Goal: Task Accomplishment & Management: Manage account settings

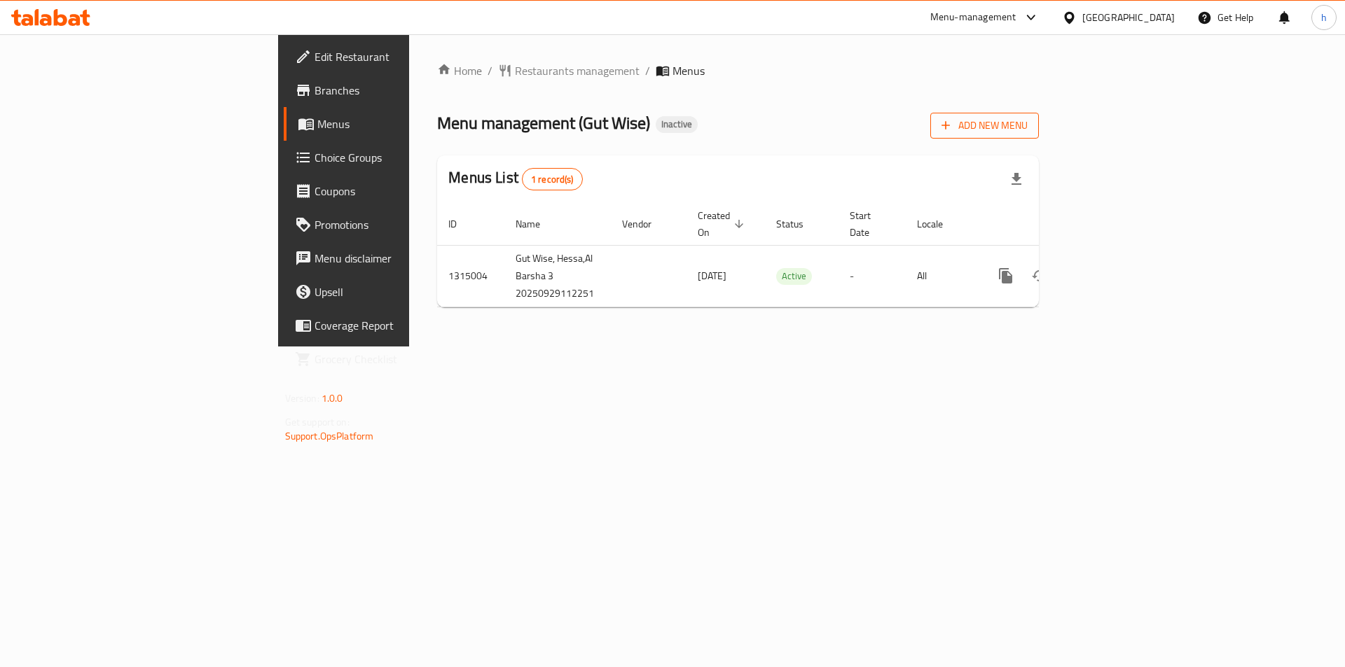
click at [1027, 129] on span "Add New Menu" at bounding box center [984, 126] width 86 height 18
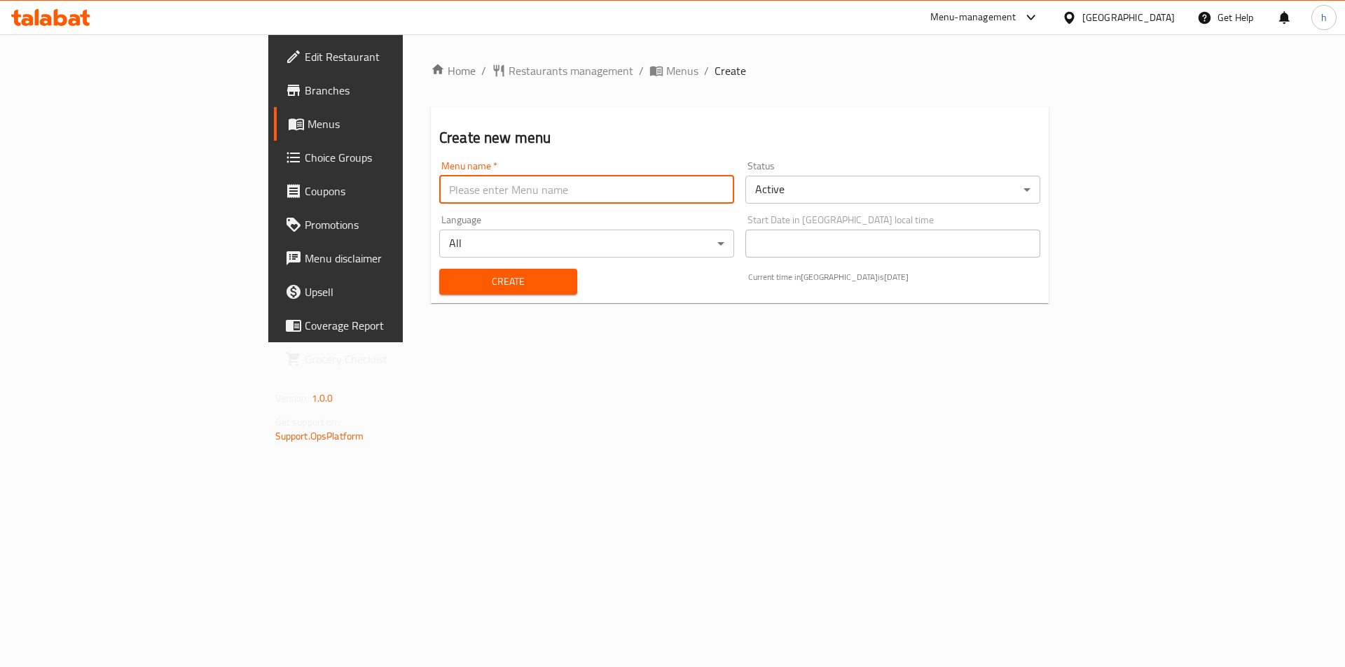
click at [615, 197] on input "text" at bounding box center [586, 190] width 295 height 28
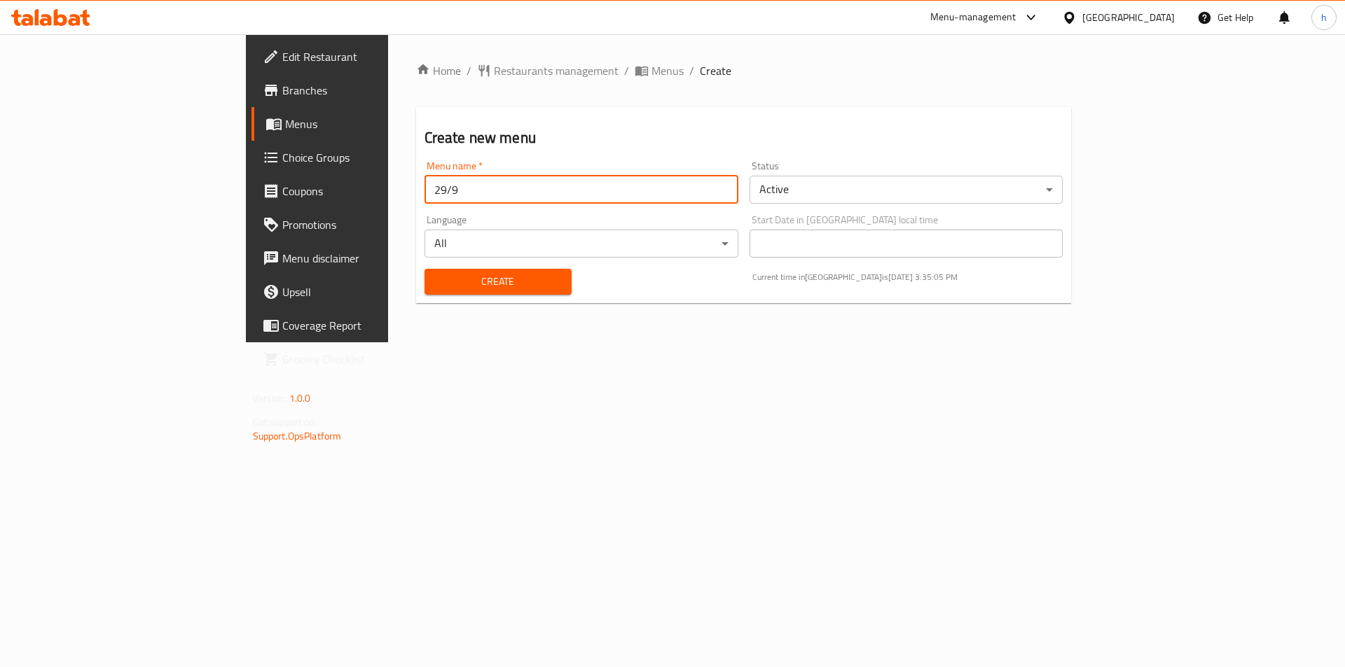
type input "29/9"
click at [436, 284] on span "Create" at bounding box center [498, 282] width 125 height 18
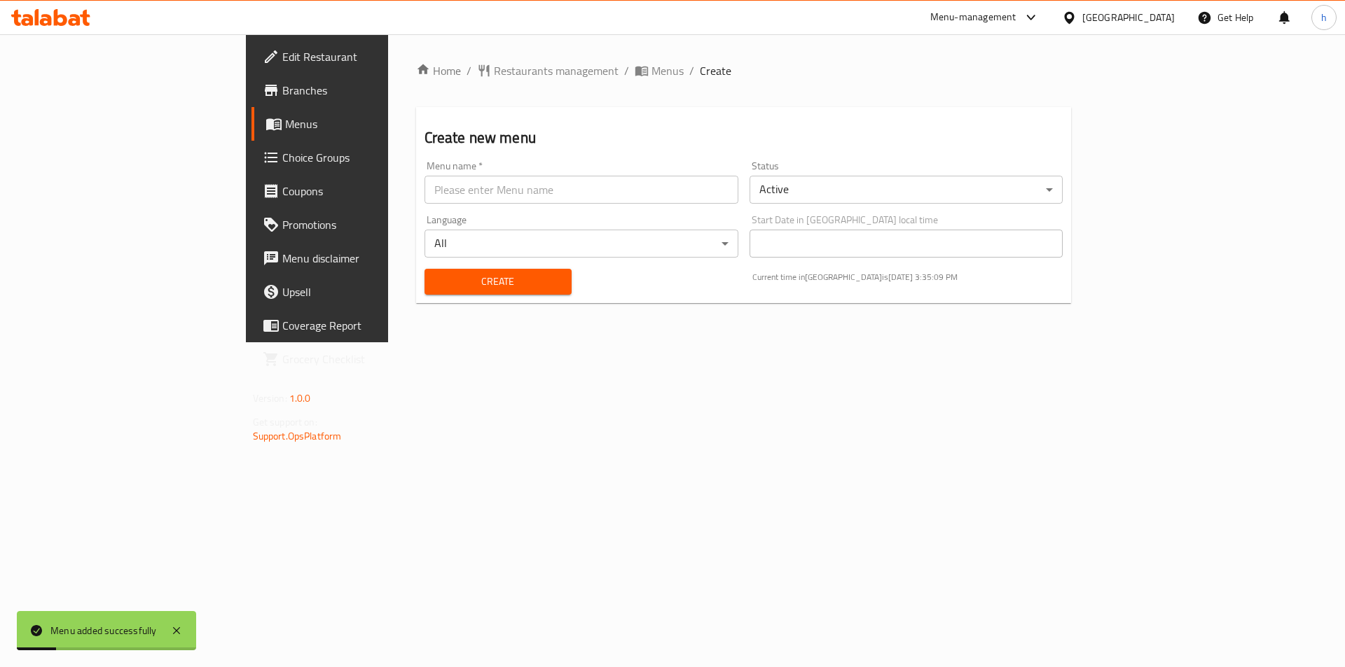
click at [511, 59] on div "Home / Restaurants management / Menus / Create Create new menu Menu name   * Me…" at bounding box center [743, 188] width 711 height 308
click at [651, 67] on span "Menus" at bounding box center [667, 70] width 32 height 17
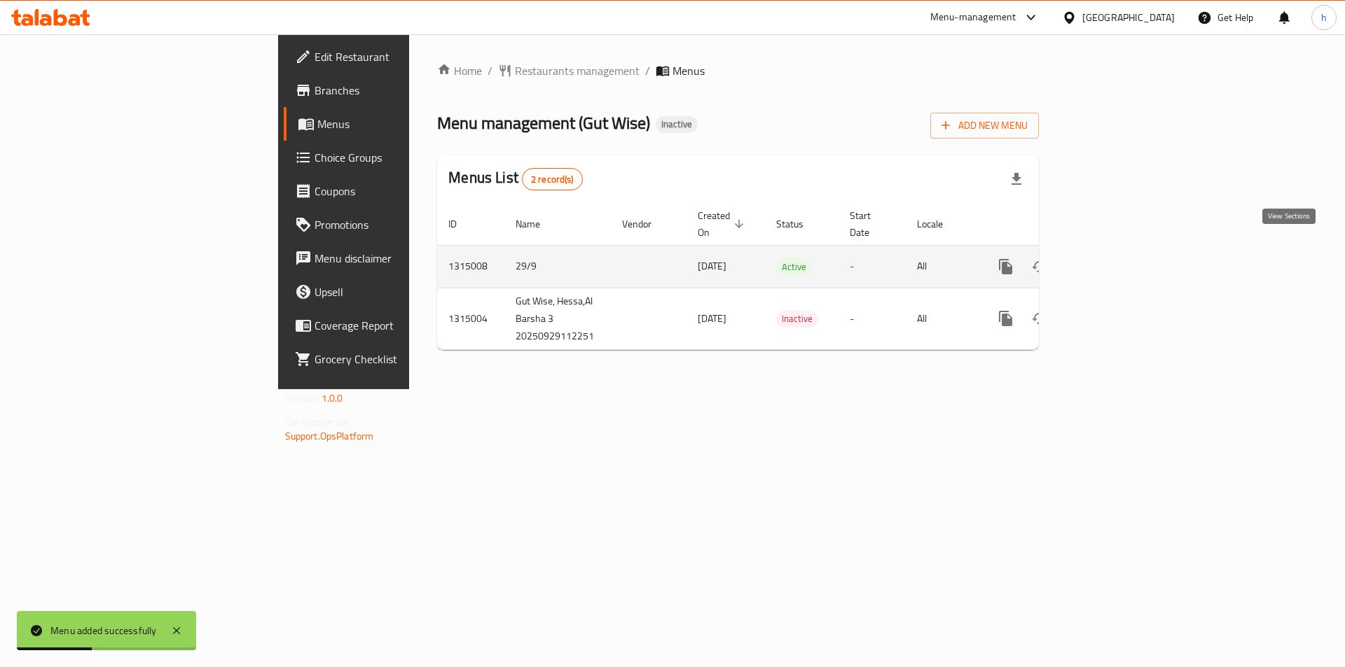
click at [1115, 258] on icon "enhanced table" at bounding box center [1106, 266] width 17 height 17
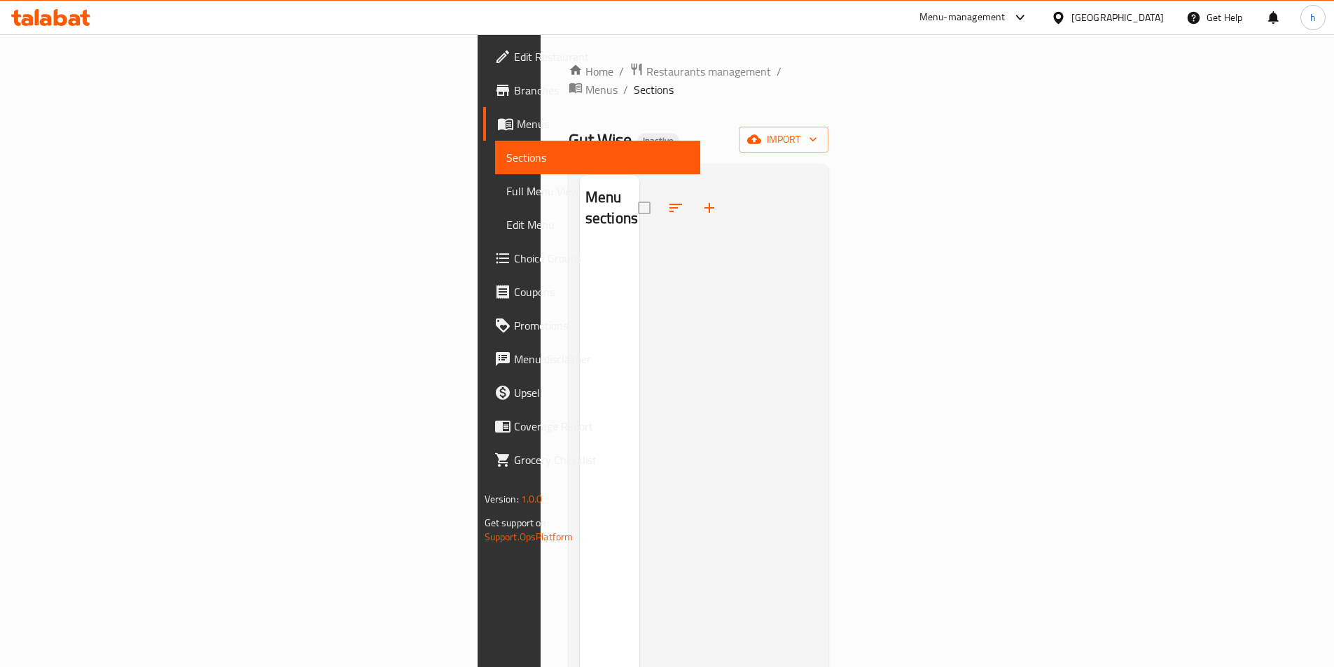
click at [857, 116] on div "Home / Restaurants management / Menus / Sections Gut Wise Inactive import Menu …" at bounding box center [699, 457] width 317 height 847
click at [820, 132] on icon "button" at bounding box center [813, 139] width 14 height 14
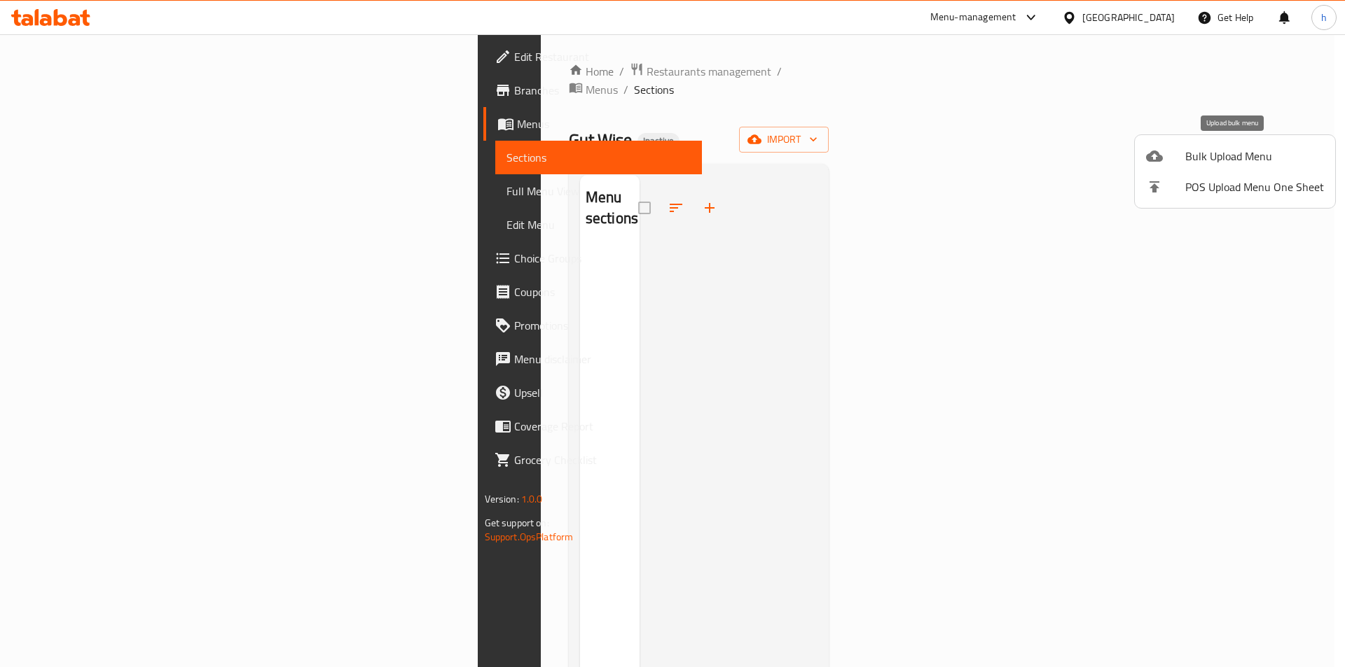
click at [1171, 158] on div at bounding box center [1165, 156] width 39 height 17
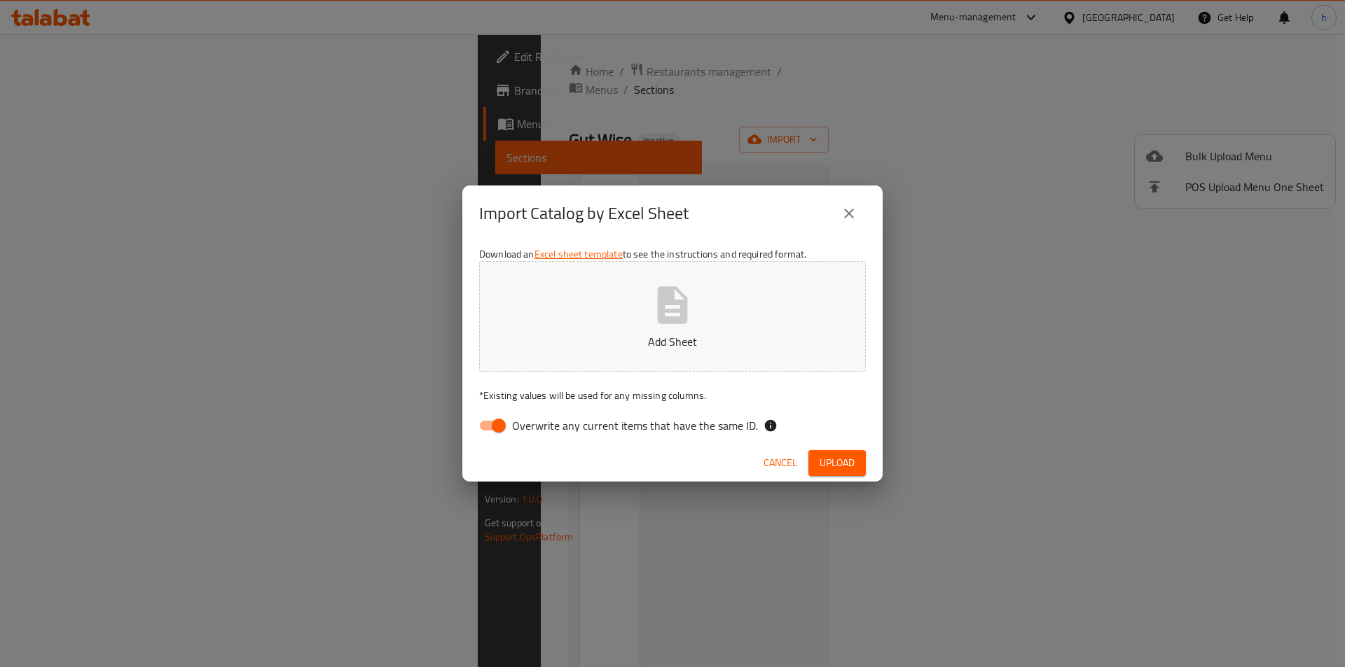
click at [521, 417] on span "Overwrite any current items that have the same ID." at bounding box center [635, 425] width 246 height 17
click at [521, 417] on input "Overwrite any current items that have the same ID." at bounding box center [499, 425] width 80 height 27
checkbox input "false"
click at [583, 385] on div "Download an Excel sheet template to see the instructions and required format. A…" at bounding box center [672, 343] width 420 height 203
click at [627, 352] on button "Add Sheet" at bounding box center [672, 316] width 387 height 111
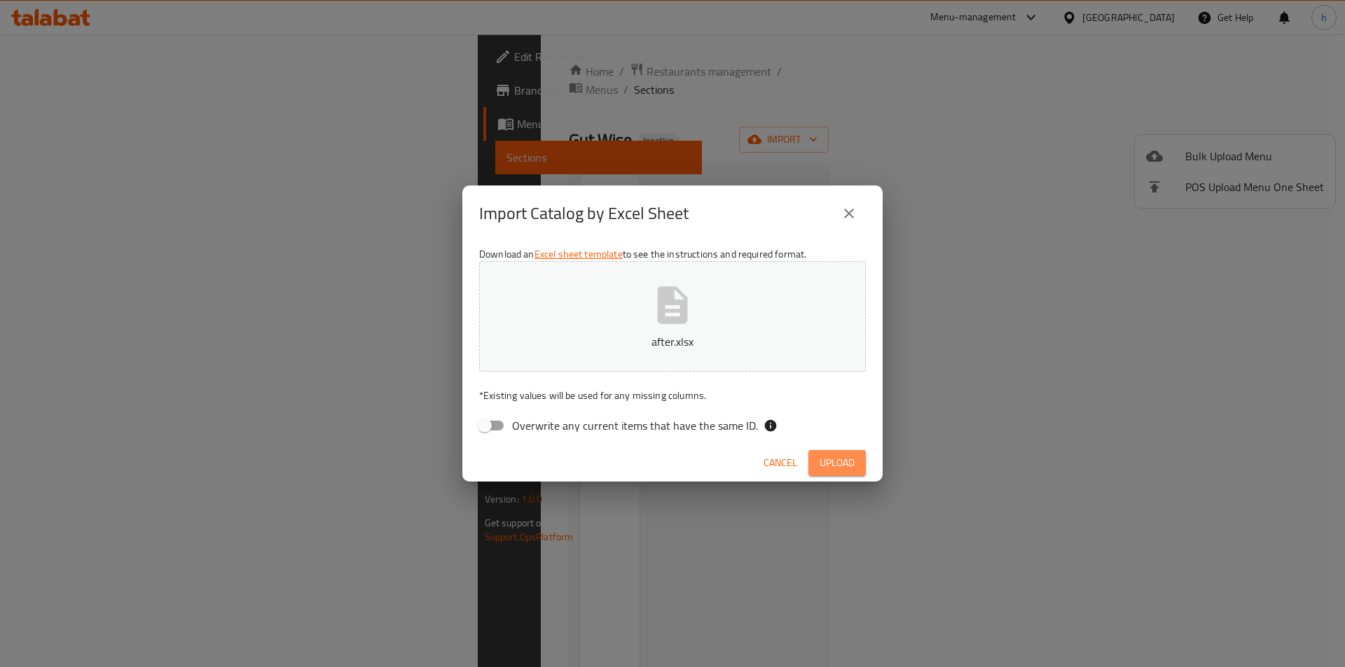
click at [824, 459] on span "Upload" at bounding box center [836, 463] width 35 height 18
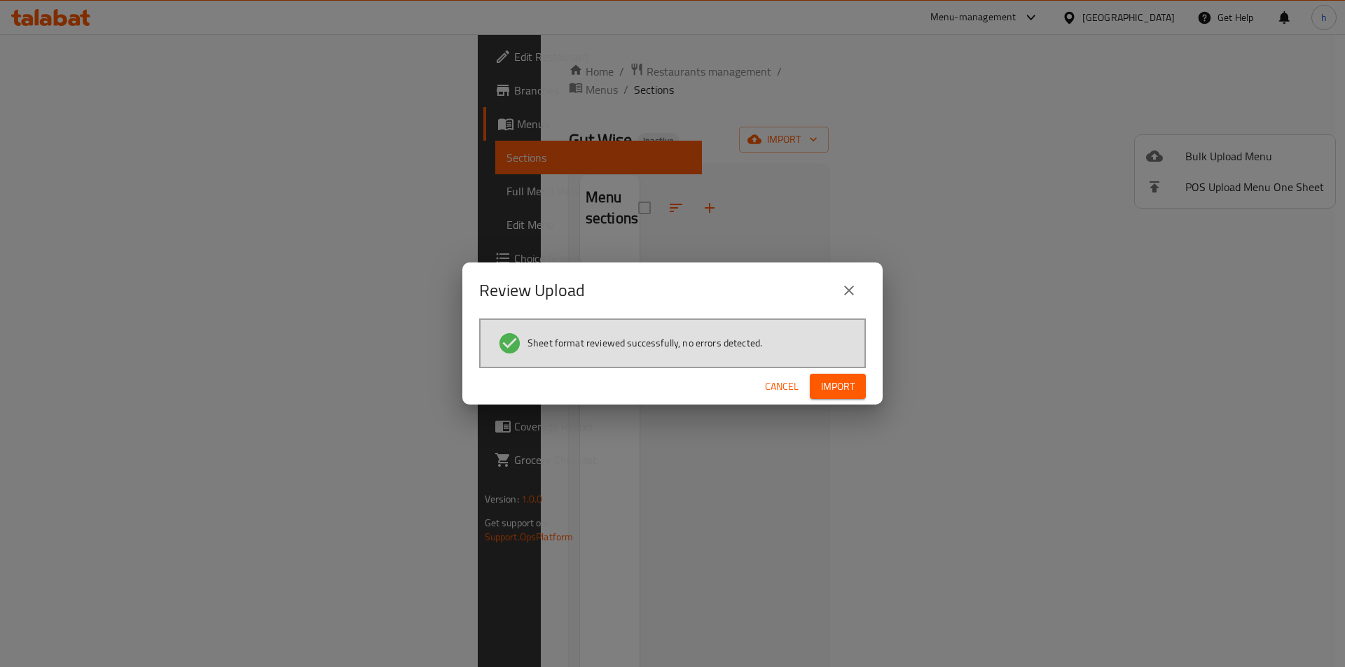
click at [821, 401] on div "Cancel Import" at bounding box center [672, 386] width 420 height 37
click at [840, 387] on span "Import" at bounding box center [838, 387] width 34 height 18
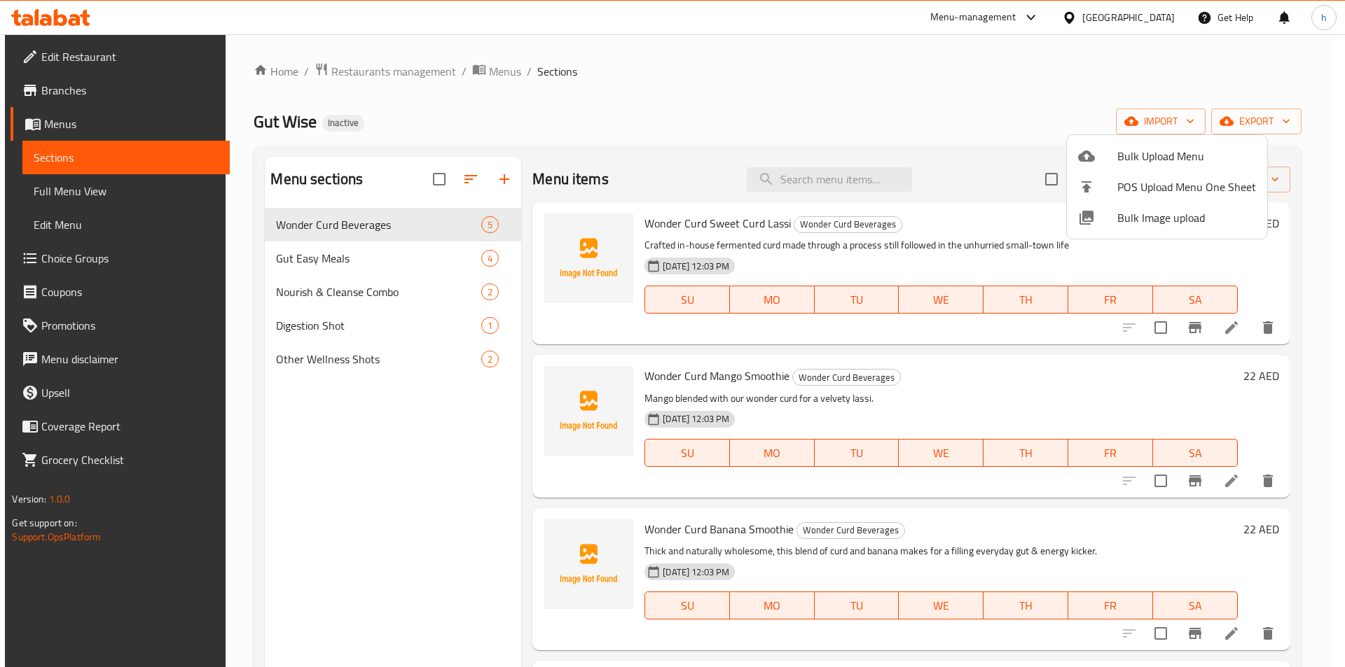
click at [111, 188] on div at bounding box center [672, 333] width 1345 height 667
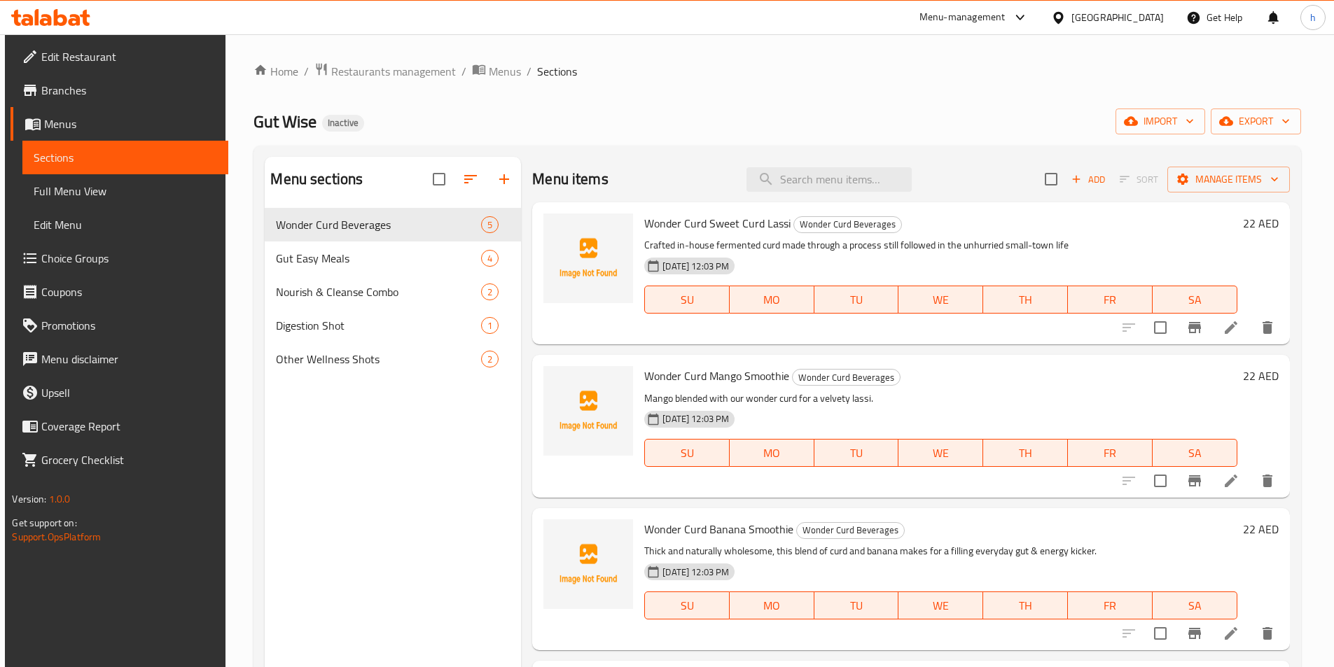
click at [115, 192] on span "Full Menu View" at bounding box center [125, 191] width 183 height 17
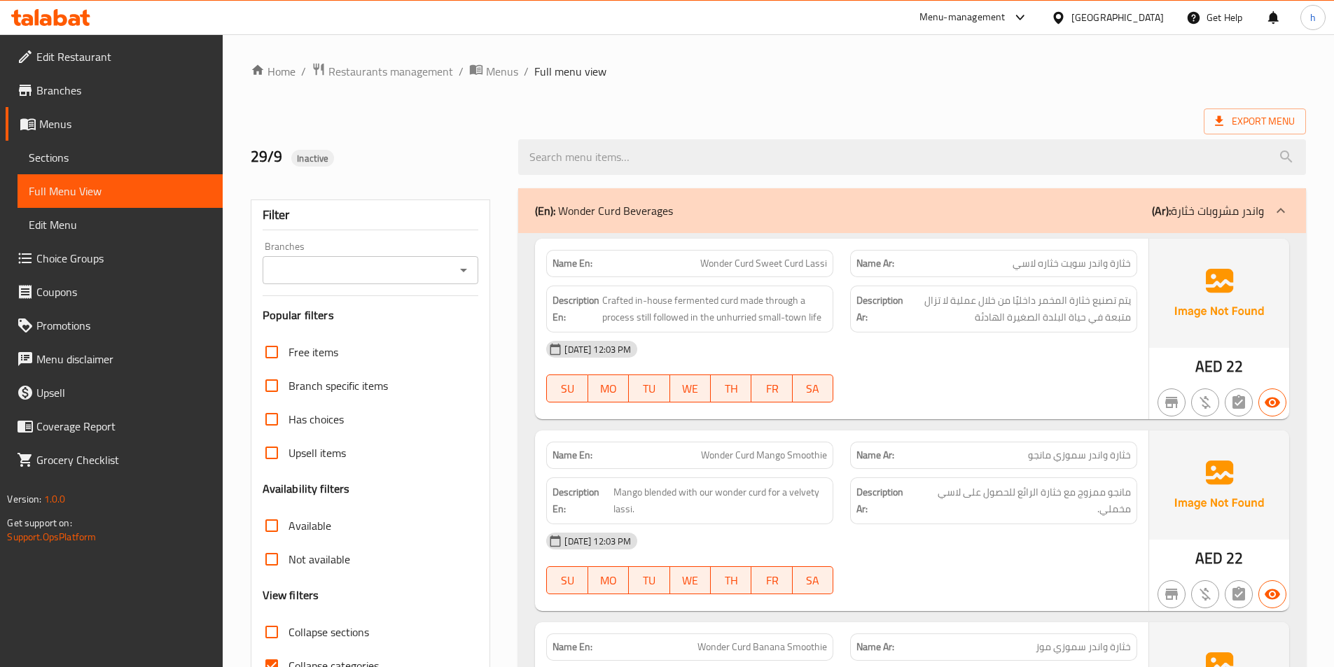
scroll to position [210, 0]
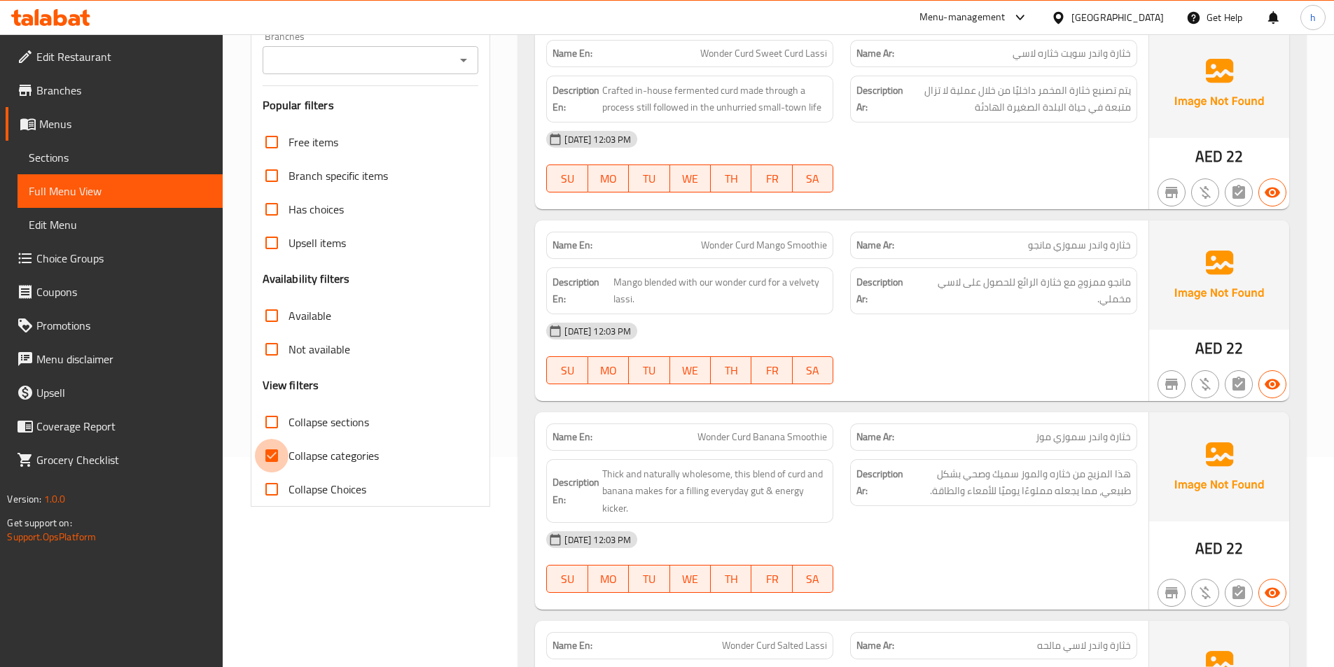
click at [270, 448] on input "Collapse categories" at bounding box center [272, 456] width 34 height 34
checkbox input "false"
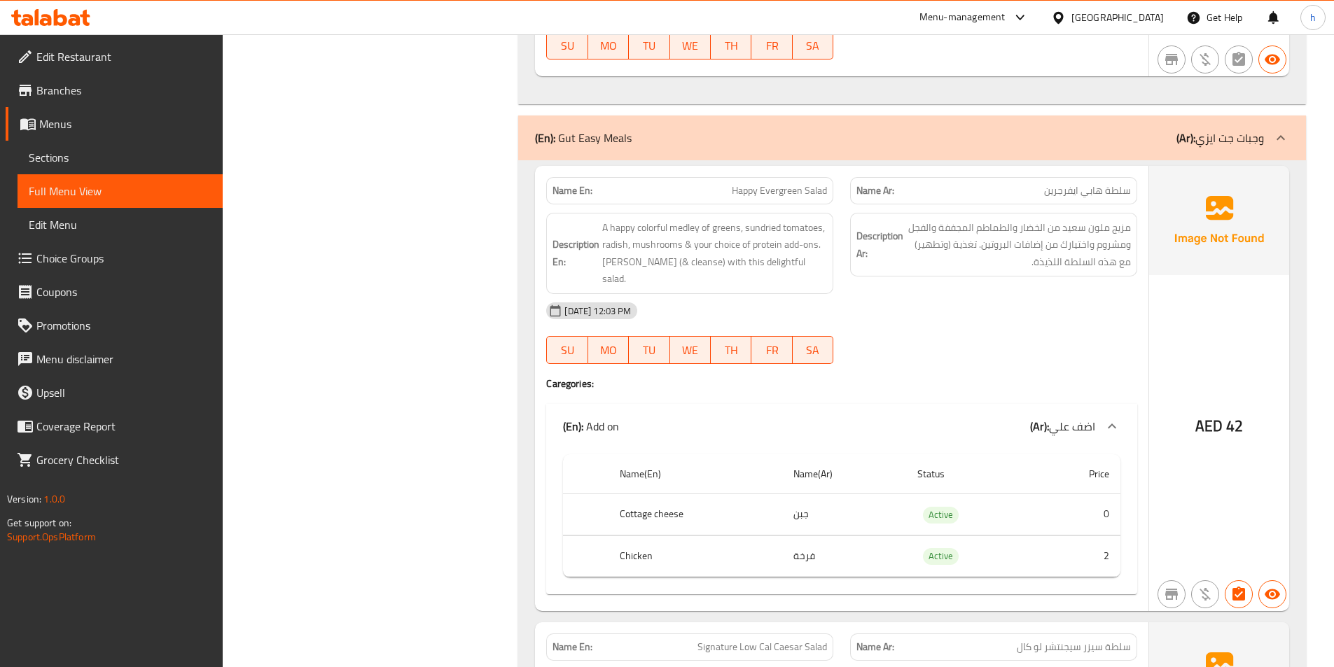
scroll to position [1190, 0]
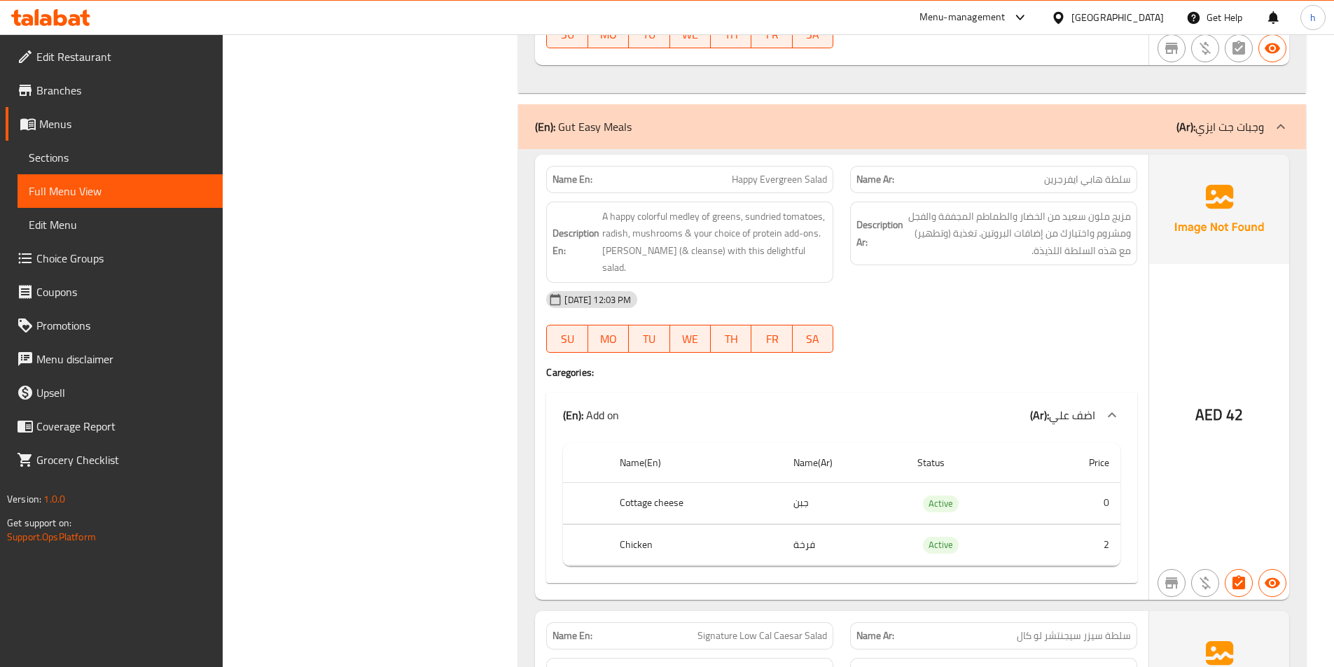
click at [805, 527] on td "فرخة" at bounding box center [844, 545] width 124 height 41
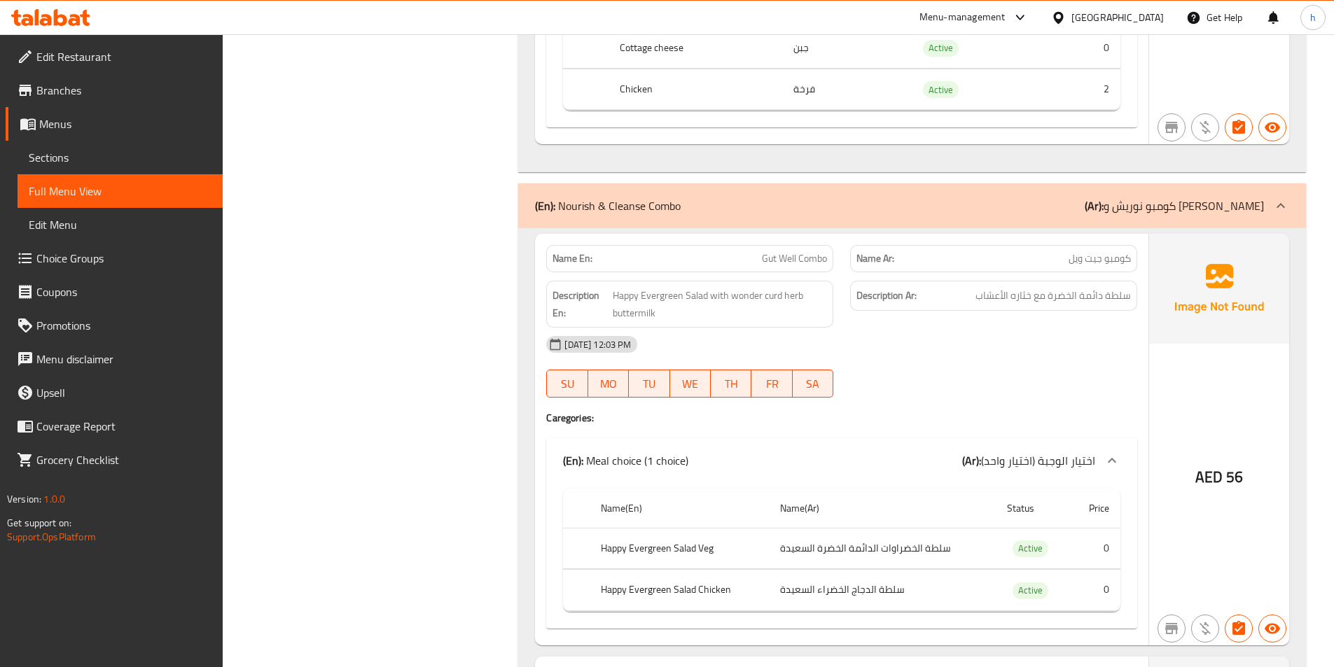
scroll to position [2591, 0]
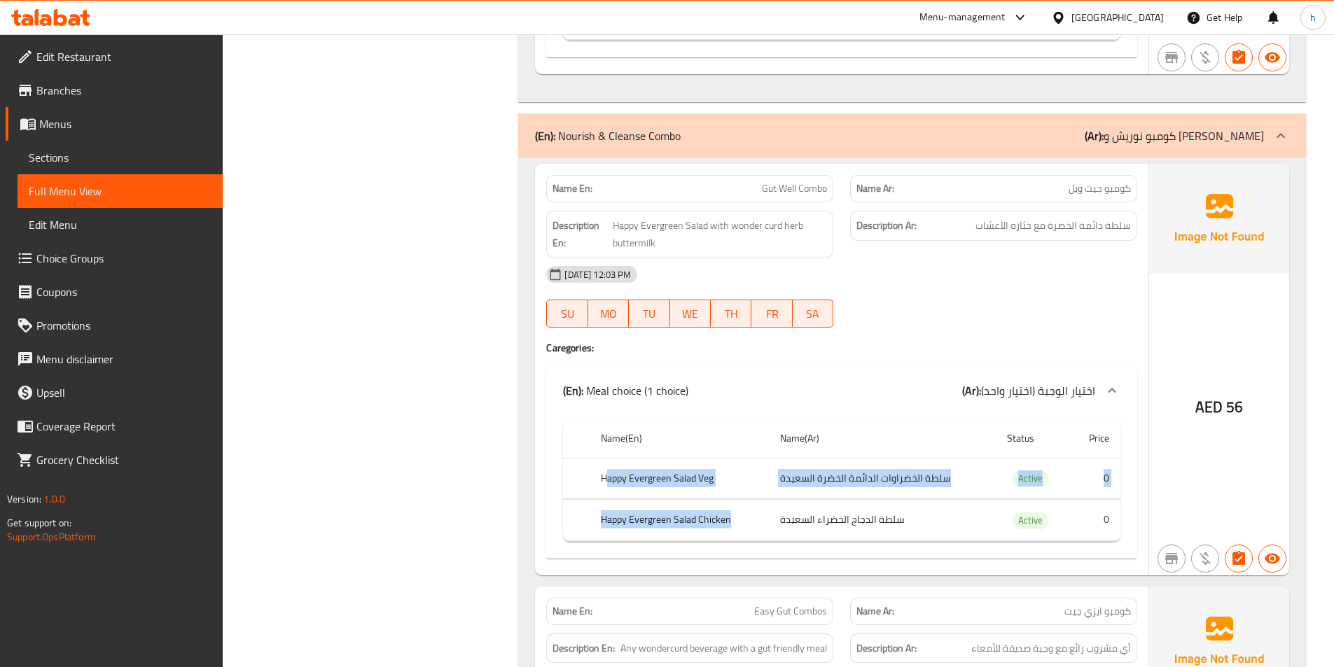
drag, startPoint x: 609, startPoint y: 429, endPoint x: 728, endPoint y: 468, distance: 125.8
click at [728, 468] on tbody "Happy Evergreen Salad Veg سلطة الخضراوات الدائمة الخضرة السعيدة Active 0 Happy …" at bounding box center [841, 499] width 557 height 83
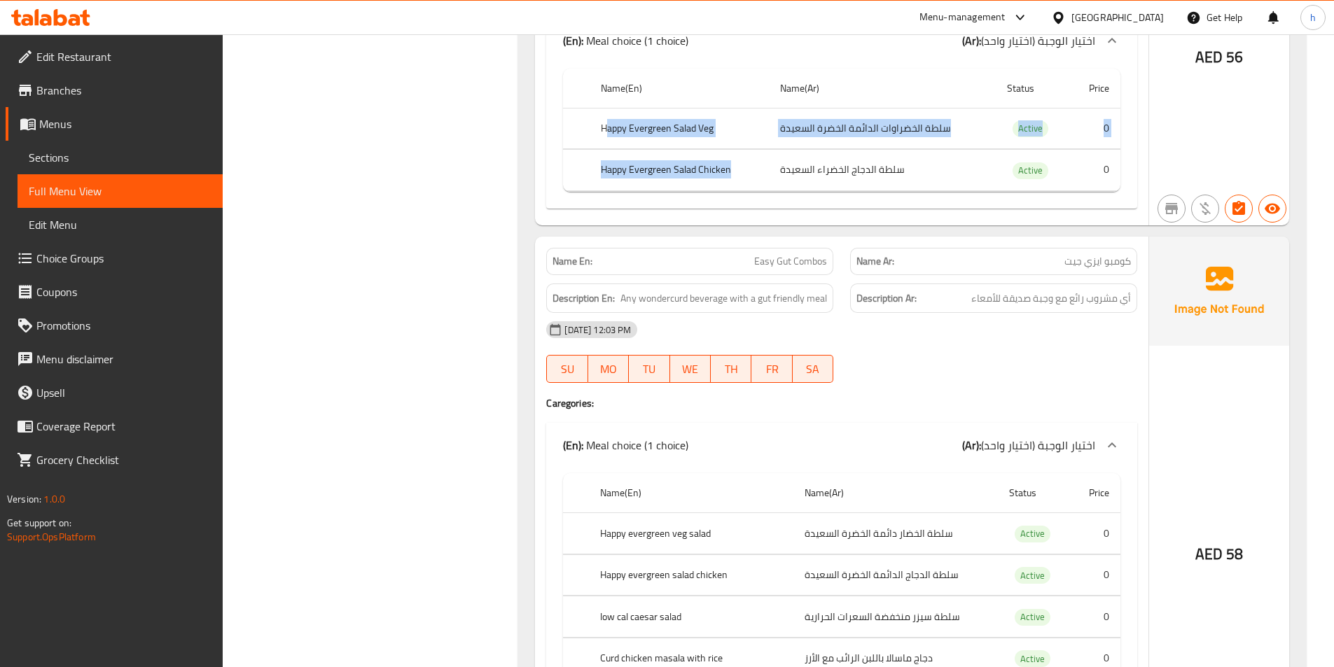
scroll to position [3081, 0]
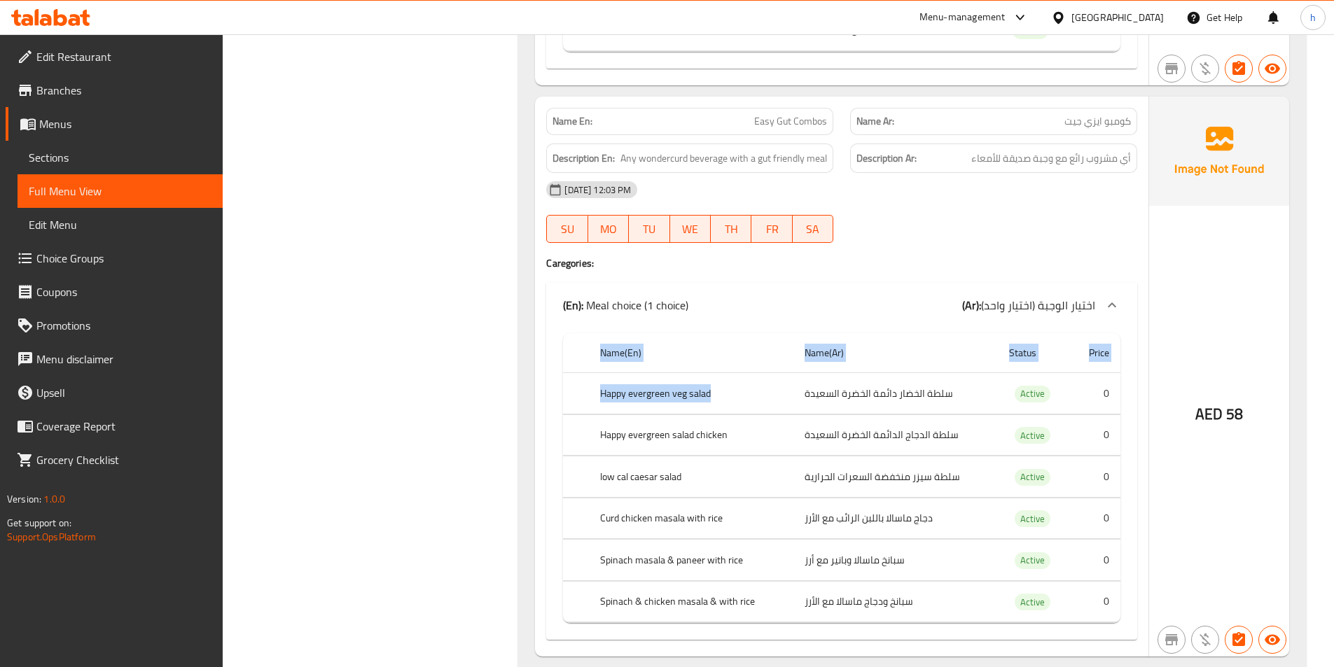
drag, startPoint x: 534, startPoint y: 351, endPoint x: 770, endPoint y: 355, distance: 236.7
click at [770, 355] on div "Name En: Gut Well Combo Name Ar: كومبو جيت ويل Description En: Happy Evergreen …" at bounding box center [912, 176] width 788 height 1017
drag, startPoint x: 842, startPoint y: 347, endPoint x: 894, endPoint y: 346, distance: 52.5
click at [894, 373] on td "سلطة الخضار دائمة الخضرة السعيدة" at bounding box center [895, 393] width 204 height 41
drag, startPoint x: 593, startPoint y: 382, endPoint x: 744, endPoint y: 387, distance: 150.6
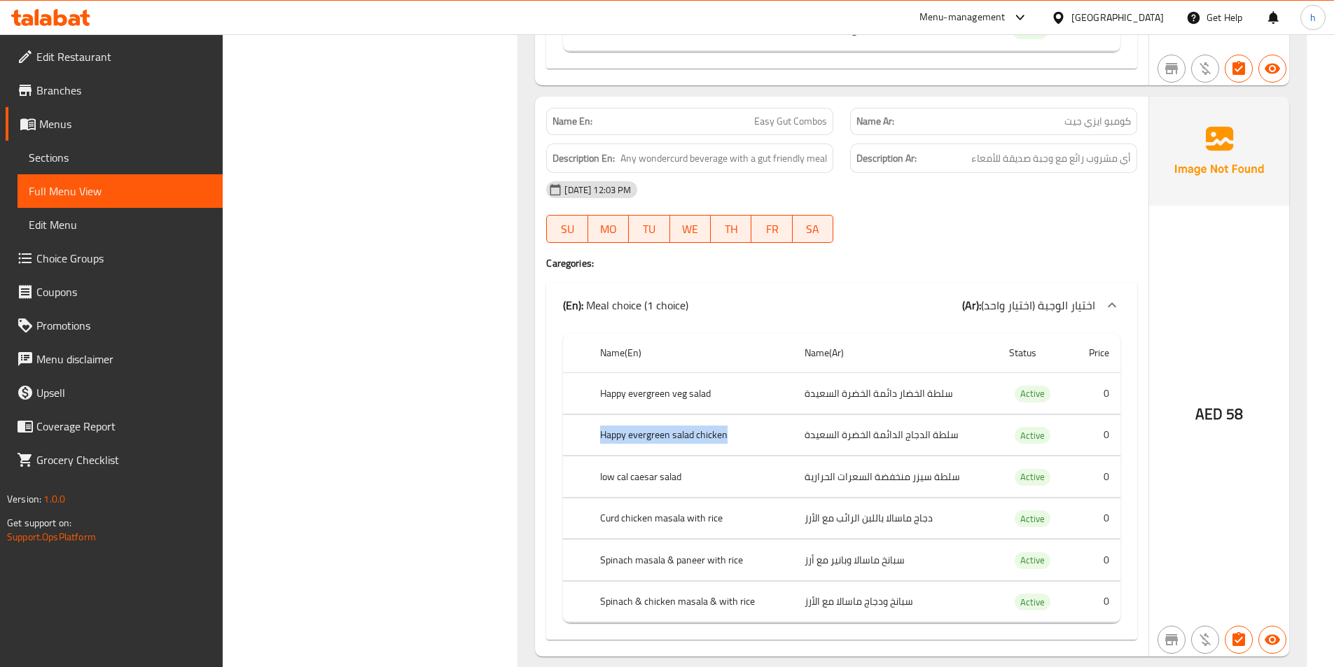
click at [744, 415] on th "Happy evergreen salad chicken" at bounding box center [691, 435] width 204 height 41
drag, startPoint x: 618, startPoint y: 422, endPoint x: 699, endPoint y: 422, distance: 81.2
click at [699, 457] on th "low cal caesar salad" at bounding box center [691, 477] width 204 height 41
drag, startPoint x: 618, startPoint y: 340, endPoint x: 684, endPoint y: 345, distance: 66.8
click at [684, 373] on th "Happy evergreen veg salad" at bounding box center [691, 393] width 204 height 41
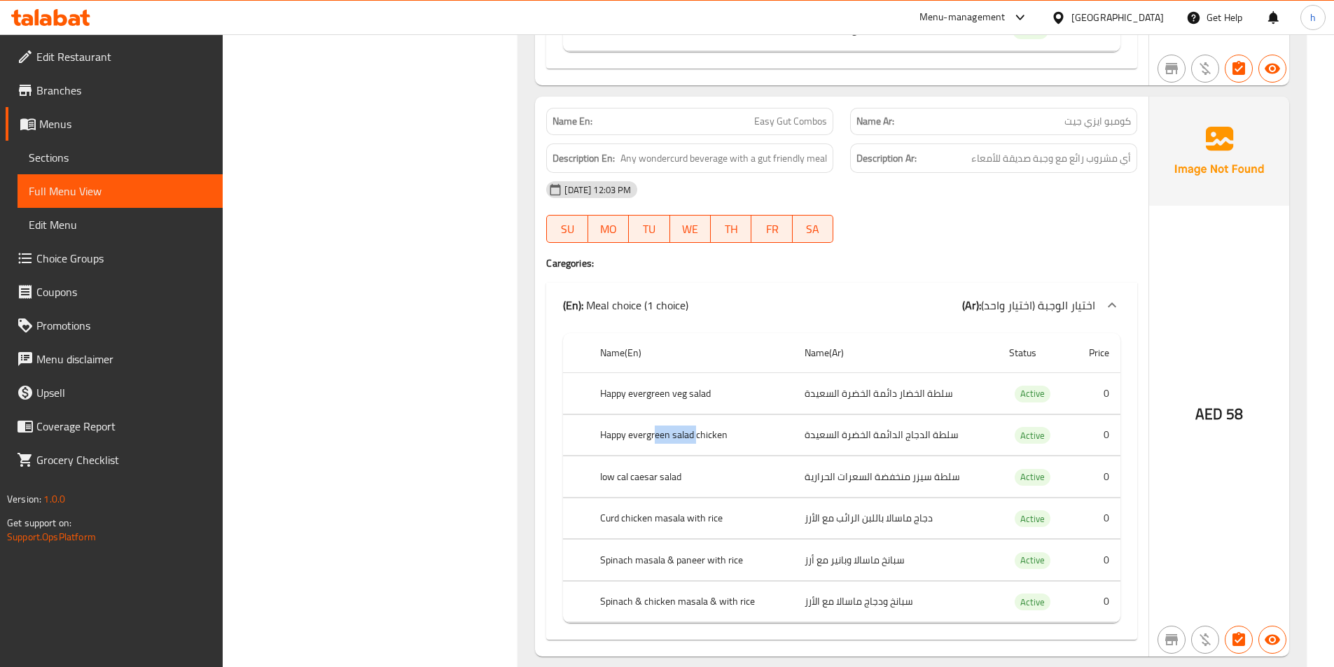
drag, startPoint x: 656, startPoint y: 387, endPoint x: 697, endPoint y: 389, distance: 40.7
click at [697, 415] on th "Happy evergreen salad chicken" at bounding box center [691, 435] width 204 height 41
drag, startPoint x: 620, startPoint y: 431, endPoint x: 678, endPoint y: 431, distance: 58.1
click at [678, 457] on th "low cal caesar salad" at bounding box center [691, 477] width 204 height 41
drag, startPoint x: 637, startPoint y: 466, endPoint x: 672, endPoint y: 473, distance: 35.6
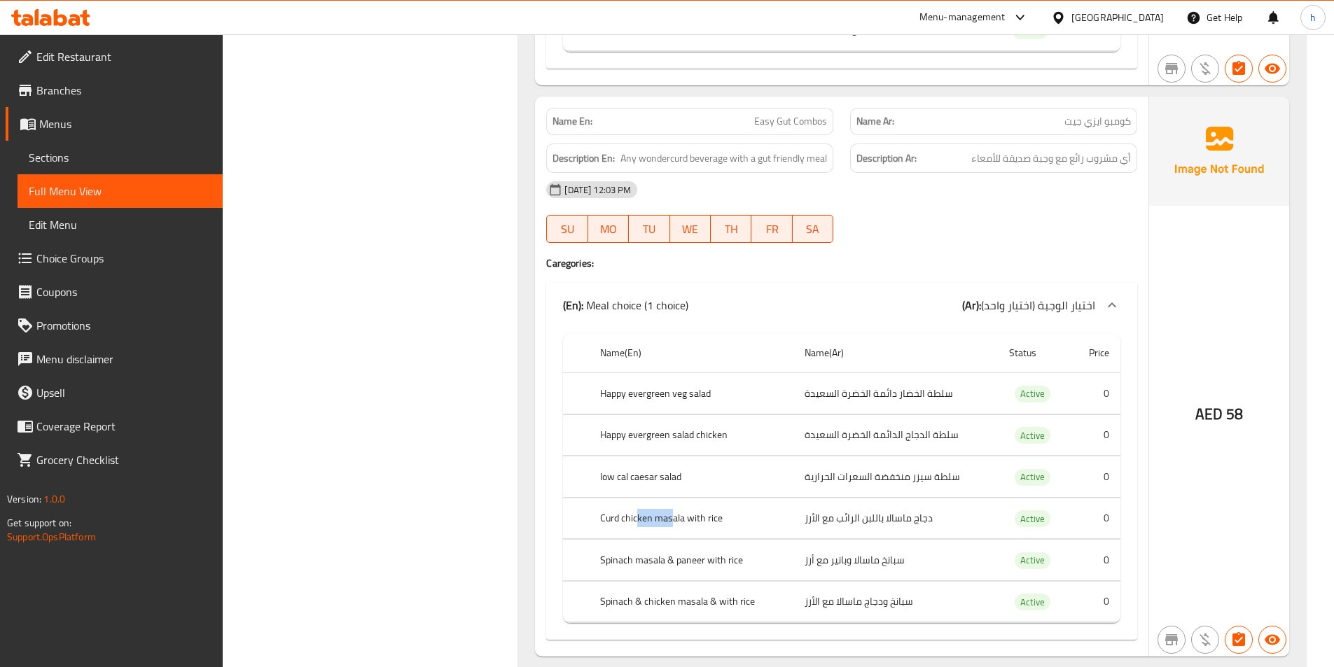
click at [672, 498] on th "Curd chicken masala with rice" at bounding box center [691, 518] width 204 height 41
drag, startPoint x: 627, startPoint y: 506, endPoint x: 688, endPoint y: 506, distance: 60.2
click at [688, 540] on th "Spinach masala & paneer with rice" at bounding box center [691, 560] width 204 height 41
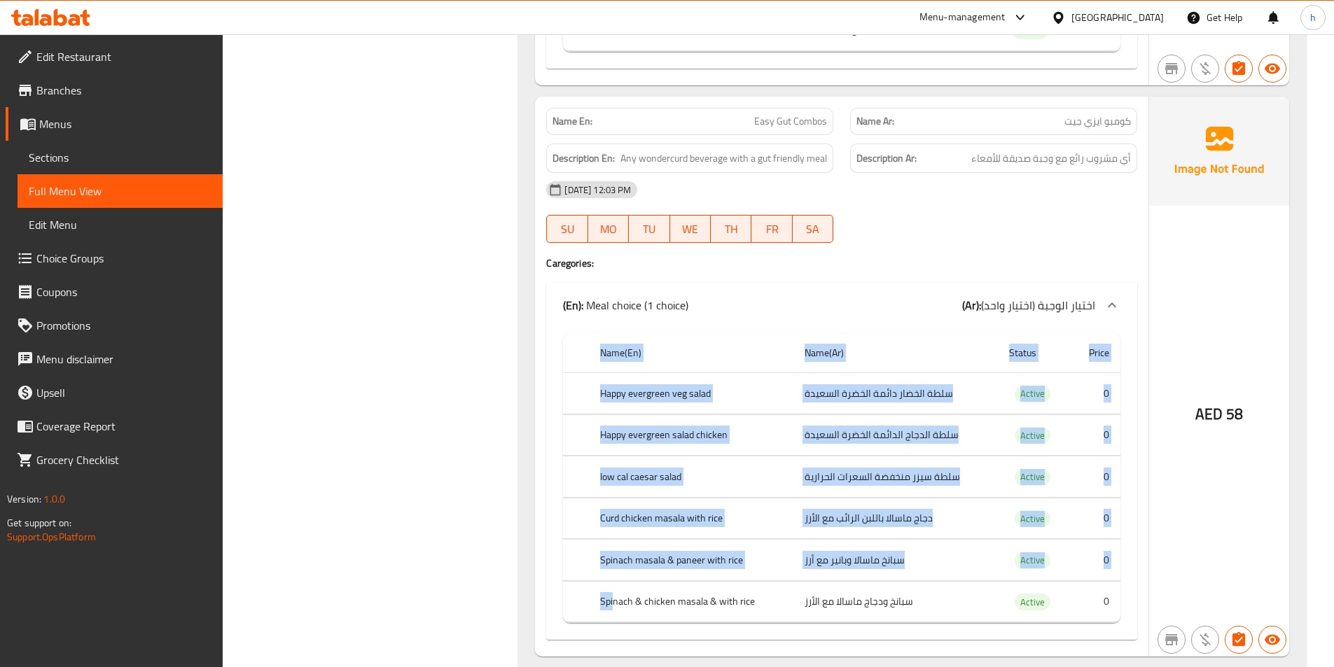
drag, startPoint x: 615, startPoint y: 569, endPoint x: 722, endPoint y: 582, distance: 107.9
click at [722, 582] on div "Name(En) Name(Ar) Status Price Happy evergreen veg salad سلطة الخضار دائمة الخض…" at bounding box center [841, 484] width 591 height 312
click at [769, 540] on th "Spinach masala & paneer with rice" at bounding box center [691, 560] width 204 height 41
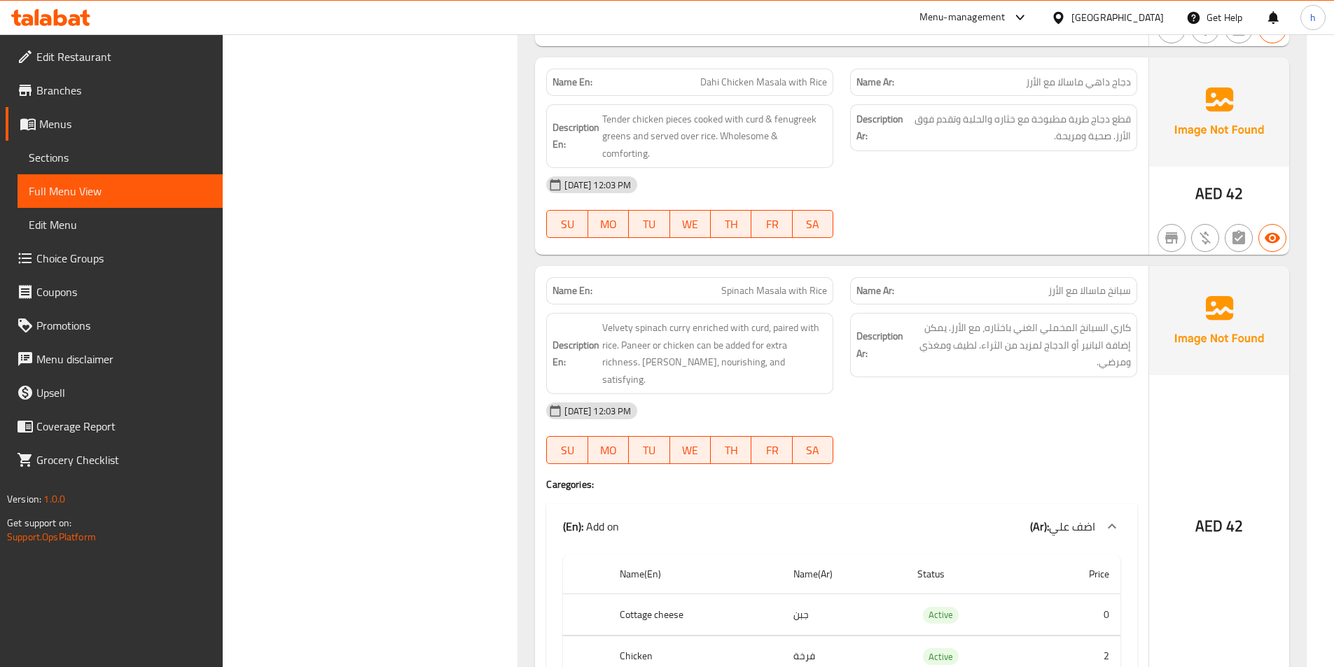
scroll to position [1952, 0]
click at [65, 137] on link "Menus" at bounding box center [114, 124] width 217 height 34
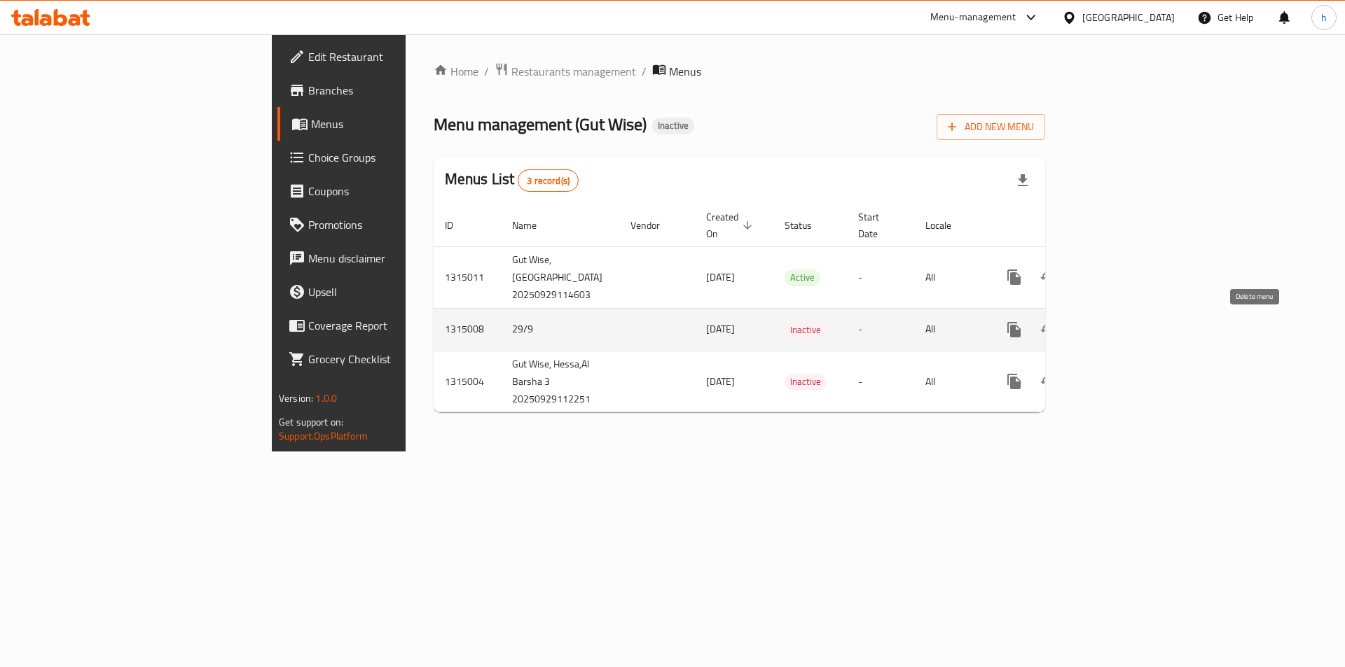
click at [1086, 331] on icon "enhanced table" at bounding box center [1081, 330] width 10 height 13
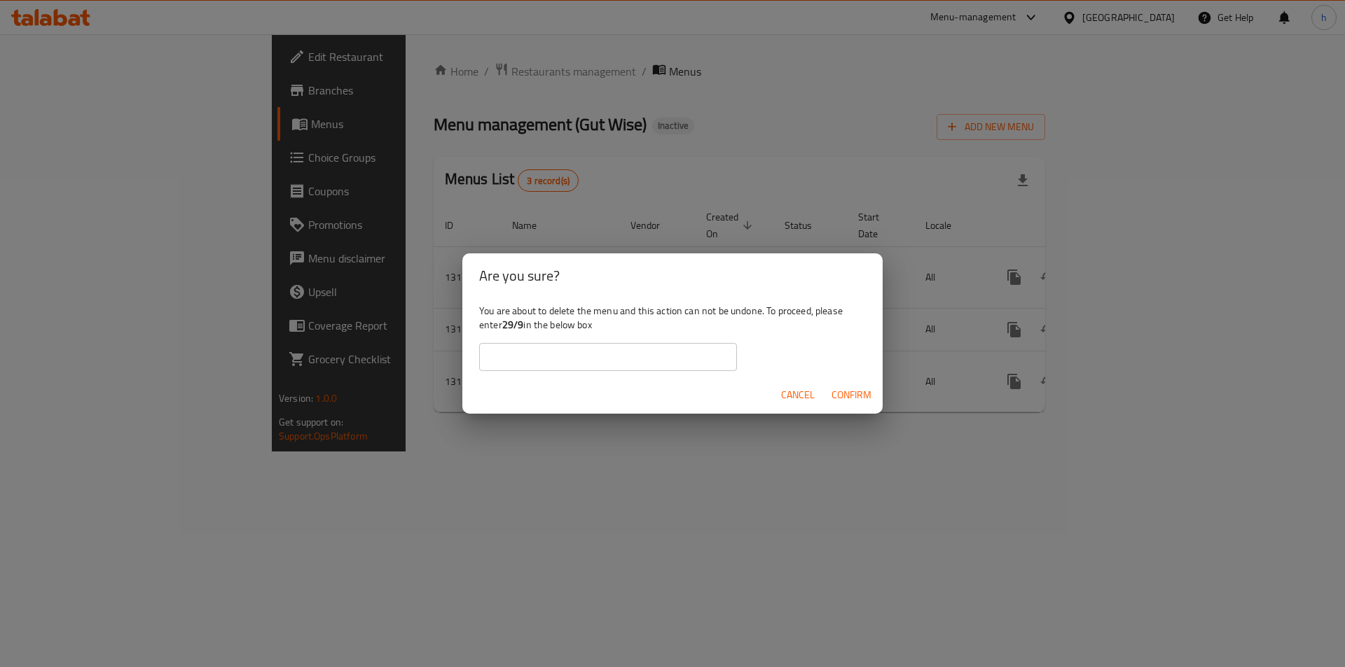
click at [836, 393] on span "Confirm" at bounding box center [851, 396] width 40 height 18
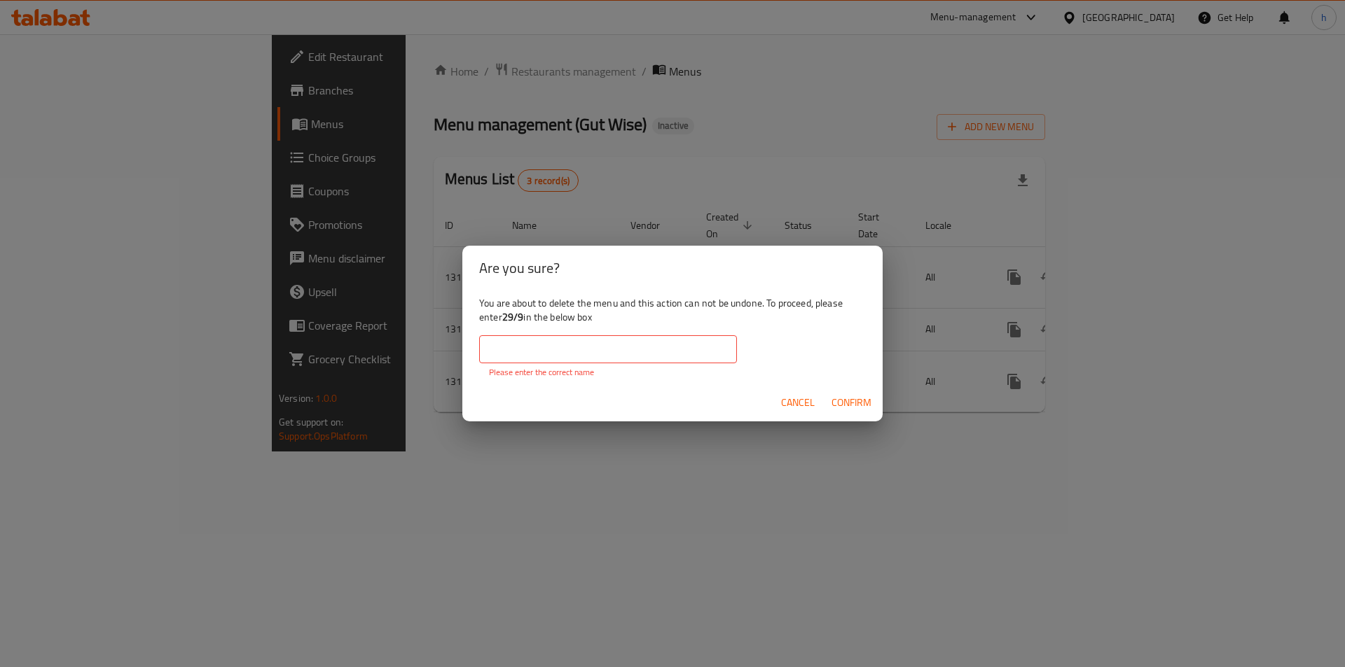
click at [615, 361] on input "text" at bounding box center [608, 349] width 258 height 28
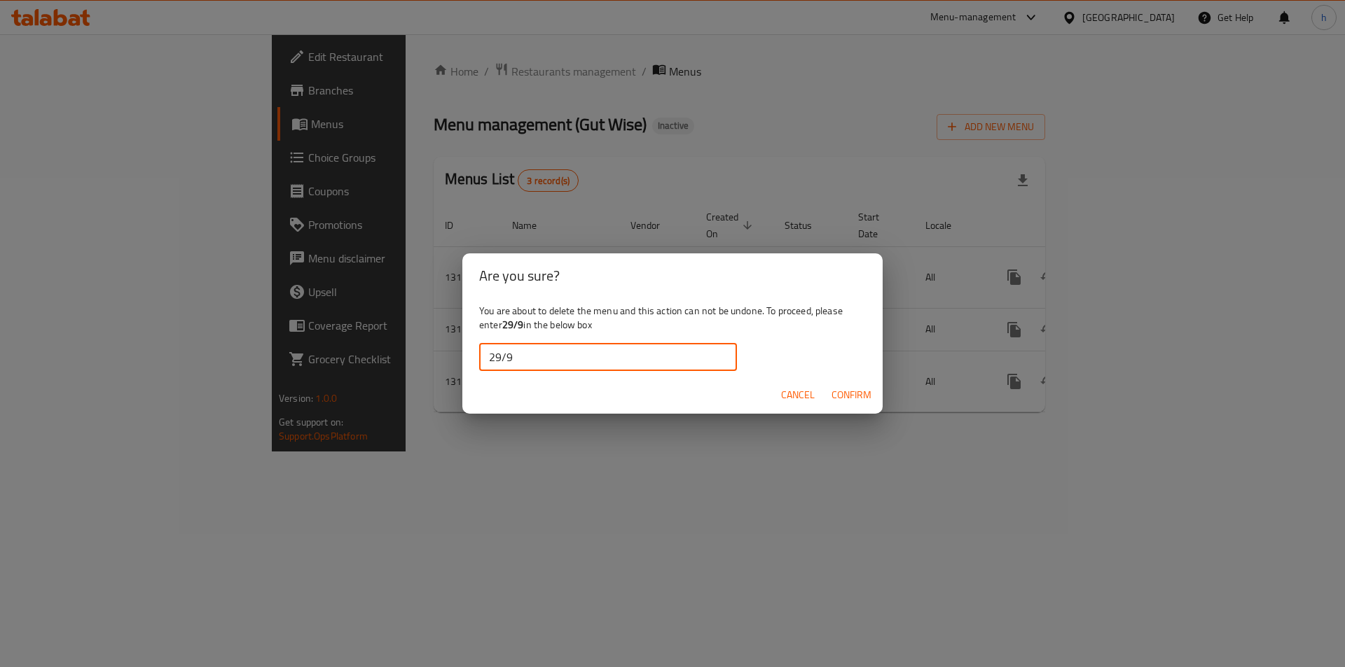
type input "29/9"
click at [859, 389] on span "Confirm" at bounding box center [851, 396] width 40 height 18
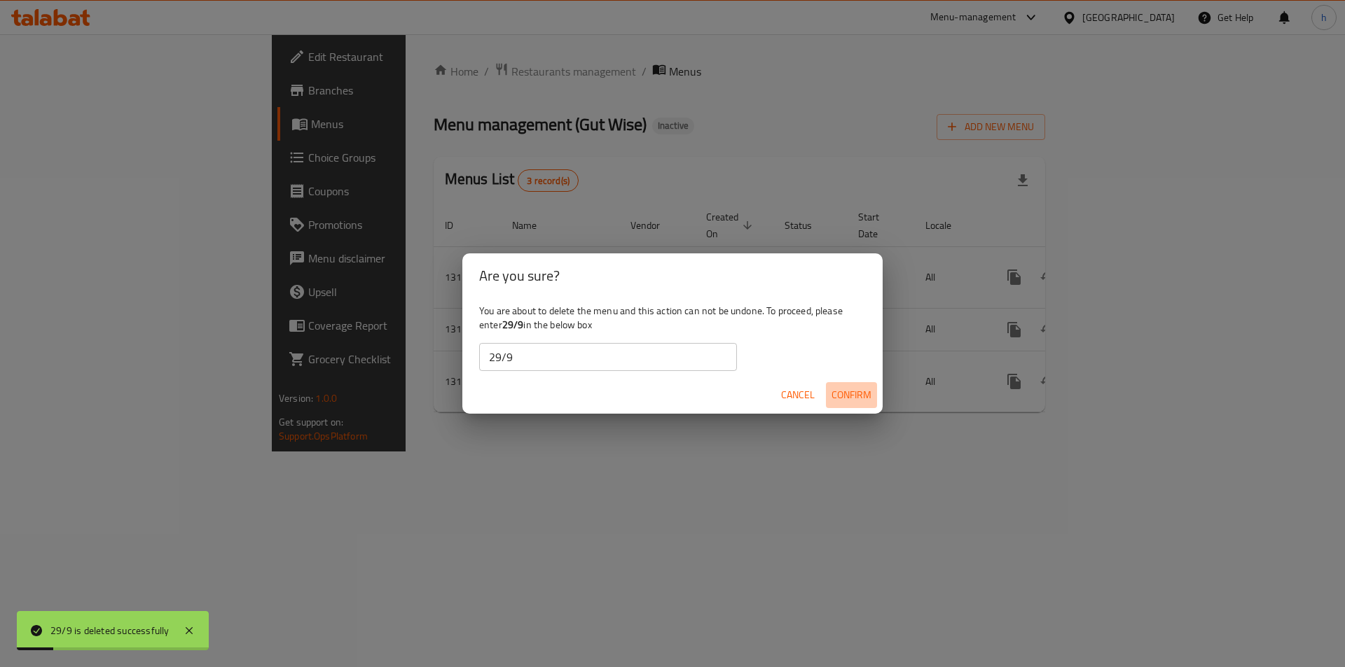
click at [838, 394] on span "Confirm" at bounding box center [851, 396] width 40 height 18
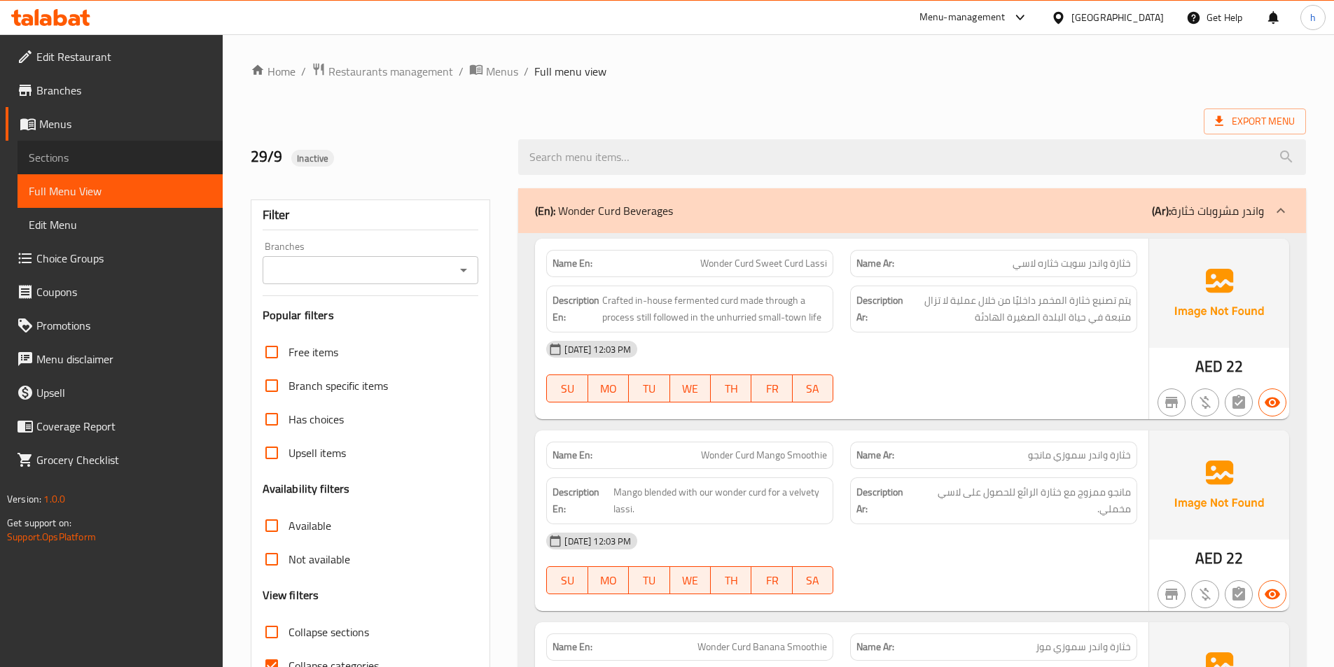
click at [94, 162] on span "Sections" at bounding box center [120, 157] width 183 height 17
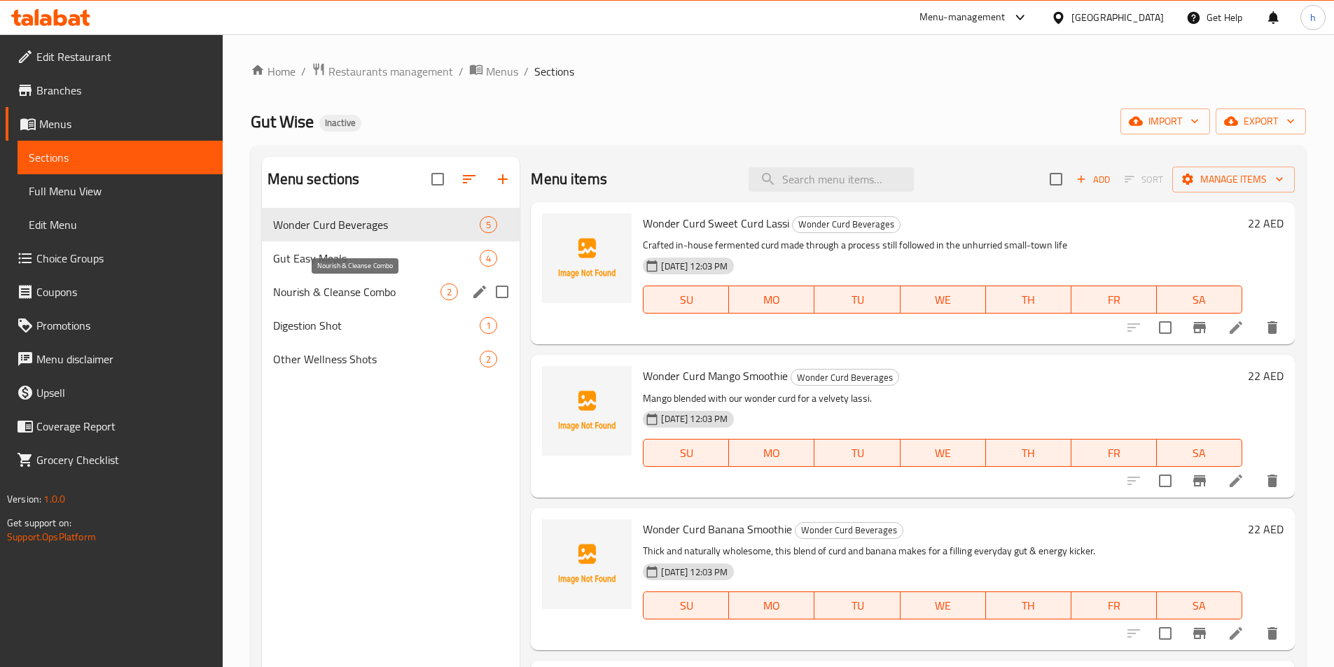
click at [411, 295] on span "Nourish & Cleanse Combo" at bounding box center [357, 292] width 168 height 17
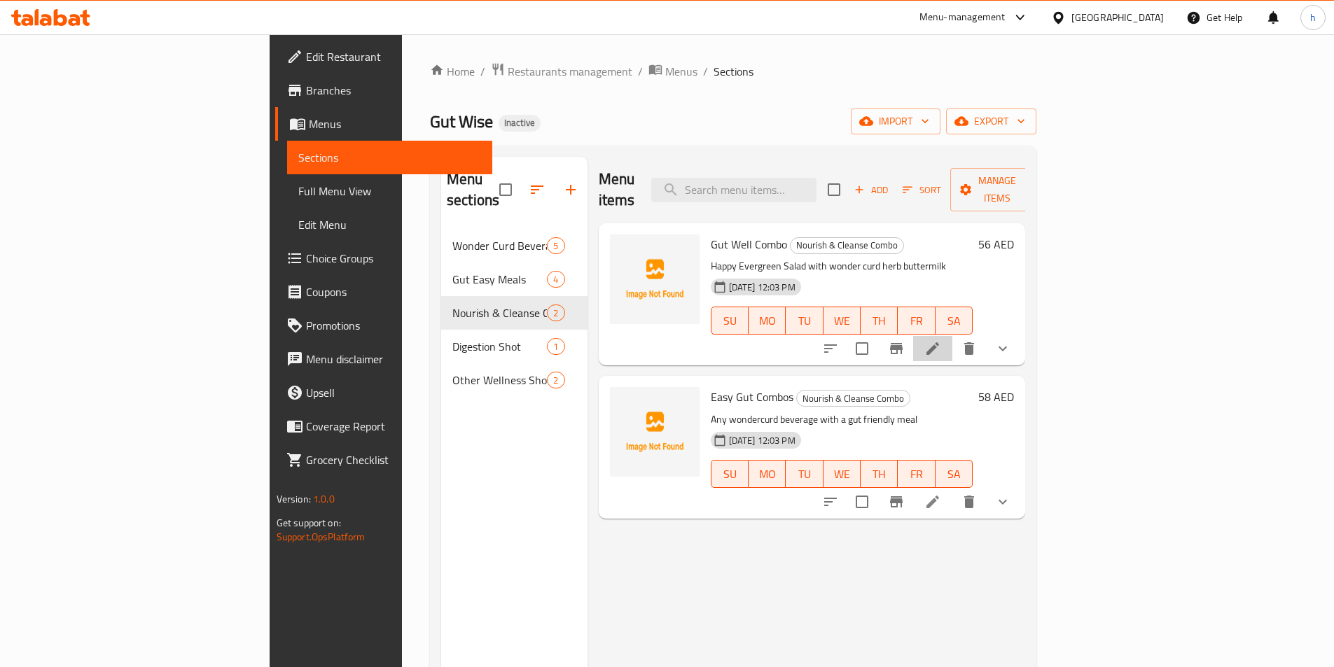
click at [952, 336] on li at bounding box center [932, 348] width 39 height 25
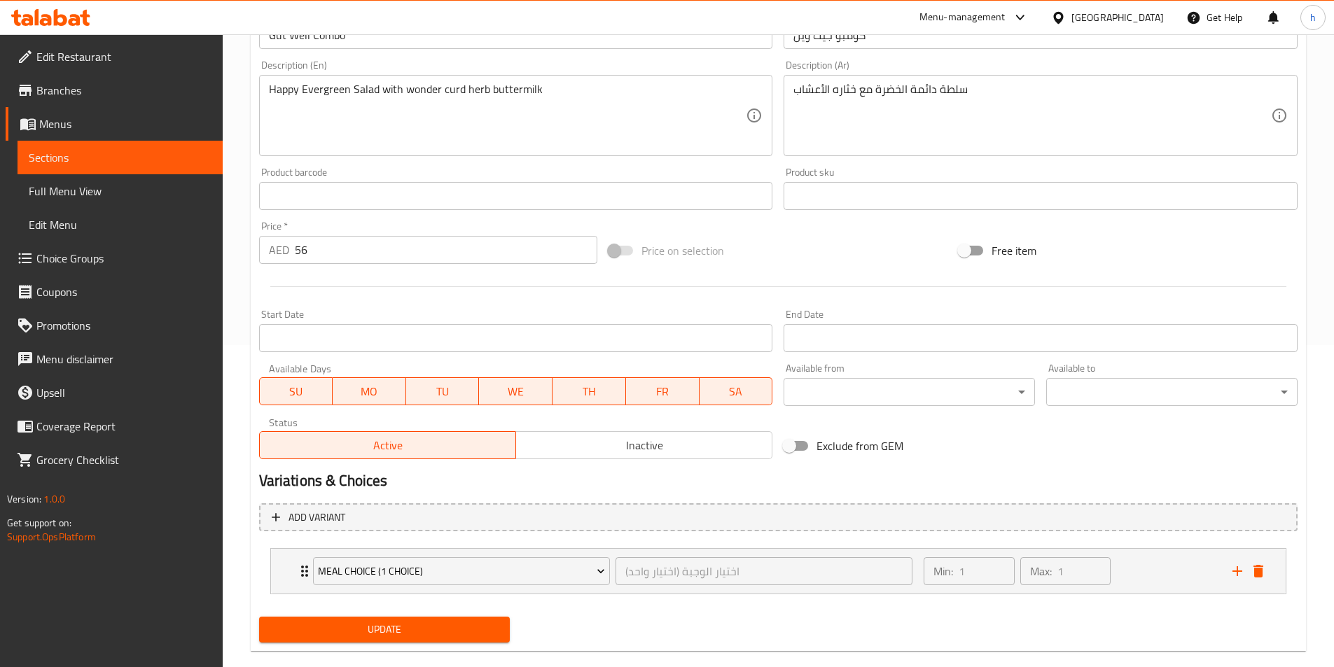
scroll to position [345, 0]
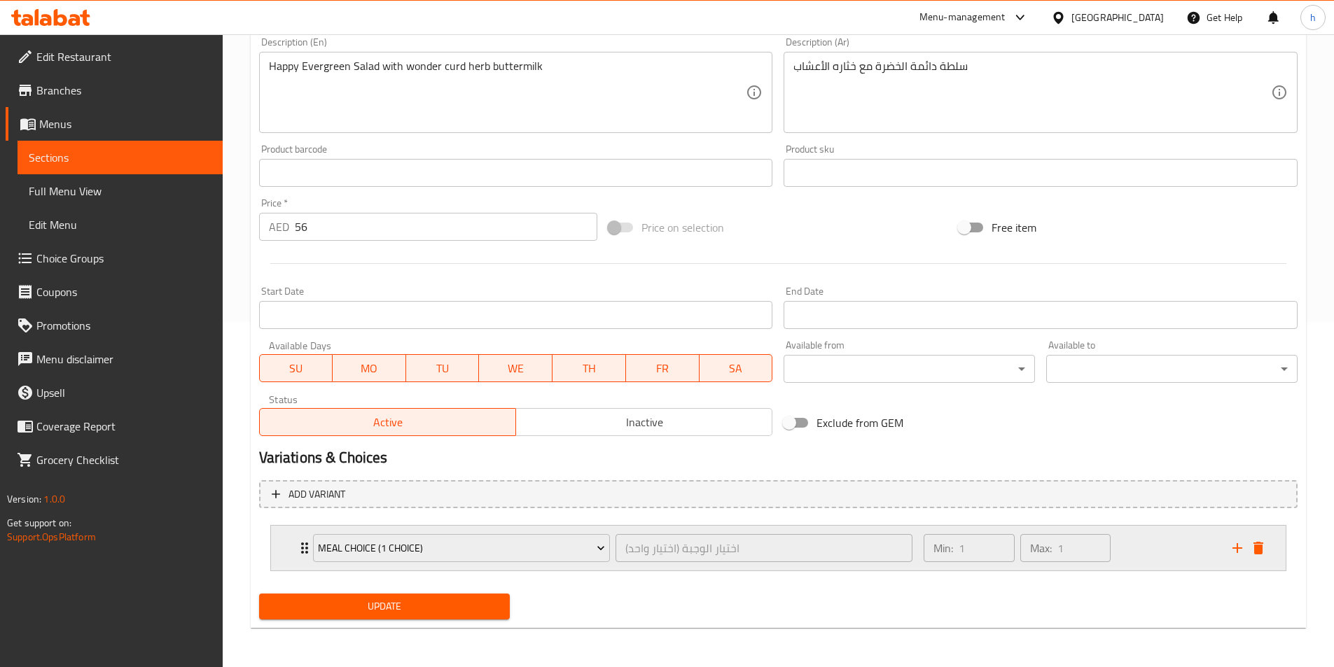
click at [291, 557] on div "Meal choice (1 choice) اختيار الوجبة (اختيار واحد) ​ Min: 1 ​ Max: 1 ​" at bounding box center [778, 548] width 1015 height 45
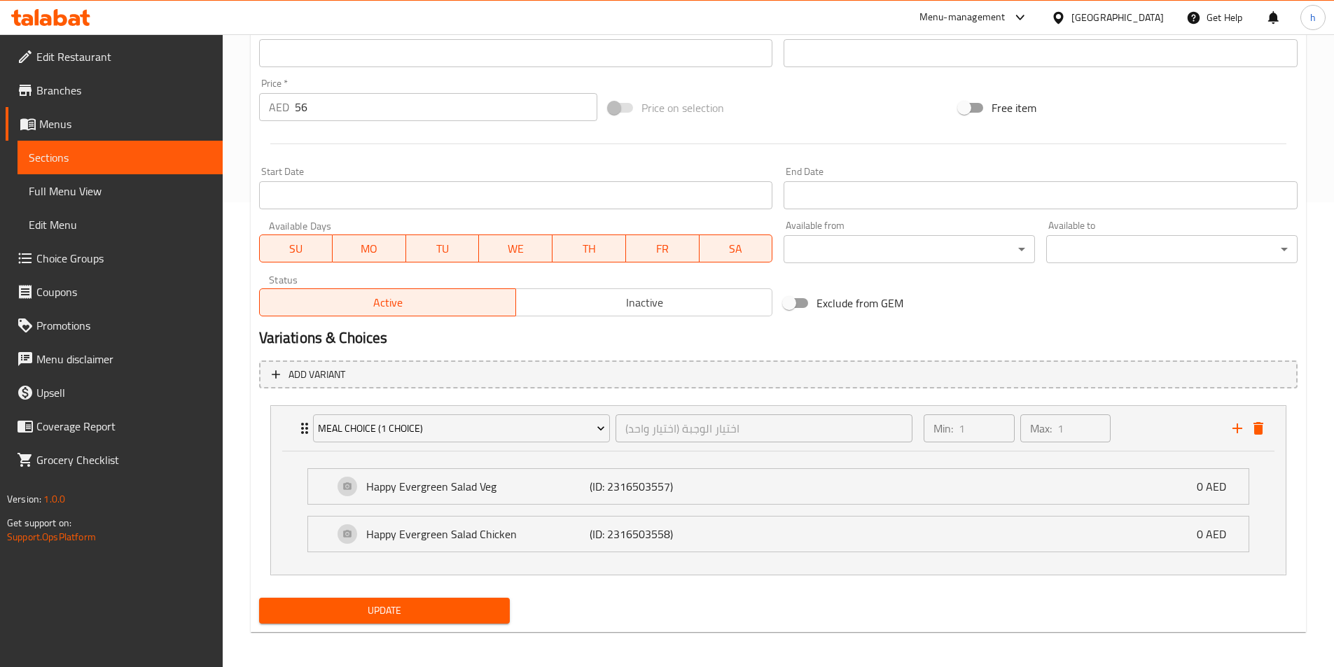
scroll to position [469, 0]
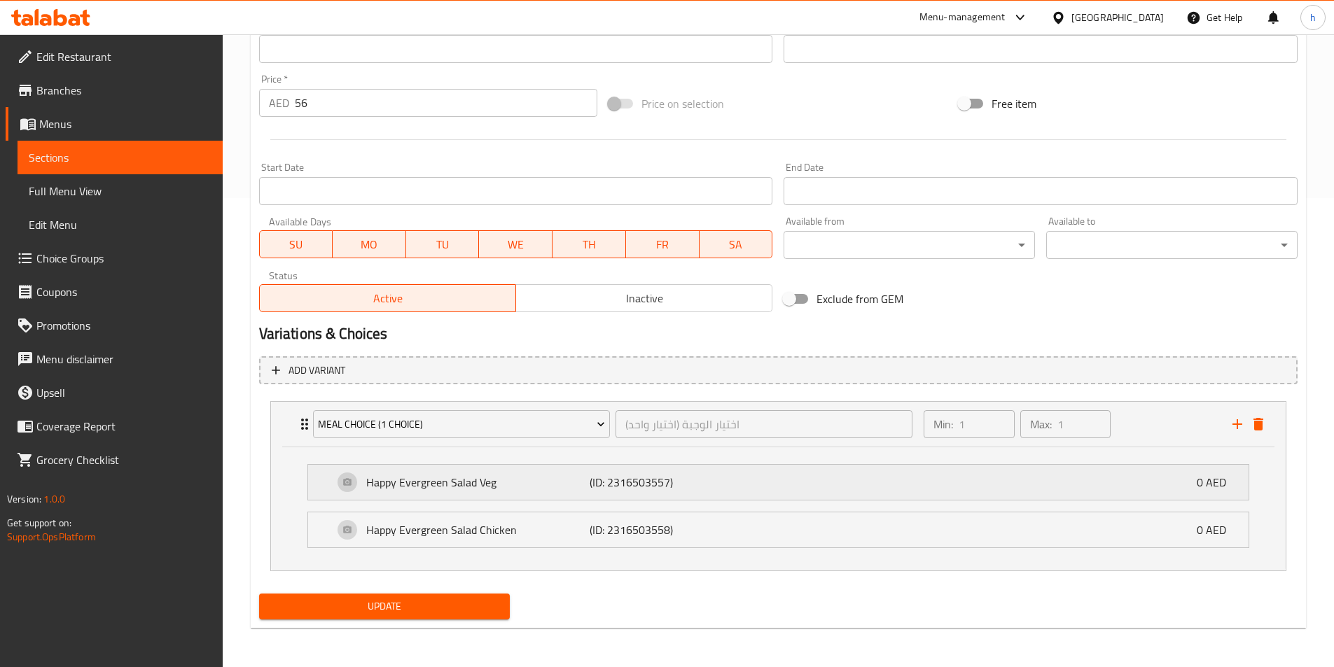
click at [522, 497] on div "Happy Evergreen Salad Veg (ID: 2316503557) 0 AED" at bounding box center [782, 482] width 898 height 35
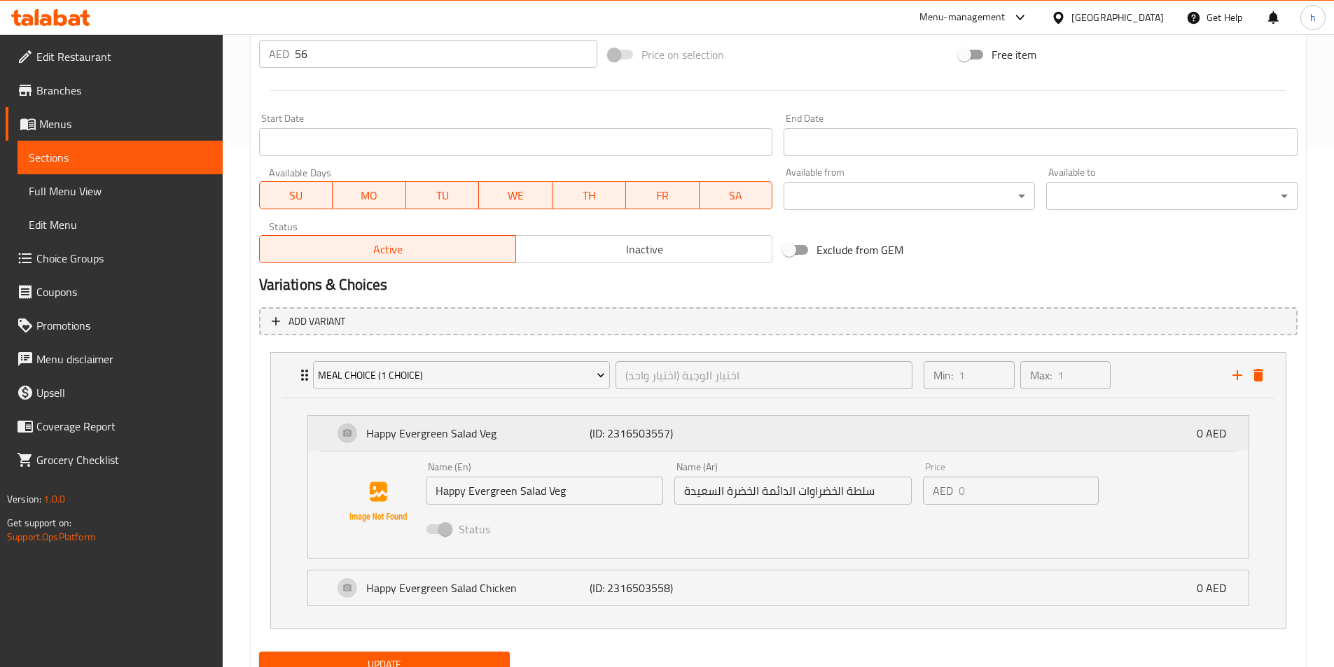
scroll to position [576, 0]
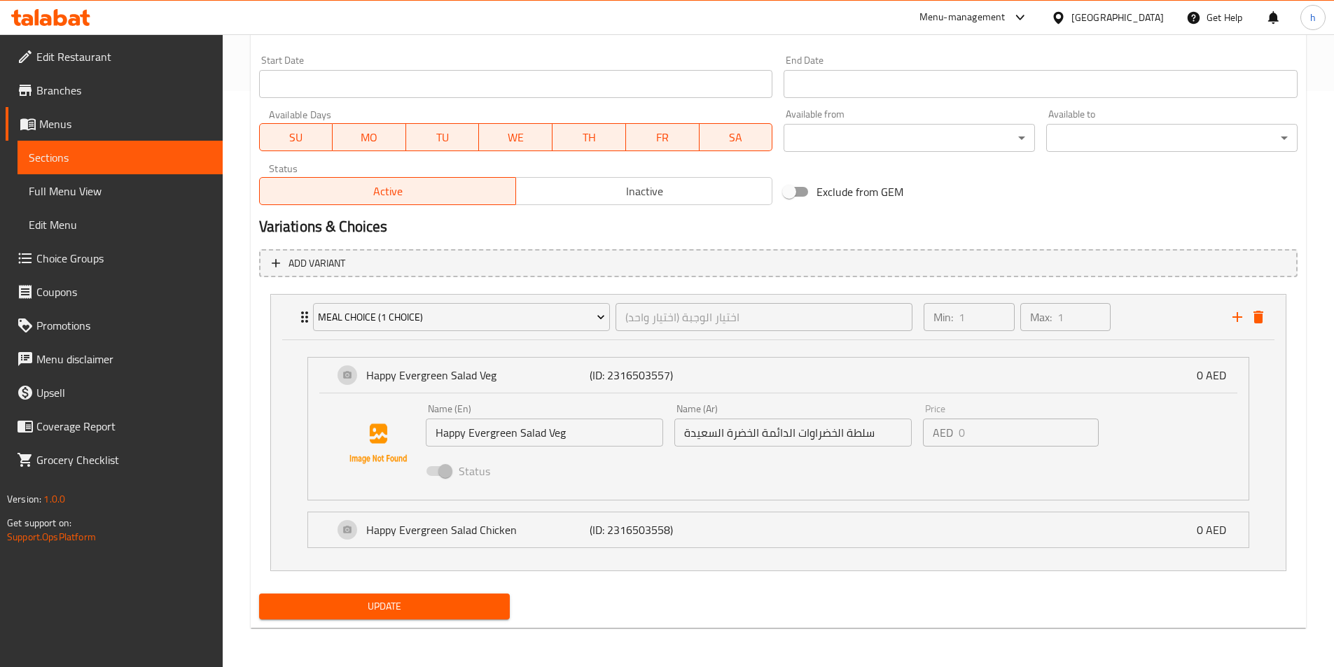
click at [538, 508] on li "Happy Evergreen Salad Chicken (ID: 2316503558) 0 AED Name (En) Happy Evergreen …" at bounding box center [778, 530] width 964 height 48
click at [543, 530] on p "Happy Evergreen Salad Chicken" at bounding box center [478, 530] width 224 height 17
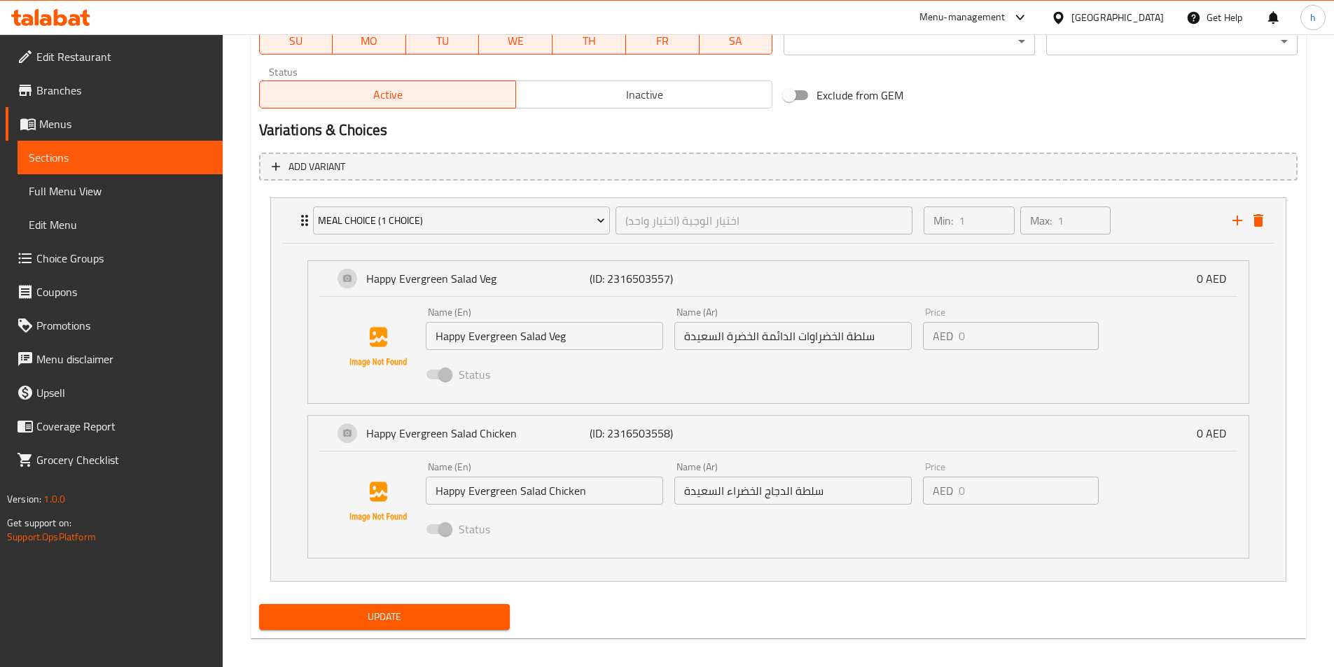
scroll to position [683, 0]
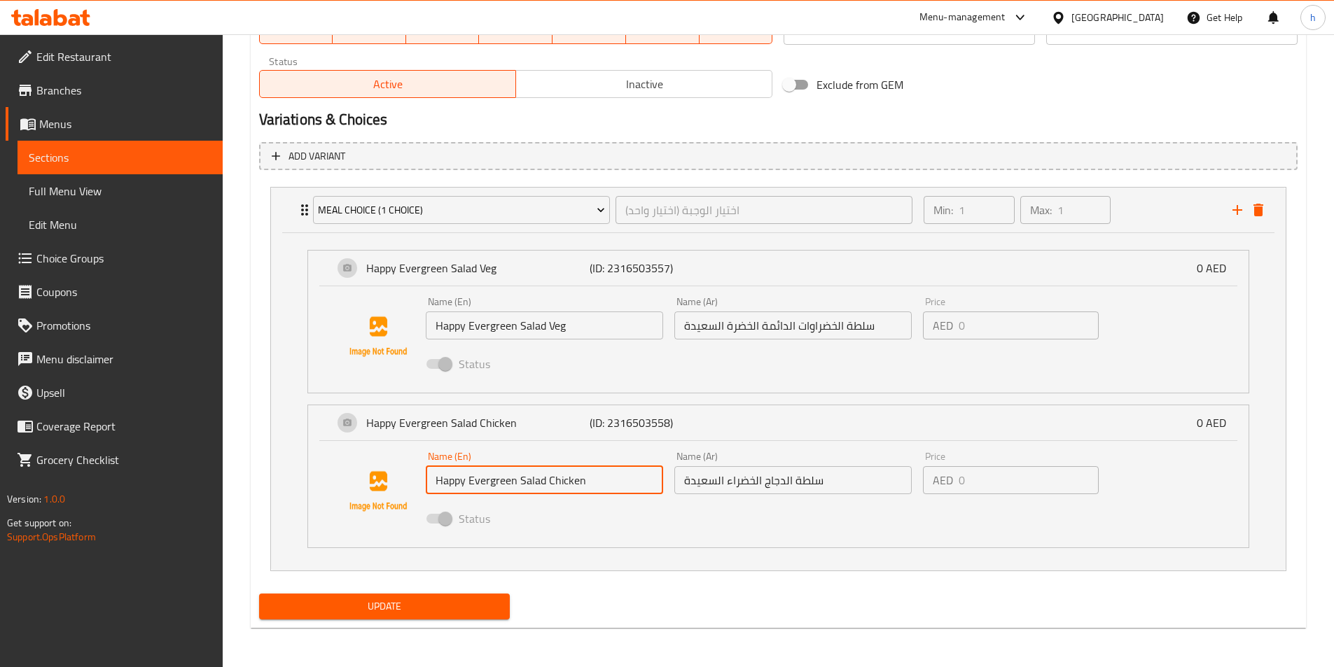
drag, startPoint x: 543, startPoint y: 482, endPoint x: 561, endPoint y: 483, distance: 17.6
click at [561, 483] on input "Happy Evergreen Salad Chicken" at bounding box center [544, 480] width 237 height 28
drag, startPoint x: 515, startPoint y: 480, endPoint x: 619, endPoint y: 478, distance: 104.4
click at [619, 478] on input "Happy Evergreen Salad Chicken" at bounding box center [544, 480] width 237 height 28
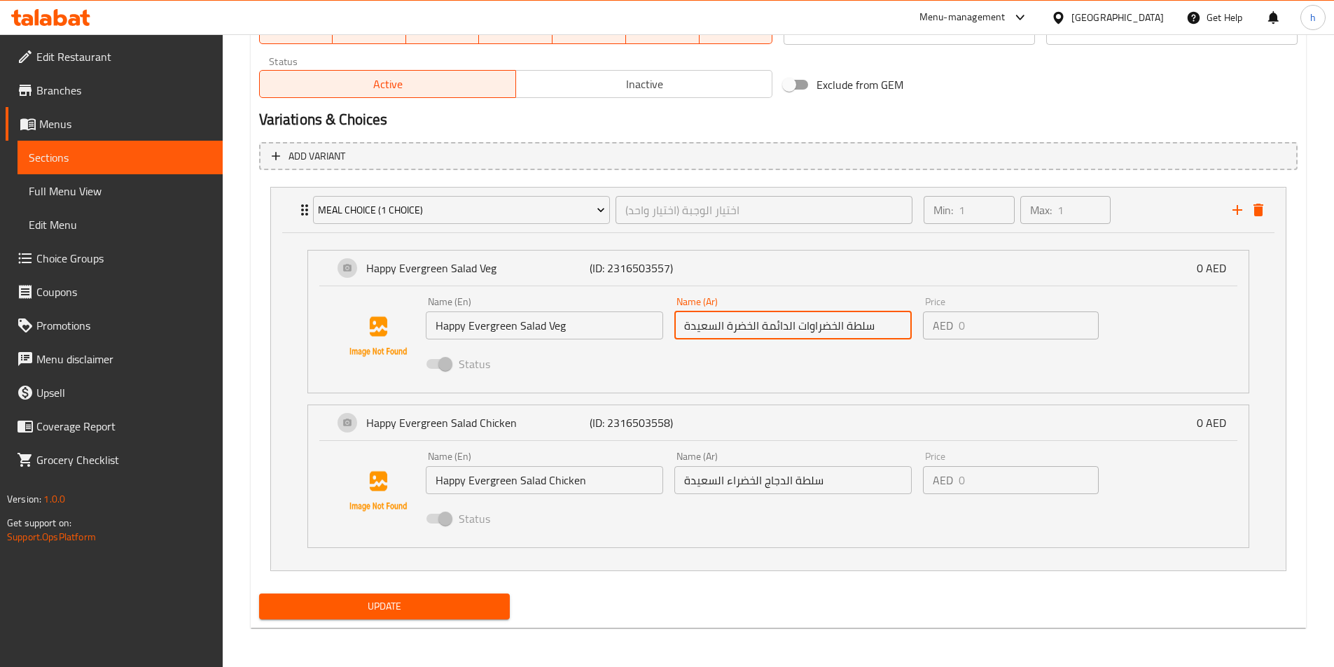
click at [825, 326] on input "سلطة الخضراوات الدائمة الخضرة السعيدة" at bounding box center [792, 326] width 237 height 28
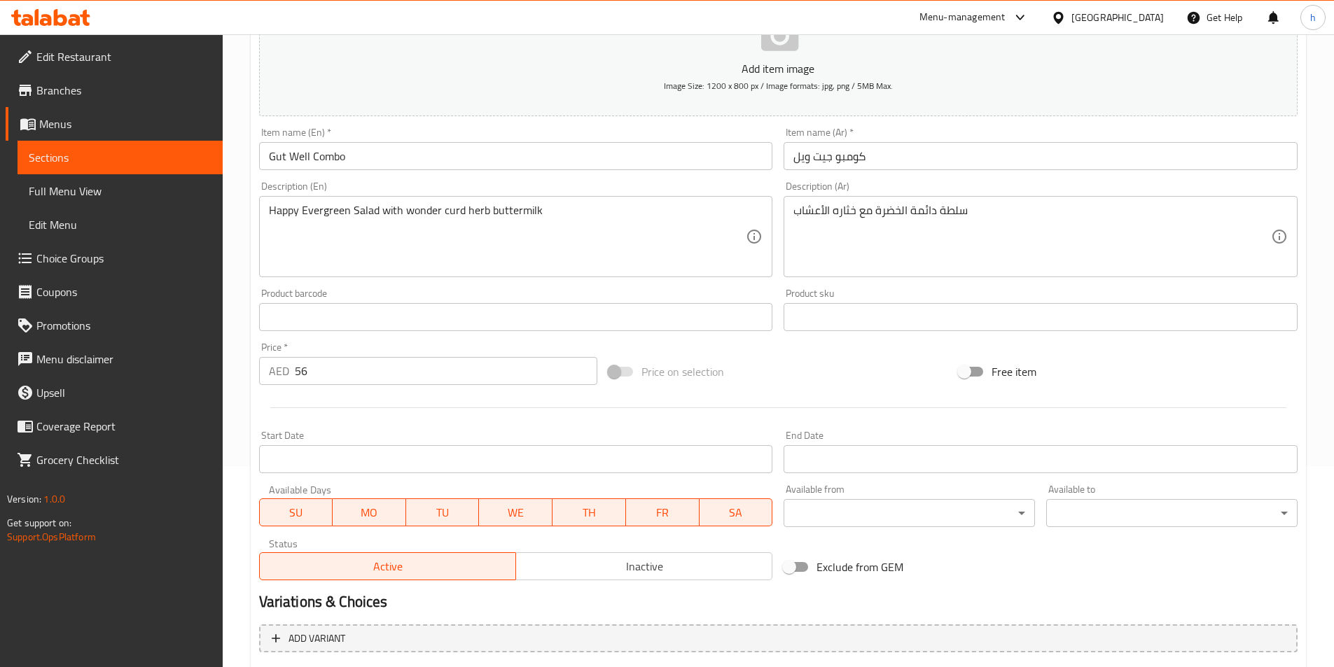
scroll to position [193, 0]
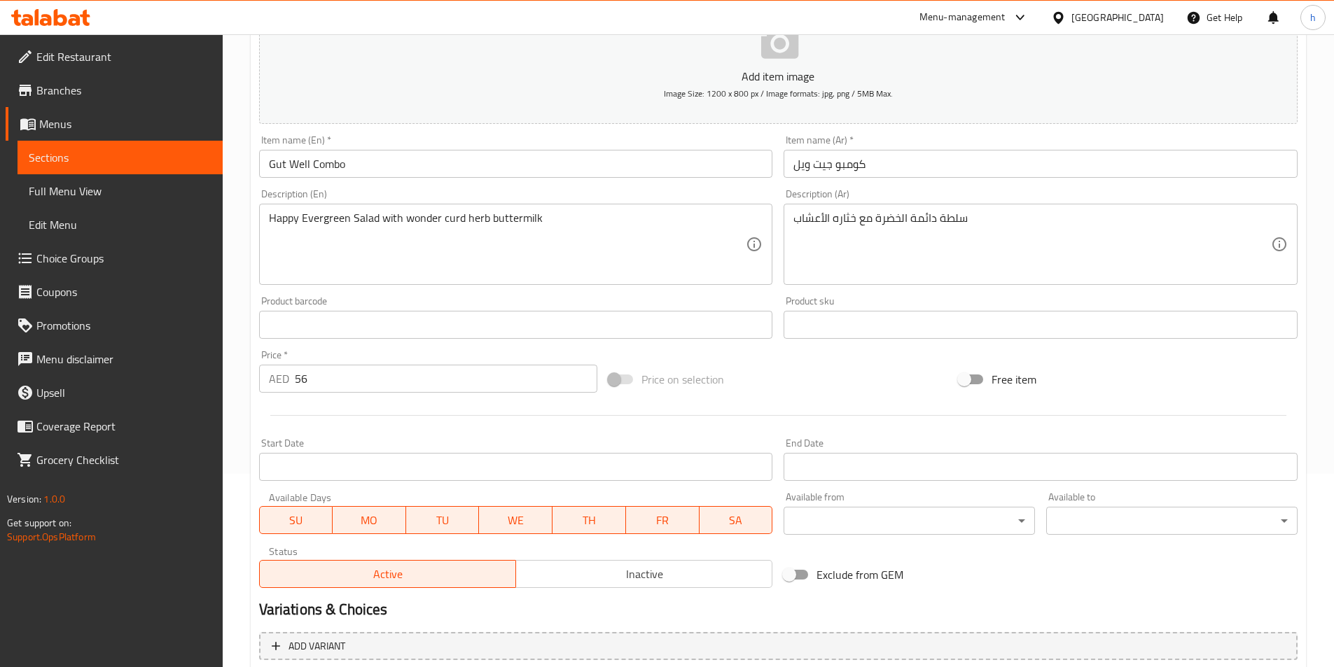
click at [109, 266] on span "Choice Groups" at bounding box center [123, 258] width 175 height 17
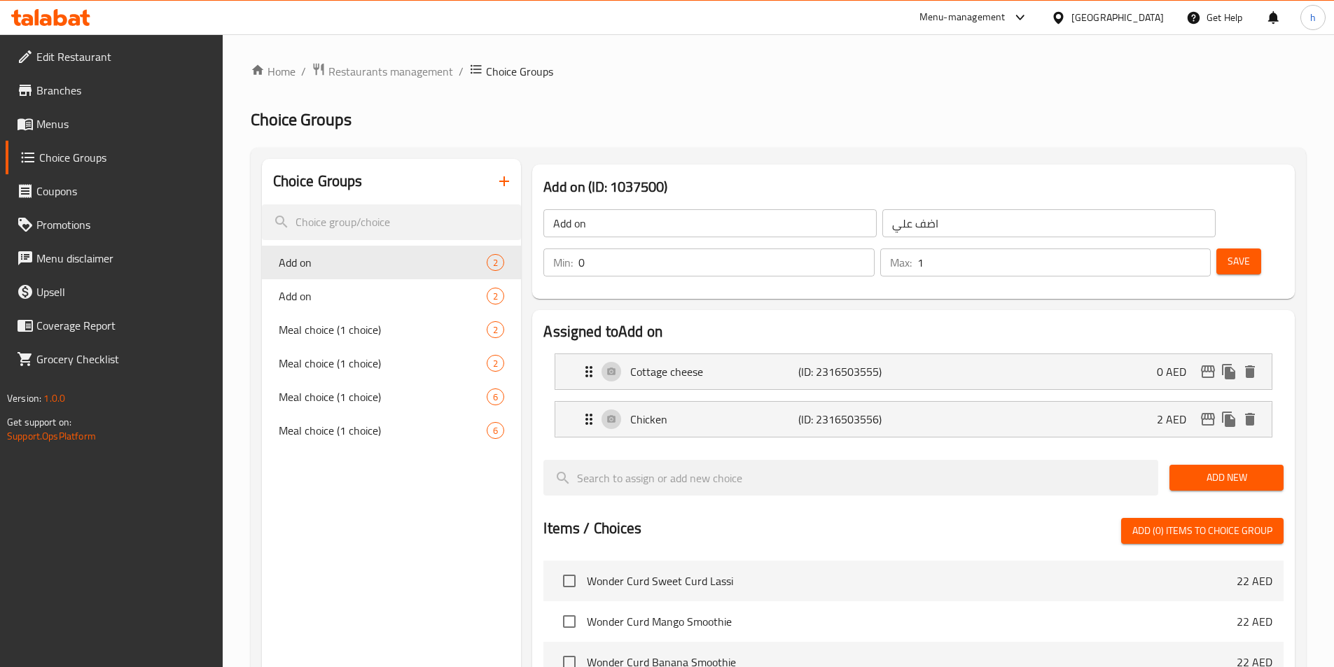
click at [506, 186] on icon "button" at bounding box center [504, 181] width 17 height 17
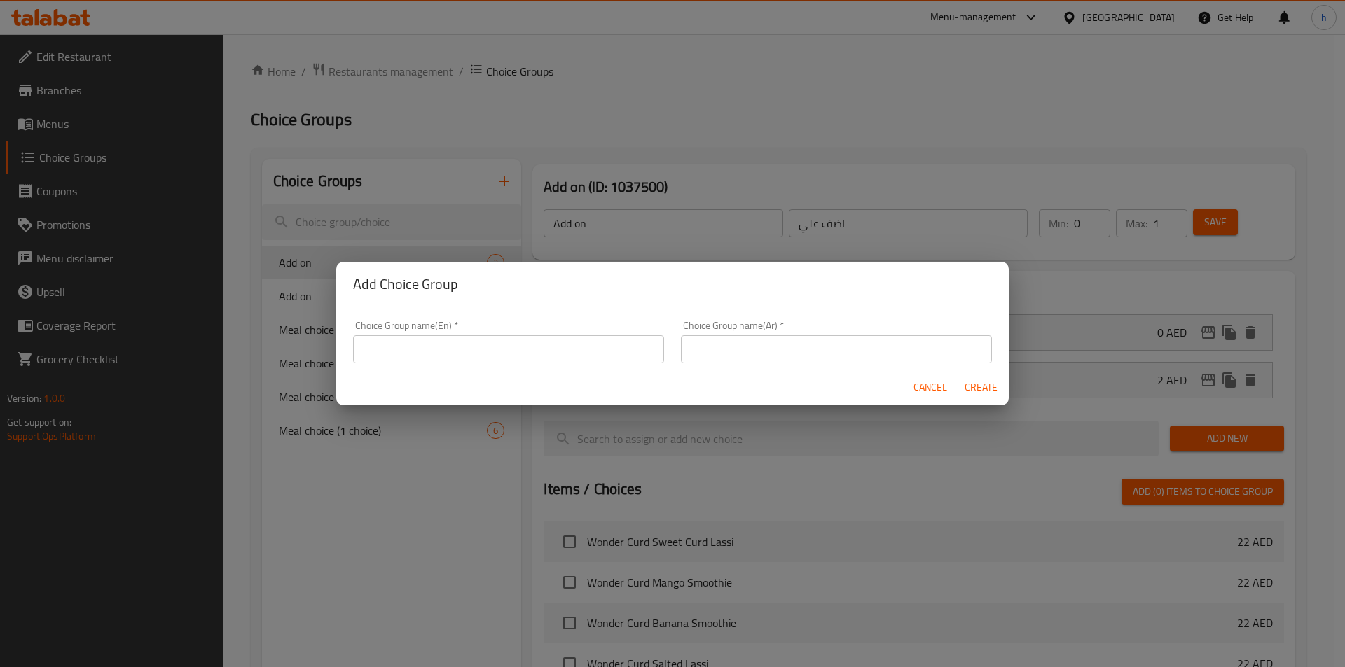
click at [502, 354] on input "text" at bounding box center [508, 349] width 311 height 28
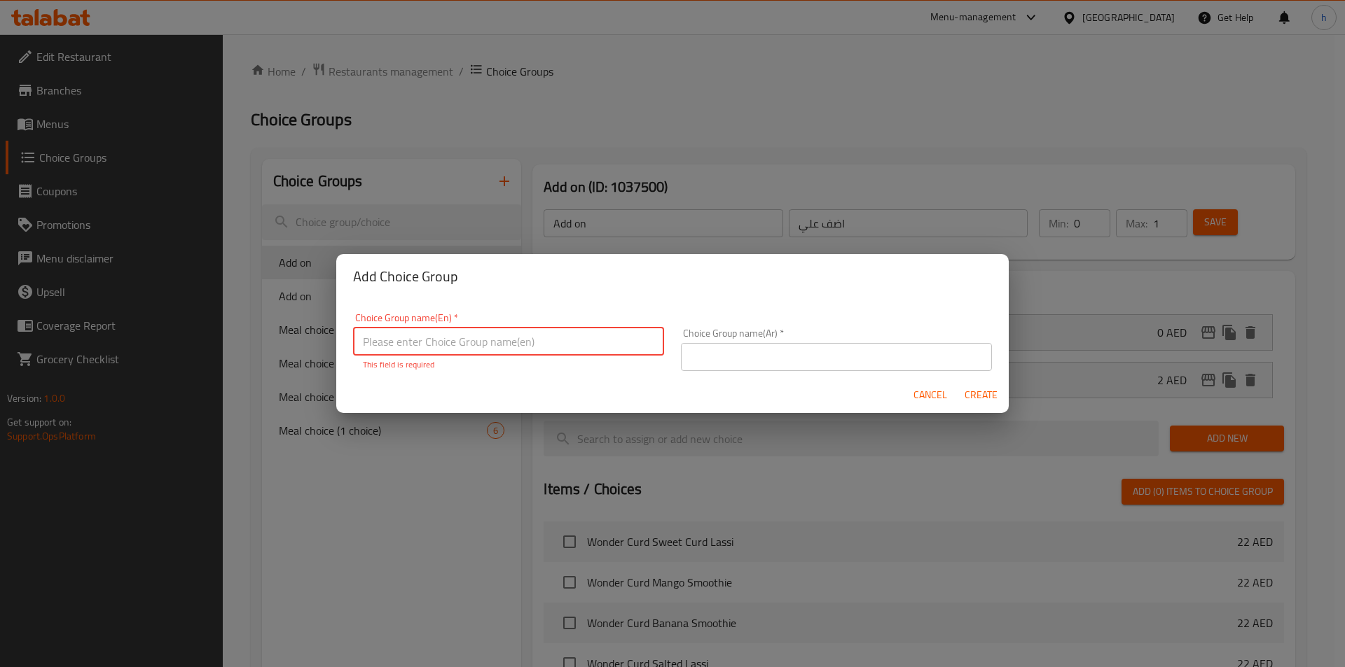
click at [534, 347] on input "text" at bounding box center [508, 342] width 311 height 28
paste input "Drink:"
type input "Drink:"
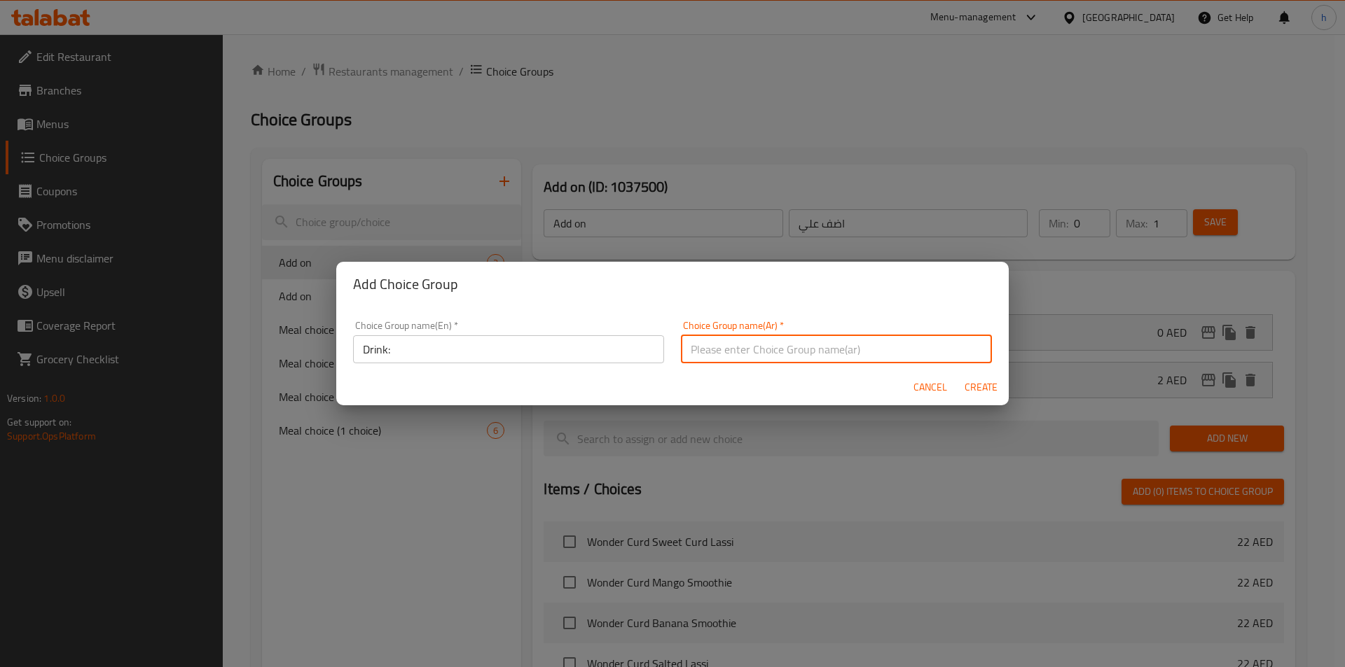
click at [784, 347] on input "text" at bounding box center [836, 349] width 311 height 28
type input "مشروب"
click at [715, 391] on div "Cancel Create" at bounding box center [672, 387] width 672 height 37
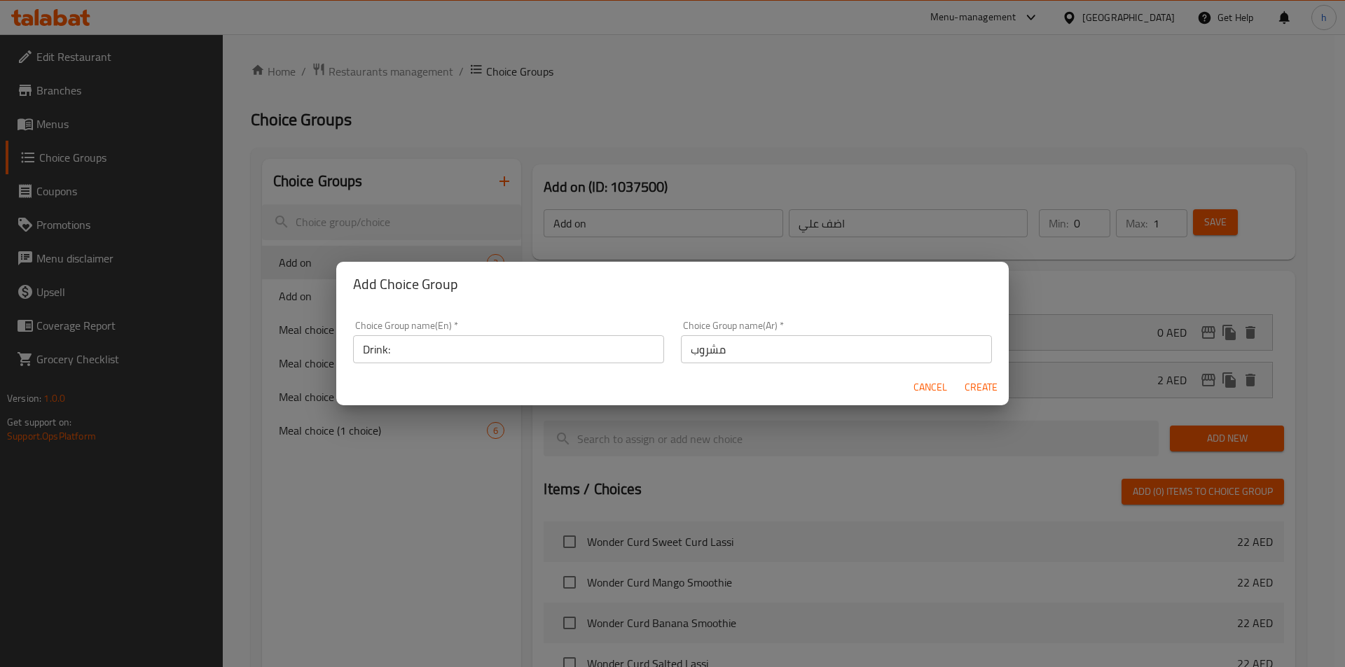
click at [991, 384] on span "Create" at bounding box center [981, 388] width 34 height 18
type input "Drink:"
type input "مشروب"
type input "0"
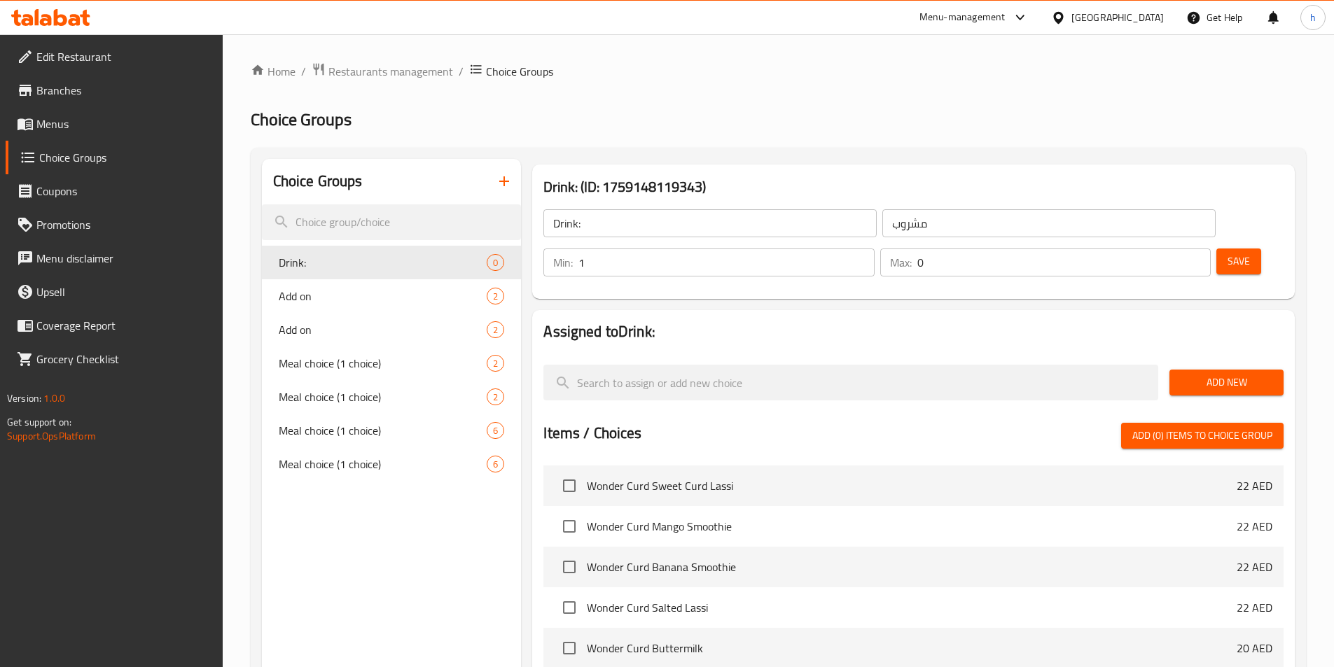
type input "1"
click at [874, 249] on input "1" at bounding box center [726, 263] width 296 height 28
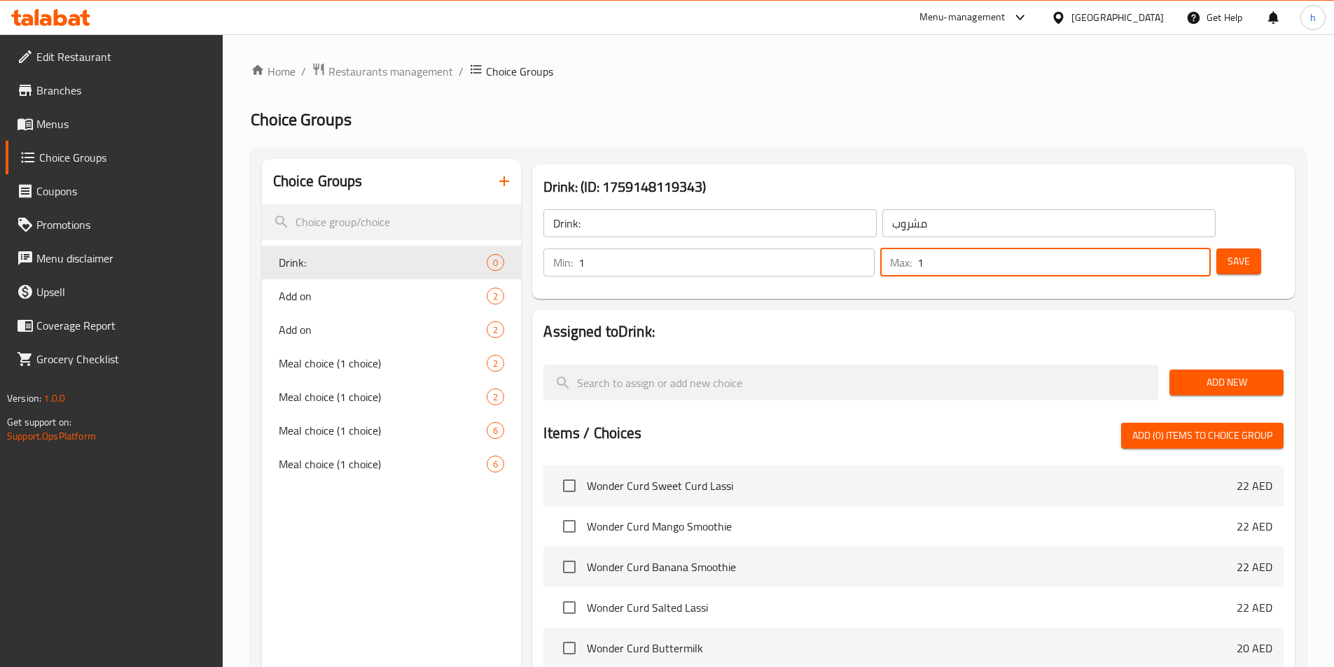
click at [1174, 249] on input "1" at bounding box center [1063, 263] width 293 height 28
type input "0"
click at [1170, 249] on input "0" at bounding box center [1063, 263] width 293 height 28
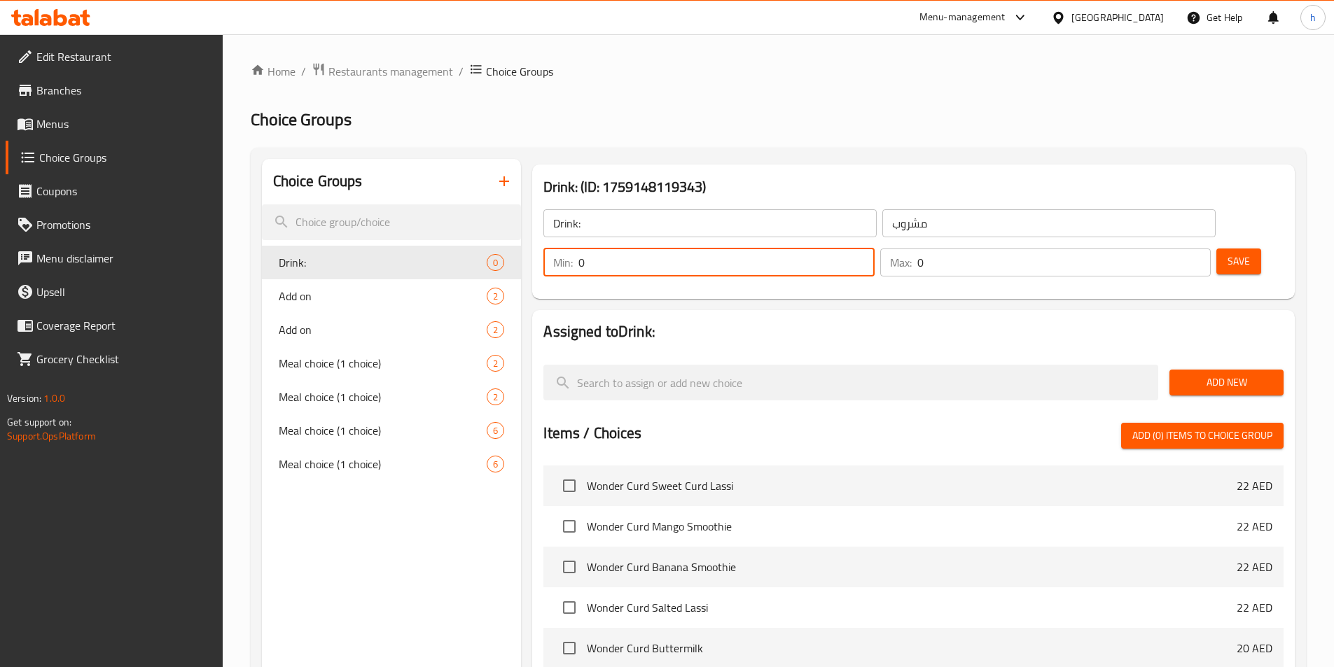
type input "0"
click at [874, 249] on input "0" at bounding box center [726, 263] width 296 height 28
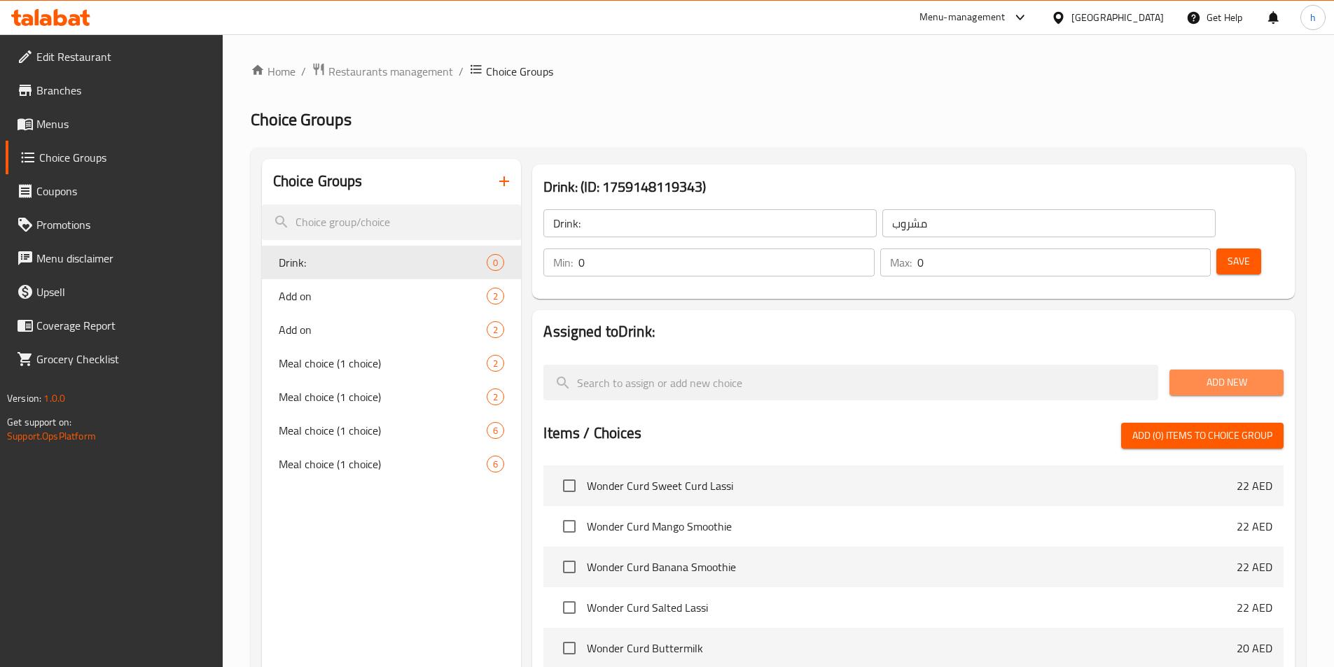
click at [1214, 370] on button "Add New" at bounding box center [1226, 383] width 114 height 26
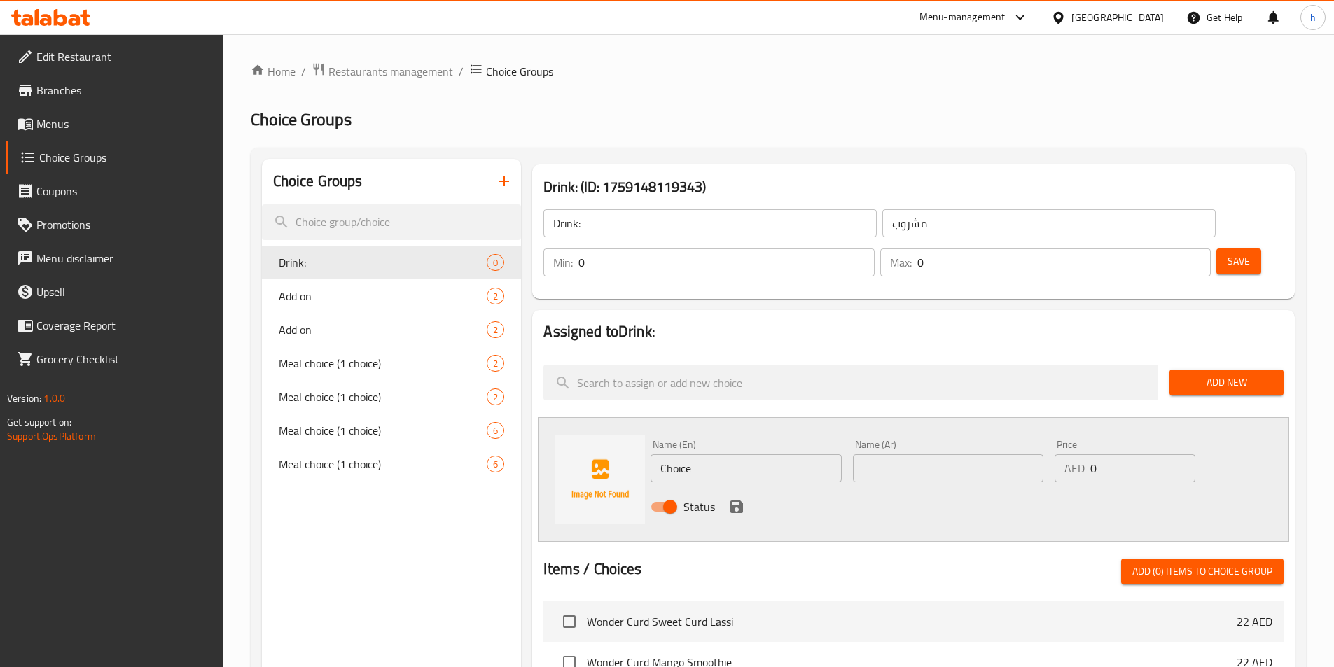
click at [704, 454] on input "Choice" at bounding box center [746, 468] width 190 height 28
paste input "Wonder Curd Buttermilk"
type input "Wonder Curd Buttermilk"
click at [912, 454] on input "text" at bounding box center [948, 468] width 190 height 28
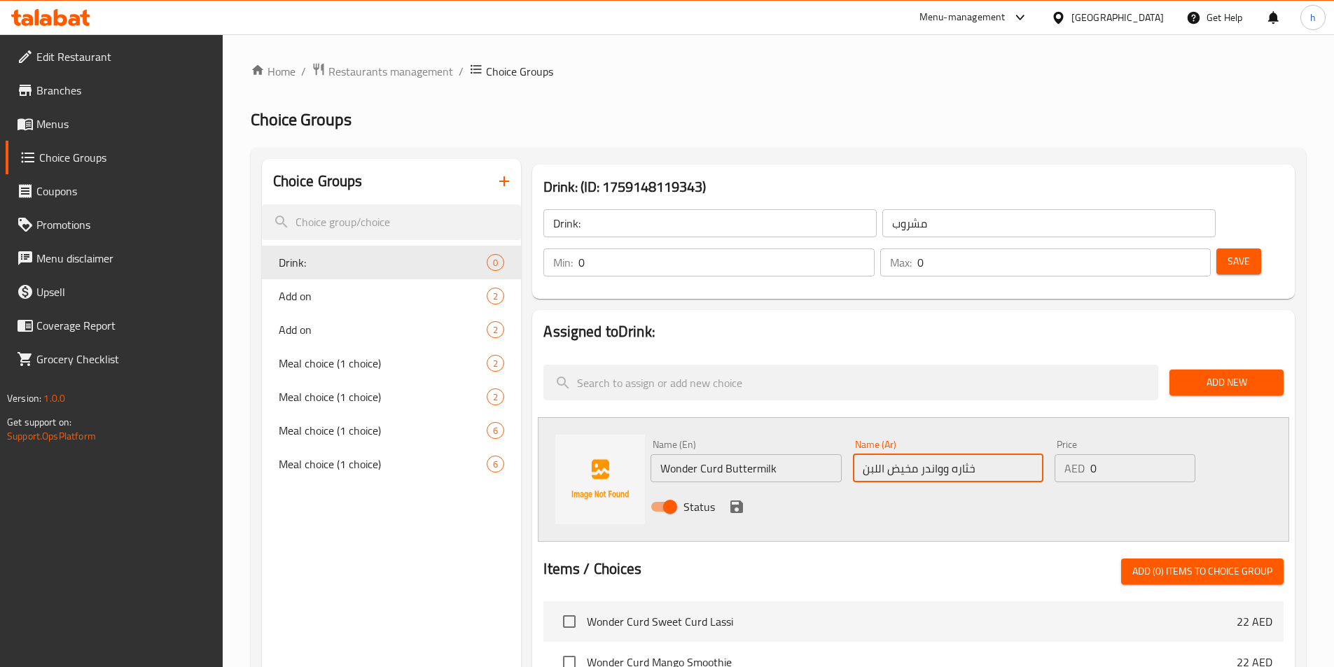
click at [944, 454] on input "خثاره وواندر مخيض اللبن" at bounding box center [948, 468] width 190 height 28
type input "خثاره واندر مخيض اللبن"
click at [735, 499] on icon "save" at bounding box center [736, 507] width 17 height 17
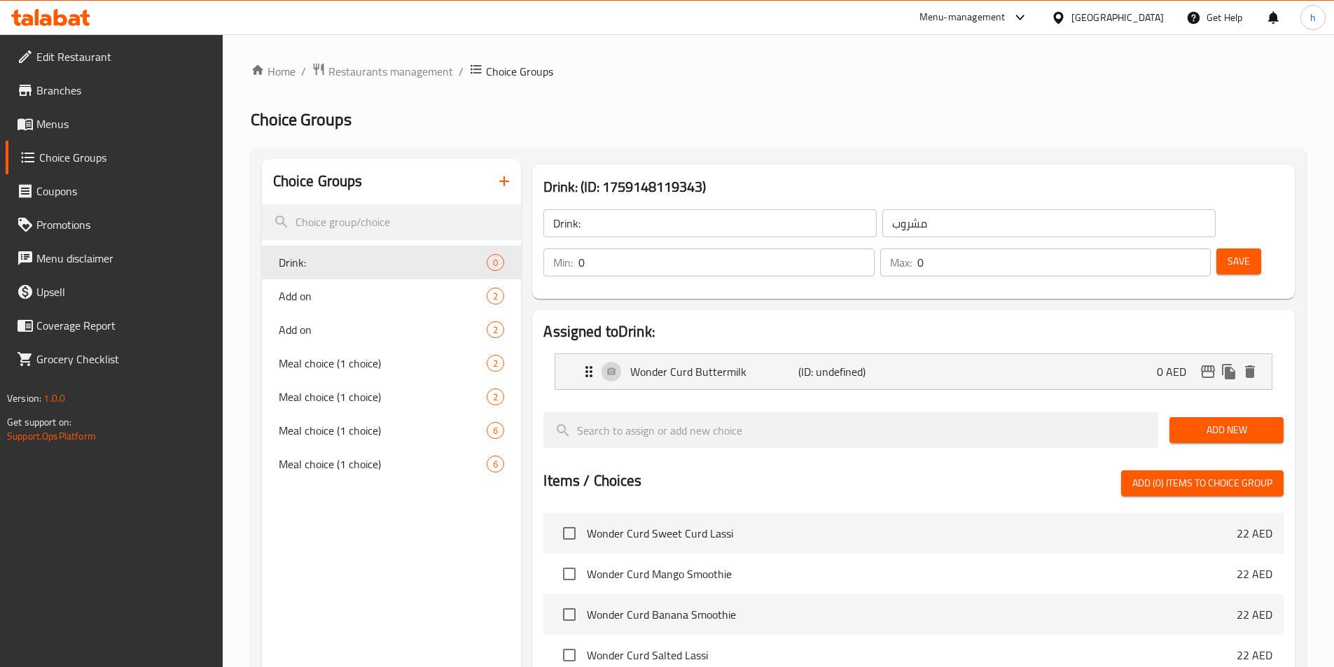
click at [1216, 249] on button "Save" at bounding box center [1238, 262] width 45 height 26
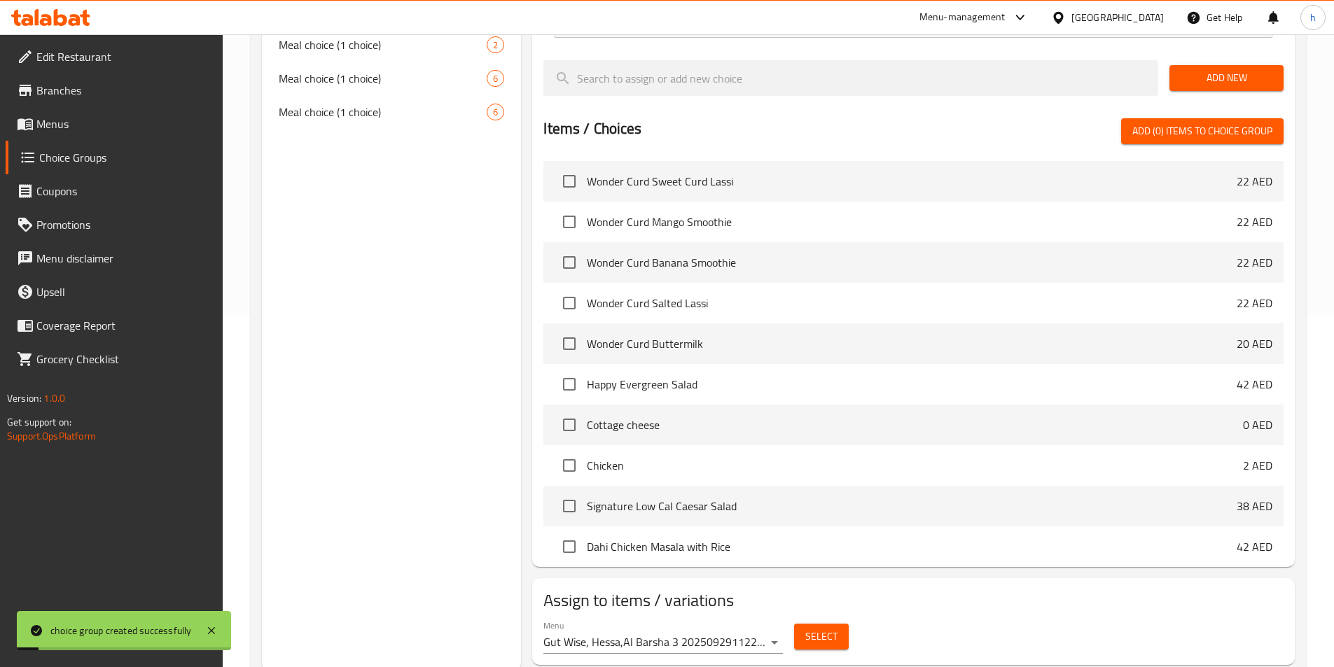
scroll to position [356, 0]
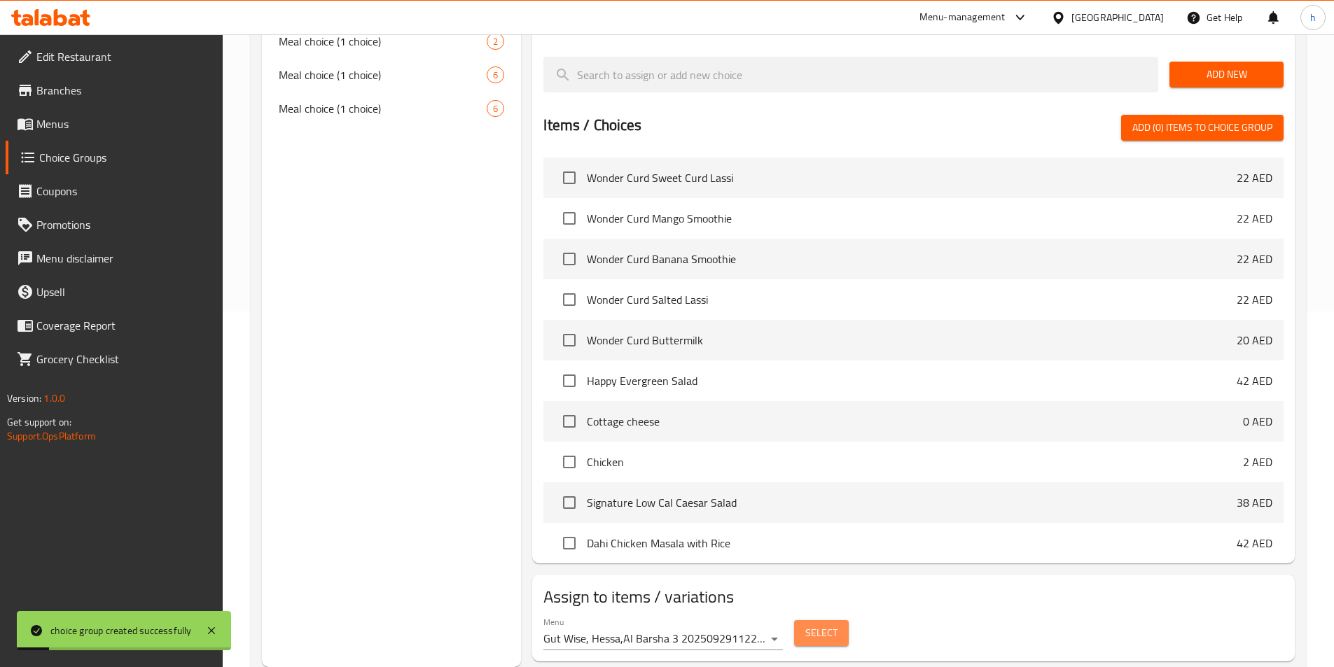
click at [847, 620] on button "Select" at bounding box center [821, 633] width 55 height 26
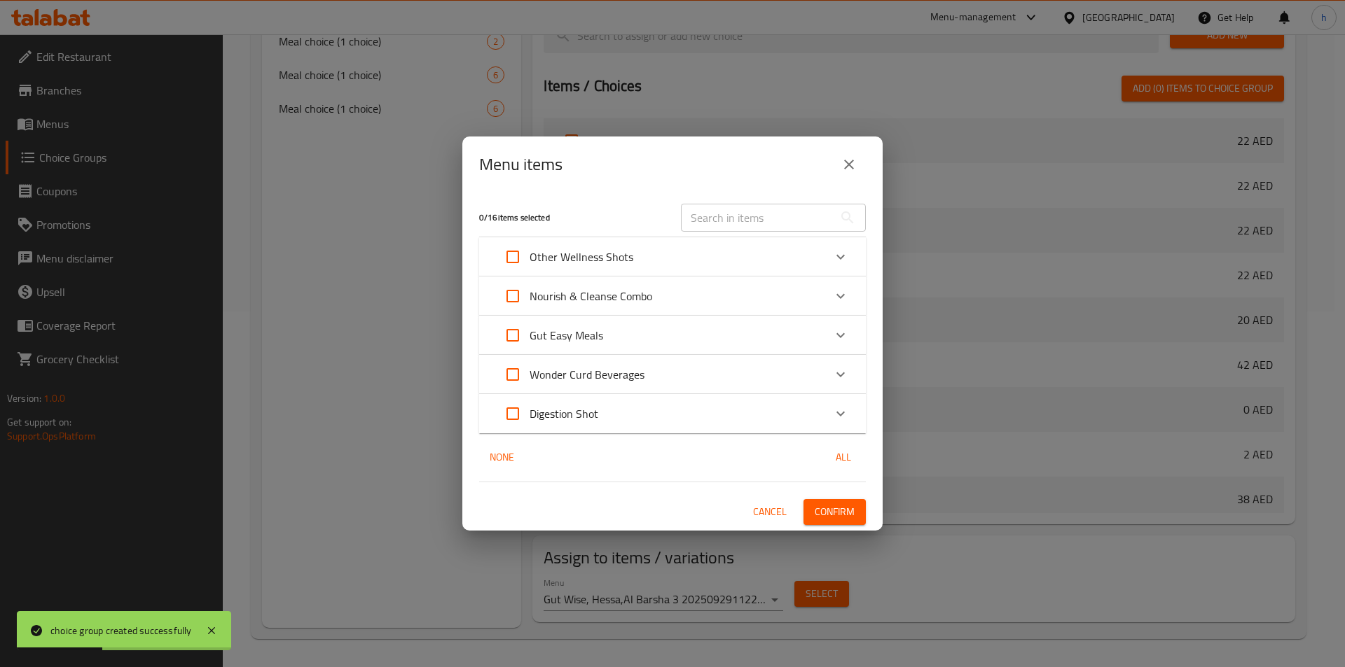
click at [653, 604] on div "Menu items 0 / 16 items selected ​ Other Wellness Shots Intense Vit C Shot 7 AE…" at bounding box center [672, 333] width 1345 height 667
click at [849, 161] on icon "close" at bounding box center [848, 164] width 17 height 17
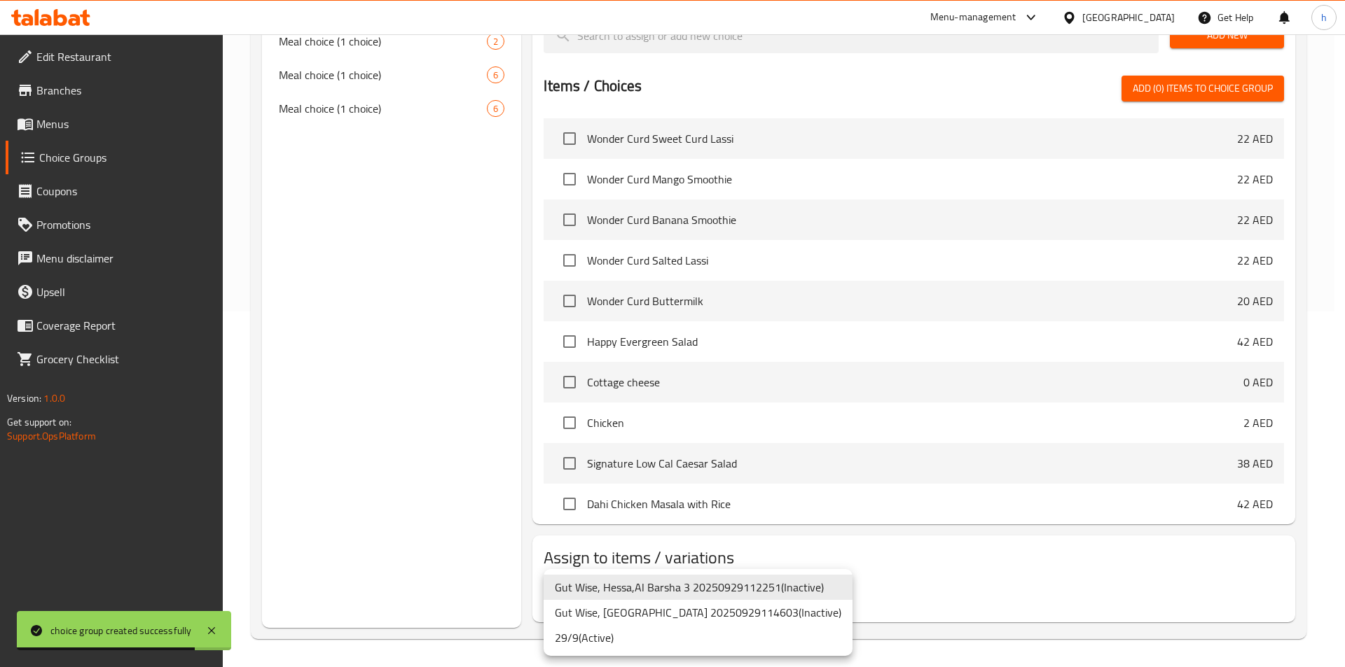
click at [631, 637] on li "29/9 ( Active )" at bounding box center [697, 637] width 309 height 25
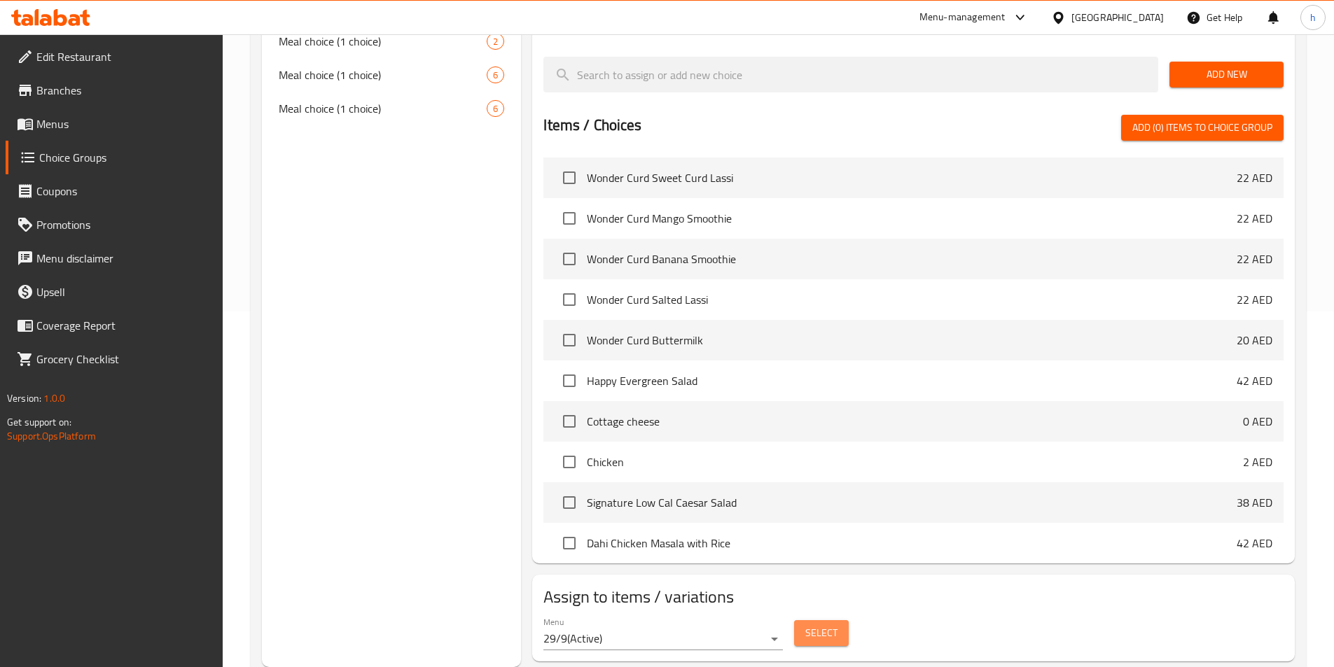
click at [817, 625] on span "Select" at bounding box center [821, 634] width 32 height 18
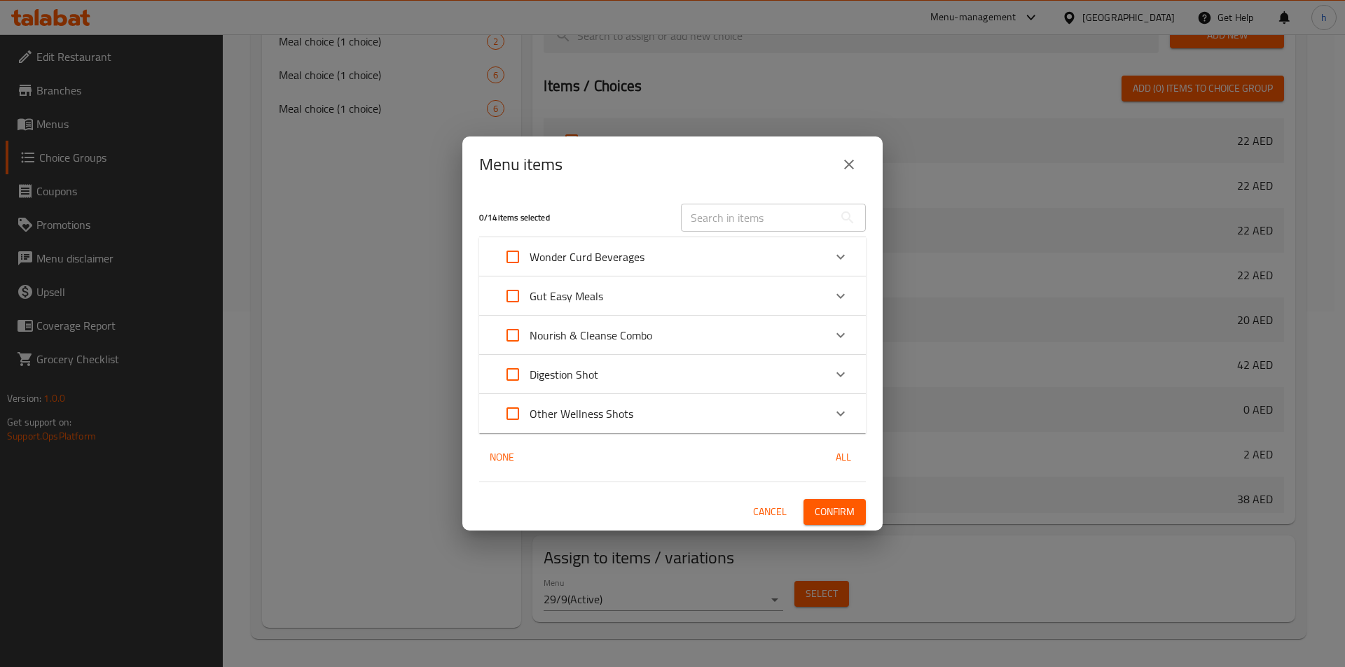
click at [720, 340] on div "Nourish & Cleanse Combo" at bounding box center [660, 336] width 328 height 34
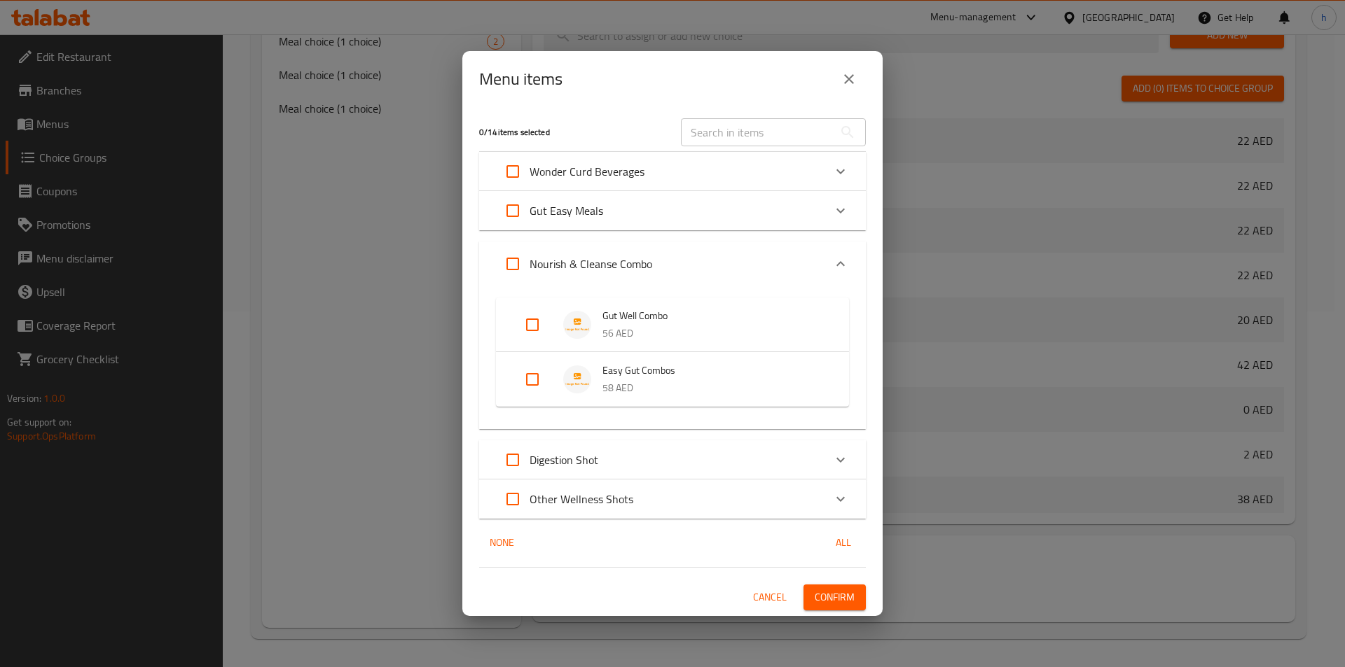
click at [527, 322] on input "Expand" at bounding box center [532, 325] width 34 height 34
checkbox input "true"
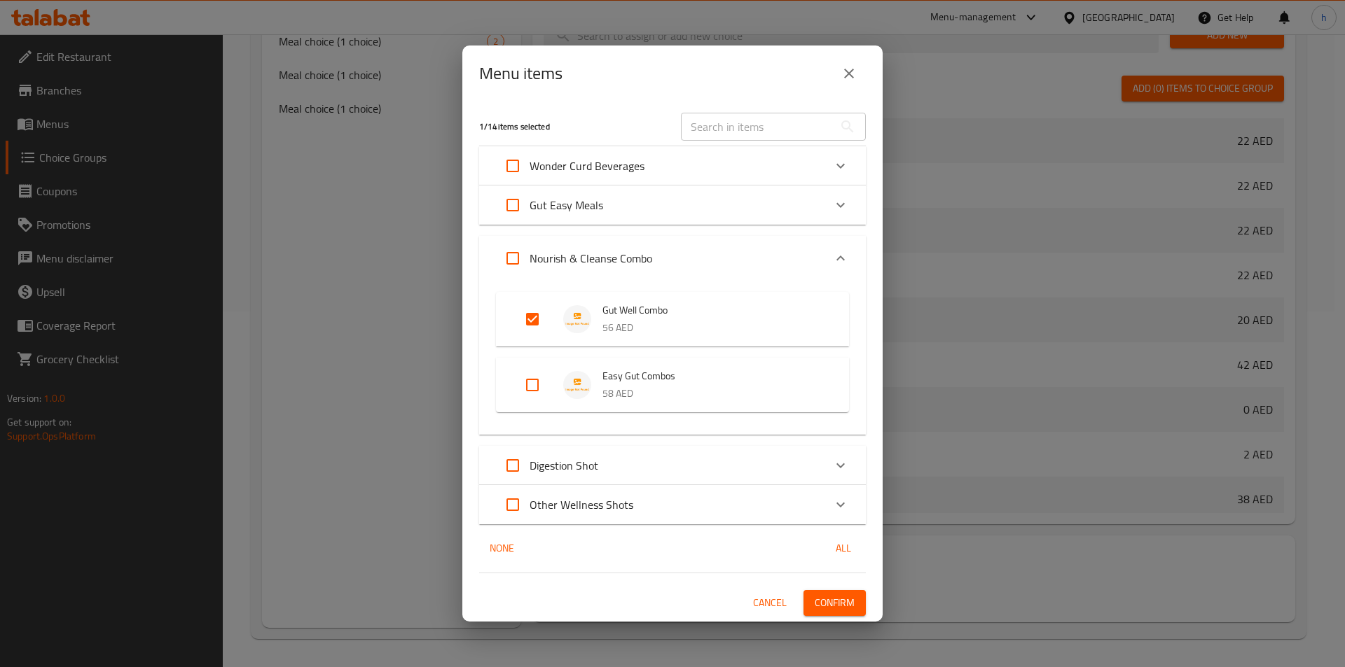
click at [837, 599] on span "Confirm" at bounding box center [834, 604] width 40 height 18
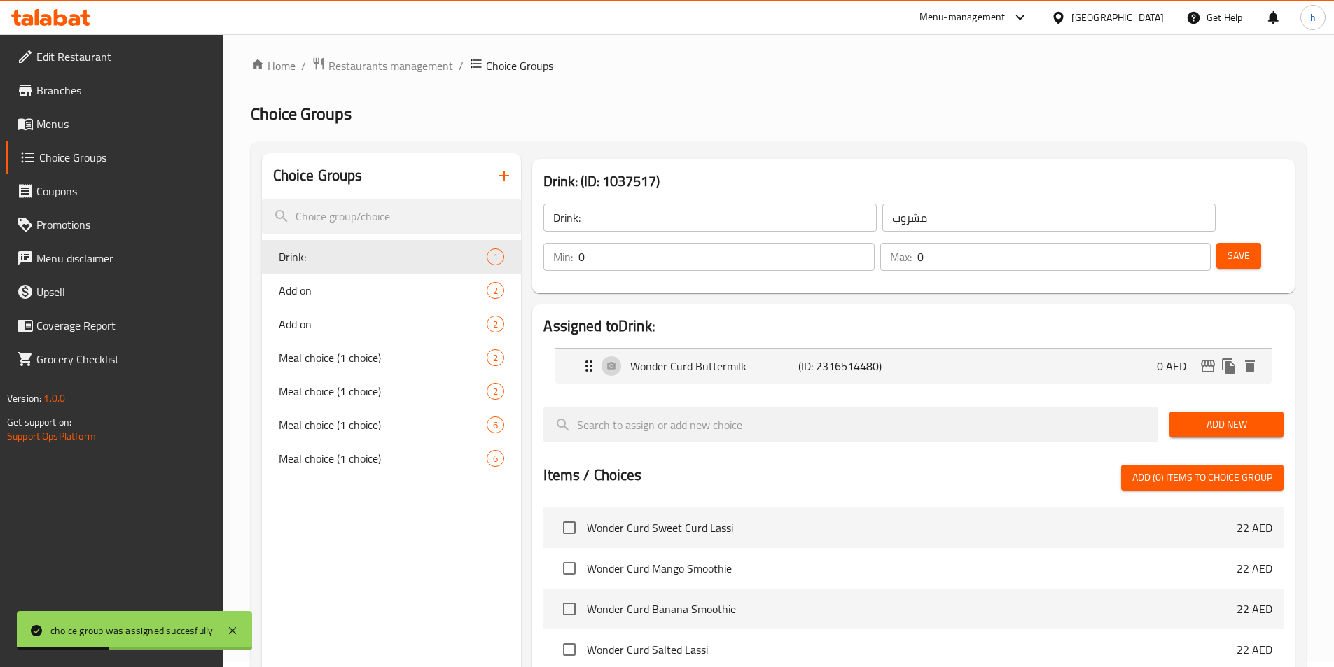
scroll to position [0, 0]
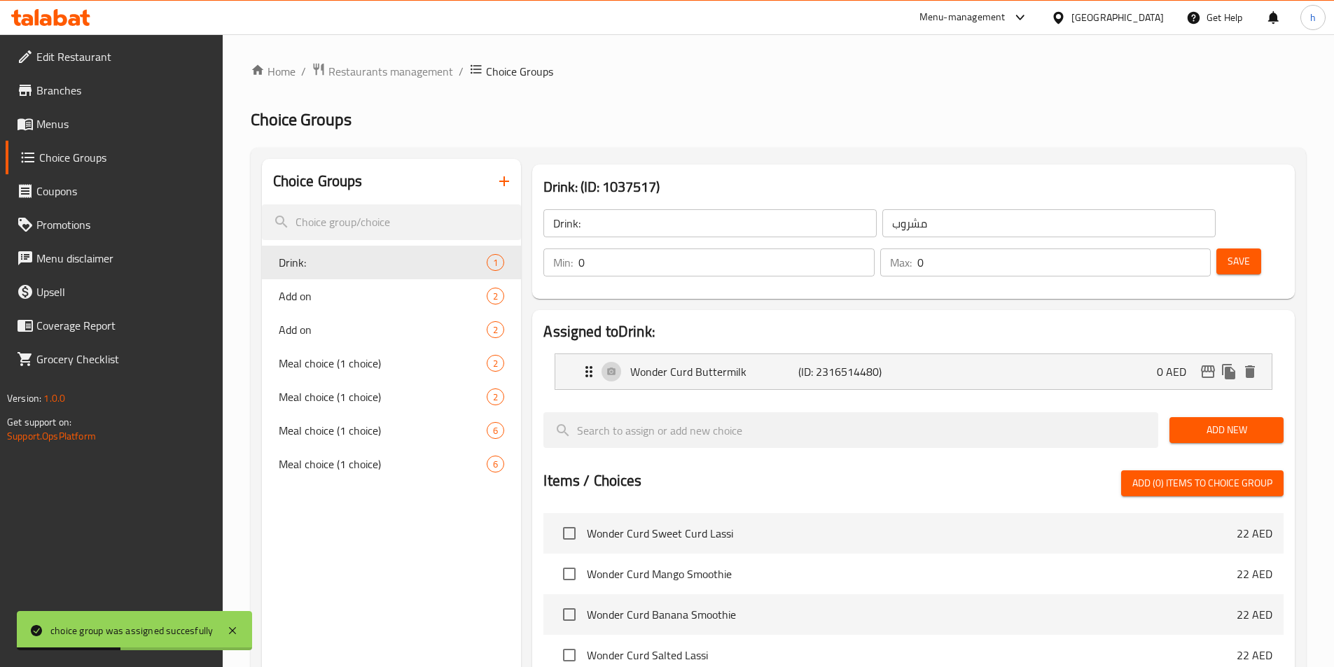
click at [497, 190] on icon "button" at bounding box center [504, 181] width 17 height 17
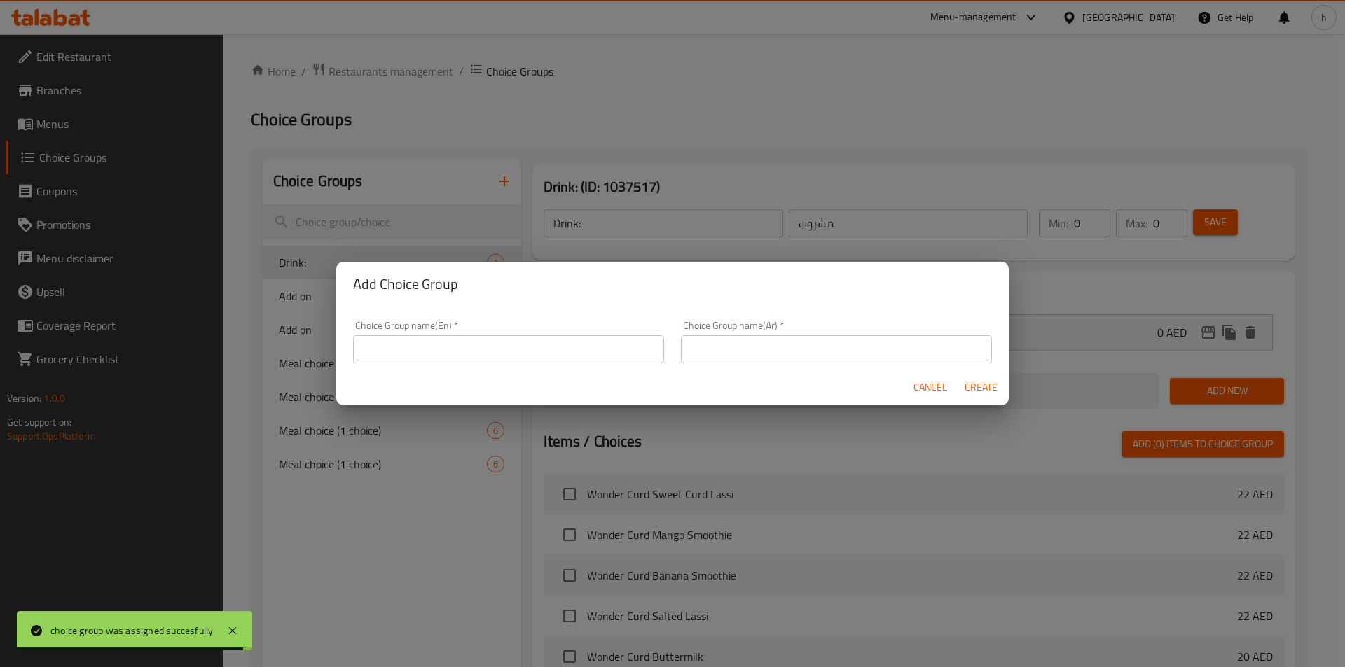
click at [541, 355] on input "text" at bounding box center [508, 349] width 311 height 28
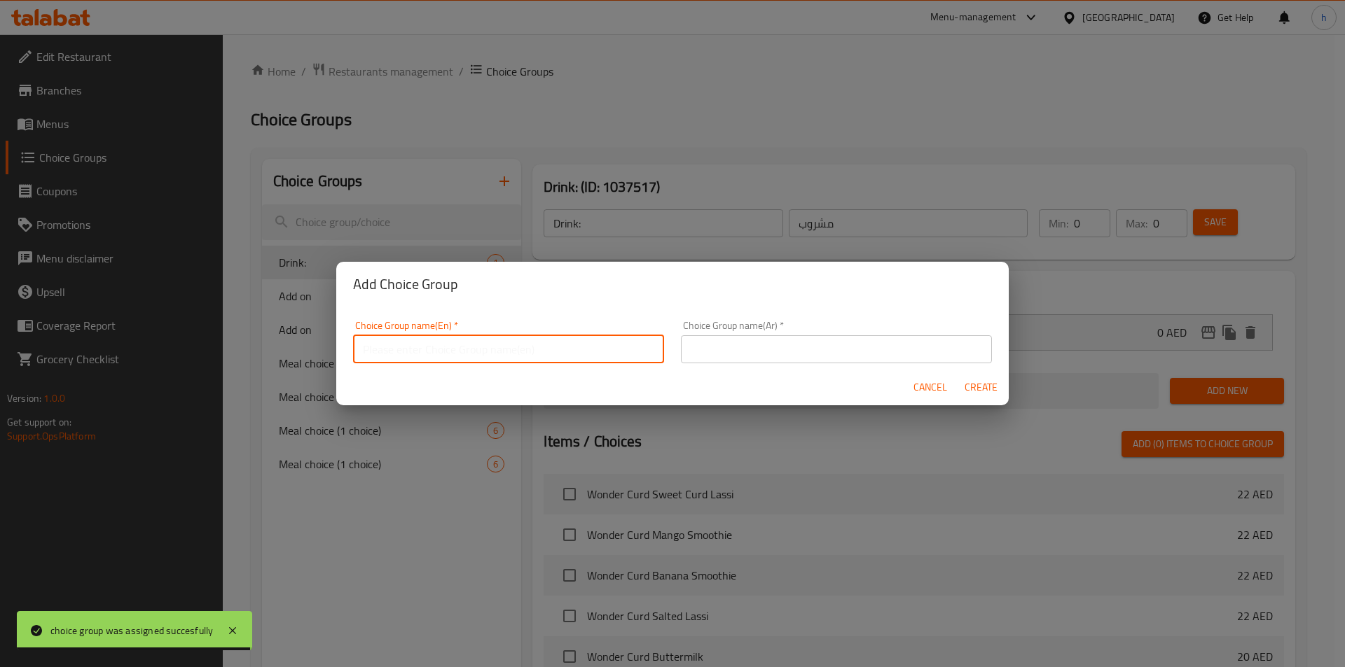
paste input "Drink (1 choice) :"
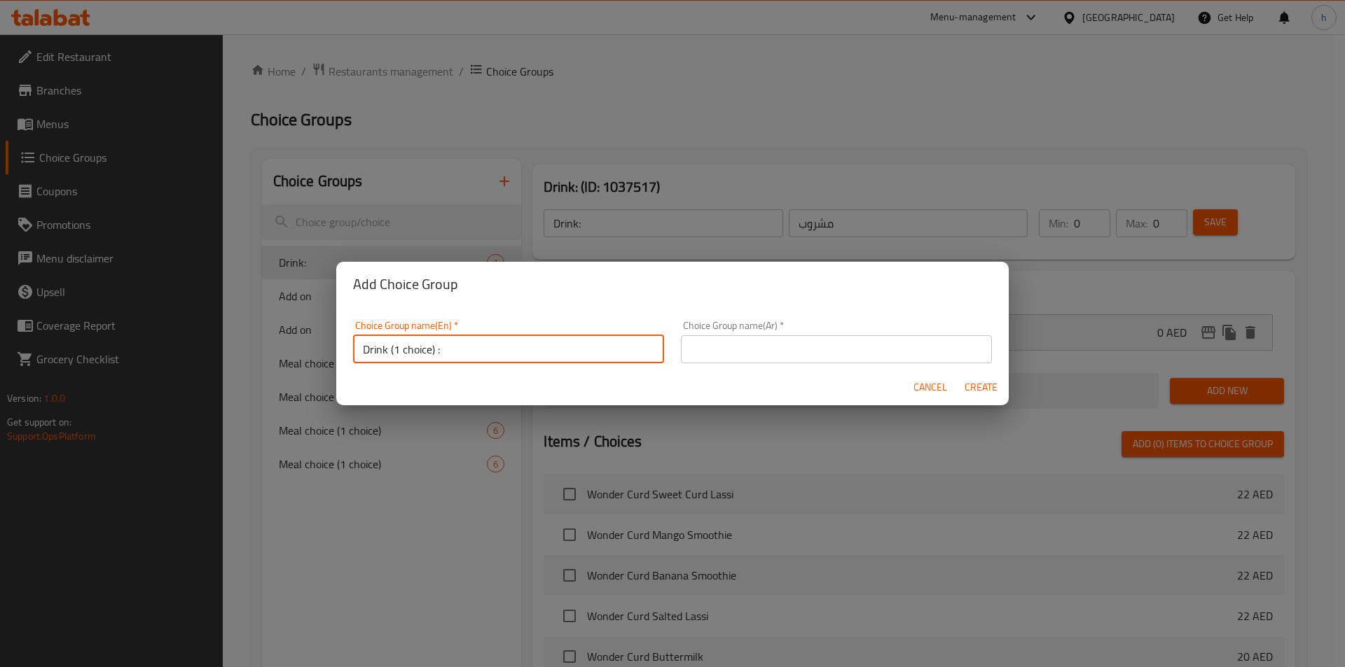
type input "Drink (1 choice) :"
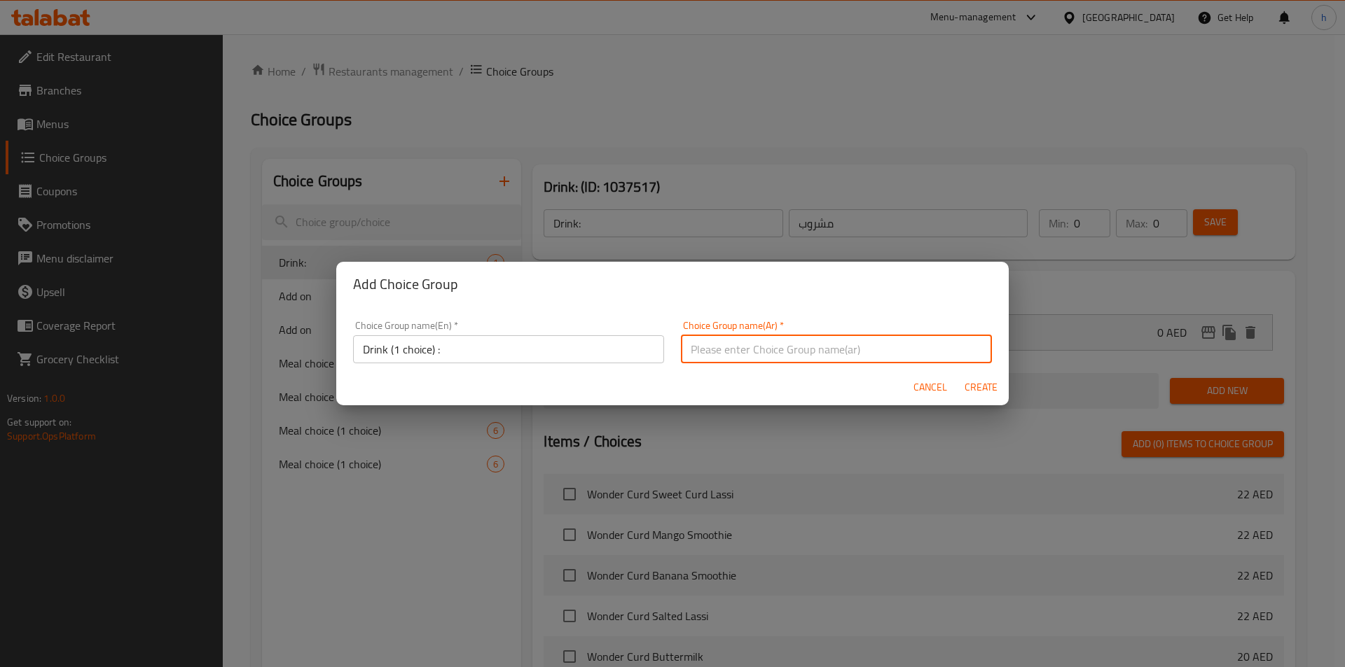
click at [826, 354] on input "text" at bounding box center [836, 349] width 311 height 28
type input "مشروب (اختيار 1)"
click at [967, 388] on span "Create" at bounding box center [981, 388] width 34 height 18
type input "Drink (1 choice) :"
type input "مشروب (اختيار 1)"
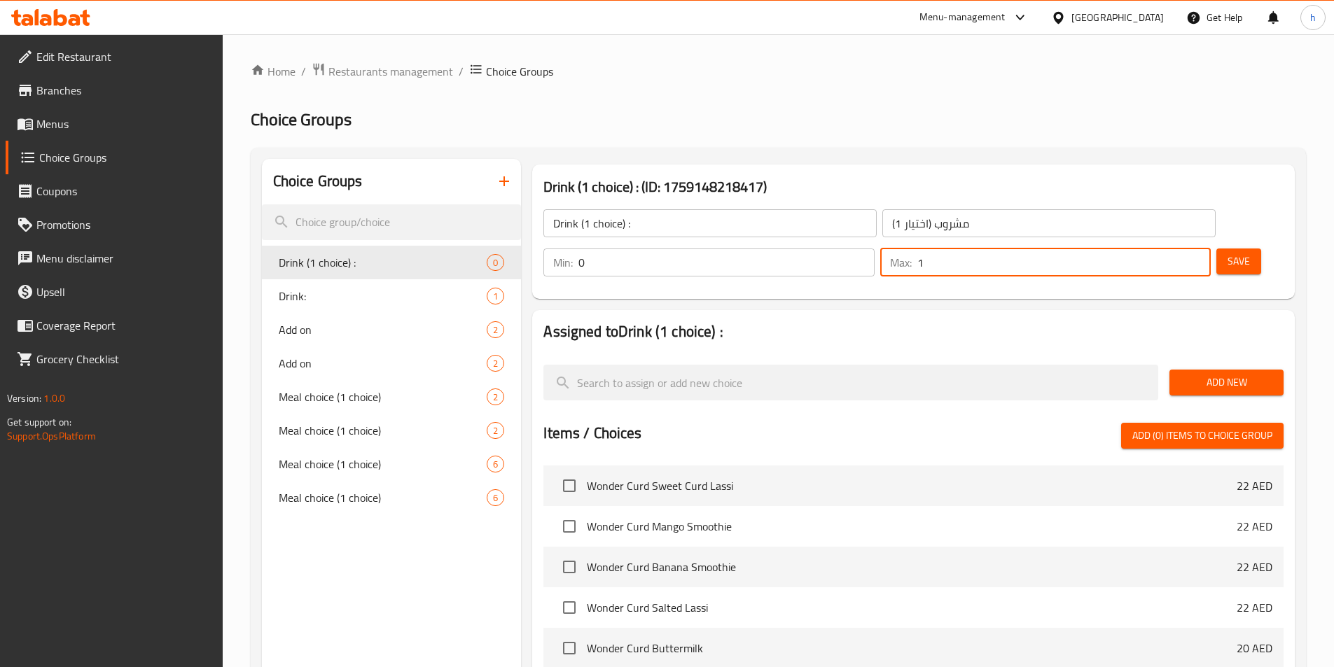
type input "1"
click at [1167, 249] on input "1" at bounding box center [1063, 263] width 293 height 28
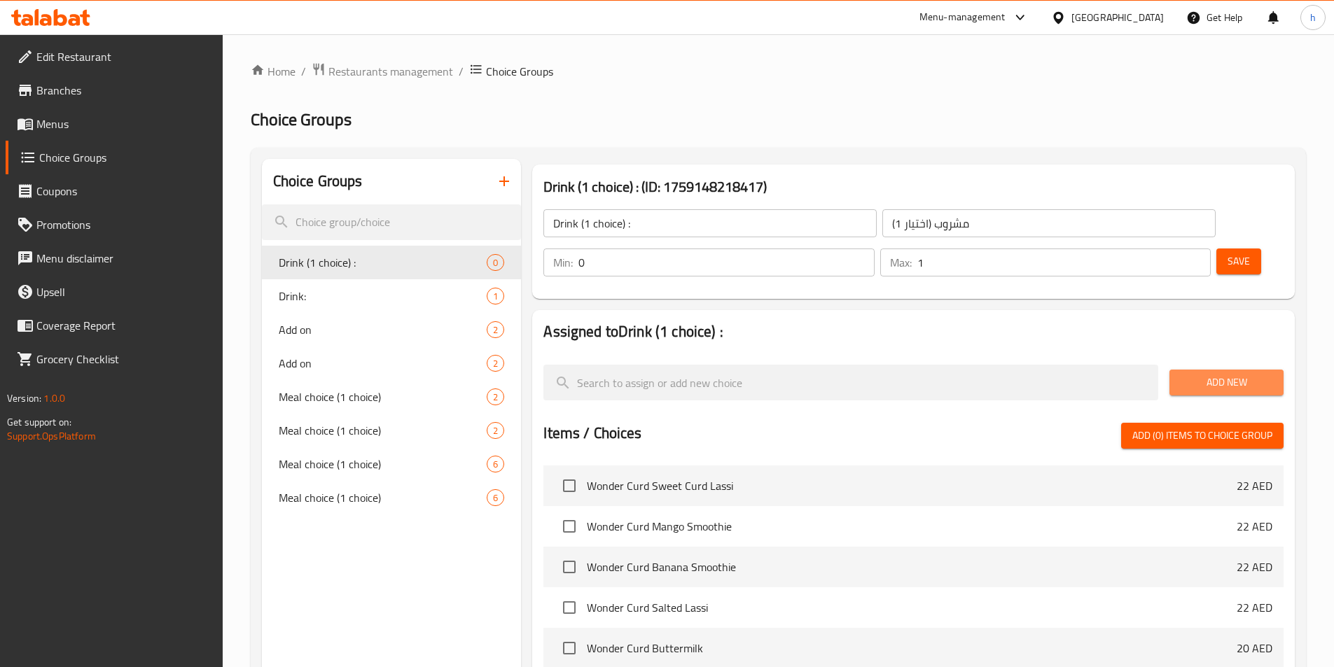
click at [1255, 374] on span "Add New" at bounding box center [1227, 383] width 92 height 18
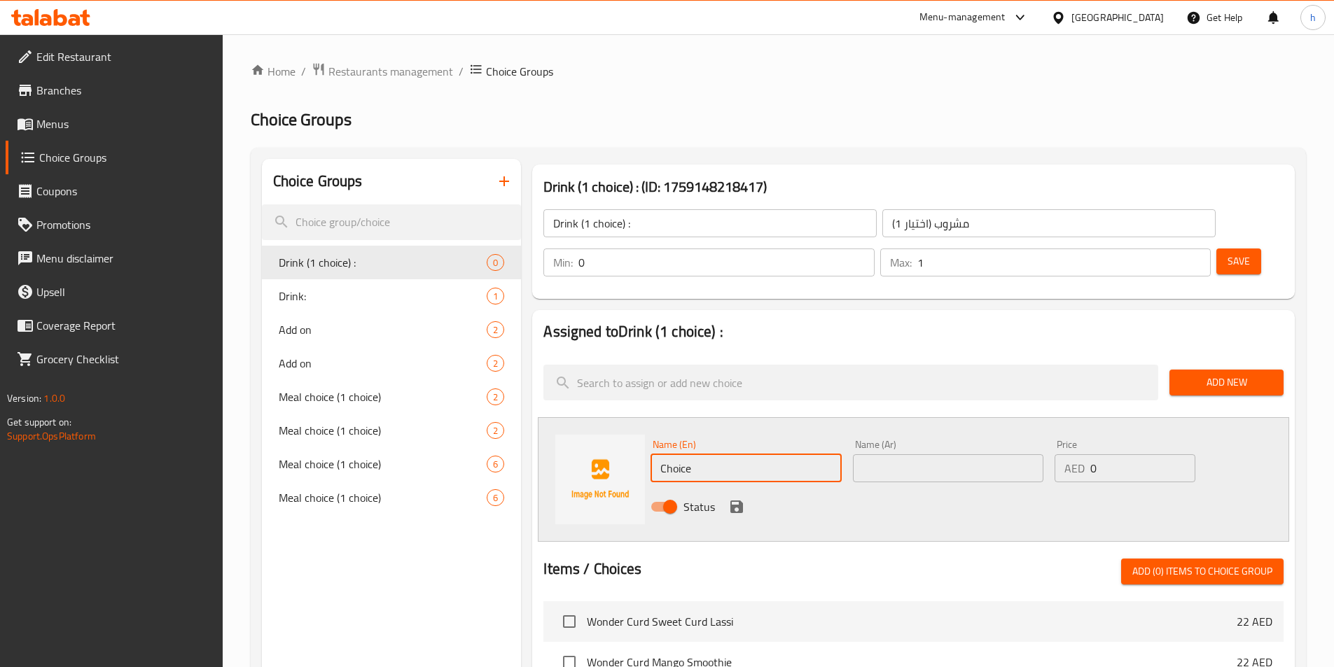
click at [779, 454] on input "Choice" at bounding box center [746, 468] width 190 height 28
paste input "Wonder curd herb buttermilk"
type input "Wonder curd herb buttermilk"
click at [914, 454] on input "text" at bounding box center [948, 468] width 190 height 28
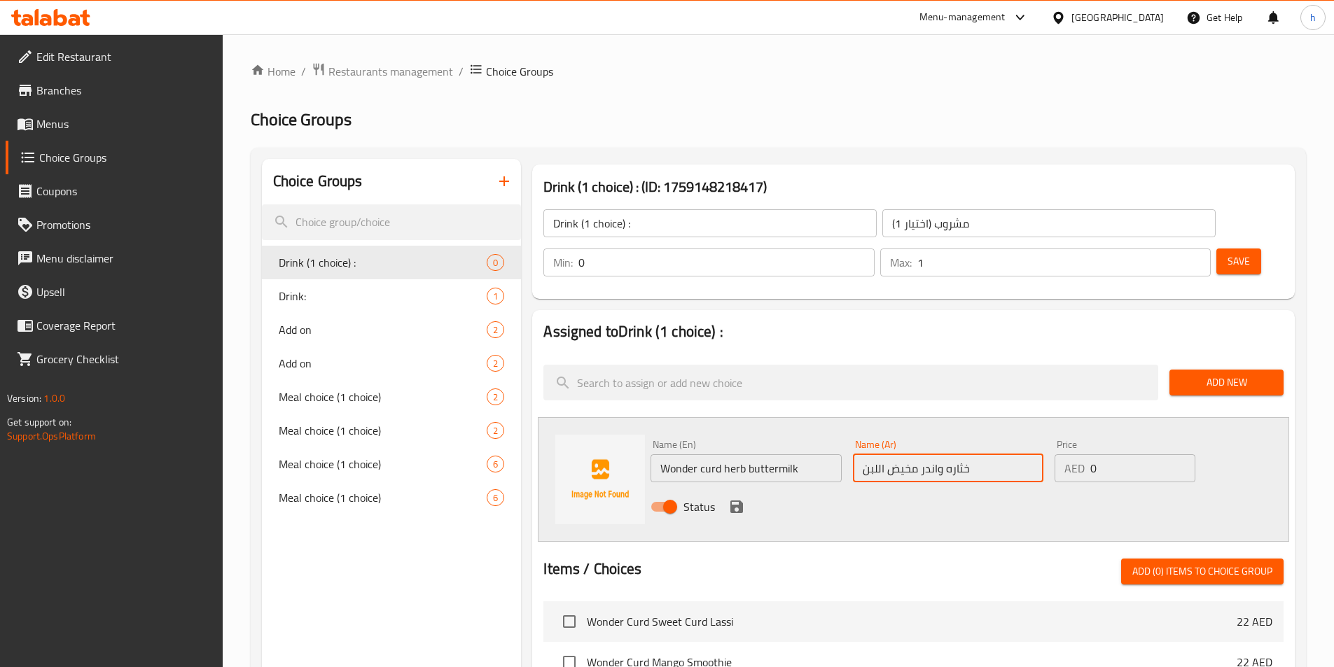
click at [915, 454] on input "خثاره واندر مخيض اللبن" at bounding box center [948, 468] width 190 height 28
type input "خثاره واندر اعشاب مخيض اللبن"
click at [740, 501] on icon "save" at bounding box center [736, 507] width 13 height 13
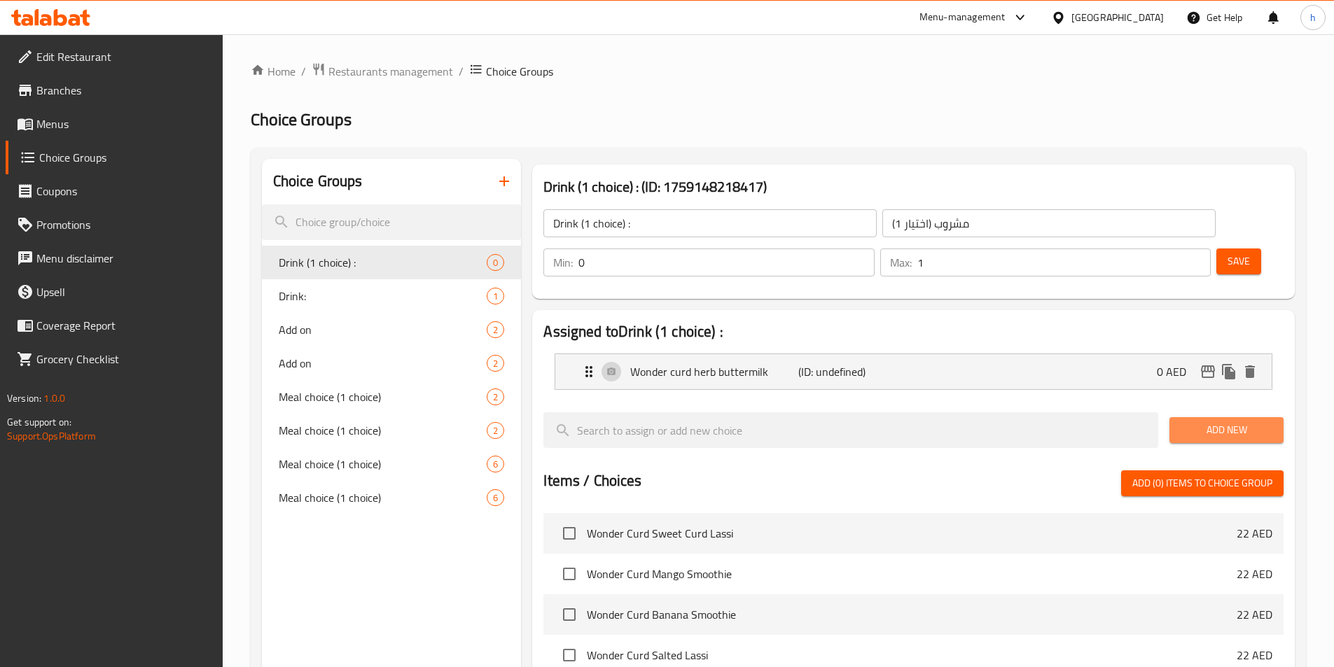
click at [1257, 422] on span "Add New" at bounding box center [1227, 431] width 92 height 18
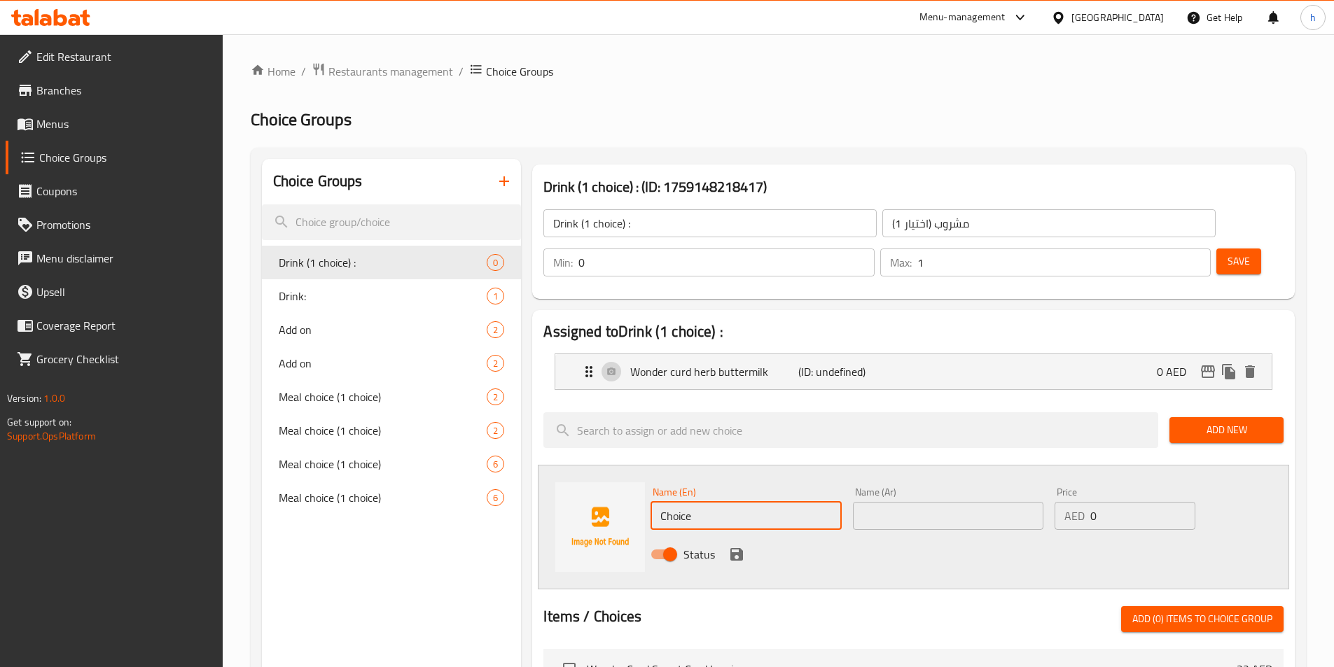
click at [723, 502] on input "Choice" at bounding box center [746, 516] width 190 height 28
paste input "Wonder curd mango smoothi"
type input "Wonder curd mango smoothie"
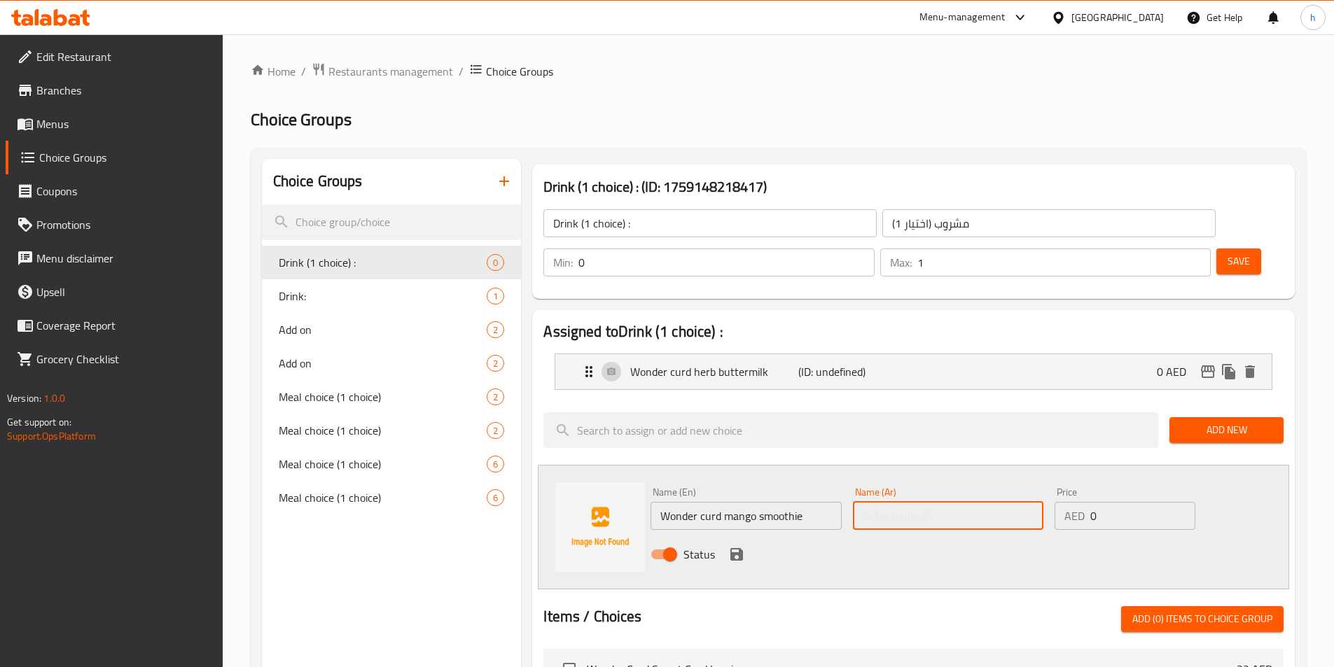
click at [919, 502] on input "text" at bounding box center [948, 516] width 190 height 28
type input "خثاره و[PERSON_NAME]"
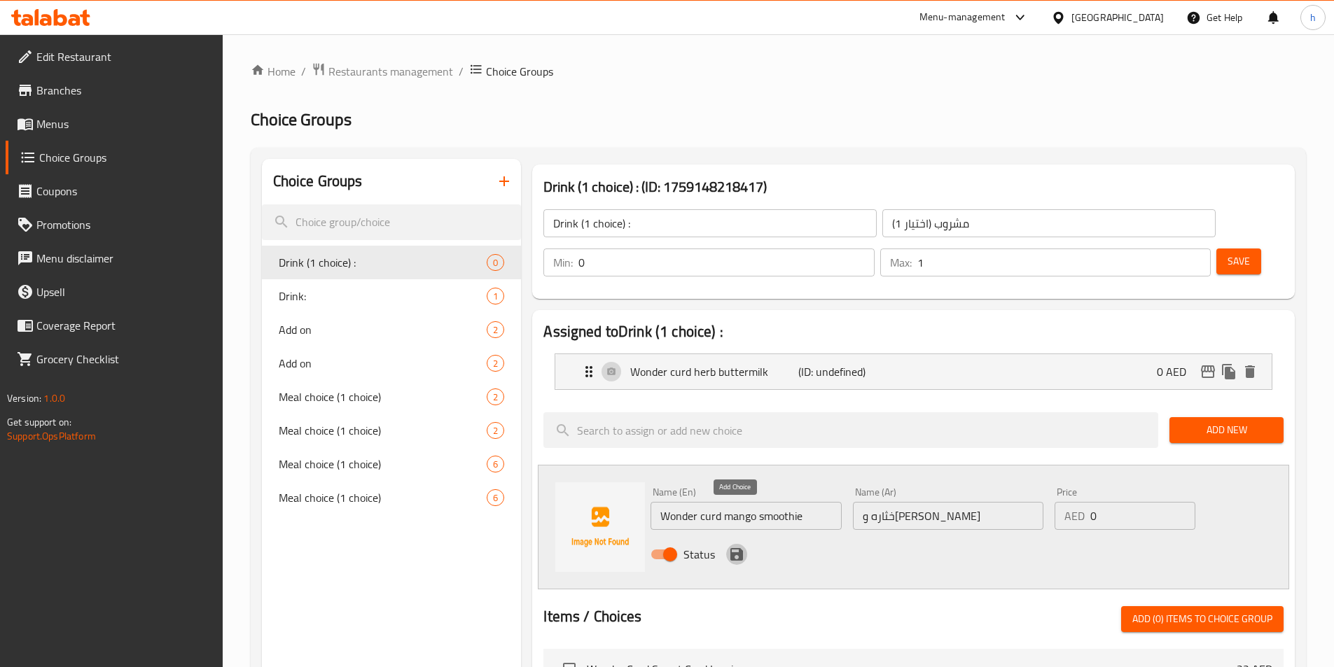
click at [737, 548] on icon "save" at bounding box center [736, 554] width 13 height 13
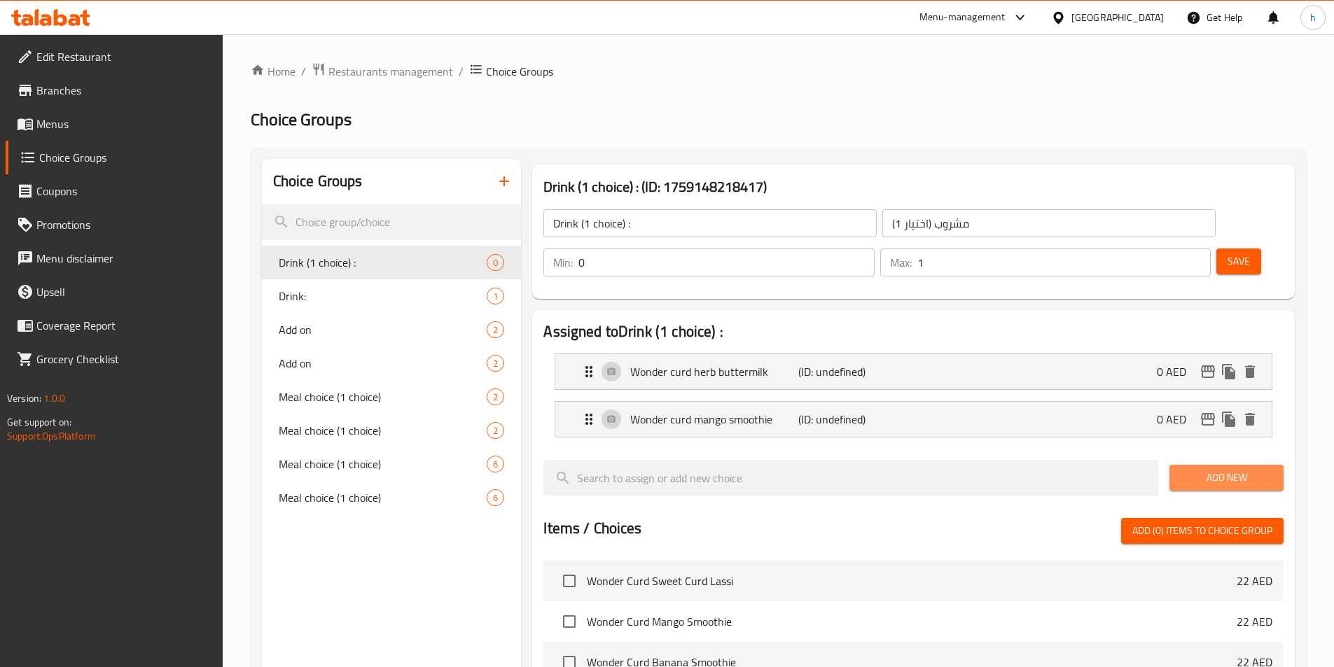
click at [1237, 469] on span "Add New" at bounding box center [1227, 478] width 92 height 18
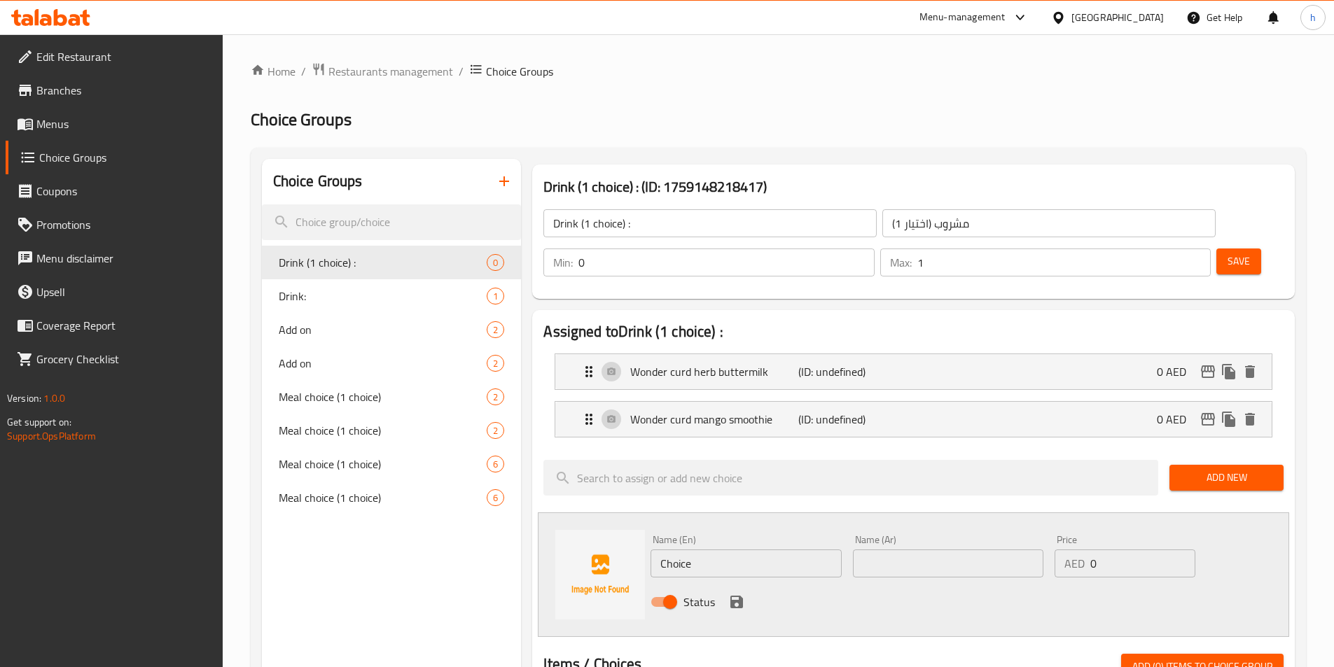
click at [713, 541] on div "Name (En) Choice Name (En)" at bounding box center [746, 556] width 202 height 54
click at [711, 550] on input "Choice" at bounding box center [746, 564] width 190 height 28
paste input "Wonder curd banana smoothi"
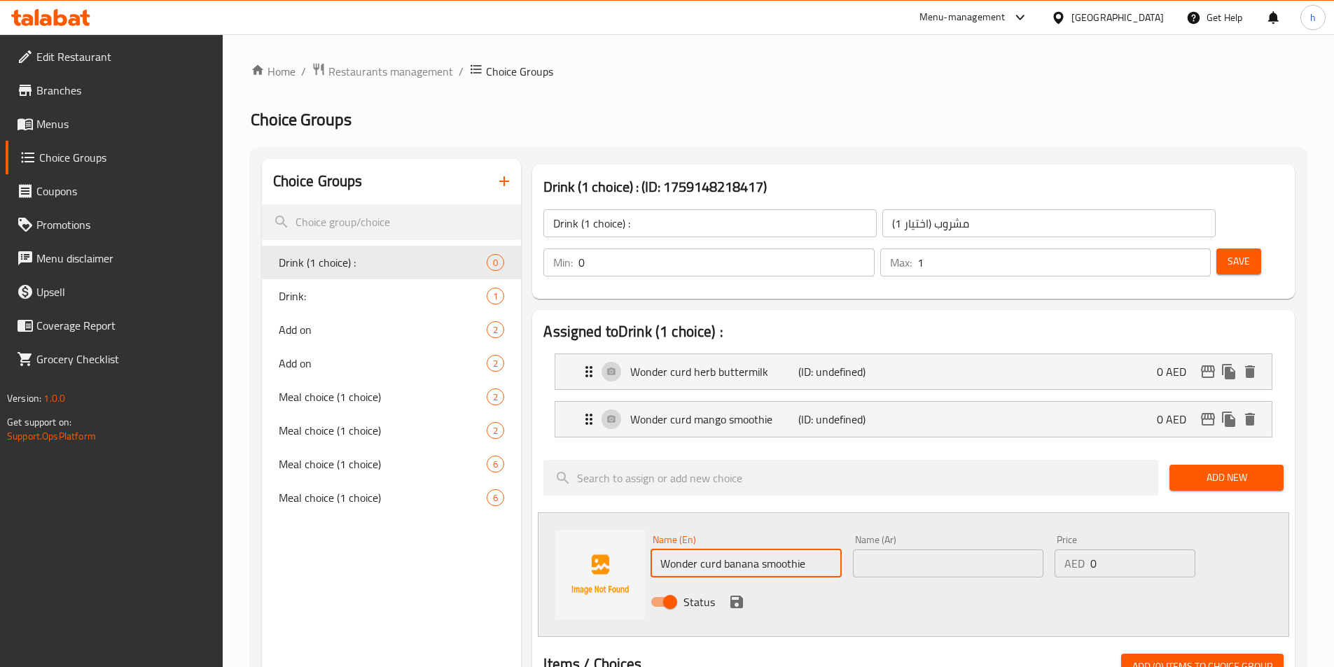
type input "Wonder curd banana smoothie"
click at [891, 550] on input "text" at bounding box center [948, 564] width 190 height 28
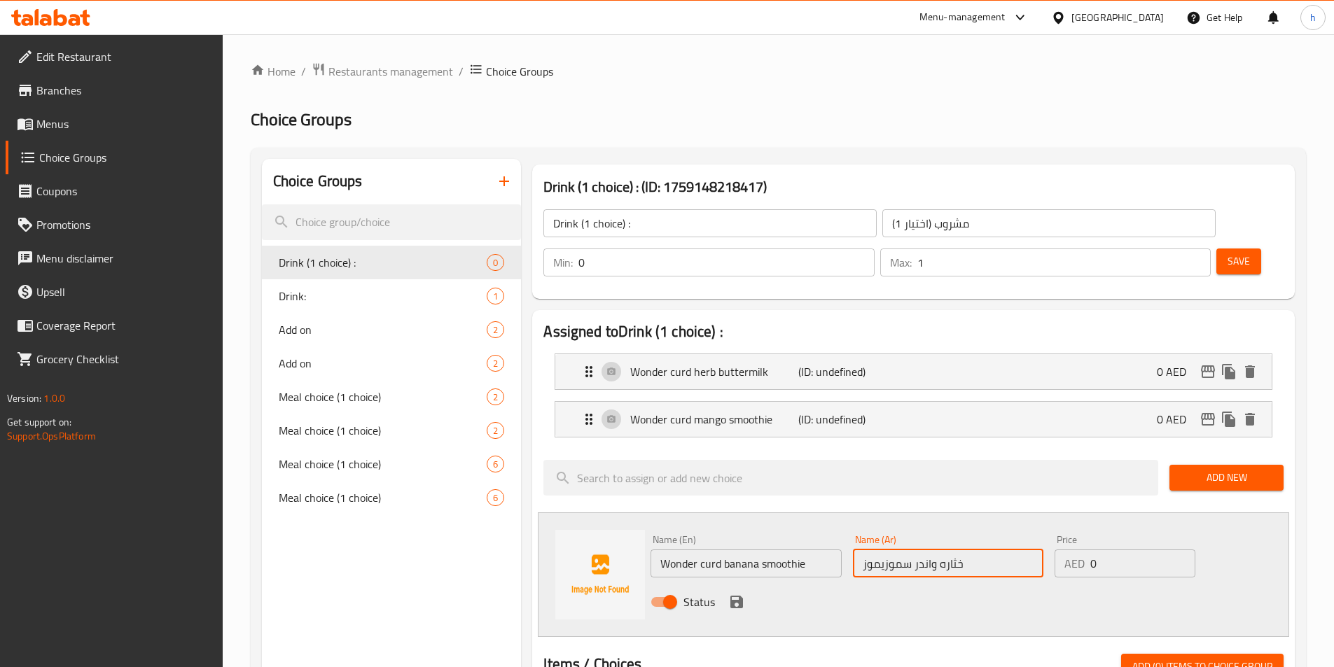
click at [882, 550] on input "خثاره واندر سموزيموز" at bounding box center [948, 564] width 190 height 28
type input "خثاره واندر سموزي موز"
click at [735, 596] on icon "save" at bounding box center [736, 602] width 13 height 13
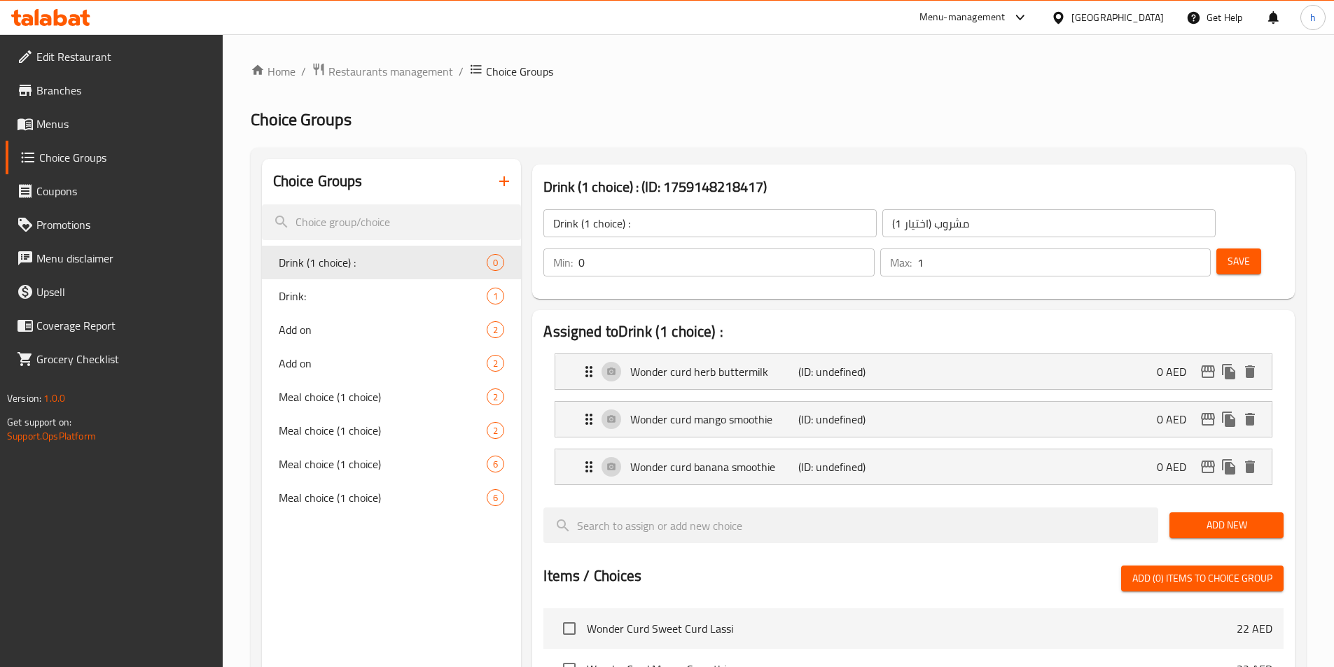
click at [1273, 513] on button "Add New" at bounding box center [1226, 526] width 114 height 26
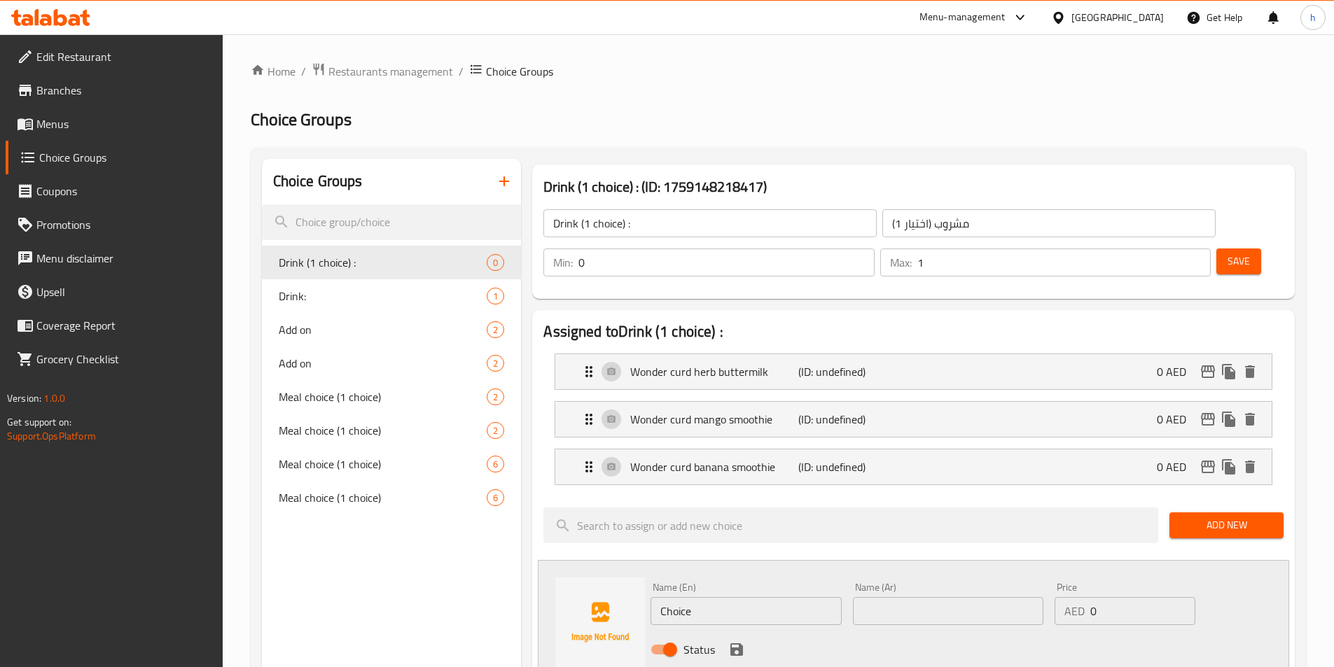
click at [659, 597] on input "Choice" at bounding box center [746, 611] width 190 height 28
paste input "Wonder curd salted lassi"
type input "Wonder curd salted lassi"
click at [972, 597] on input "text" at bounding box center [948, 611] width 190 height 28
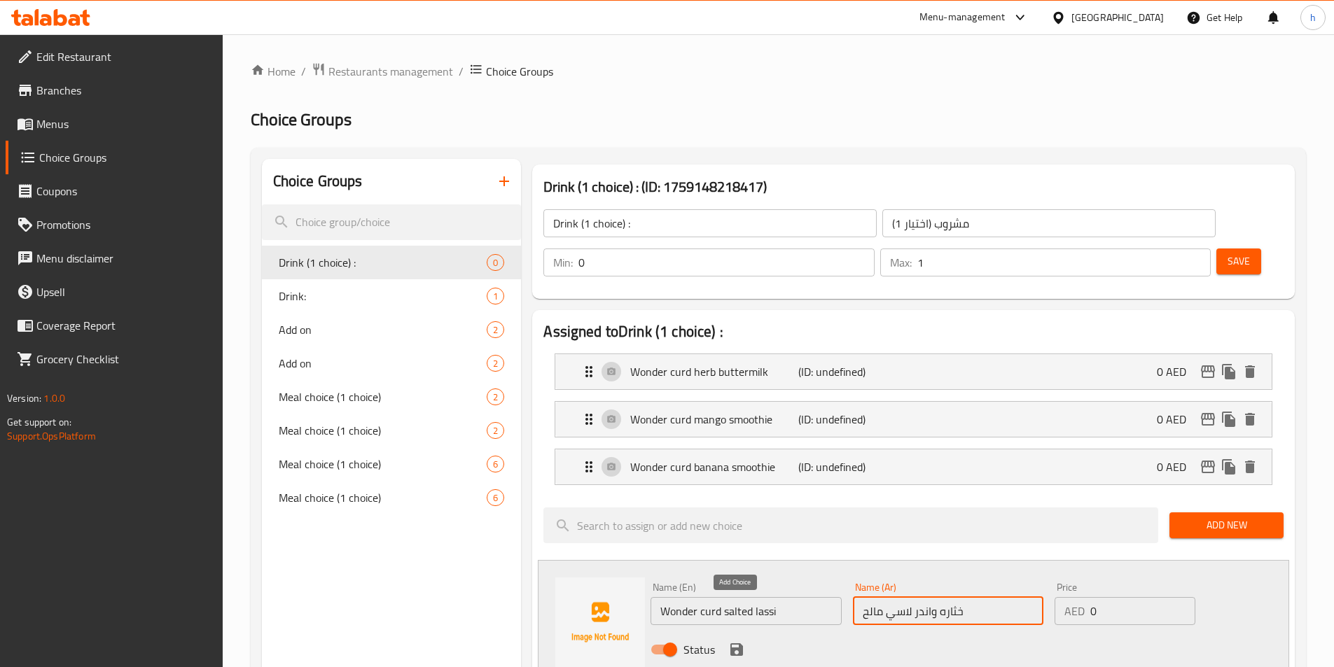
type input "خثاره واندر لاسي مالح"
click at [743, 641] on icon "save" at bounding box center [736, 649] width 17 height 17
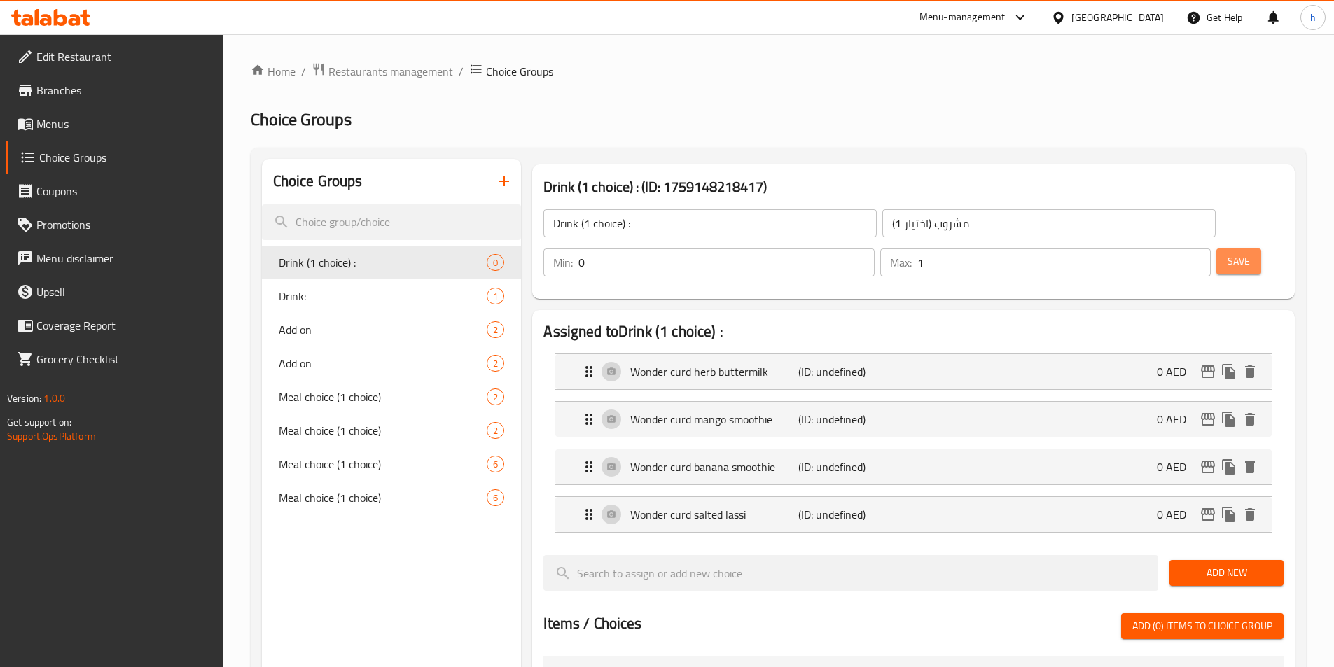
click at [1216, 249] on button "Save" at bounding box center [1238, 262] width 45 height 26
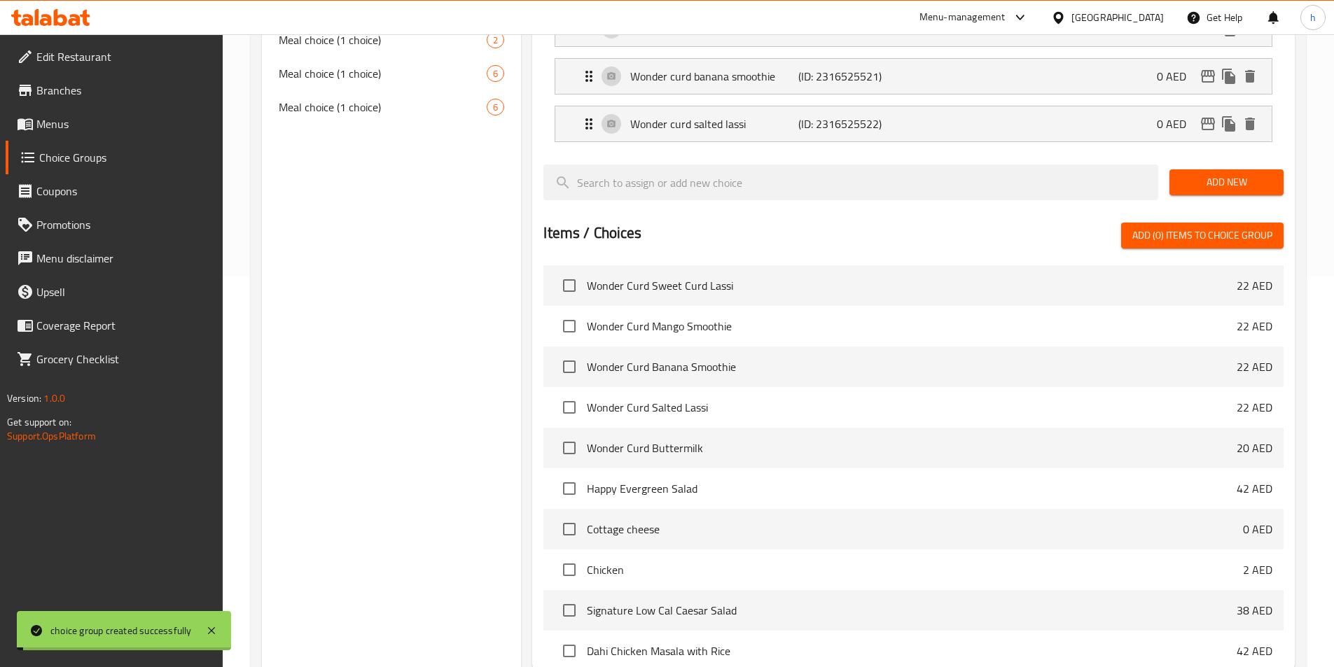
scroll to position [499, 0]
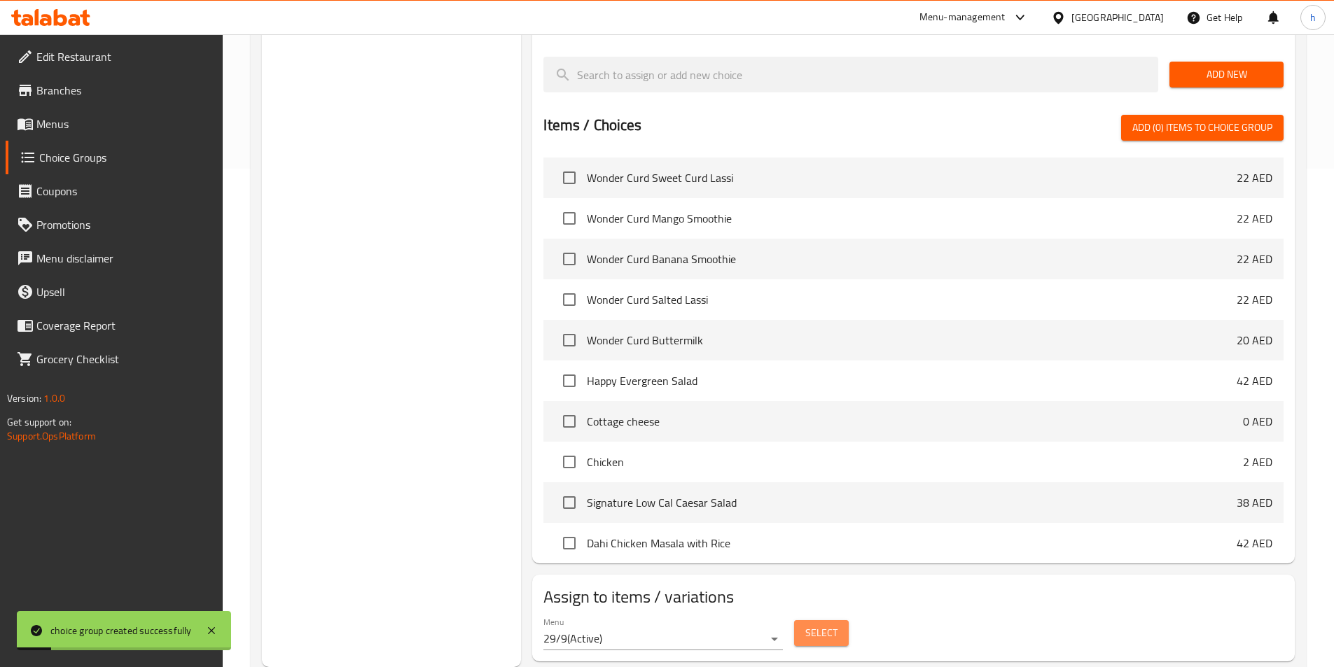
click at [827, 625] on span "Select" at bounding box center [821, 634] width 32 height 18
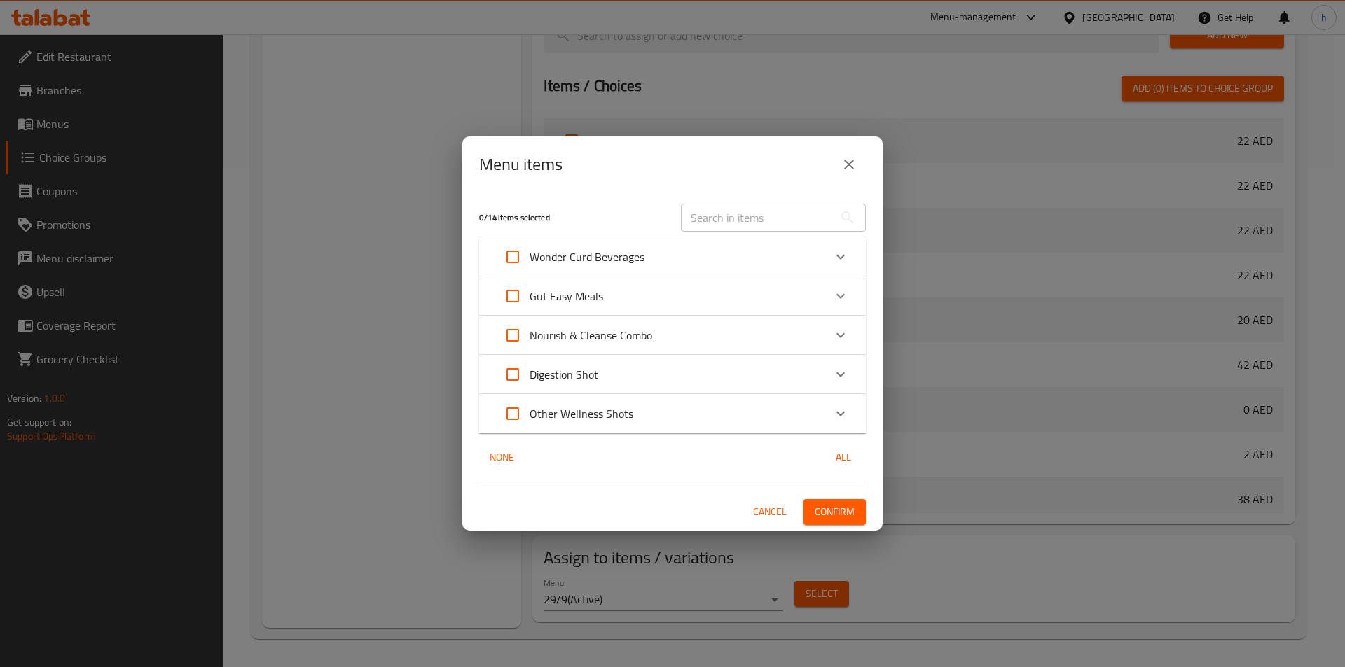
click at [676, 302] on div "Gut Easy Meals" at bounding box center [660, 296] width 328 height 34
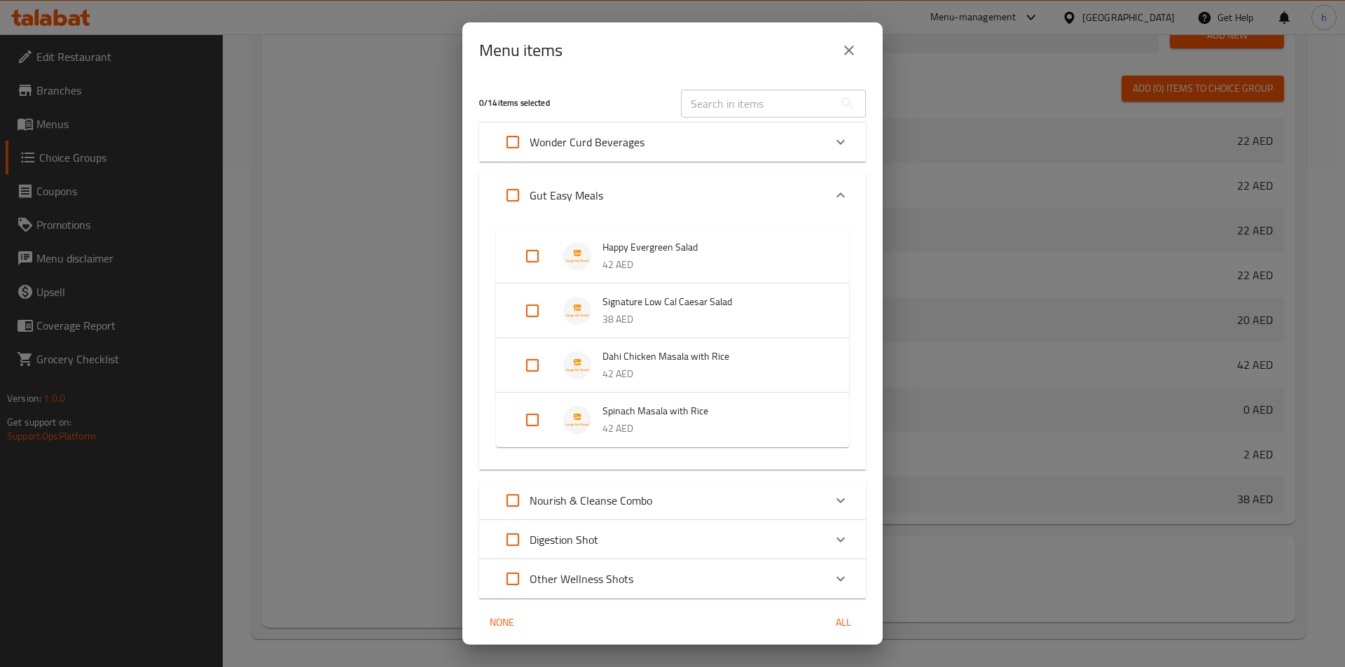
click at [824, 193] on div "Expand" at bounding box center [841, 196] width 34 height 34
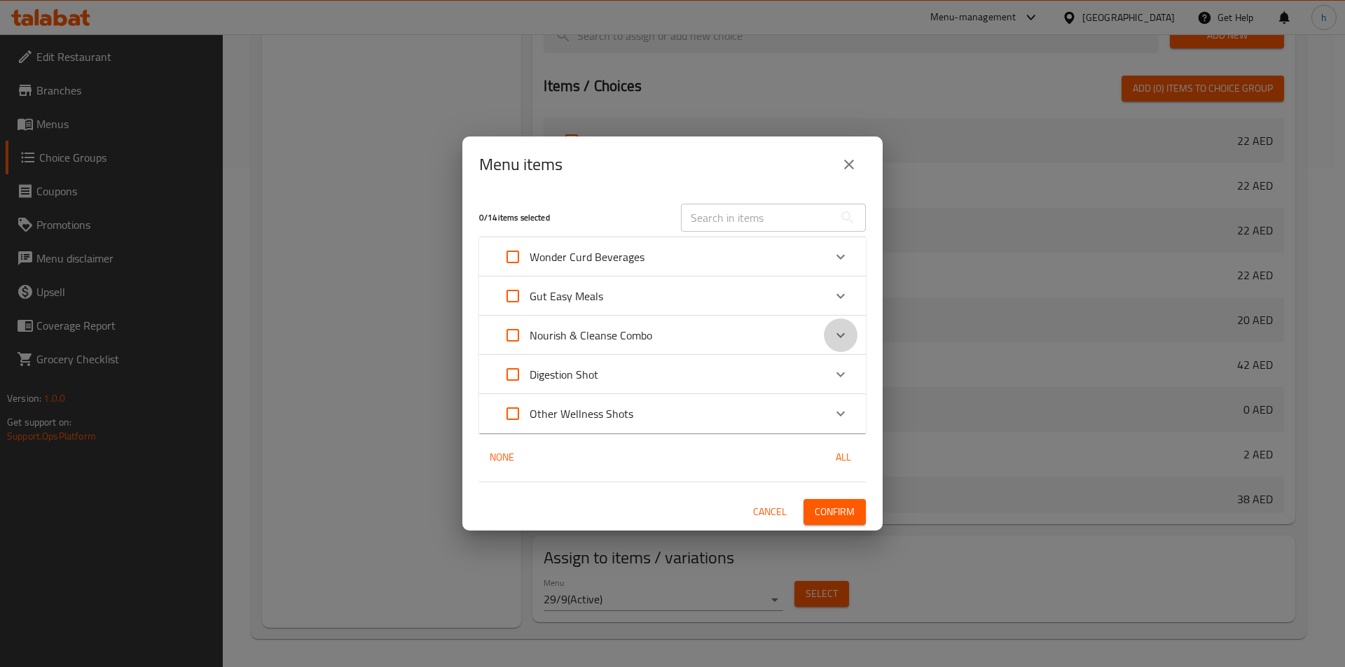
click at [833, 337] on icon "Expand" at bounding box center [840, 335] width 17 height 17
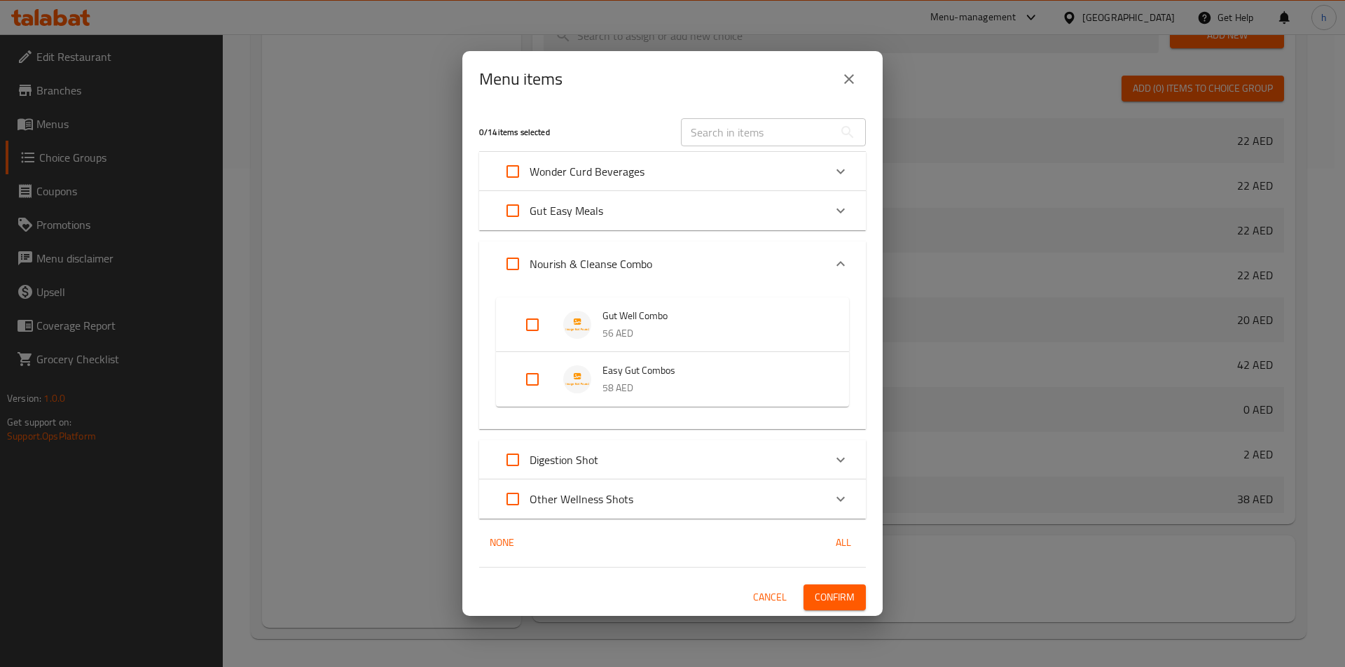
click at [532, 377] on input "Expand" at bounding box center [532, 380] width 34 height 34
checkbox input "true"
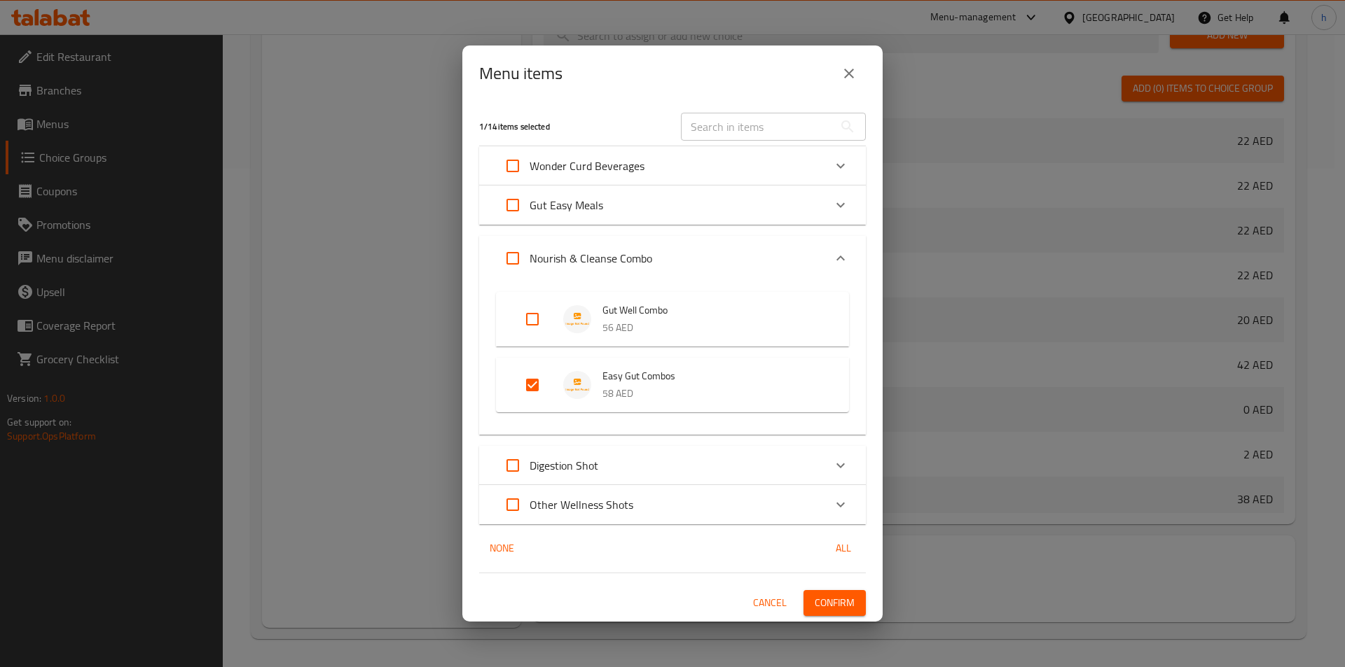
click at [842, 607] on span "Confirm" at bounding box center [834, 604] width 40 height 18
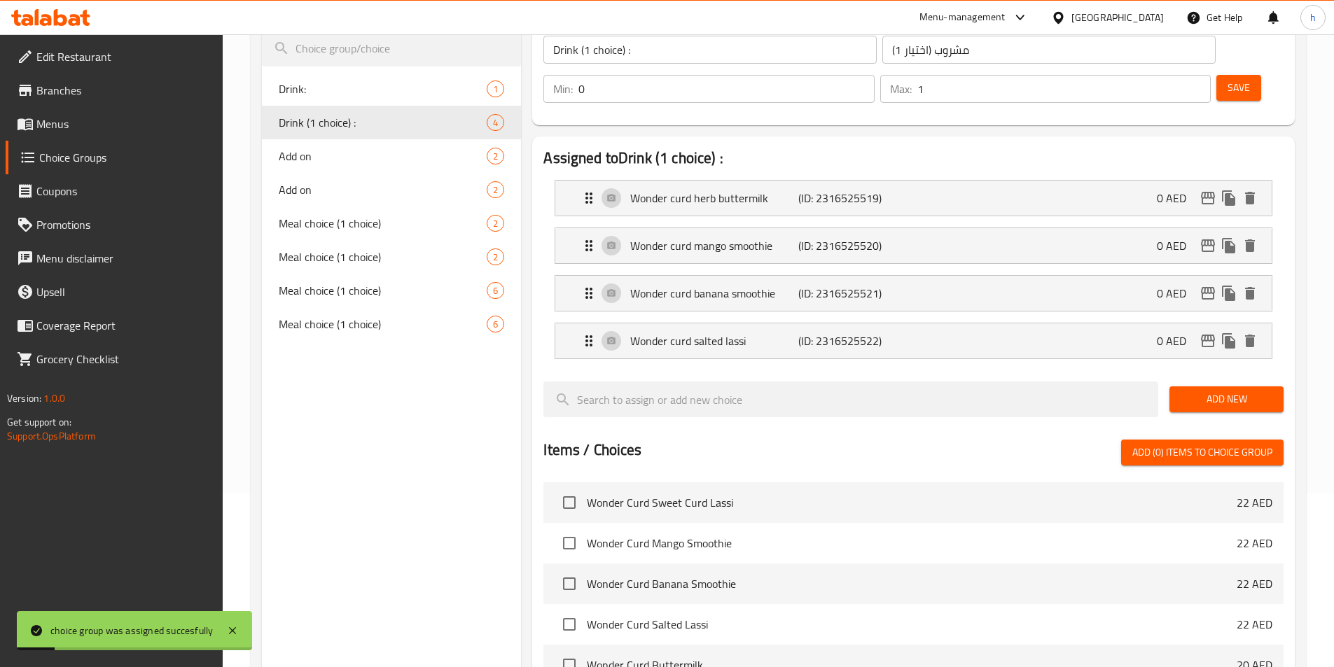
scroll to position [148, 0]
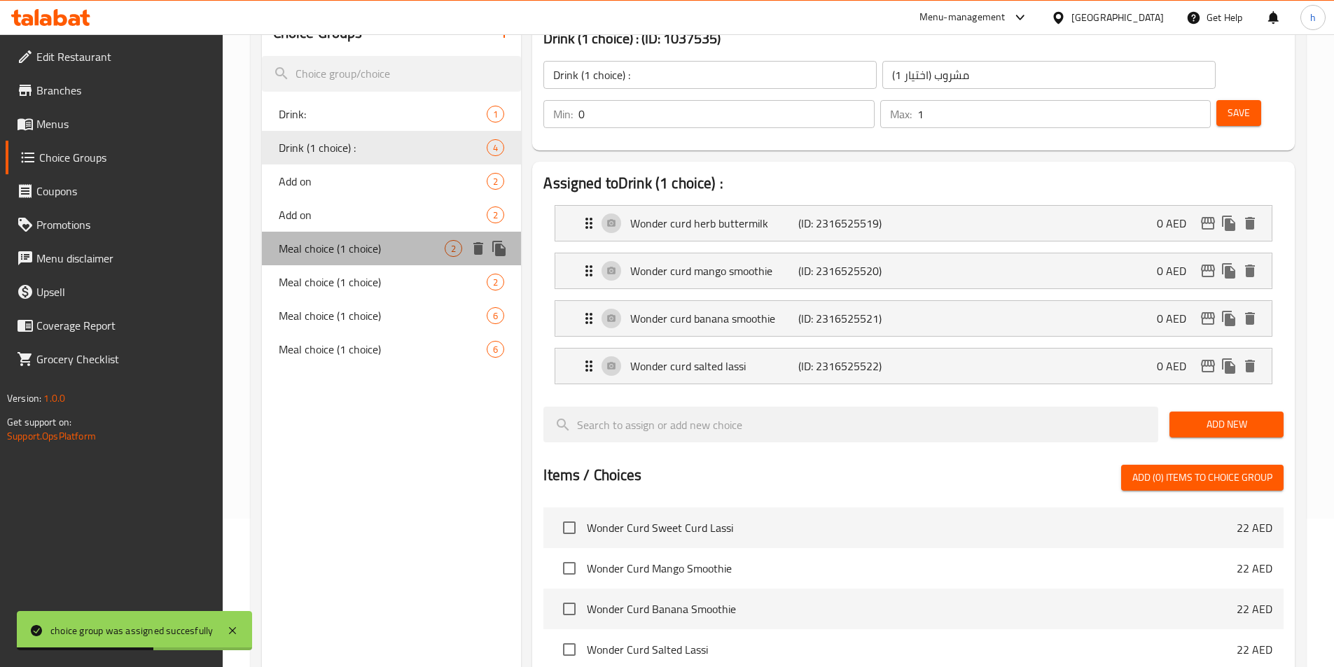
click at [354, 244] on span "Meal choice (1 choice)" at bounding box center [362, 248] width 167 height 17
type input "Meal choice (1 choice)"
type input "اختيار الوجبة (اختيار واحد)"
type input "1"
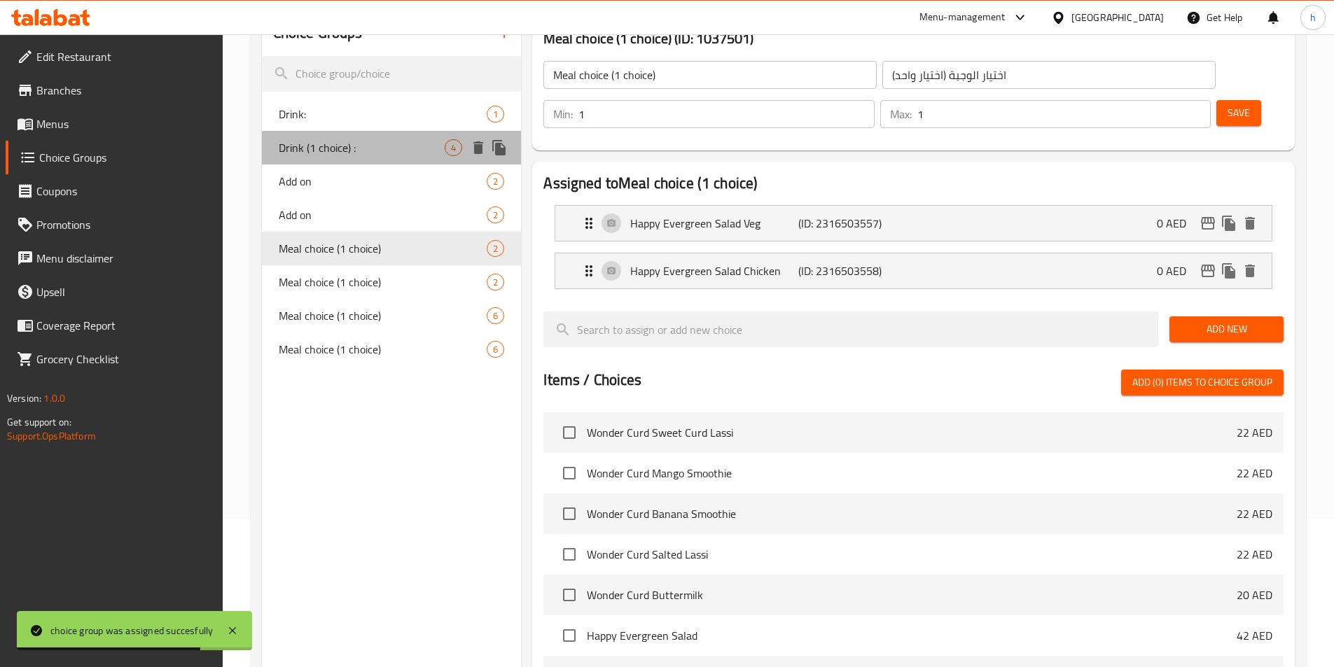
click at [348, 148] on span "Drink (1 choice) :" at bounding box center [362, 147] width 167 height 17
type input "Drink (1 choice) :"
type input "مشروب (اختيار 1)"
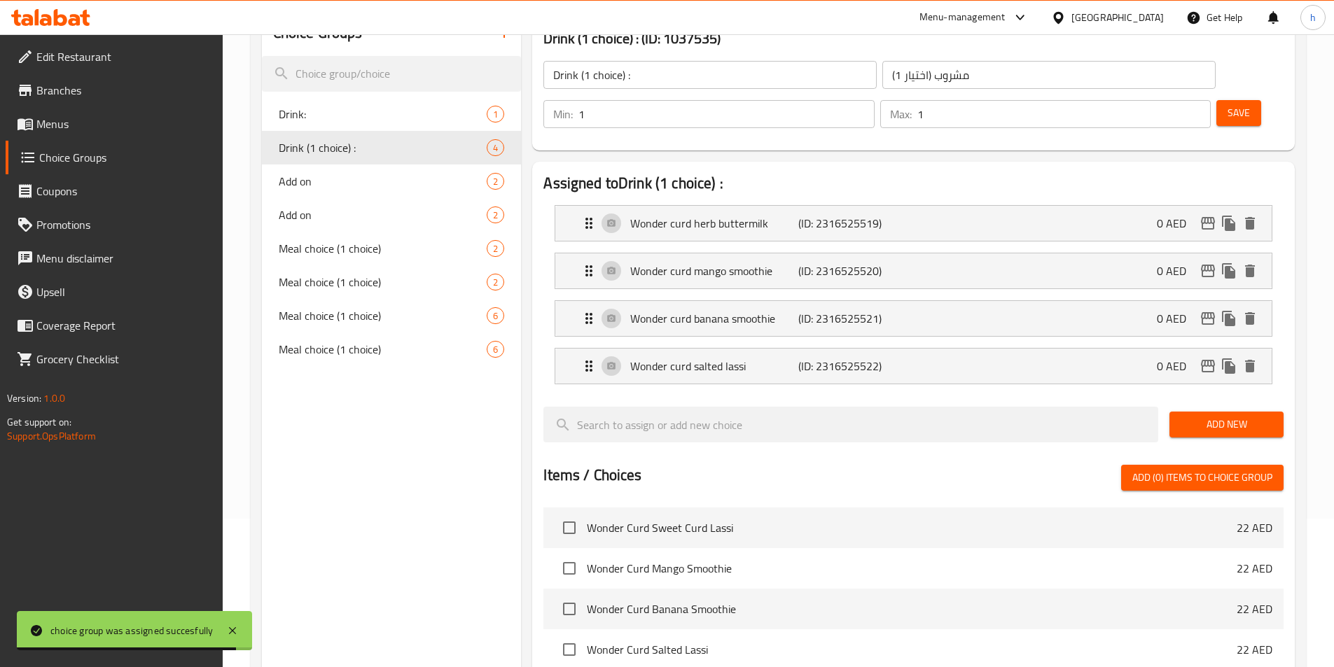
type input "1"
click at [874, 100] on input "1" at bounding box center [726, 114] width 296 height 28
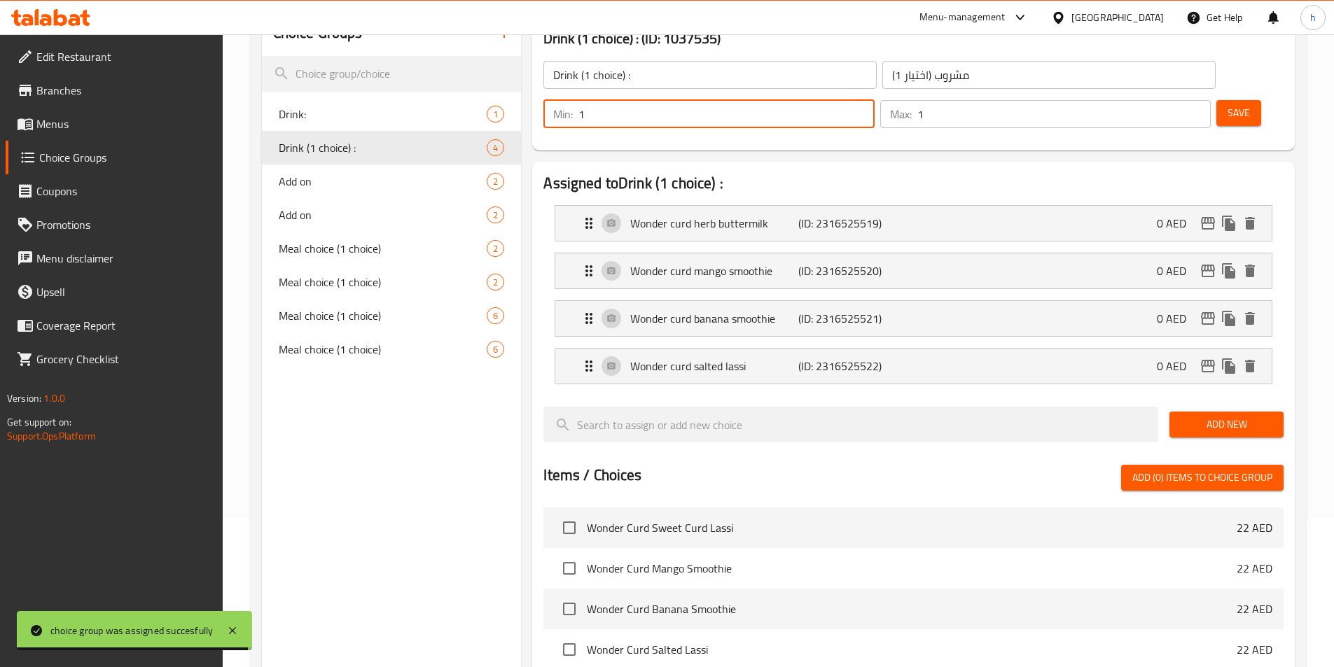
click at [1228, 104] on span "Save" at bounding box center [1239, 113] width 22 height 18
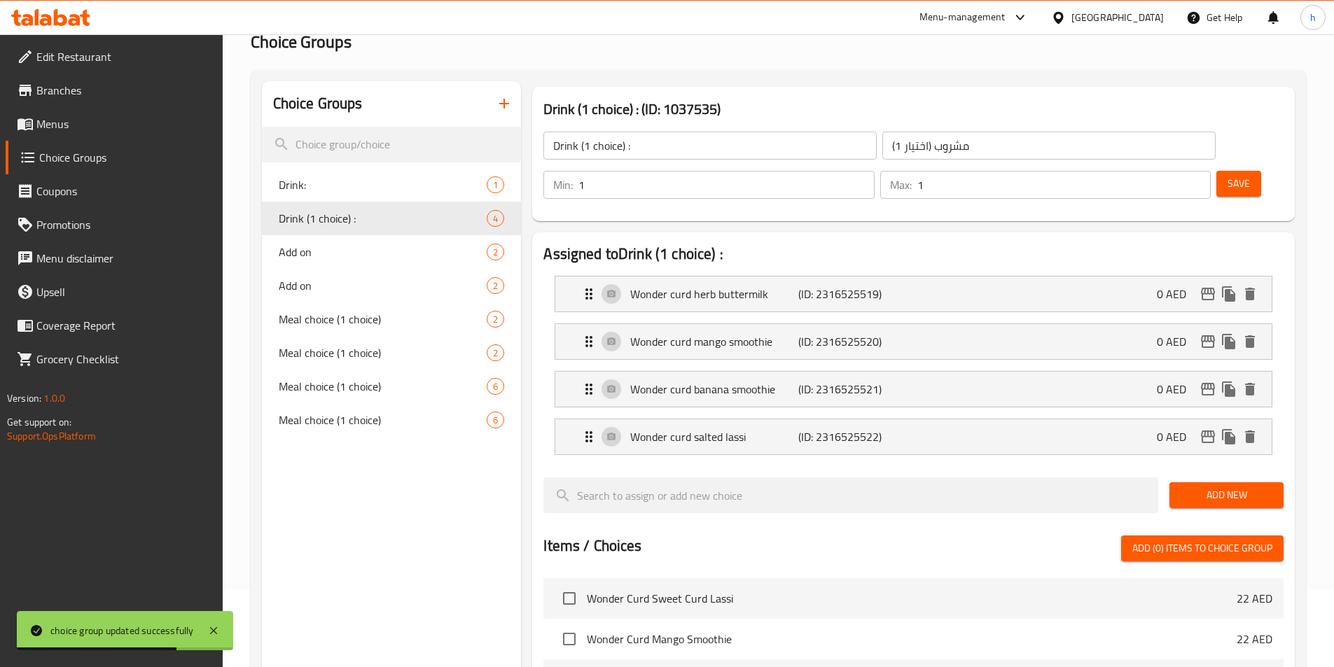
scroll to position [0, 0]
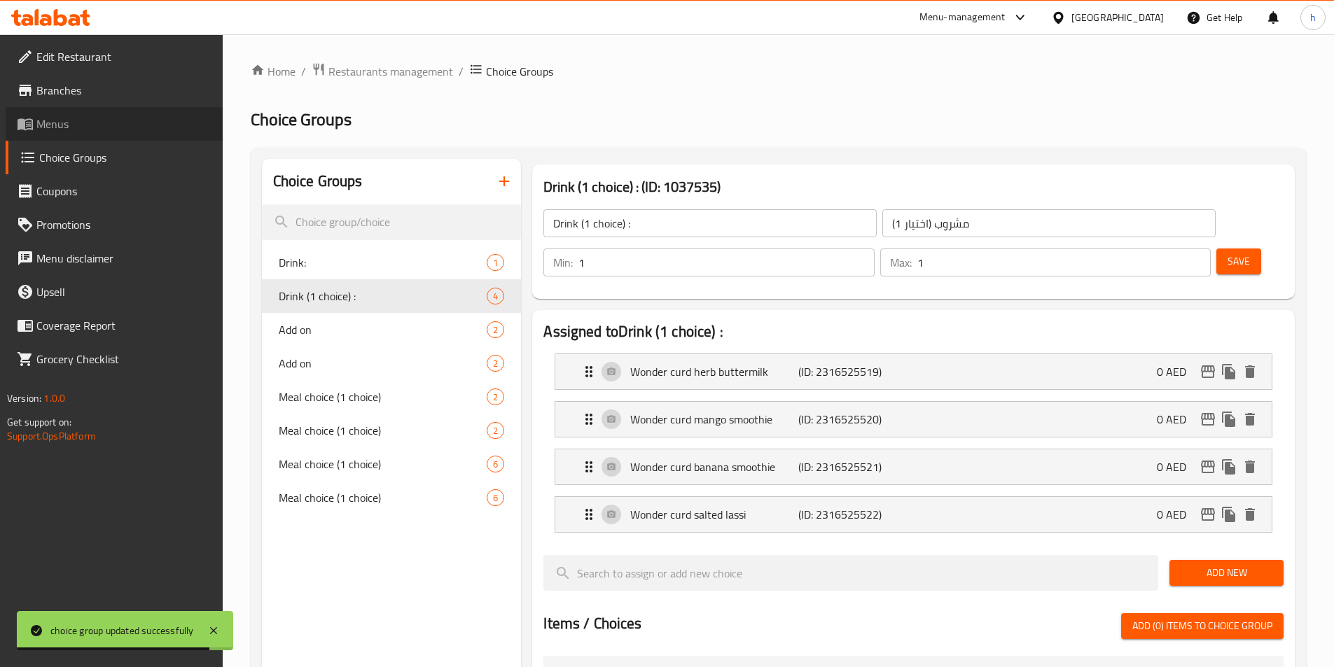
click at [132, 117] on span "Menus" at bounding box center [123, 124] width 175 height 17
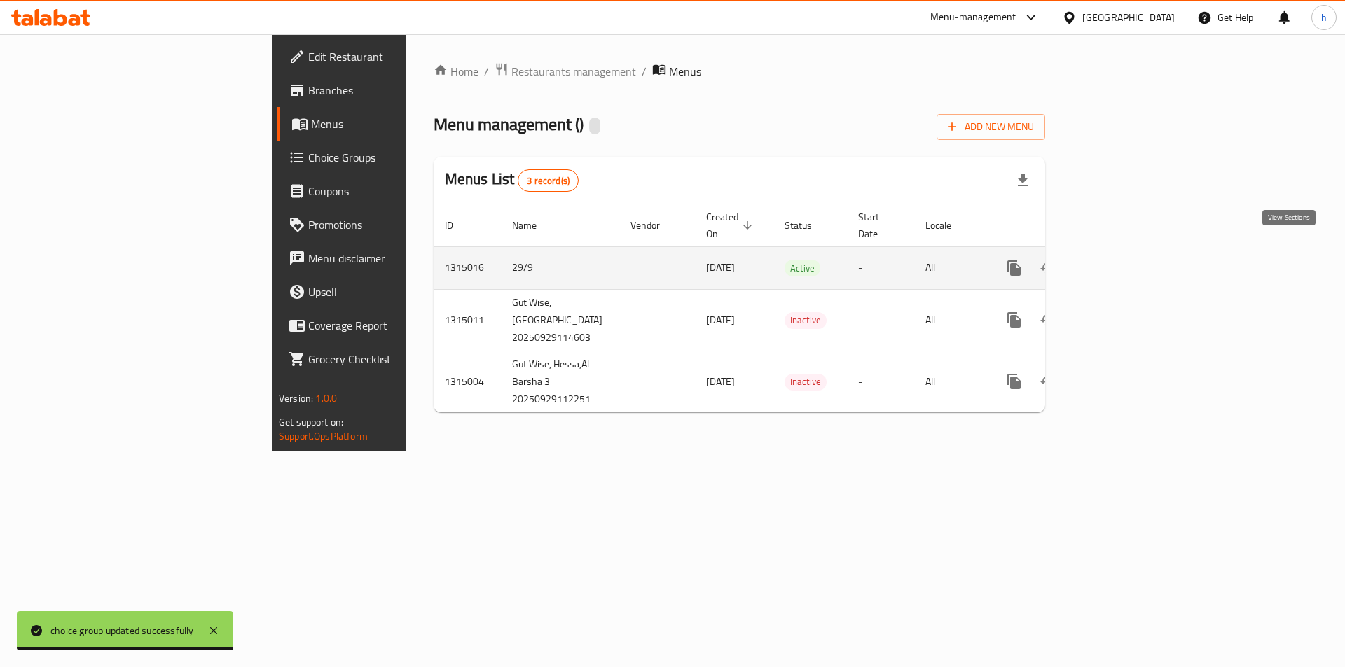
click at [1121, 262] on icon "enhanced table" at bounding box center [1115, 268] width 13 height 13
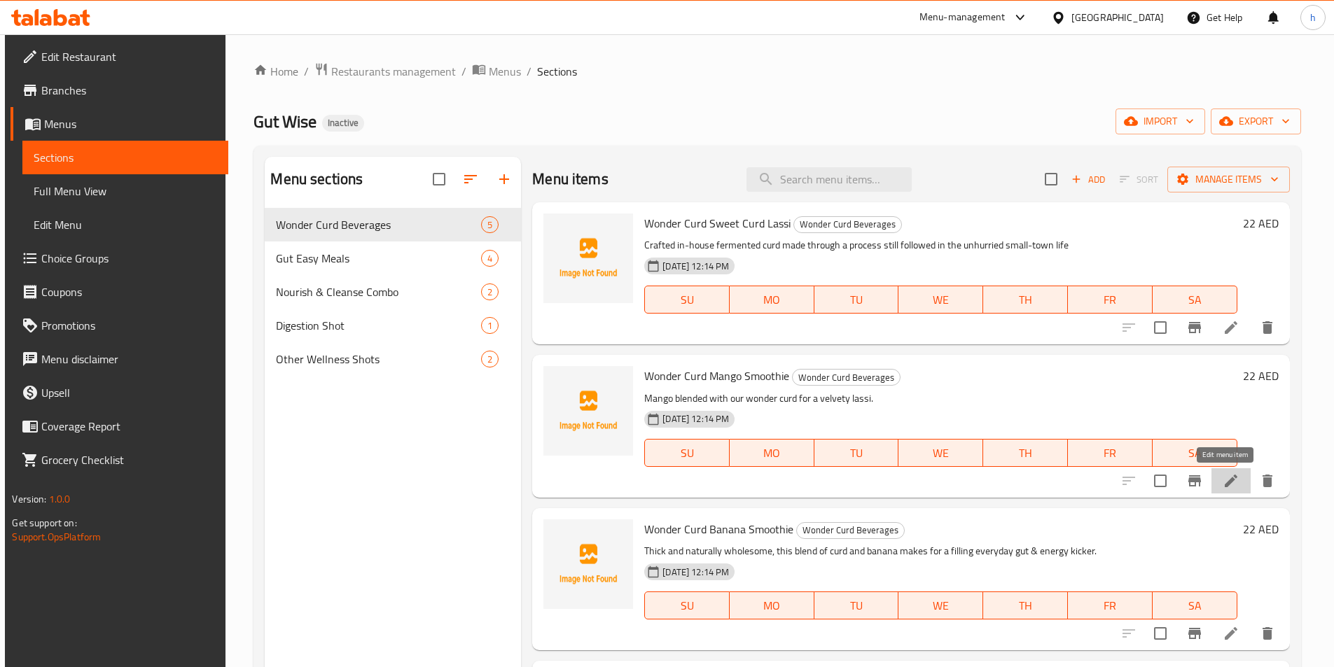
click at [1227, 483] on icon at bounding box center [1231, 481] width 17 height 17
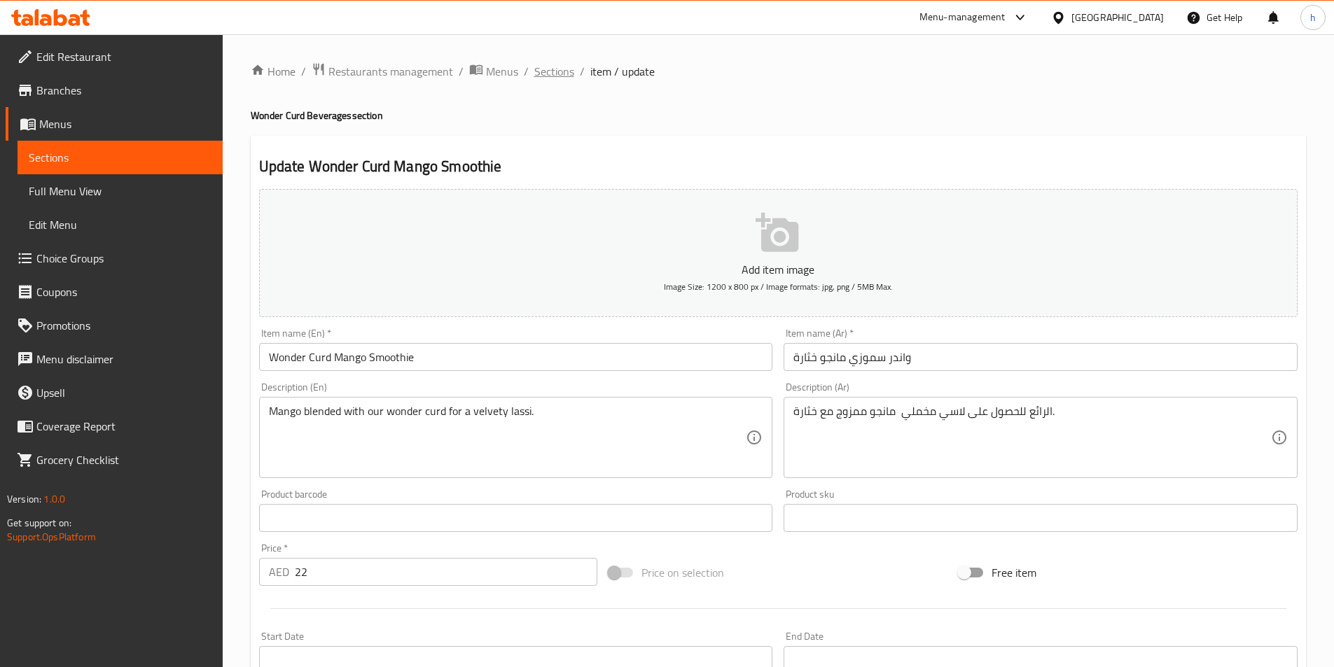
click at [564, 74] on span "Sections" at bounding box center [554, 71] width 40 height 17
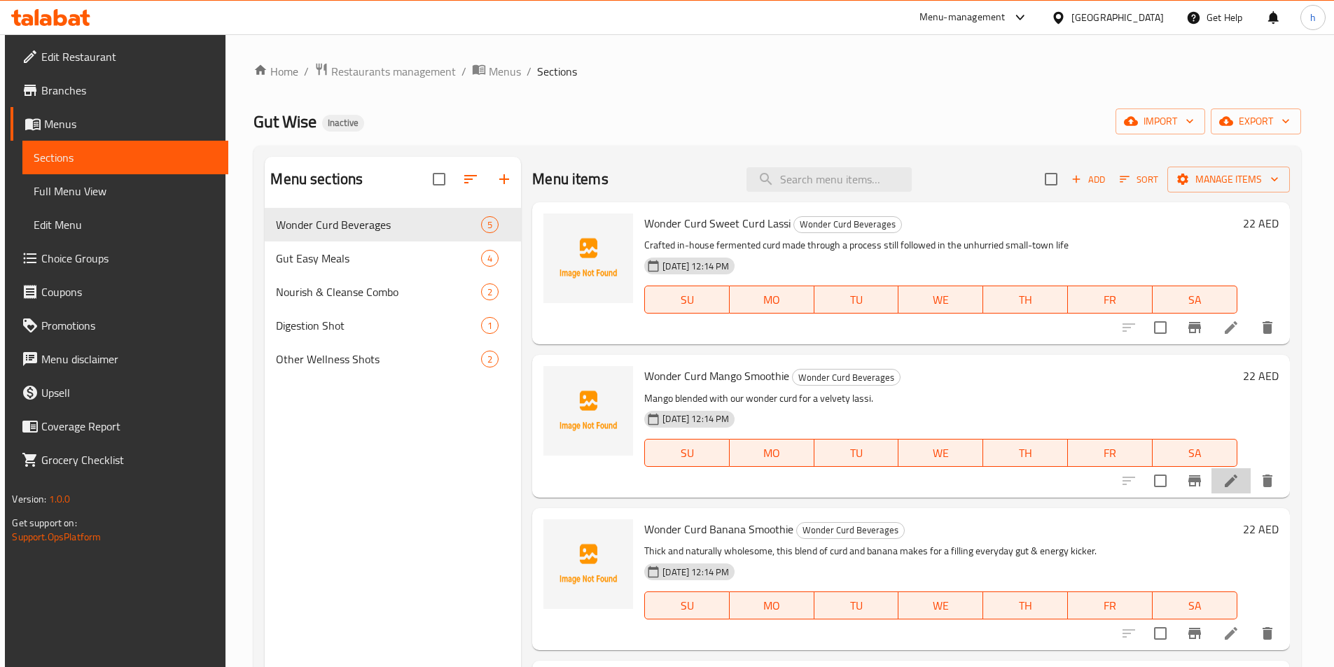
click at [1212, 485] on li at bounding box center [1231, 480] width 39 height 25
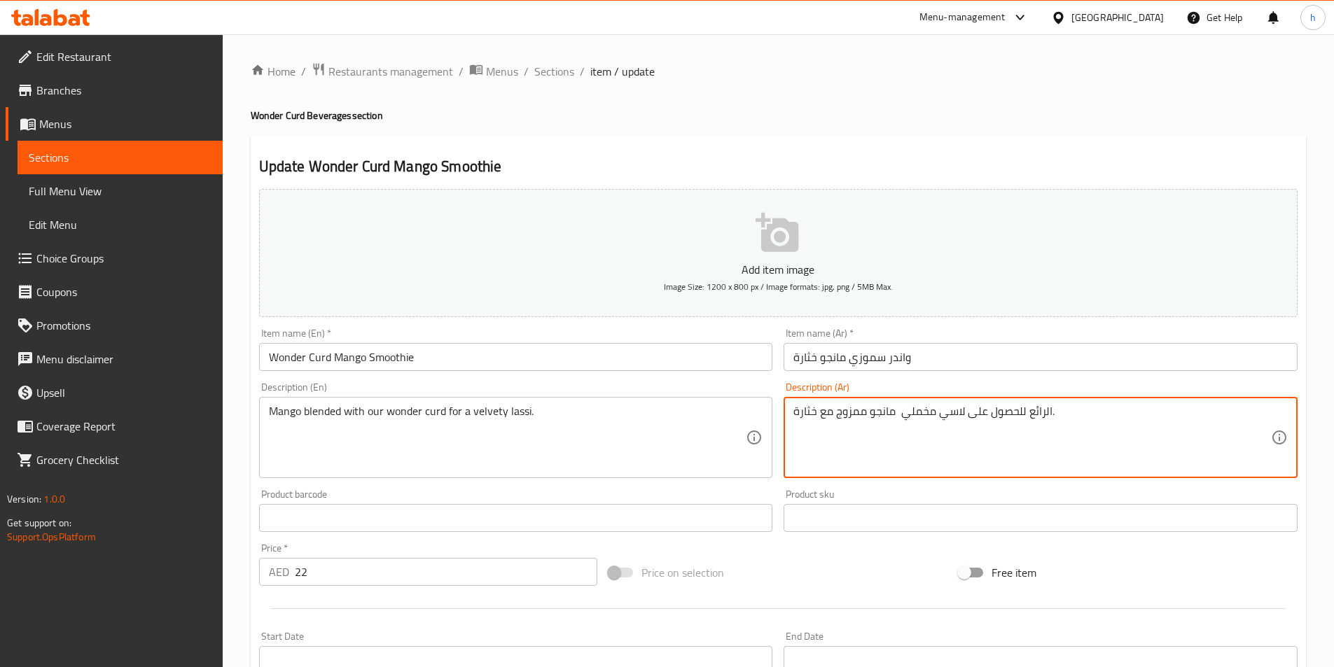
click at [1040, 408] on textarea "مانجو ممزوج مع خثارة‎ الرائع للحصول على لاسي مخملي." at bounding box center [1032, 438] width 478 height 67
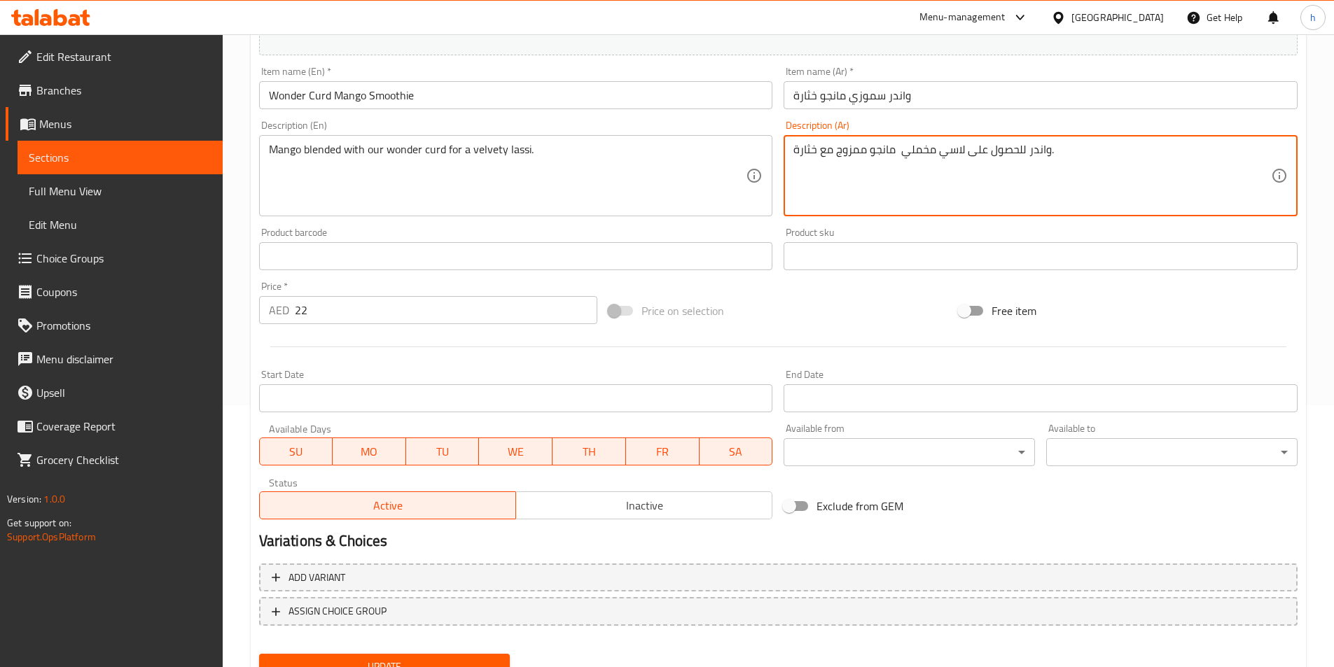
scroll to position [322, 0]
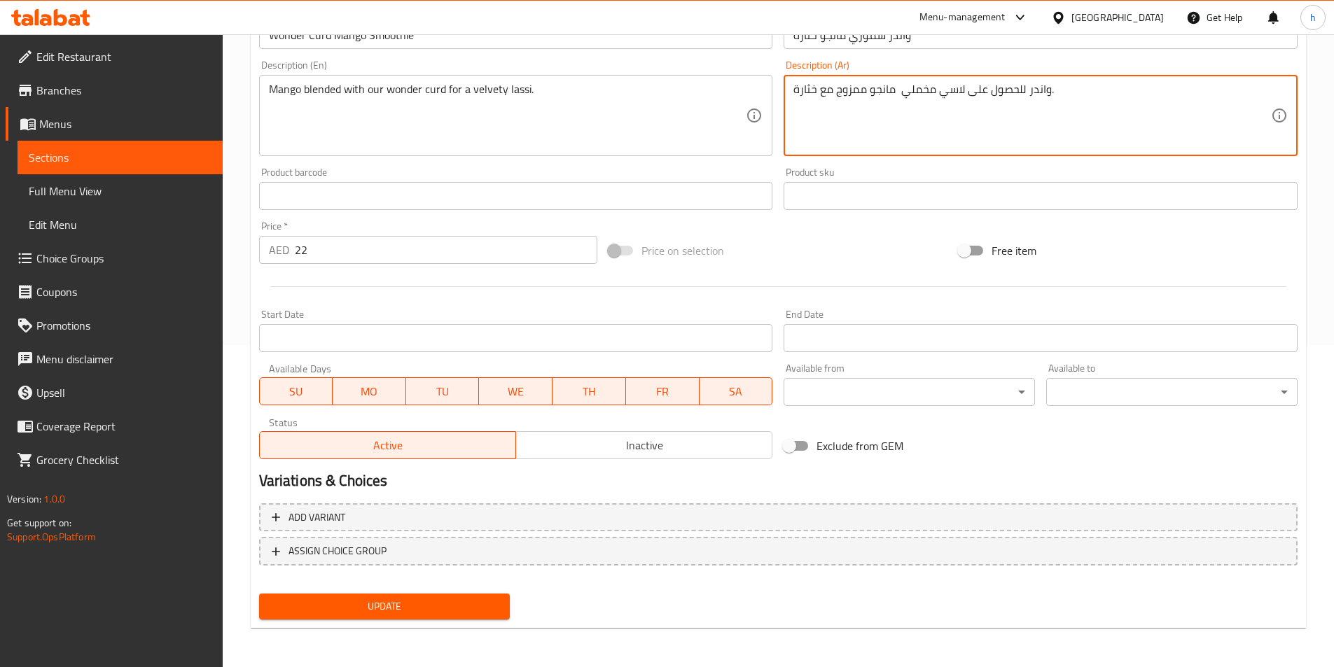
type textarea "مانجو ممزوج مع خثارة‎ واندر للحصول على لاسي مخملي."
click at [489, 604] on div "Update" at bounding box center [385, 606] width 263 height 37
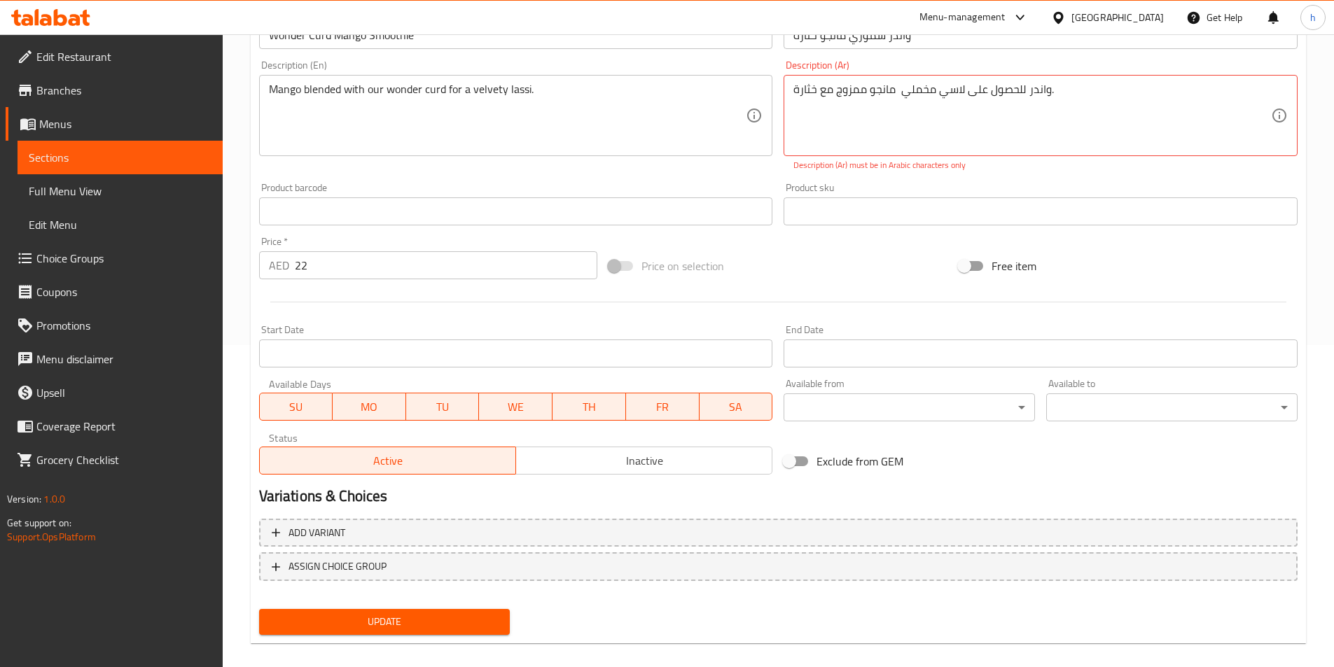
click at [430, 625] on span "Update" at bounding box center [384, 622] width 229 height 18
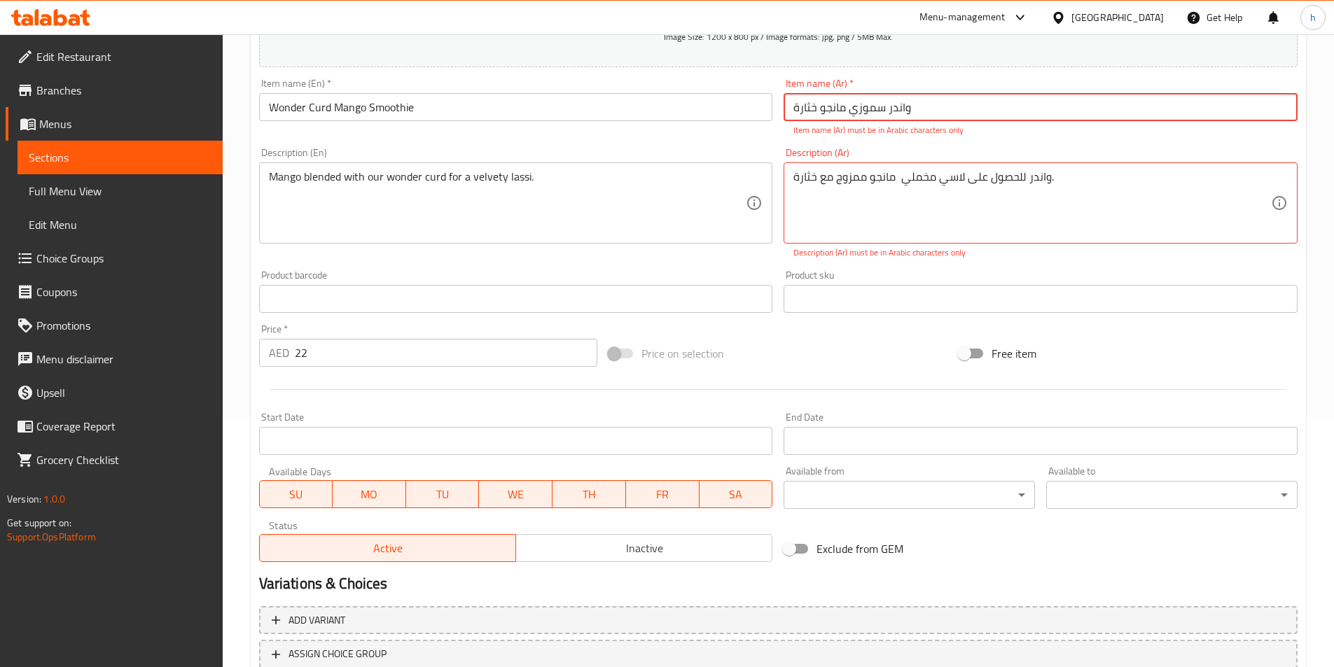
scroll to position [182, 0]
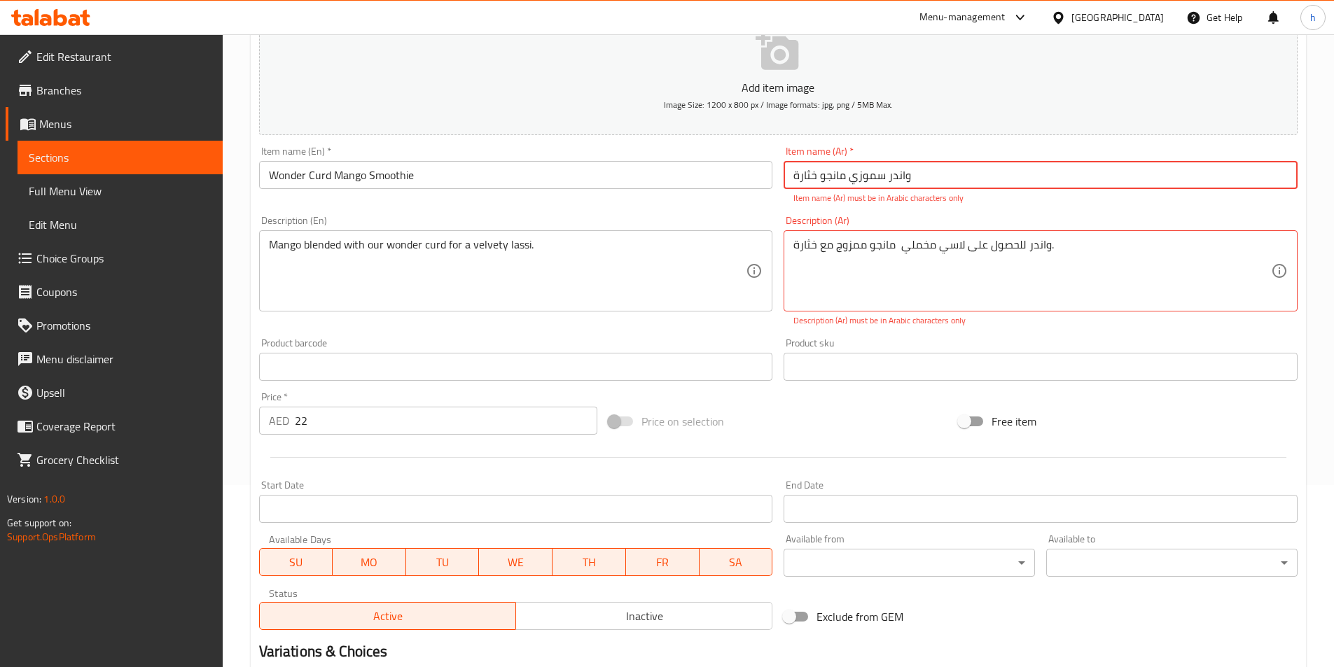
click at [910, 184] on input "خثارة‎ واندر سموزي مانجو" at bounding box center [1041, 175] width 514 height 28
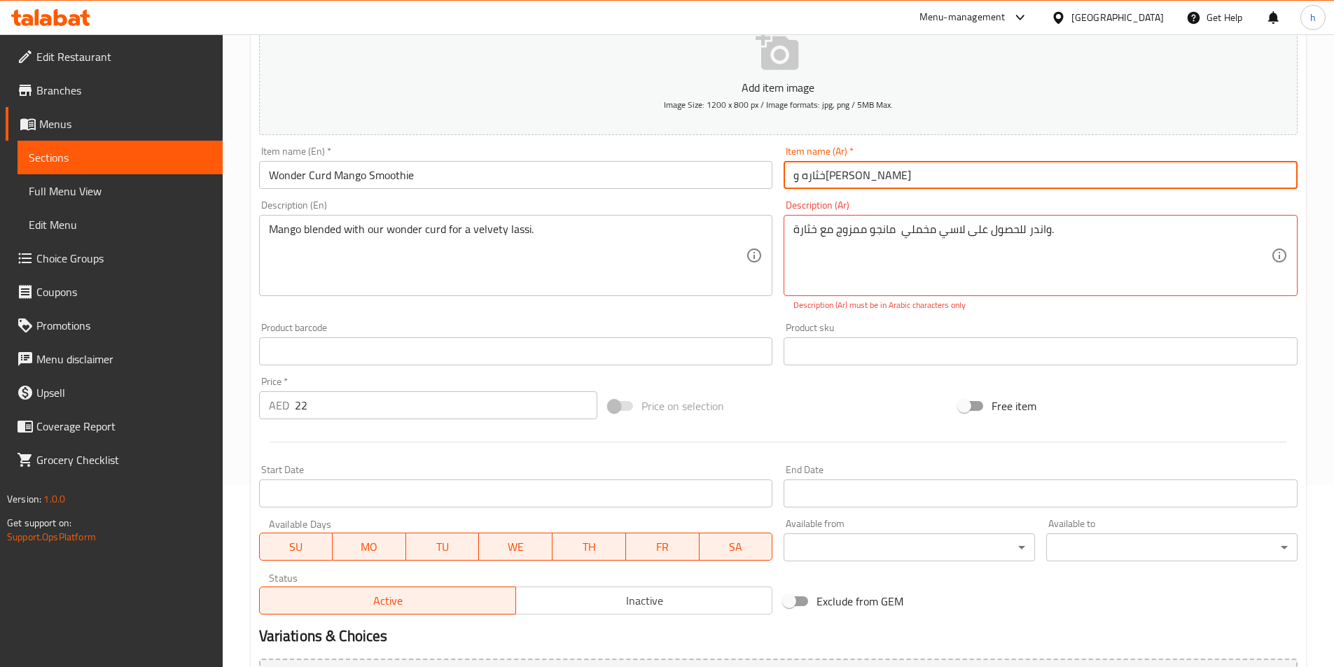
type input "خثاره واندر سموزي مانجو"
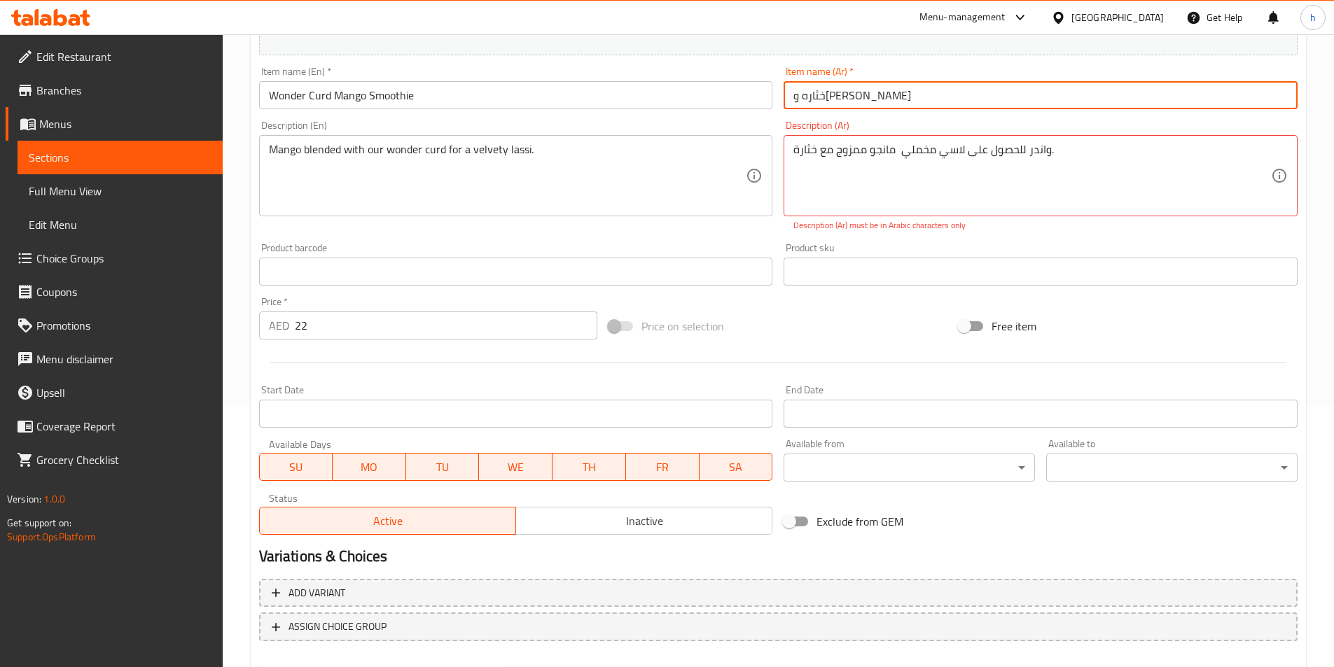
scroll to position [338, 0]
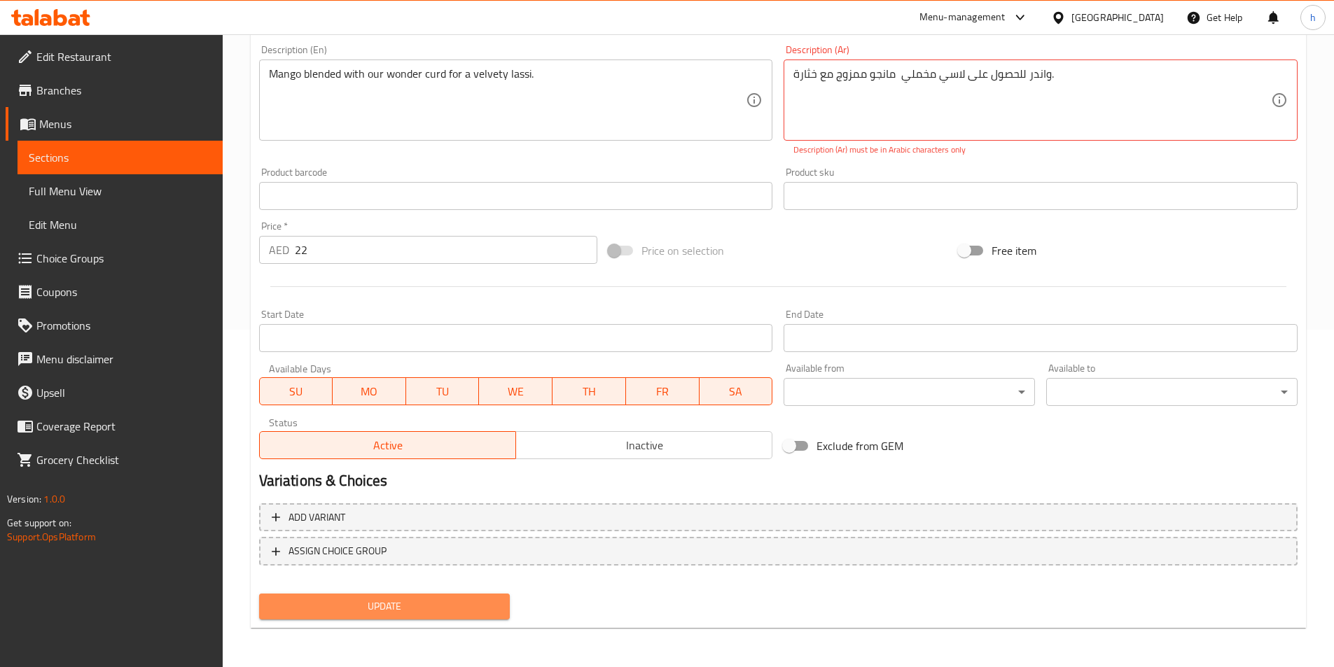
drag, startPoint x: 501, startPoint y: 597, endPoint x: 510, endPoint y: 591, distance: 10.1
click at [501, 597] on button "Update" at bounding box center [384, 607] width 251 height 26
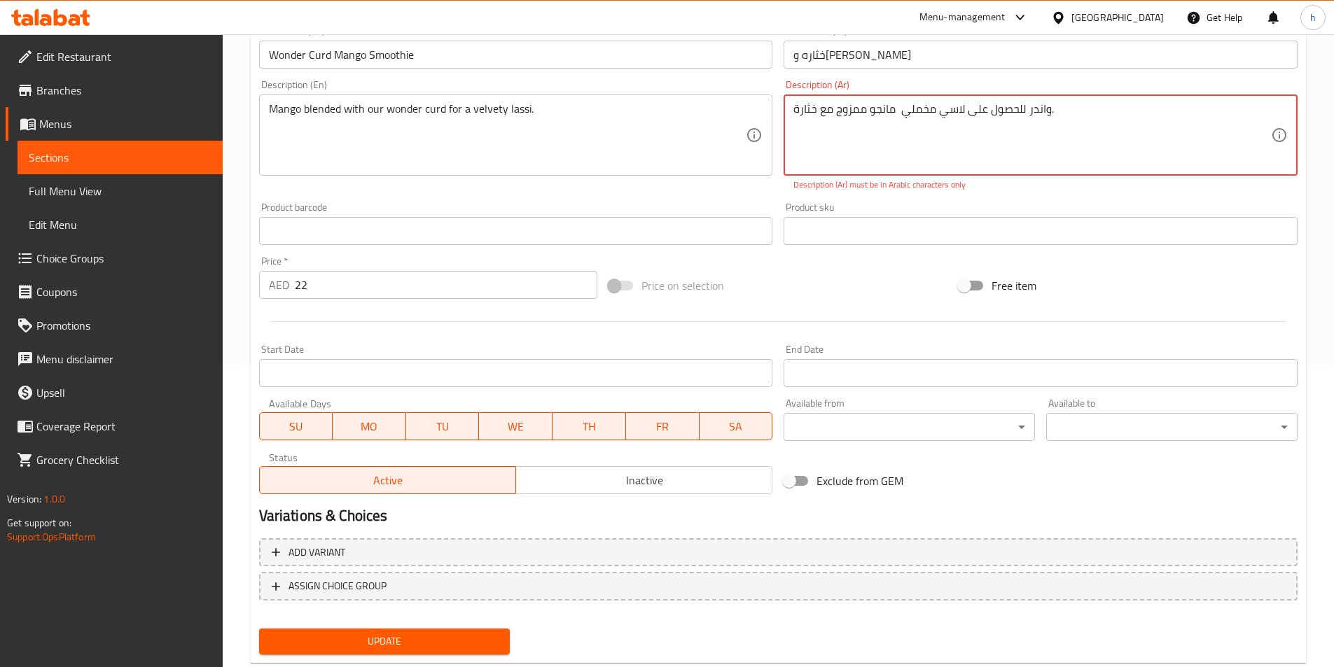
scroll to position [268, 0]
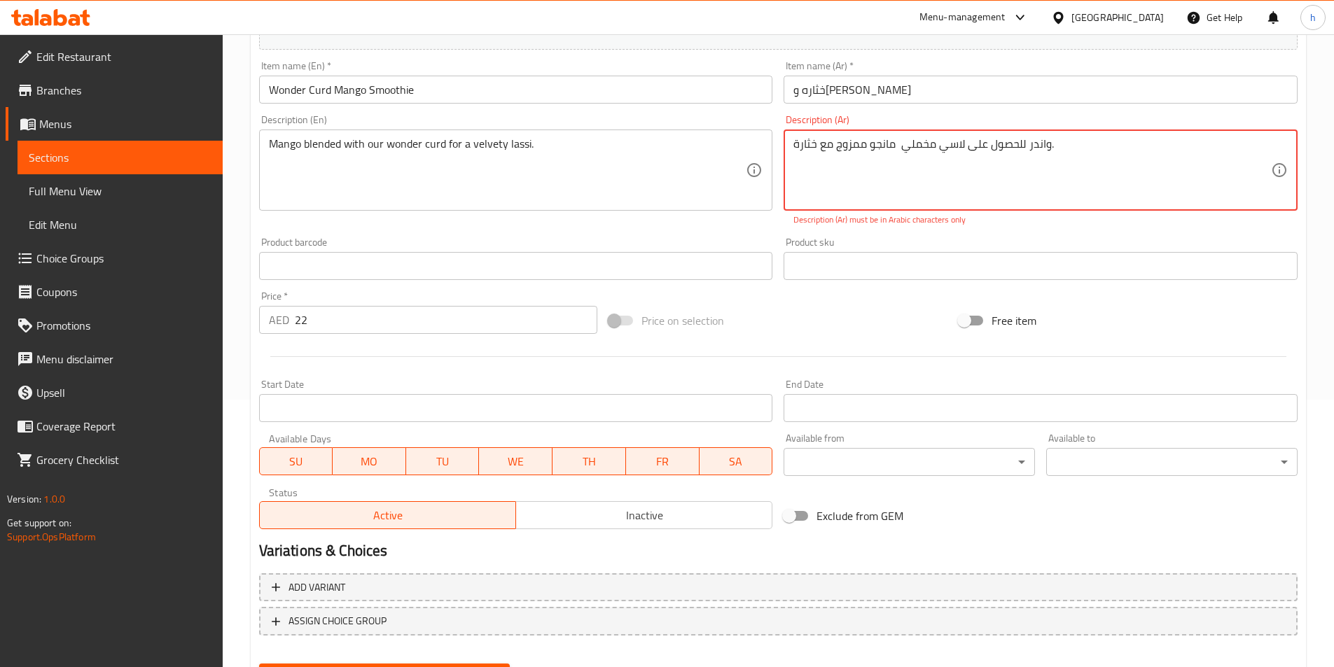
drag, startPoint x: 1053, startPoint y: 147, endPoint x: 1011, endPoint y: 153, distance: 41.8
click at [1011, 153] on textarea "مانجو ممزوج مع خثارة‎ واندر للحصول على لاسي مخملي." at bounding box center [1032, 170] width 478 height 67
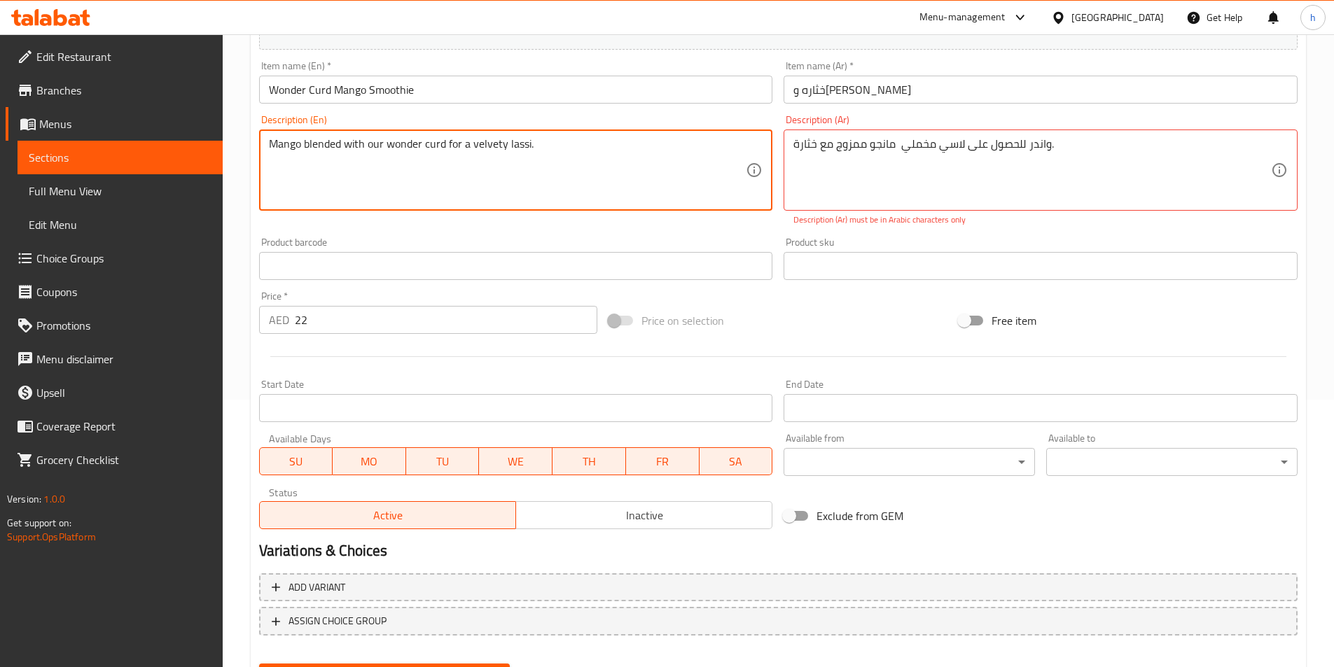
click at [623, 152] on textarea "Mango blended with our wonder curd for a velvety lassi." at bounding box center [508, 170] width 478 height 67
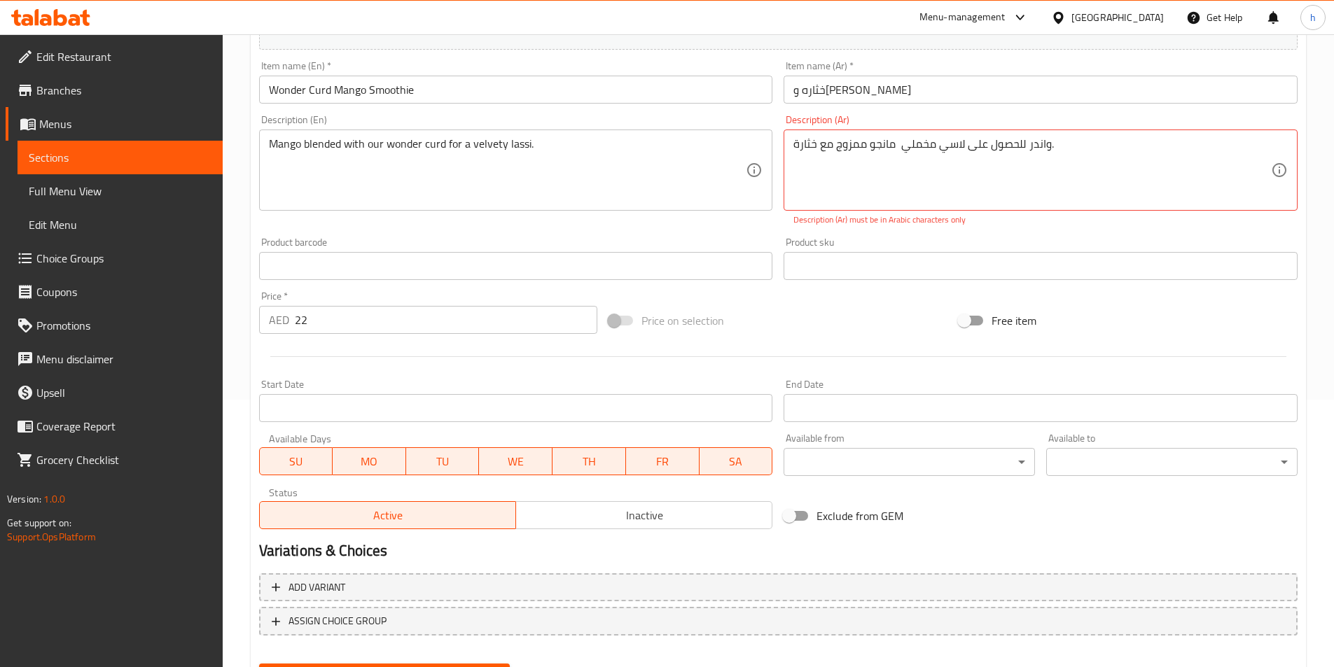
click at [1092, 134] on div "مانجو ممزوج مع خثارة‎ واندر للحصول على لاسي مخملي. Description (Ar)" at bounding box center [1041, 170] width 514 height 81
click at [1096, 147] on textarea "مانجو ممزوج مع خثارة‎ واندر للحصول على لاسي مخملي." at bounding box center [1032, 170] width 478 height 67
paste textarea "للبن الرائب الرائع"
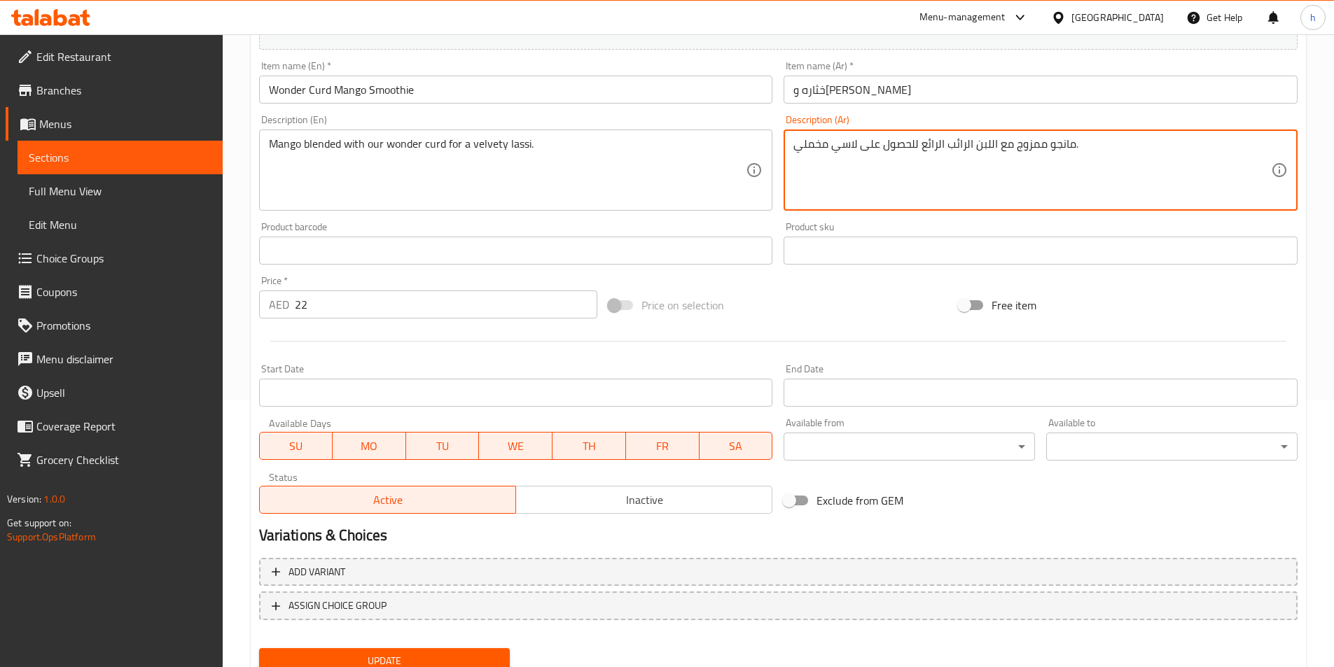
drag, startPoint x: 1002, startPoint y: 144, endPoint x: 952, endPoint y: 147, distance: 50.5
click at [952, 147] on textarea "مانجو ممزوج مع اللبن الرائب الرائع للحصول على لاسي مخملي." at bounding box center [1032, 170] width 478 height 67
click at [938, 139] on textarea "مانجو ممزوج مع خثاره الرائع للحصول على لاسي مخملي." at bounding box center [1032, 170] width 478 height 67
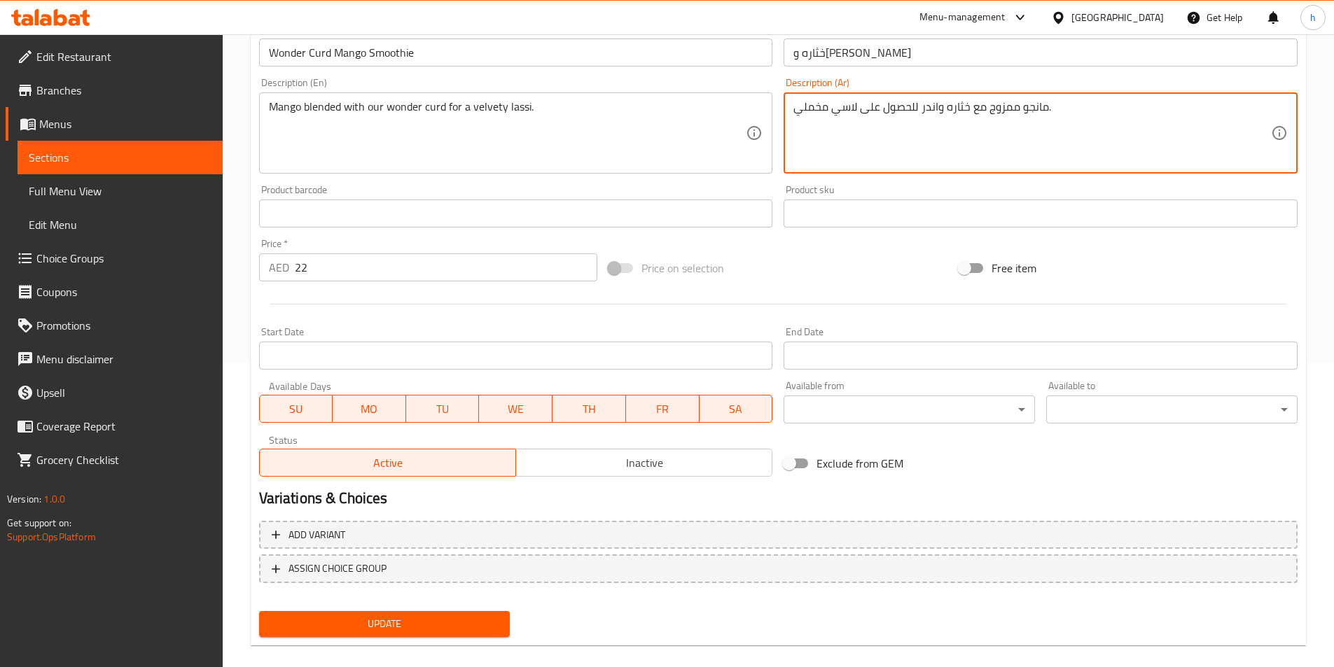
scroll to position [322, 0]
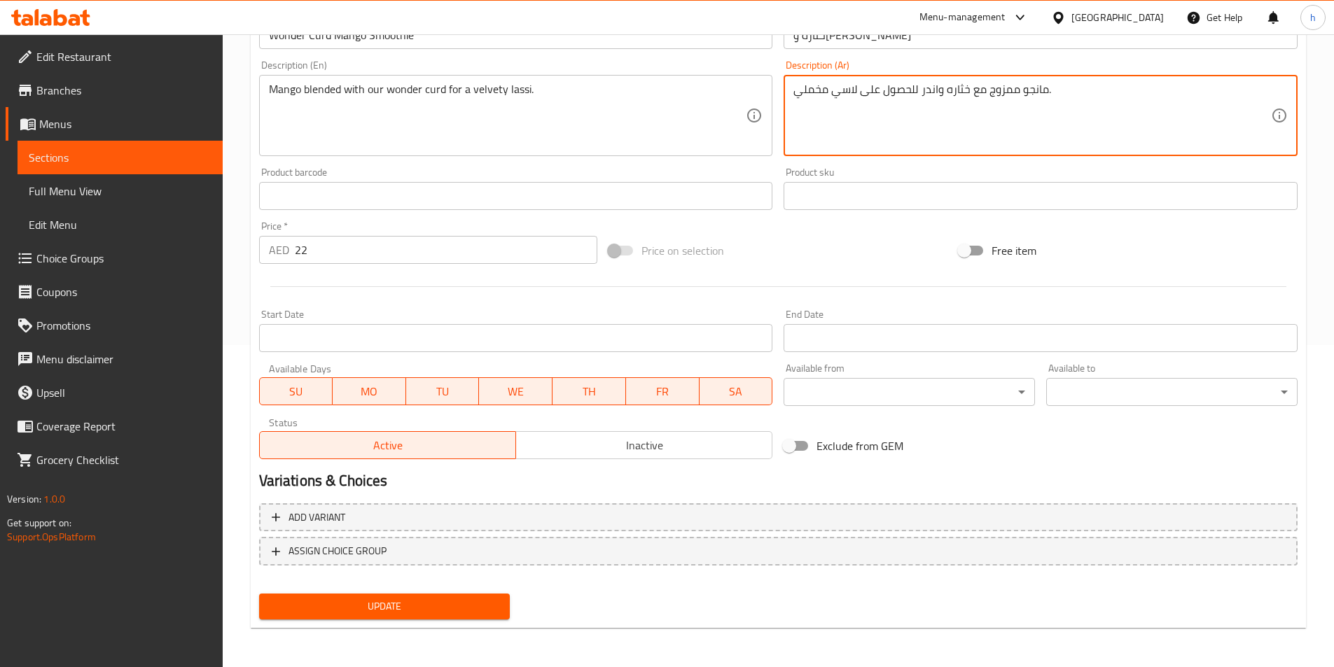
type textarea "مانجو ممزوج مع خثاره واندر للحصول على لاسي مخملي."
click at [485, 599] on span "Update" at bounding box center [384, 607] width 229 height 18
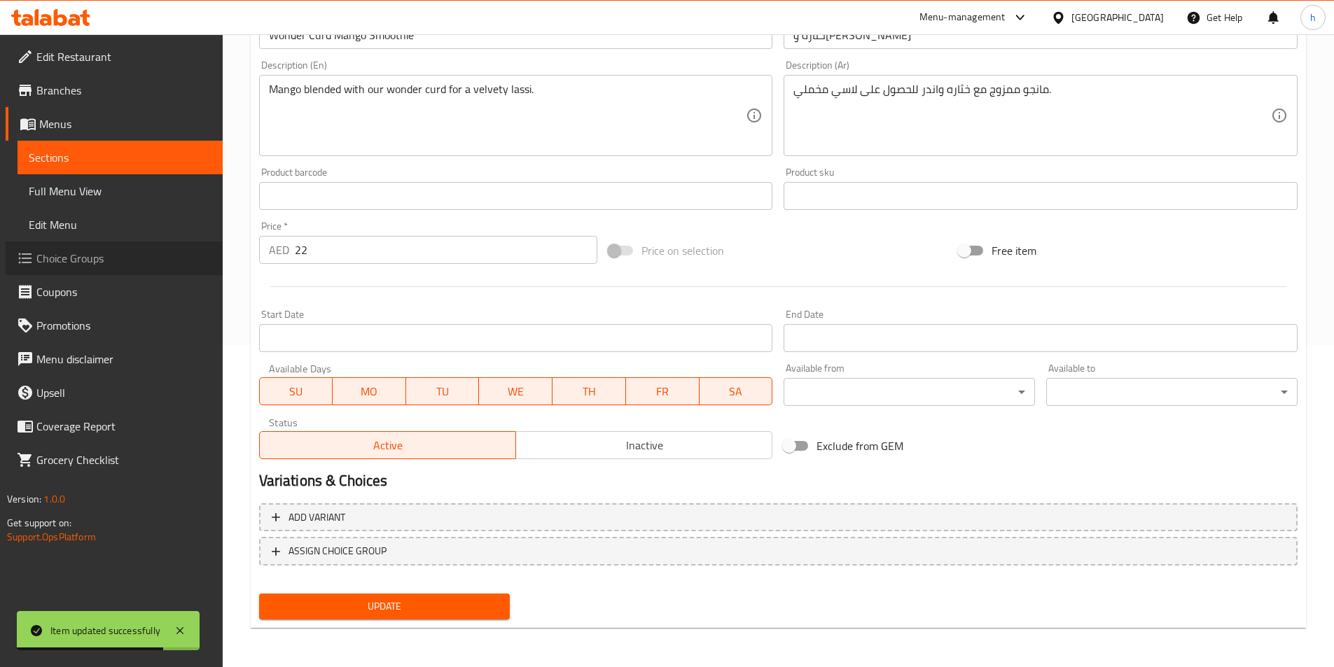
click at [92, 265] on span "Choice Groups" at bounding box center [123, 258] width 175 height 17
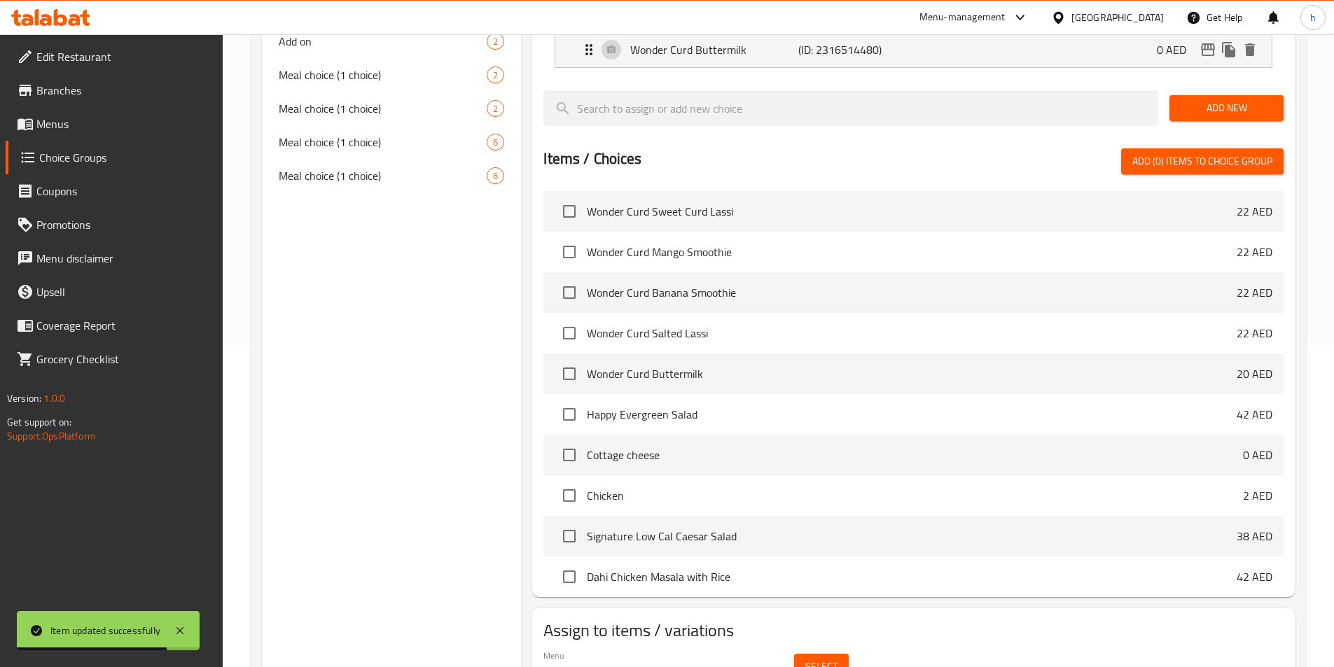
scroll to position [198, 0]
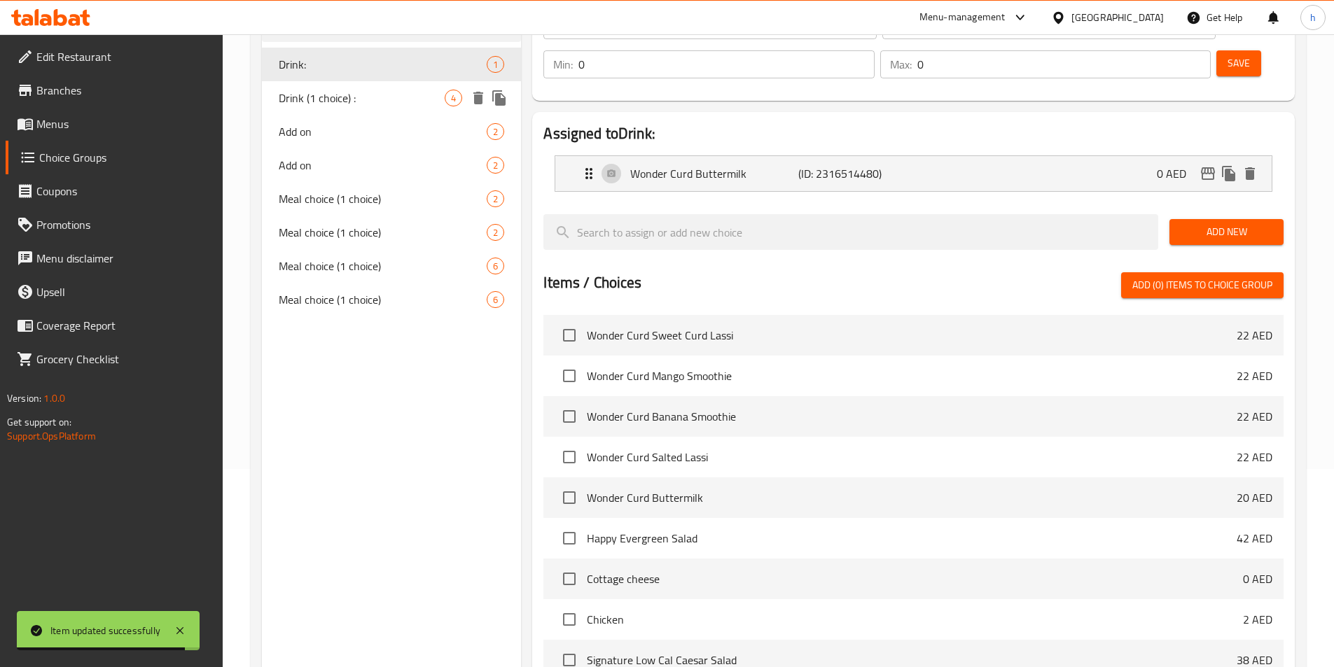
click at [331, 104] on span "Drink (1 choice) :" at bounding box center [362, 98] width 167 height 17
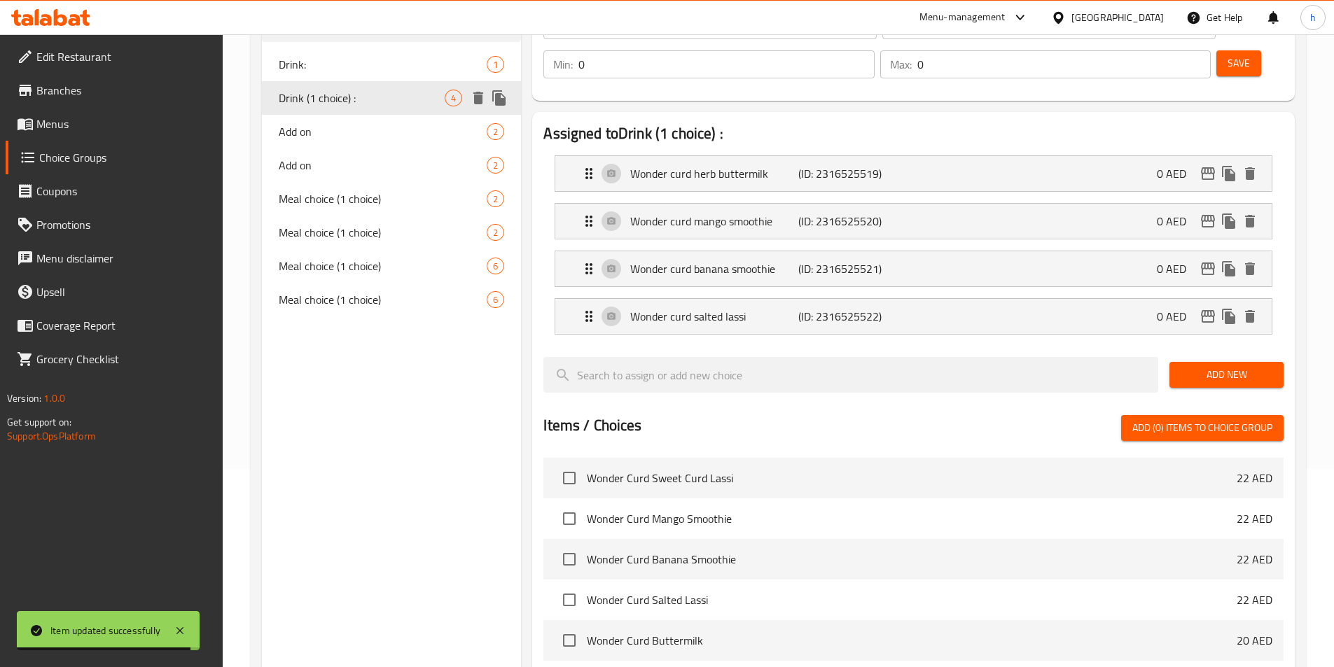
type input "Drink (1 choice) :"
type input "مشروب (اختيار 1)"
type input "1"
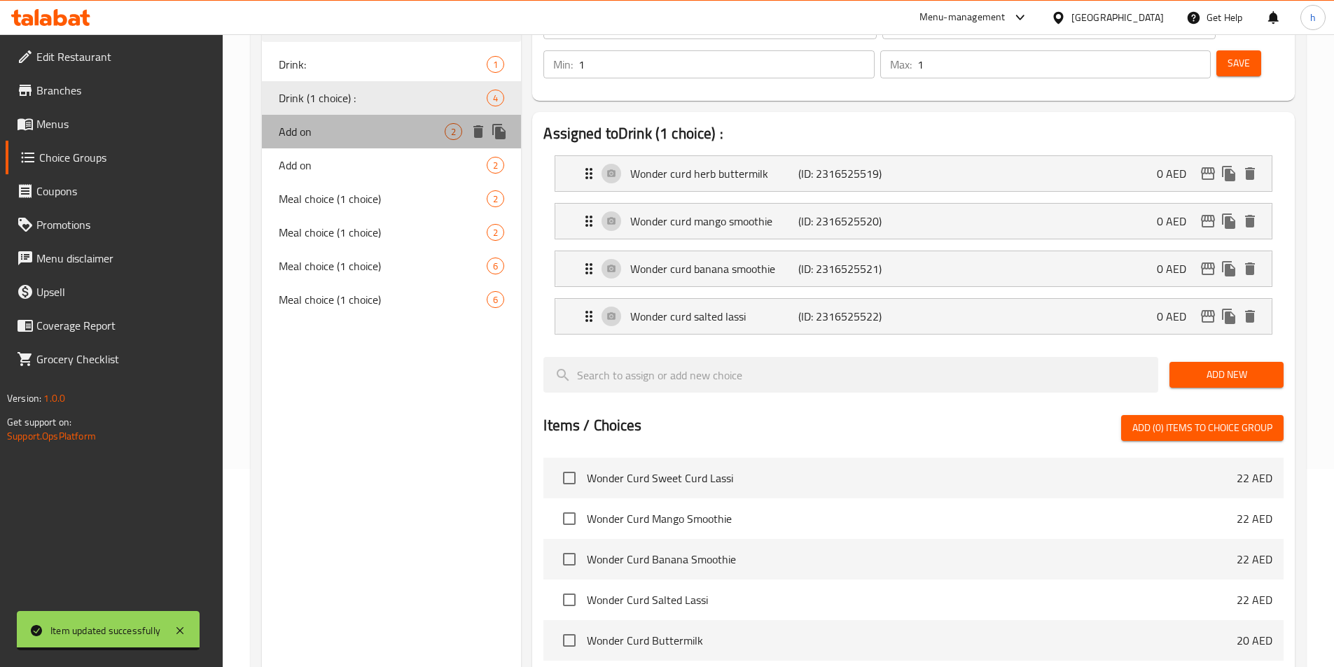
click at [327, 130] on span "Add on" at bounding box center [362, 131] width 167 height 17
type input "Add on"
type input "اضف علي"
type input "0"
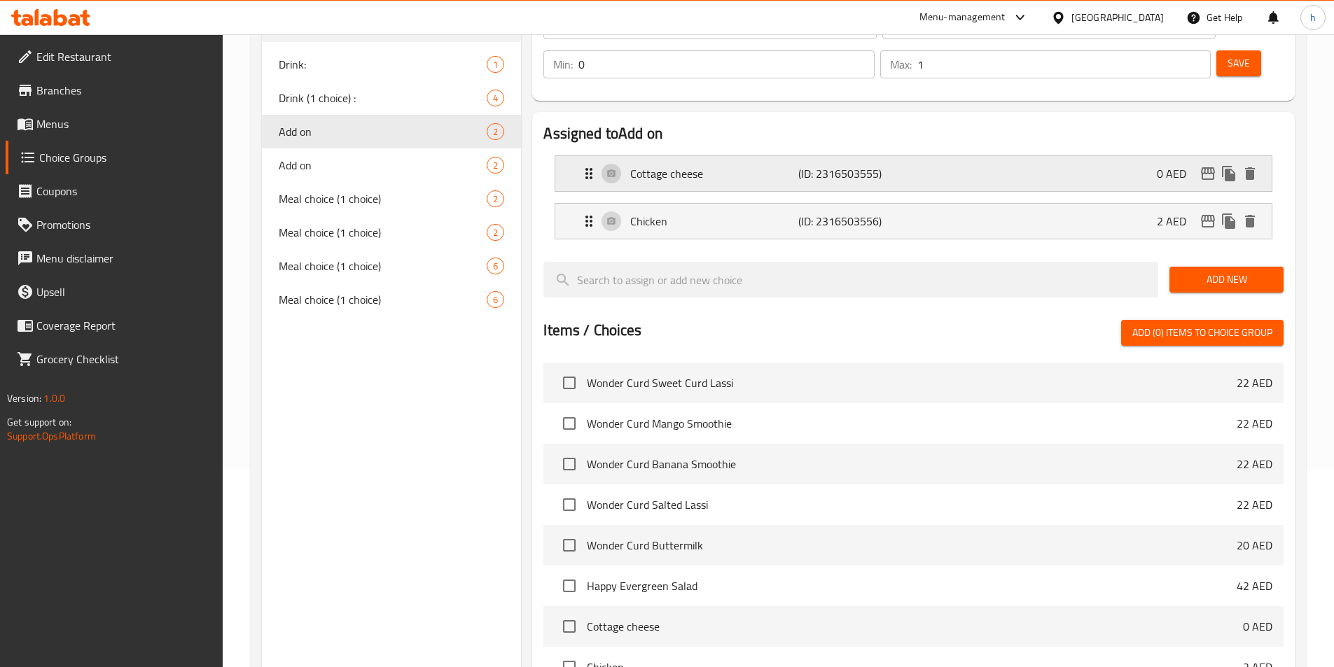
click at [1067, 156] on div "Cottage cheese (ID: 2316503555) 0 AED" at bounding box center [918, 173] width 674 height 35
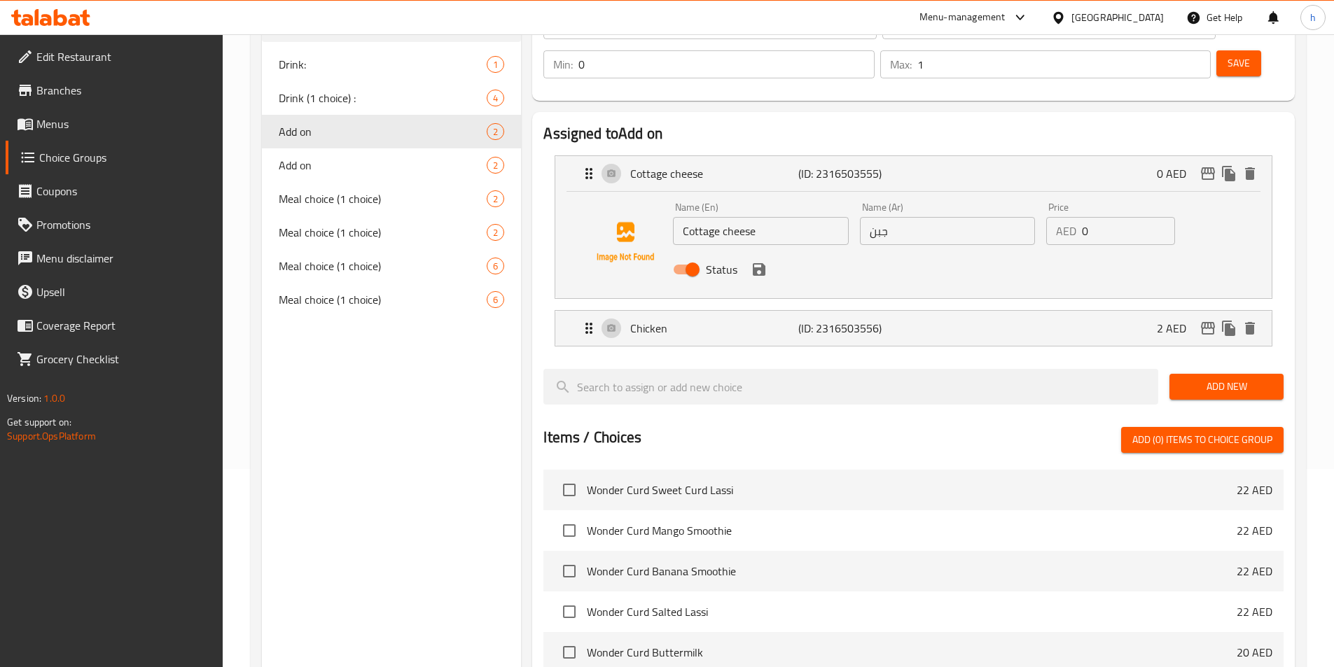
click at [925, 217] on input "جبن" at bounding box center [947, 231] width 175 height 28
paste input "Cottage cheese"
drag, startPoint x: 920, startPoint y: 172, endPoint x: 928, endPoint y: 195, distance: 24.4
click at [920, 202] on div "Name (Ar) Cottage cheese Name (Ar)" at bounding box center [947, 223] width 175 height 43
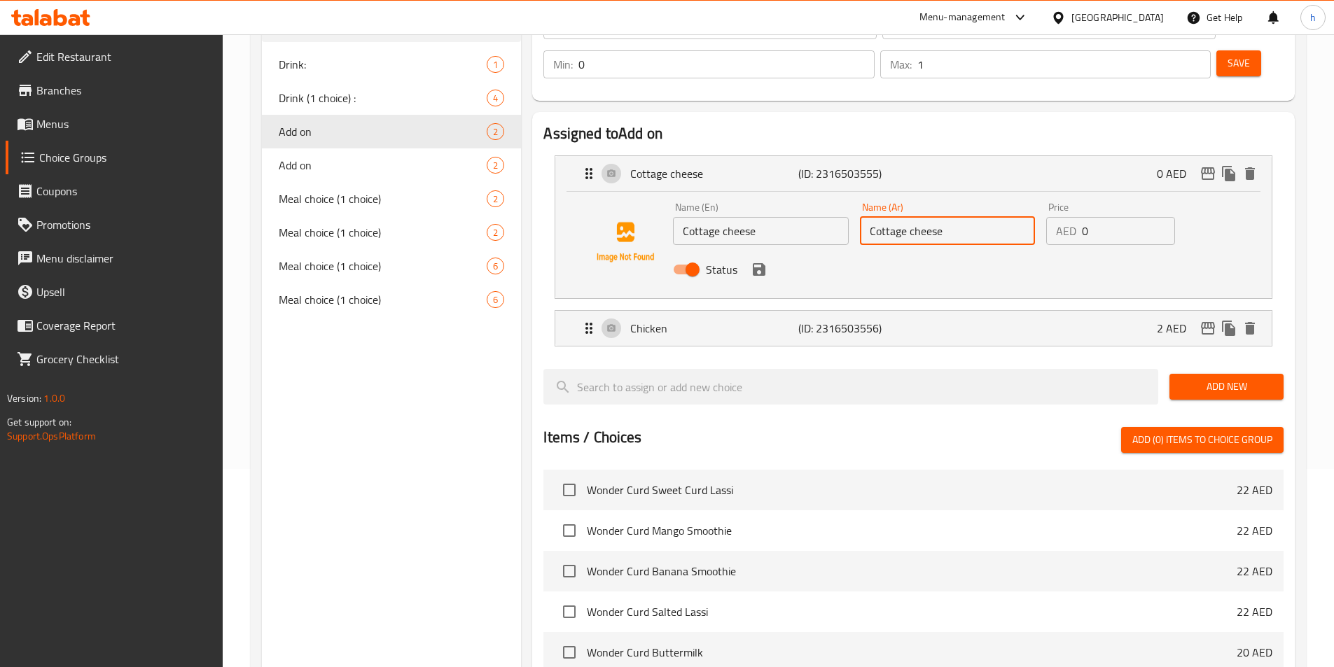
click at [928, 217] on input "Cottage cheese" at bounding box center [947, 231] width 175 height 28
paste input "جبنة قريش"
click at [928, 217] on input "جبنة قريش" at bounding box center [947, 231] width 175 height 28
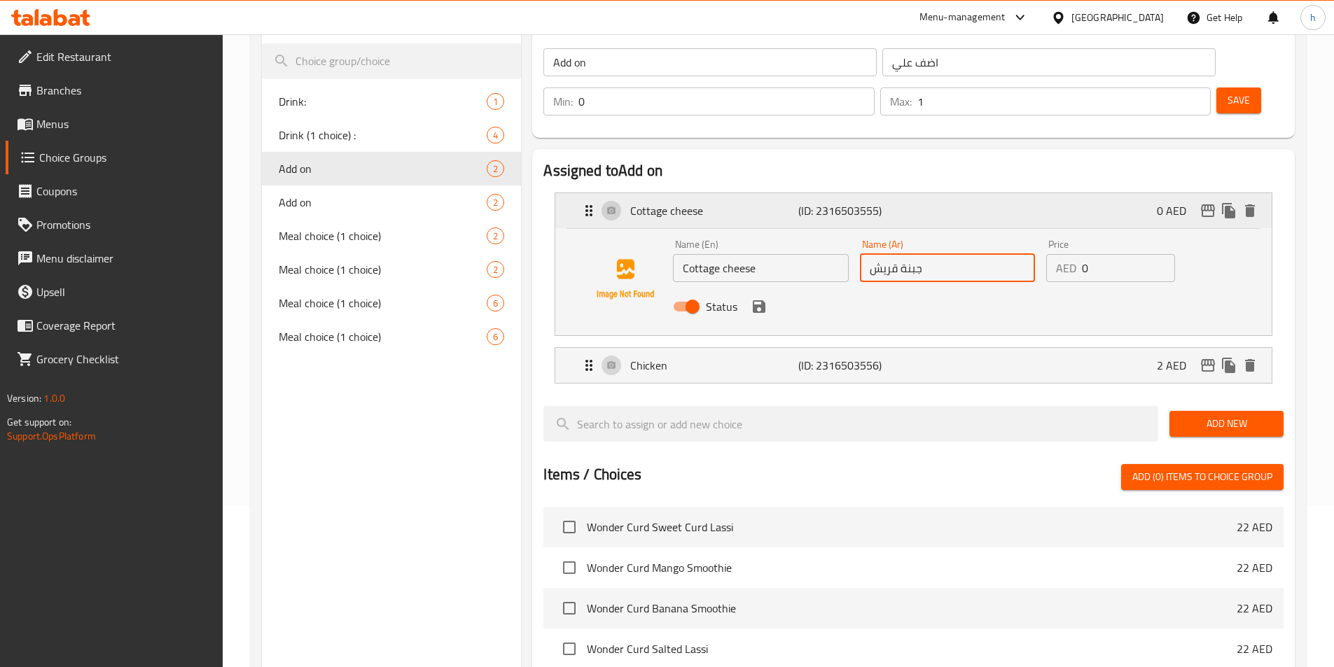
scroll to position [160, 0]
type input "جبنة قريش"
click at [1228, 92] on span "Save" at bounding box center [1239, 101] width 22 height 18
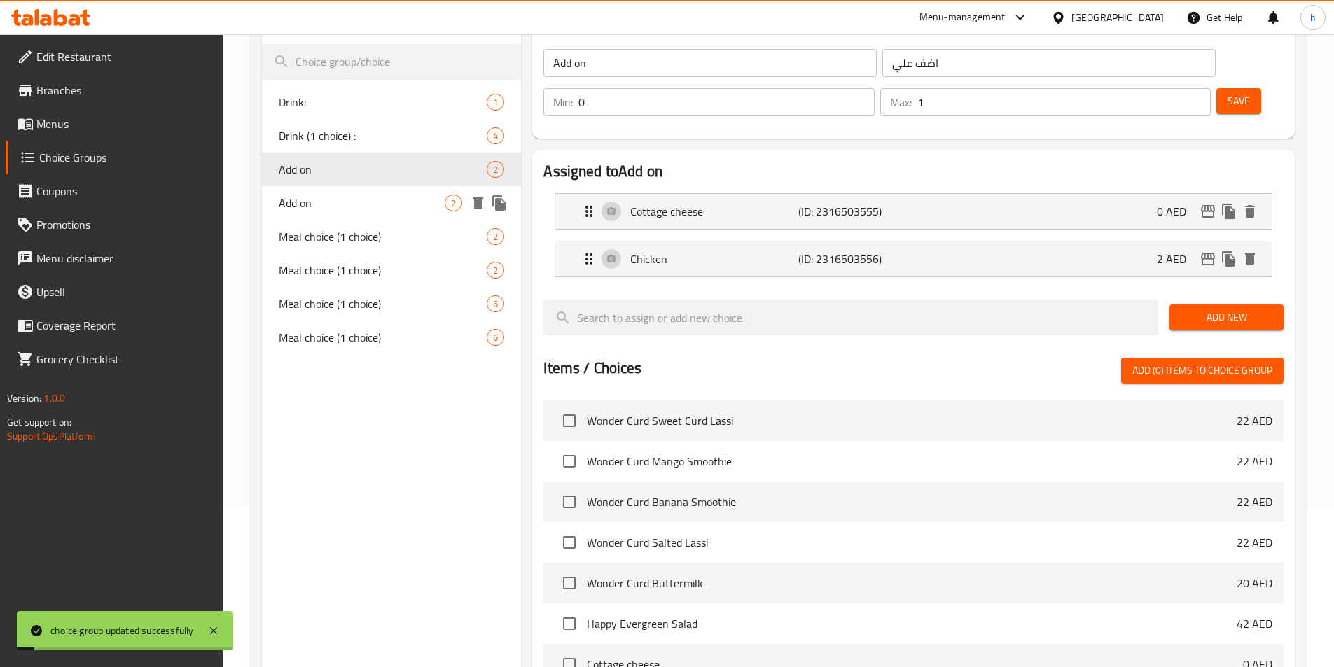
click at [347, 207] on span "Add on" at bounding box center [362, 203] width 167 height 17
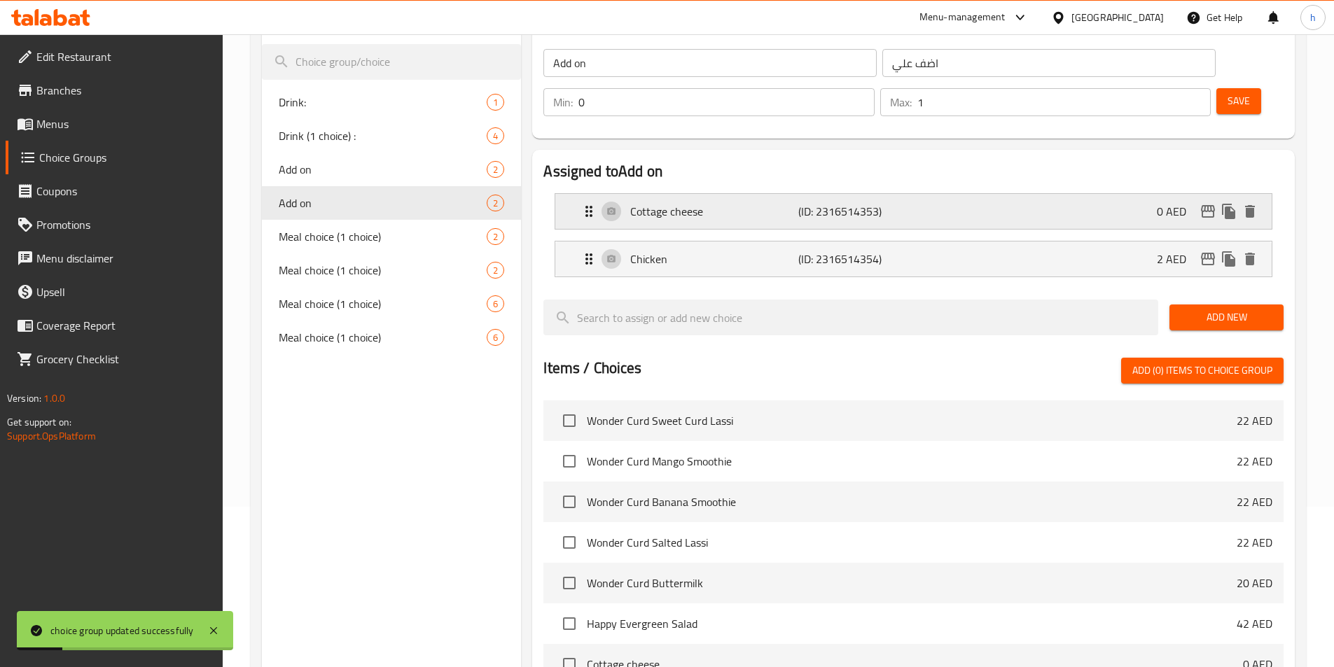
click at [747, 203] on p "Cottage cheese" at bounding box center [713, 211] width 167 height 17
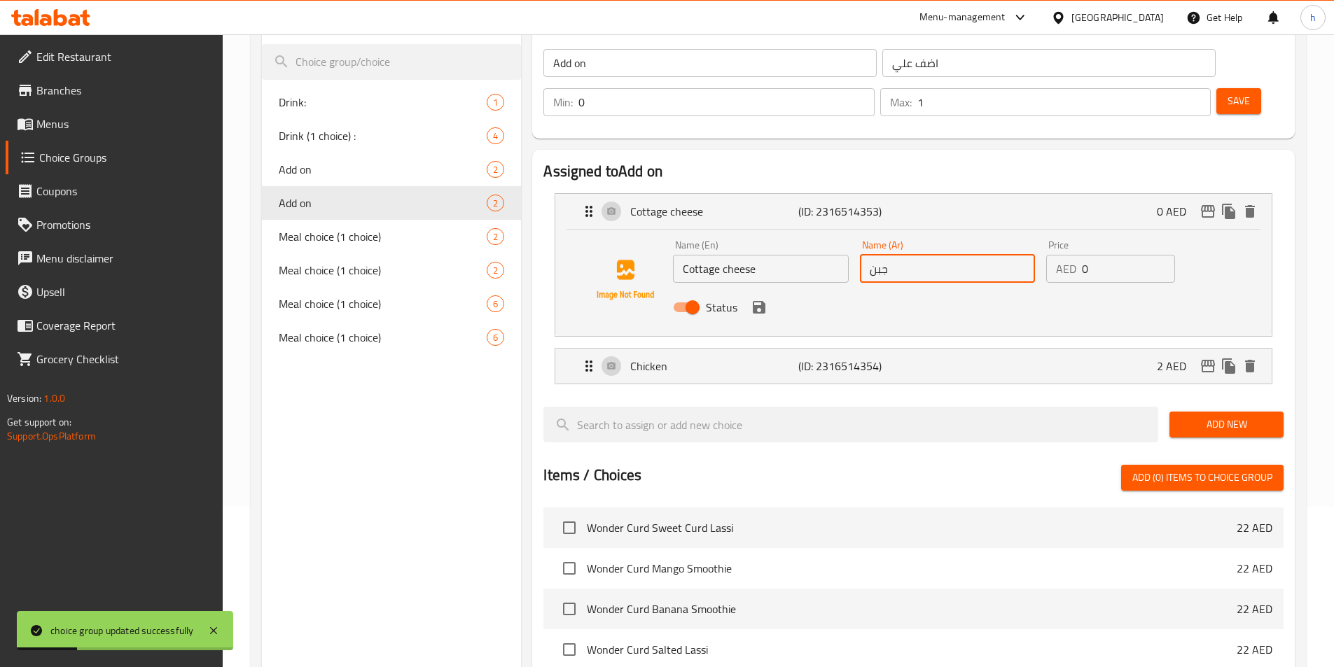
click at [896, 255] on input "جبن" at bounding box center [947, 269] width 175 height 28
paste input "ة قريش"
type input "جبنة قريش"
click at [1228, 92] on span "Save" at bounding box center [1239, 101] width 22 height 18
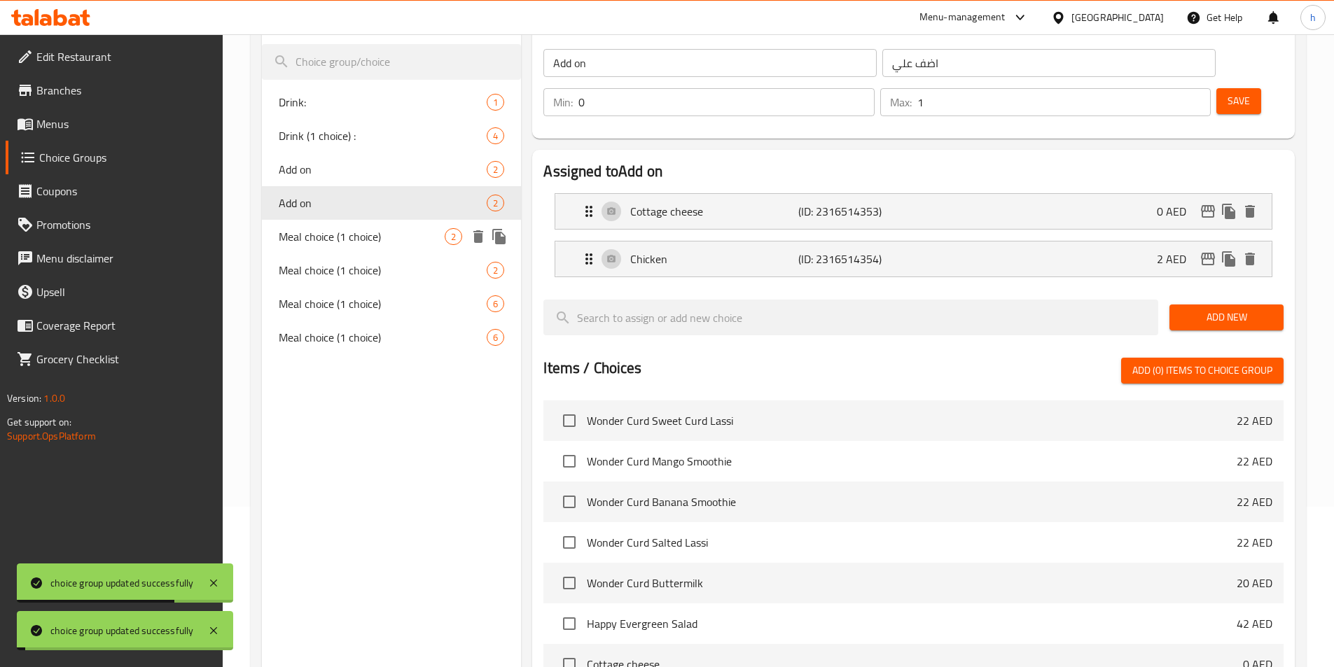
click at [364, 236] on span "Meal choice (1 choice)" at bounding box center [362, 236] width 167 height 17
type input "Meal choice (1 choice)"
type input "اختيار الوجبة (اختيار واحد)"
type input "1"
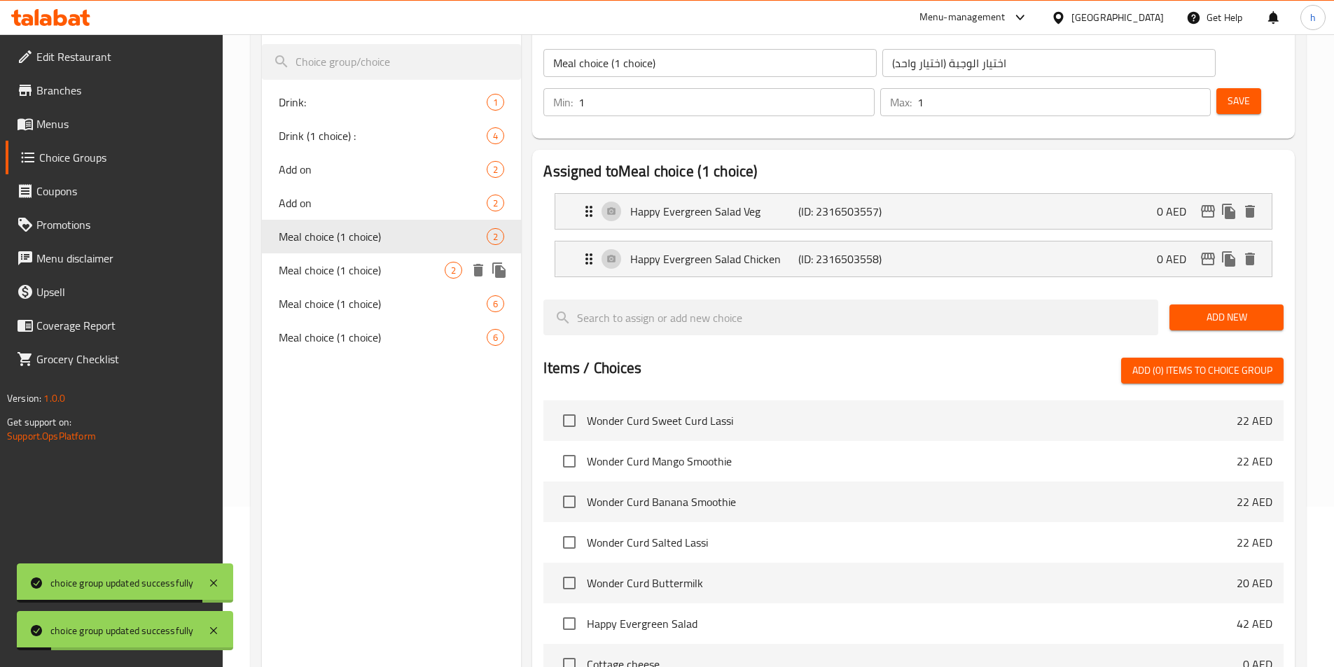
click at [375, 271] on span "Meal choice (1 choice)" at bounding box center [362, 270] width 167 height 17
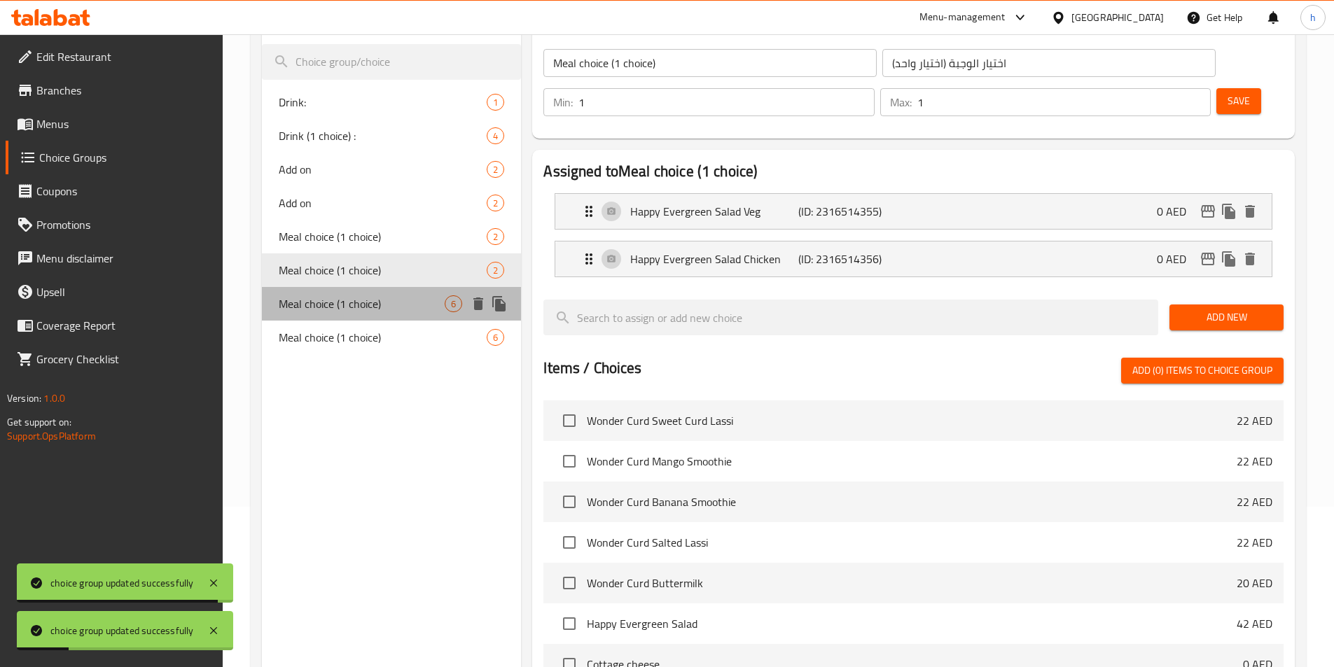
click at [372, 290] on div "Meal choice (1 choice) 6" at bounding box center [392, 304] width 260 height 34
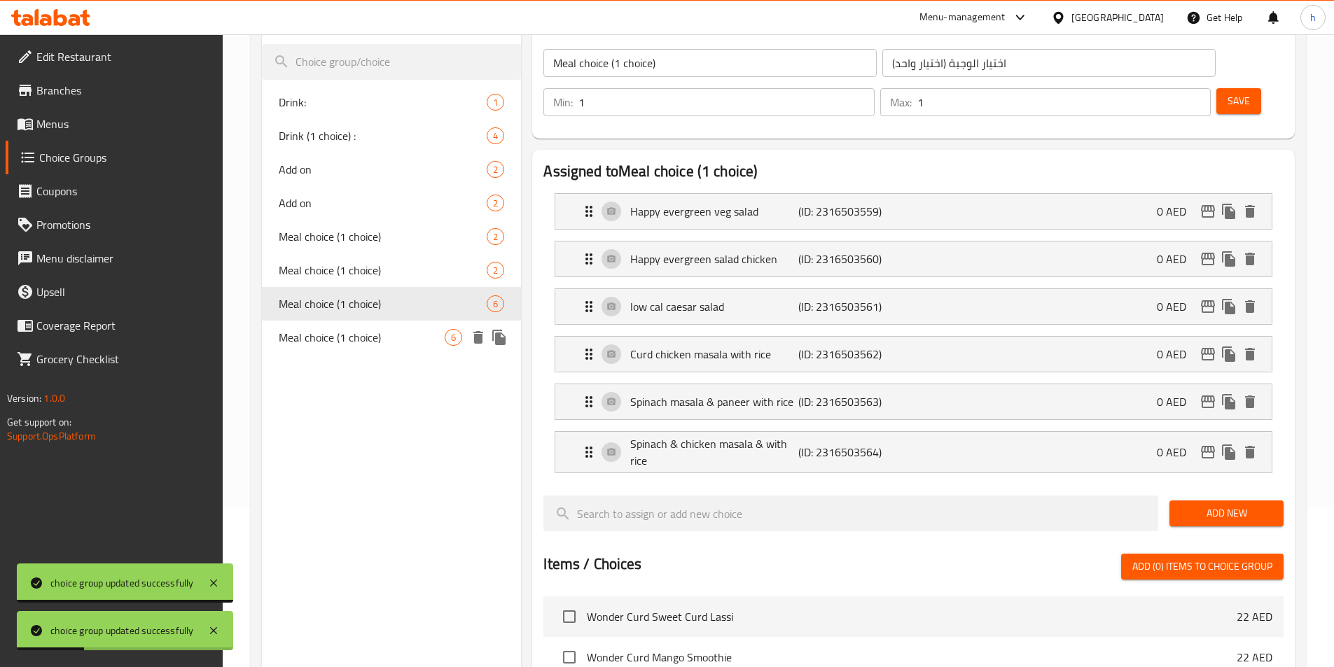
click at [375, 333] on span "Meal choice (1 choice)" at bounding box center [362, 337] width 167 height 17
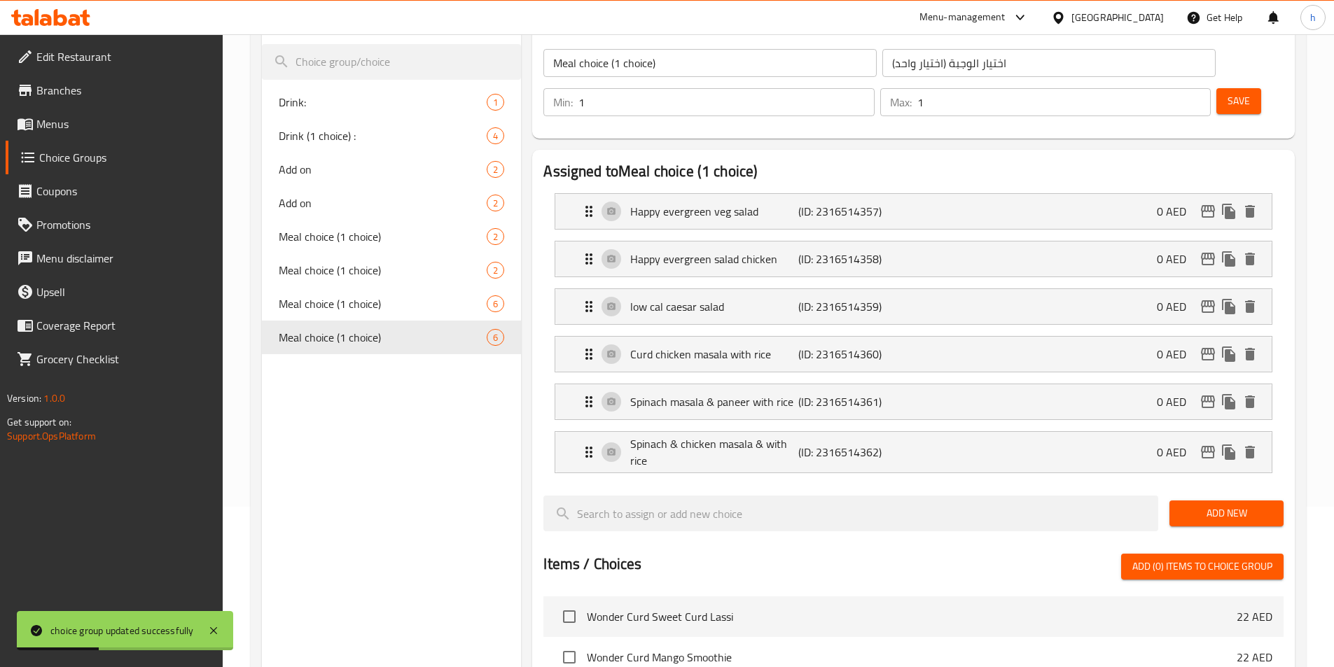
click at [375, 366] on div "Choice Groups Drink: 1 Drink (1 choice) : 4 Add on 2 Add on 2 Meal choice (1 ch…" at bounding box center [392, 553] width 260 height 1108
click at [99, 132] on link "Menus" at bounding box center [114, 124] width 217 height 34
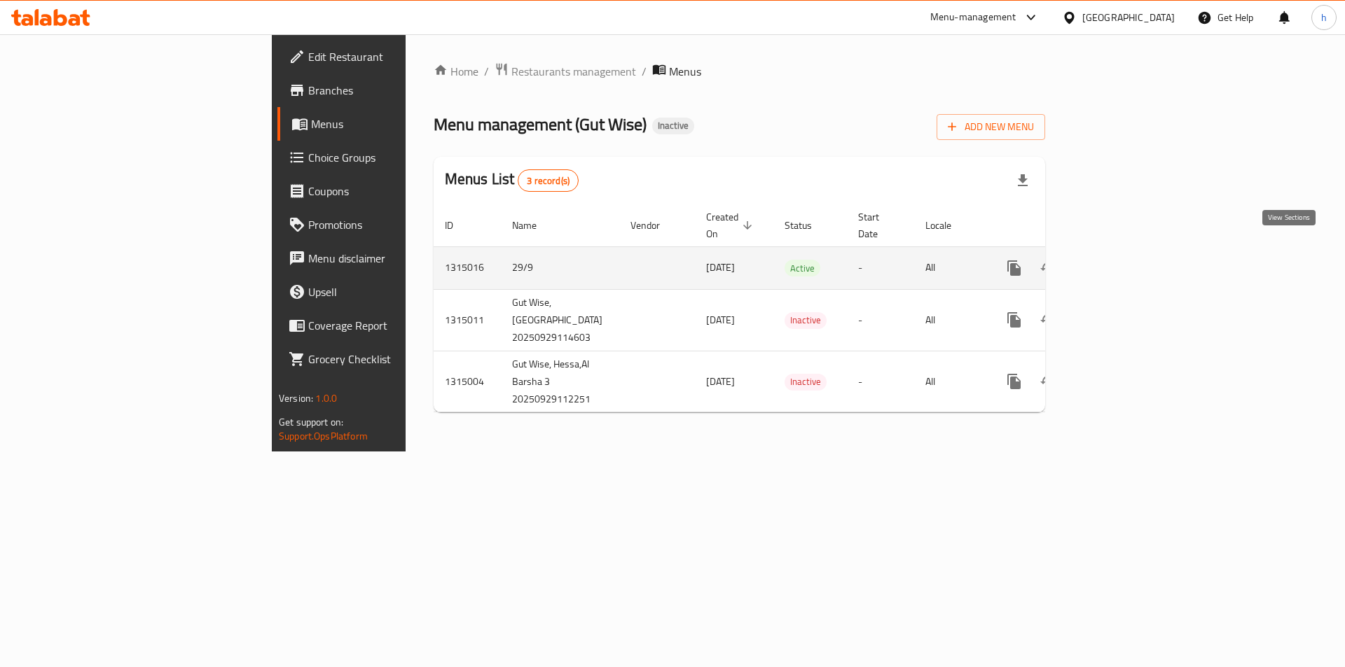
click at [1123, 260] on icon "enhanced table" at bounding box center [1114, 268] width 17 height 17
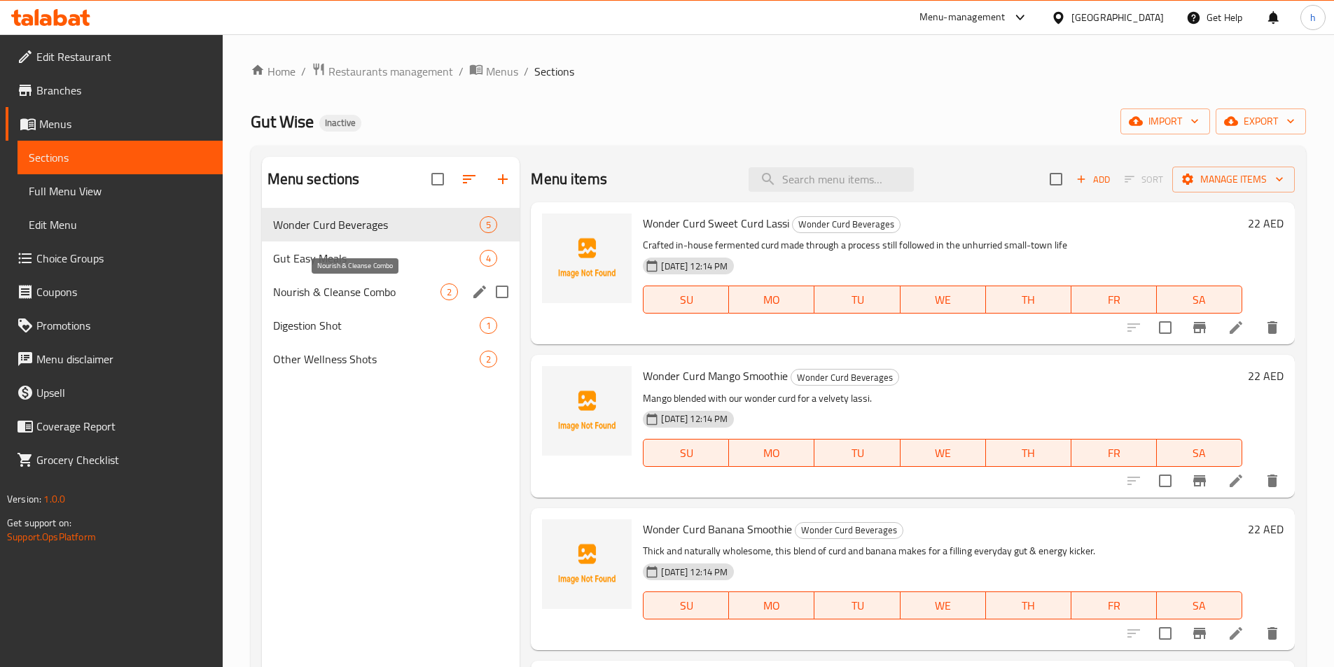
click at [332, 297] on span "Nourish & Cleanse Combo" at bounding box center [357, 292] width 168 height 17
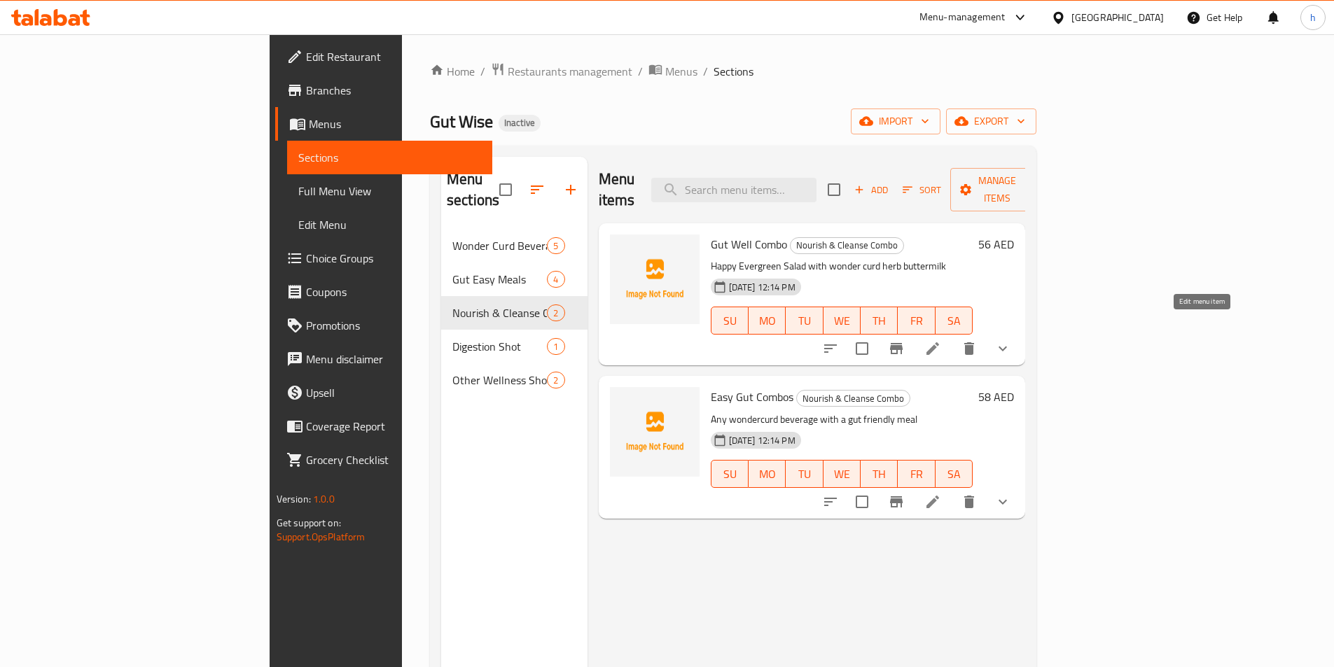
click at [941, 340] on icon at bounding box center [932, 348] width 17 height 17
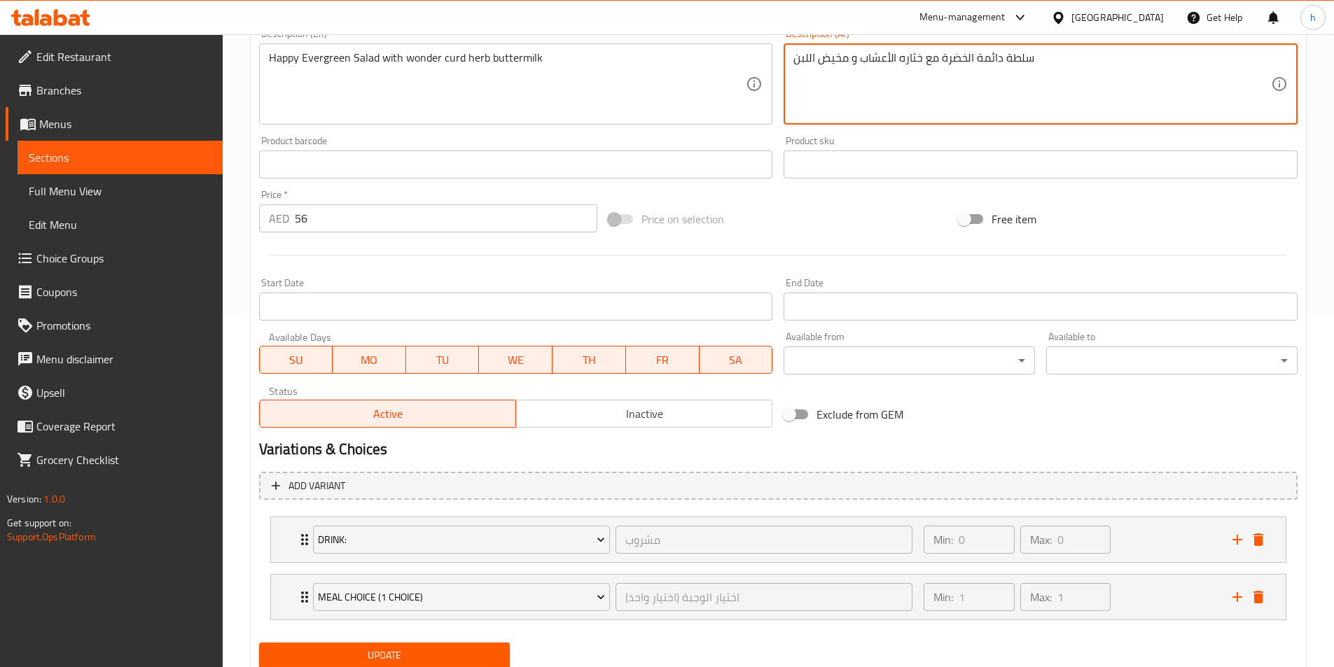
scroll to position [403, 0]
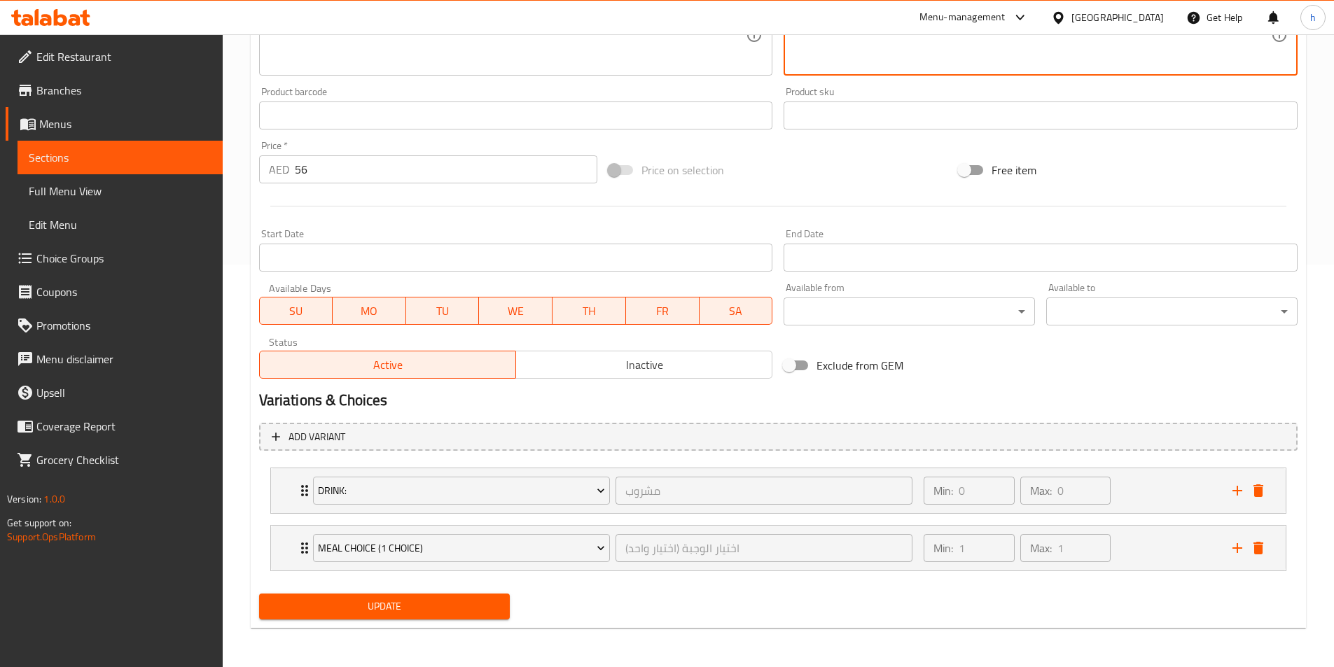
type textarea "سلطة دائمة الخضرة مع خثاره الأعشاب و مخيض اللبن"
click at [492, 607] on span "Update" at bounding box center [384, 607] width 229 height 18
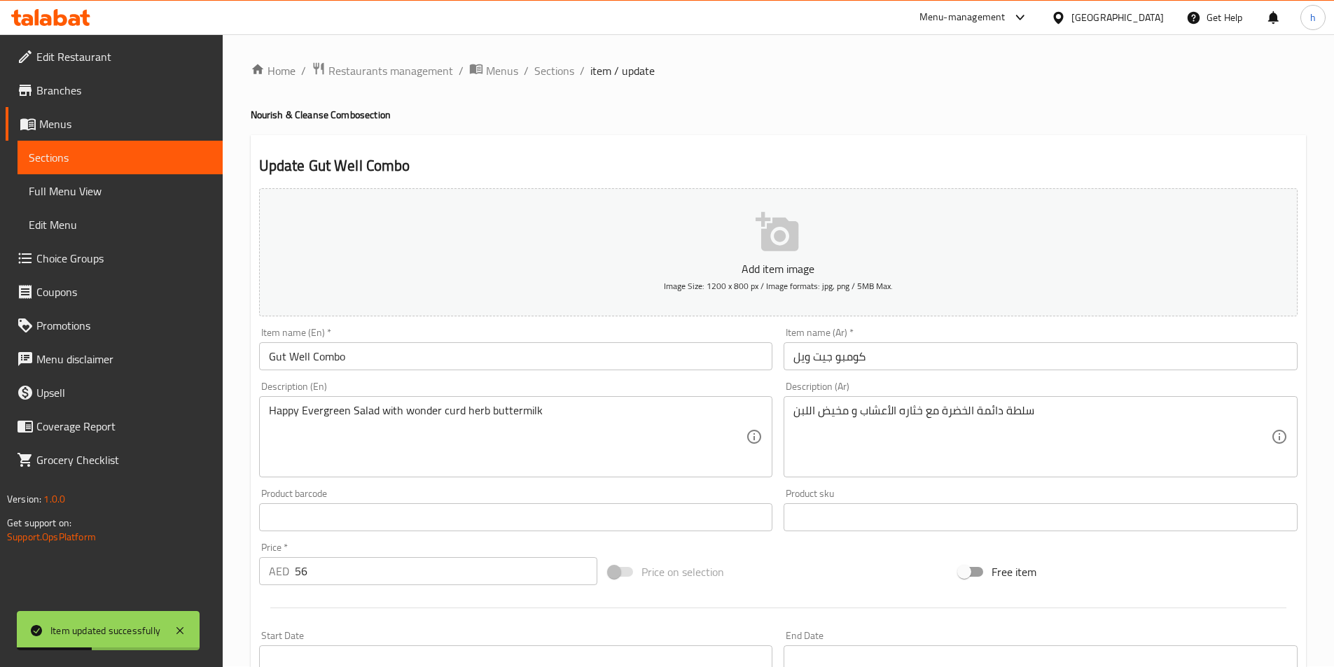
scroll to position [0, 0]
click at [152, 251] on span "Choice Groups" at bounding box center [123, 258] width 175 height 17
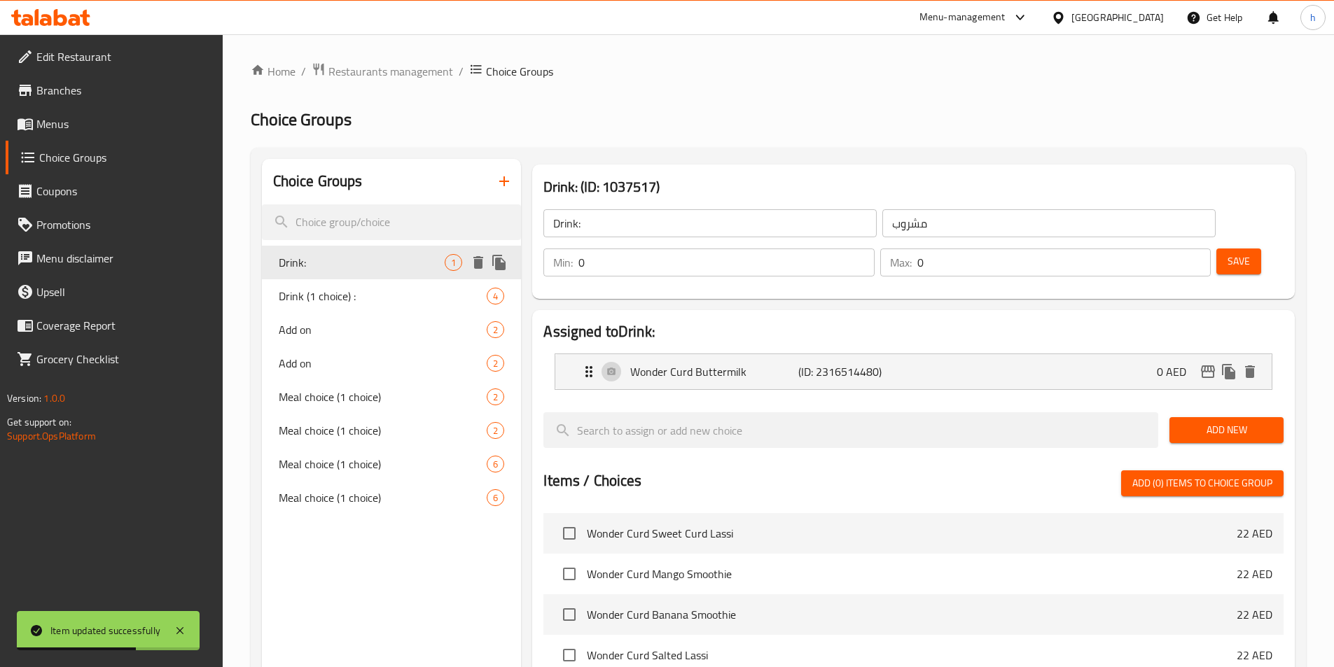
click at [321, 263] on span "Drink:" at bounding box center [362, 262] width 167 height 17
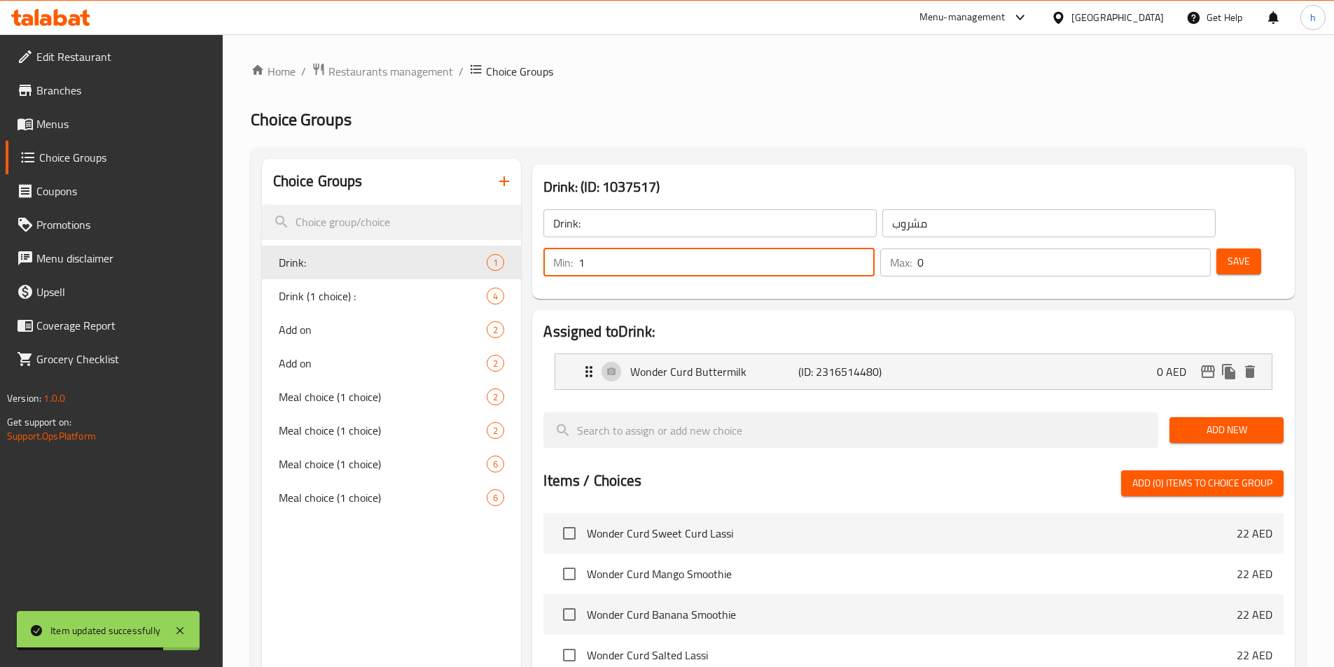
type input "1"
click at [874, 249] on input "1" at bounding box center [726, 263] width 296 height 28
type input "1"
click at [1169, 249] on input "1" at bounding box center [1063, 263] width 293 height 28
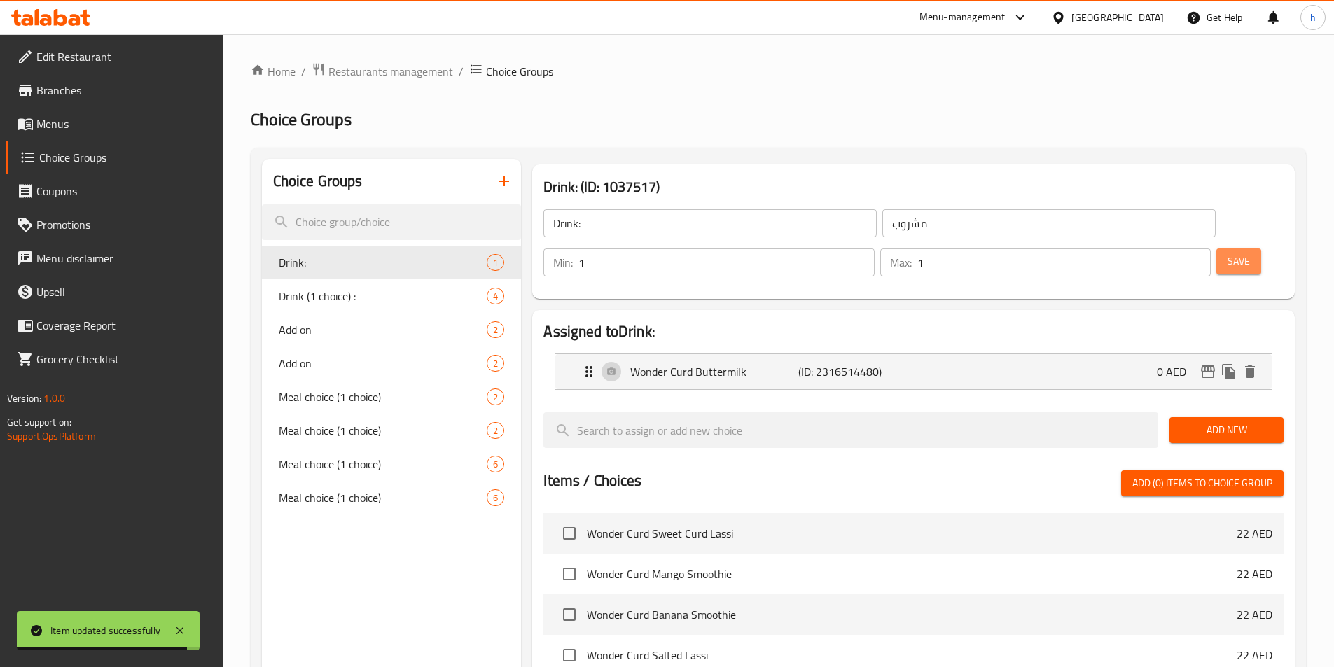
click at [1228, 253] on span "Save" at bounding box center [1239, 262] width 22 height 18
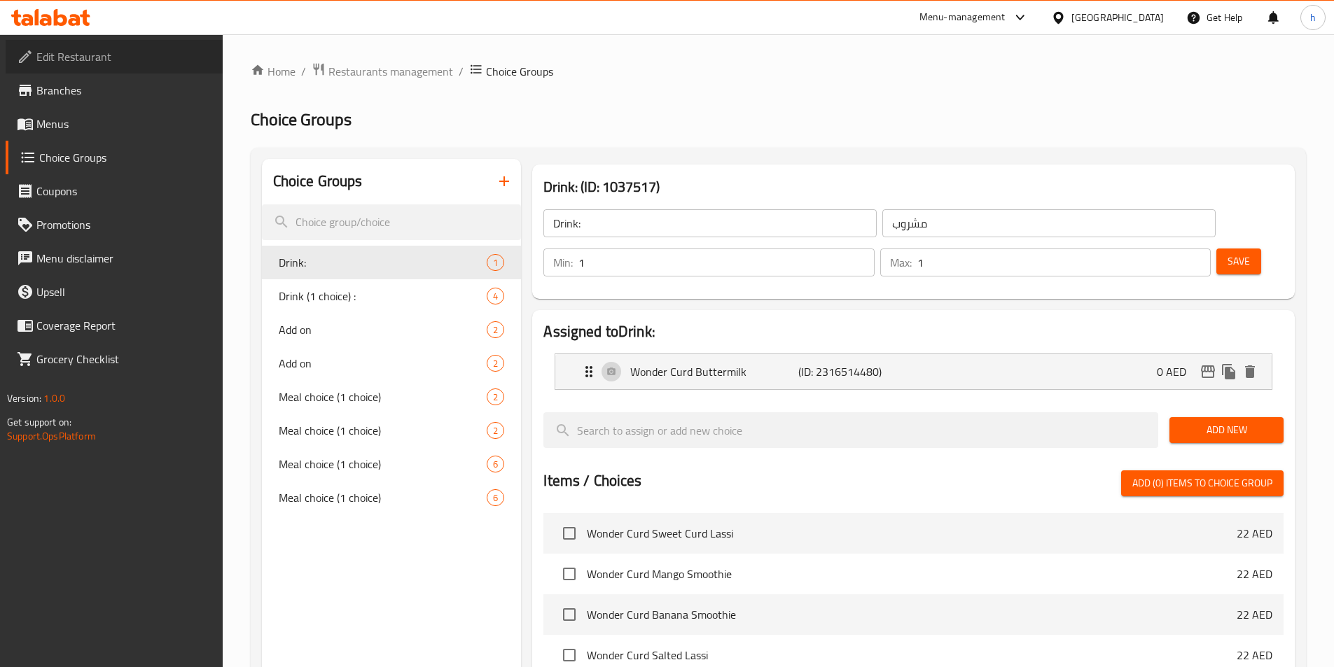
click at [101, 57] on span "Edit Restaurant" at bounding box center [123, 56] width 175 height 17
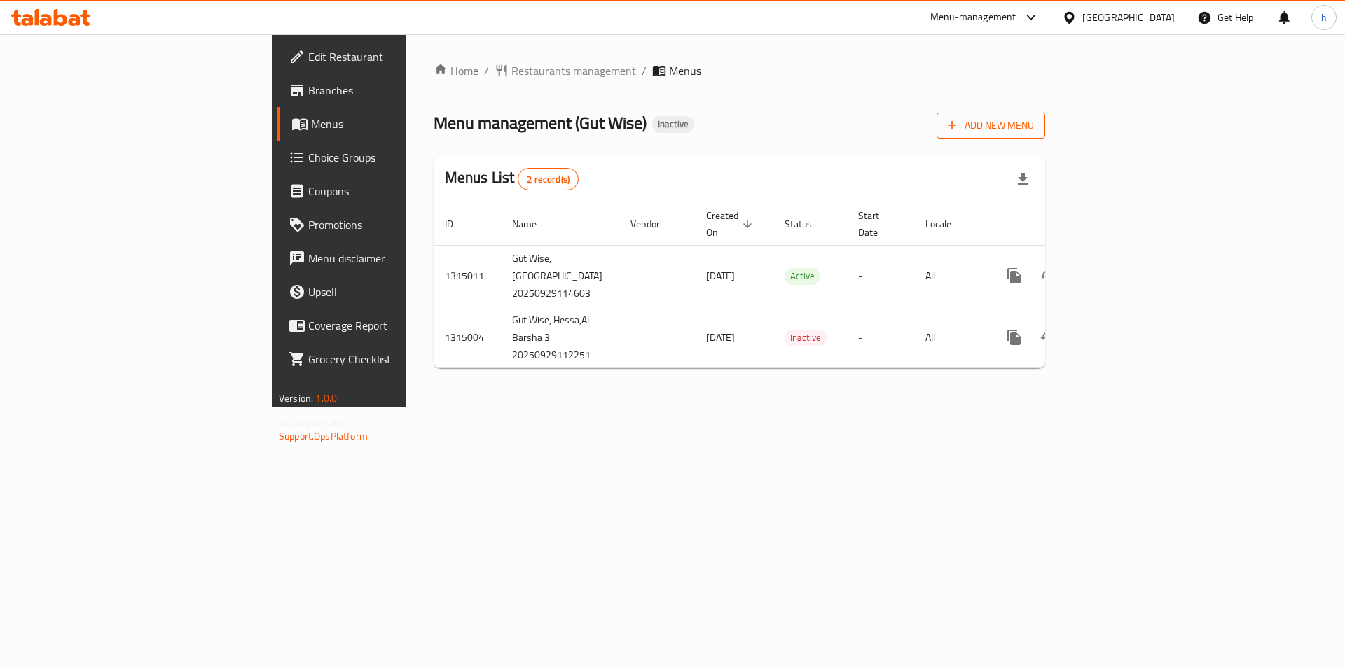
click at [1034, 119] on span "Add New Menu" at bounding box center [990, 126] width 86 height 18
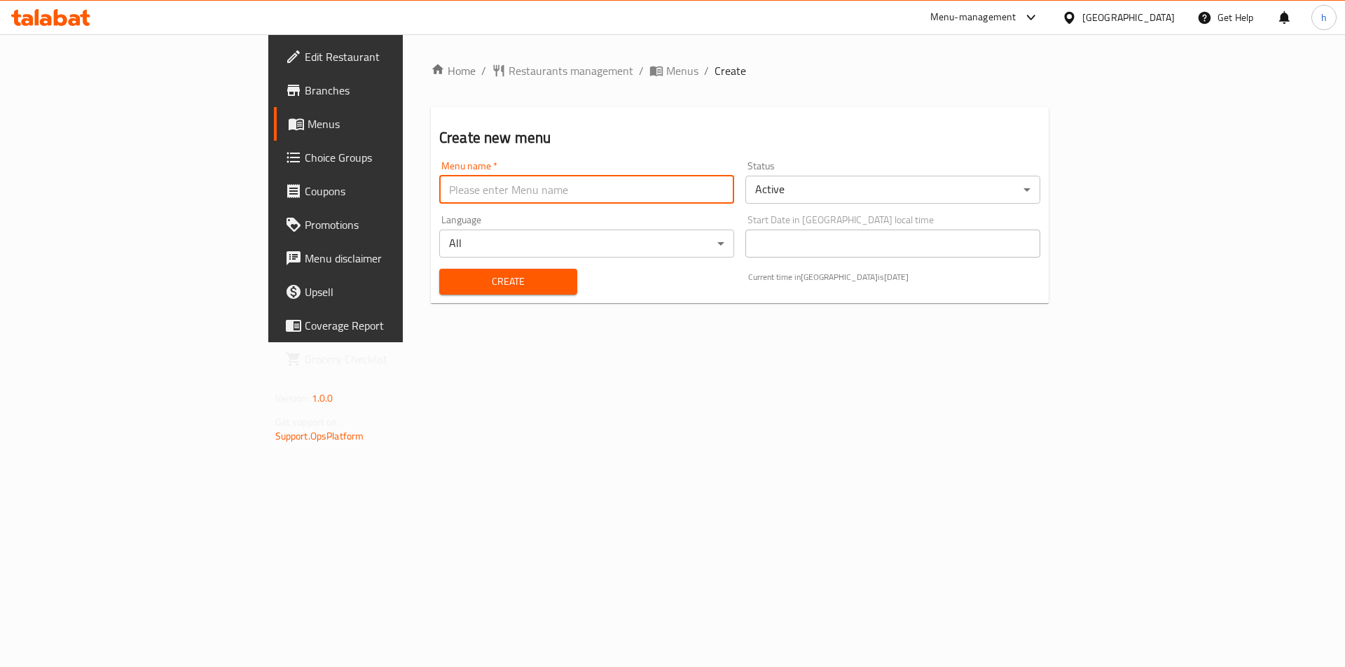
click at [656, 190] on input "text" at bounding box center [586, 190] width 295 height 28
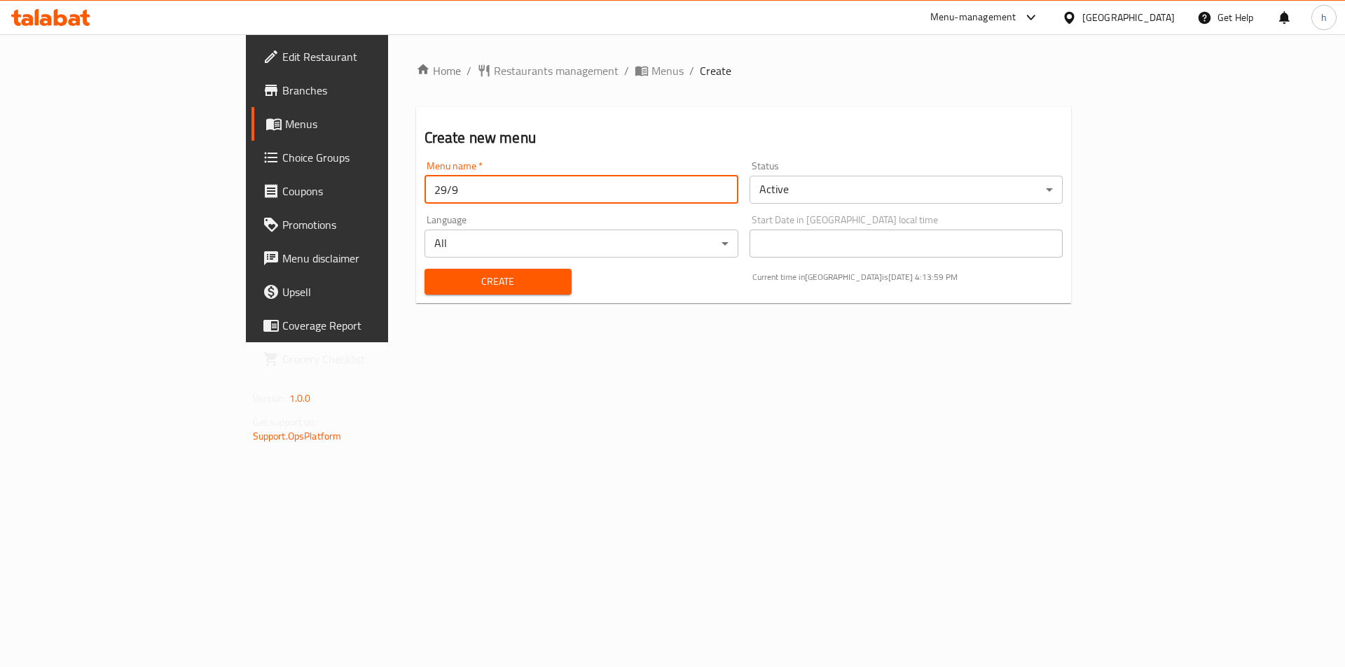
type input "29/9"
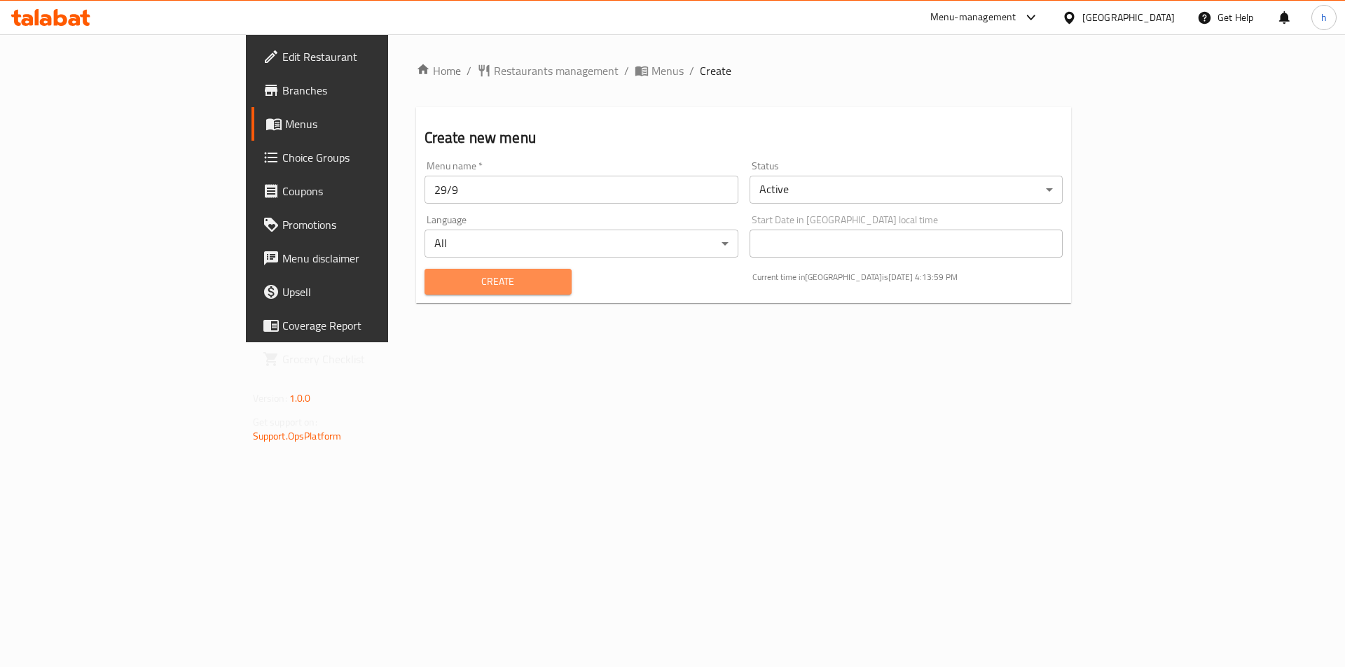
click at [436, 287] on span "Create" at bounding box center [498, 282] width 125 height 18
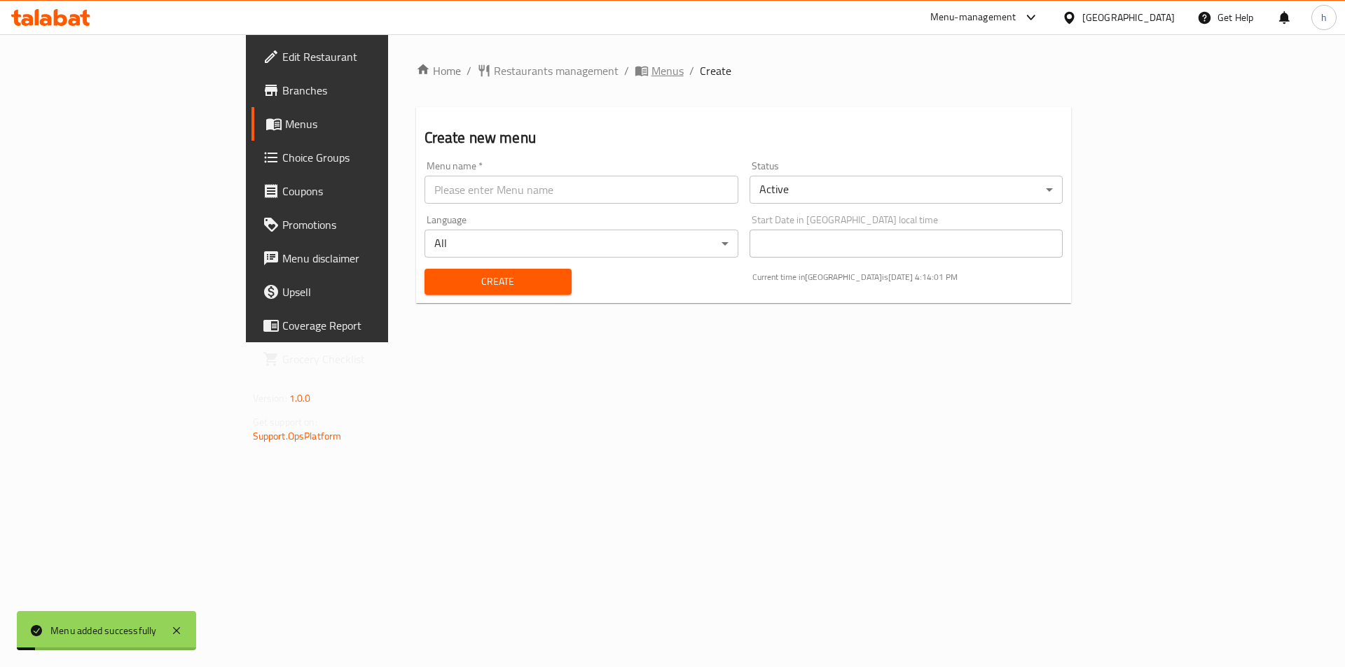
click at [651, 62] on span "Menus" at bounding box center [667, 70] width 32 height 17
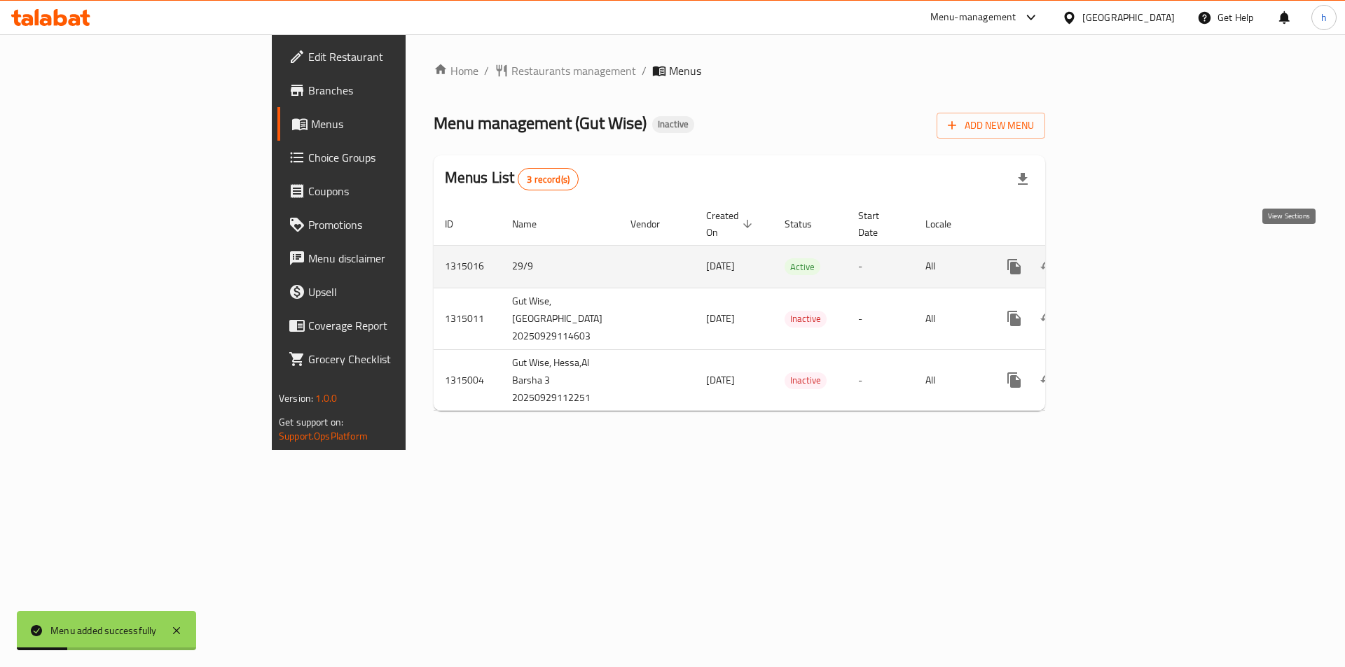
click at [1121, 261] on icon "enhanced table" at bounding box center [1115, 267] width 13 height 13
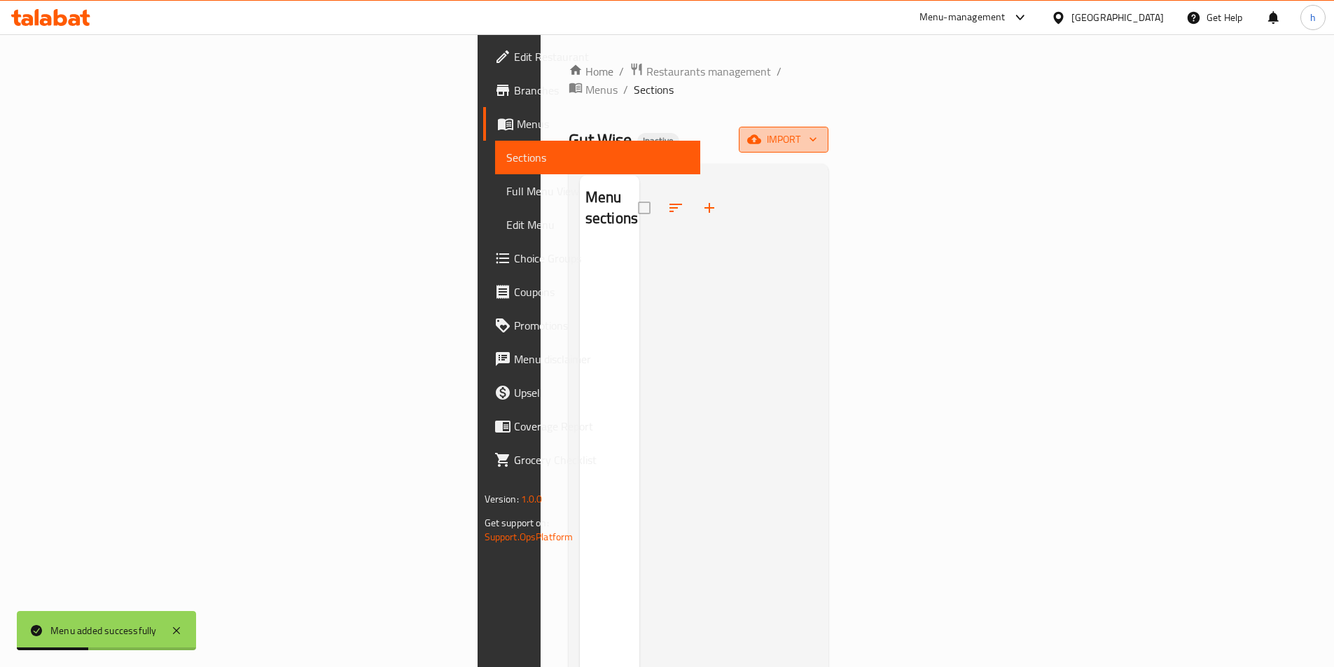
click at [817, 131] on span "import" at bounding box center [783, 140] width 67 height 18
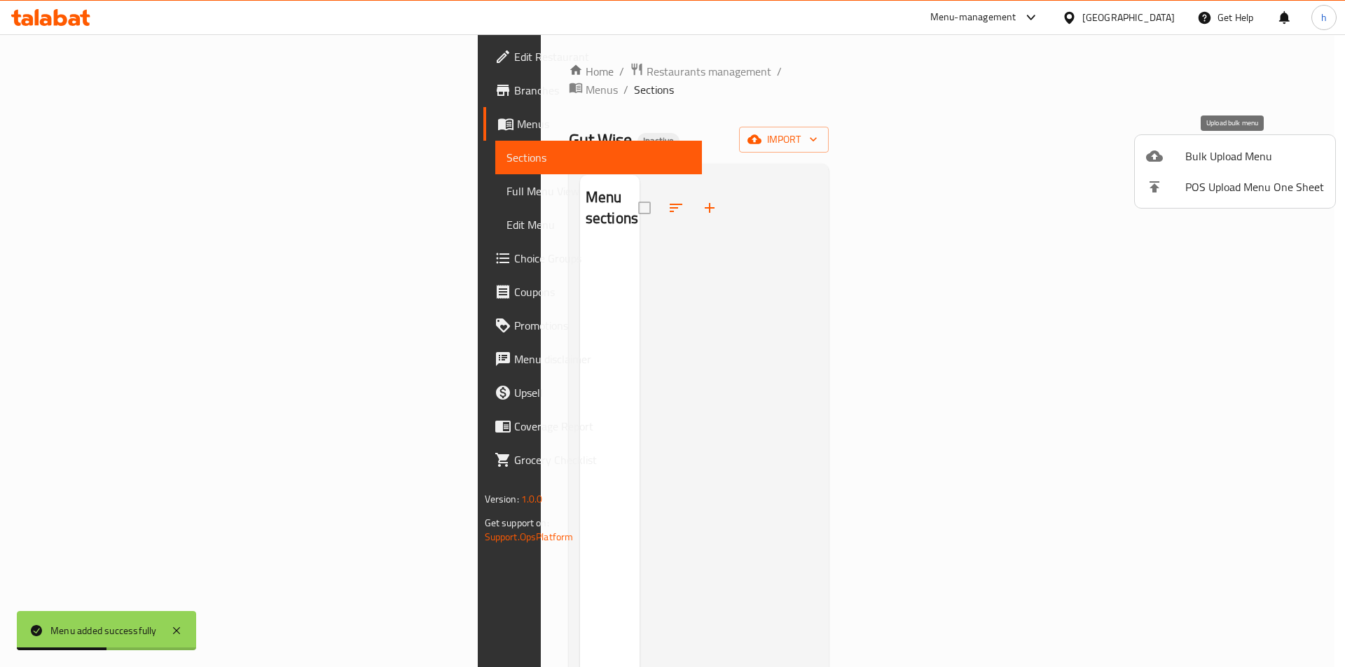
click at [1216, 160] on span "Bulk Upload Menu" at bounding box center [1254, 156] width 139 height 17
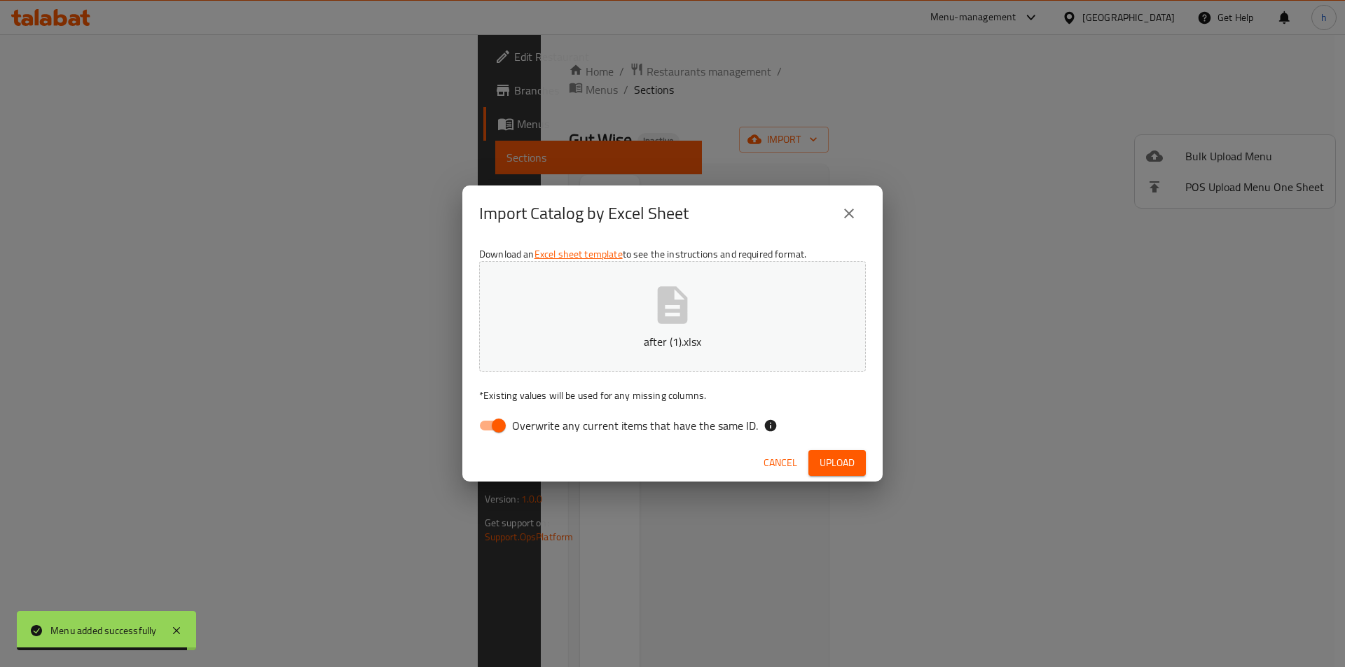
click at [497, 431] on input "Overwrite any current items that have the same ID." at bounding box center [499, 425] width 80 height 27
checkbox input "false"
click at [824, 462] on span "Upload" at bounding box center [836, 463] width 35 height 18
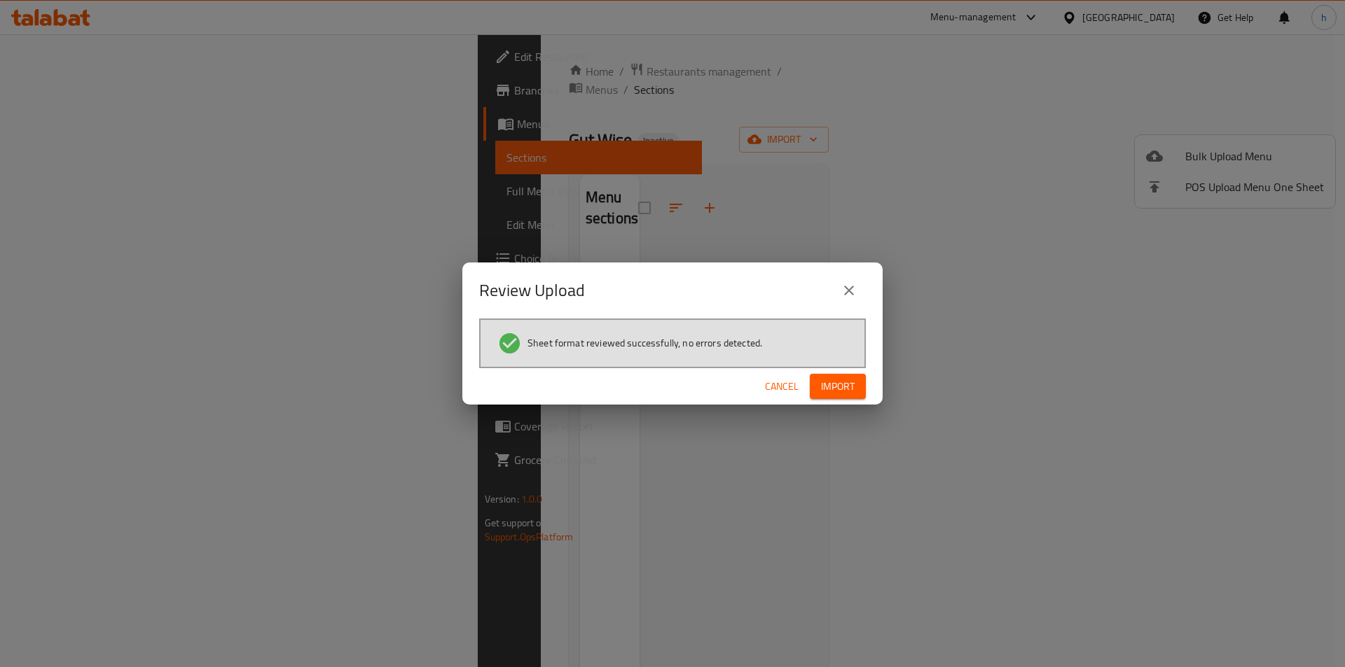
click at [837, 393] on span "Import" at bounding box center [838, 387] width 34 height 18
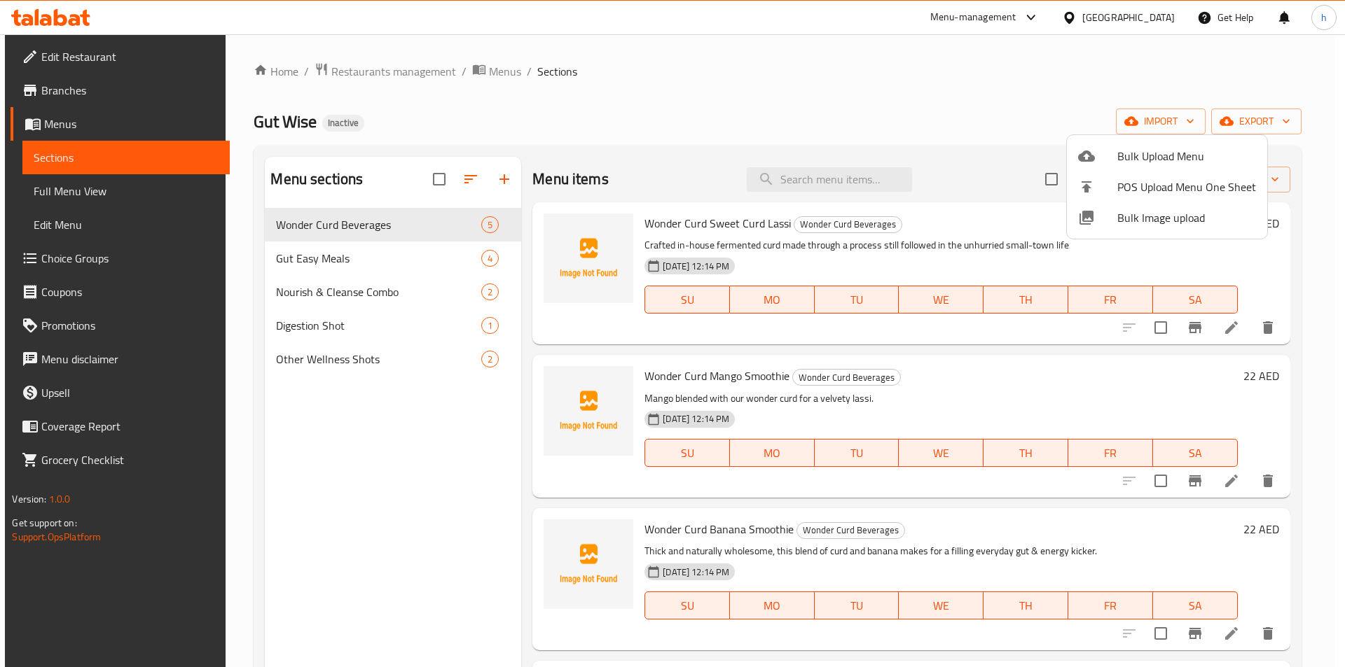
click at [122, 185] on div at bounding box center [672, 333] width 1345 height 667
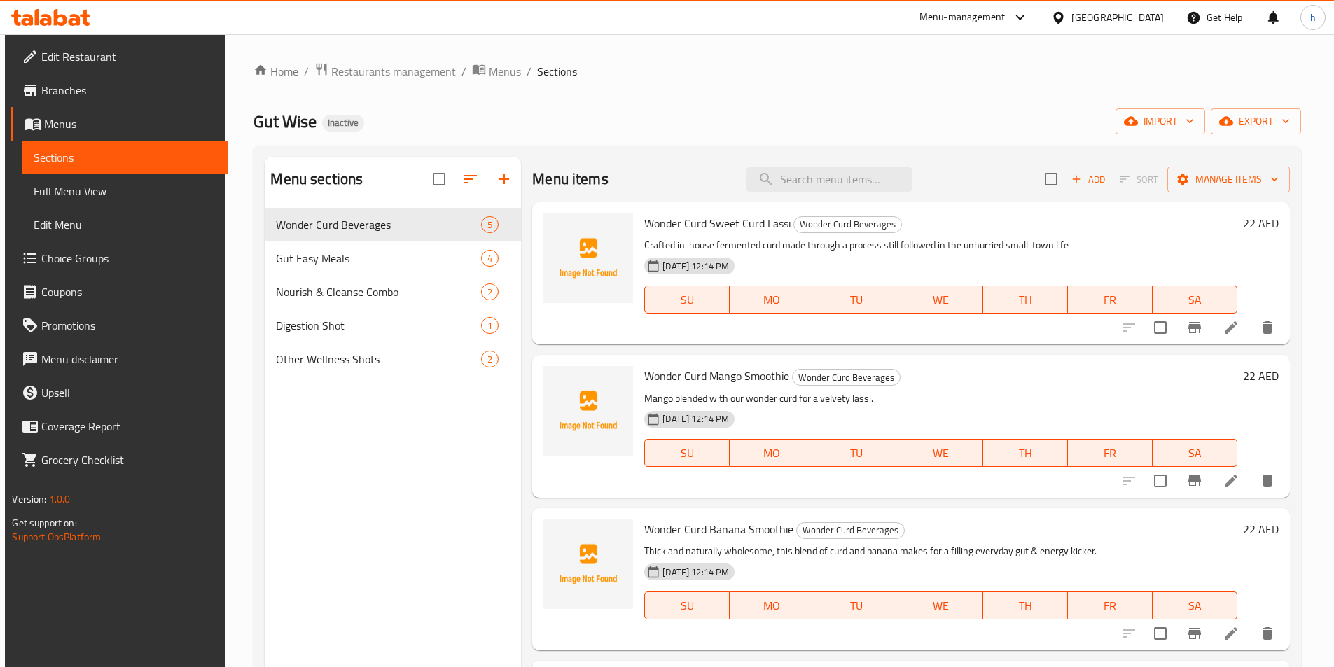
click at [153, 200] on link "Full Menu View" at bounding box center [124, 191] width 205 height 34
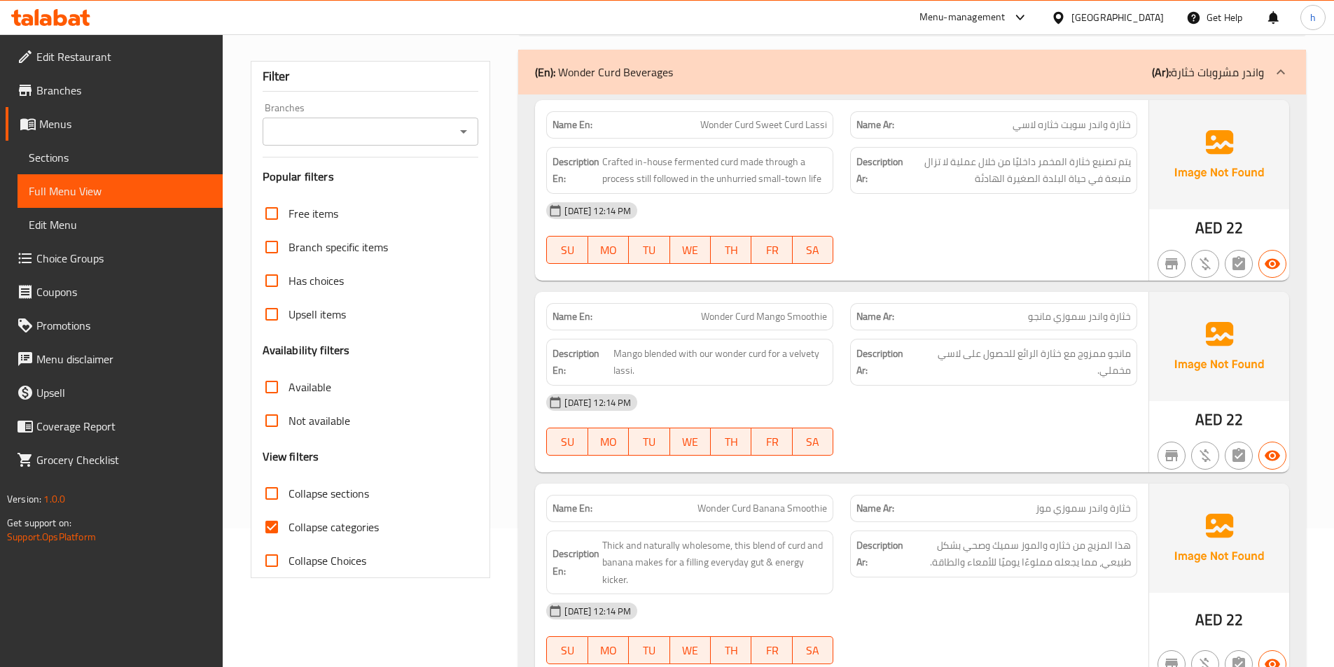
scroll to position [140, 0]
click at [271, 520] on input "Collapse categories" at bounding box center [272, 526] width 34 height 34
checkbox input "false"
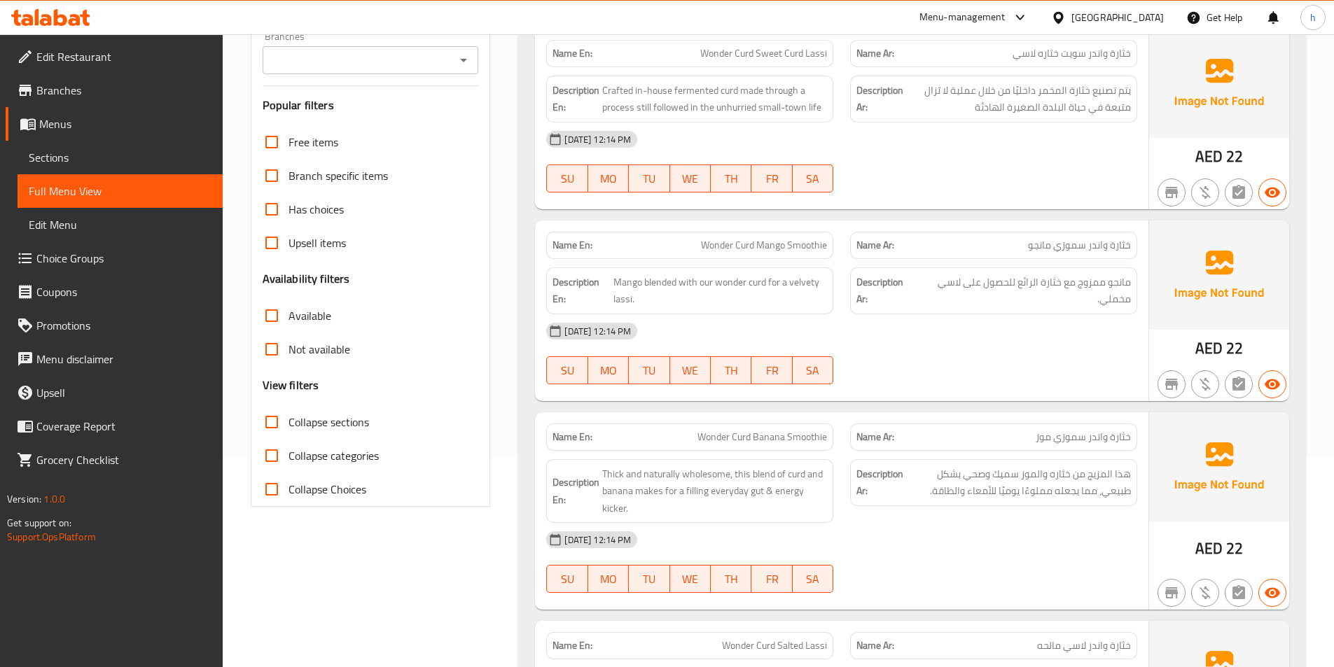
scroll to position [0, 0]
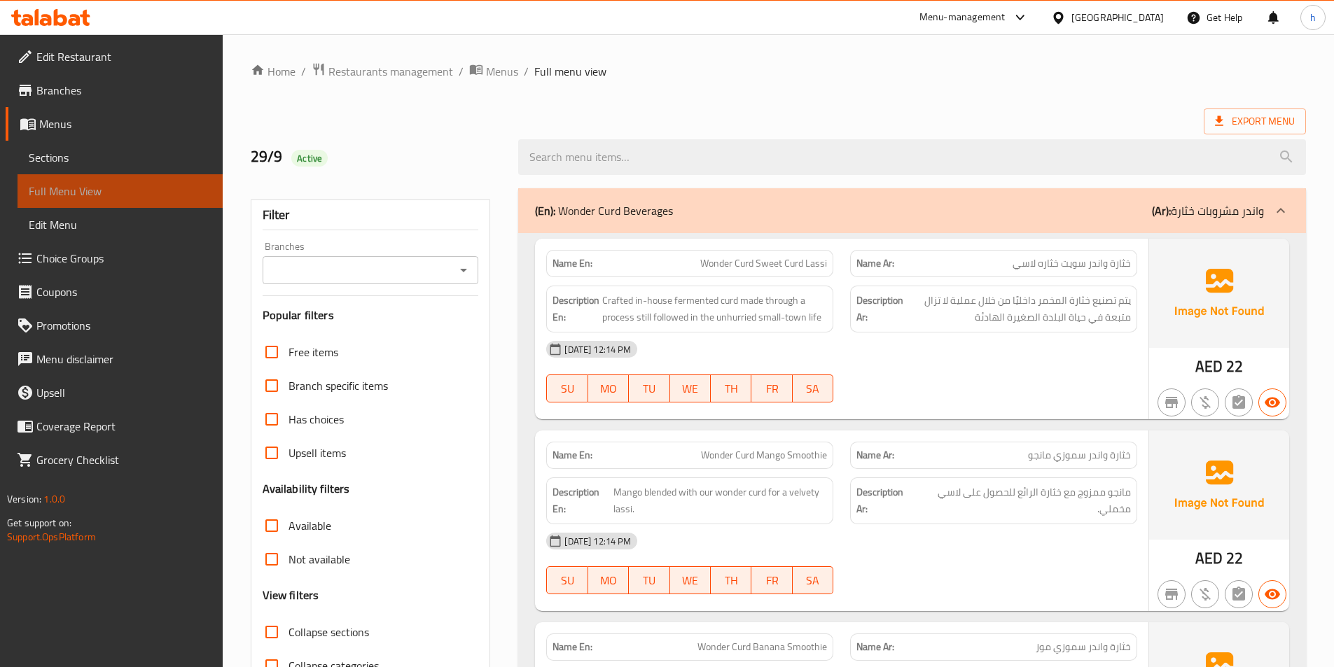
click at [140, 188] on span "Full Menu View" at bounding box center [120, 191] width 183 height 17
click at [716, 264] on span "Wonder Curd Sweet Curd Lassi" at bounding box center [763, 263] width 127 height 15
click at [751, 263] on span "Wonder Curd Sweet Curd Lassi" at bounding box center [763, 263] width 127 height 15
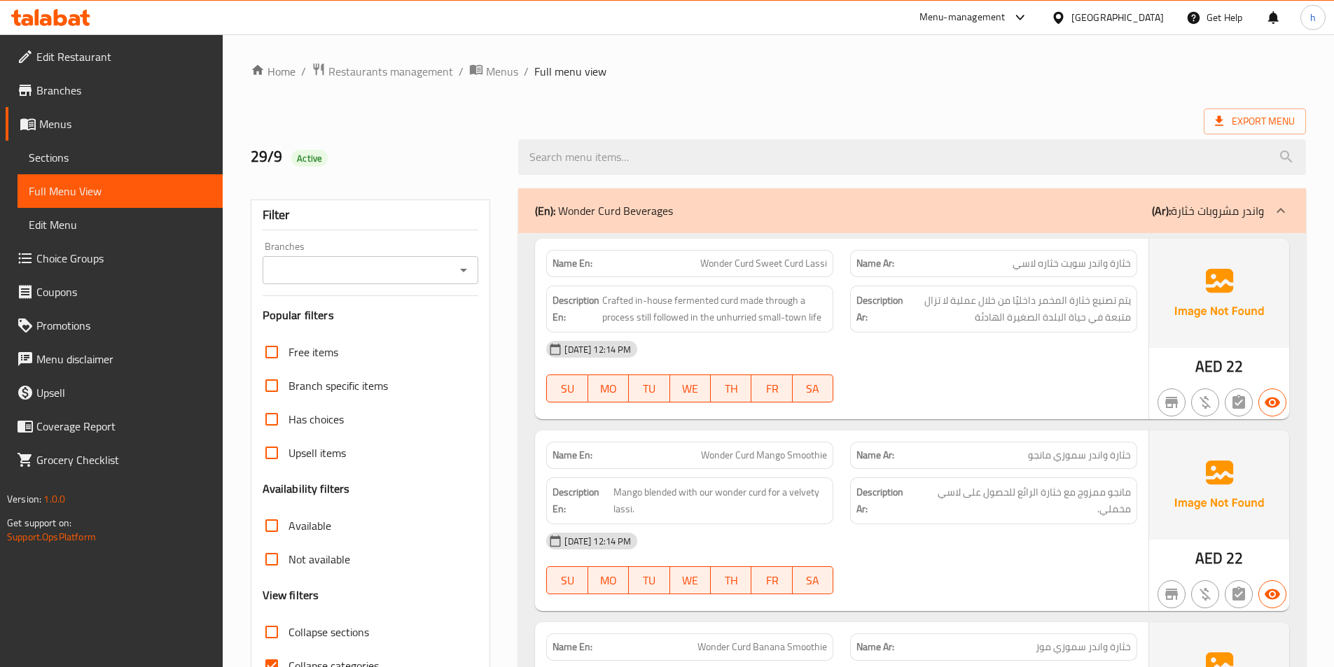
click at [763, 265] on span "Wonder Curd Sweet Curd Lassi" at bounding box center [763, 263] width 127 height 15
click at [791, 263] on span "Wonder Curd Sweet Curd Lassi" at bounding box center [763, 263] width 127 height 15
click at [812, 261] on span "Wonder Curd Sweet Curd Lassi" at bounding box center [763, 263] width 127 height 15
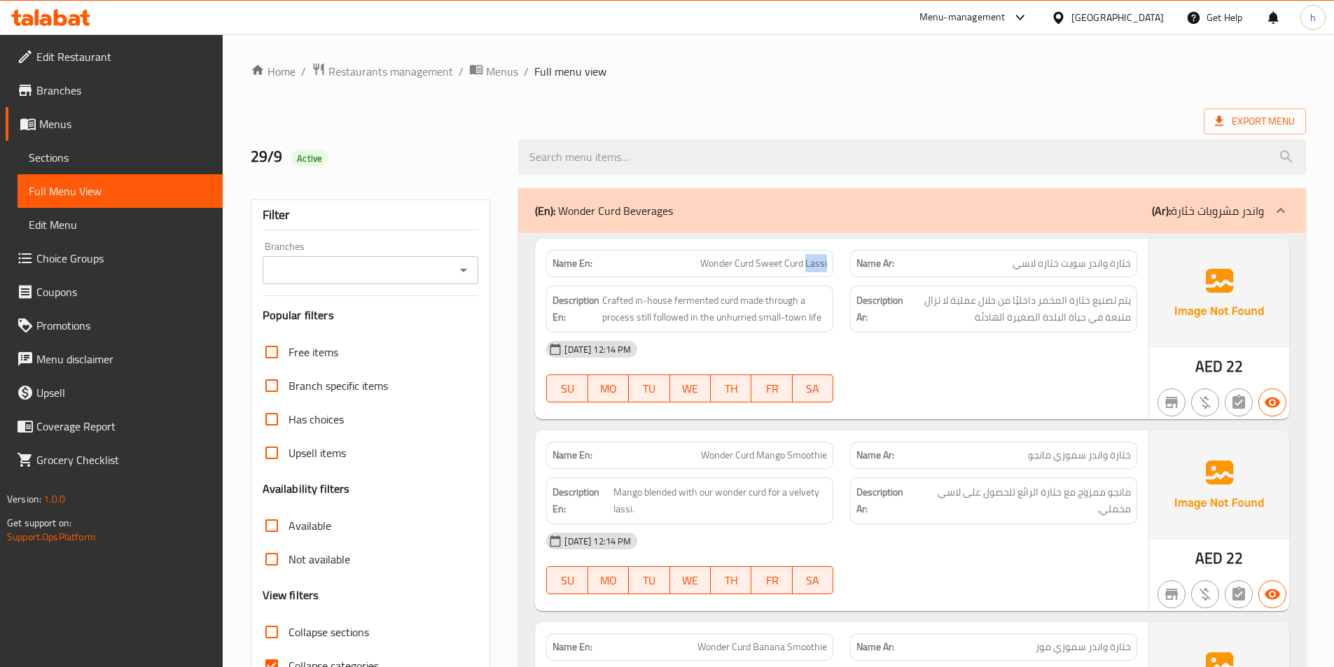
click at [812, 261] on span "Wonder Curd Sweet Curd Lassi" at bounding box center [763, 263] width 127 height 15
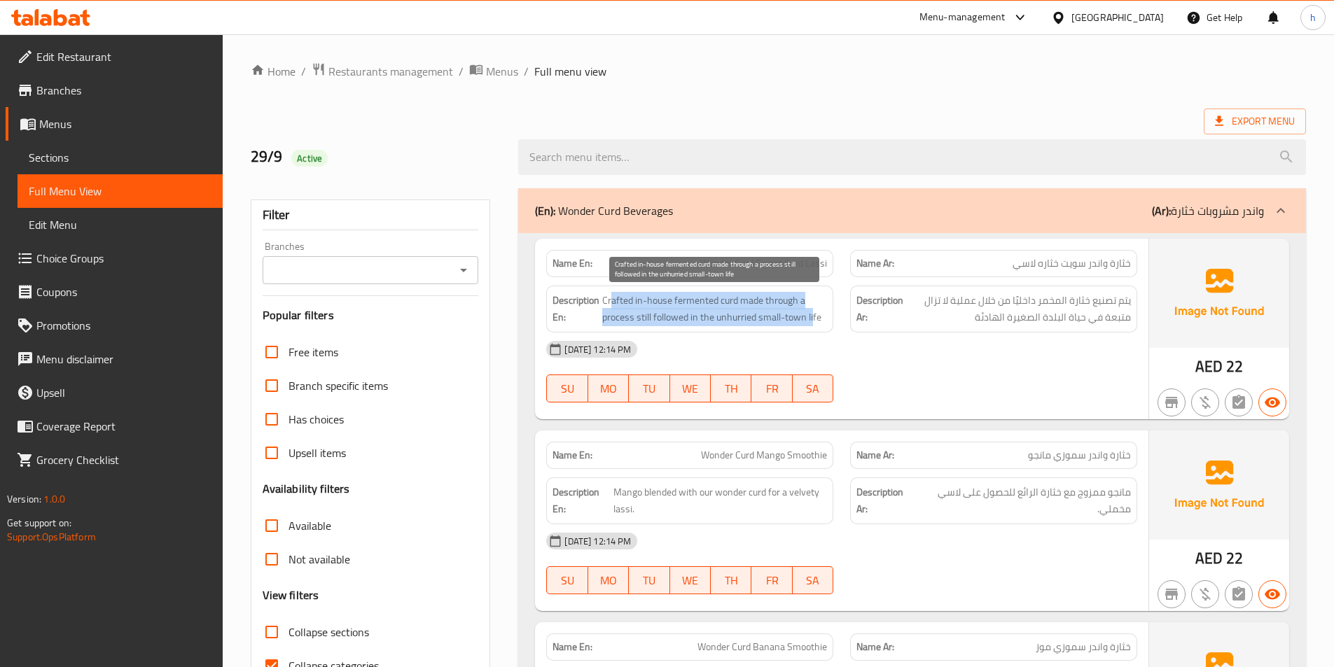
drag, startPoint x: 611, startPoint y: 300, endPoint x: 814, endPoint y: 323, distance: 203.6
click at [814, 323] on span "Crafted in-house fermented curd made through a process still followed in the un…" at bounding box center [714, 309] width 225 height 34
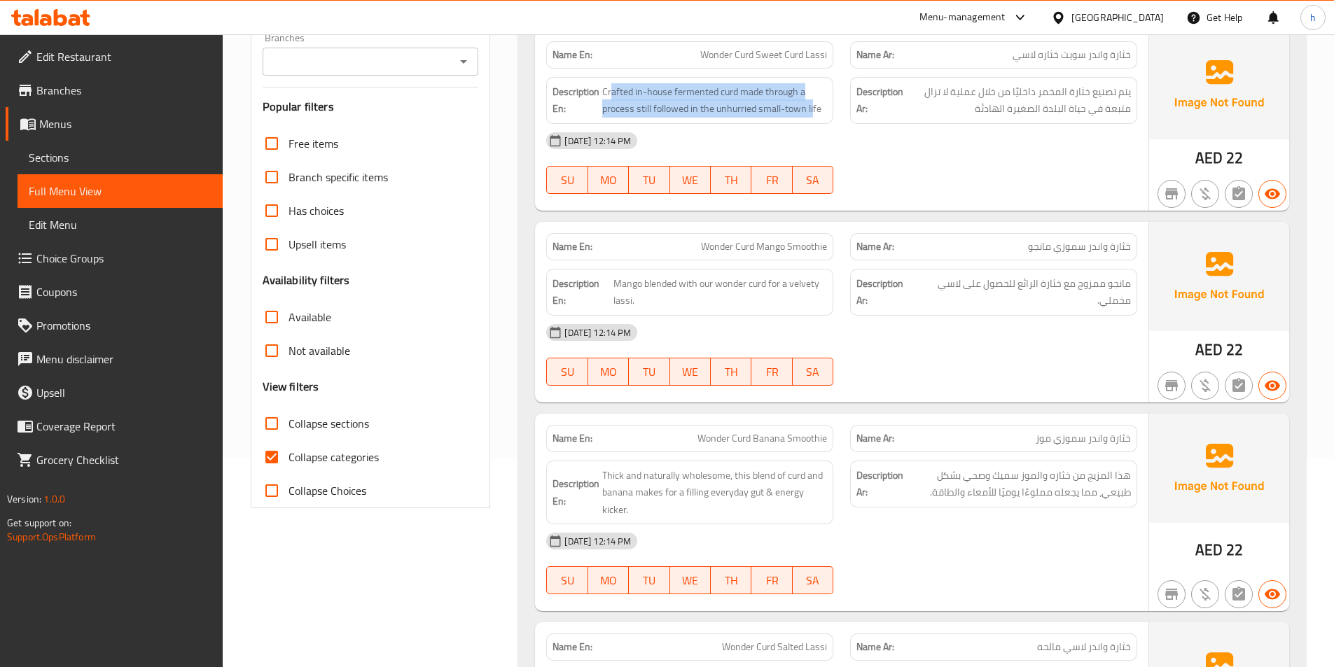
scroll to position [210, 0]
click at [710, 244] on span "Wonder Curd Mango Smoothie" at bounding box center [764, 245] width 126 height 15
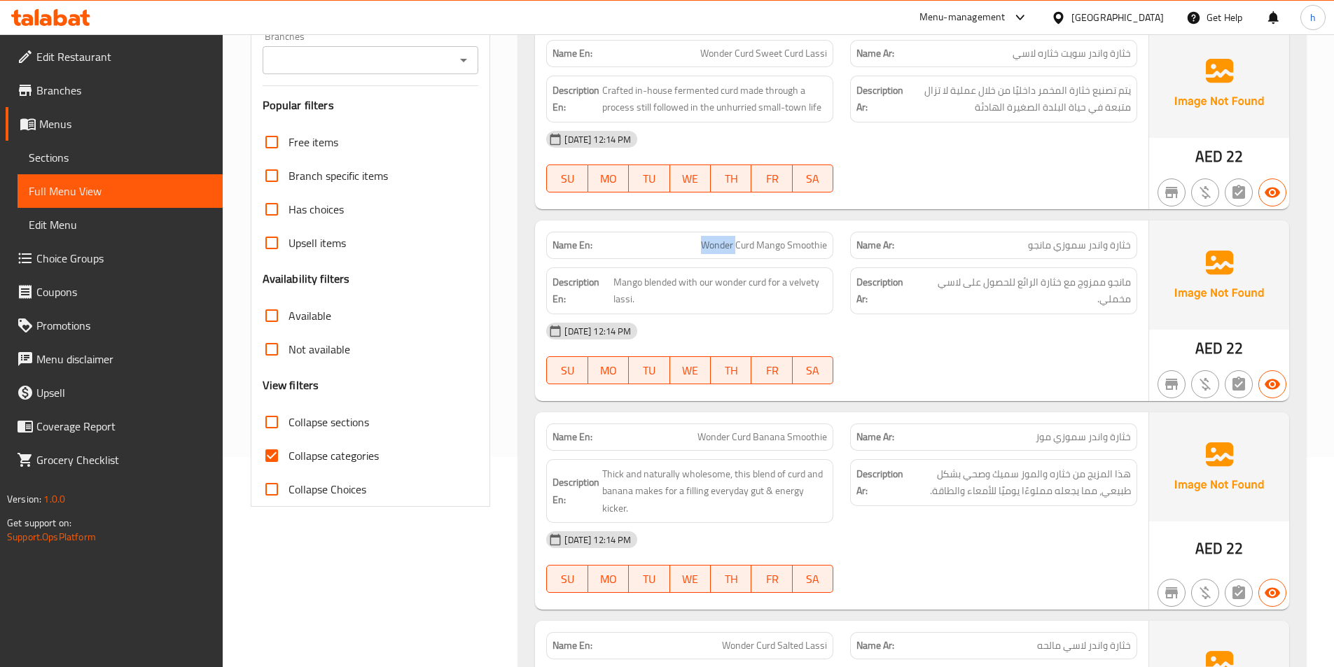
click at [710, 244] on span "Wonder Curd Mango Smoothie" at bounding box center [764, 245] width 126 height 15
click at [744, 248] on span "Wonder Curd Mango Smoothie" at bounding box center [764, 245] width 126 height 15
click at [770, 247] on span "Wonder Curd Mango Smoothie" at bounding box center [764, 245] width 126 height 15
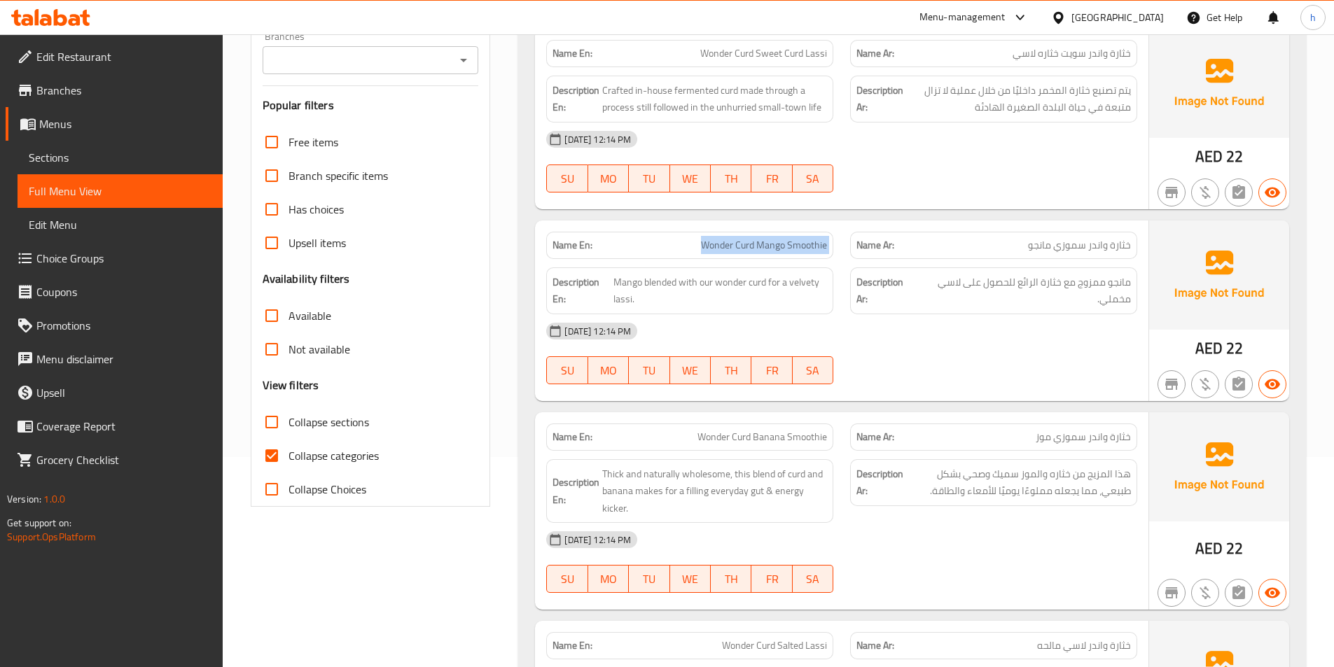
click at [770, 247] on span "Wonder Curd Mango Smoothie" at bounding box center [764, 245] width 126 height 15
click at [756, 266] on div "Description En: Mango blended with our wonder curd for a velvety lassi." at bounding box center [690, 291] width 304 height 64
drag, startPoint x: 616, startPoint y: 280, endPoint x: 676, endPoint y: 280, distance: 60.9
click at [676, 280] on span "Mango blended with our wonder curd for a velvety lassi." at bounding box center [720, 291] width 214 height 34
drag, startPoint x: 680, startPoint y: 284, endPoint x: 791, endPoint y: 300, distance: 111.8
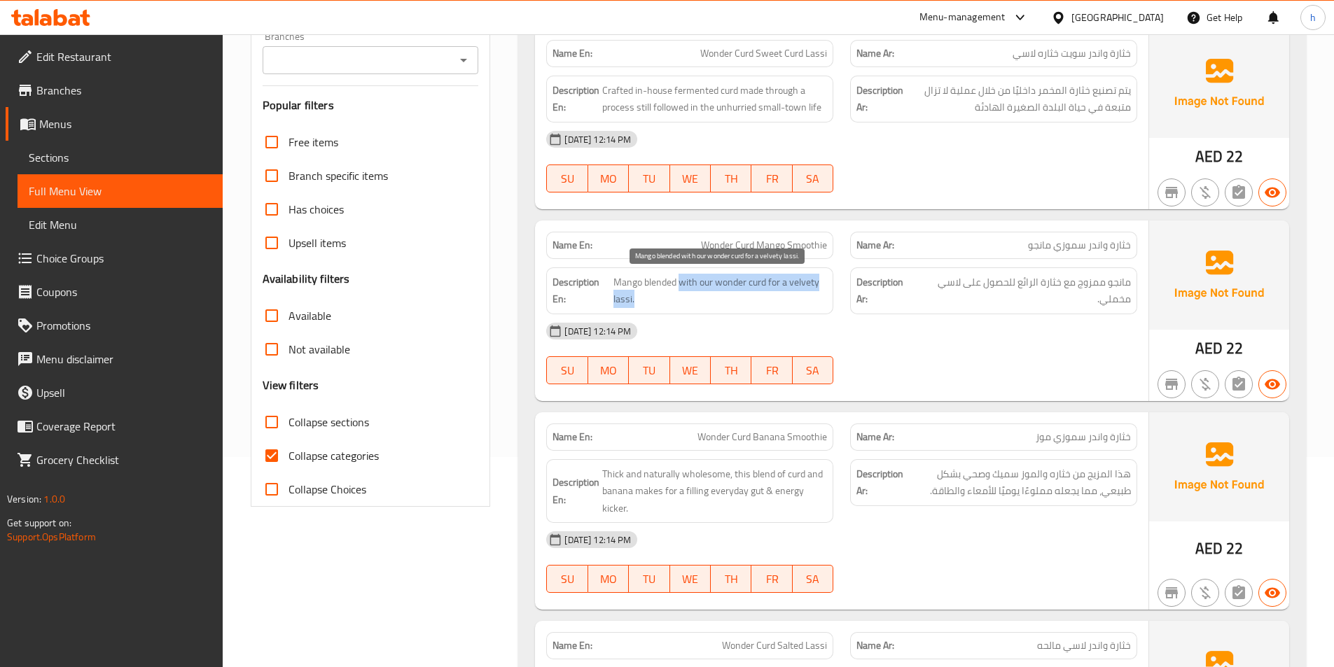
click at [791, 300] on span "Mango blended with our wonder curd for a velvety lassi." at bounding box center [720, 291] width 214 height 34
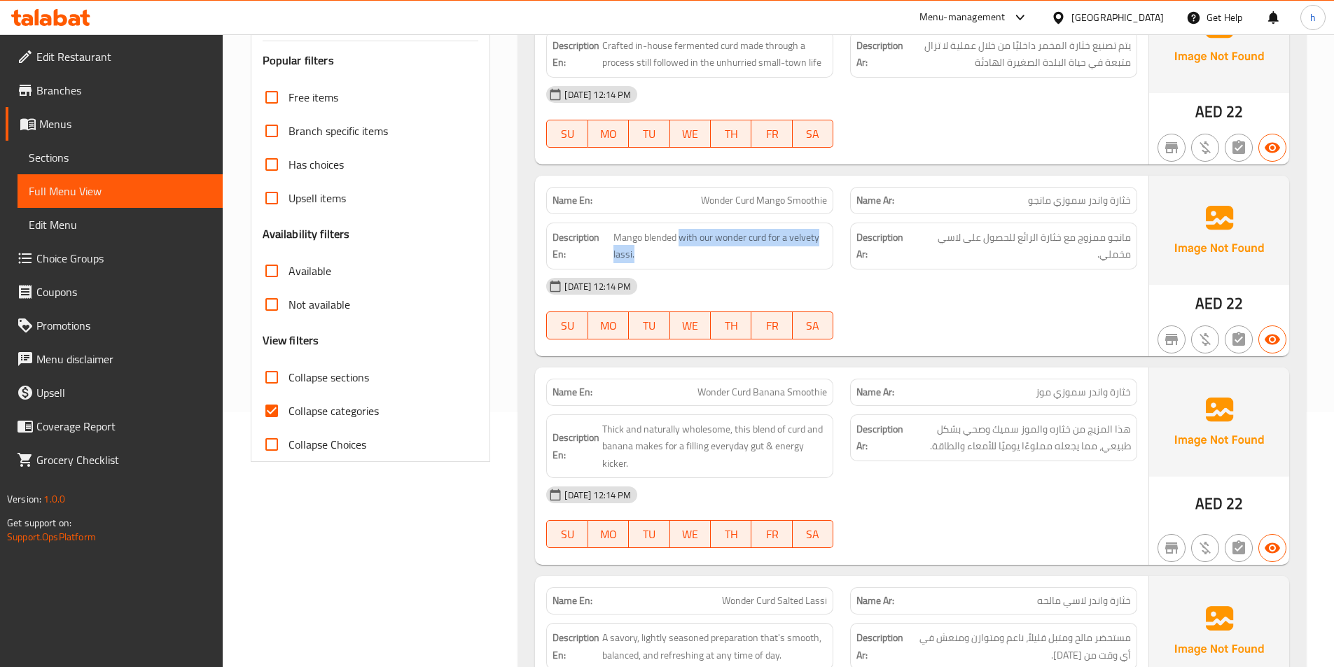
scroll to position [280, 0]
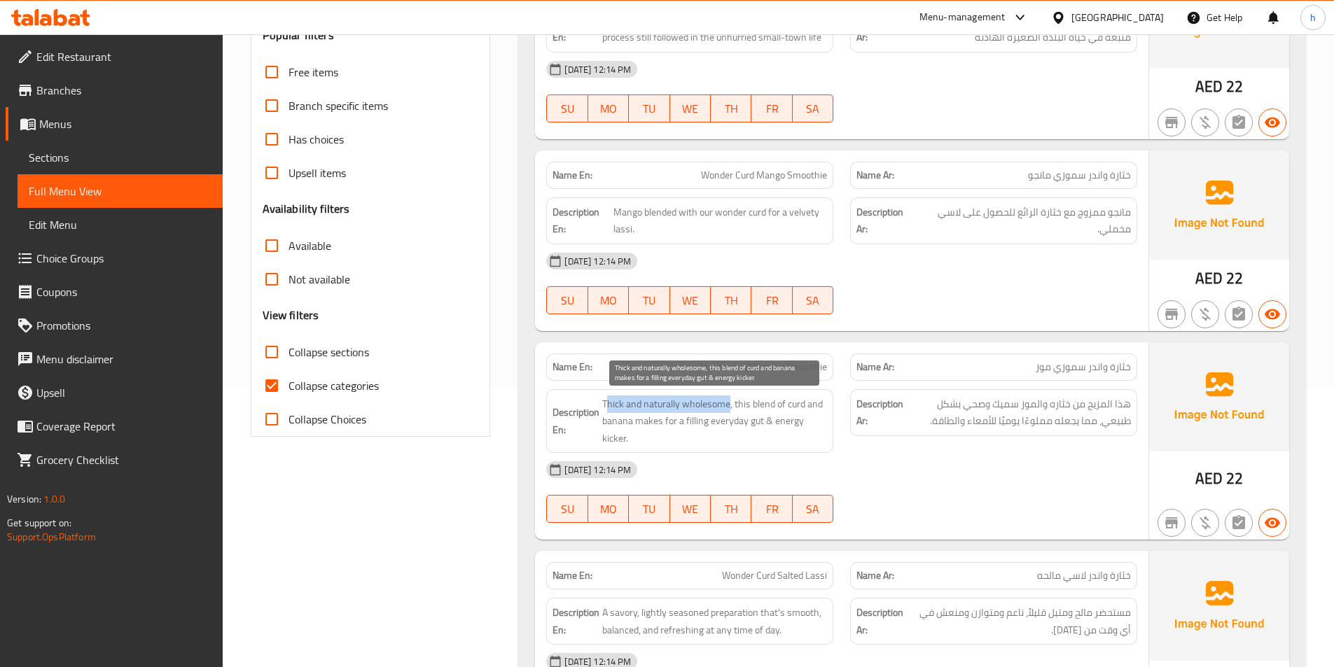
drag, startPoint x: 728, startPoint y: 404, endPoint x: 609, endPoint y: 404, distance: 119.0
click at [609, 404] on span "Thick and naturally wholesome, this blend of curd and banana makes for a fillin…" at bounding box center [714, 422] width 225 height 52
drag, startPoint x: 637, startPoint y: 423, endPoint x: 785, endPoint y: 431, distance: 148.0
click at [785, 431] on span "Thick and naturally wholesome, this blend of curd and banana makes for a fillin…" at bounding box center [714, 422] width 225 height 52
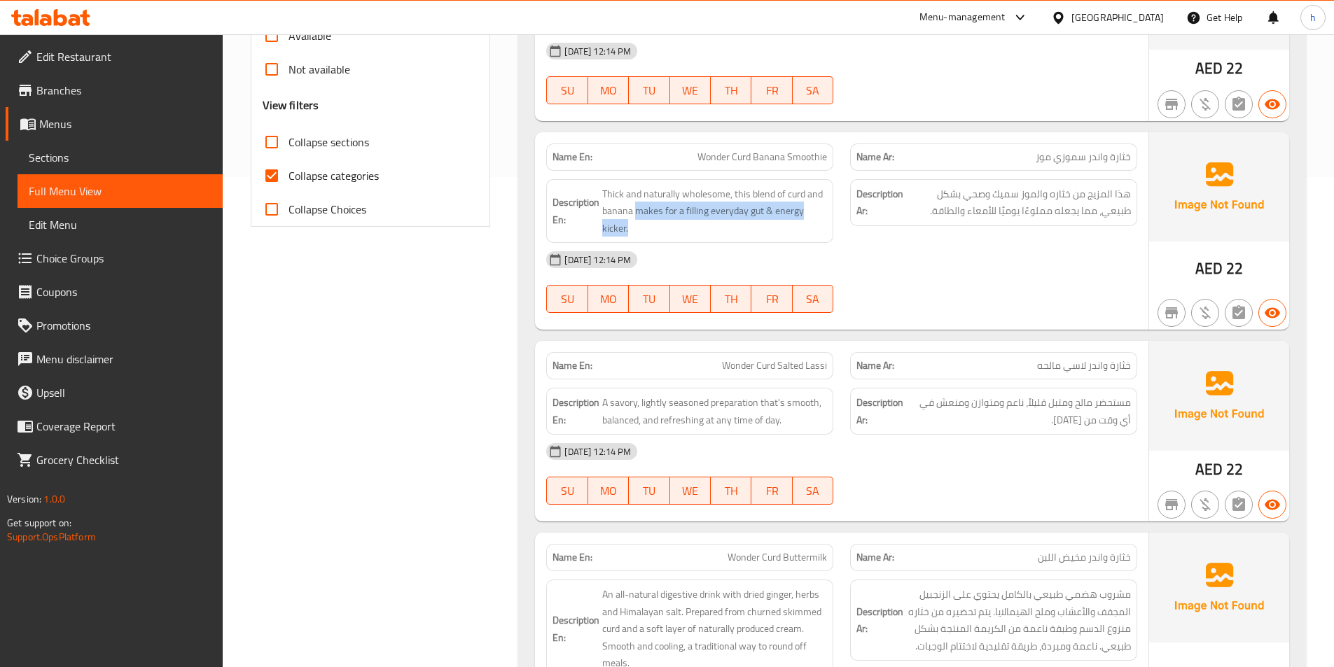
scroll to position [630, 0]
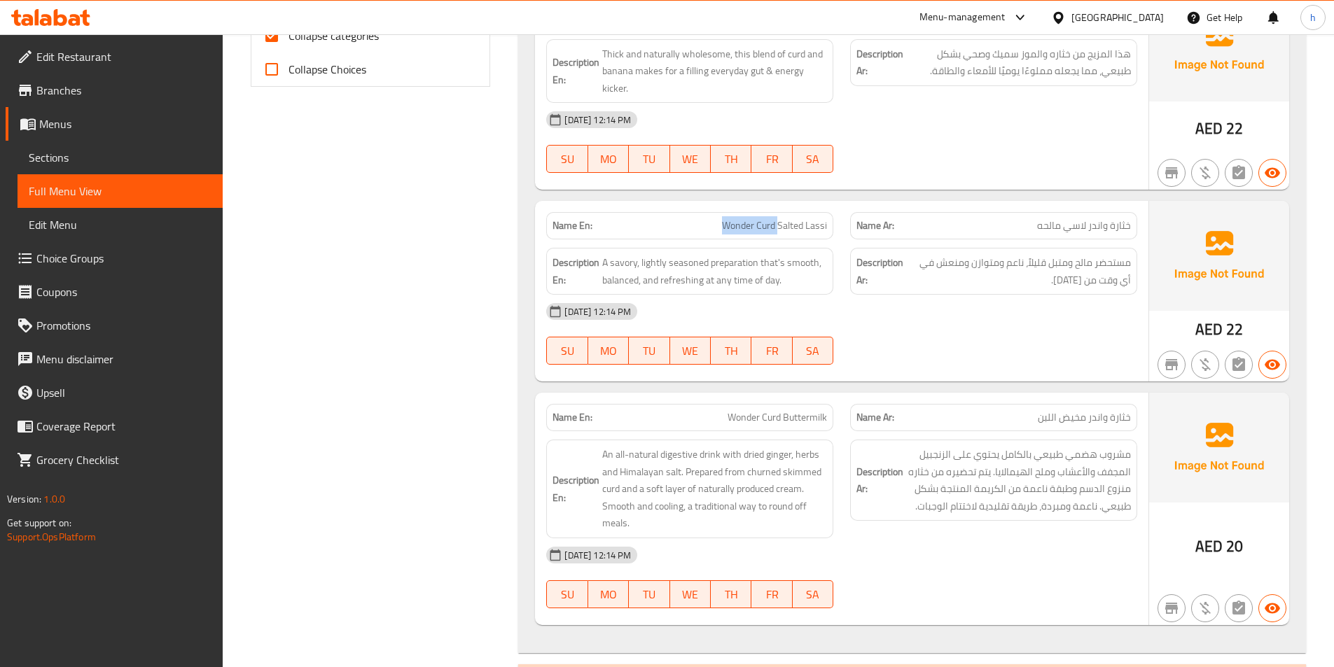
drag, startPoint x: 777, startPoint y: 226, endPoint x: 716, endPoint y: 233, distance: 62.0
click at [716, 233] on p "Name En: Wonder Curd Salted Lassi" at bounding box center [690, 225] width 275 height 15
drag, startPoint x: 790, startPoint y: 232, endPoint x: 849, endPoint y: 243, distance: 59.8
click at [840, 232] on div "Name En: Wonder Curd Salted Lassi" at bounding box center [690, 226] width 304 height 44
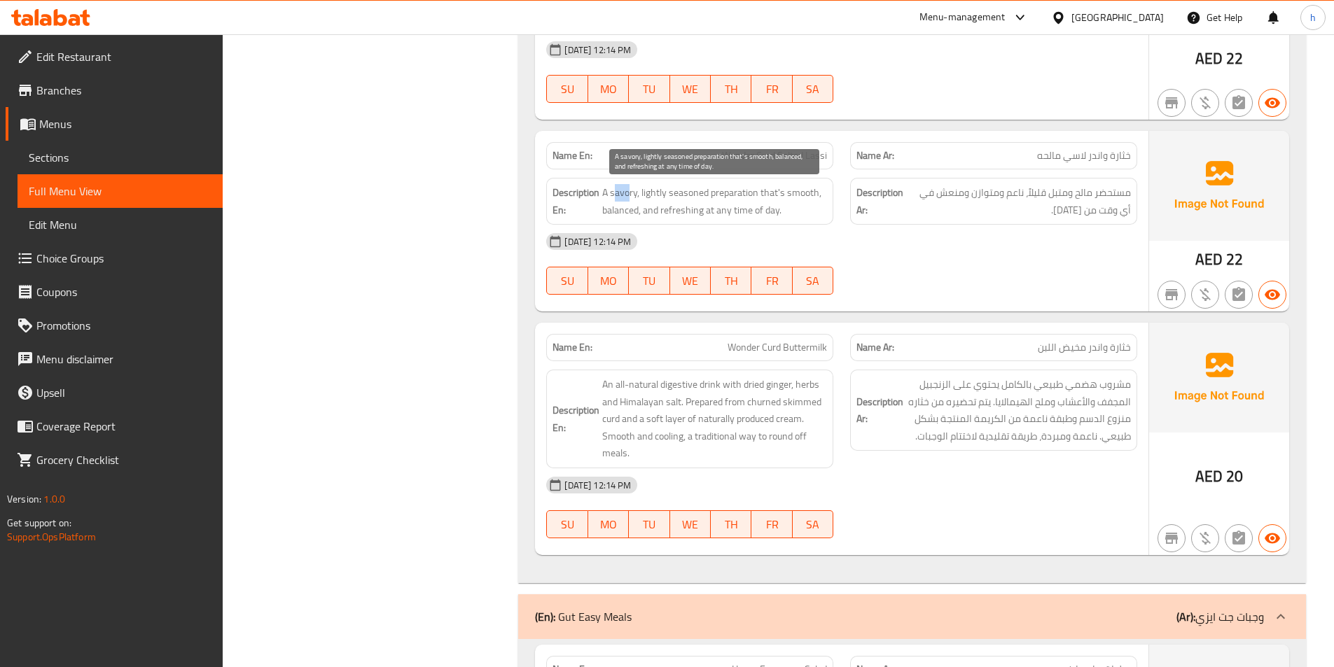
drag, startPoint x: 616, startPoint y: 193, endPoint x: 629, endPoint y: 191, distance: 12.8
click at [629, 191] on span "A savory, lightly seasoned preparation that's smooth, balanced, and refreshing …" at bounding box center [714, 201] width 225 height 34
drag, startPoint x: 647, startPoint y: 190, endPoint x: 708, endPoint y: 188, distance: 61.0
click at [708, 188] on span "A savory, lightly seasoned preparation that's smooth, balanced, and refreshing …" at bounding box center [714, 201] width 225 height 34
drag, startPoint x: 740, startPoint y: 191, endPoint x: 816, endPoint y: 193, distance: 75.6
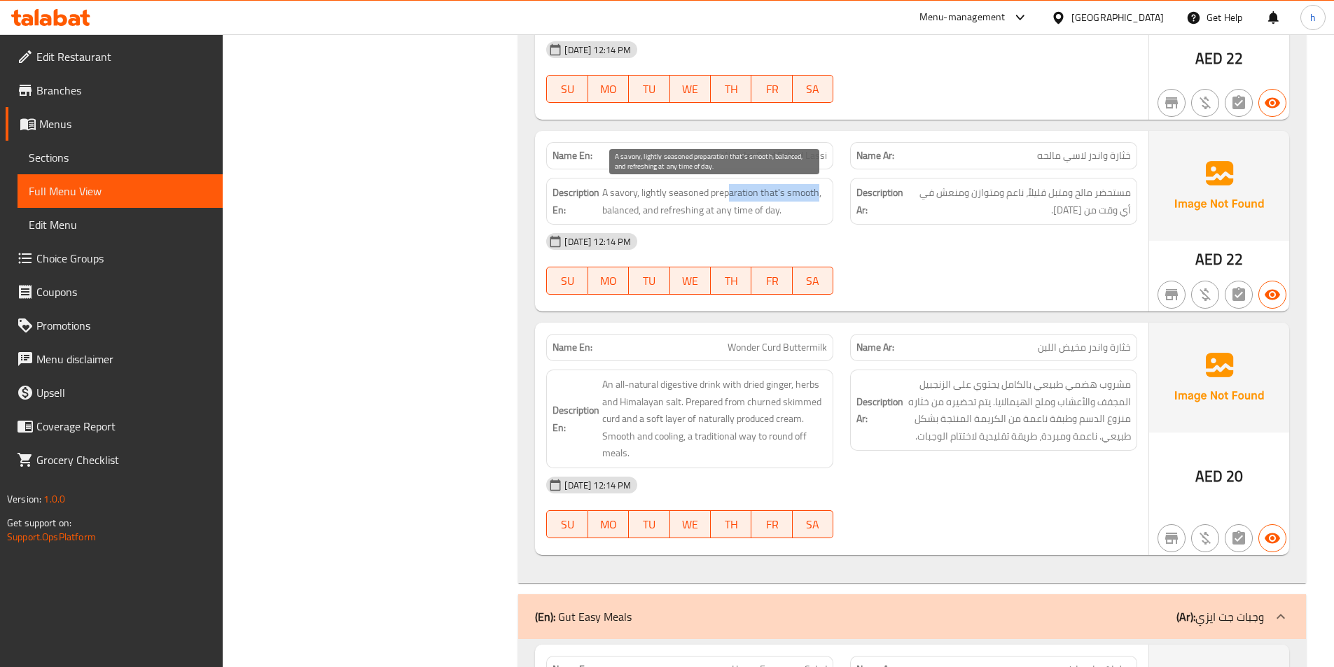
click at [816, 193] on span "A savory, lightly seasoned preparation that's smooth, balanced, and refreshing …" at bounding box center [714, 201] width 225 height 34
drag, startPoint x: 605, startPoint y: 215, endPoint x: 780, endPoint y: 216, distance: 175.1
click at [780, 216] on span "A savory, lightly seasoned preparation that's smooth, balanced, and refreshing …" at bounding box center [714, 201] width 225 height 34
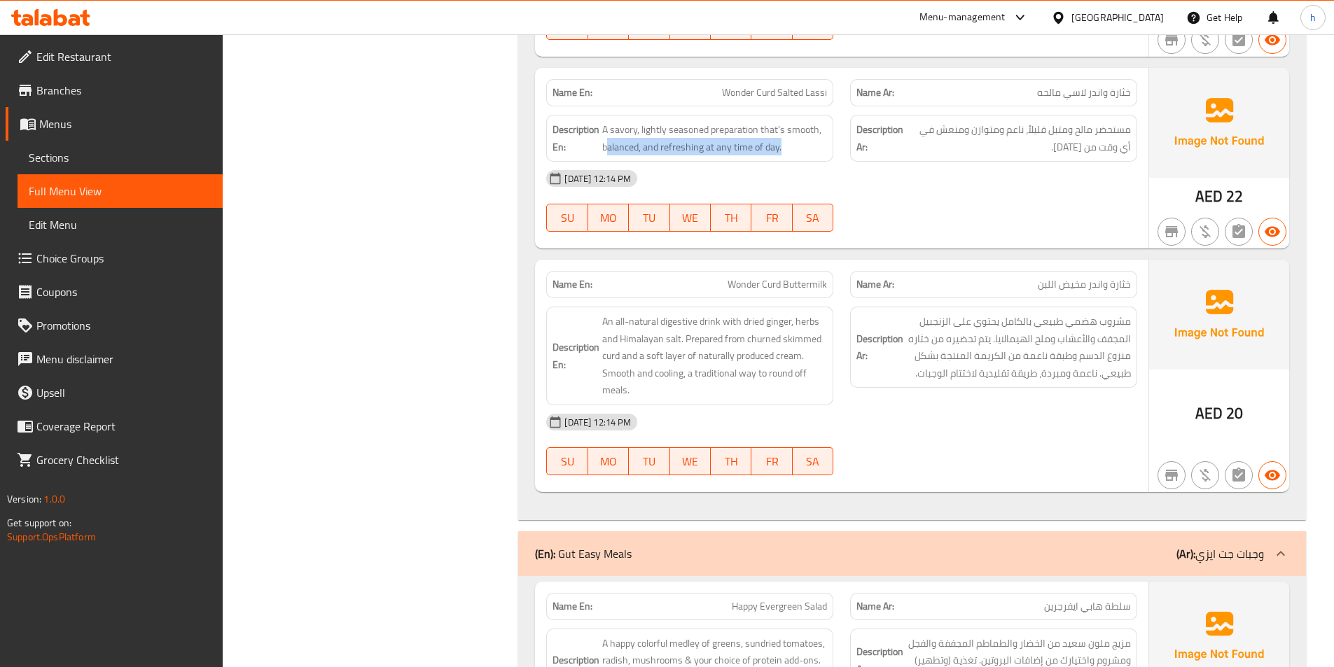
scroll to position [840, 0]
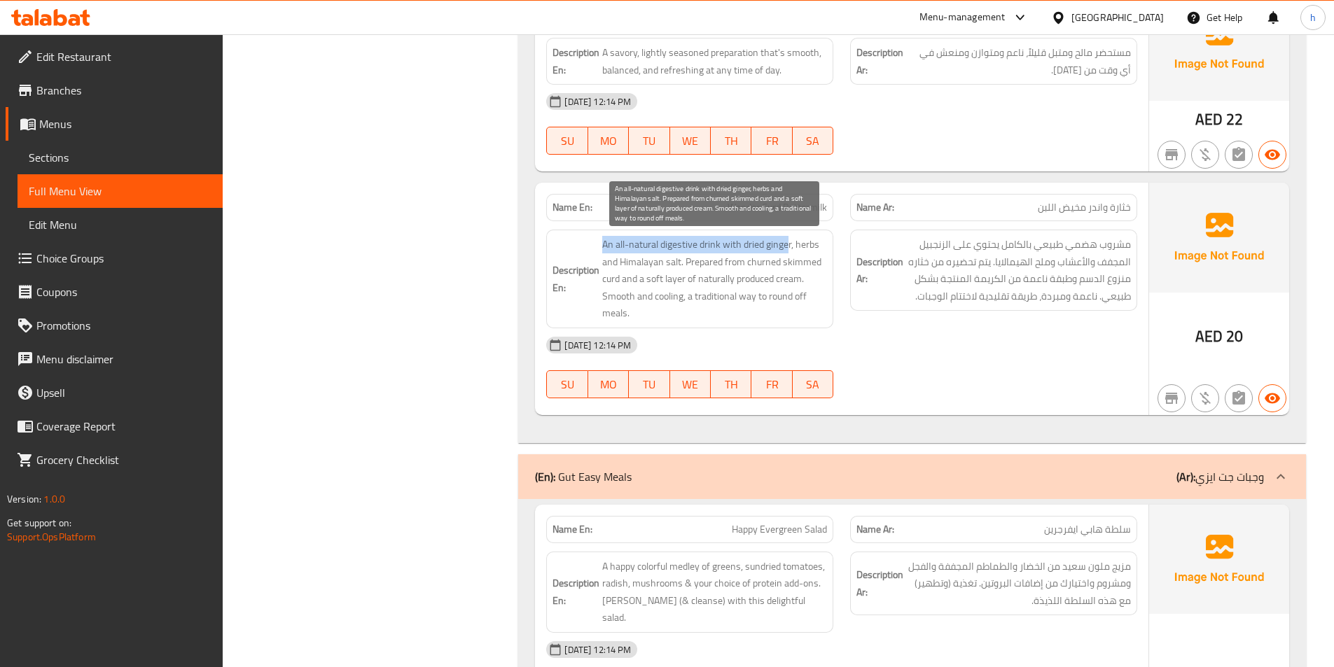
drag, startPoint x: 598, startPoint y: 247, endPoint x: 789, endPoint y: 248, distance: 191.2
click at [789, 248] on h6 "Description En: An all-natural digestive drink with dried ginger, herbs and Him…" at bounding box center [690, 279] width 275 height 86
drag, startPoint x: 798, startPoint y: 244, endPoint x: 697, endPoint y: 265, distance: 103.0
click at [698, 265] on span "An all-natural digestive drink with dried ginger, herbs and Himalayan salt. Pre…" at bounding box center [714, 279] width 225 height 86
click at [707, 262] on span "An all-natural digestive drink with dried ginger, herbs and Himalayan salt. Pre…" at bounding box center [714, 279] width 225 height 86
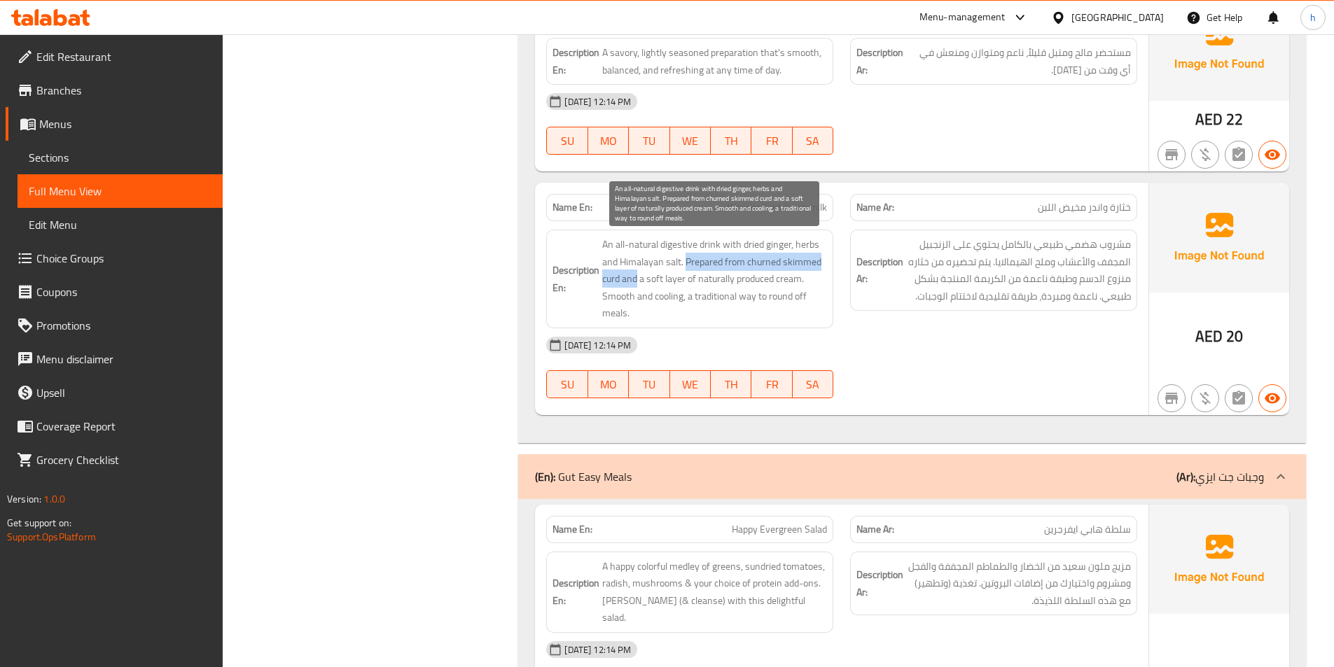
drag, startPoint x: 707, startPoint y: 262, endPoint x: 622, endPoint y: 285, distance: 87.8
click at [622, 285] on span "An all-natural digestive drink with dried ginger, herbs and Himalayan salt. Pre…" at bounding box center [714, 279] width 225 height 86
drag, startPoint x: 653, startPoint y: 277, endPoint x: 803, endPoint y: 282, distance: 149.3
click at [803, 282] on span "An all-natural digestive drink with dried ginger, herbs and Himalayan salt. Pre…" at bounding box center [714, 279] width 225 height 86
drag, startPoint x: 608, startPoint y: 304, endPoint x: 693, endPoint y: 291, distance: 86.4
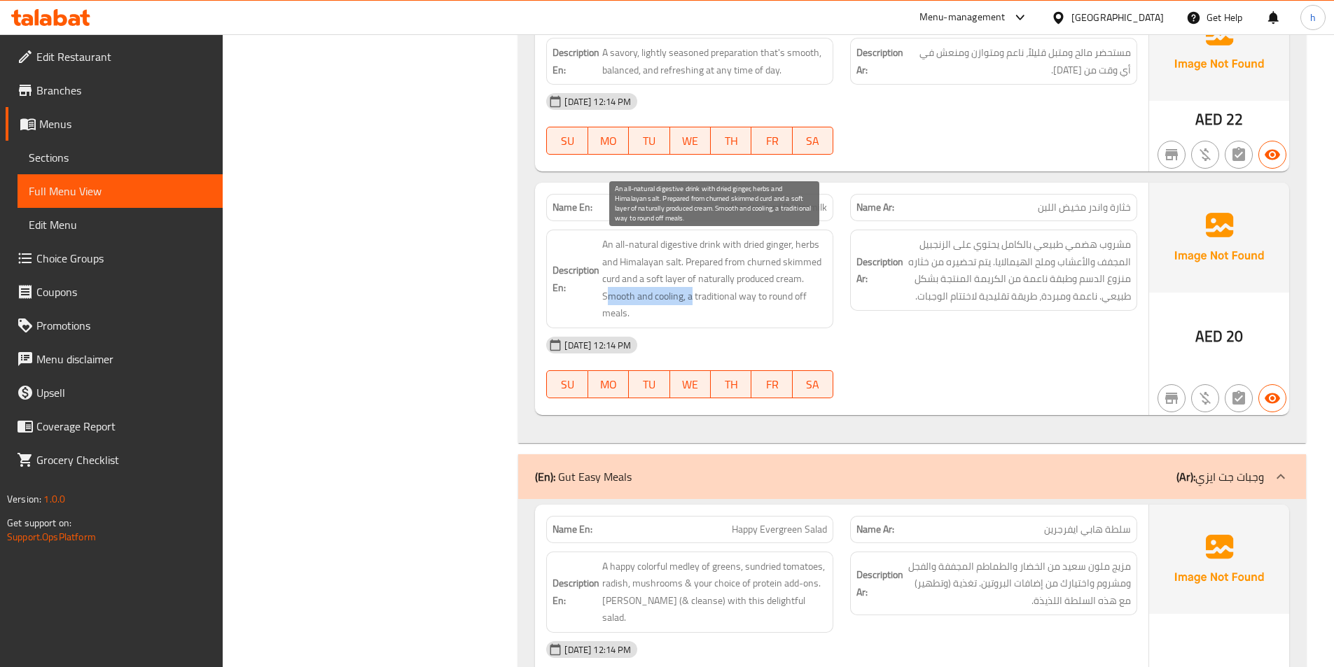
click at [693, 291] on span "An all-natural digestive drink with dried ginger, herbs and Himalayan salt. Pre…" at bounding box center [714, 279] width 225 height 86
drag, startPoint x: 710, startPoint y: 296, endPoint x: 772, endPoint y: 318, distance: 65.6
click at [772, 318] on span "An all-natural digestive drink with dried ginger, herbs and Himalayan salt. Pre…" at bounding box center [714, 279] width 225 height 86
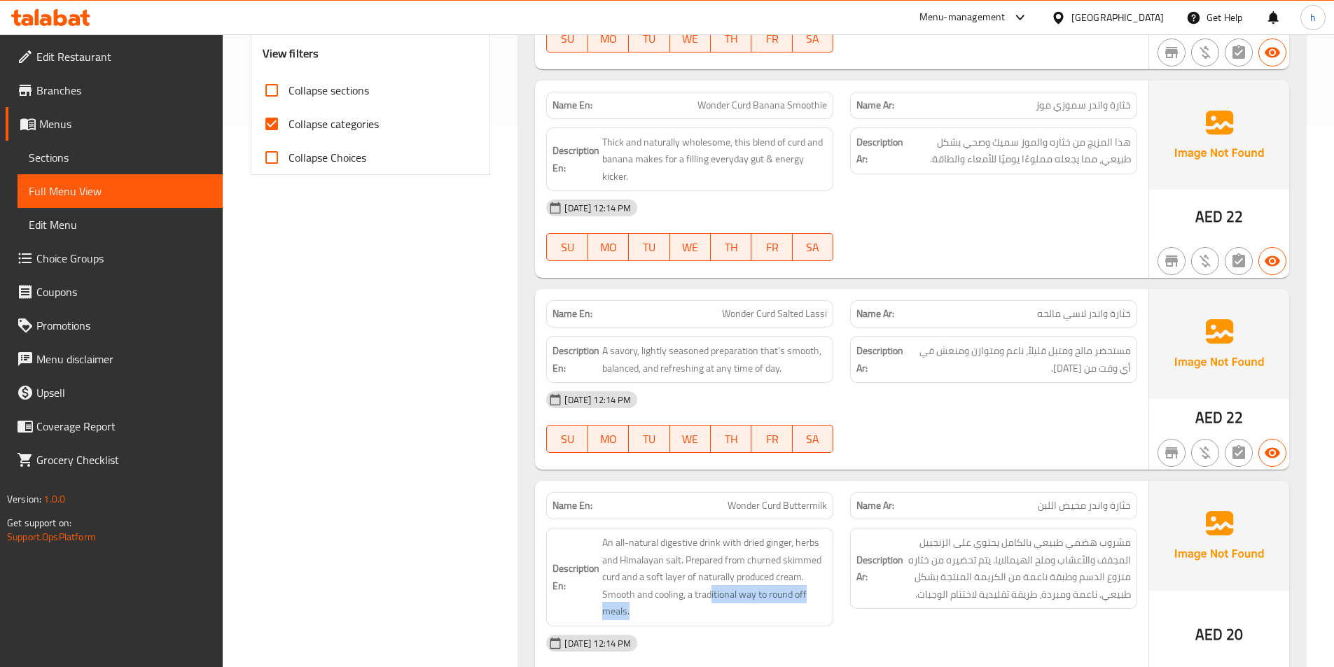
scroll to position [350, 0]
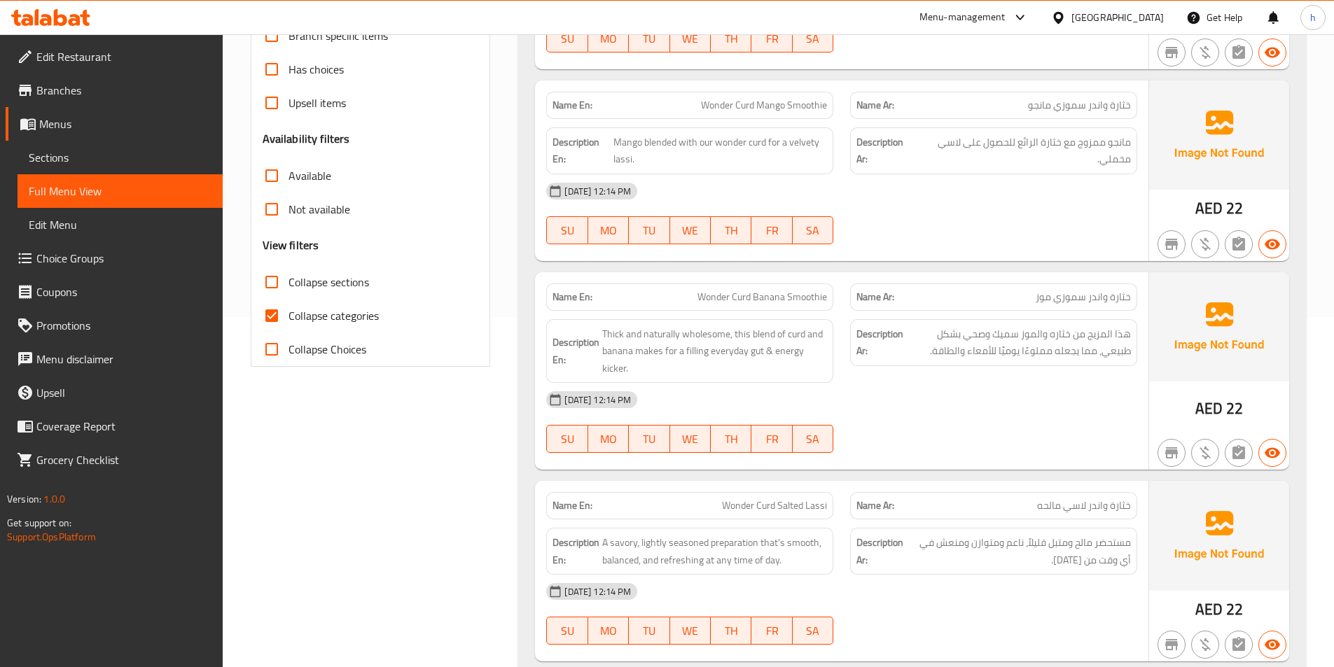
click at [289, 310] on span "Collapse categories" at bounding box center [334, 315] width 90 height 17
click at [289, 310] on input "Collapse categories" at bounding box center [272, 316] width 34 height 34
checkbox input "false"
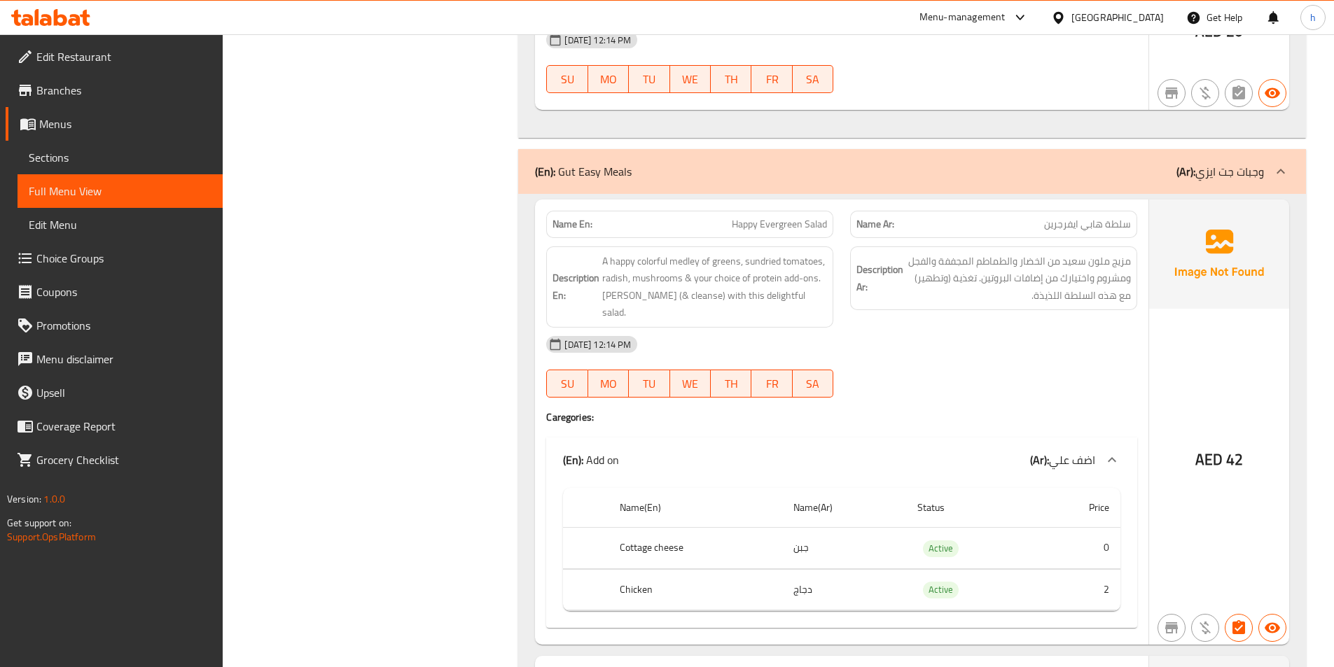
scroll to position [1120, 0]
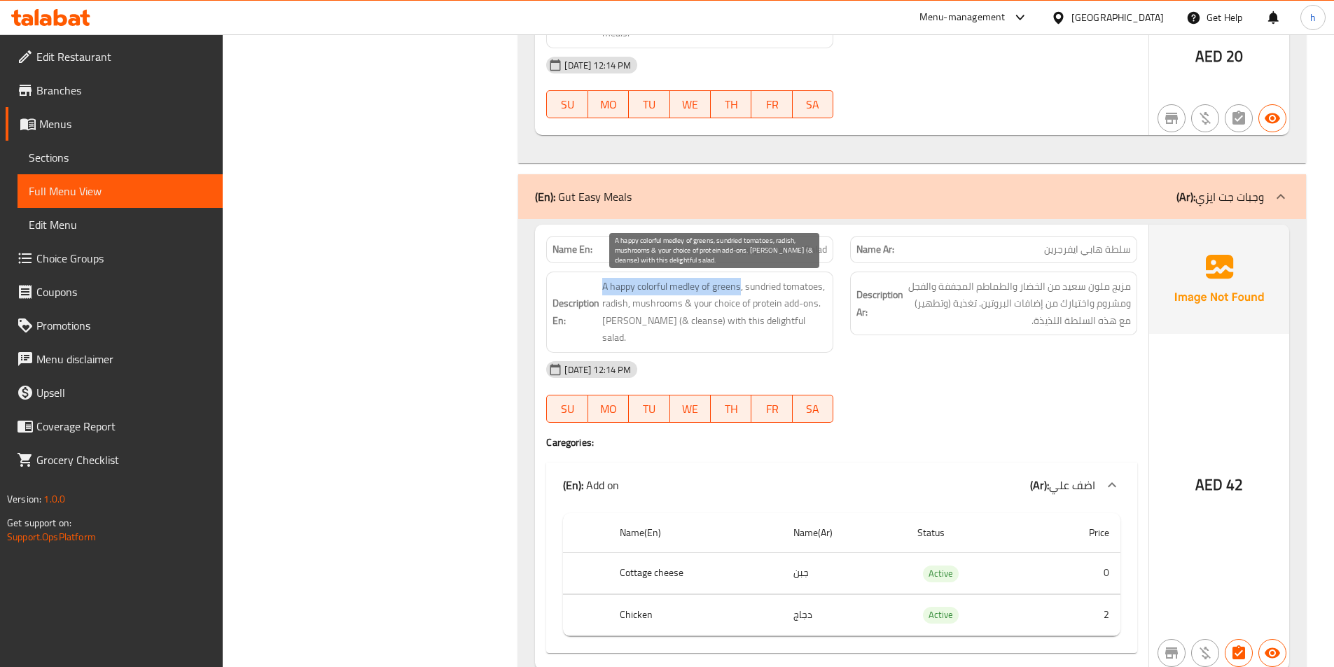
drag, startPoint x: 605, startPoint y: 292, endPoint x: 742, endPoint y: 291, distance: 137.3
click at [742, 291] on span "A happy colorful medley of greens, sundried tomatoes, radish, mushrooms & your …" at bounding box center [714, 312] width 225 height 69
drag, startPoint x: 756, startPoint y: 290, endPoint x: 807, endPoint y: 289, distance: 50.4
click at [807, 289] on span "A happy colorful medley of greens, sundried tomatoes, radish, mushrooms & your …" at bounding box center [714, 312] width 225 height 69
drag, startPoint x: 611, startPoint y: 304, endPoint x: 627, endPoint y: 302, distance: 15.5
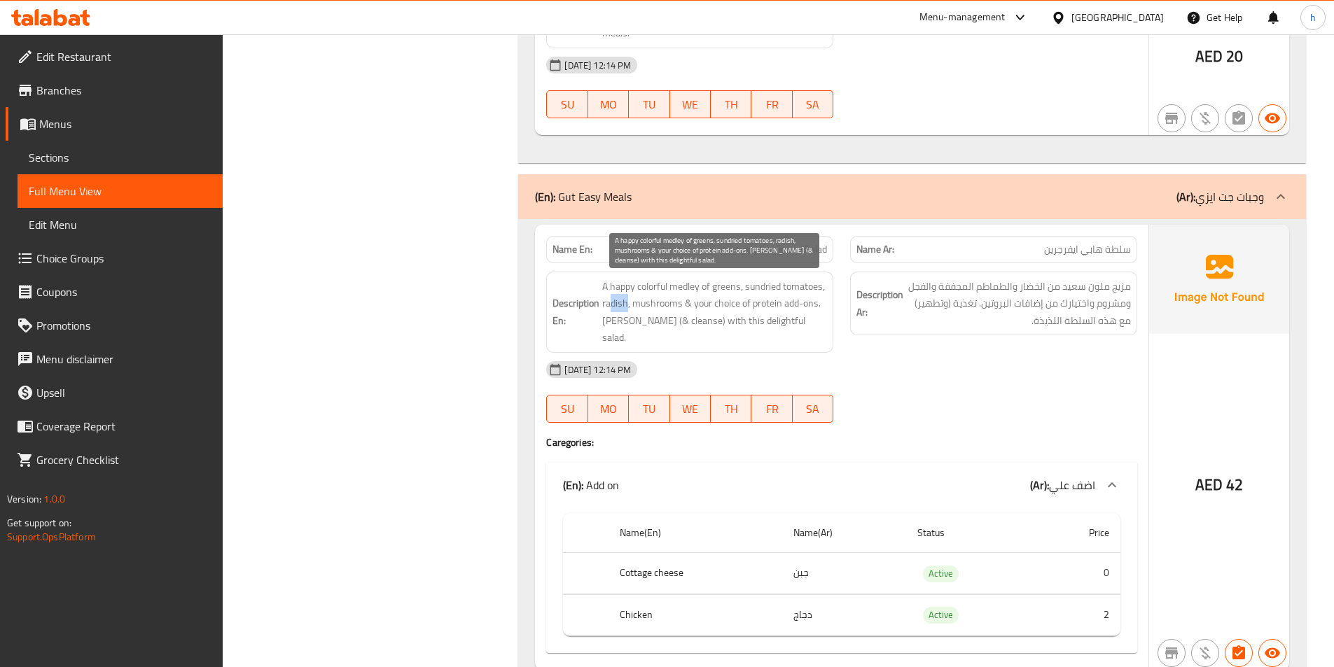
click at [627, 302] on span "A happy colorful medley of greens, sundried tomatoes, radish, mushrooms & your …" at bounding box center [714, 312] width 225 height 69
drag, startPoint x: 651, startPoint y: 306, endPoint x: 679, endPoint y: 306, distance: 28.0
click at [679, 306] on span "A happy colorful medley of greens, sundried tomatoes, radish, mushrooms & your …" at bounding box center [714, 312] width 225 height 69
drag, startPoint x: 704, startPoint y: 305, endPoint x: 761, endPoint y: 317, distance: 57.8
click at [761, 317] on span "A happy colorful medley of greens, sundried tomatoes, radish, mushrooms & your …" at bounding box center [714, 312] width 225 height 69
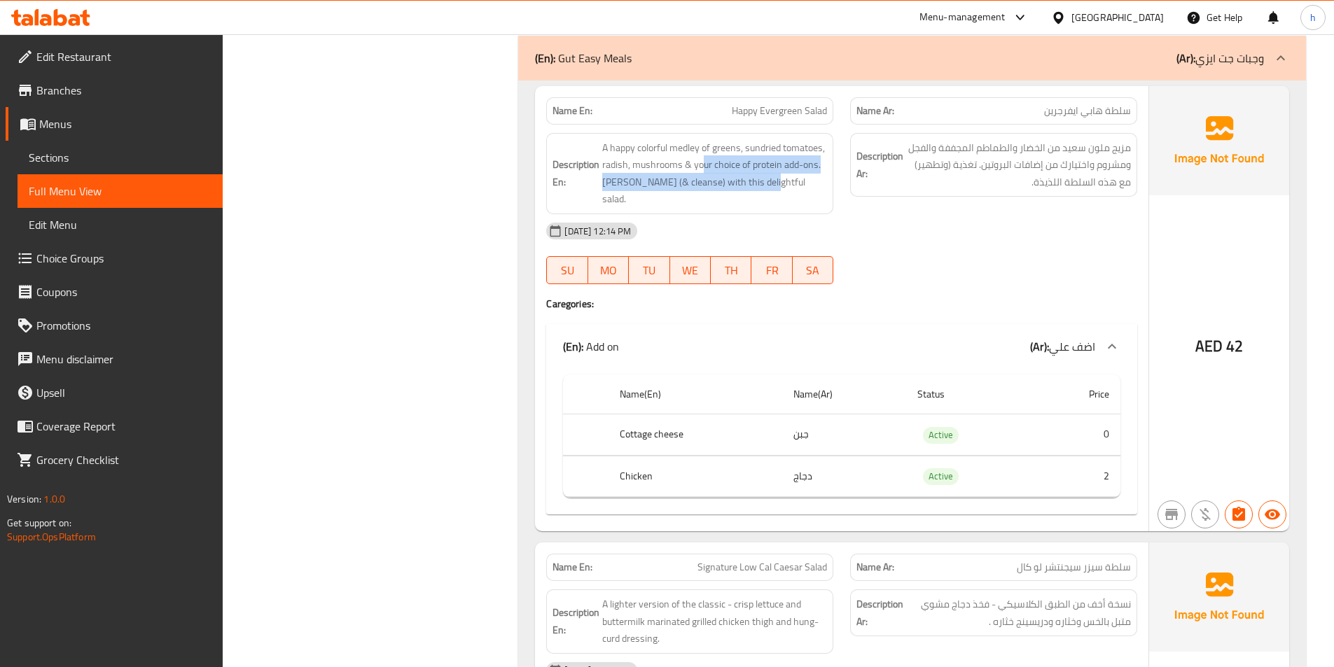
scroll to position [1261, 0]
click at [672, 413] on th "Cottage cheese" at bounding box center [696, 433] width 174 height 41
copy th "Cottage cheese"
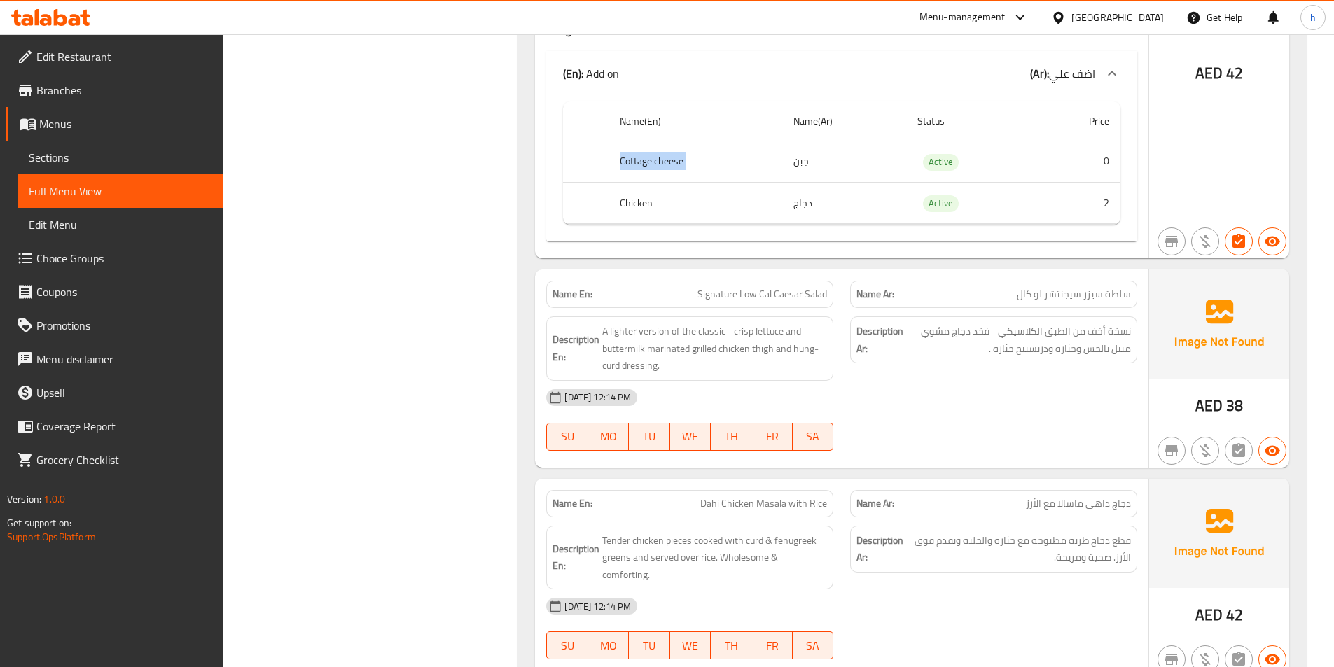
scroll to position [1541, 0]
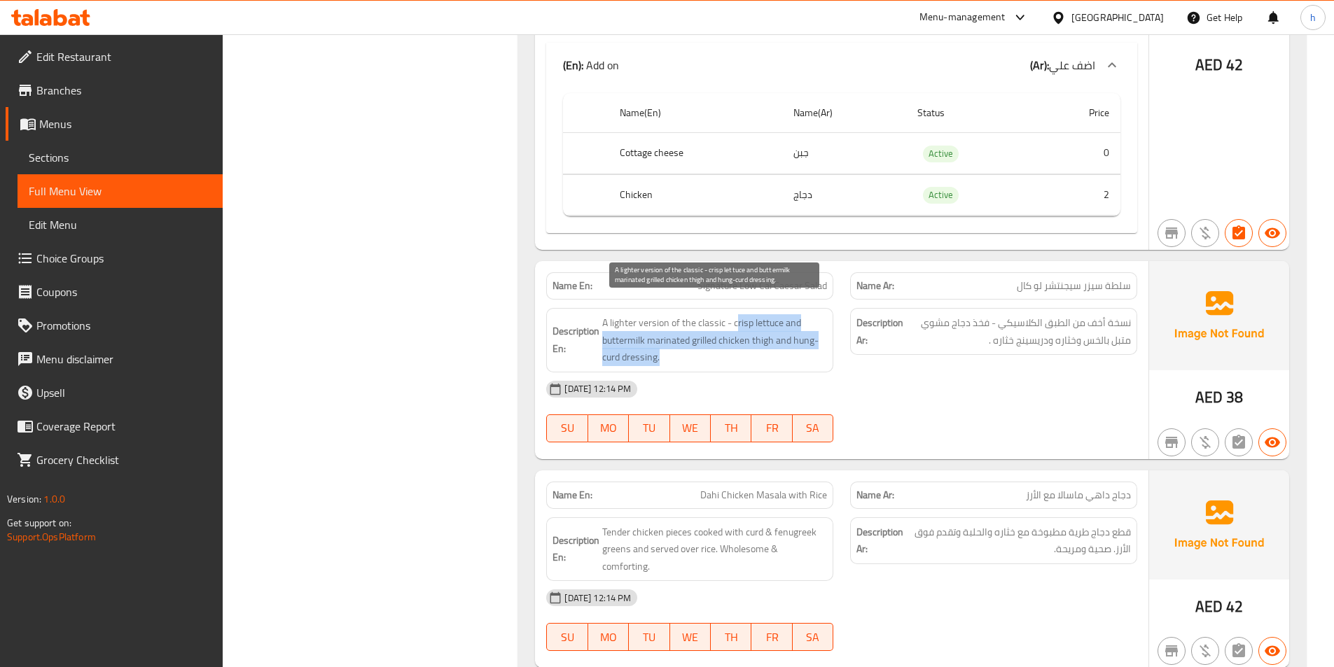
drag, startPoint x: 736, startPoint y: 299, endPoint x: 667, endPoint y: 332, distance: 76.7
click at [667, 332] on span "A lighter version of the classic - crisp lettuce and buttermilk marinated grill…" at bounding box center [714, 340] width 225 height 52
click at [792, 342] on span "A lighter version of the classic - crisp lettuce and buttermilk marinated grill…" at bounding box center [714, 340] width 225 height 52
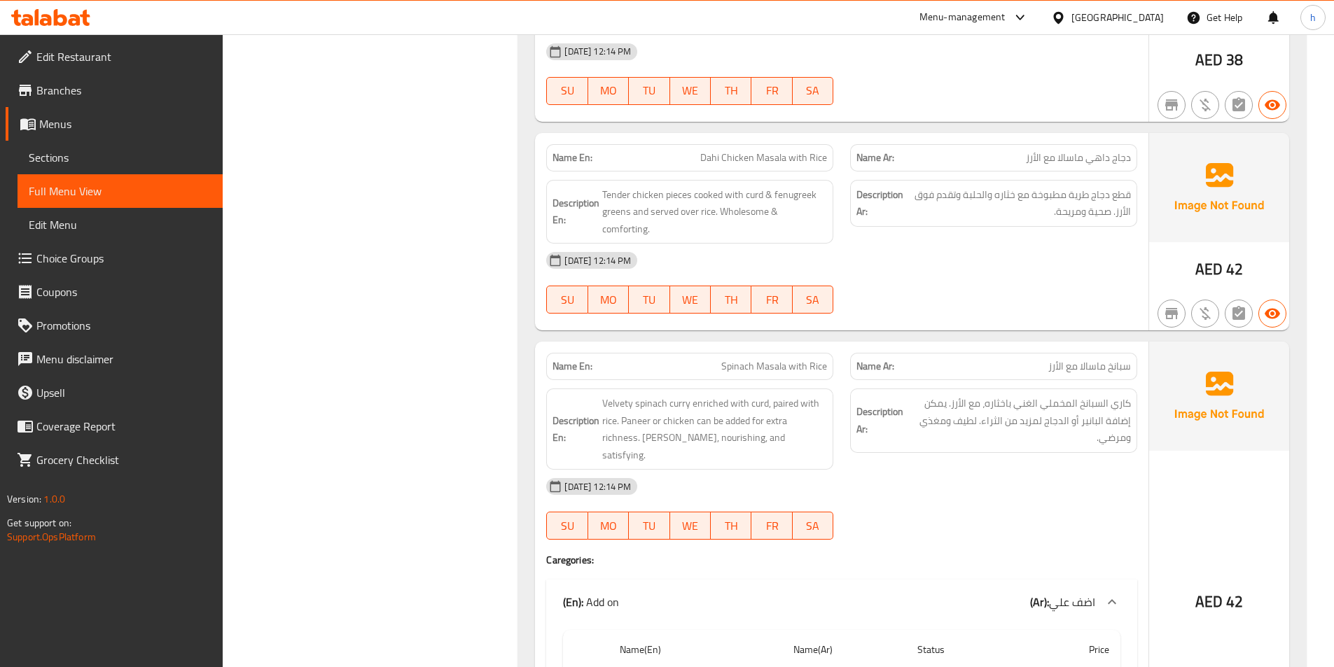
scroll to position [1891, 0]
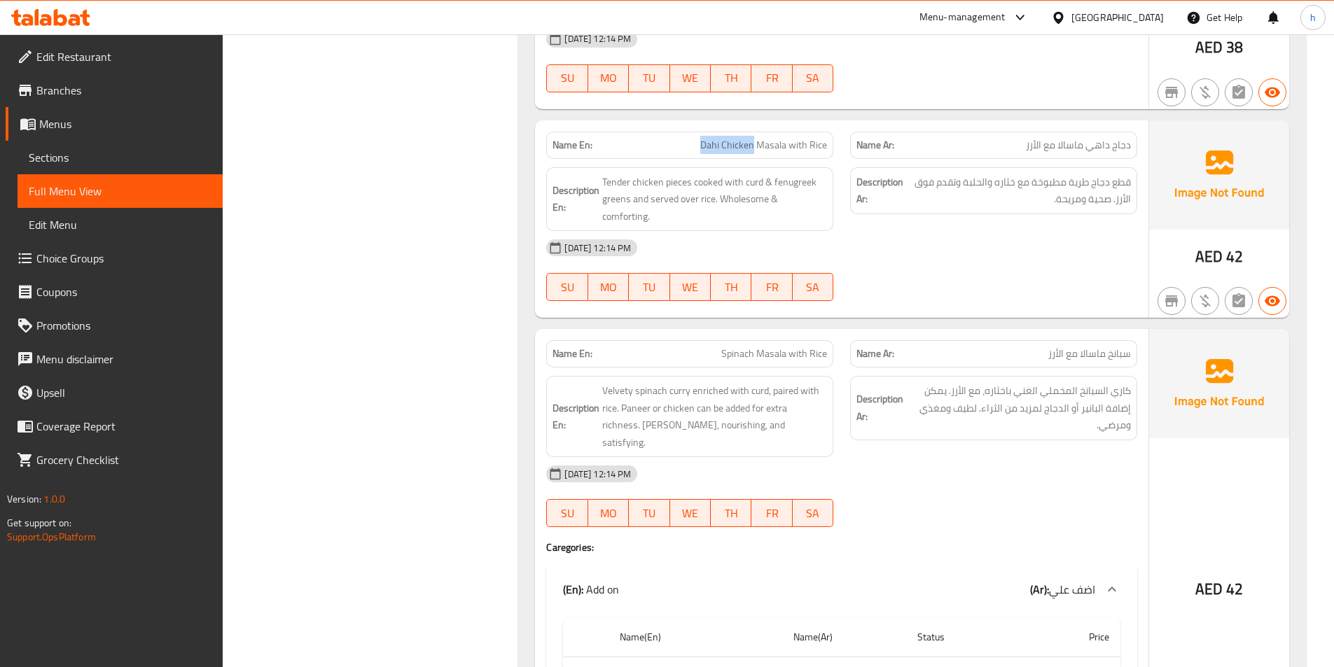
drag, startPoint x: 704, startPoint y: 125, endPoint x: 756, endPoint y: 118, distance: 52.3
click at [756, 138] on span "Dahi Chicken Masala with Rice" at bounding box center [763, 145] width 127 height 15
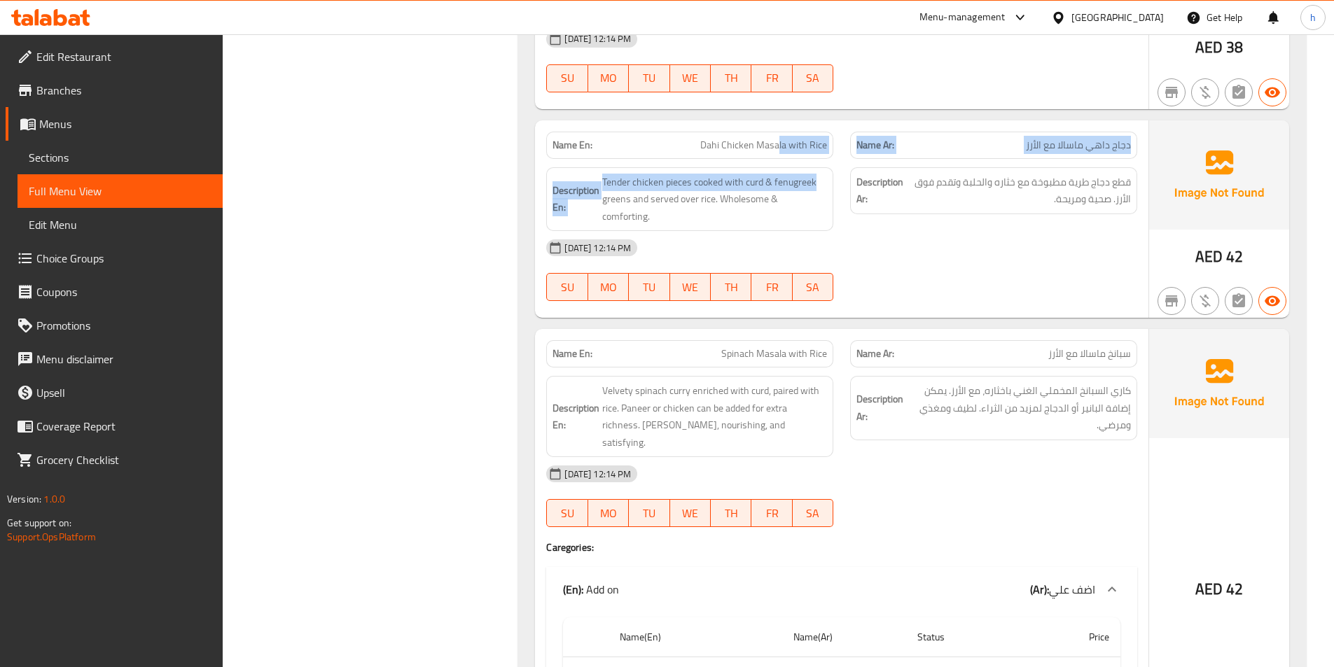
drag, startPoint x: 778, startPoint y: 129, endPoint x: 825, endPoint y: 151, distance: 51.7
click at [825, 151] on div "Name En: Dahi Chicken Masala with Rice Name Ar: دجاج داهي ماسالا مع الأرز Descr…" at bounding box center [841, 219] width 613 height 198
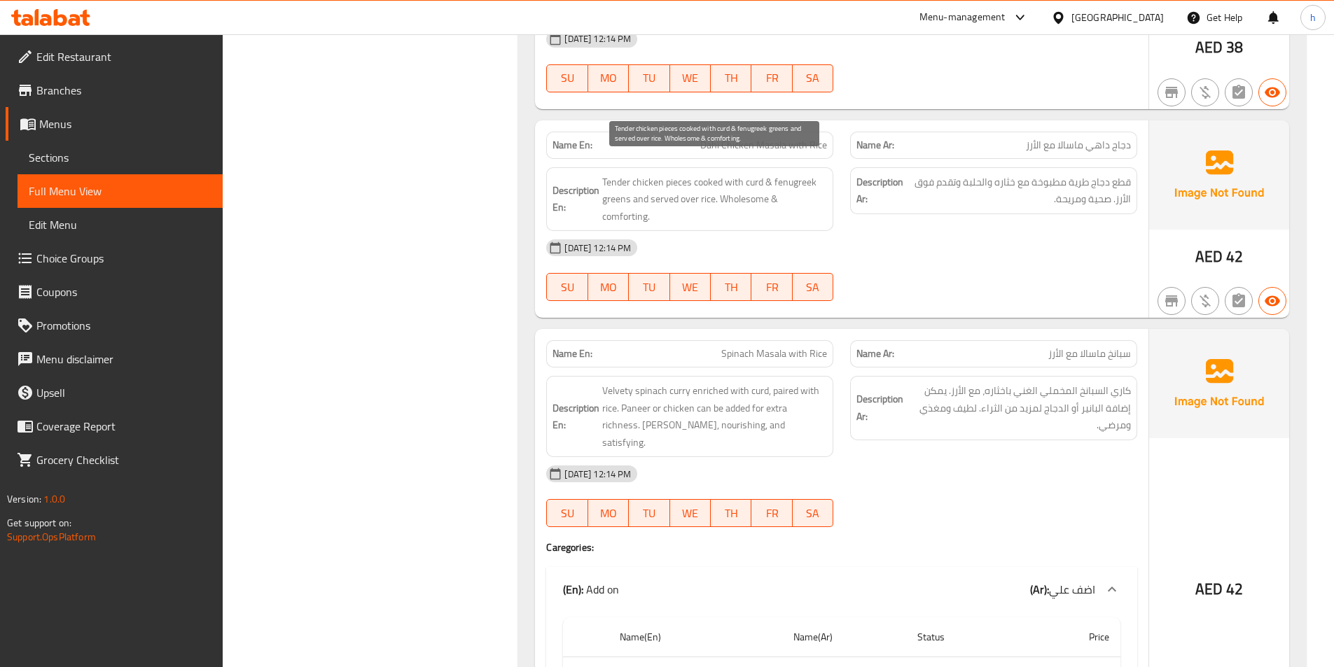
click at [660, 177] on span "Tender chicken pieces cooked with curd & fenugreek greens and served over rice.…" at bounding box center [714, 200] width 225 height 52
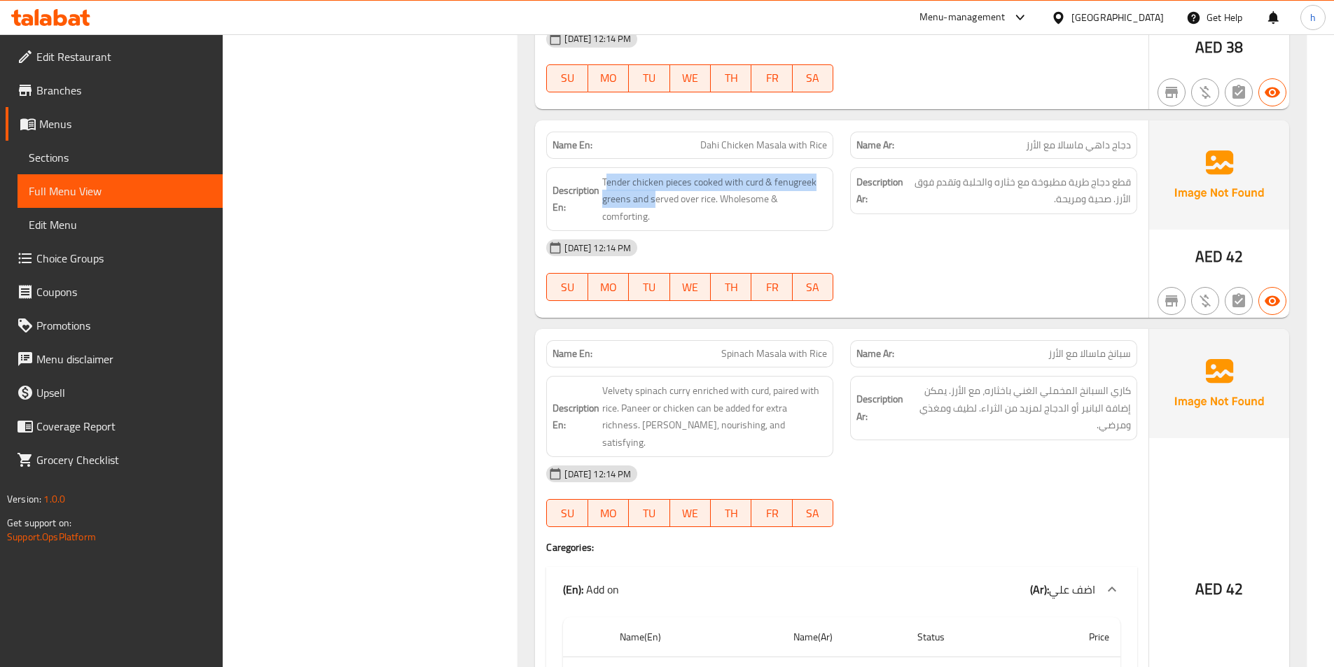
drag, startPoint x: 605, startPoint y: 161, endPoint x: 653, endPoint y: 192, distance: 57.3
click at [654, 193] on div "Description En: Tender chicken pieces cooked with curd & fenugreek greens and s…" at bounding box center [689, 199] width 287 height 64
click at [645, 188] on span "Tender chicken pieces cooked with curd & fenugreek greens and served over rice.…" at bounding box center [714, 200] width 225 height 52
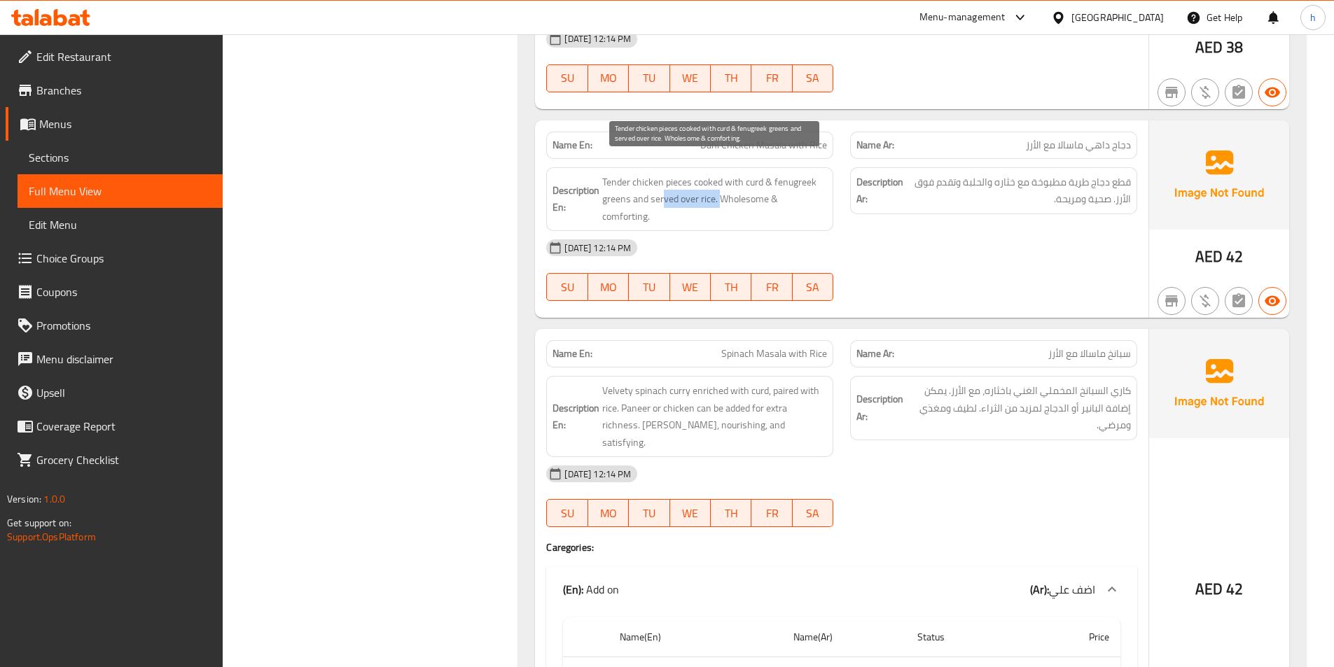
drag, startPoint x: 664, startPoint y: 180, endPoint x: 719, endPoint y: 175, distance: 55.5
click at [719, 175] on span "Tender chicken pieces cooked with curd & fenugreek greens and served over rice.…" at bounding box center [714, 200] width 225 height 52
drag, startPoint x: 742, startPoint y: 181, endPoint x: 809, endPoint y: 195, distance: 68.5
click at [808, 193] on div "Description En: Tender chicken pieces cooked with curd & fenugreek greens and s…" at bounding box center [689, 199] width 287 height 64
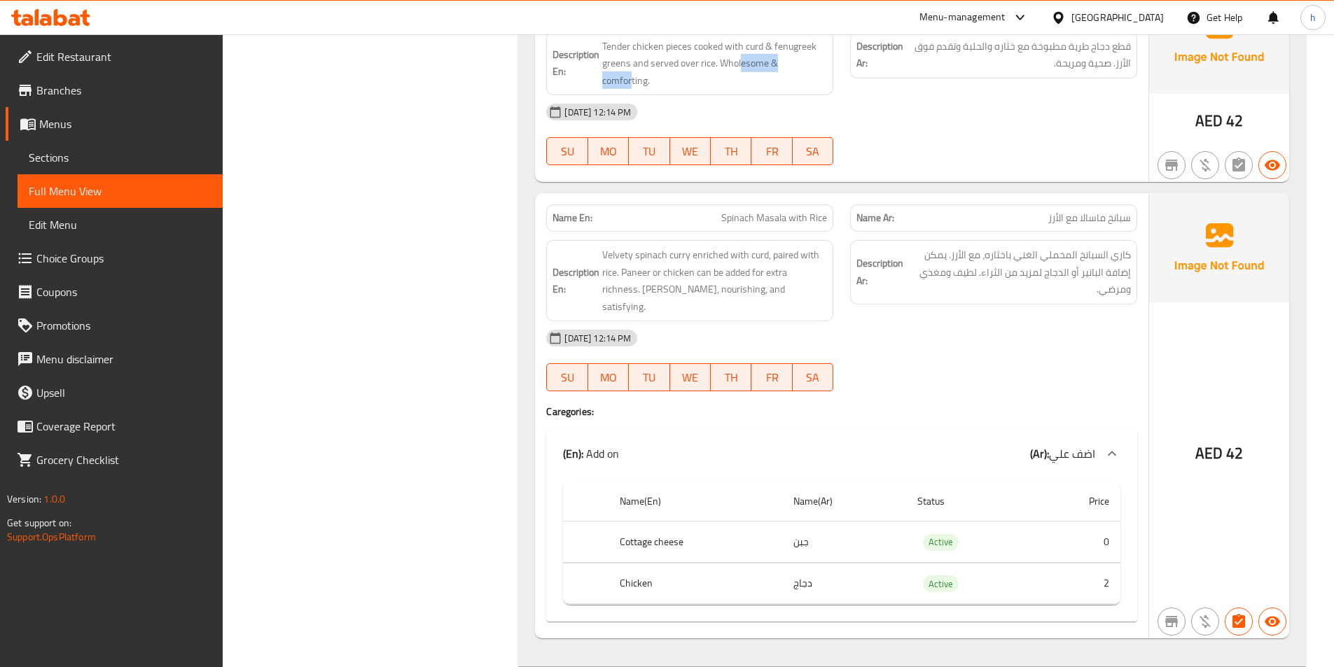
scroll to position [2031, 0]
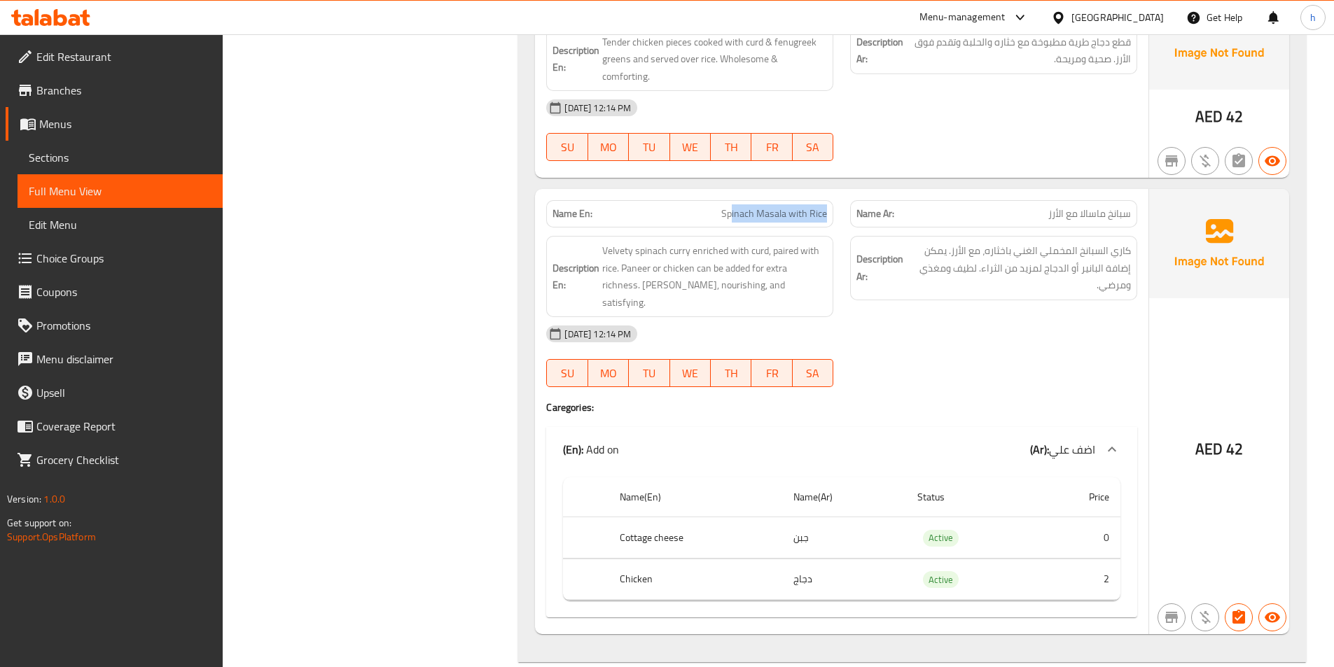
drag, startPoint x: 732, startPoint y: 168, endPoint x: 829, endPoint y: 168, distance: 97.3
click at [829, 200] on div "Name En: Spinach Masala with Rice" at bounding box center [689, 213] width 287 height 27
click at [822, 228] on div "Description En: Velvety spinach curry enriched with curd, paired with rice. Pan…" at bounding box center [690, 277] width 304 height 98
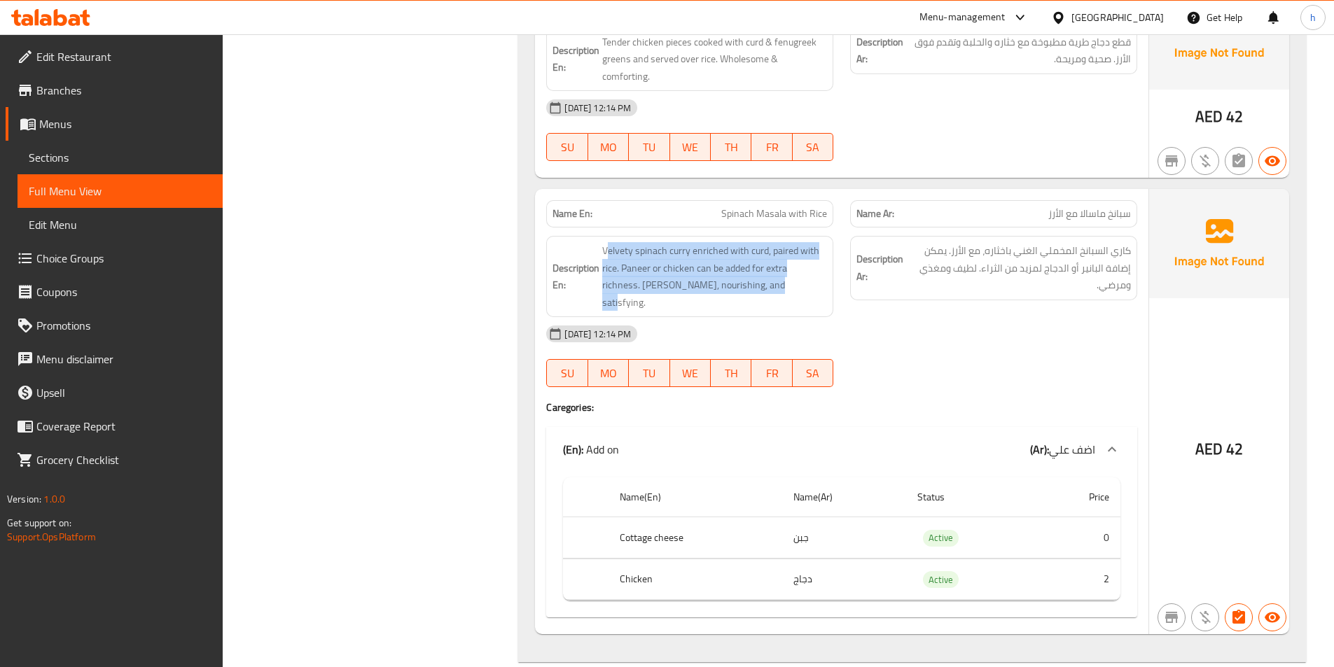
drag, startPoint x: 609, startPoint y: 214, endPoint x: 828, endPoint y: 254, distance: 222.7
click at [828, 254] on div "Description En: Velvety spinach curry enriched with curd, paired with rice. Pan…" at bounding box center [689, 276] width 287 height 81
click at [606, 242] on span "Velvety spinach curry enriched with curd, paired with rice. Paneer or chicken c…" at bounding box center [714, 276] width 225 height 69
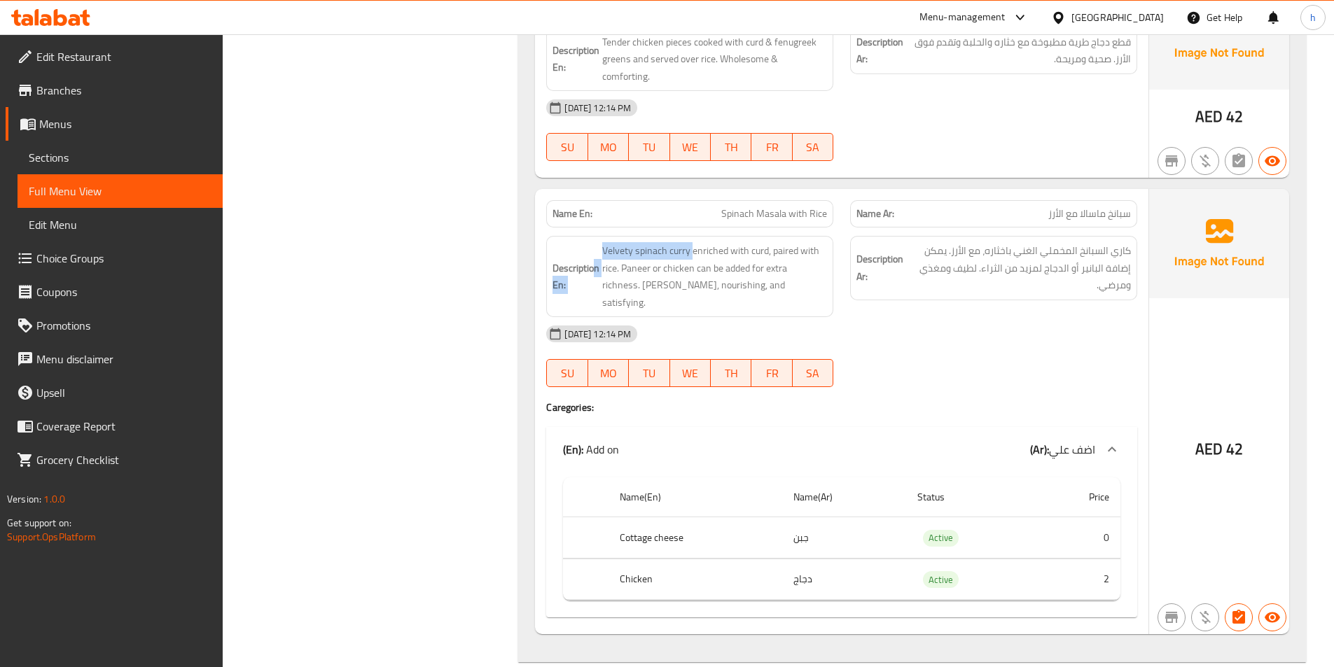
drag, startPoint x: 692, startPoint y: 216, endPoint x: 596, endPoint y: 218, distance: 96.0
click at [596, 242] on h6 "Description En: Velvety spinach curry enriched with curd, paired with rice. Pan…" at bounding box center [690, 276] width 275 height 69
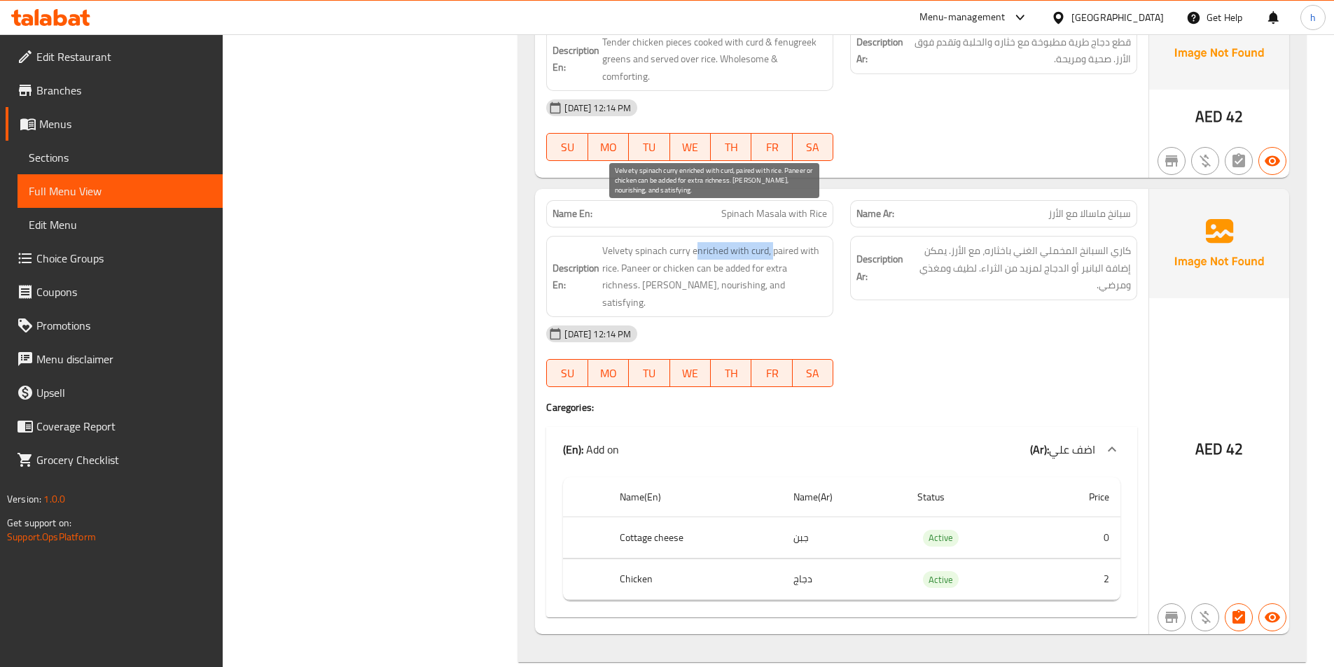
drag, startPoint x: 697, startPoint y: 214, endPoint x: 772, endPoint y: 215, distance: 74.2
click at [772, 242] on span "Velvety spinach curry enriched with curd, paired with rice. Paneer or chicken c…" at bounding box center [714, 276] width 225 height 69
drag, startPoint x: 789, startPoint y: 218, endPoint x: 626, endPoint y: 235, distance: 164.0
click at [626, 242] on span "Velvety spinach curry enriched with curd, paired with rice. Paneer or chicken c…" at bounding box center [714, 276] width 225 height 69
click at [639, 242] on span "Velvety spinach curry enriched with curd, paired with rice. Paneer or chicken c…" at bounding box center [714, 276] width 225 height 69
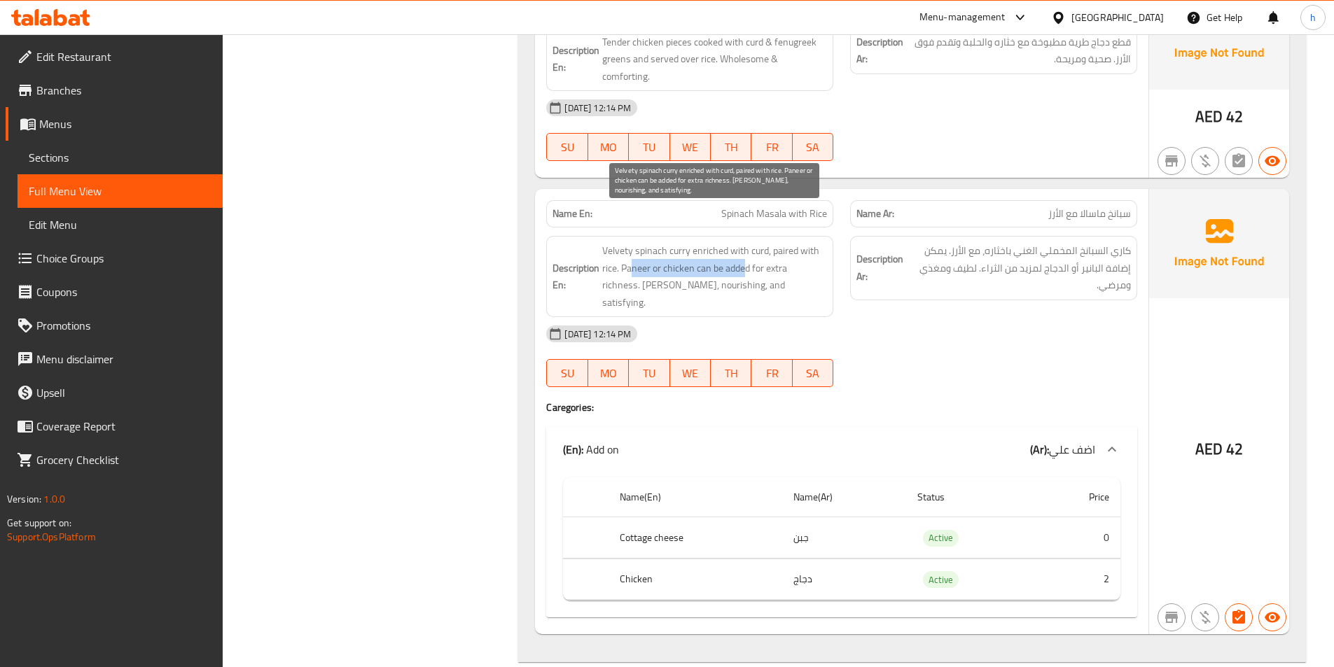
drag, startPoint x: 632, startPoint y: 232, endPoint x: 744, endPoint y: 228, distance: 112.1
click at [744, 242] on span "Velvety spinach curry enriched with curd, paired with rice. Paneer or chicken c…" at bounding box center [714, 276] width 225 height 69
drag, startPoint x: 754, startPoint y: 237, endPoint x: 826, endPoint y: 255, distance: 75.1
click at [826, 255] on span "Velvety spinach curry enriched with curd, paired with rice. Paneer or chicken c…" at bounding box center [714, 276] width 225 height 69
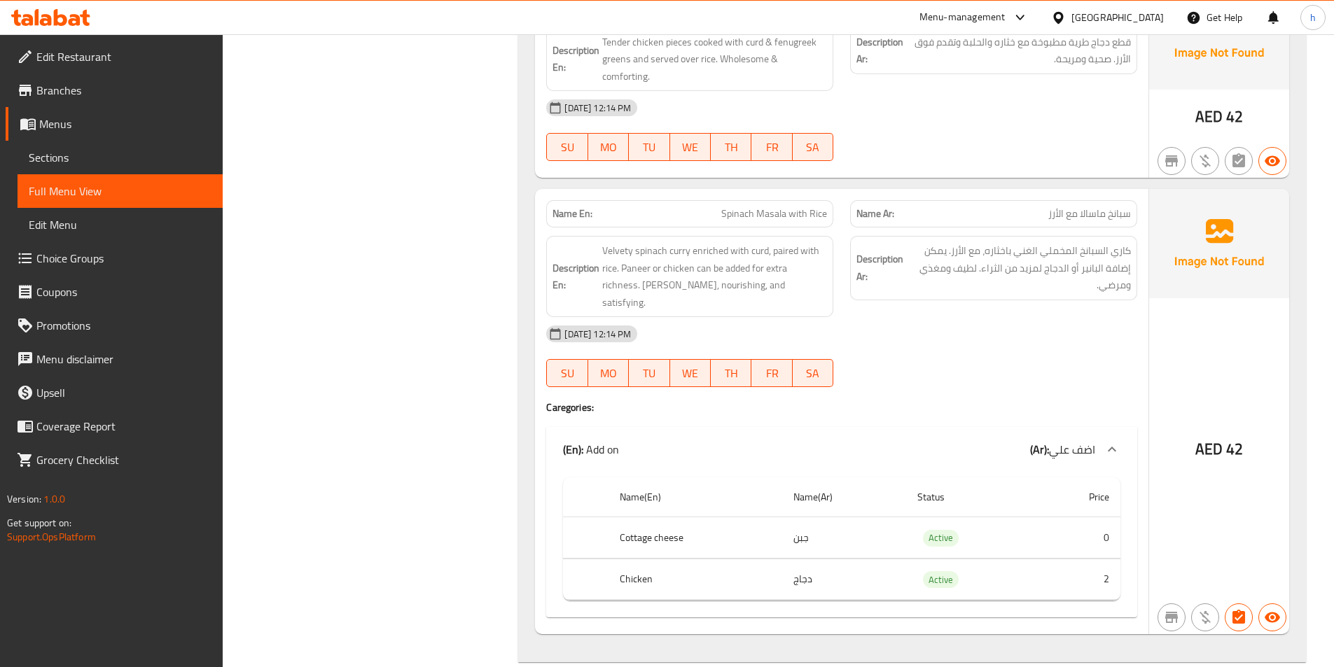
click at [800, 518] on td "جبن" at bounding box center [844, 538] width 124 height 41
click at [1092, 242] on span "كاري السبانخ المخملي الغني باخثاره، مع الأرز. يمكن إضافة البانير أو الدجاج لمزي…" at bounding box center [1018, 268] width 225 height 52
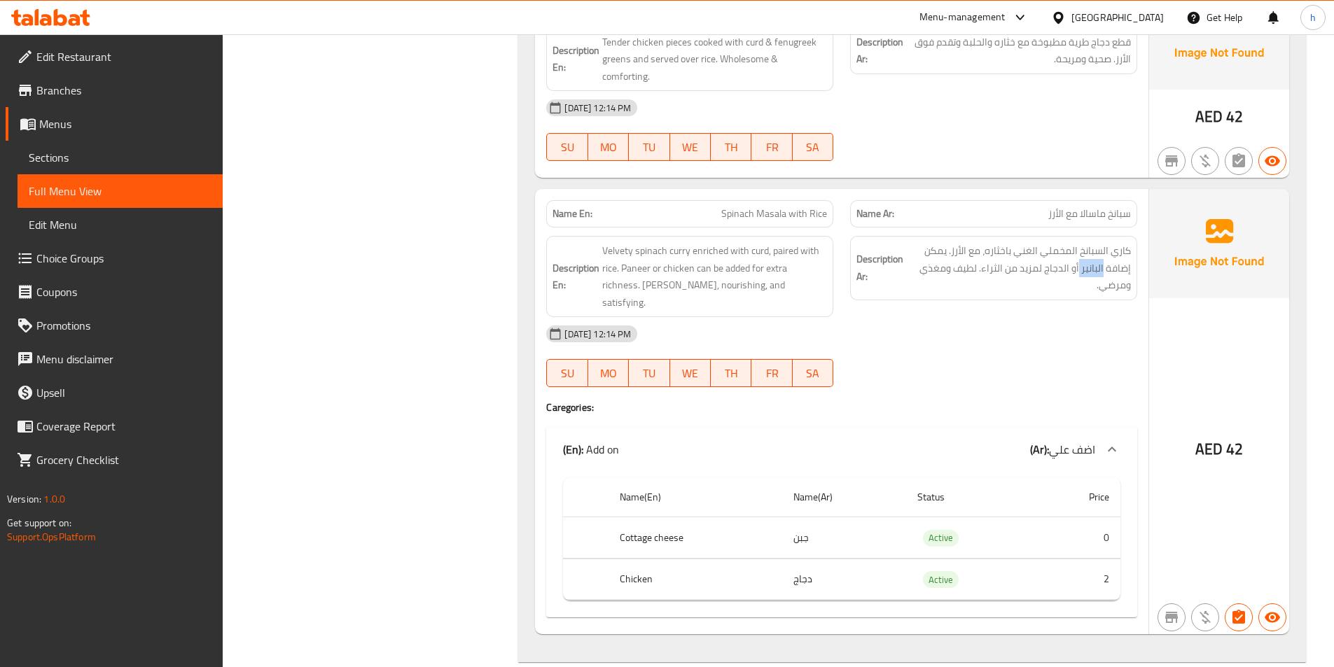
copy span "البانير"
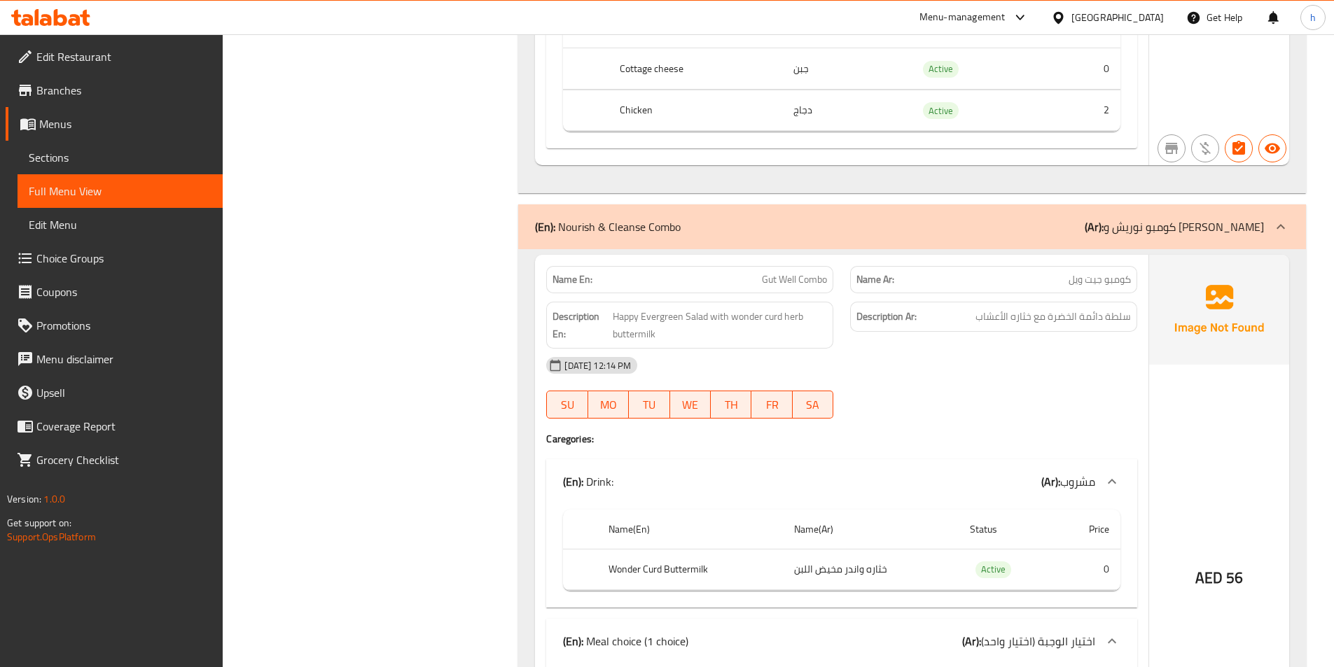
scroll to position [2521, 0]
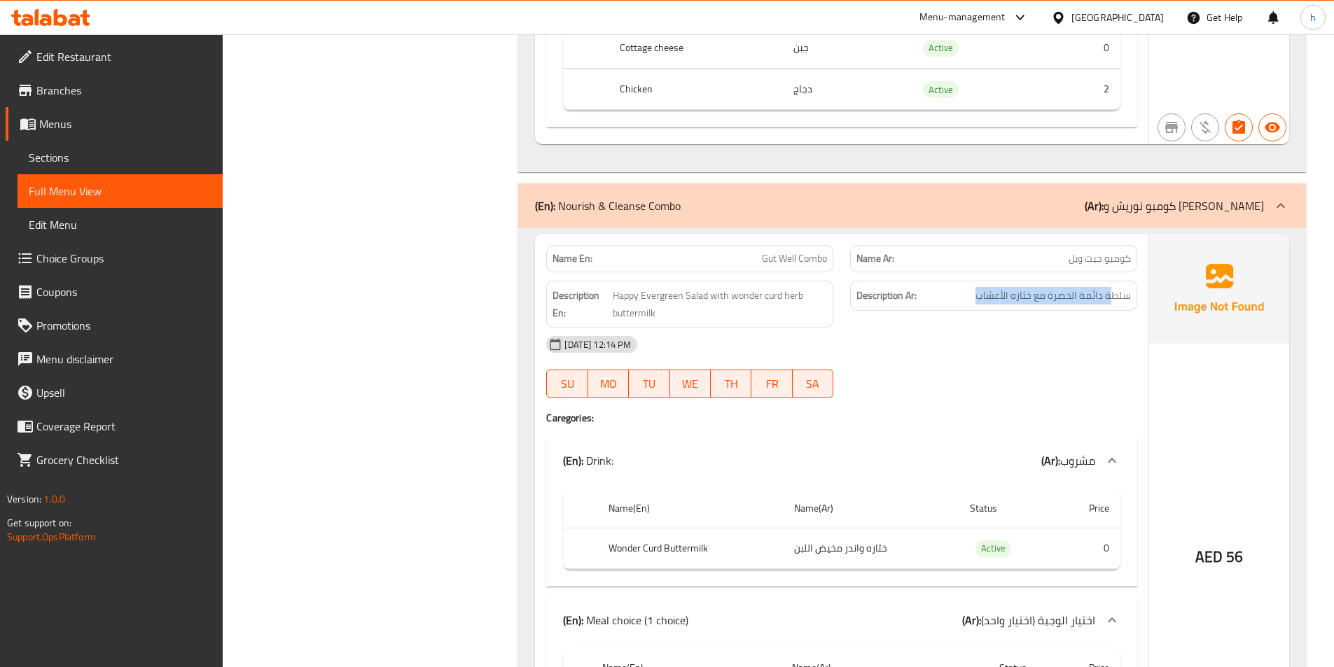
drag, startPoint x: 1114, startPoint y: 255, endPoint x: 959, endPoint y: 262, distance: 155.6
click at [959, 272] on div "Description Ar: سلطة دائمة الخضرة مع خثاره الأعشاب" at bounding box center [994, 304] width 304 height 64
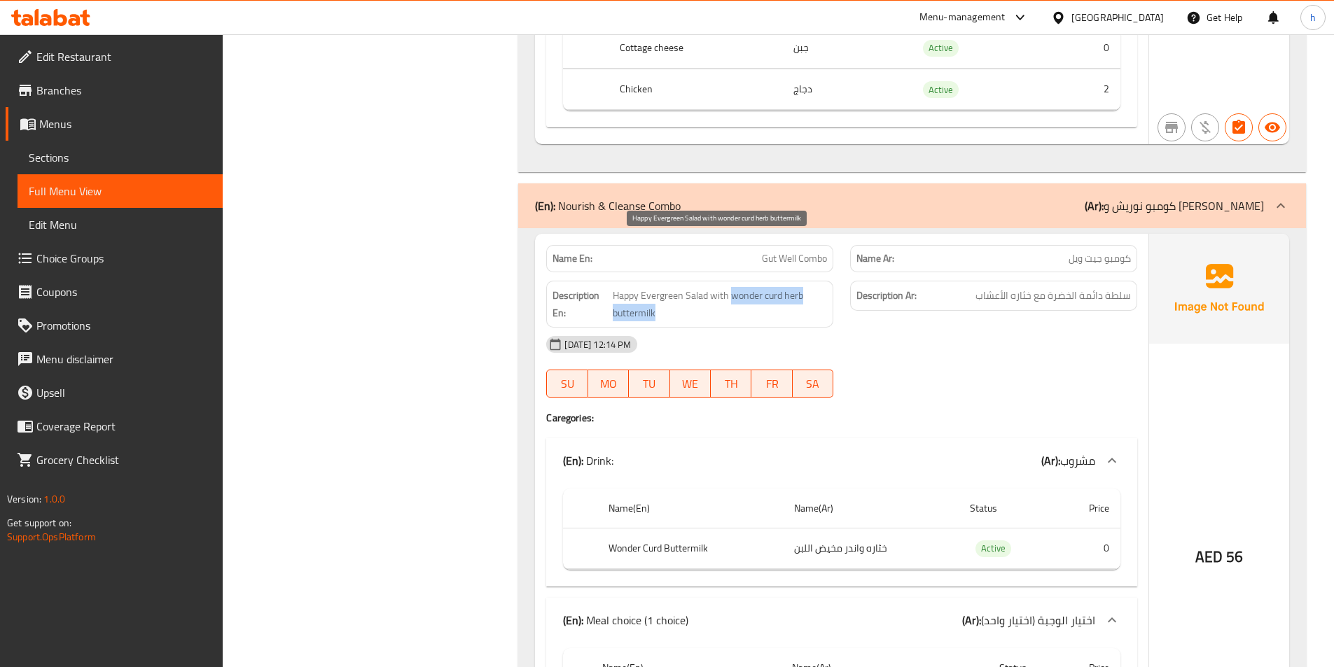
drag, startPoint x: 791, startPoint y: 240, endPoint x: 801, endPoint y: 258, distance: 21.0
click at [801, 287] on span "Happy Evergreen Salad with wonder curd herb buttermilk" at bounding box center [720, 304] width 215 height 34
click at [791, 328] on div "29-09-2025 12:14 PM" at bounding box center [842, 345] width 608 height 34
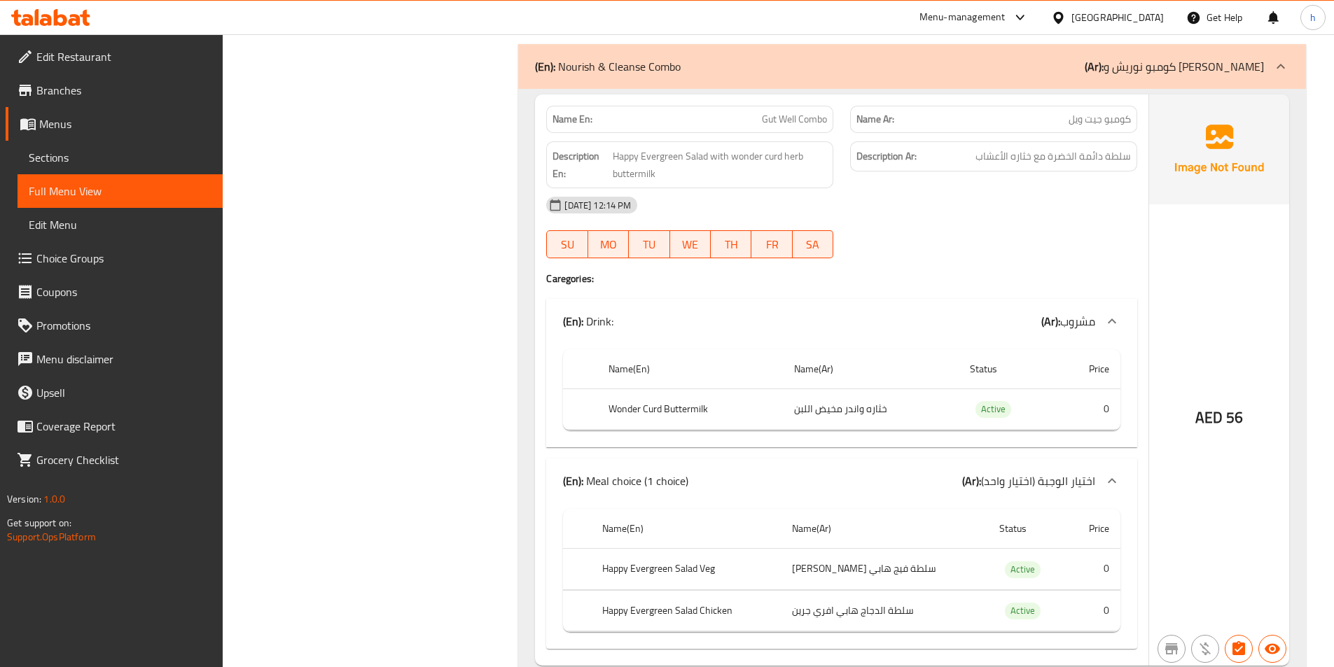
scroll to position [2661, 0]
drag, startPoint x: 623, startPoint y: 367, endPoint x: 740, endPoint y: 362, distance: 117.8
click at [740, 388] on th "Wonder Curd Buttermilk" at bounding box center [690, 408] width 186 height 41
drag, startPoint x: 807, startPoint y: 356, endPoint x: 868, endPoint y: 358, distance: 60.9
click at [868, 388] on td "خثاره واندر مخيض اللبن" at bounding box center [871, 408] width 176 height 41
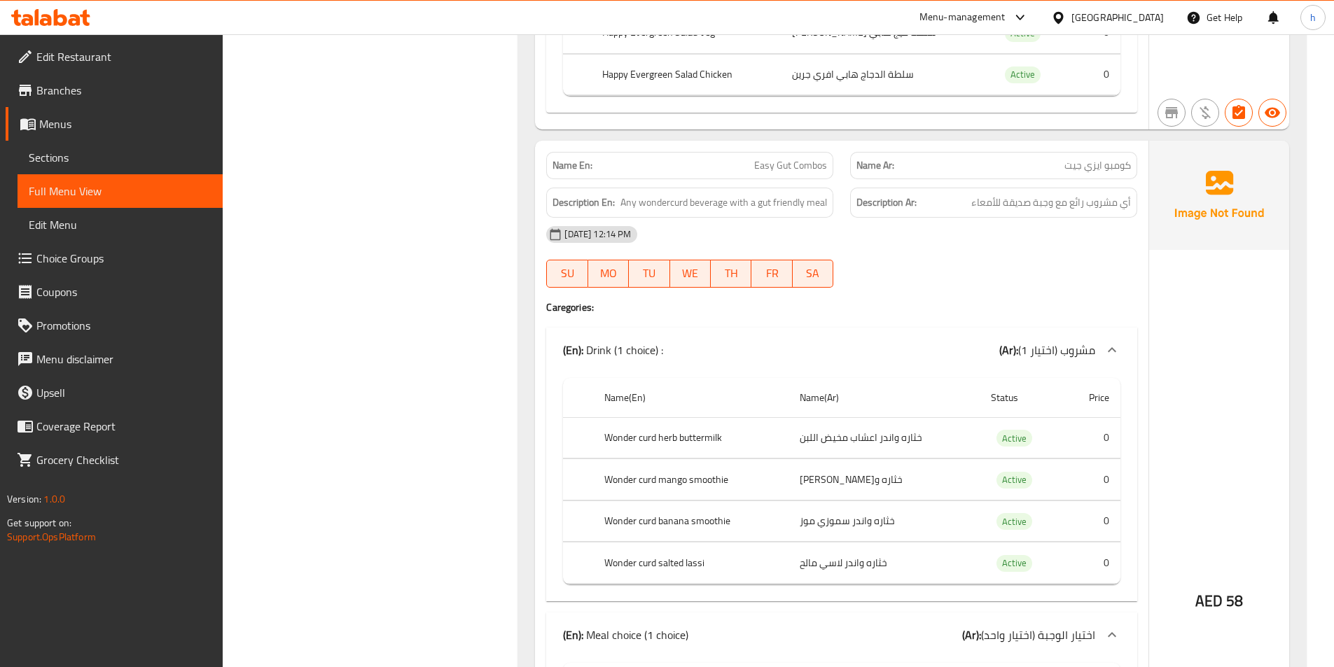
scroll to position [3221, 0]
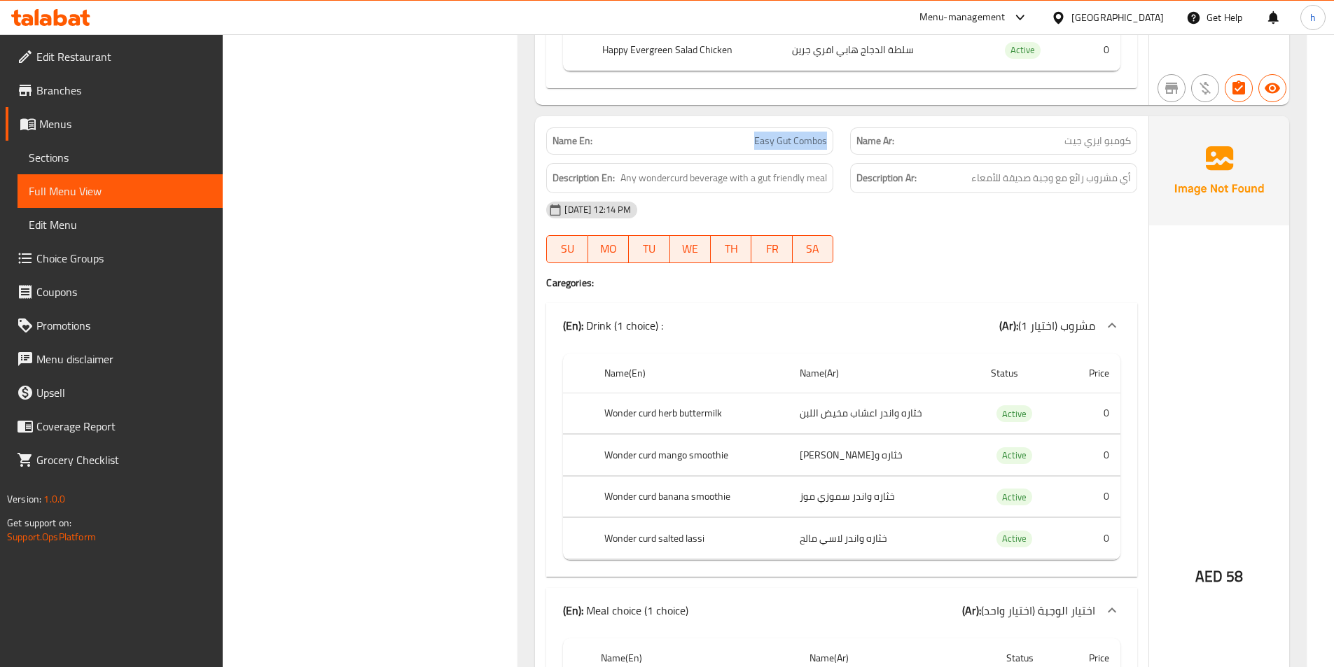
drag, startPoint x: 751, startPoint y: 94, endPoint x: 828, endPoint y: 92, distance: 77.8
click at [828, 127] on div "Name En: Easy Gut Combos" at bounding box center [689, 140] width 287 height 27
drag, startPoint x: 629, startPoint y: 128, endPoint x: 840, endPoint y: 127, distance: 210.8
click at [840, 155] on div "Description En: Any wondercurd beverage with a gut friendly meal" at bounding box center [690, 178] width 304 height 47
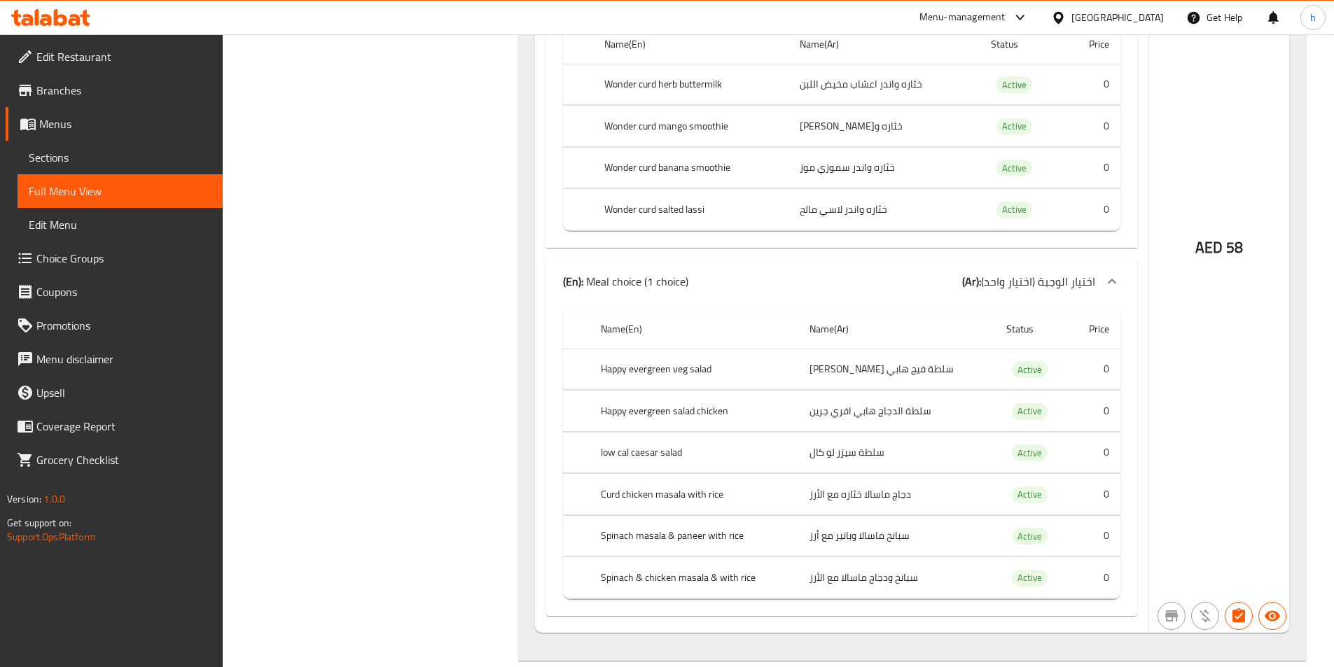
scroll to position [3571, 0]
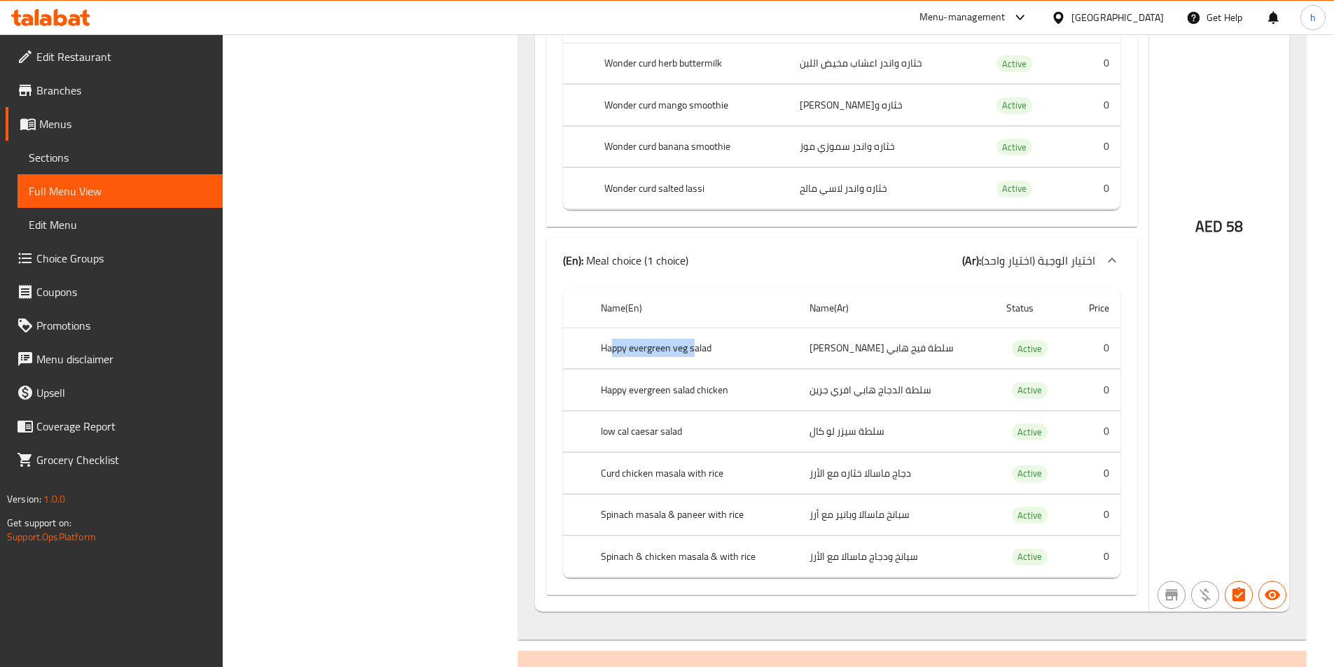
drag, startPoint x: 616, startPoint y: 298, endPoint x: 698, endPoint y: 293, distance: 82.8
click at [698, 328] on th "Happy evergreen veg salad" at bounding box center [694, 348] width 209 height 41
drag, startPoint x: 667, startPoint y: 344, endPoint x: 717, endPoint y: 345, distance: 50.4
click at [717, 370] on th "Happy evergreen salad chicken" at bounding box center [694, 390] width 209 height 41
drag, startPoint x: 648, startPoint y: 380, endPoint x: 688, endPoint y: 385, distance: 39.5
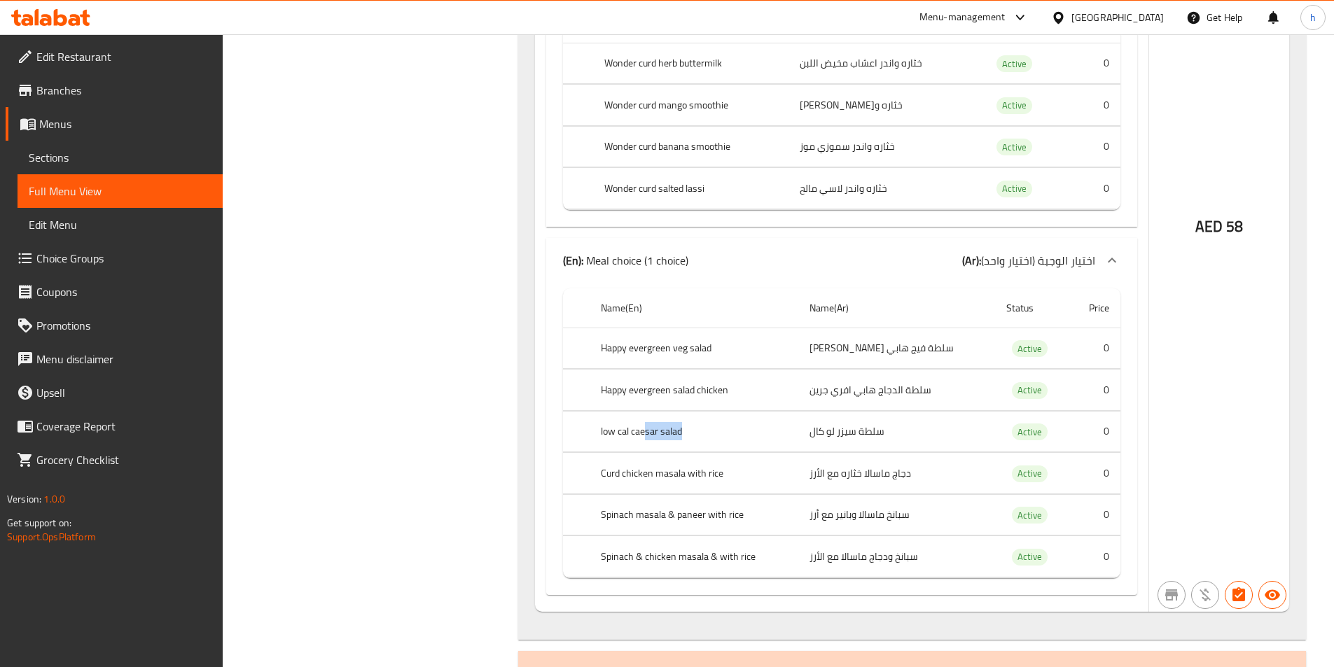
click at [688, 411] on th "low cal caesar salad" at bounding box center [694, 431] width 209 height 41
drag, startPoint x: 683, startPoint y: 433, endPoint x: 737, endPoint y: 434, distance: 53.9
click at [737, 453] on th "Curd chicken masala with rice" at bounding box center [694, 473] width 209 height 41
drag, startPoint x: 700, startPoint y: 464, endPoint x: 732, endPoint y: 469, distance: 31.9
click at [732, 494] on th "Spinach masala & paneer with rice" at bounding box center [694, 514] width 209 height 41
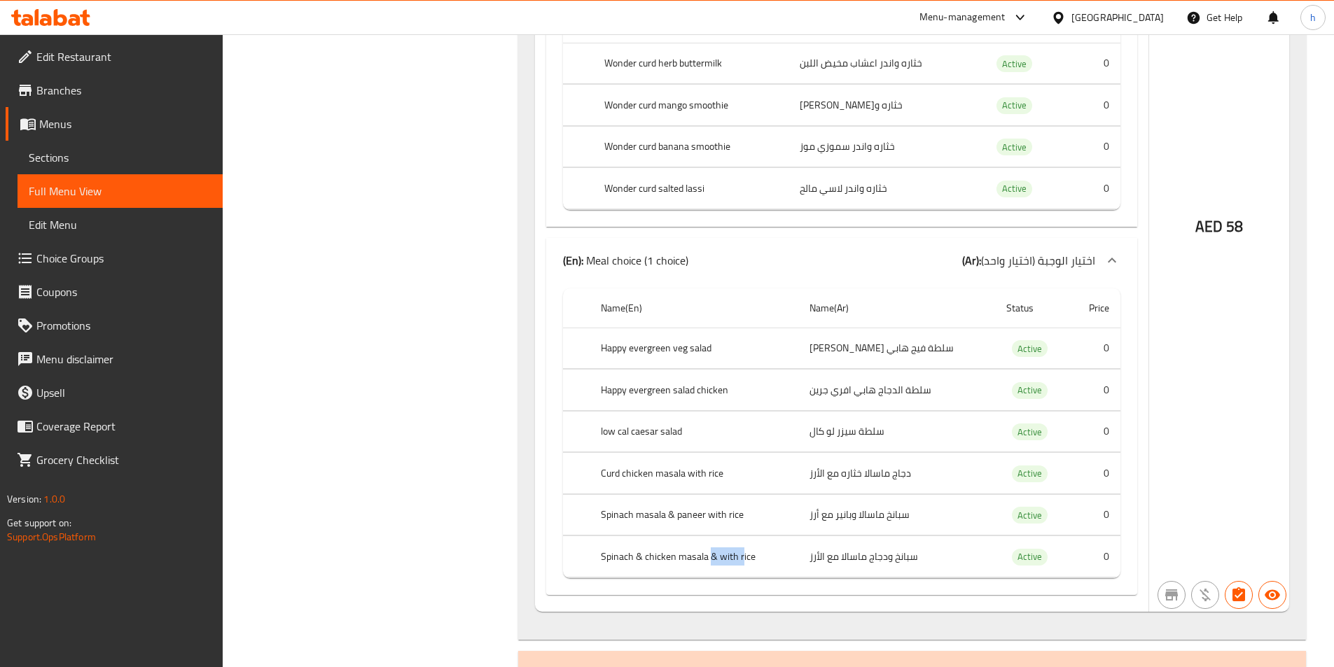
drag, startPoint x: 713, startPoint y: 494, endPoint x: 745, endPoint y: 500, distance: 32.8
click at [745, 536] on th "Spinach & chicken masala & with rice" at bounding box center [694, 556] width 209 height 41
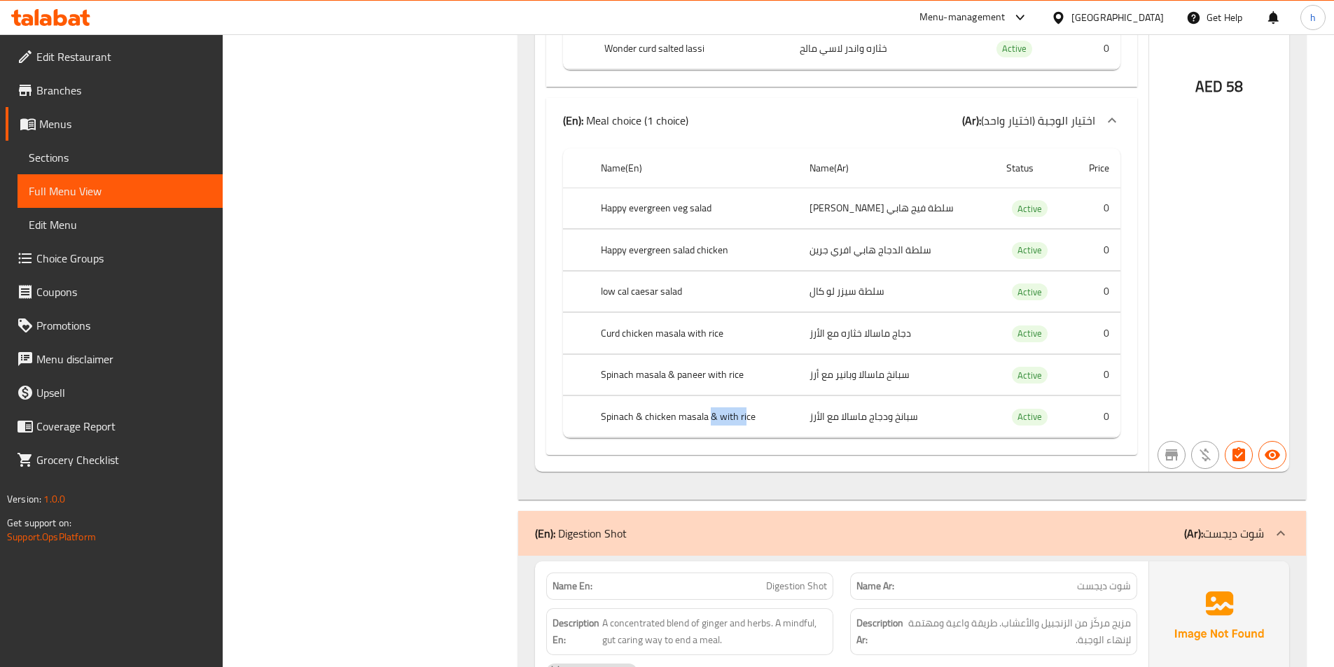
scroll to position [3992, 0]
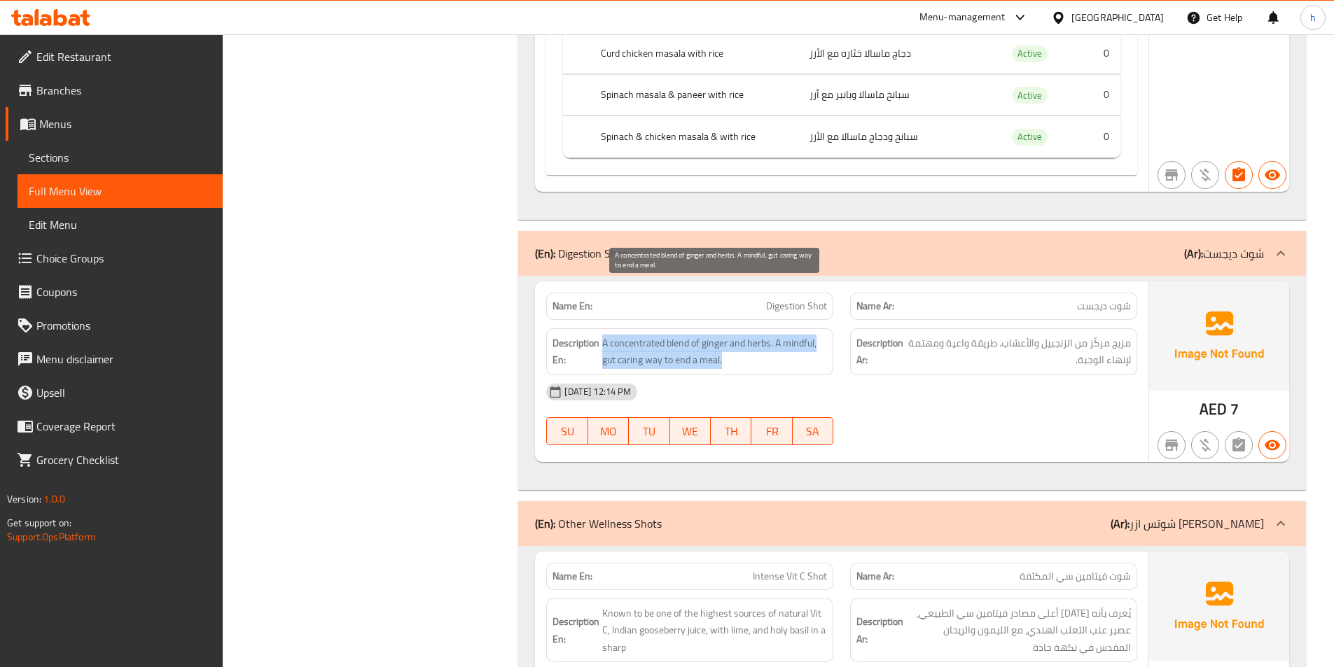
drag, startPoint x: 659, startPoint y: 291, endPoint x: 777, endPoint y: 312, distance: 120.2
click at [777, 335] on span "A concentrated blend of ginger and herbs. A mindful, gut caring way to end a me…" at bounding box center [714, 352] width 225 height 34
click at [776, 335] on span "A concentrated blend of ginger and herbs. A mindful, gut caring way to end a me…" at bounding box center [714, 352] width 225 height 34
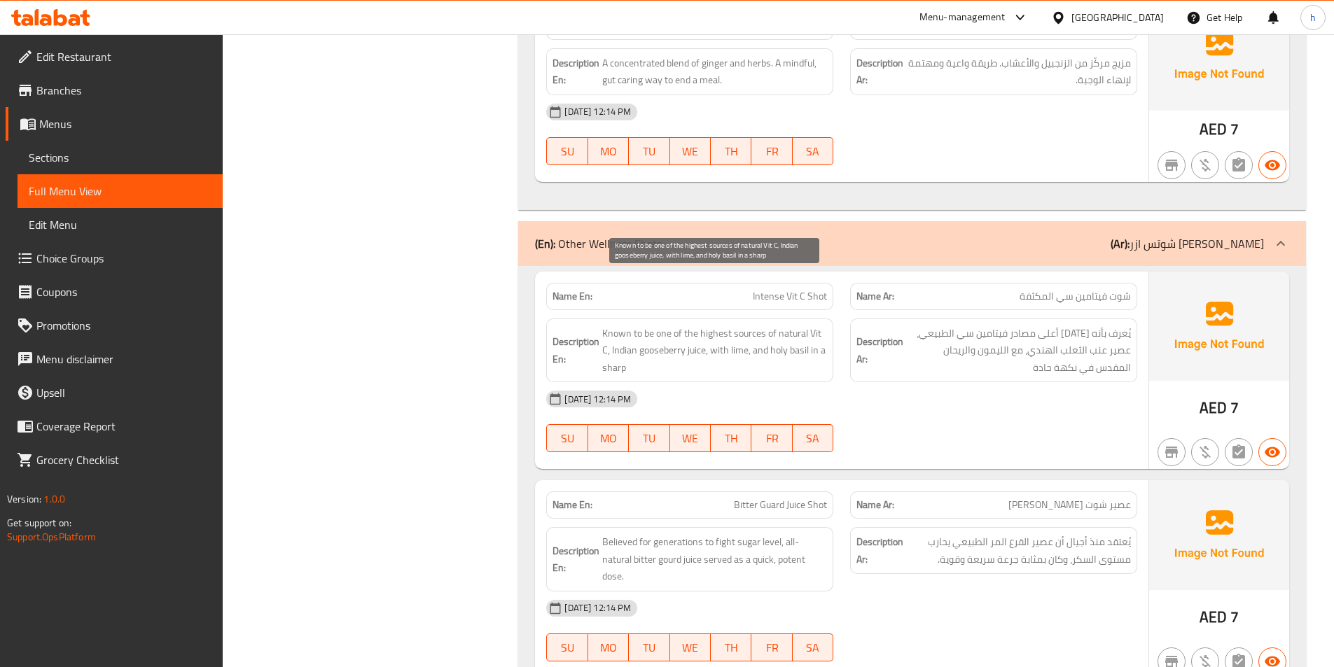
scroll to position [4287, 0]
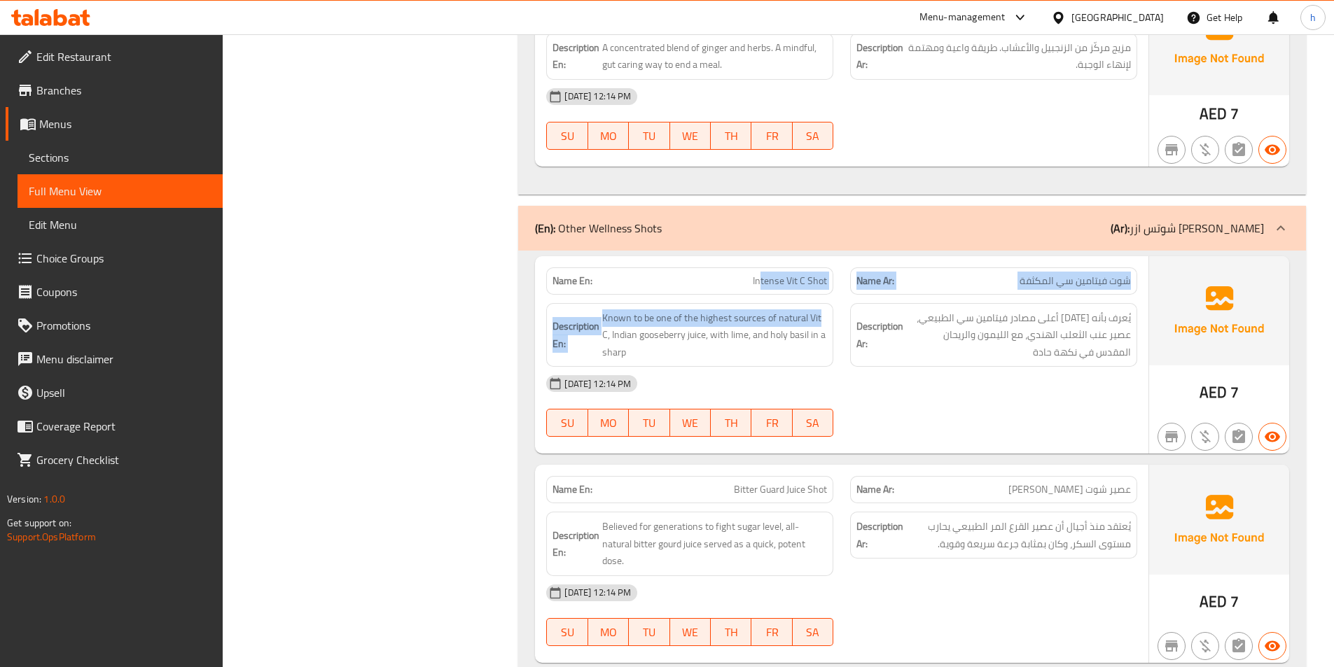
drag, startPoint x: 762, startPoint y: 231, endPoint x: 819, endPoint y: 243, distance: 58.0
click at [819, 256] on div "Name En: Intense Vit C Shot Name Ar: شوت فيتامين سي المكثفة Description En: Kno…" at bounding box center [841, 355] width 613 height 198
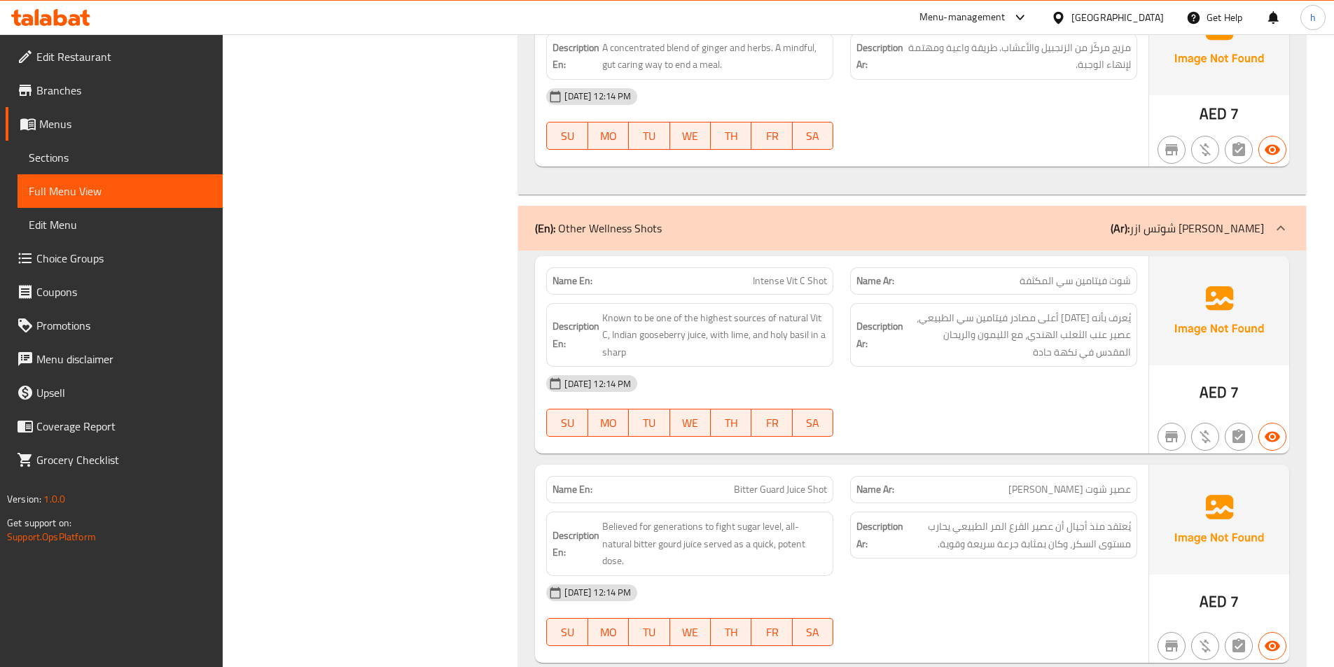
click at [777, 310] on span "Known to be one of the highest sources of natural Vit C, Indian gooseberry juic…" at bounding box center [714, 336] width 225 height 52
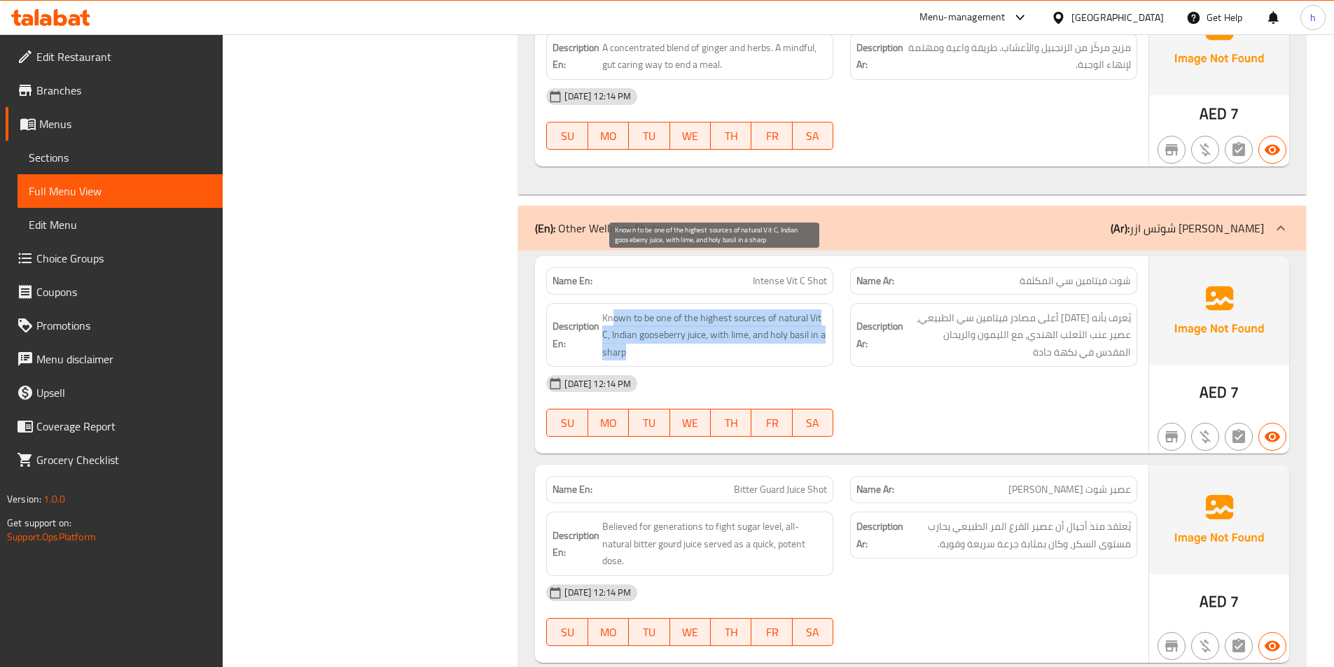
drag, startPoint x: 615, startPoint y: 269, endPoint x: 688, endPoint y: 300, distance: 79.4
click at [687, 310] on span "Known to be one of the highest sources of natural Vit C, Indian gooseberry juic…" at bounding box center [714, 336] width 225 height 52
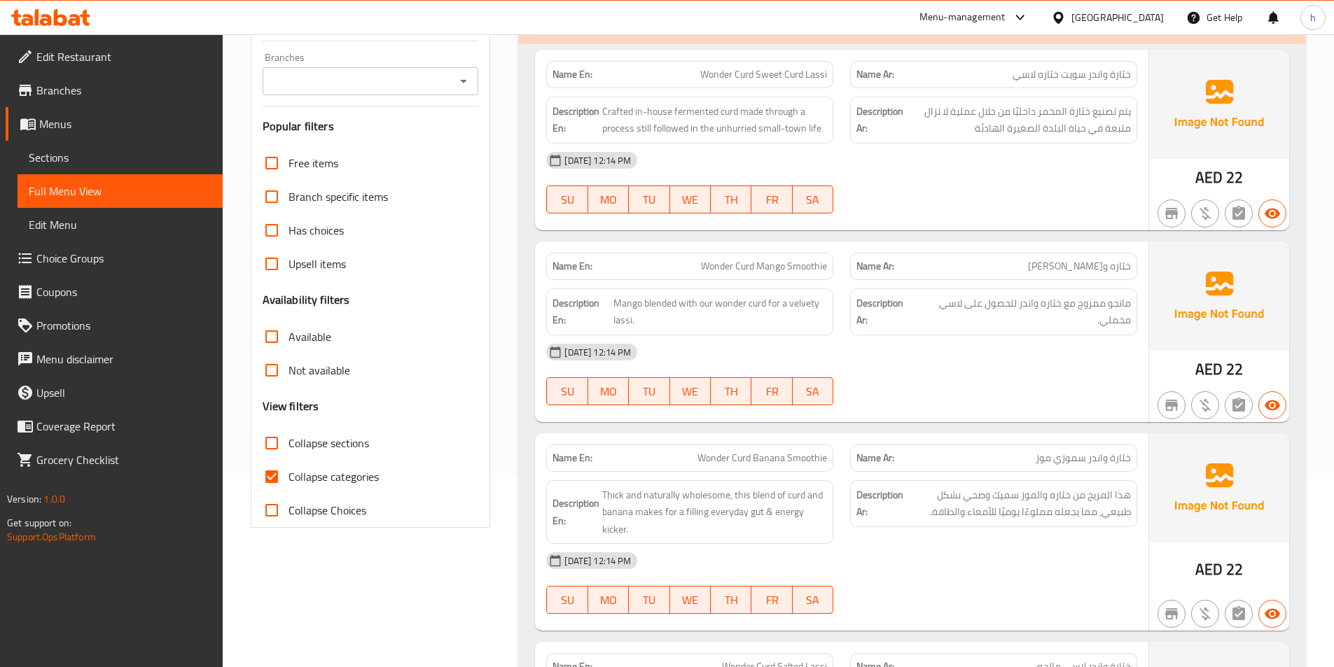
scroll to position [210, 0]
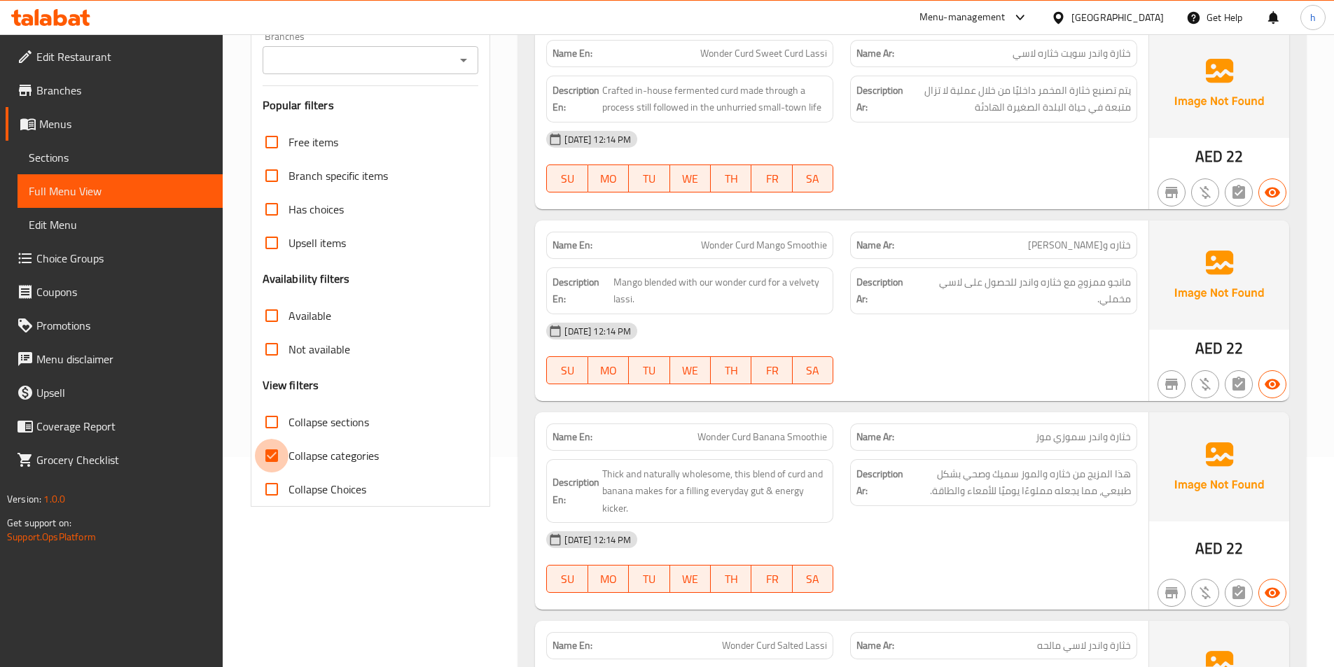
click at [277, 454] on input "Collapse categories" at bounding box center [272, 456] width 34 height 34
checkbox input "false"
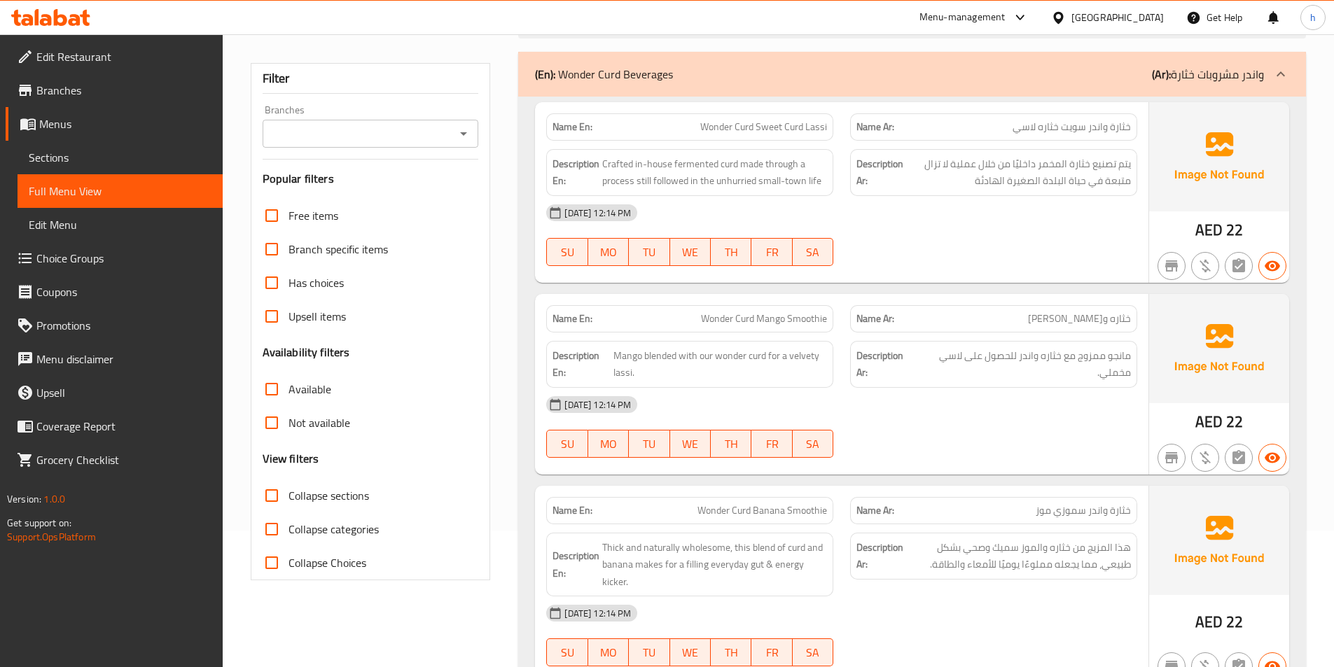
scroll to position [140, 0]
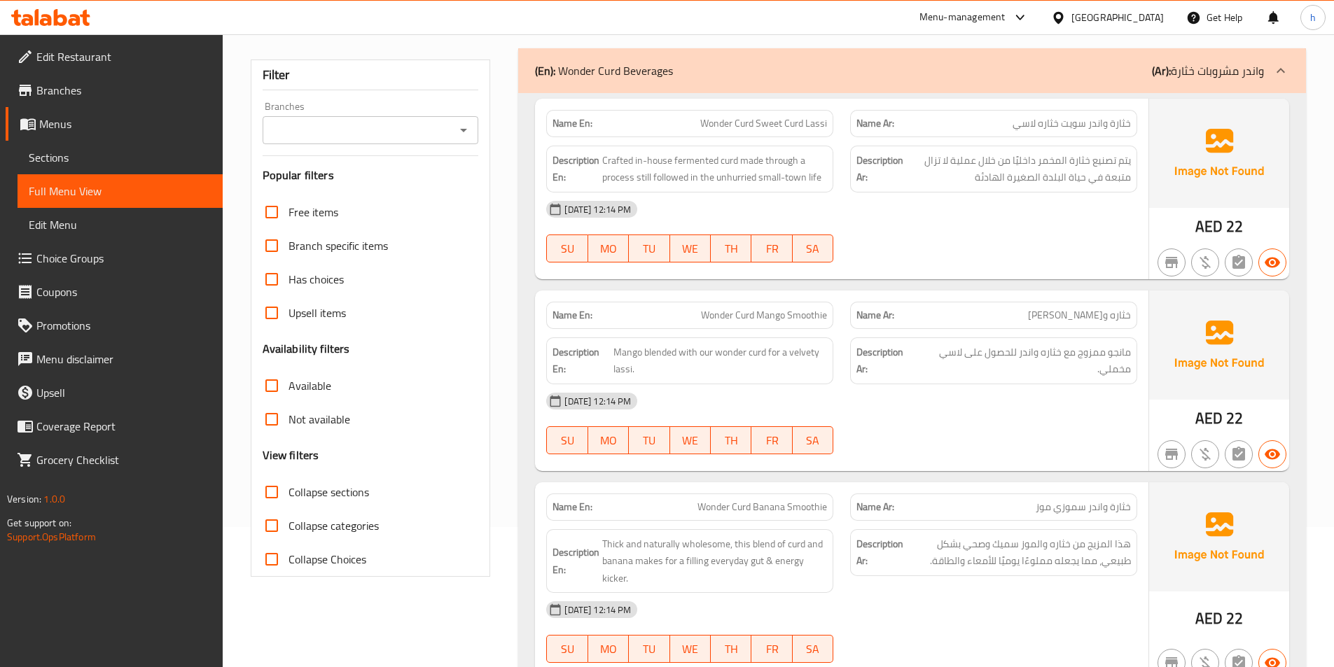
click at [73, 250] on span "Choice Groups" at bounding box center [123, 258] width 175 height 17
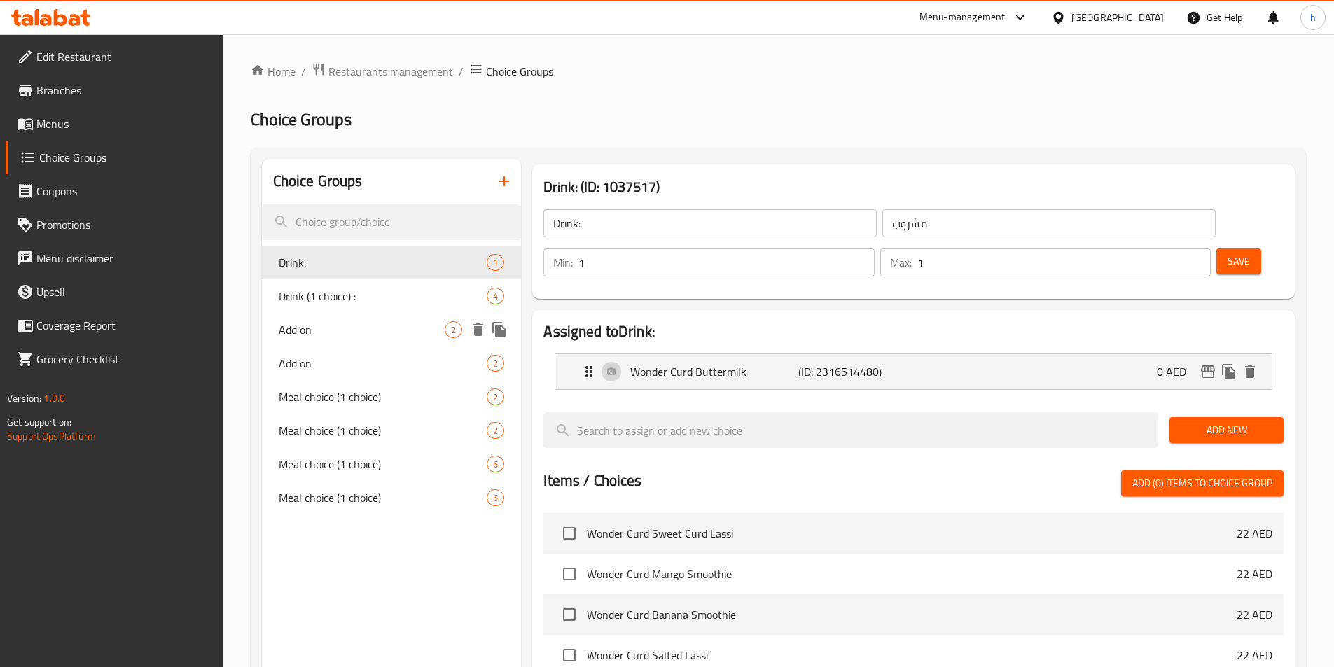
click at [387, 343] on div "Add on 2" at bounding box center [392, 330] width 260 height 34
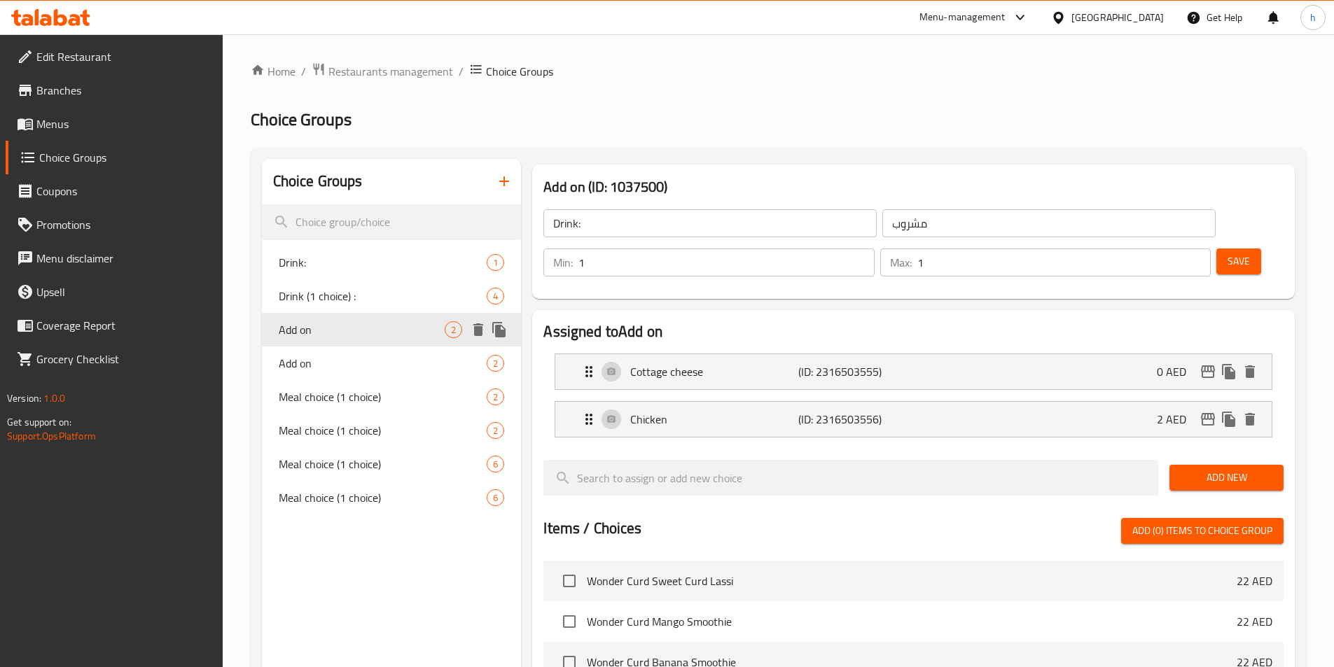
type input "Add on"
type input "اضف علي"
type input "0"
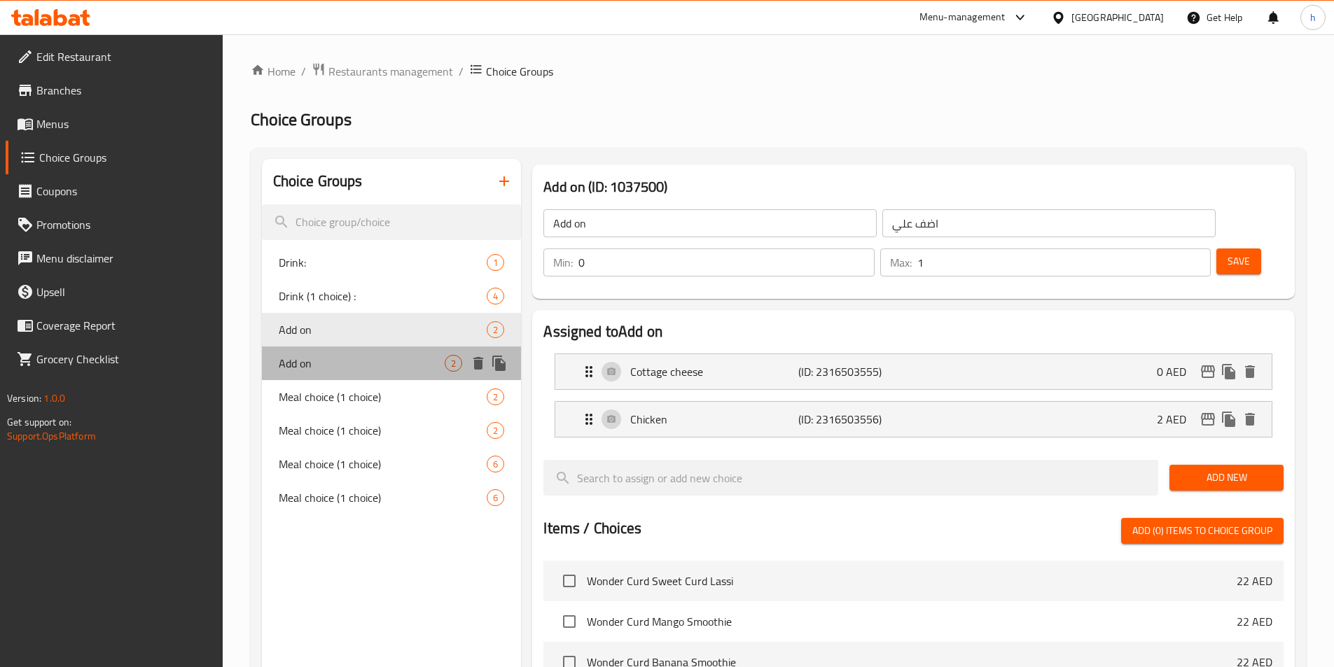
click at [388, 368] on span "Add on" at bounding box center [362, 363] width 167 height 17
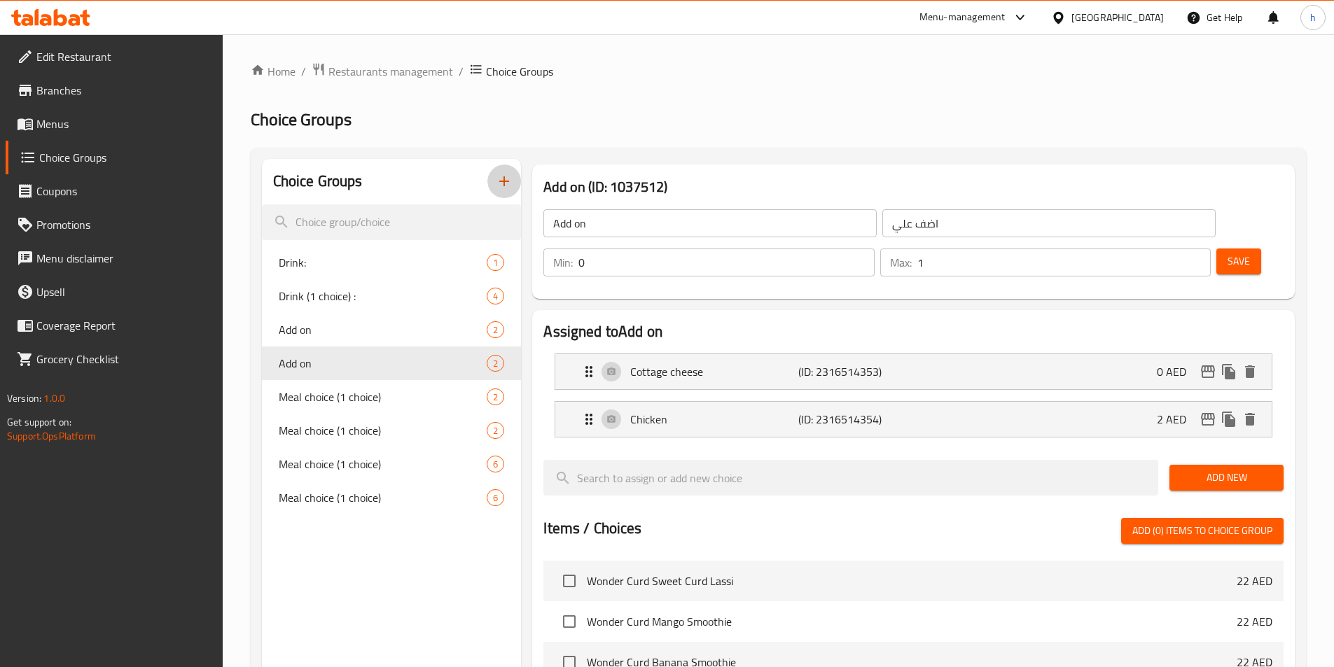
click at [511, 178] on icon "button" at bounding box center [504, 181] width 17 height 17
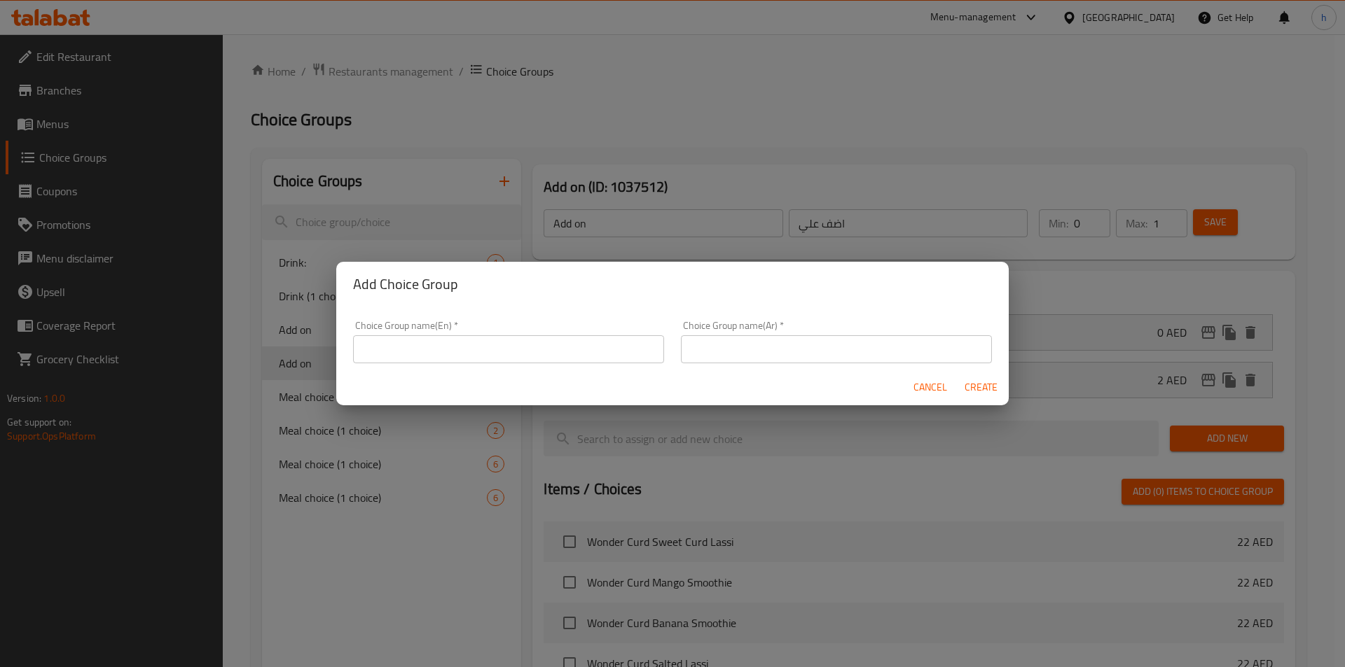
click at [440, 349] on input "text" at bounding box center [508, 349] width 311 height 28
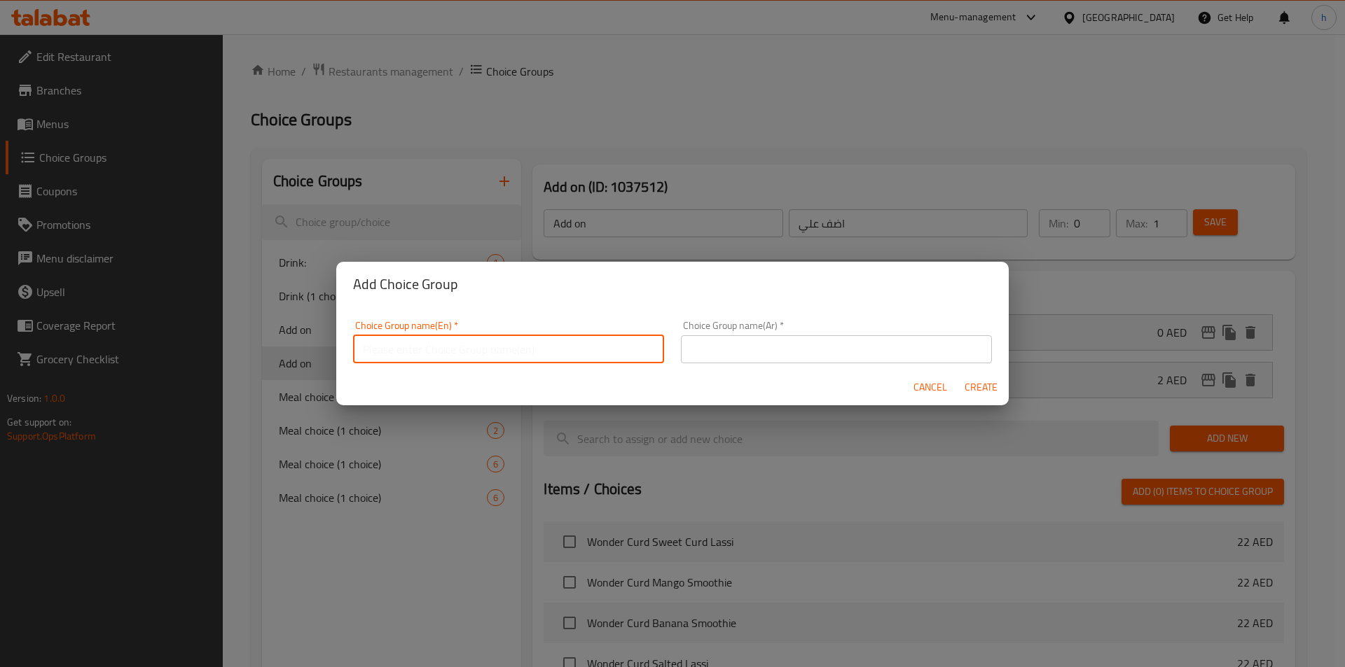
type input "Your Choice of :"
click at [810, 357] on input "text" at bounding box center [836, 349] width 311 height 28
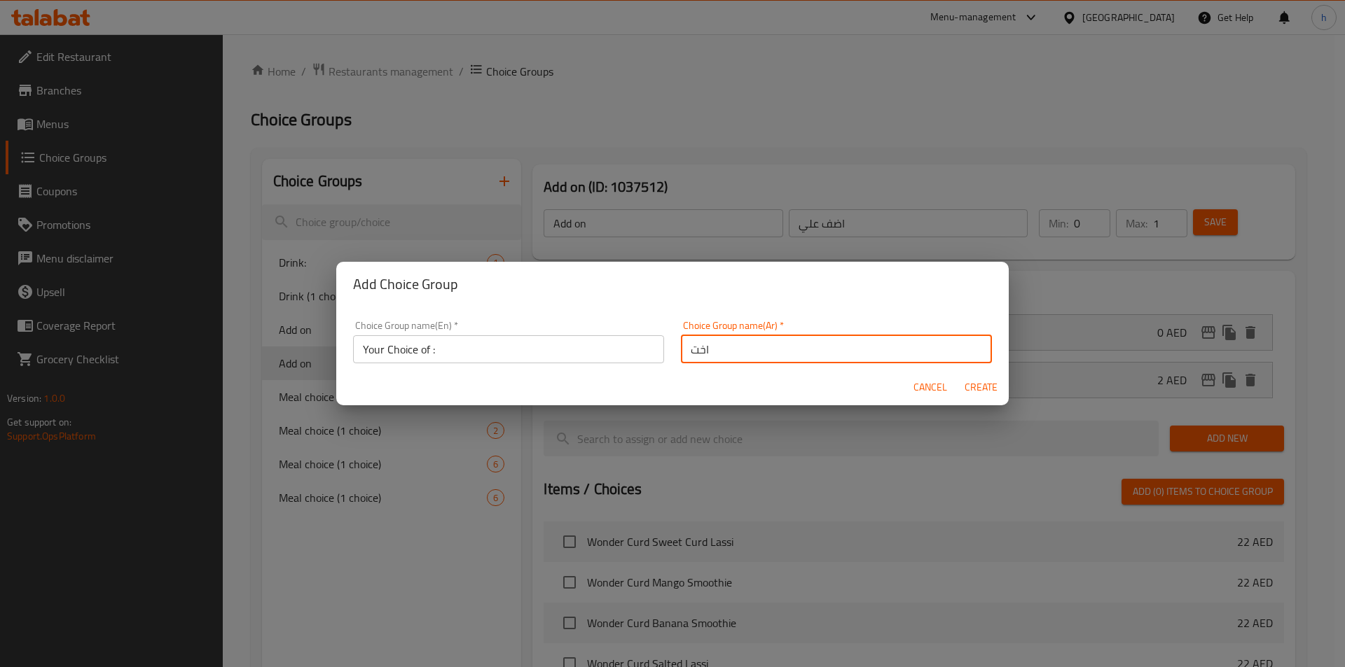
type input "اختيارك من"
click at [981, 394] on span "Create" at bounding box center [981, 388] width 34 height 18
type input "Your Choice of :"
type input "اختيارك من"
type input "0"
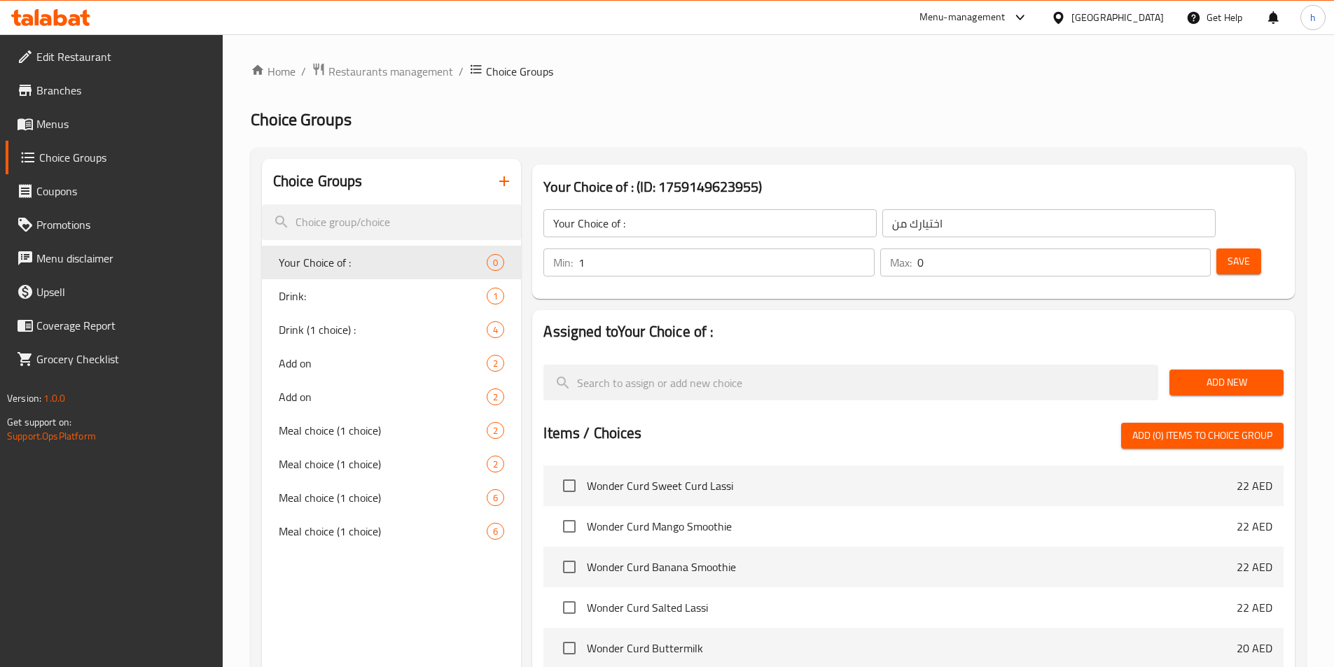
type input "1"
click at [874, 249] on input "1" at bounding box center [726, 263] width 296 height 28
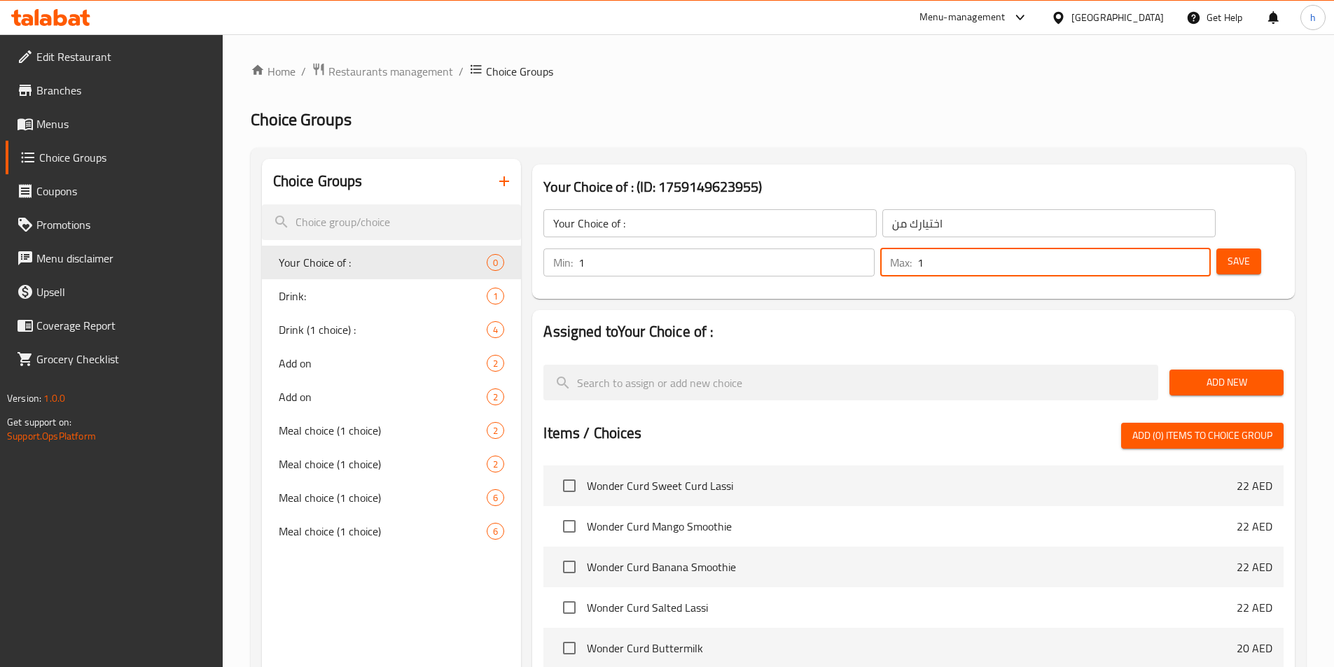
type input "1"
click at [1176, 249] on input "1" at bounding box center [1063, 263] width 293 height 28
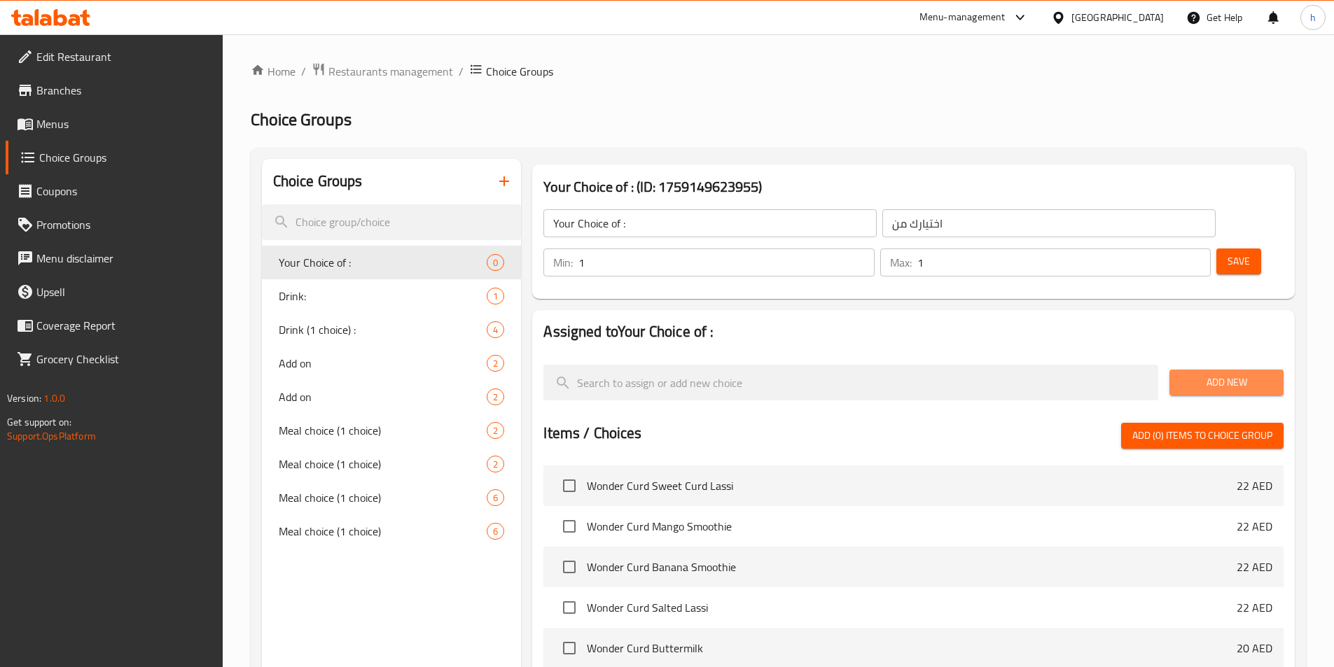
click at [1208, 370] on button "Add New" at bounding box center [1226, 383] width 114 height 26
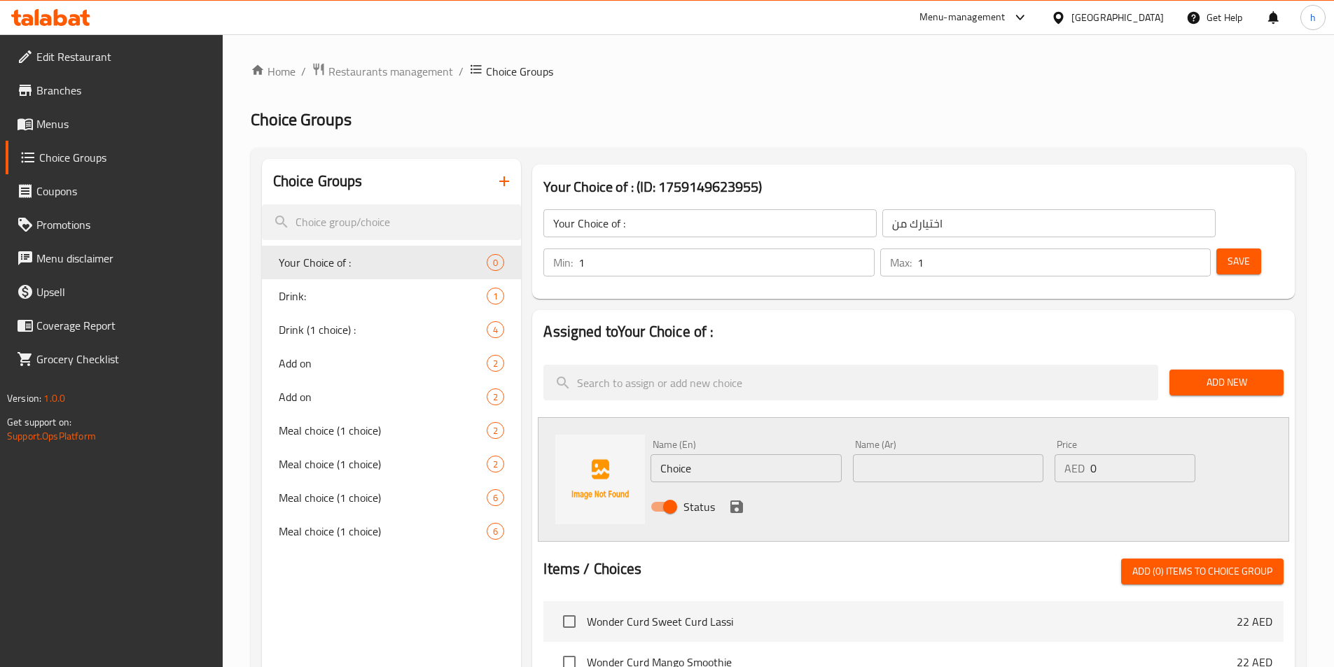
click at [764, 454] on input "Choice" at bounding box center [746, 468] width 190 height 28
paste input "Paneer"
type input "Paneer"
click at [971, 454] on input "text" at bounding box center [948, 468] width 190 height 28
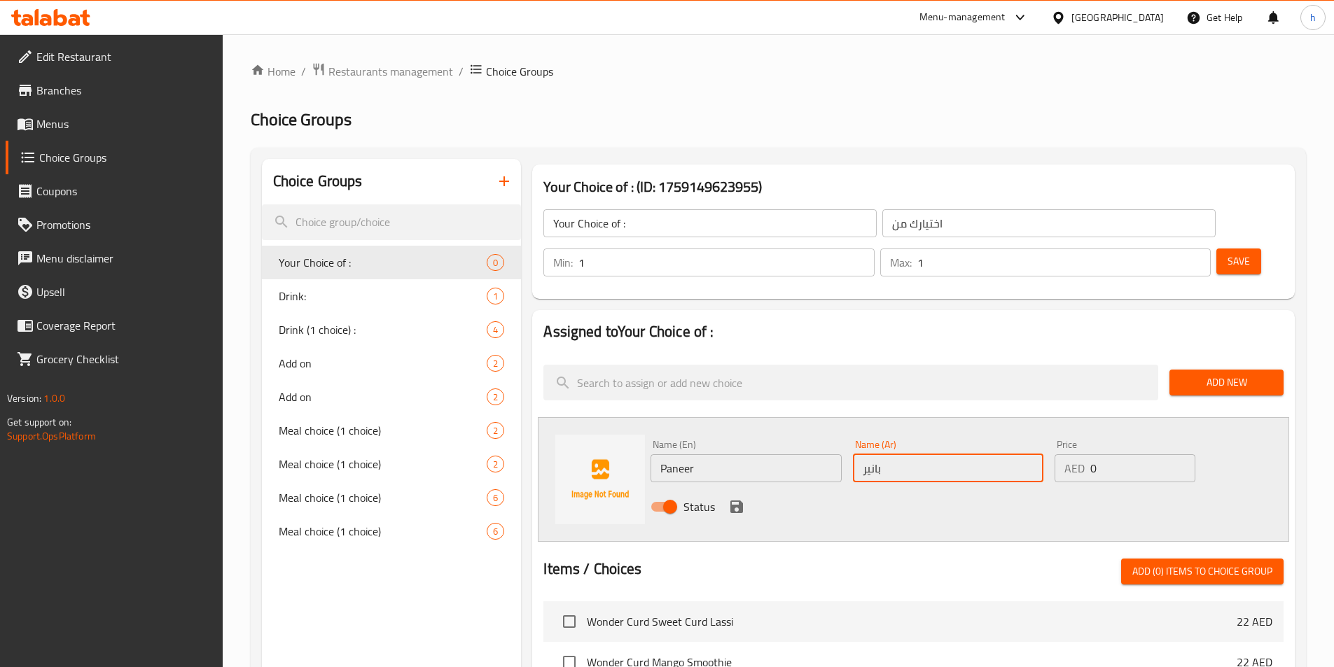
type input "بانير"
click at [848, 488] on div "Status" at bounding box center [948, 507] width 606 height 38
click at [733, 501] on icon "save" at bounding box center [736, 507] width 13 height 13
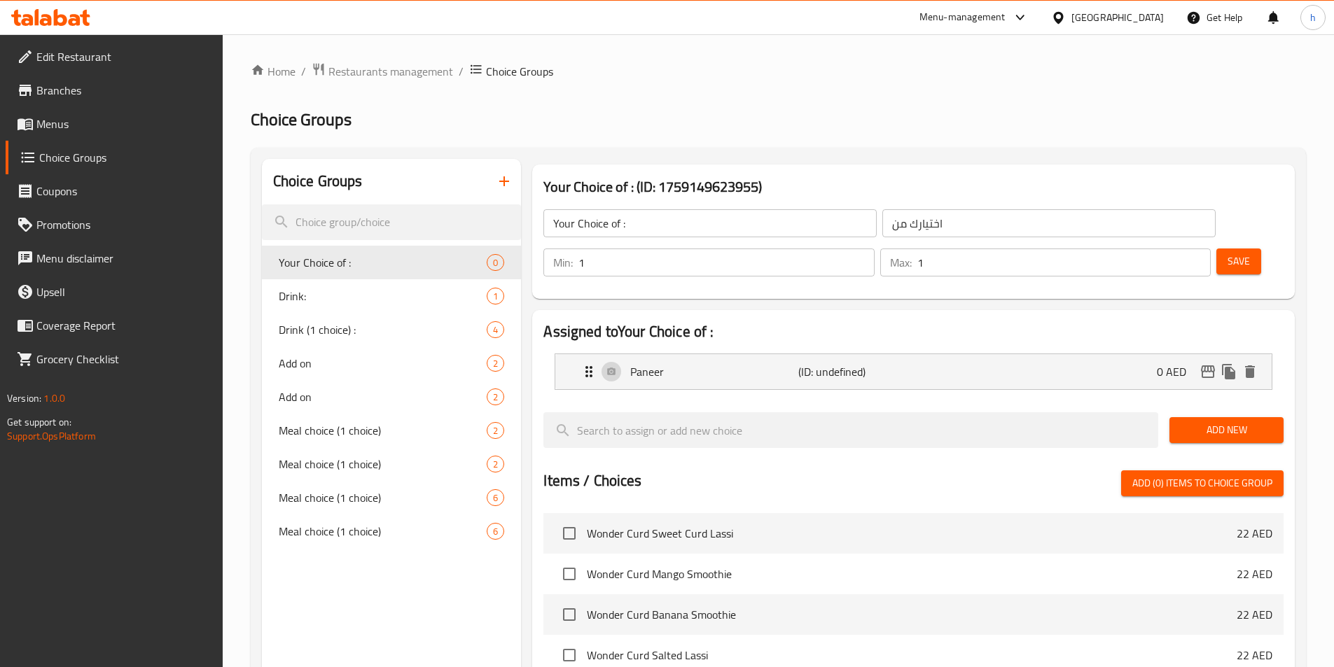
click at [1194, 422] on span "Add New" at bounding box center [1227, 431] width 92 height 18
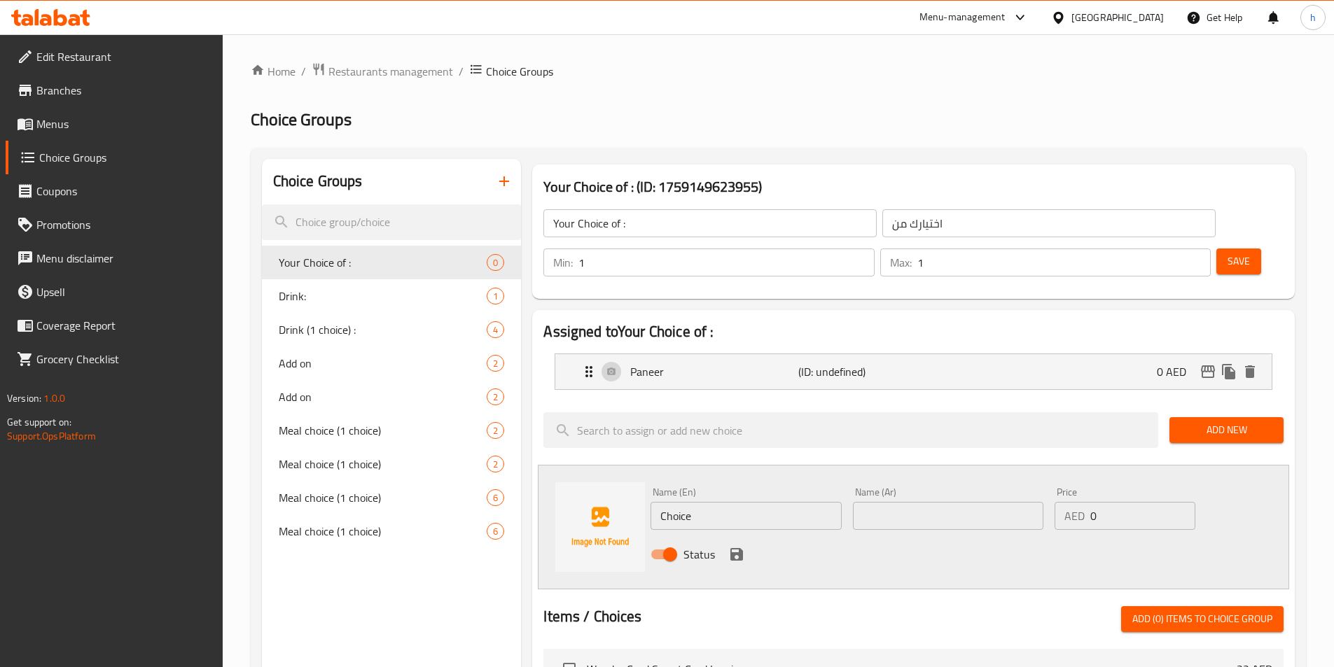
click at [683, 502] on input "Choice" at bounding box center [746, 516] width 190 height 28
paste input "chicken"
type input "chicken"
click at [991, 502] on input "text" at bounding box center [948, 516] width 190 height 28
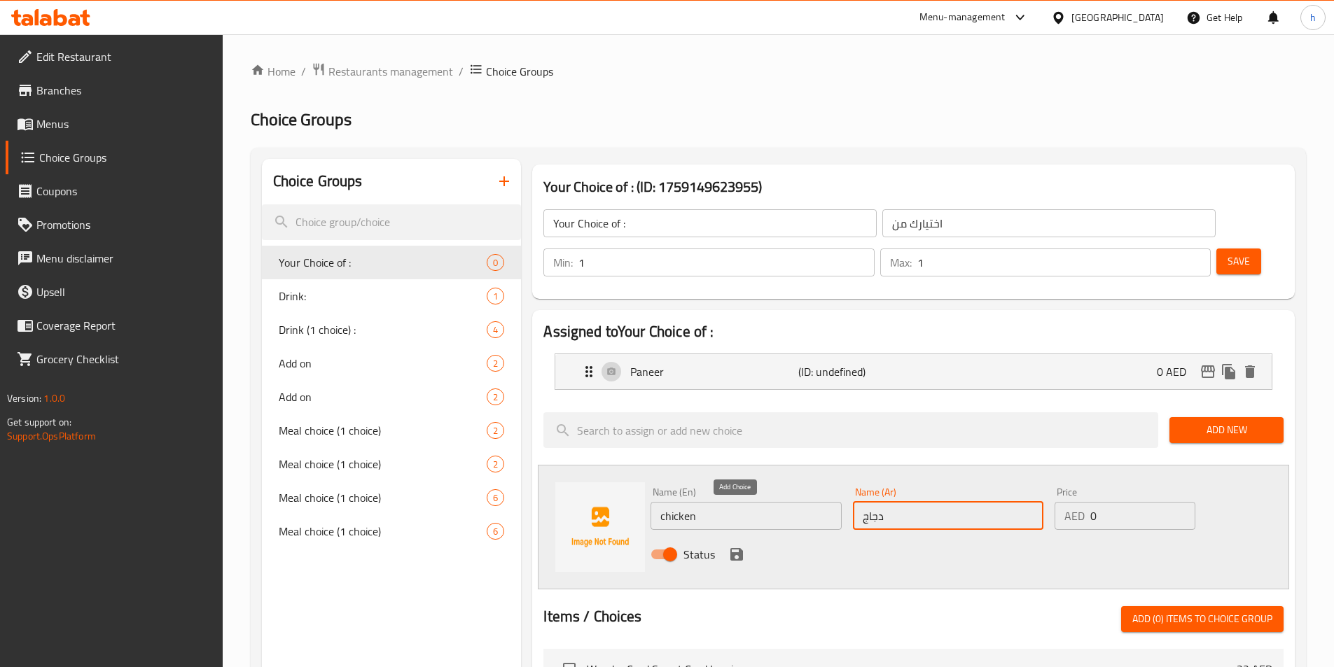
type input "دجاج"
click at [742, 548] on icon "save" at bounding box center [736, 554] width 13 height 13
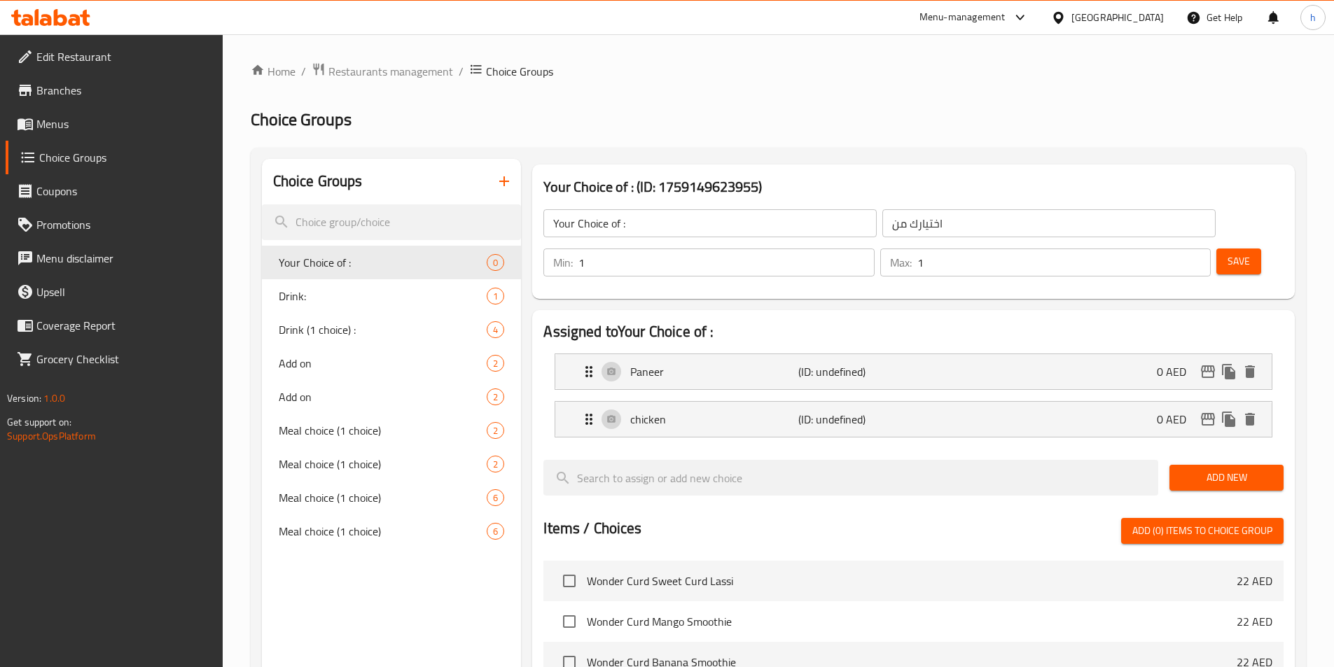
click at [1226, 249] on button "Save" at bounding box center [1238, 262] width 45 height 26
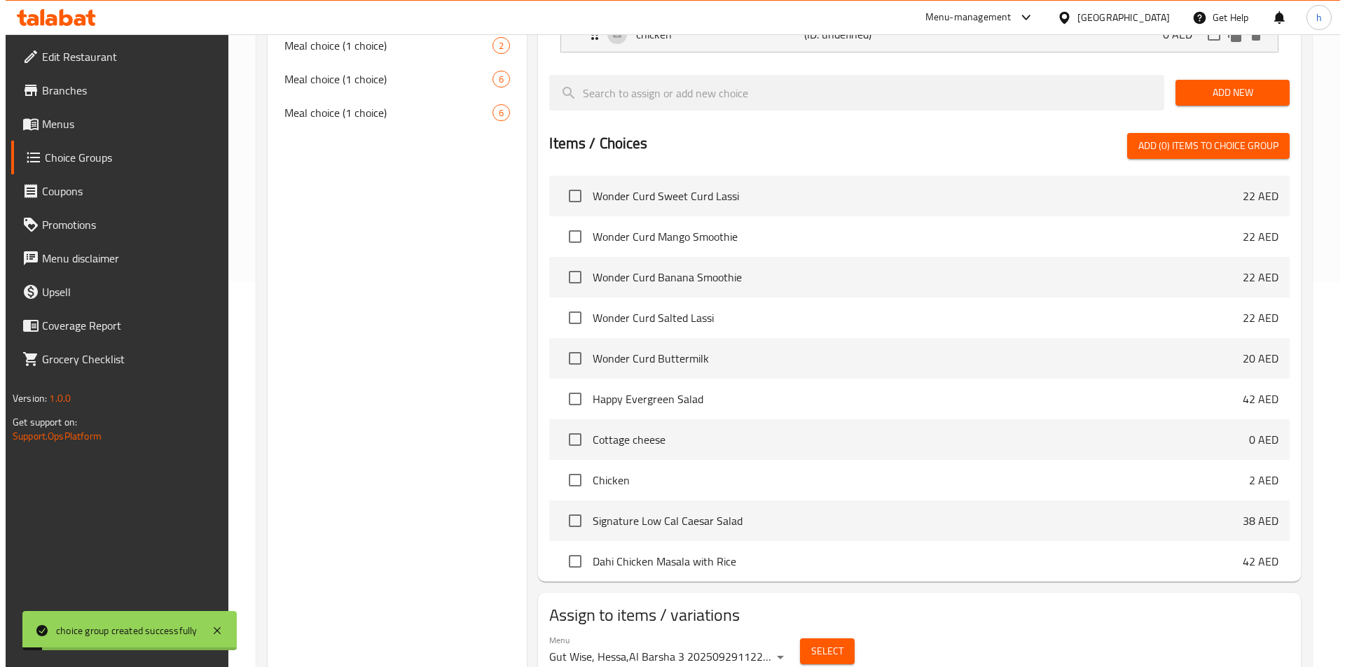
scroll to position [403, 0]
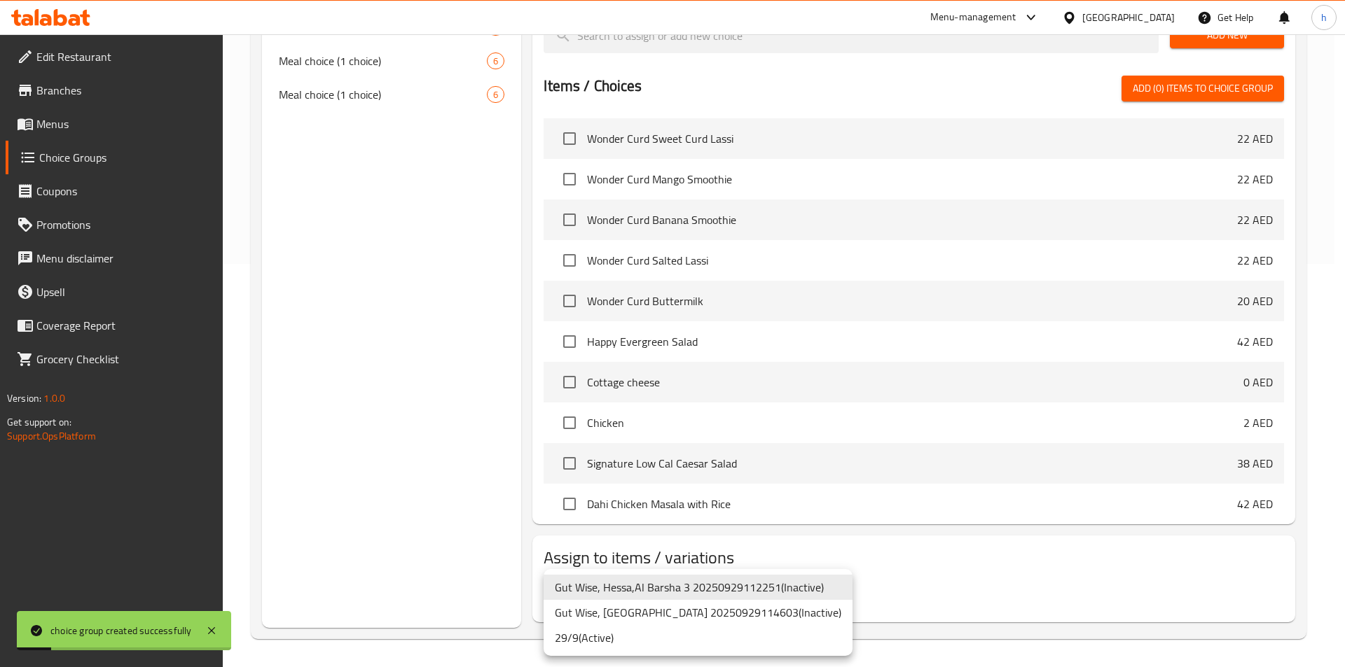
click at [620, 630] on li "29/9 ( Active )" at bounding box center [697, 637] width 309 height 25
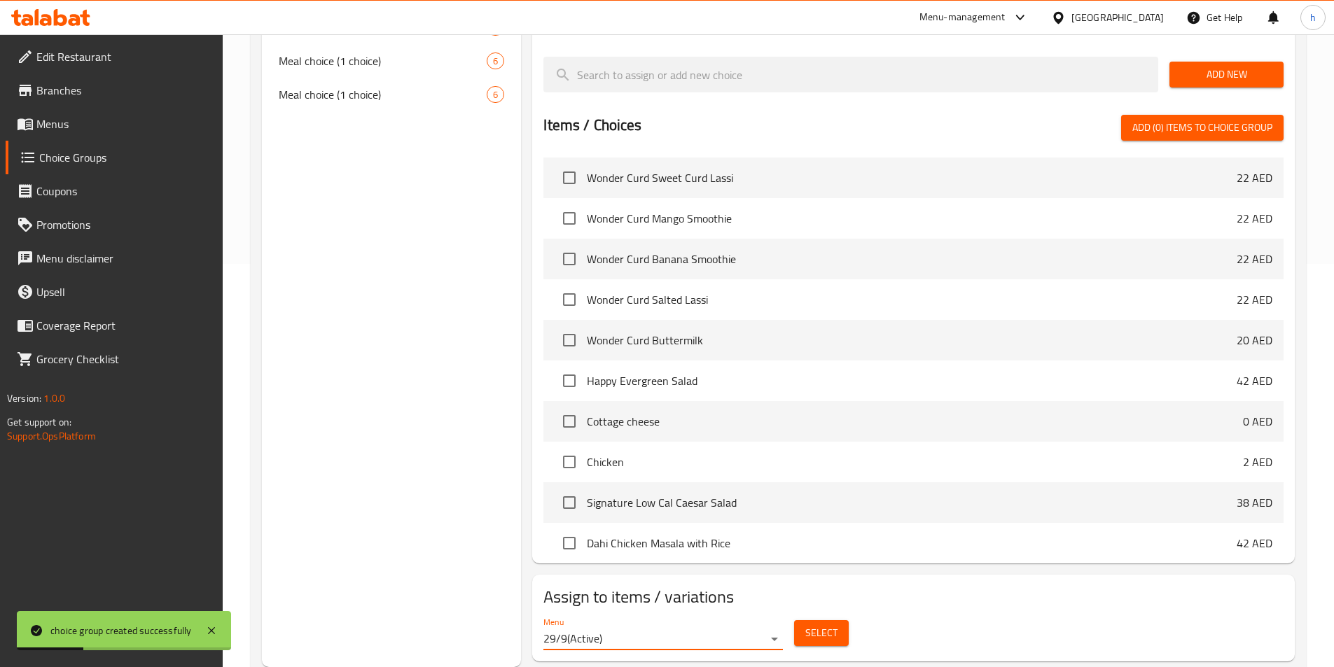
click at [826, 625] on span "Select" at bounding box center [821, 634] width 32 height 18
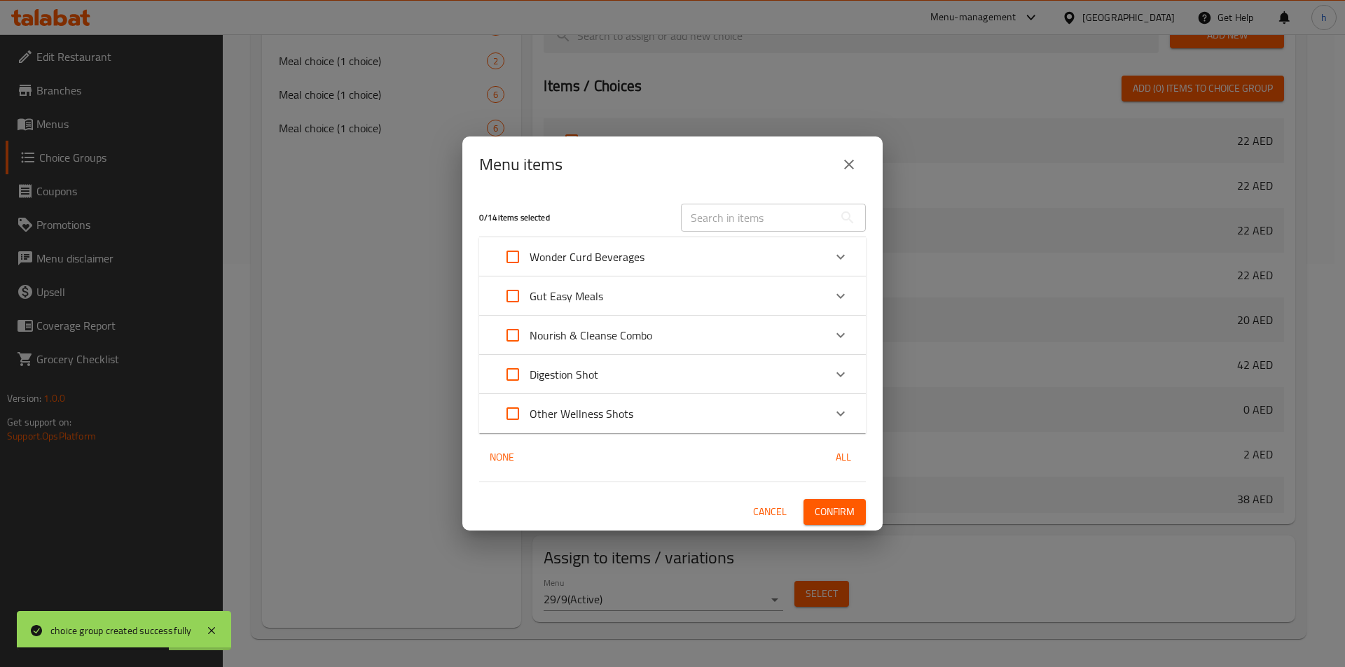
click at [616, 305] on div "Gut Easy Meals" at bounding box center [660, 296] width 328 height 34
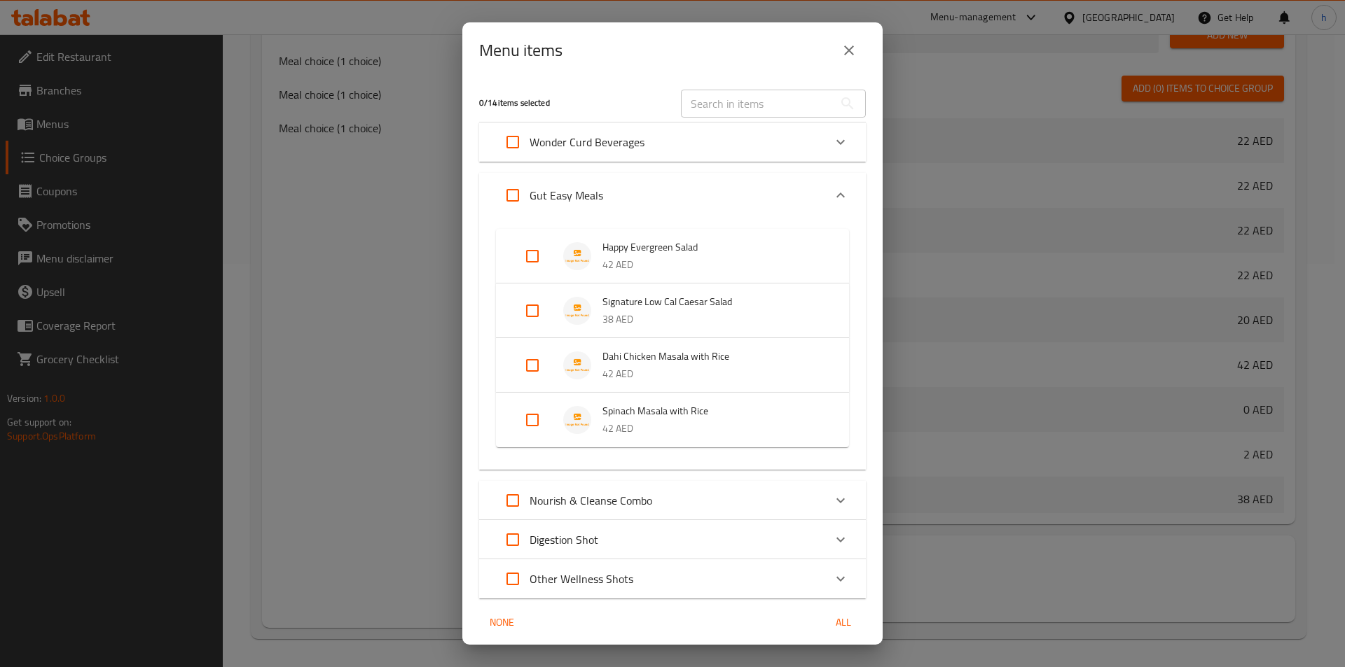
click at [651, 426] on p "42 AED" at bounding box center [711, 429] width 218 height 18
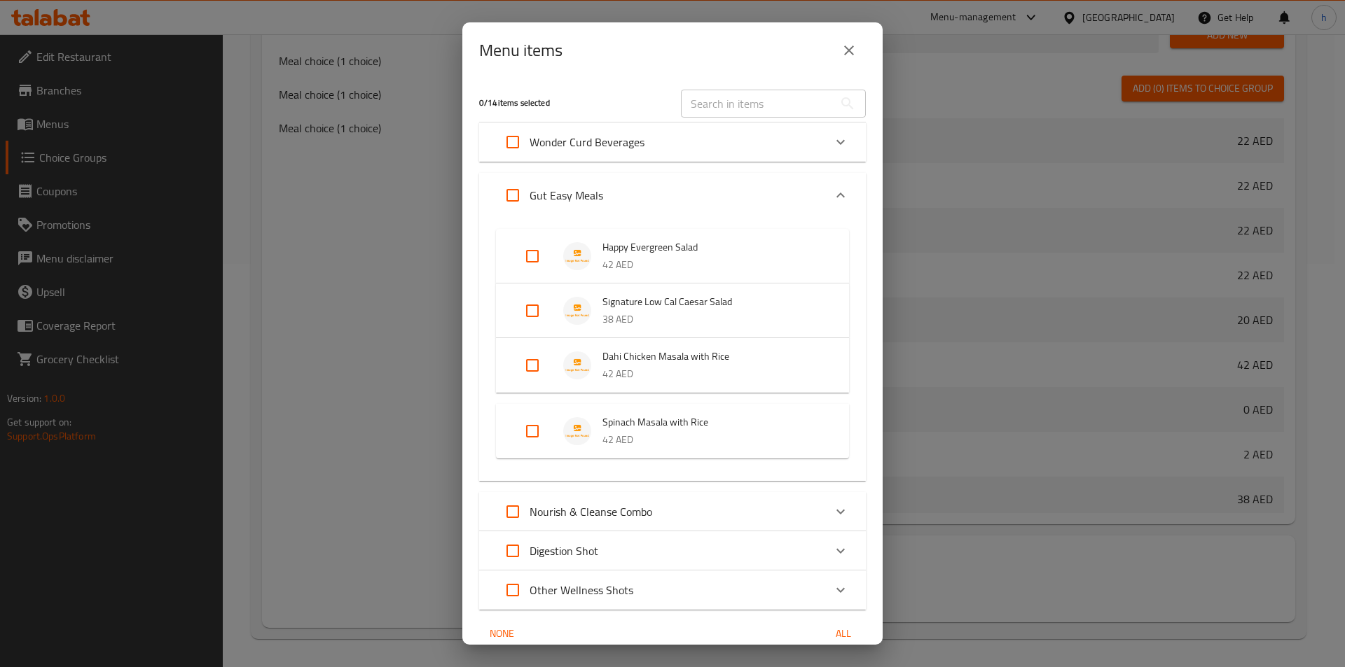
click at [530, 422] on input "Expand" at bounding box center [532, 432] width 34 height 34
checkbox input "true"
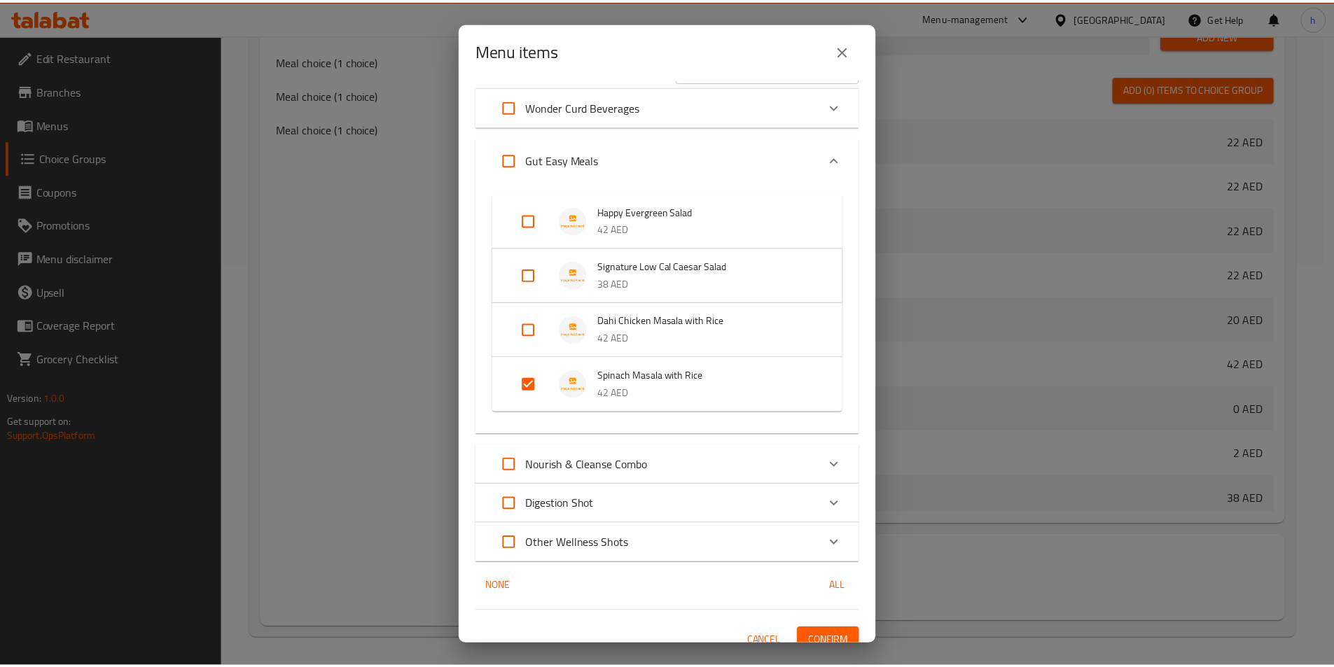
scroll to position [51, 0]
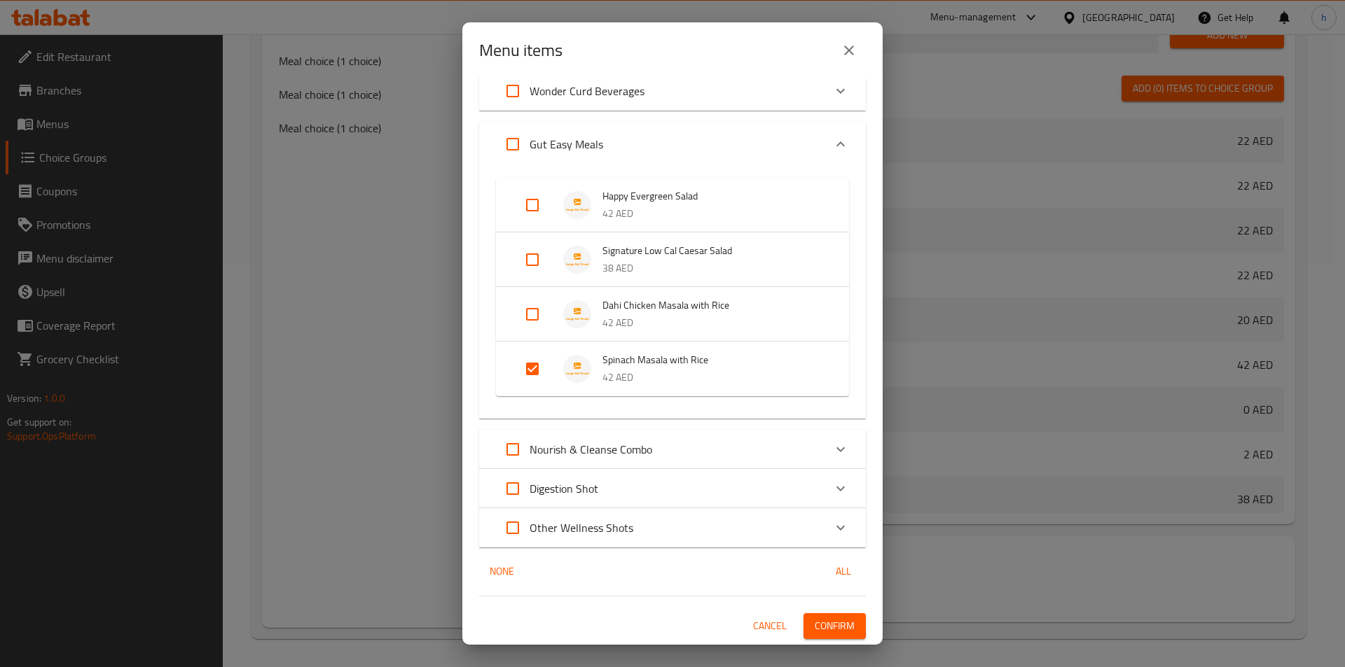
click at [824, 613] on button "Confirm" at bounding box center [834, 626] width 62 height 26
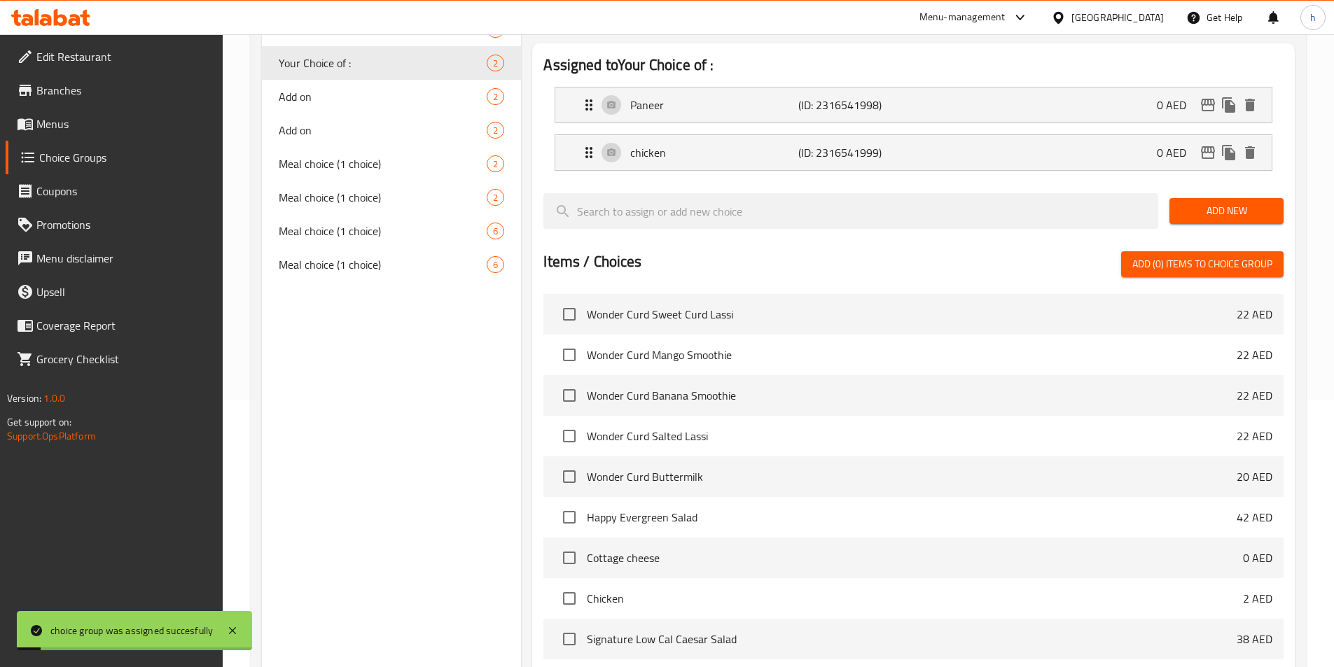
scroll to position [263, 0]
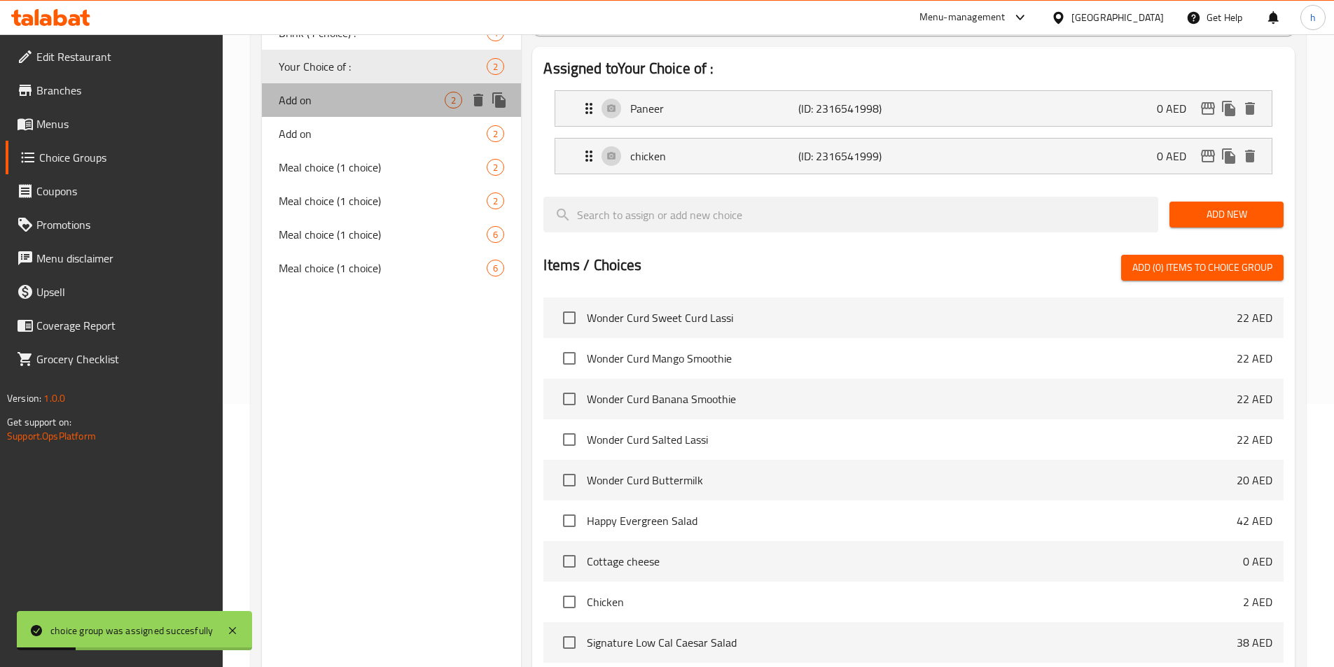
click at [373, 94] on span "Add on" at bounding box center [362, 100] width 167 height 17
type input "Add on"
type input "اضف علي"
type input "0"
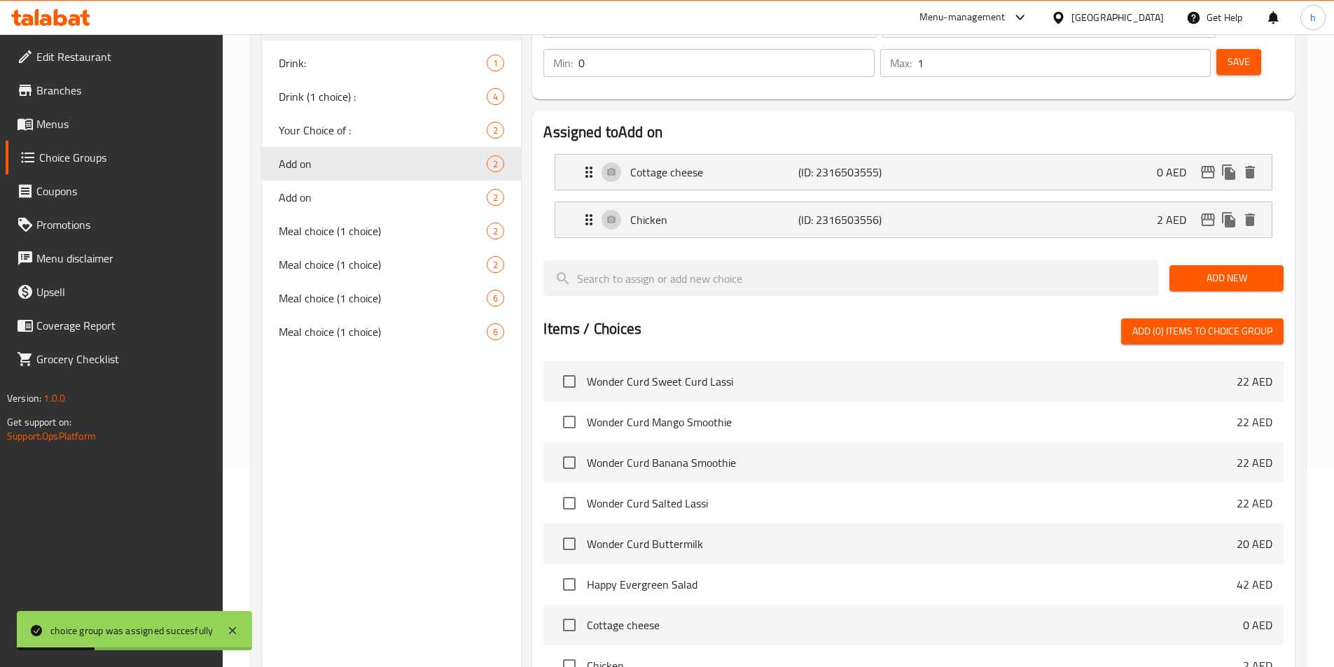
scroll to position [123, 0]
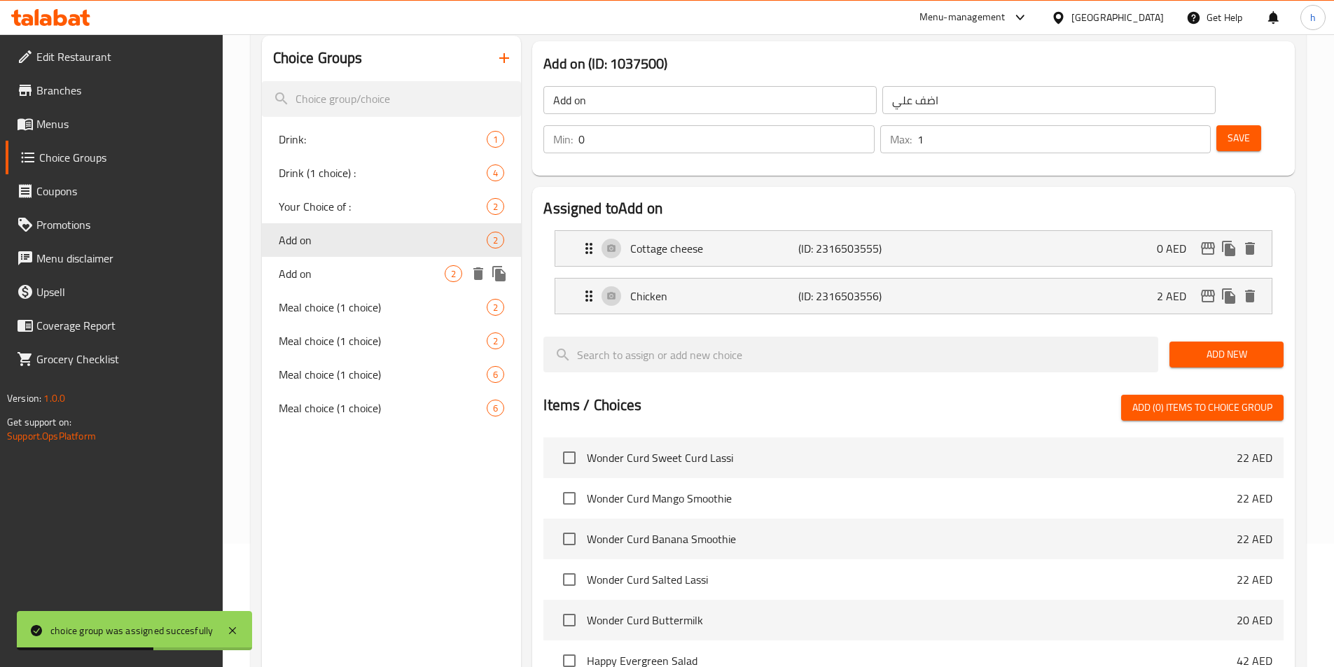
click at [347, 279] on span "Add on" at bounding box center [362, 273] width 167 height 17
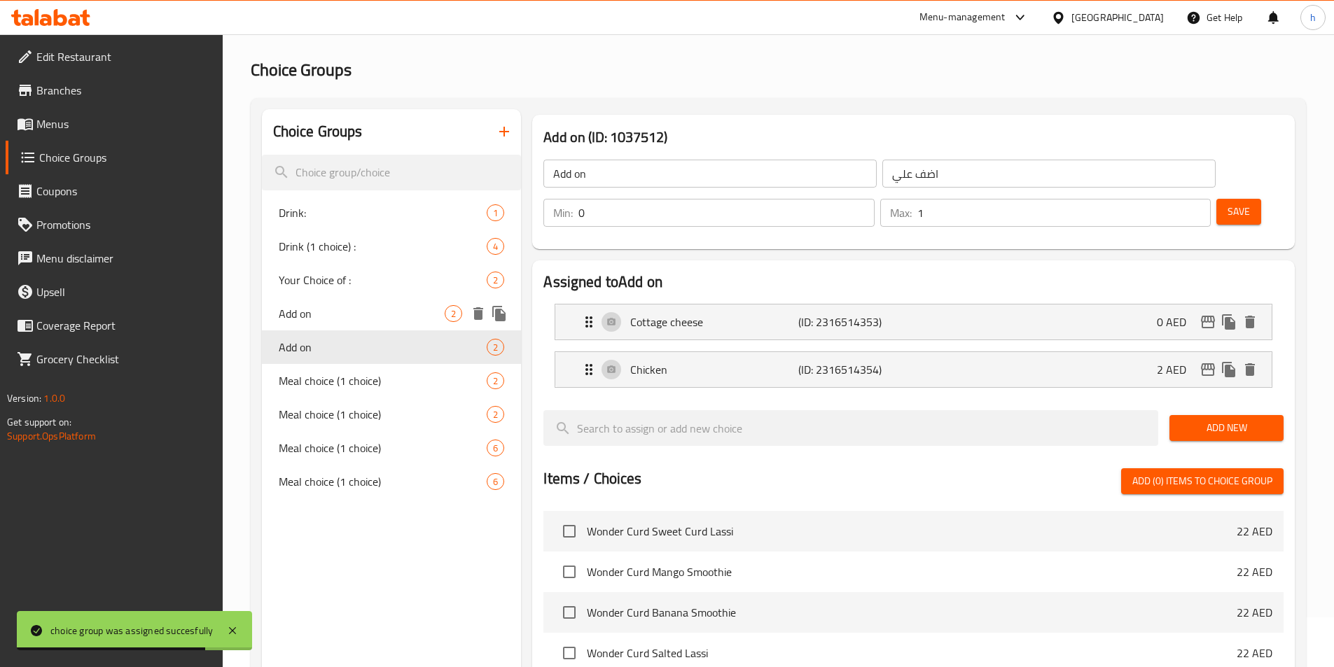
scroll to position [0, 0]
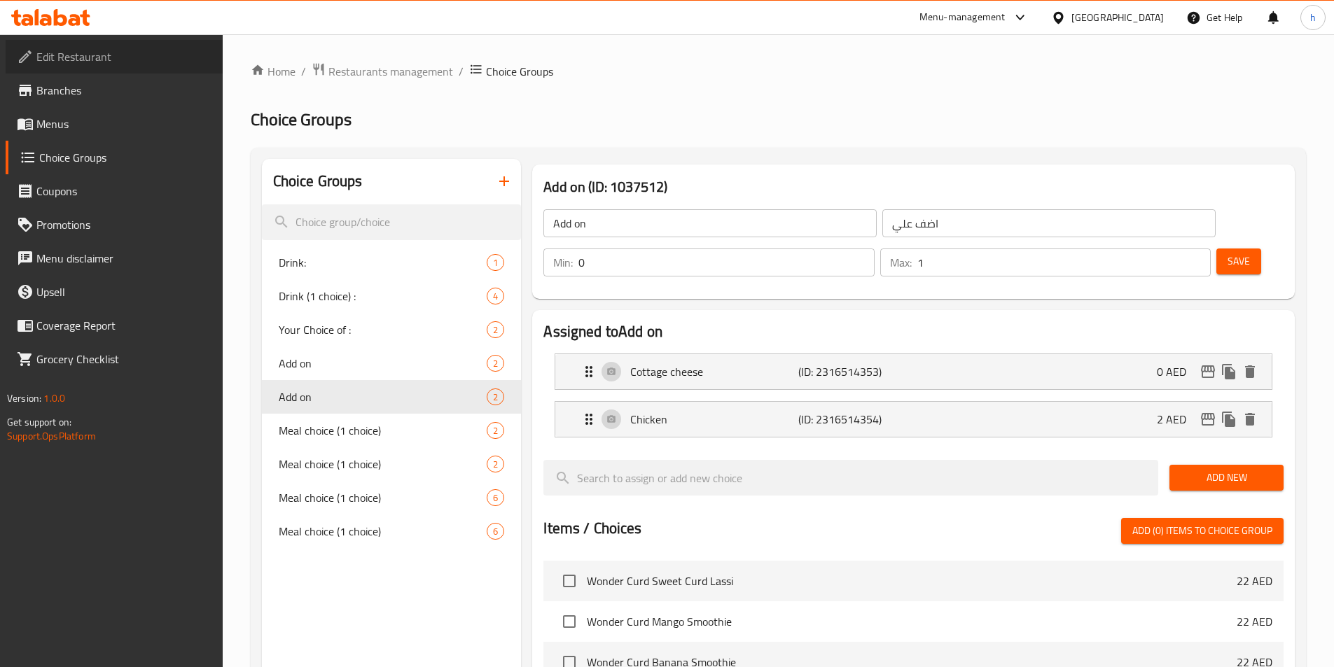
click at [139, 50] on span "Edit Restaurant" at bounding box center [123, 56] width 175 height 17
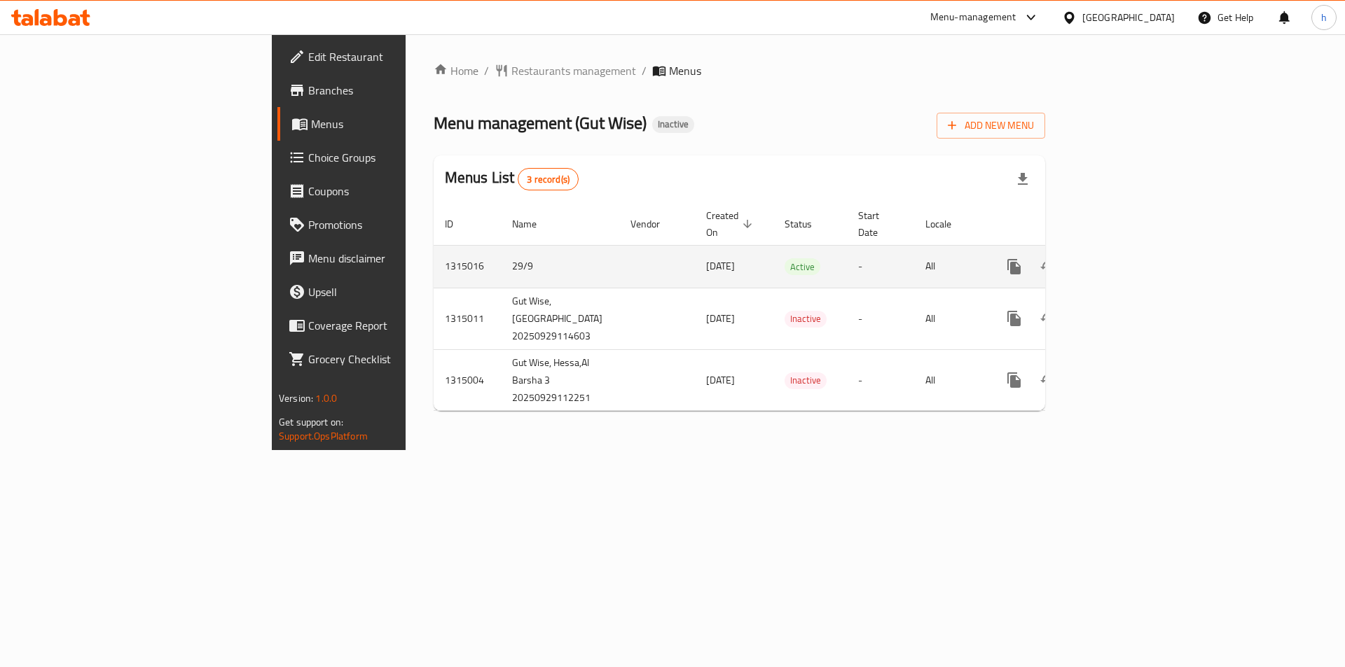
click at [1123, 258] on icon "enhanced table" at bounding box center [1114, 266] width 17 height 17
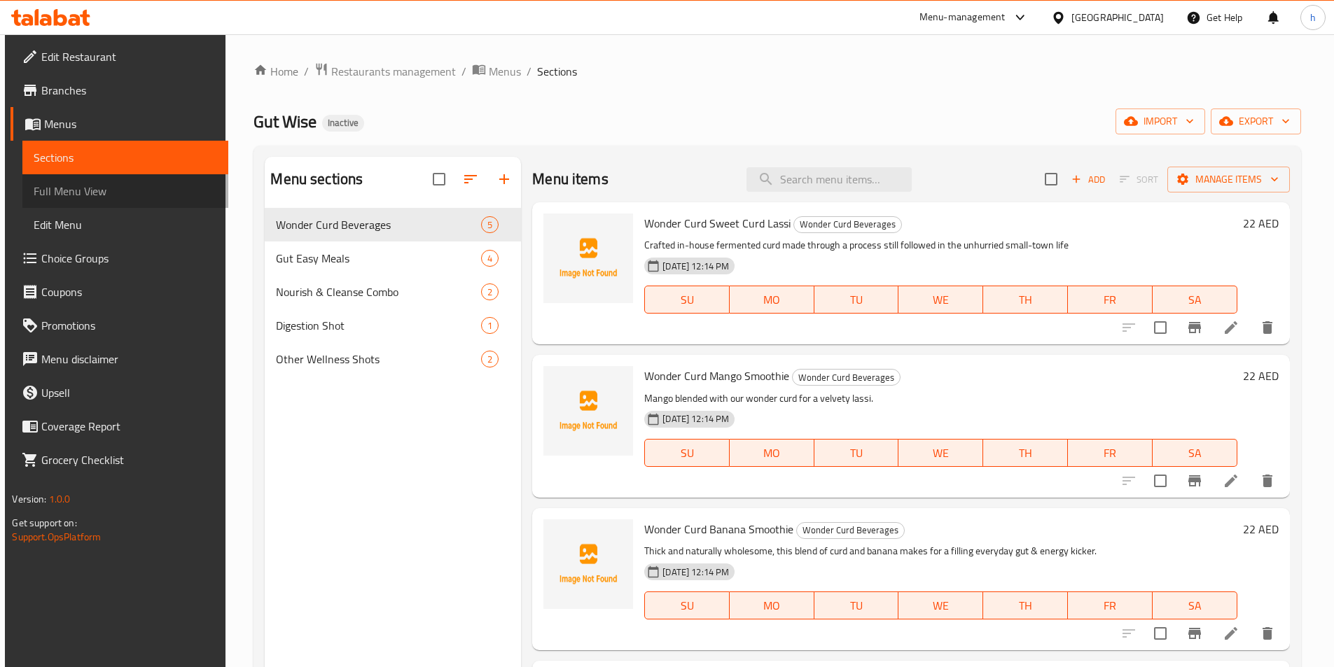
click at [136, 204] on link "Full Menu View" at bounding box center [124, 191] width 205 height 34
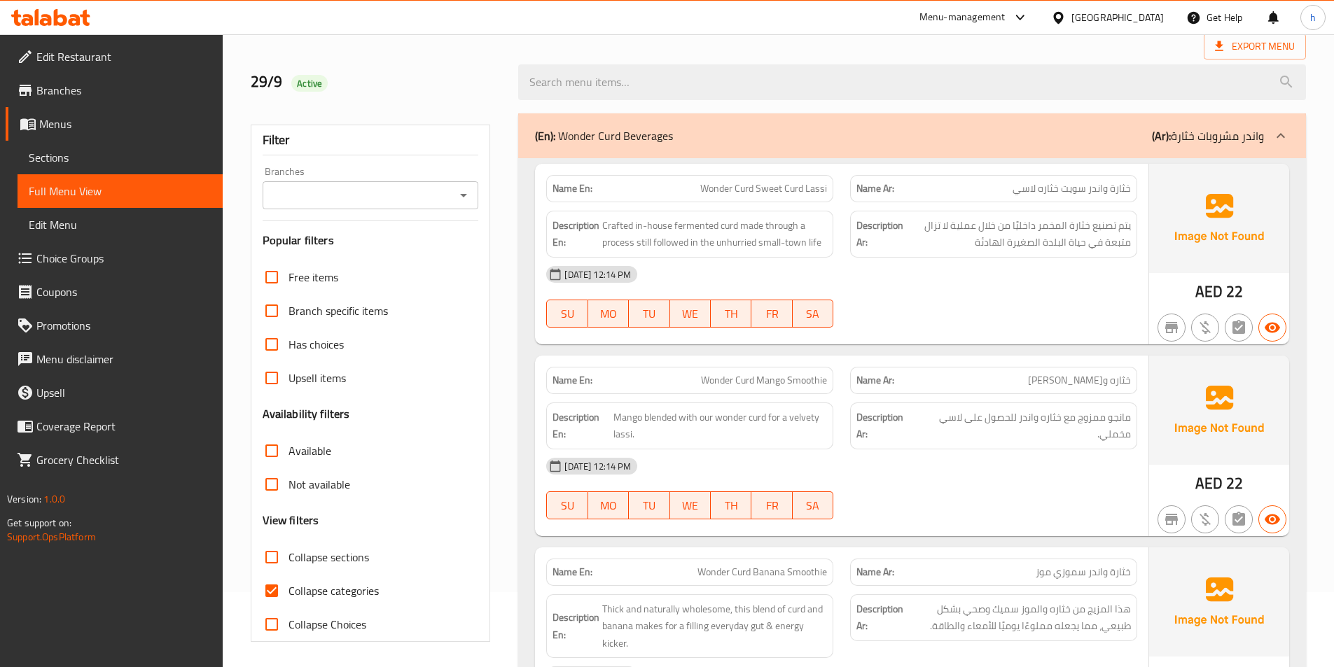
scroll to position [210, 0]
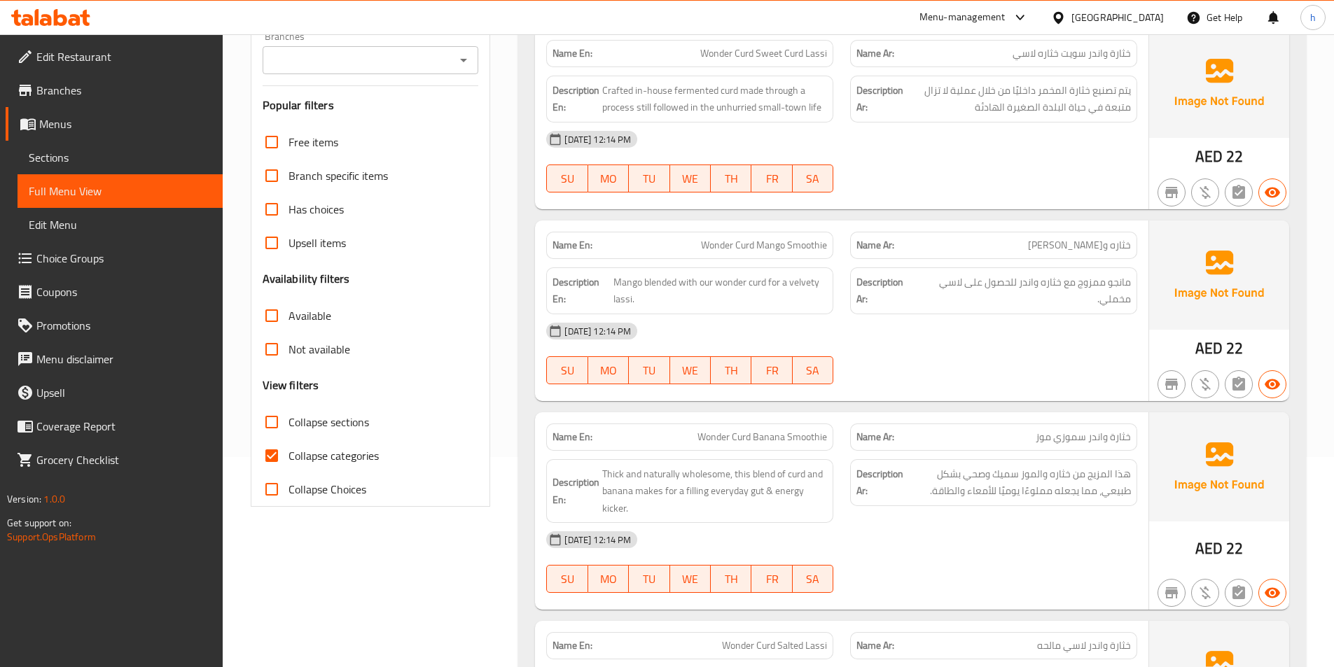
click at [270, 452] on input "Collapse categories" at bounding box center [272, 456] width 34 height 34
checkbox input "false"
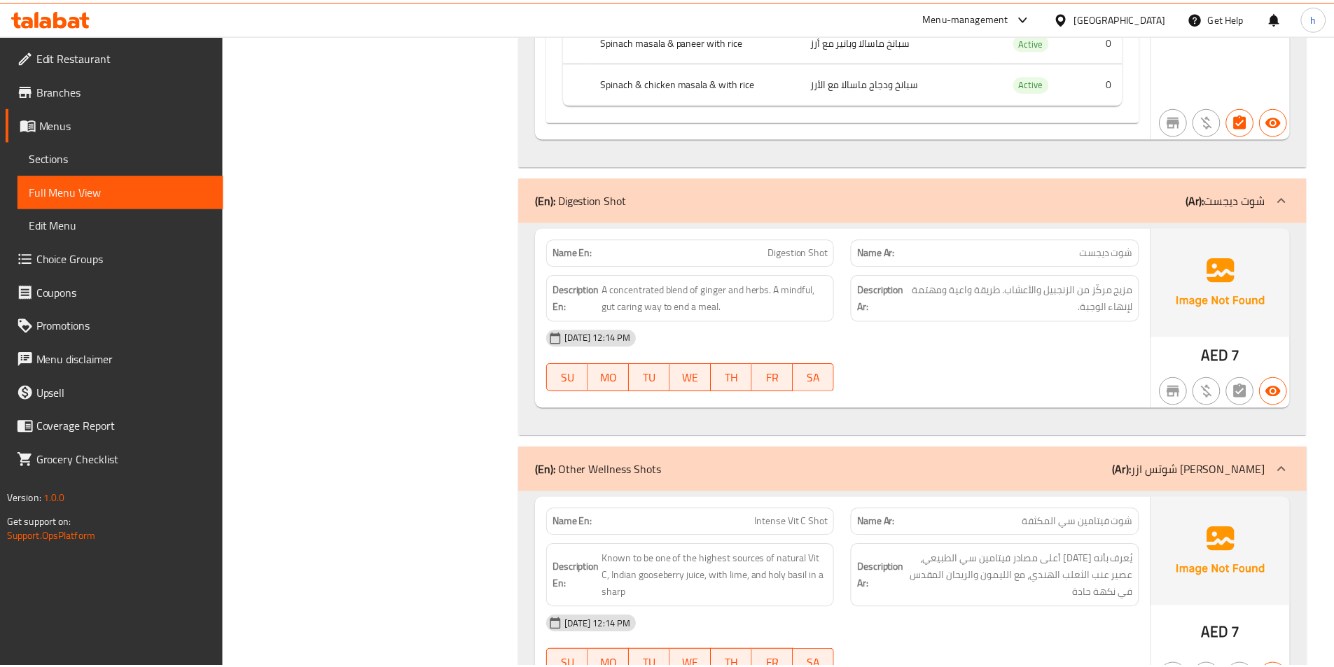
scroll to position [4455, 0]
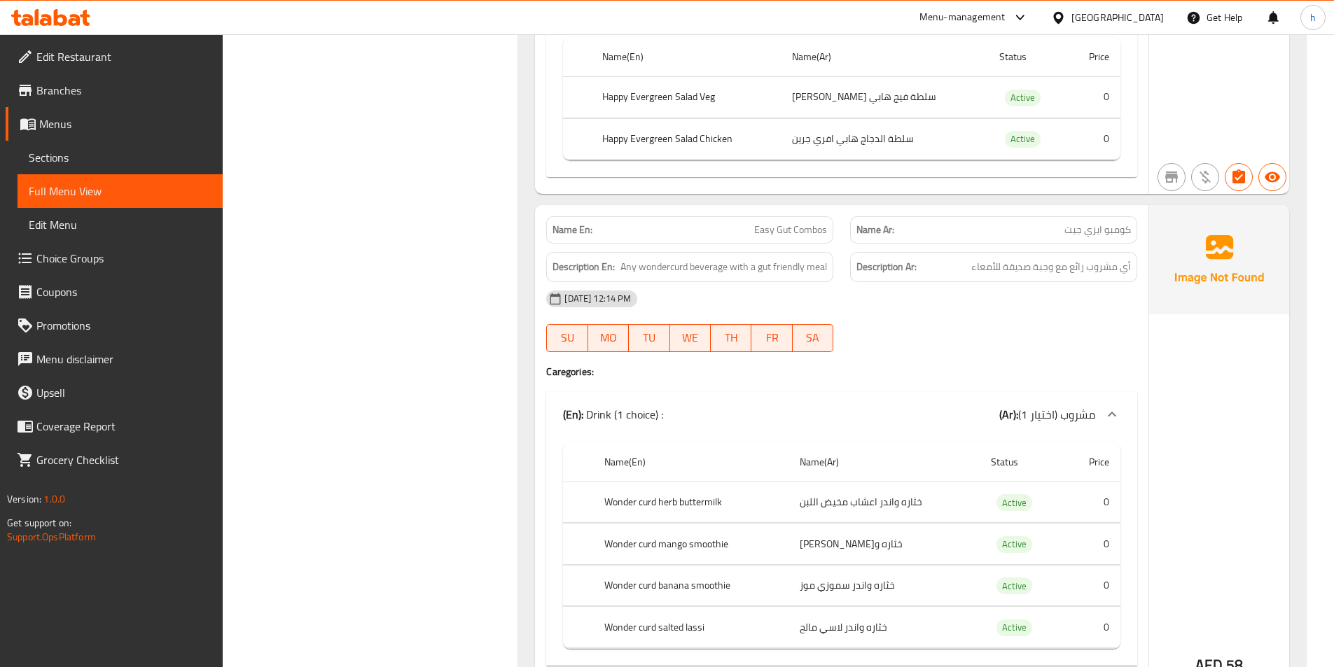
scroll to position [2984, 0]
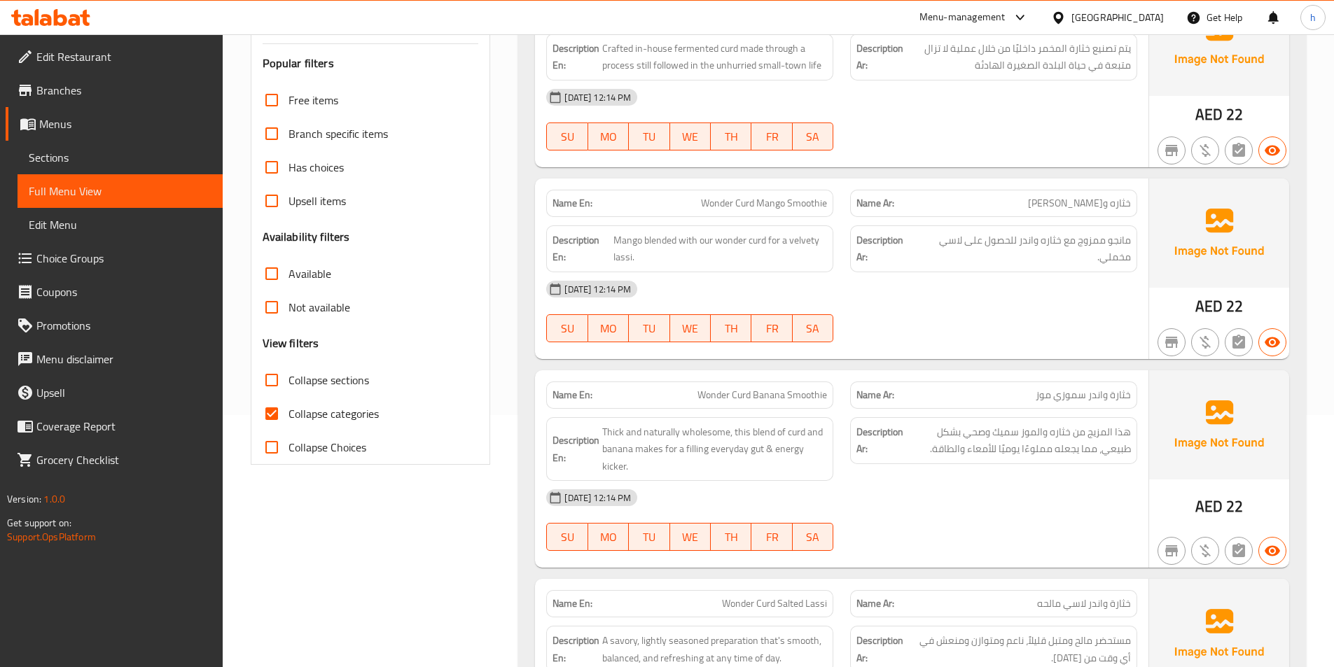
scroll to position [280, 0]
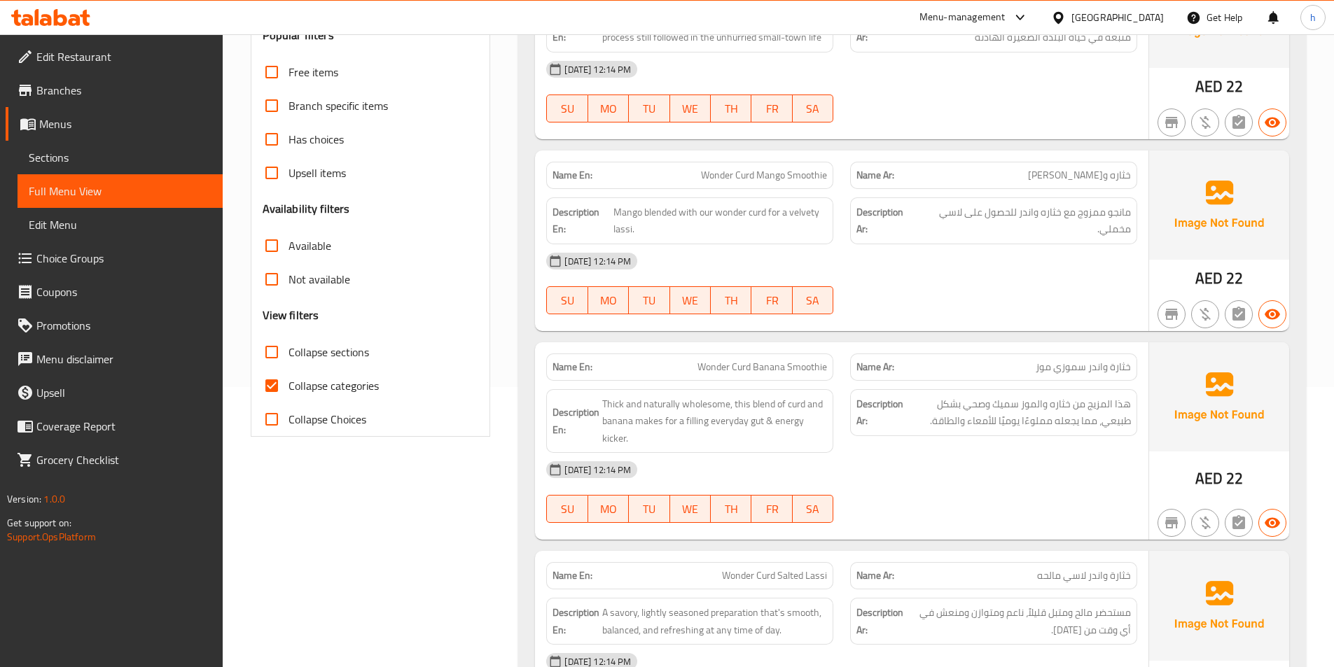
click at [283, 383] on input "Collapse categories" at bounding box center [272, 386] width 34 height 34
checkbox input "false"
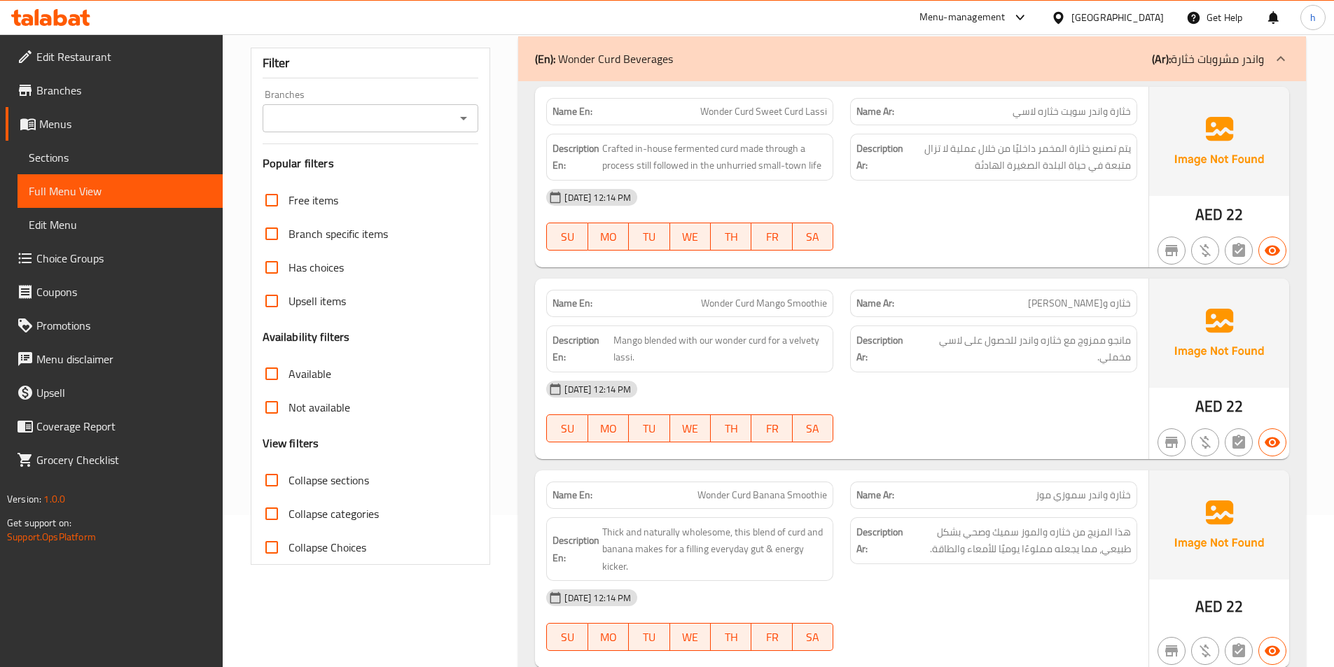
scroll to position [0, 0]
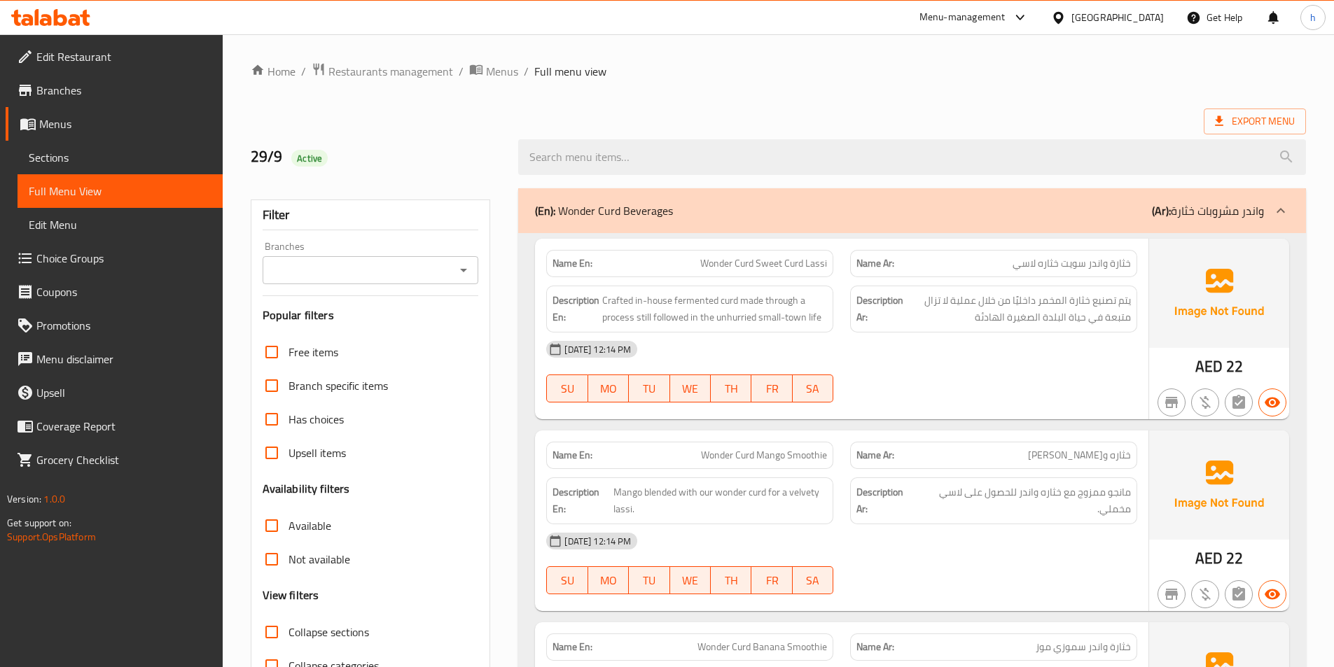
click at [708, 262] on span "Wonder Curd Sweet Curd Lassi" at bounding box center [763, 263] width 127 height 15
click at [758, 262] on span "Wonder Curd Sweet Curd Lassi" at bounding box center [763, 263] width 127 height 15
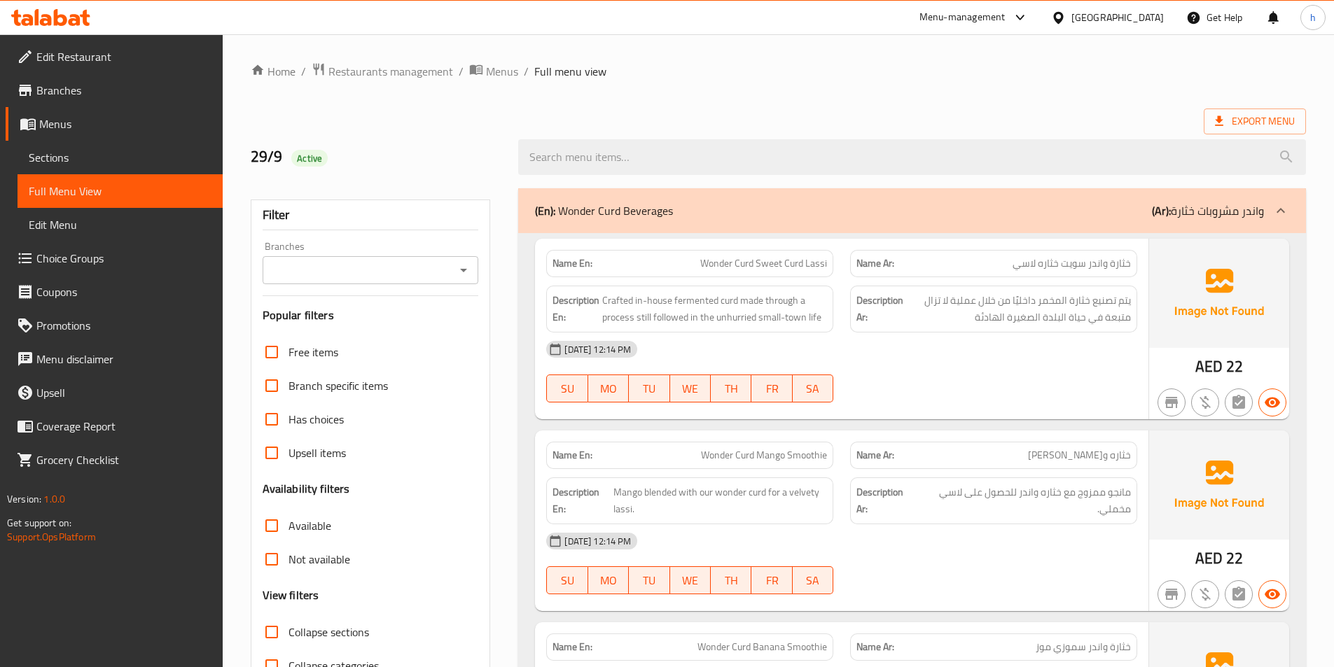
click at [760, 292] on span "Crafted in-house fermented curd made through a process still followed in the un…" at bounding box center [714, 309] width 225 height 34
drag, startPoint x: 604, startPoint y: 298, endPoint x: 685, endPoint y: 306, distance: 81.6
click at [658, 307] on span "Crafted in-house fermented curd made through a process still followed in the un…" at bounding box center [714, 309] width 225 height 34
click at [686, 304] on span "Crafted in-house fermented curd made through a process still followed in the un…" at bounding box center [714, 309] width 225 height 34
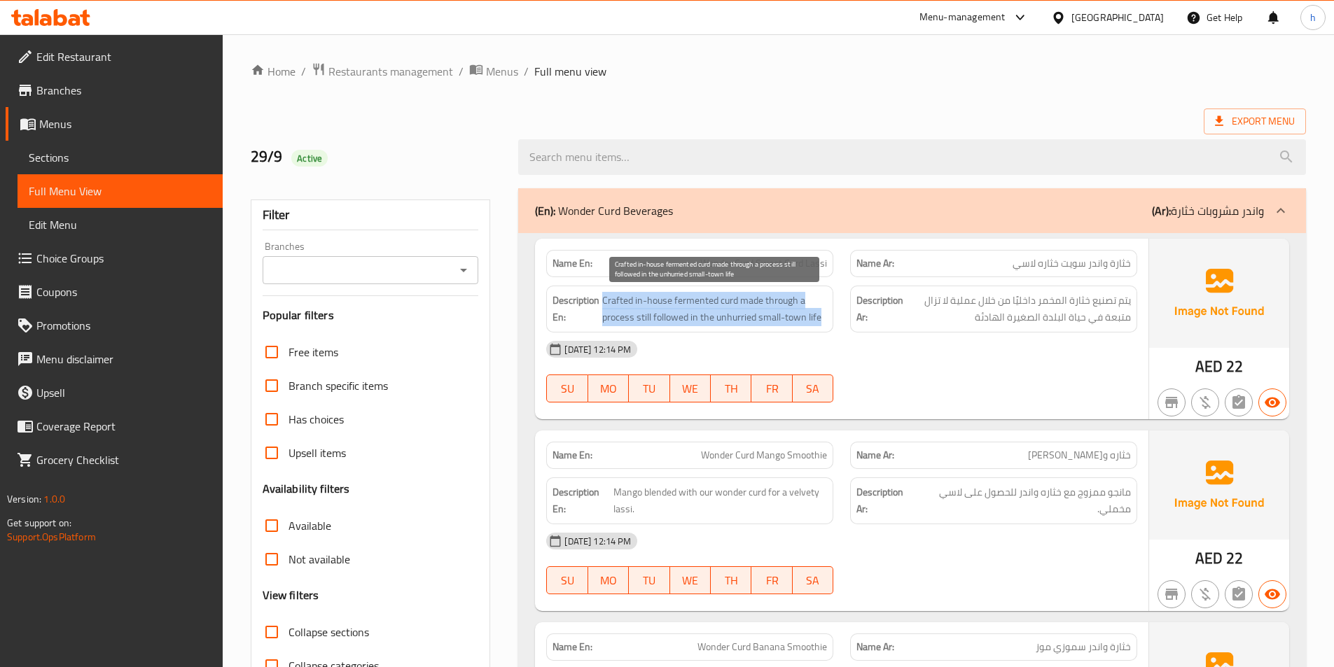
click at [686, 304] on span "Crafted in-house fermented curd made through a process still followed in the un…" at bounding box center [714, 309] width 225 height 34
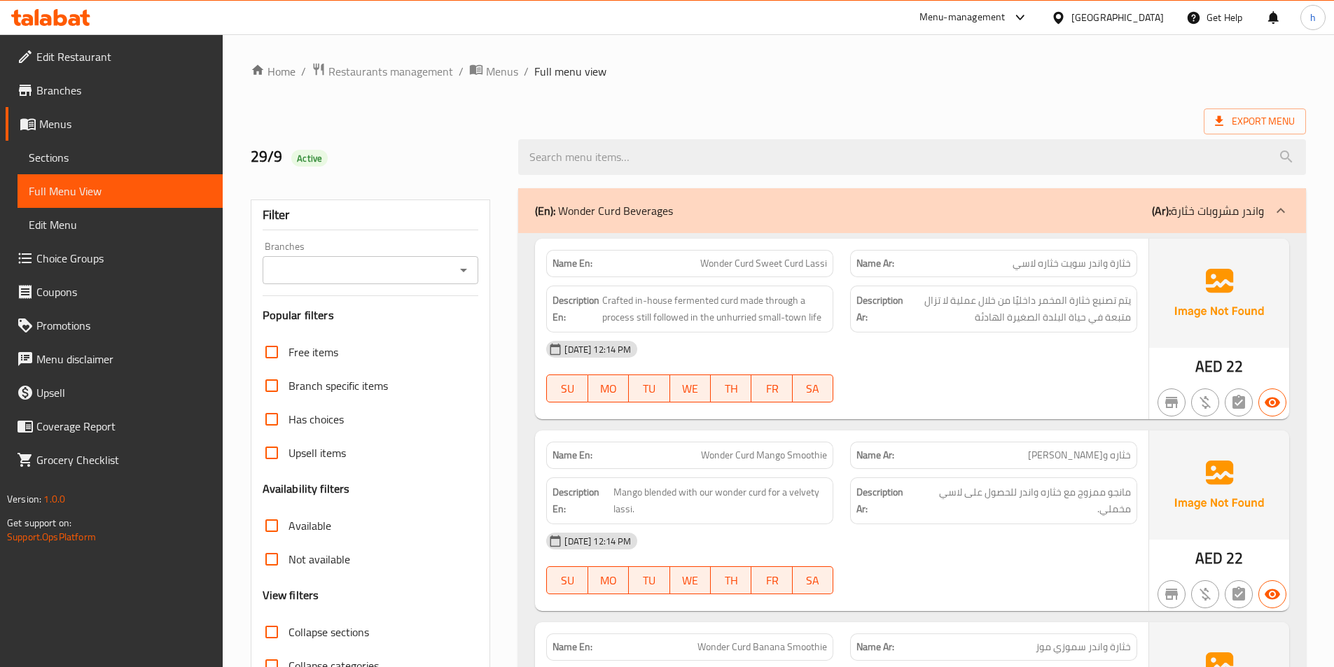
click at [823, 68] on ol "Home / Restaurants management / Menus / Full menu view" at bounding box center [778, 71] width 1055 height 18
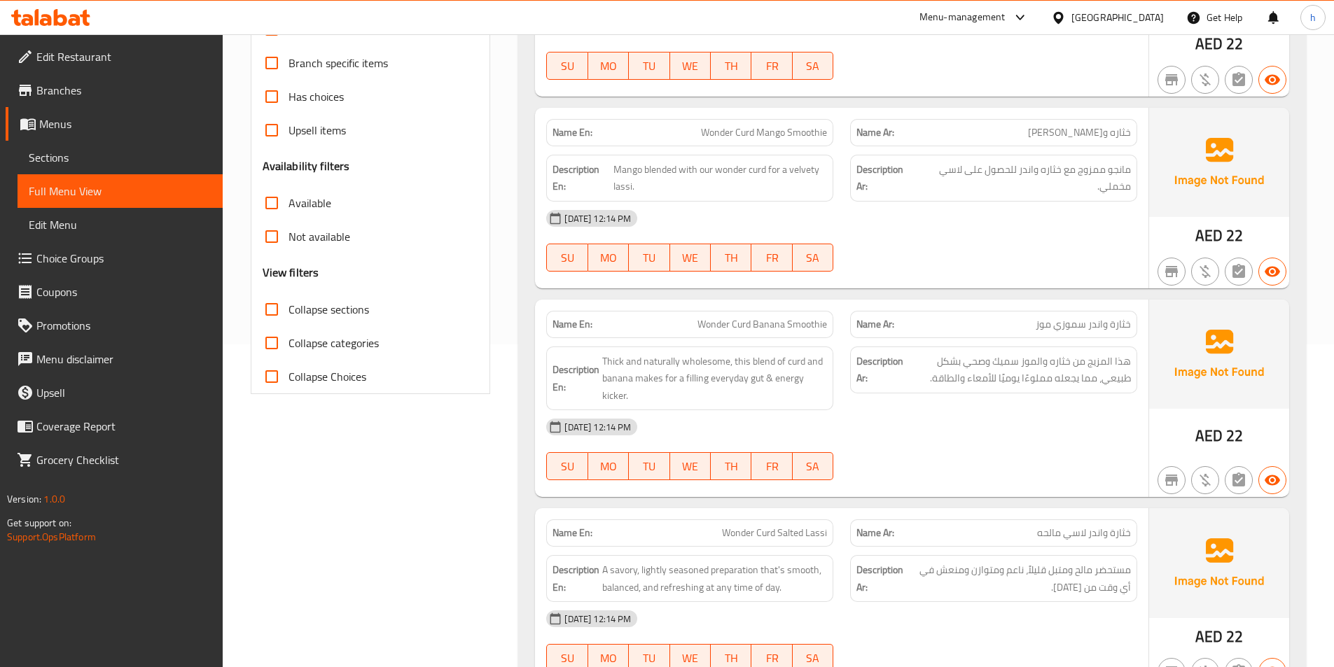
scroll to position [350, 0]
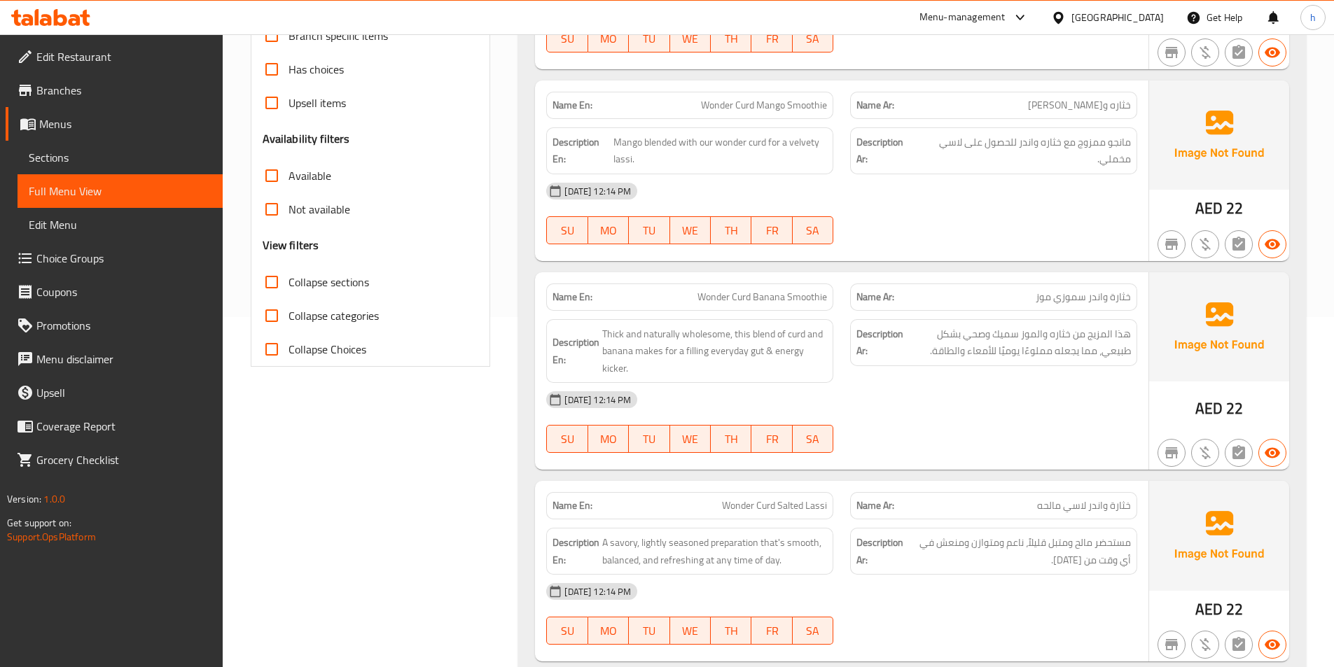
click at [700, 298] on span "Wonder Curd Banana Smoothie" at bounding box center [762, 297] width 130 height 15
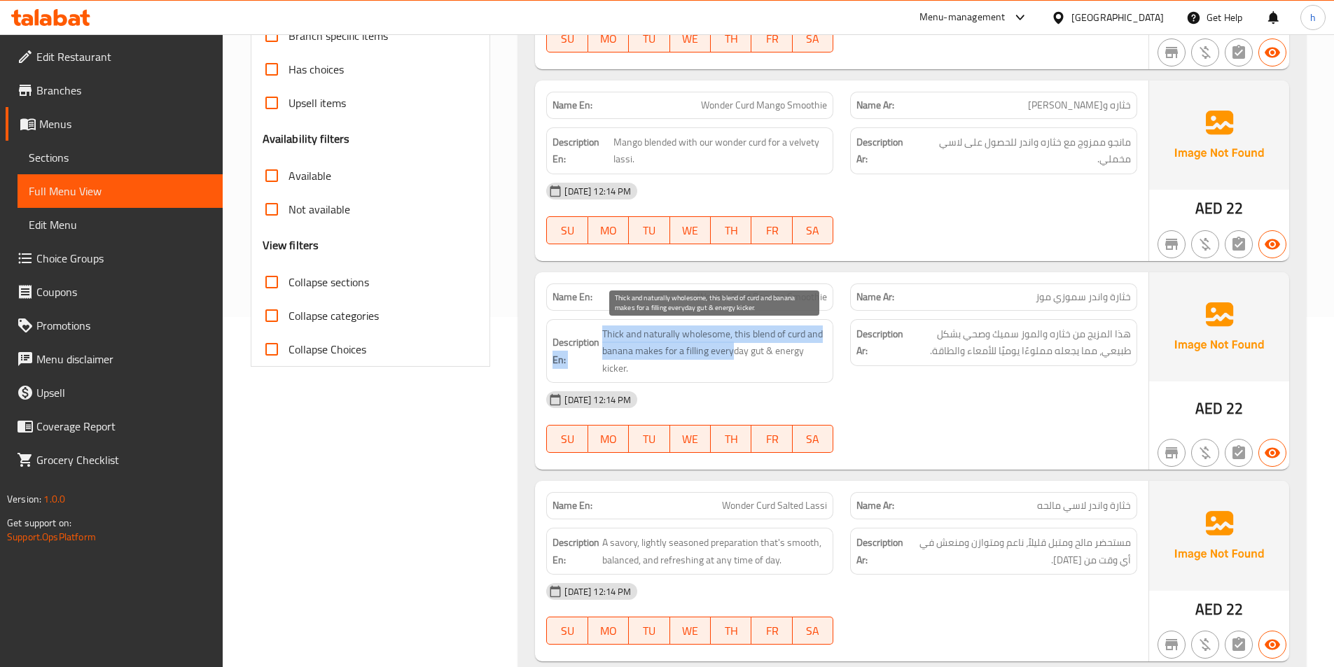
drag, startPoint x: 599, startPoint y: 333, endPoint x: 735, endPoint y: 357, distance: 137.4
click at [735, 357] on h6 "Description En: Thick and naturally wholesome, this blend of curd and banana ma…" at bounding box center [690, 352] width 275 height 52
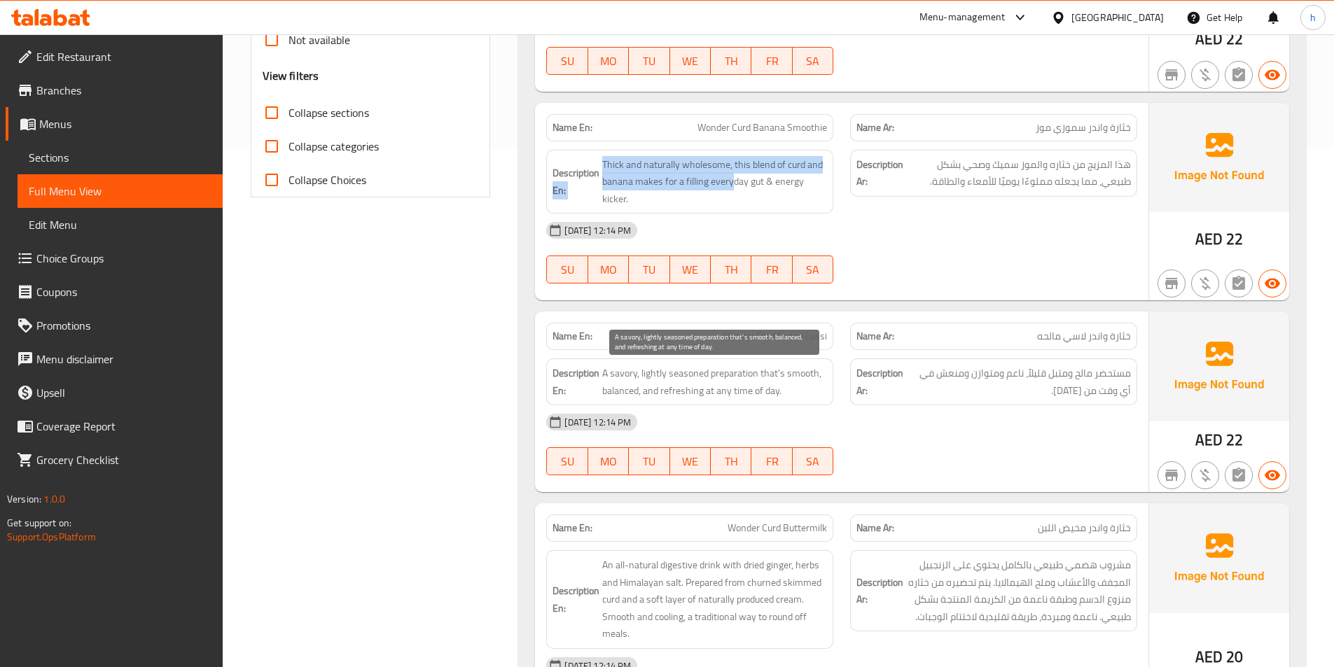
scroll to position [560, 0]
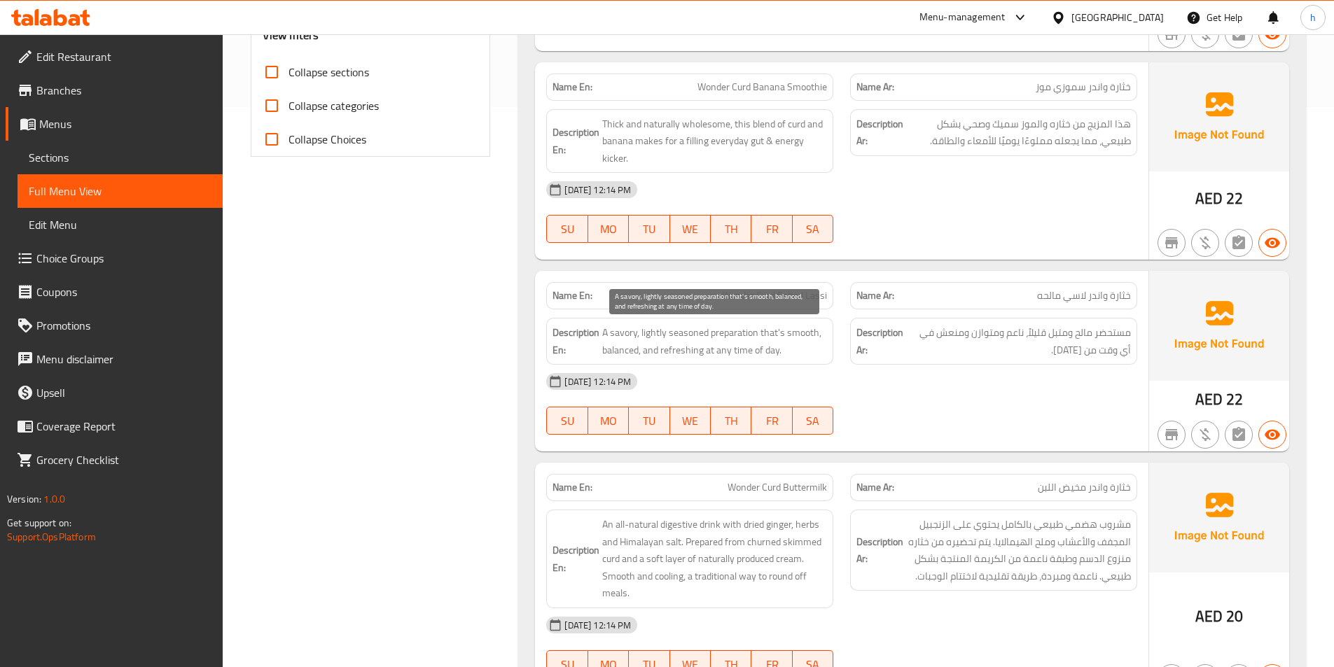
click at [704, 327] on span "A savory, lightly seasoned preparation that's smooth, balanced, and refreshing …" at bounding box center [714, 341] width 225 height 34
click at [714, 307] on div "Name En: Wonder Curd Salted Lassi" at bounding box center [689, 295] width 287 height 27
click at [714, 339] on span "A savory, lightly seasoned preparation that's smooth, balanced, and refreshing …" at bounding box center [714, 341] width 225 height 34
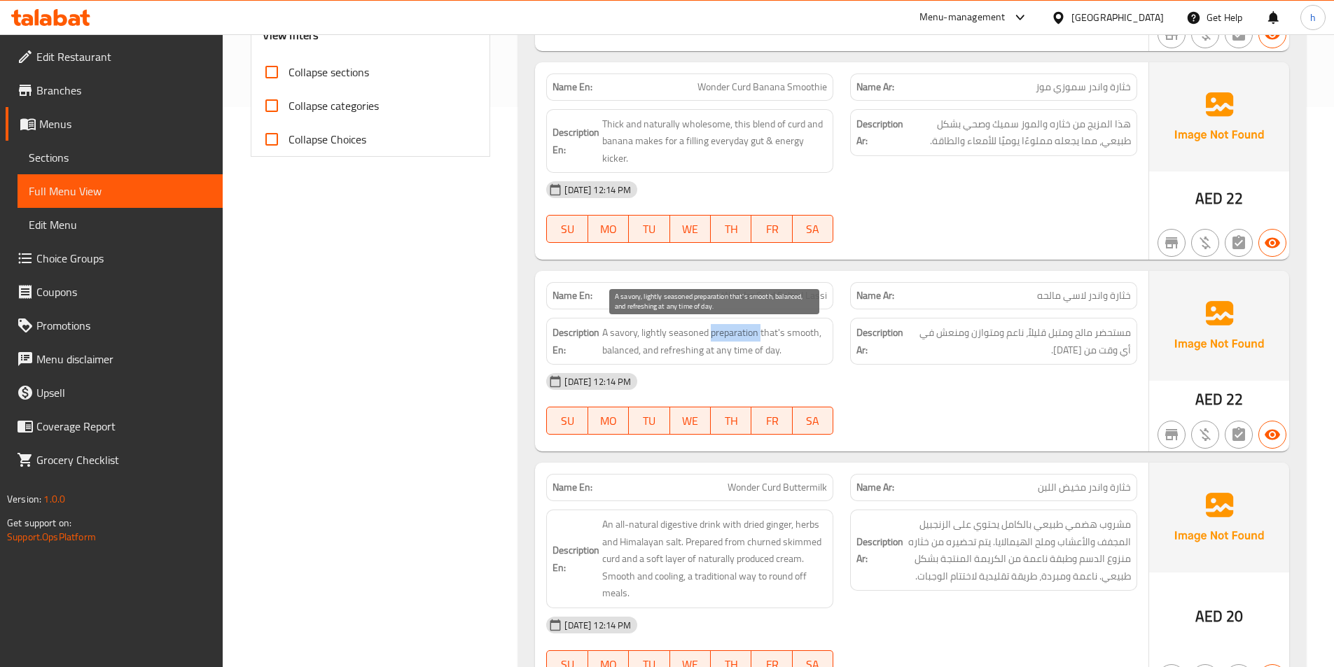
click at [714, 339] on span "A savory, lightly seasoned preparation that's smooth, balanced, and refreshing …" at bounding box center [714, 341] width 225 height 34
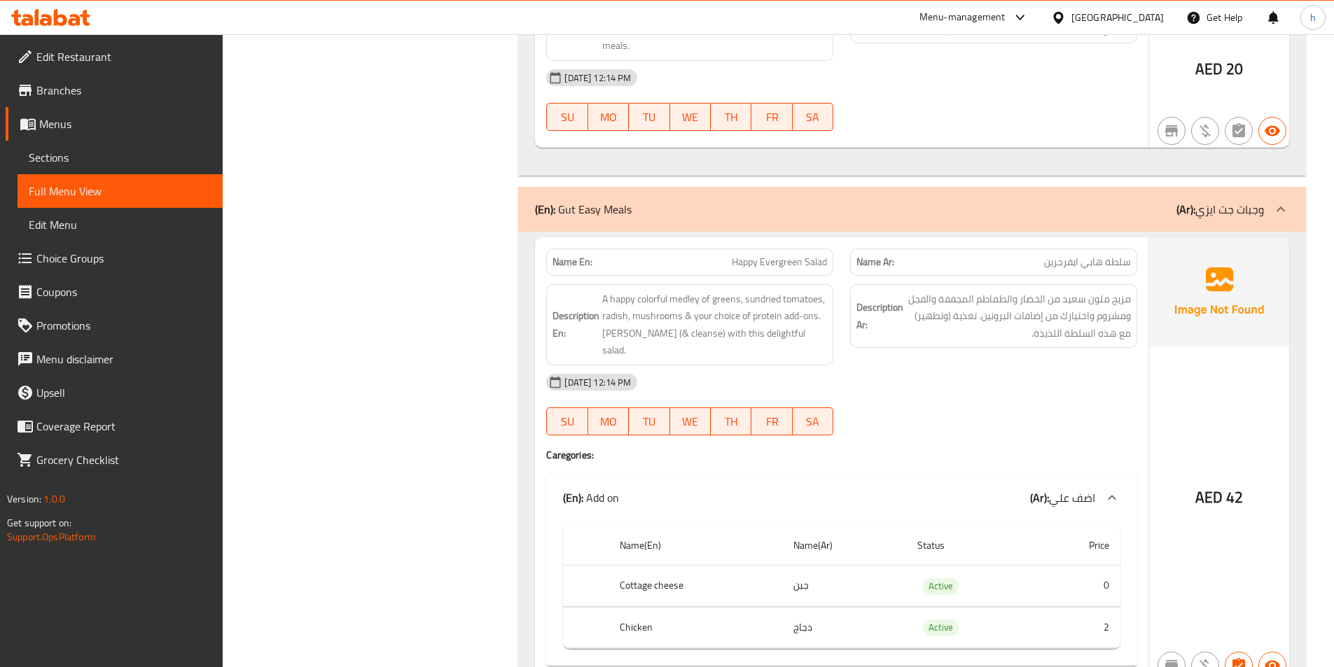
scroll to position [1120, 0]
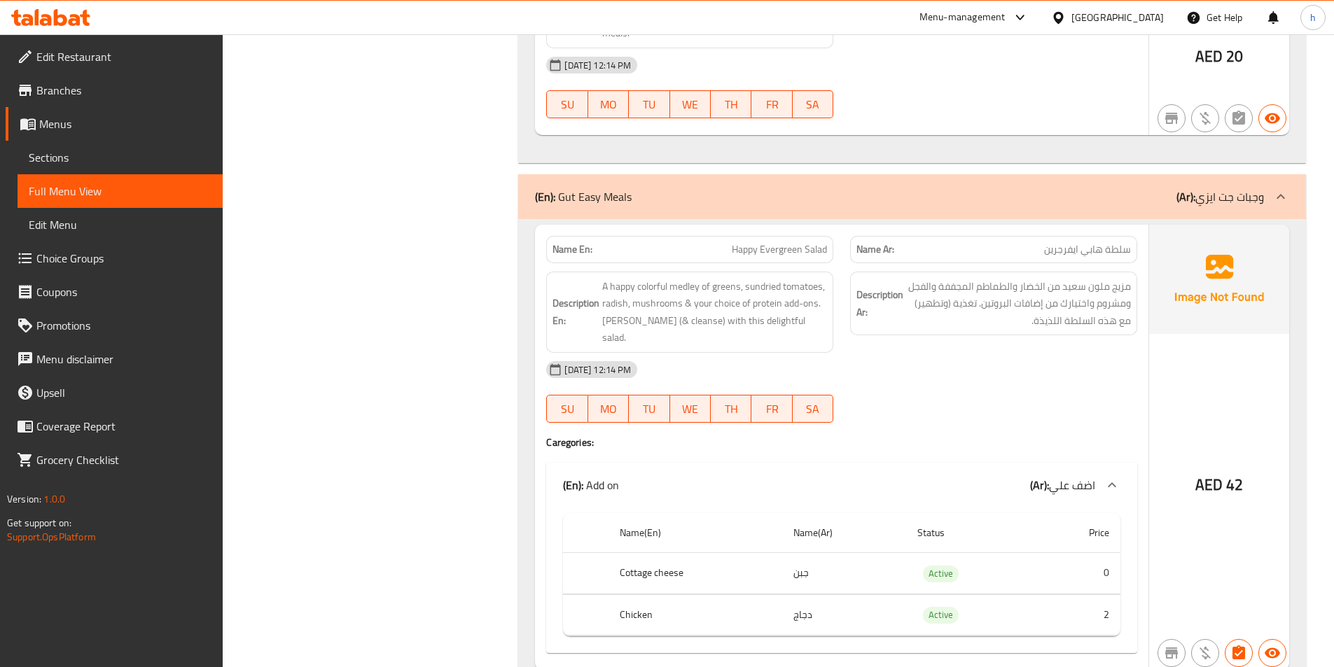
click at [750, 260] on div "Name En: Happy Evergreen Salad" at bounding box center [689, 249] width 287 height 27
click at [764, 289] on span "A happy colorful medley of greens, sundried tomatoes, radish, mushrooms & your …" at bounding box center [714, 312] width 225 height 69
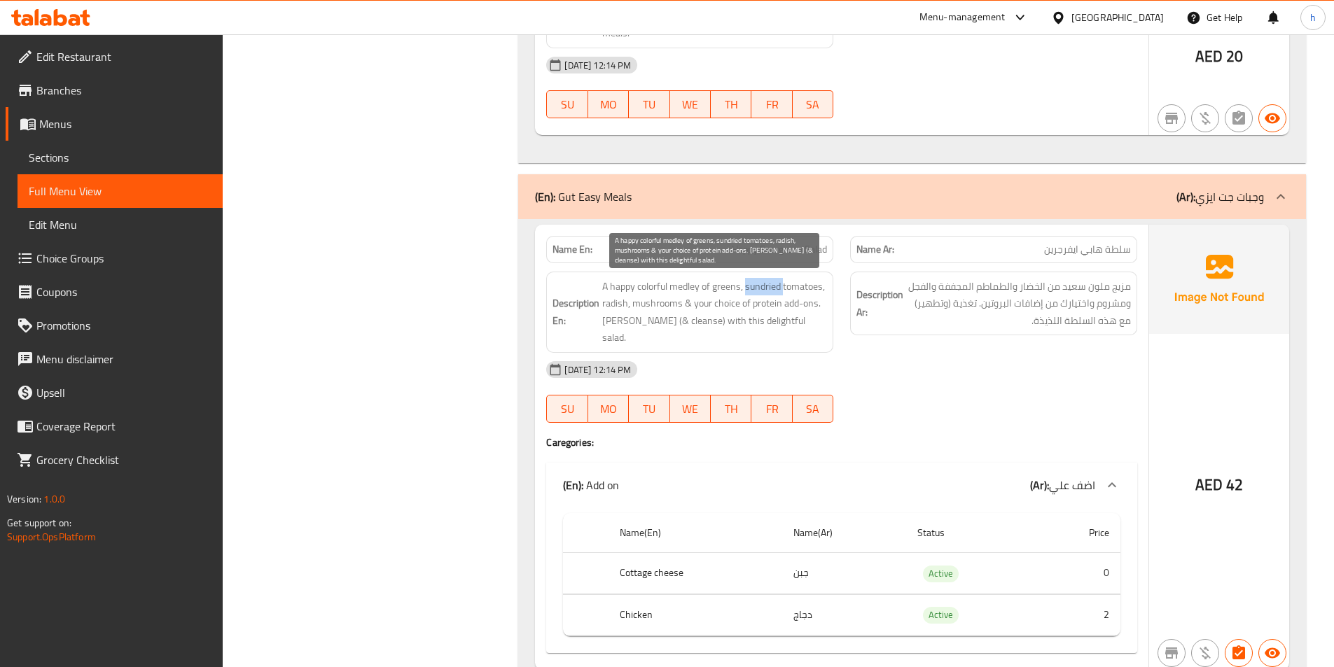
click at [764, 289] on span "A happy colorful medley of greens, sundried tomatoes, radish, mushrooms & your …" at bounding box center [714, 312] width 225 height 69
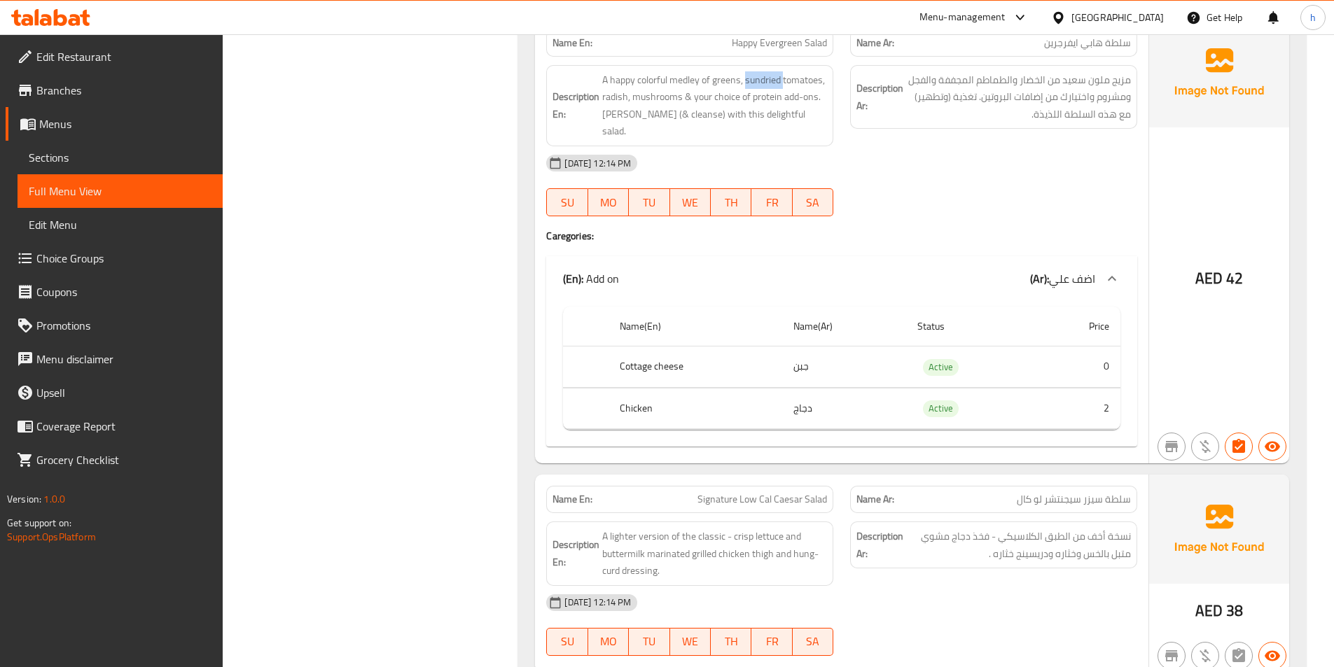
scroll to position [1331, 0]
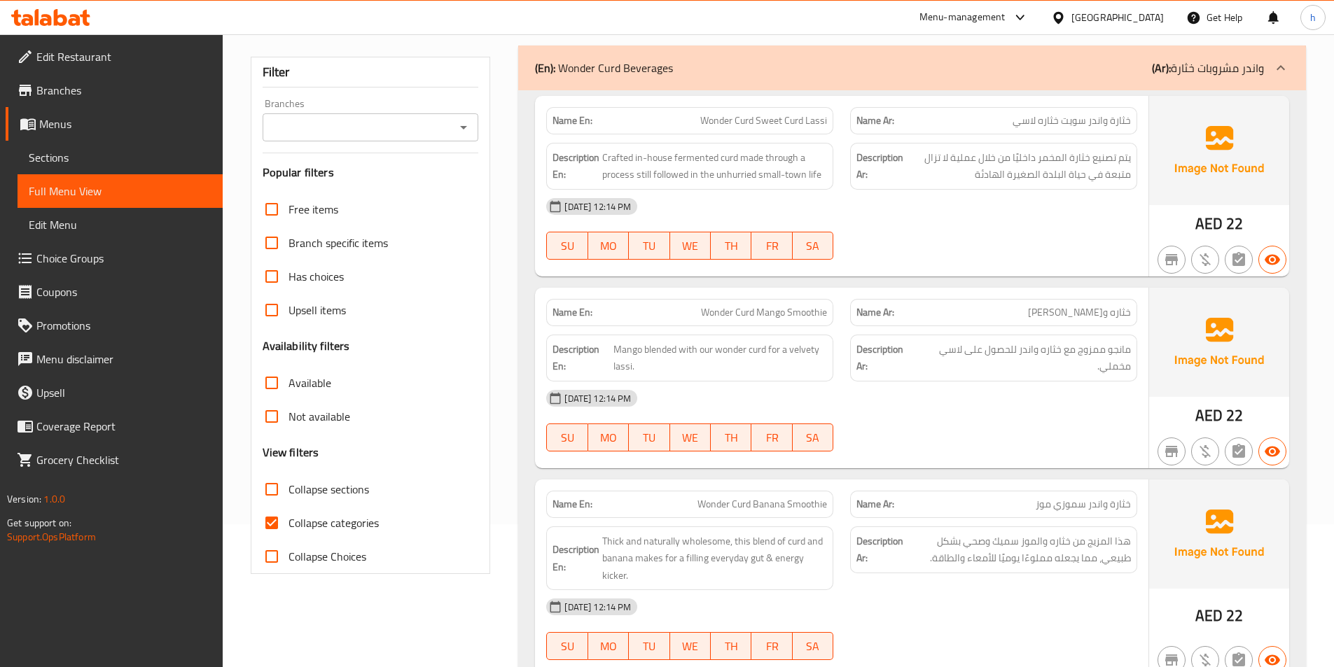
scroll to position [210, 0]
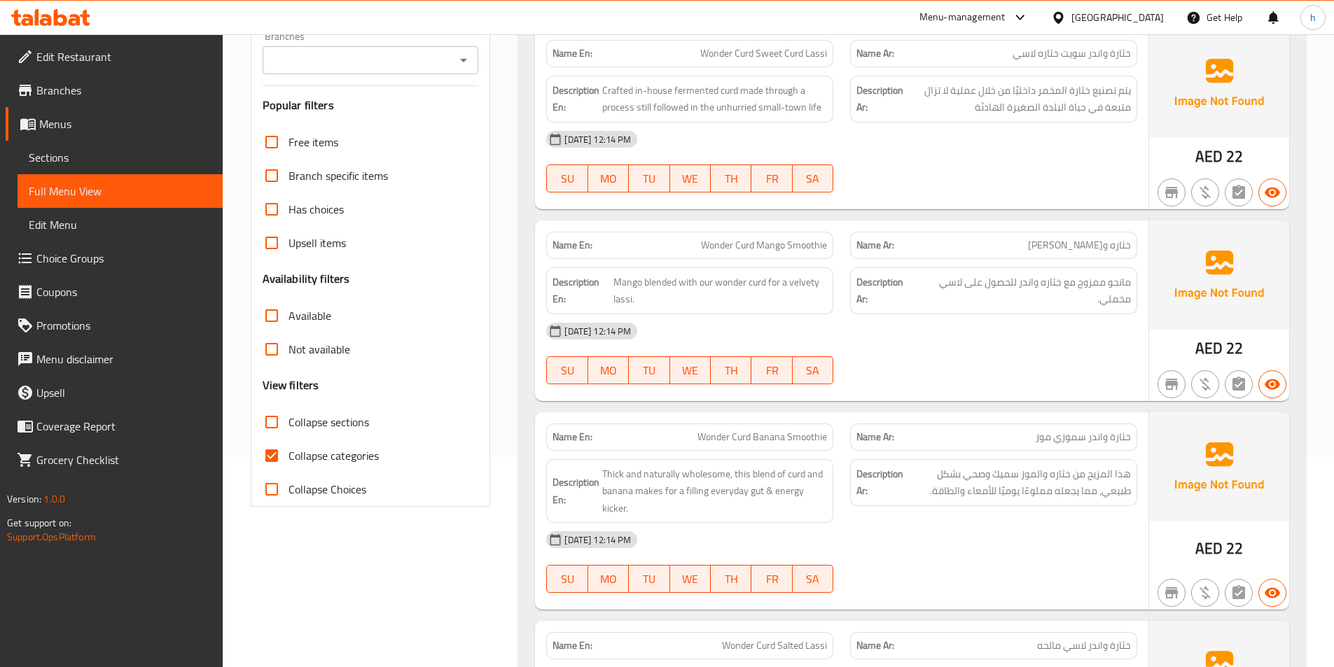
click at [255, 462] on input "Collapse categories" at bounding box center [272, 456] width 34 height 34
checkbox input "false"
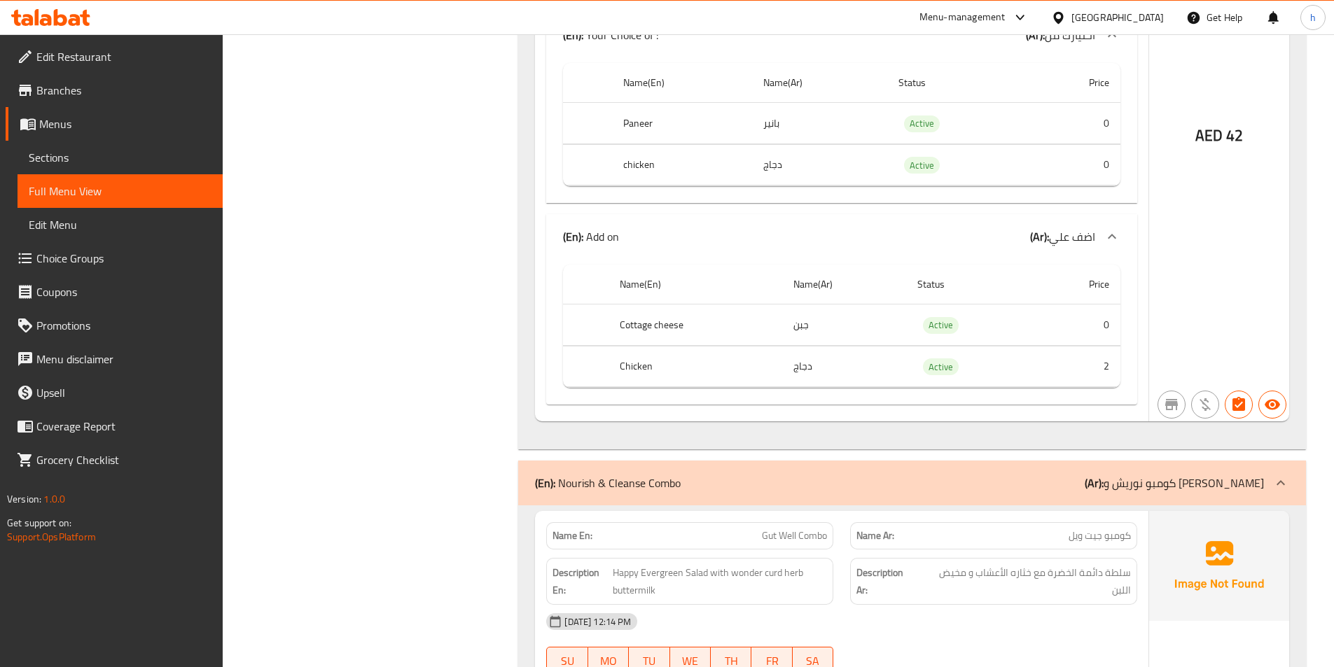
scroll to position [2451, 0]
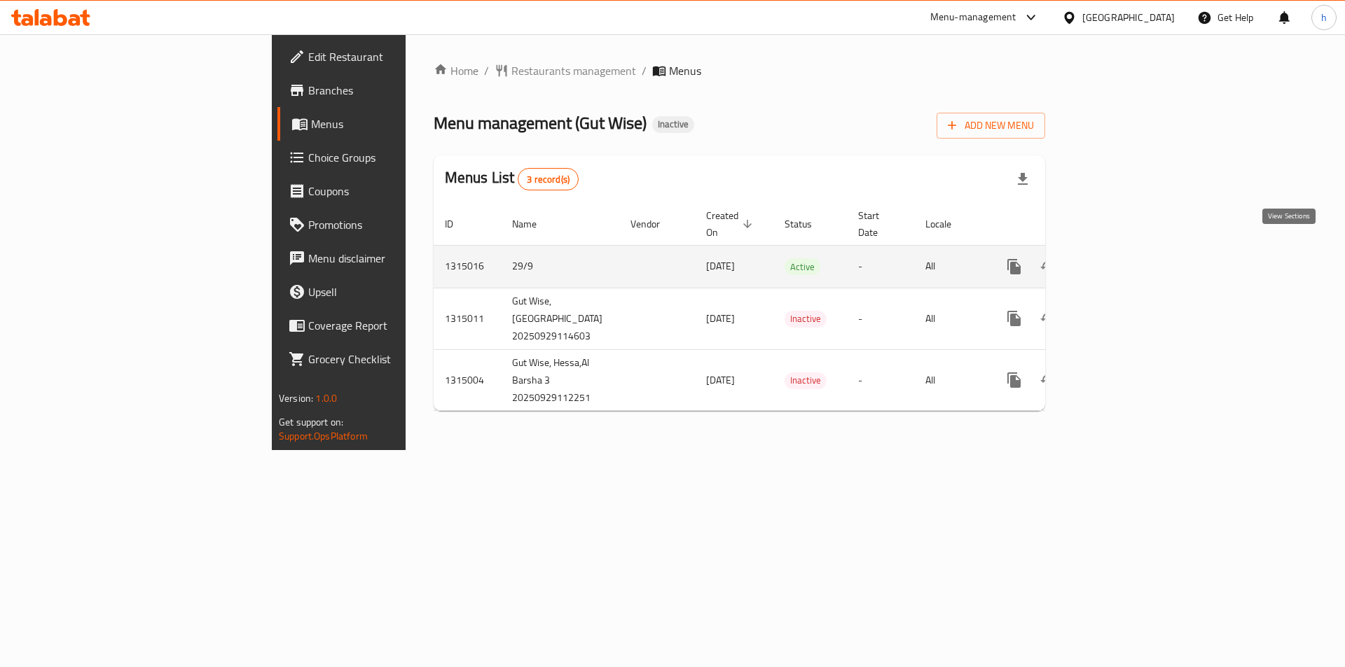
click at [1123, 258] on icon "enhanced table" at bounding box center [1114, 266] width 17 height 17
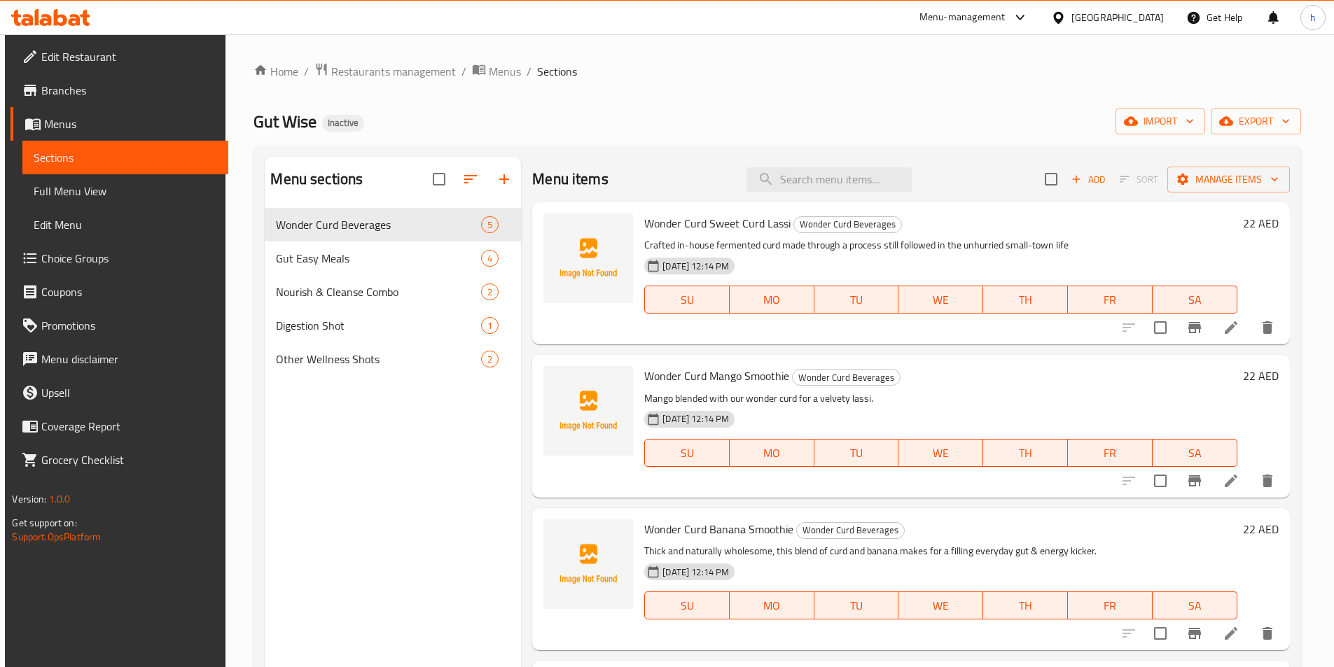
click at [108, 247] on link "Choice Groups" at bounding box center [119, 259] width 217 height 34
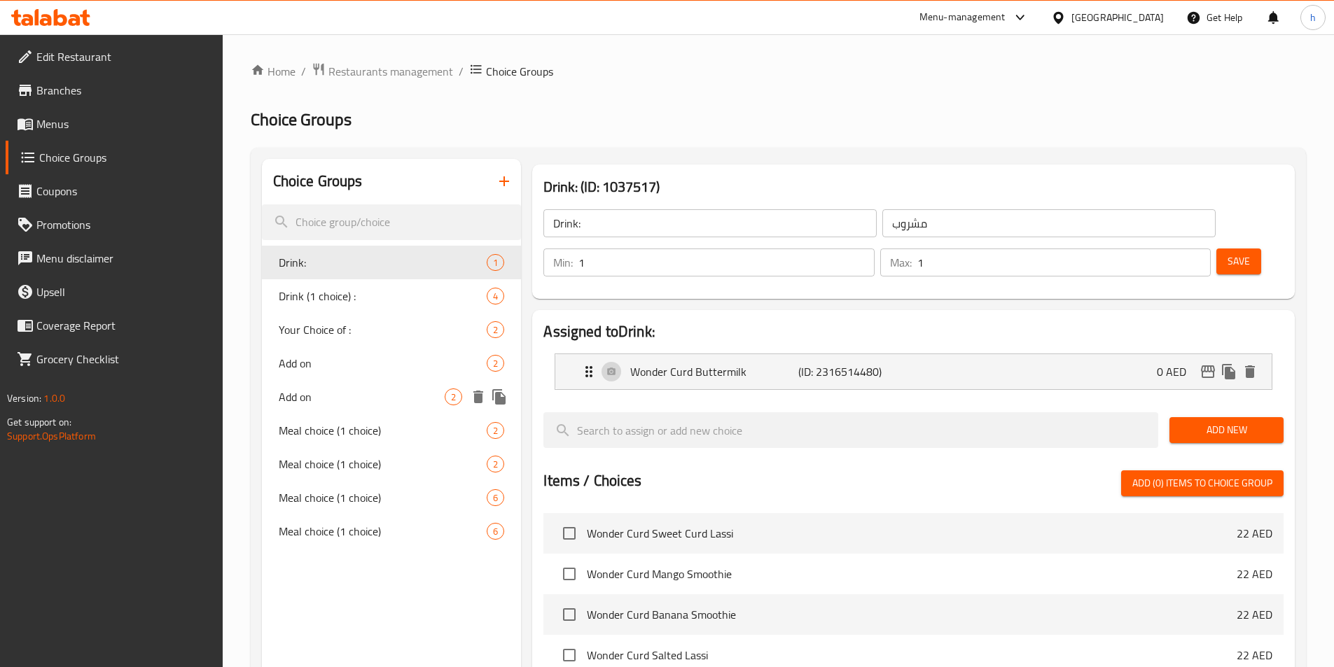
click at [347, 387] on div "Add on 2" at bounding box center [392, 397] width 260 height 34
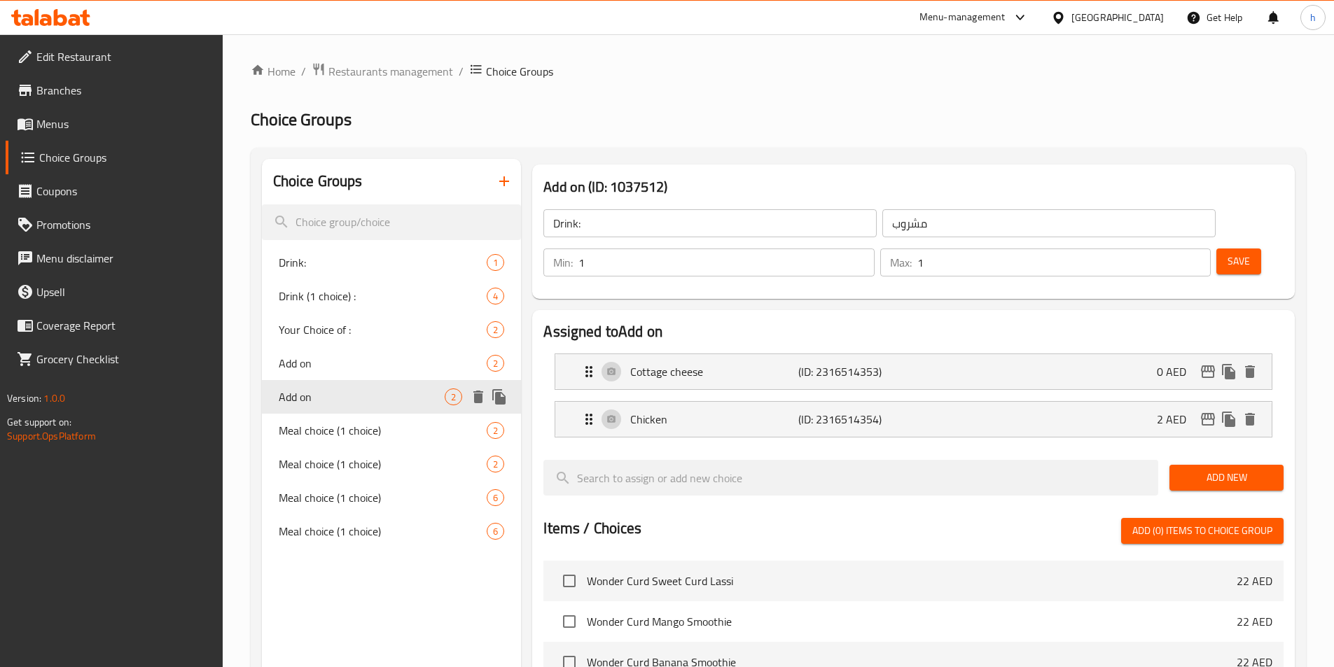
type input "Add on"
type input "اضف علي"
type input "0"
click at [699, 363] on p "Cottage cheese" at bounding box center [713, 371] width 167 height 17
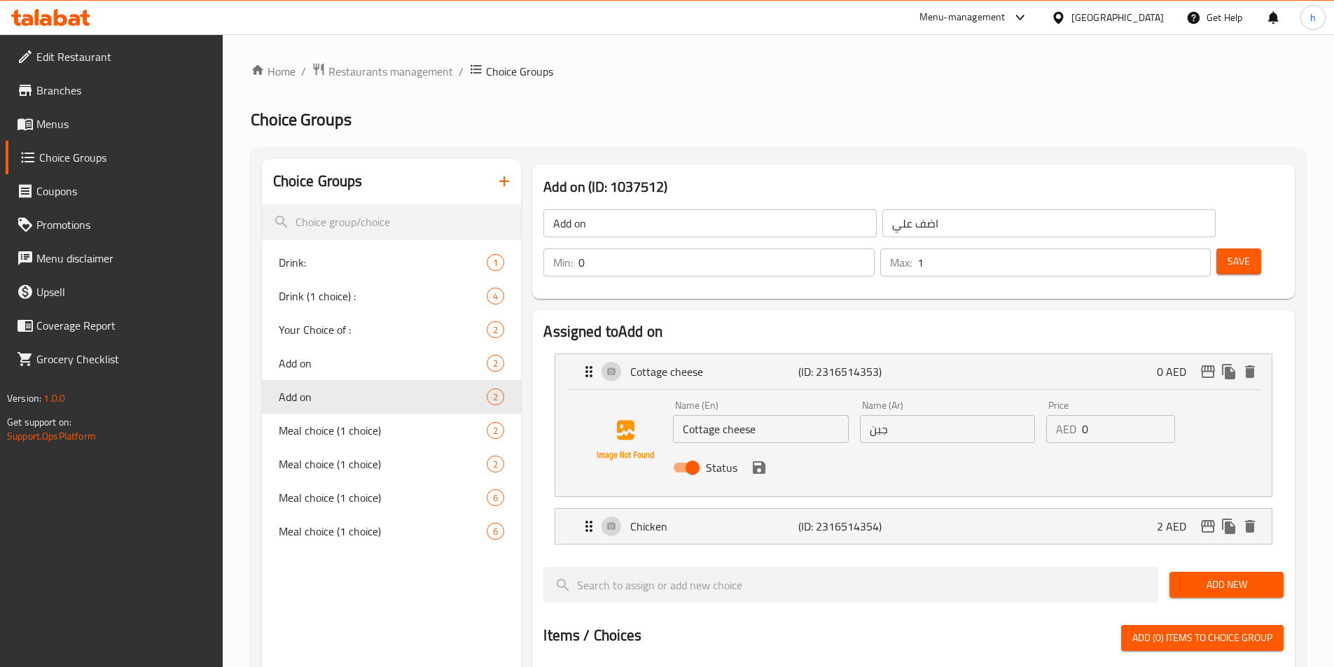
click at [896, 415] on input "جبن" at bounding box center [947, 429] width 175 height 28
click at [761, 461] on icon "save" at bounding box center [759, 467] width 13 height 13
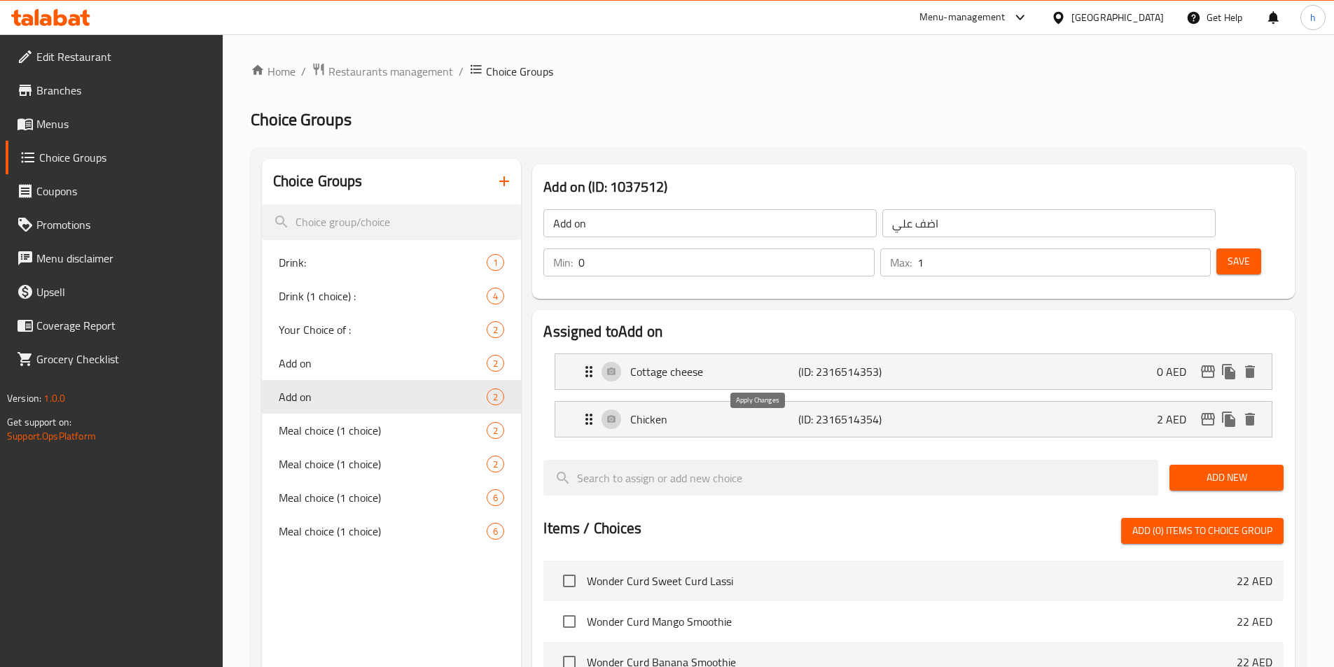
type input "جبنه قريش"
click at [1228, 253] on span "Save" at bounding box center [1239, 262] width 22 height 18
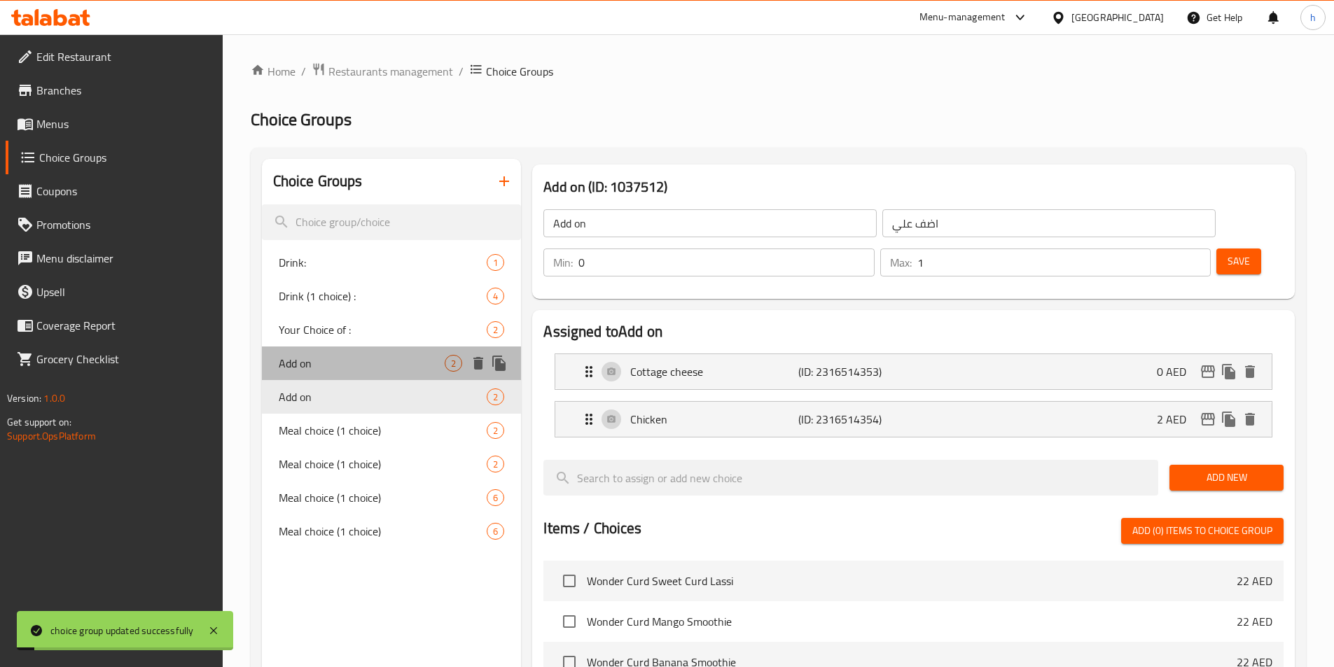
click at [344, 364] on span "Add on" at bounding box center [362, 363] width 167 height 17
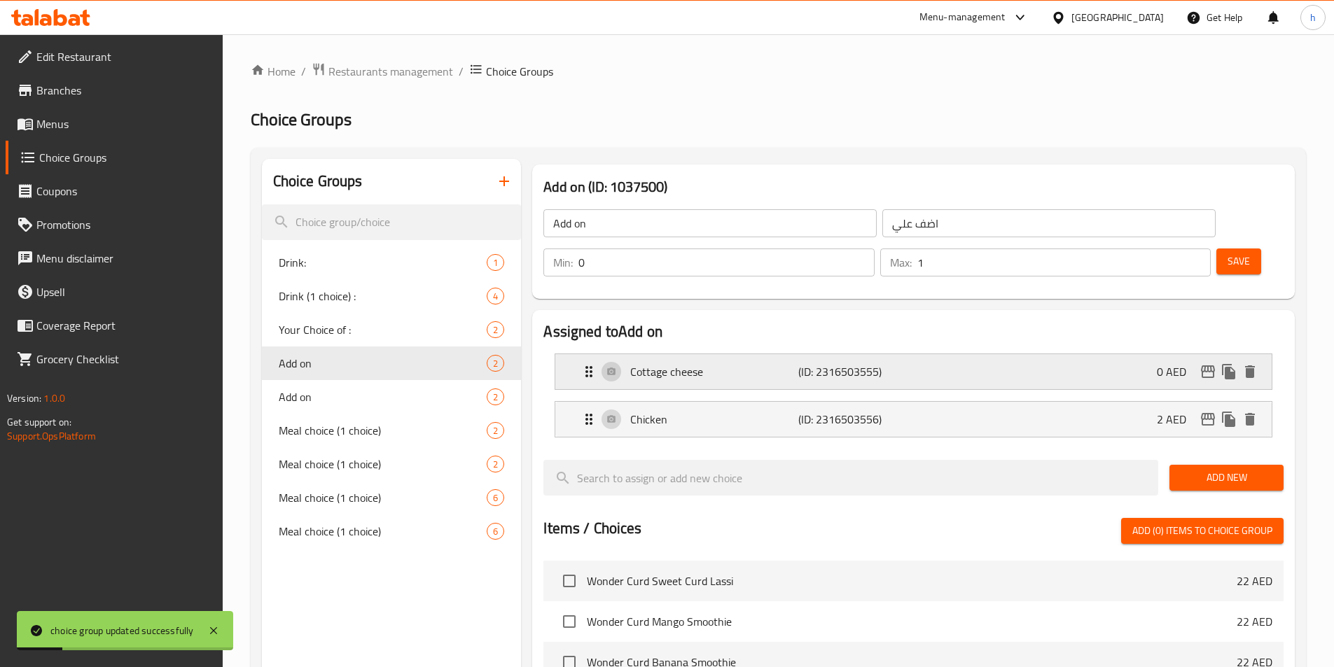
click at [794, 363] on p "Cottage cheese" at bounding box center [713, 371] width 167 height 17
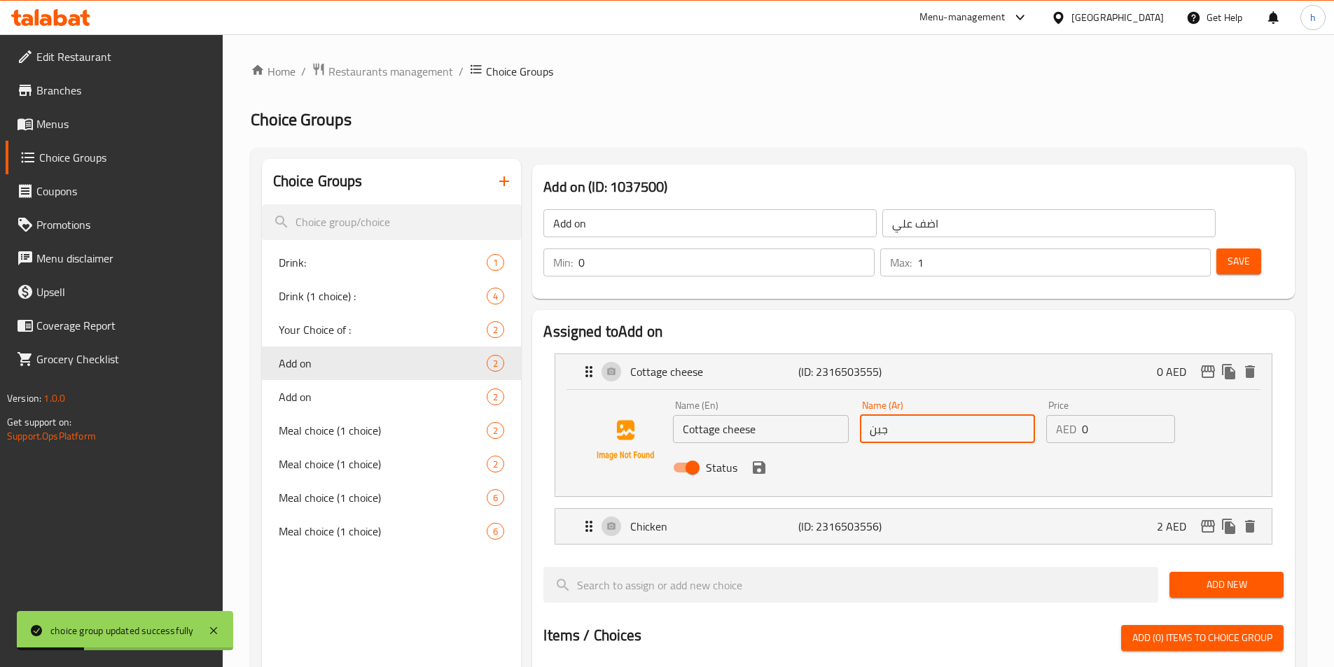
click at [912, 415] on input "جبن" at bounding box center [947, 429] width 175 height 28
type input "جبنة قريش"
click at [764, 461] on icon "save" at bounding box center [759, 467] width 13 height 13
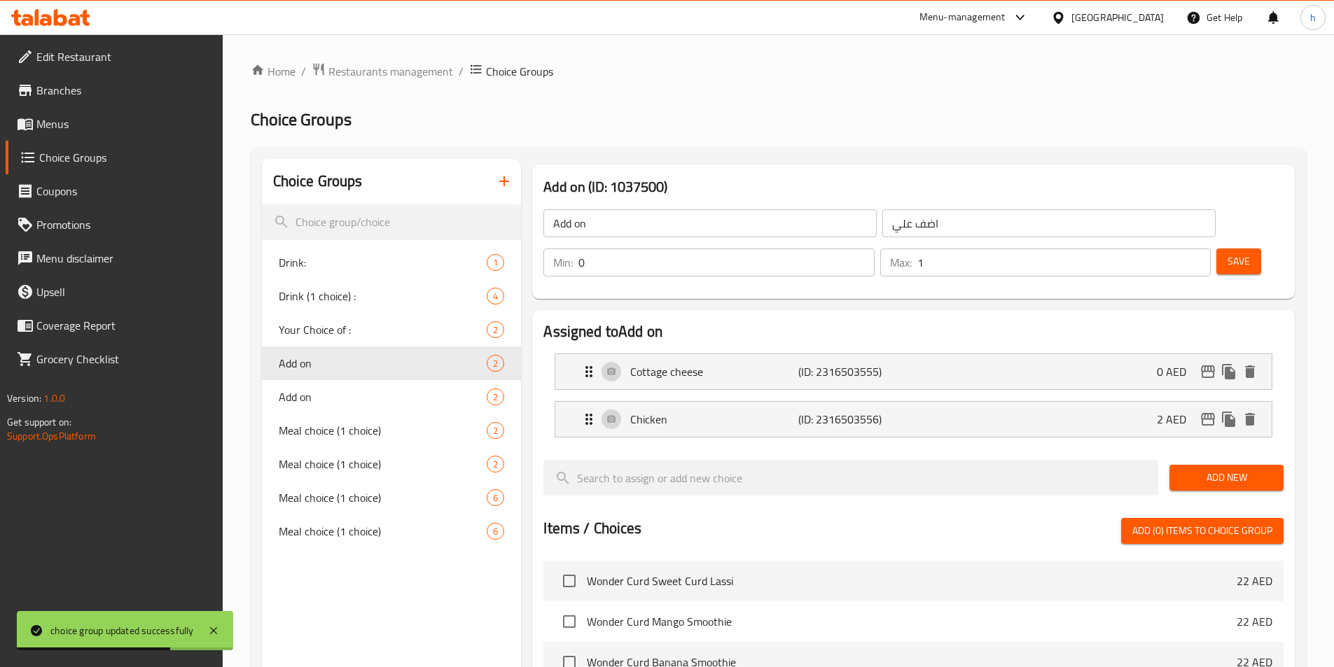
click at [1228, 253] on span "Save" at bounding box center [1239, 262] width 22 height 18
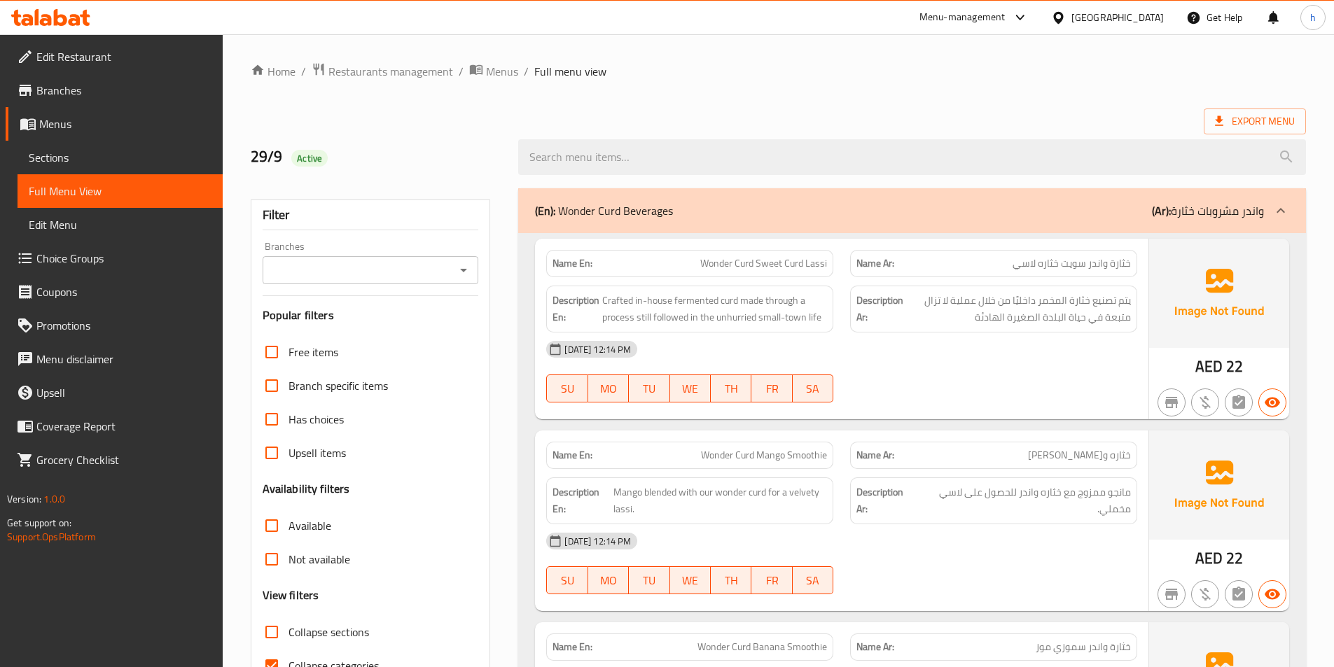
scroll to position [140, 0]
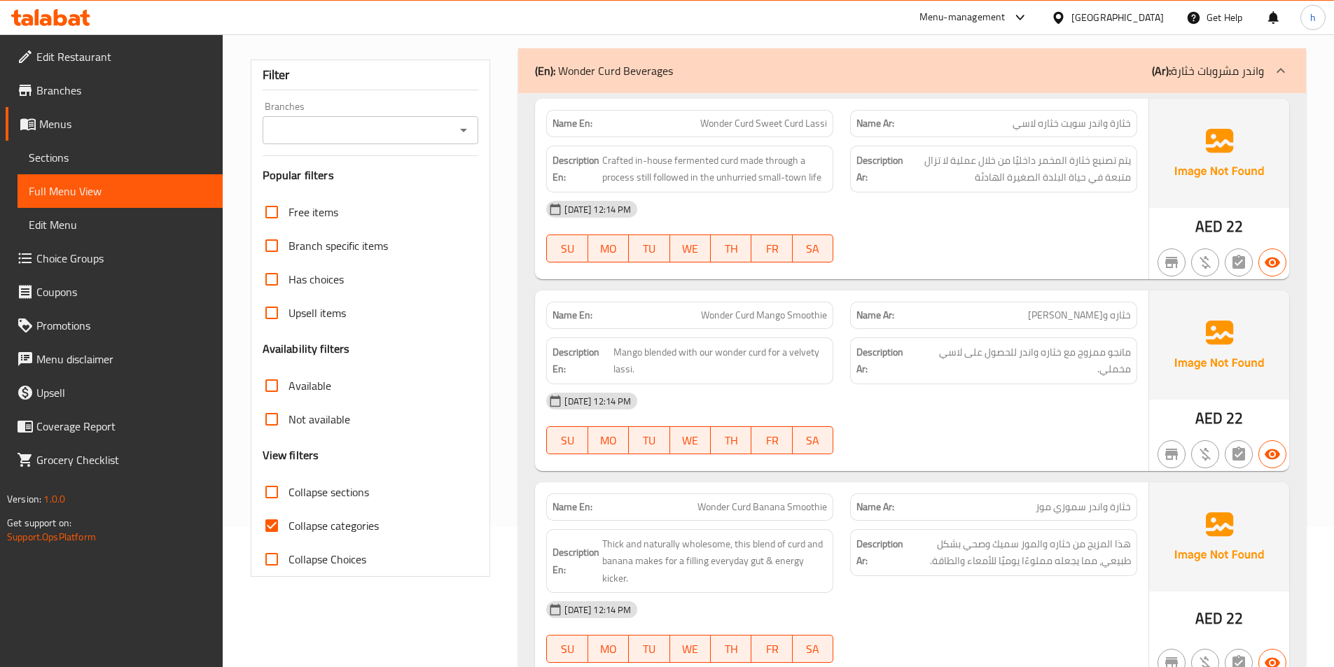
click at [265, 523] on input "Collapse categories" at bounding box center [272, 526] width 34 height 34
checkbox input "false"
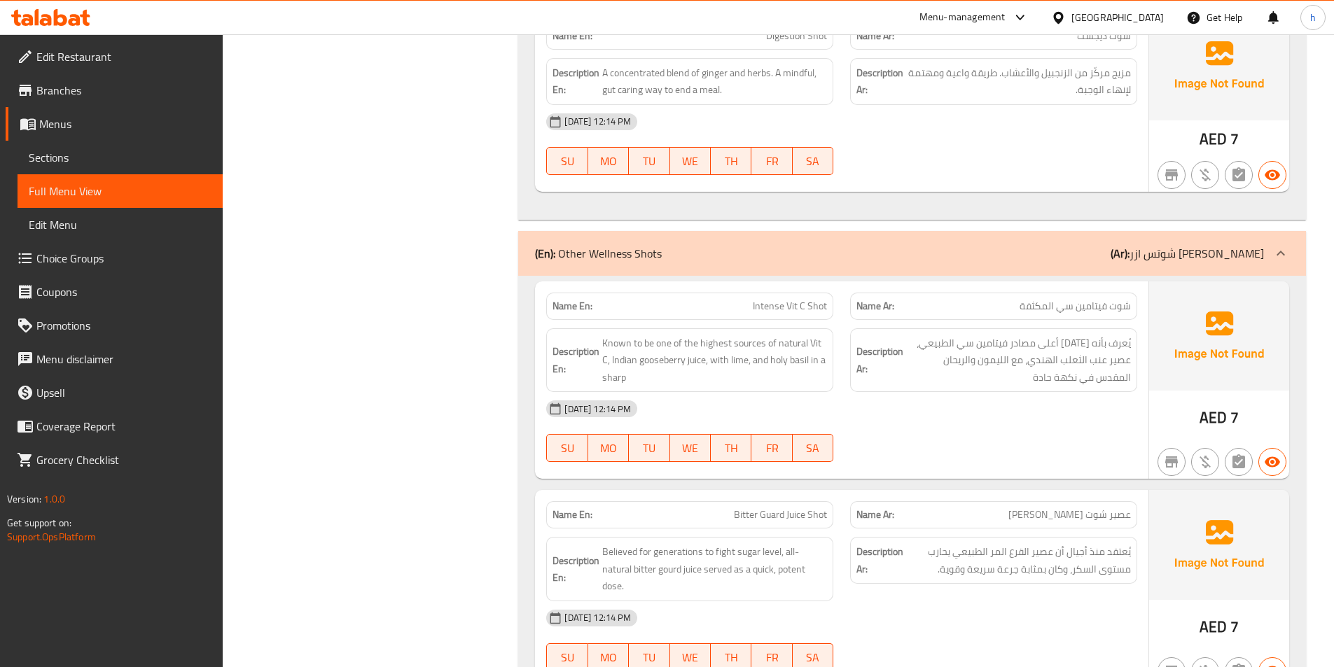
scroll to position [4489, 0]
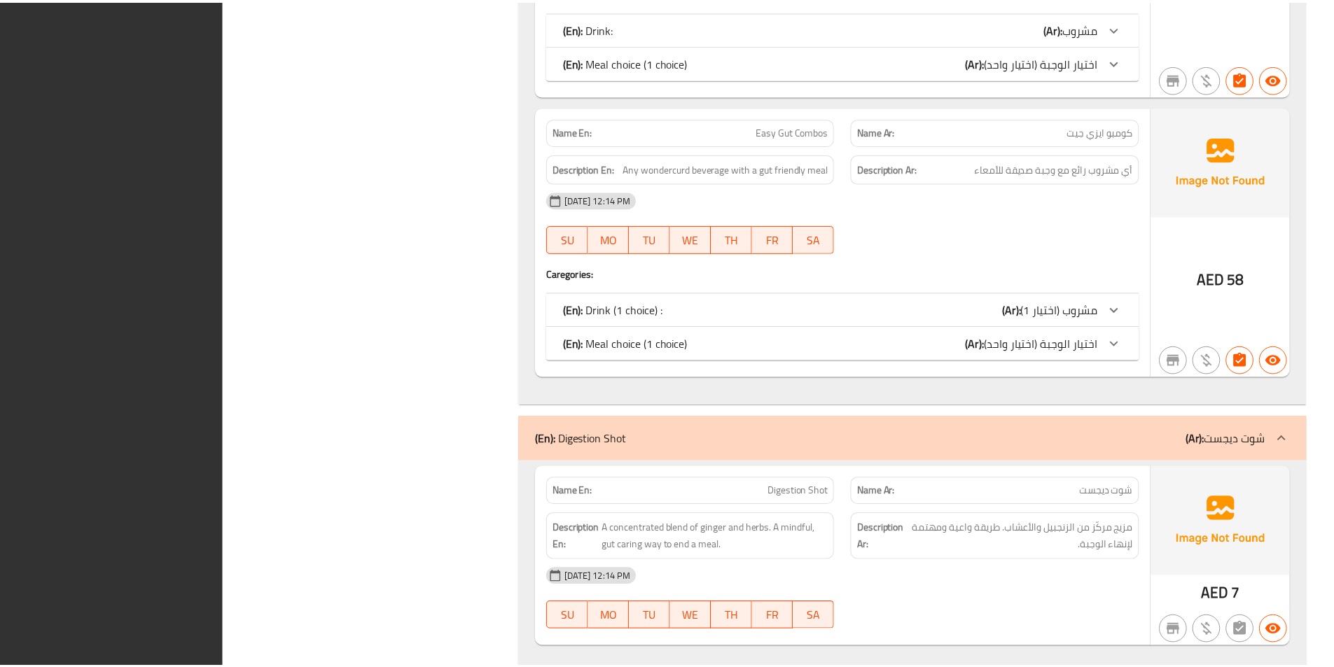
scroll to position [3115, 0]
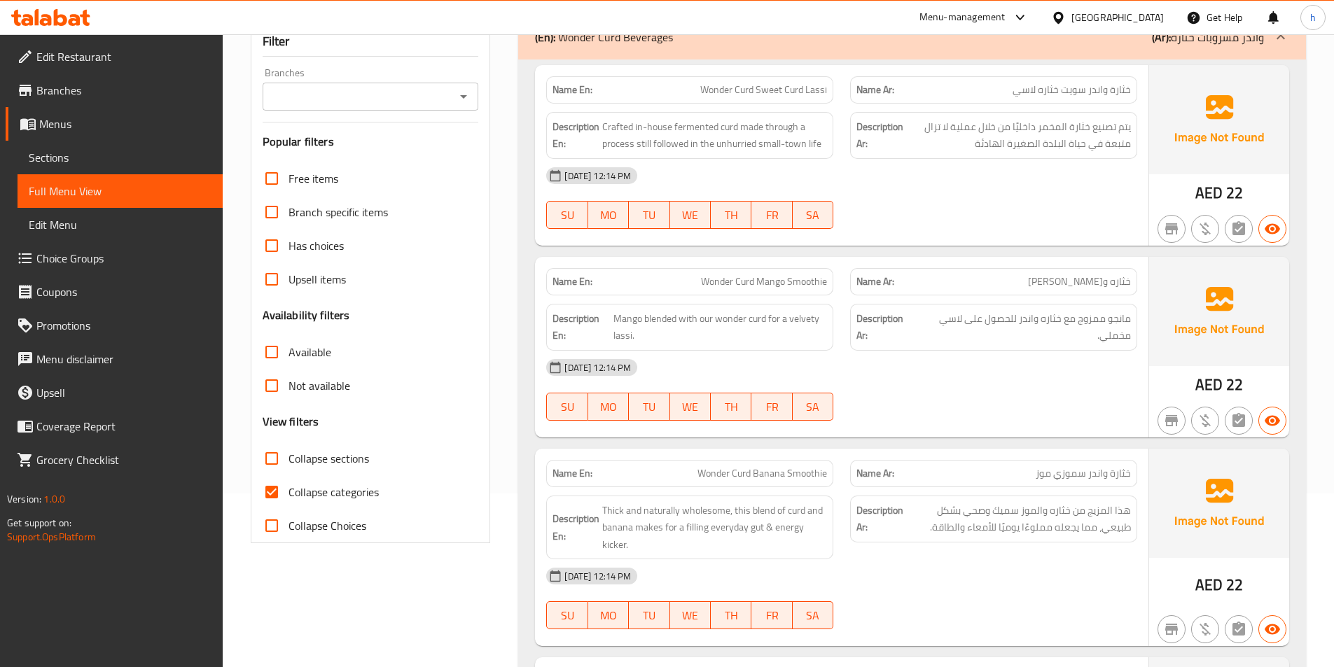
scroll to position [244, 0]
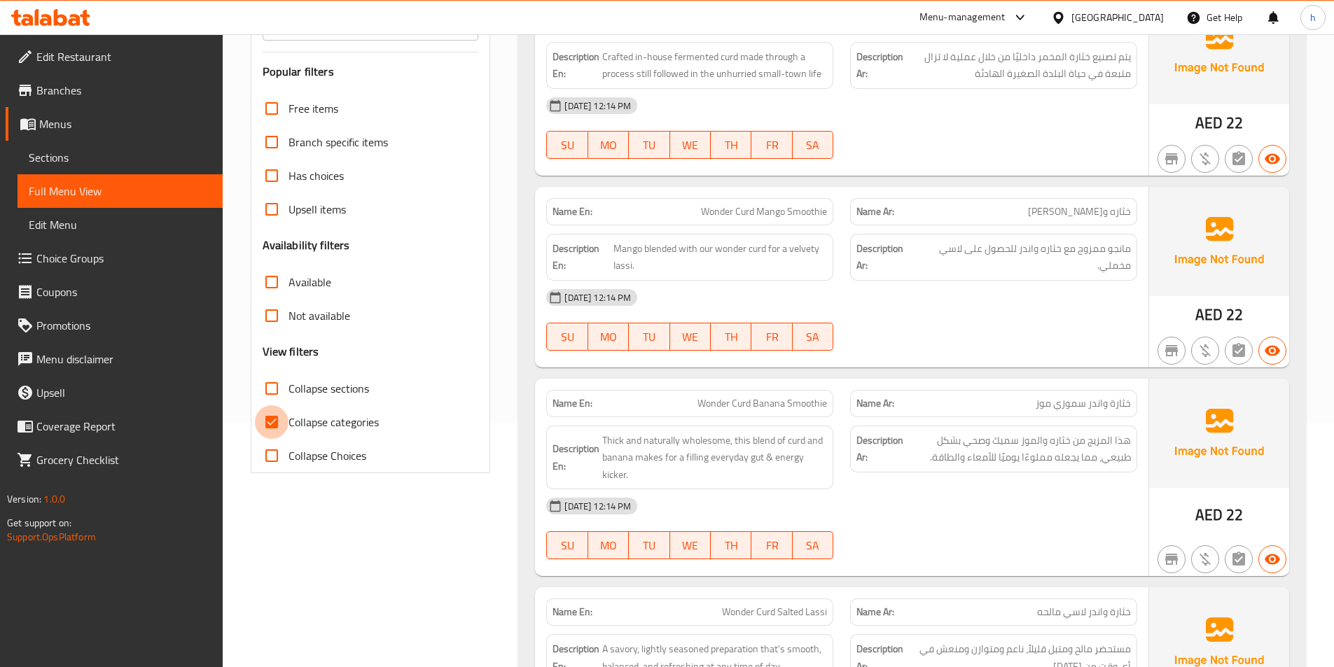
click at [275, 419] on input "Collapse categories" at bounding box center [272, 422] width 34 height 34
checkbox input "false"
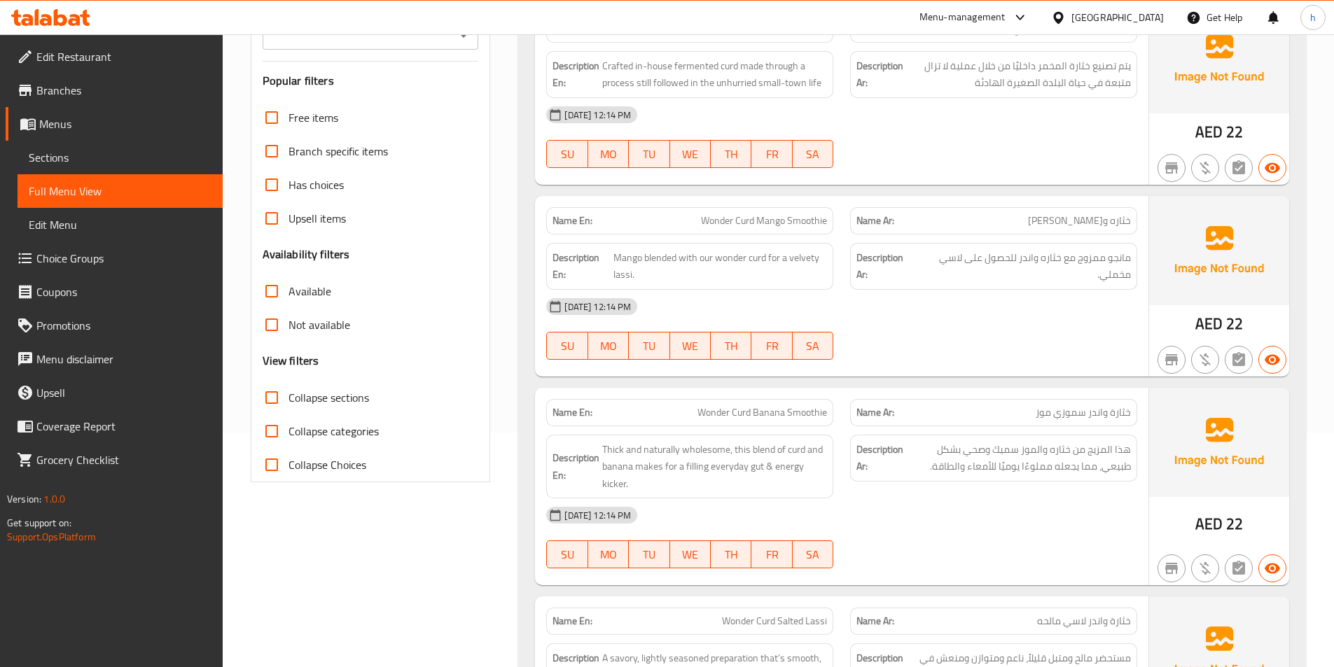
scroll to position [0, 0]
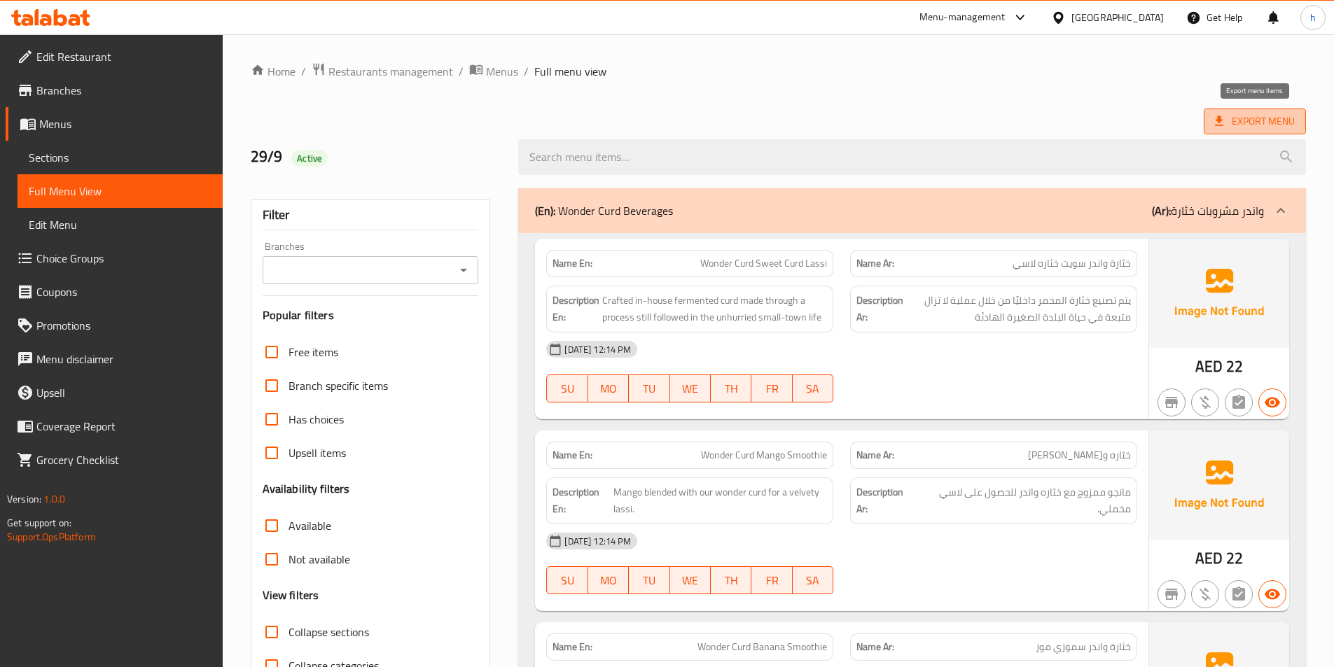
click at [1266, 113] on span "Export Menu" at bounding box center [1255, 122] width 80 height 18
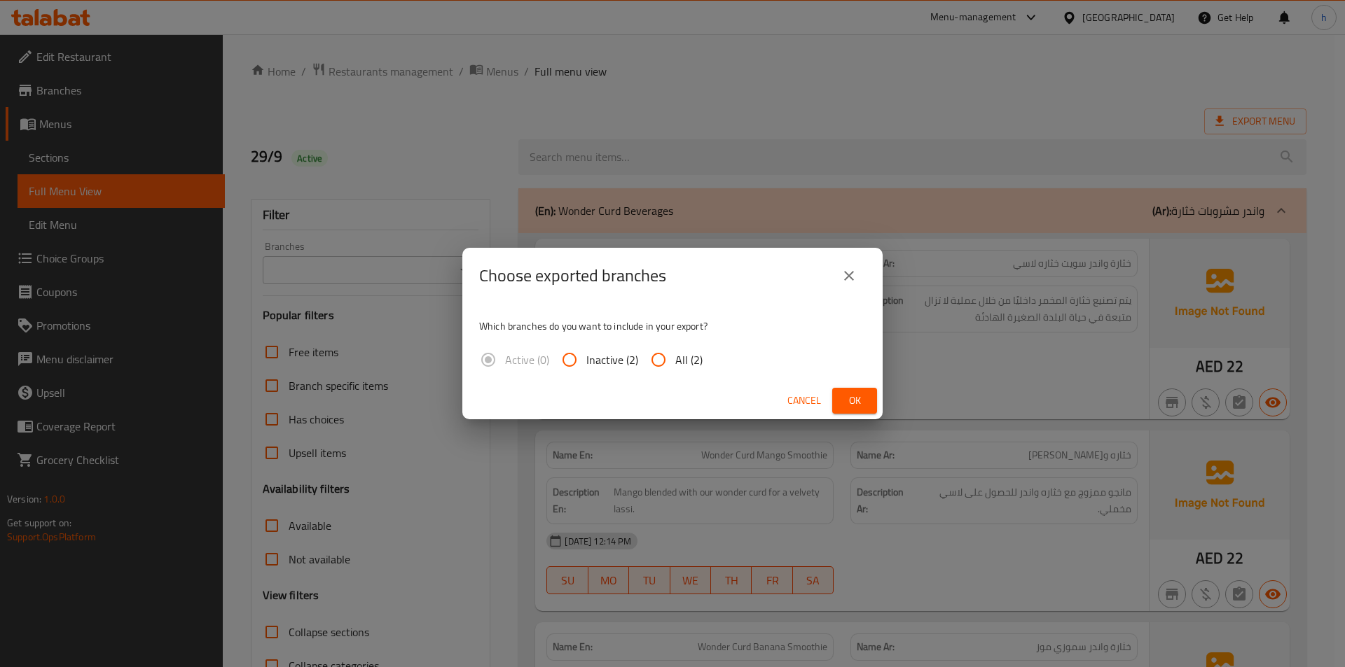
click at [659, 363] on input "All (2)" at bounding box center [658, 360] width 34 height 34
radio input "true"
click at [842, 404] on button "Ok" at bounding box center [854, 401] width 45 height 26
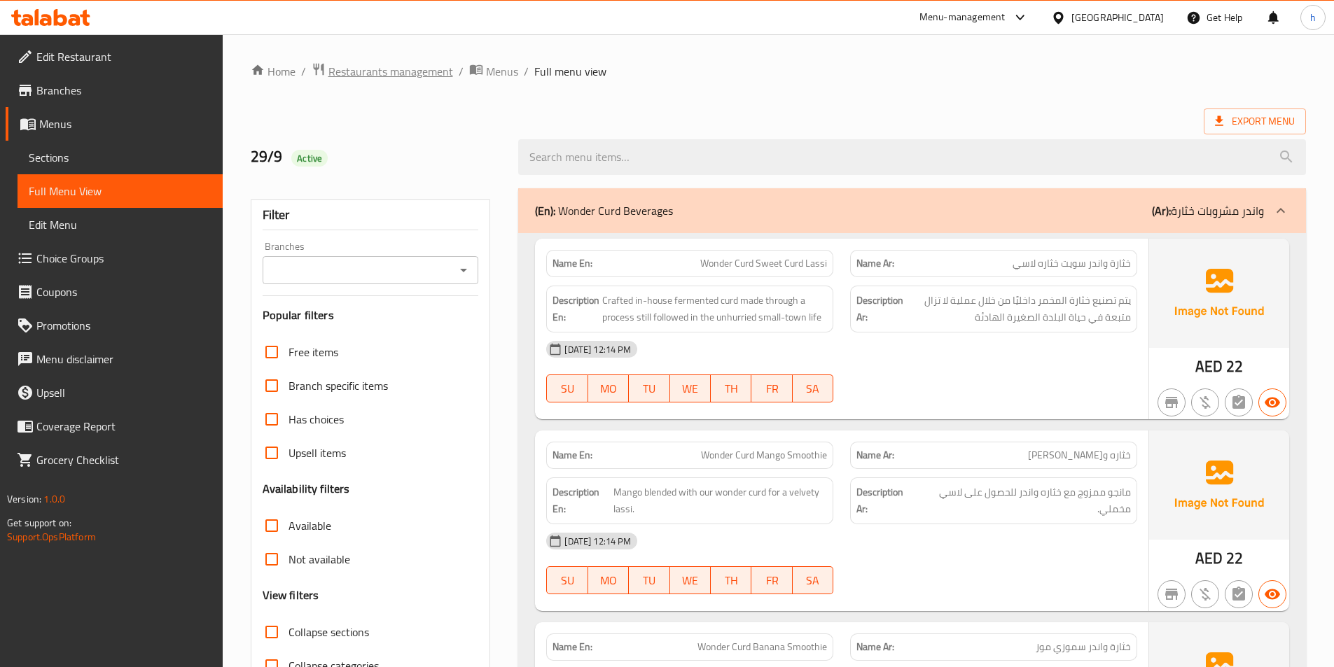
click at [415, 67] on span "Restaurants management" at bounding box center [390, 71] width 125 height 17
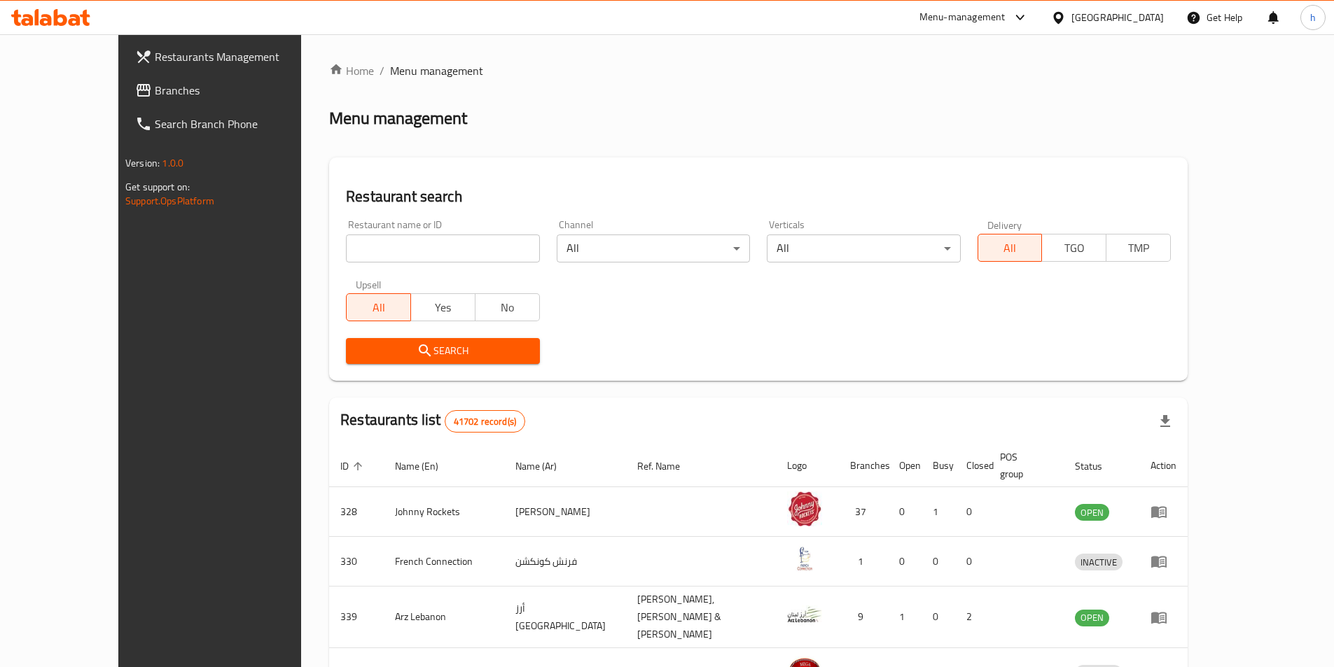
click at [1132, 21] on div "United Arab Emirates" at bounding box center [1117, 17] width 92 height 15
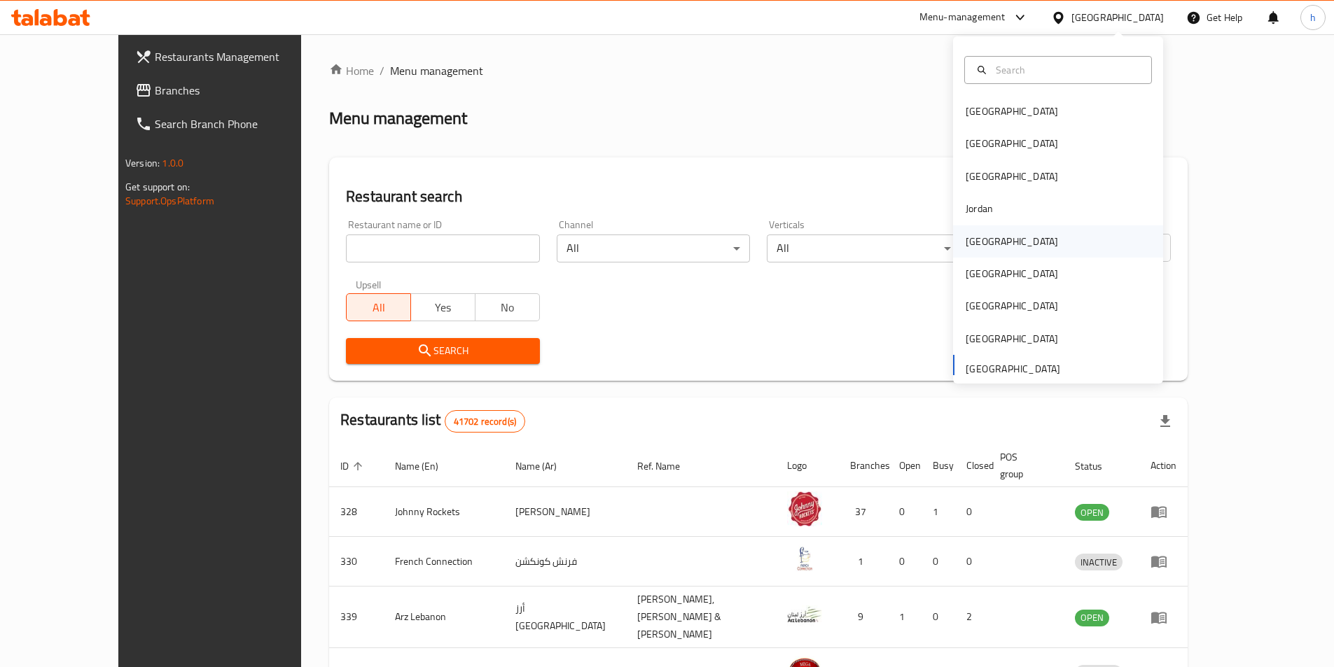
click at [1034, 244] on div "[GEOGRAPHIC_DATA]" at bounding box center [1058, 241] width 210 height 32
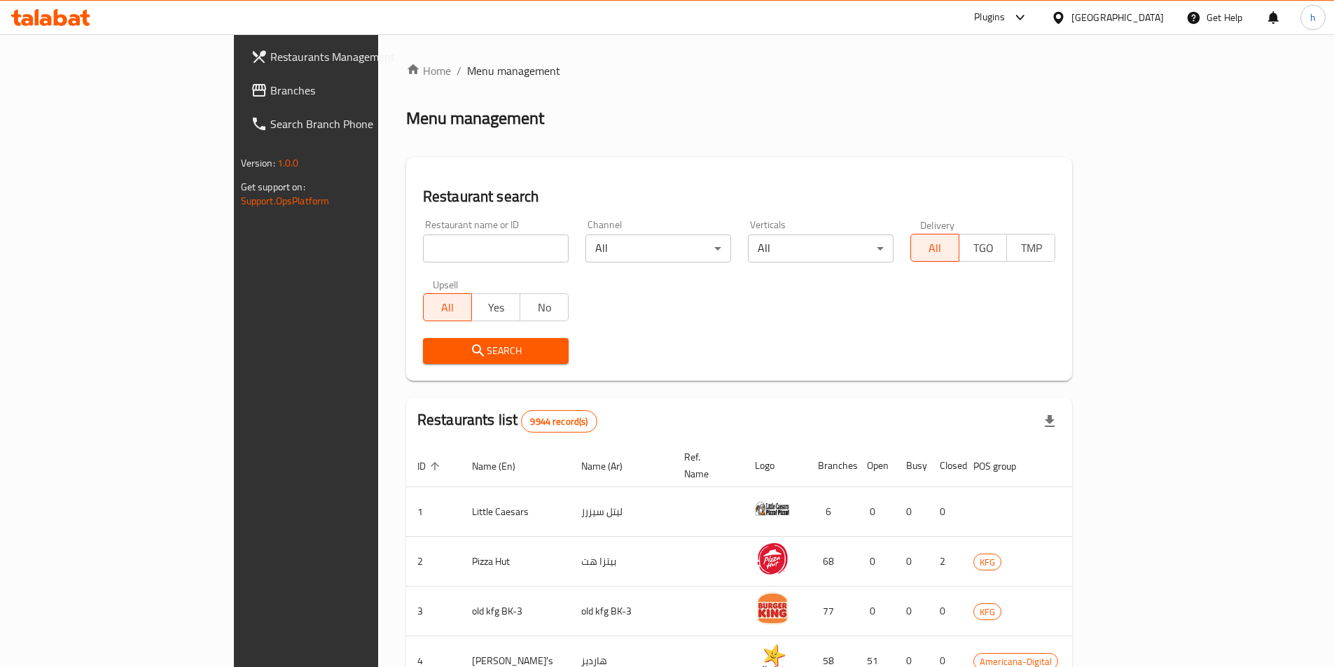
click at [270, 91] on span "Branches" at bounding box center [357, 90] width 175 height 17
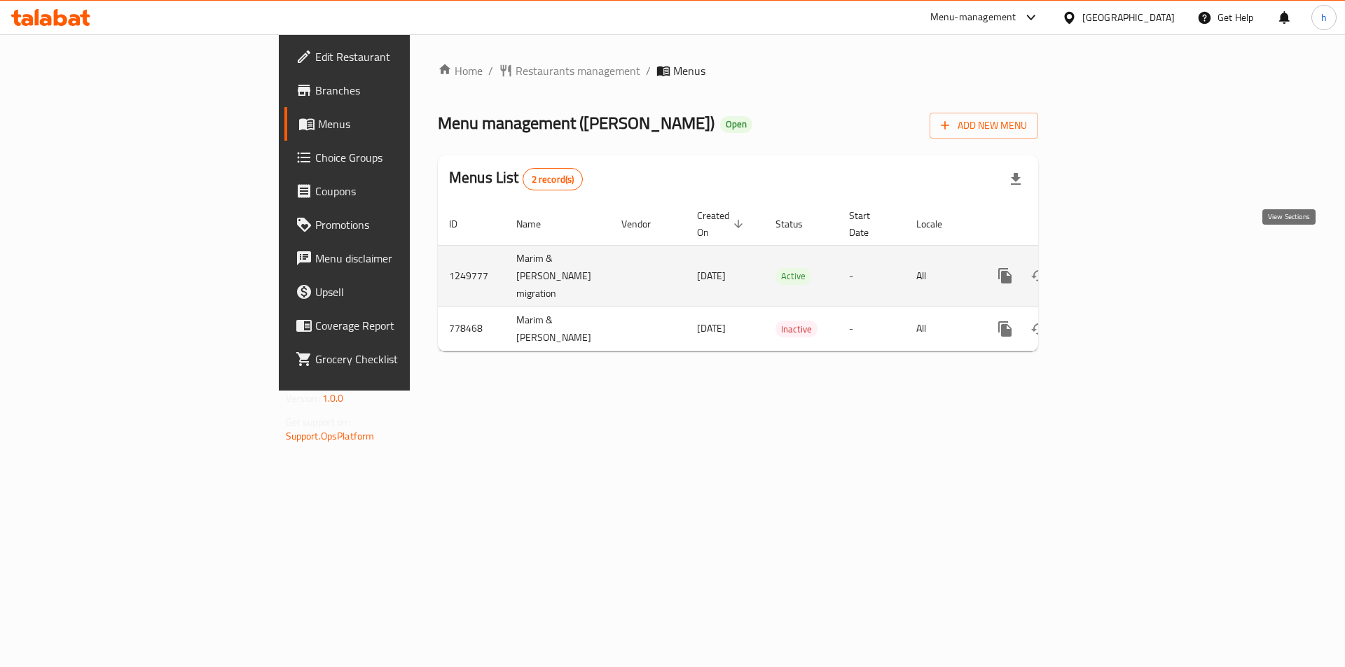
click at [1114, 268] on icon "enhanced table" at bounding box center [1105, 276] width 17 height 17
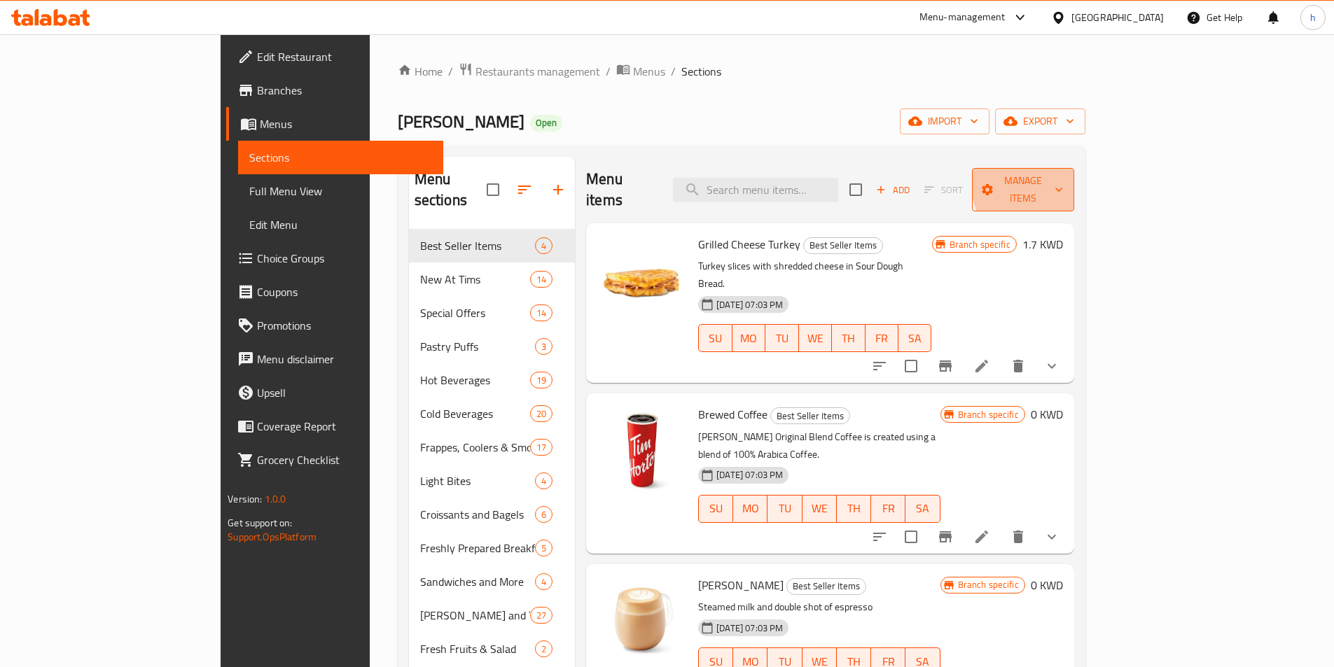
click at [1063, 178] on span "Manage items" at bounding box center [1023, 189] width 80 height 35
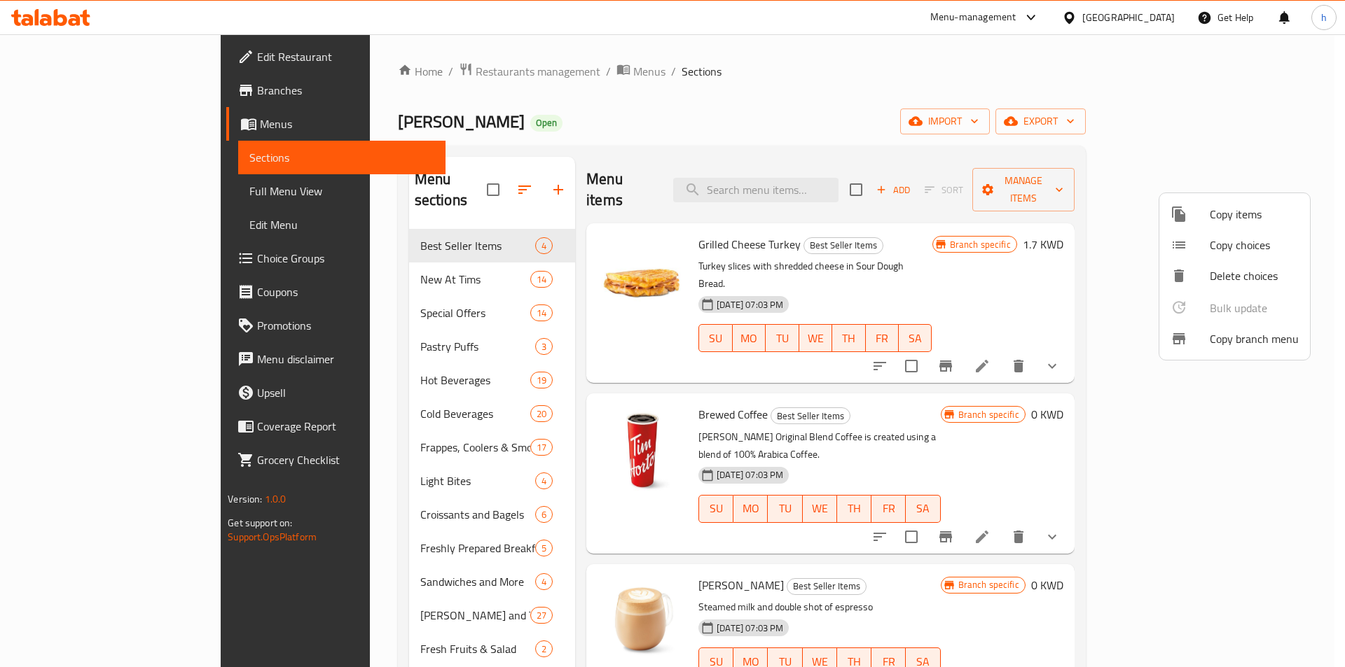
click at [1237, 333] on span "Copy branch menu" at bounding box center [1253, 339] width 89 height 17
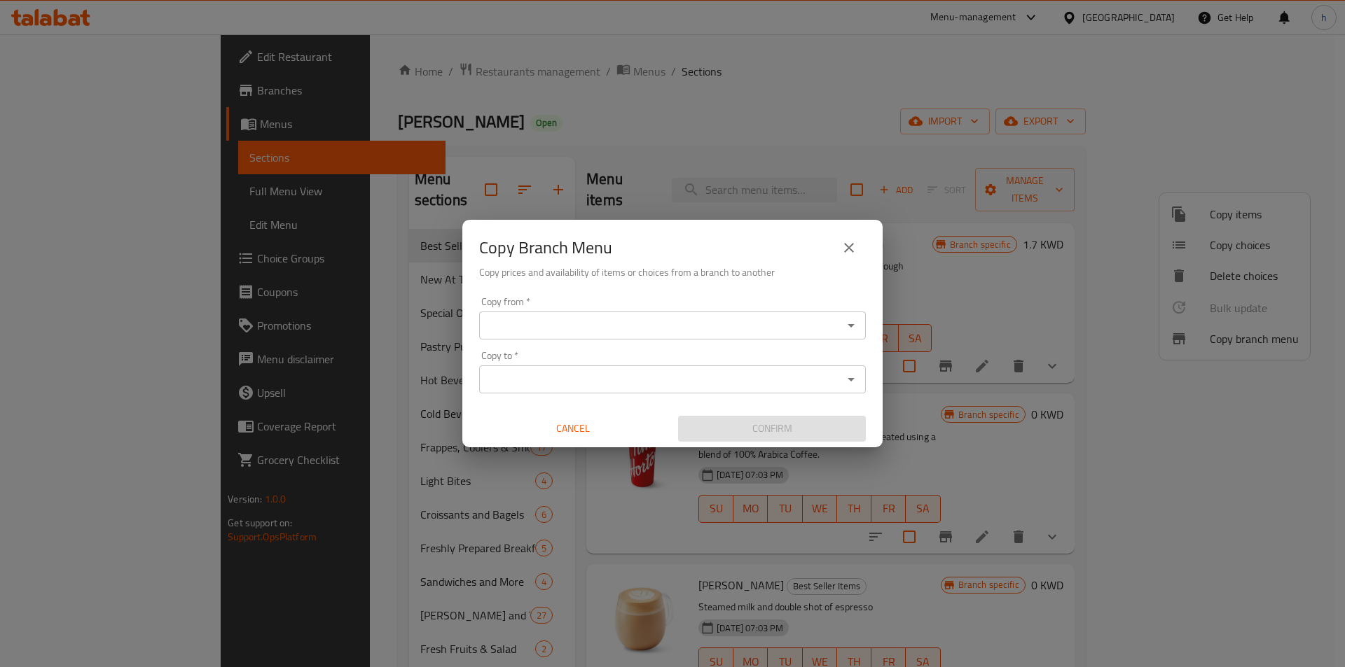
click at [646, 370] on input "Copy to   *" at bounding box center [660, 380] width 355 height 20
click at [760, 375] on input "Copy to   *" at bounding box center [660, 380] width 355 height 20
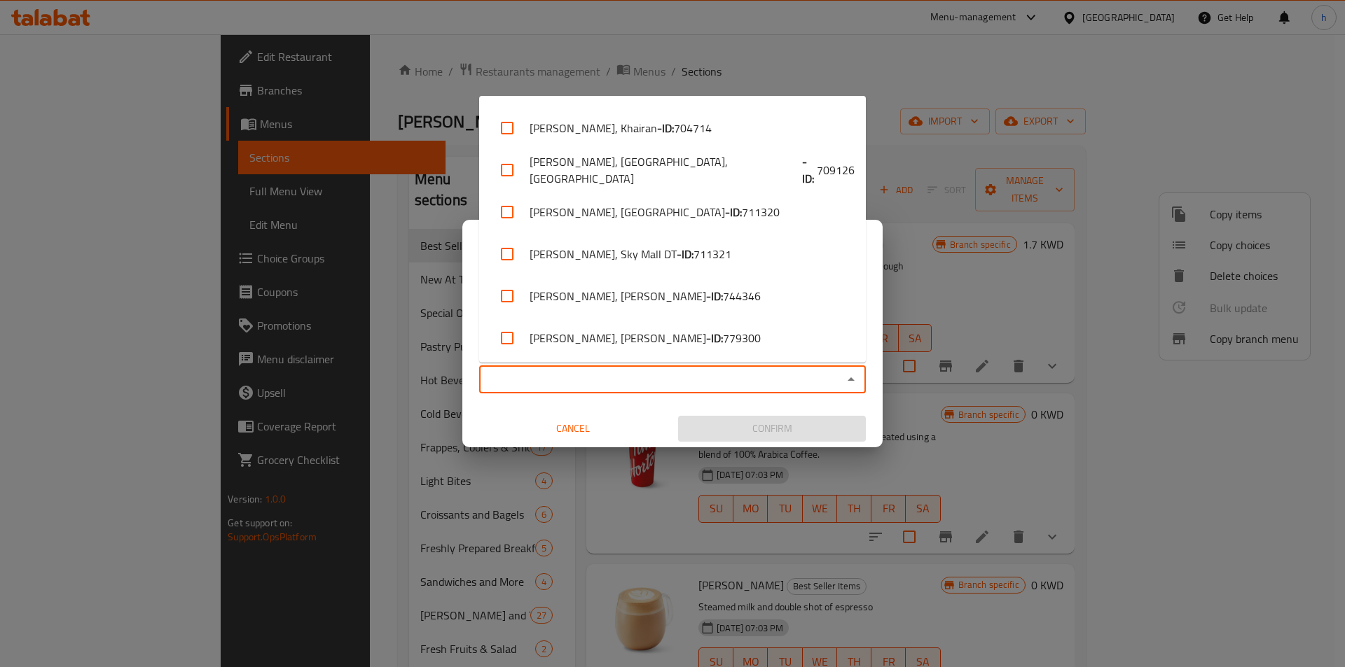
scroll to position [291, 0]
click at [754, 328] on li "[PERSON_NAME], [PERSON_NAME] - ID: 779300" at bounding box center [672, 336] width 387 height 42
checkbox input "true"
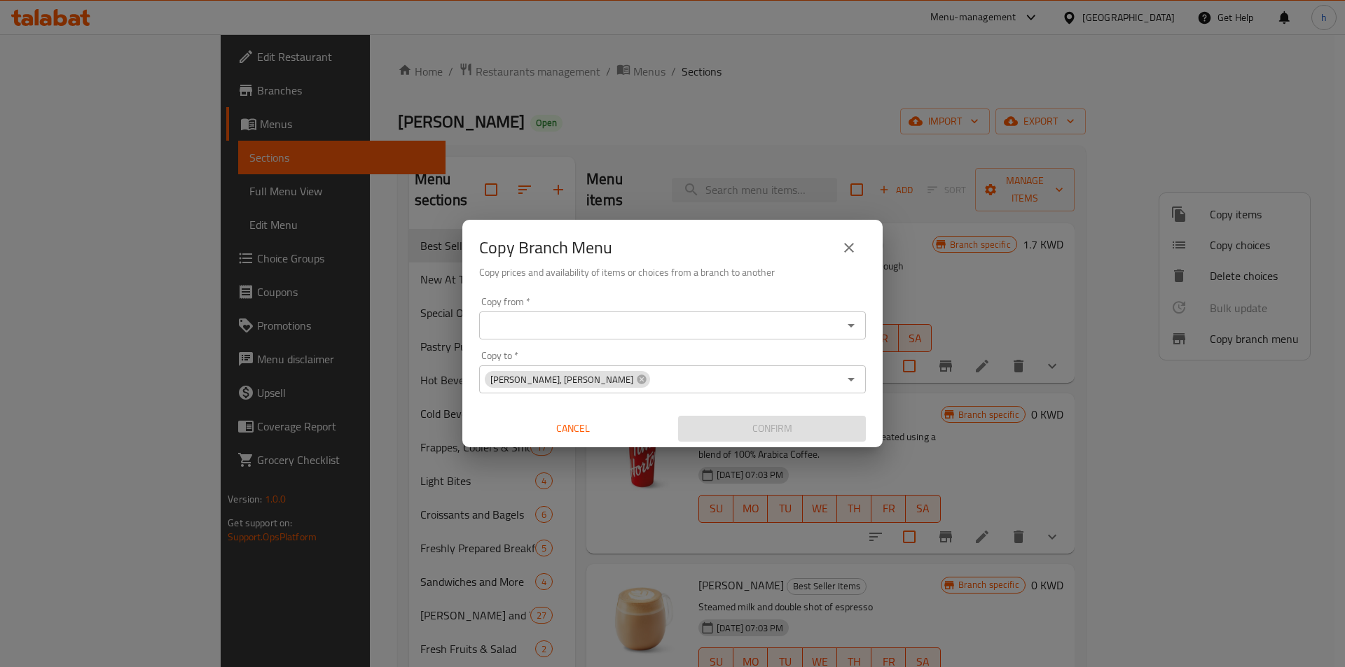
click at [510, 407] on div "Copy from   * Copy from * Copy to   * [PERSON_NAME], [PERSON_NAME] Copy to * Ca…" at bounding box center [672, 369] width 420 height 156
click at [632, 326] on input "Copy from   *" at bounding box center [660, 326] width 355 height 20
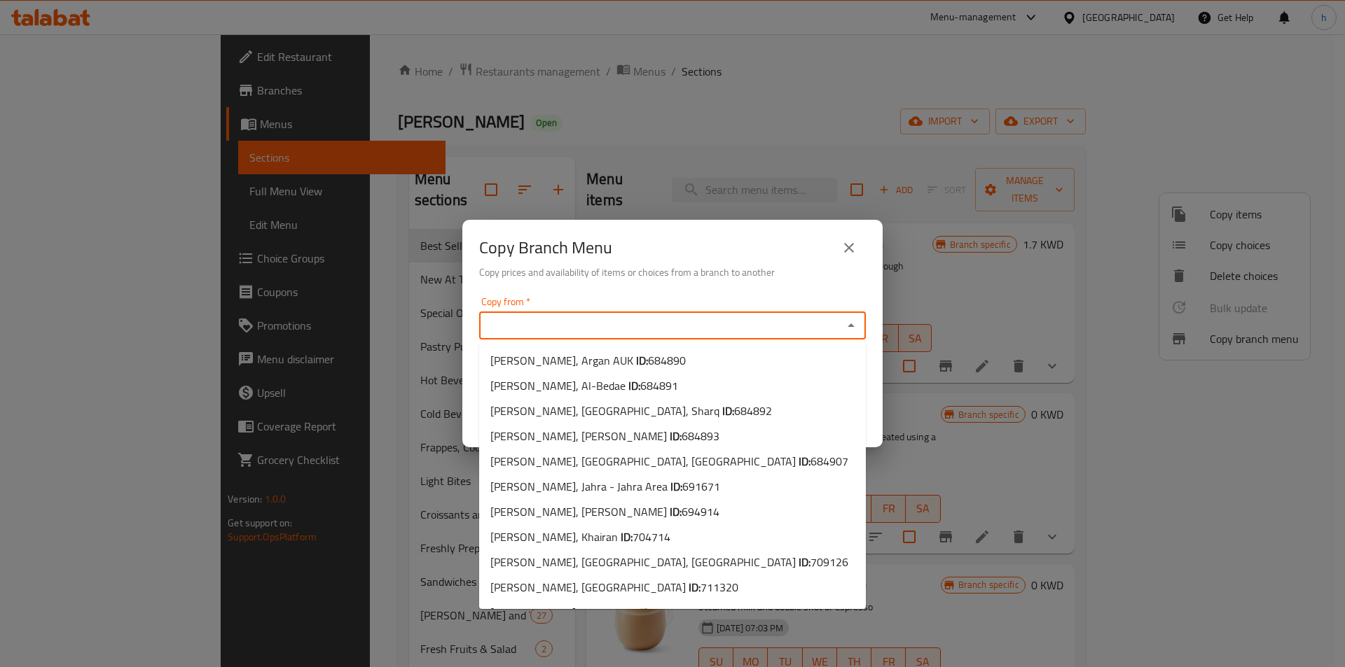
paste input "744346"
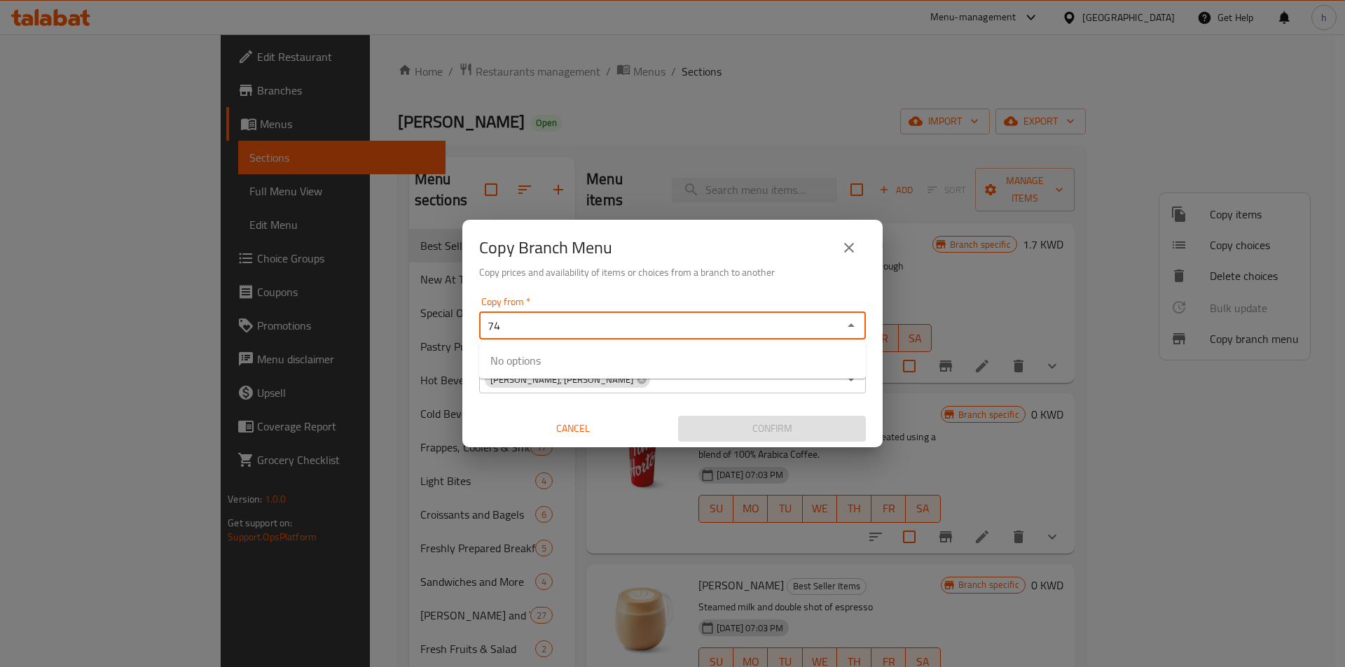
type input "7"
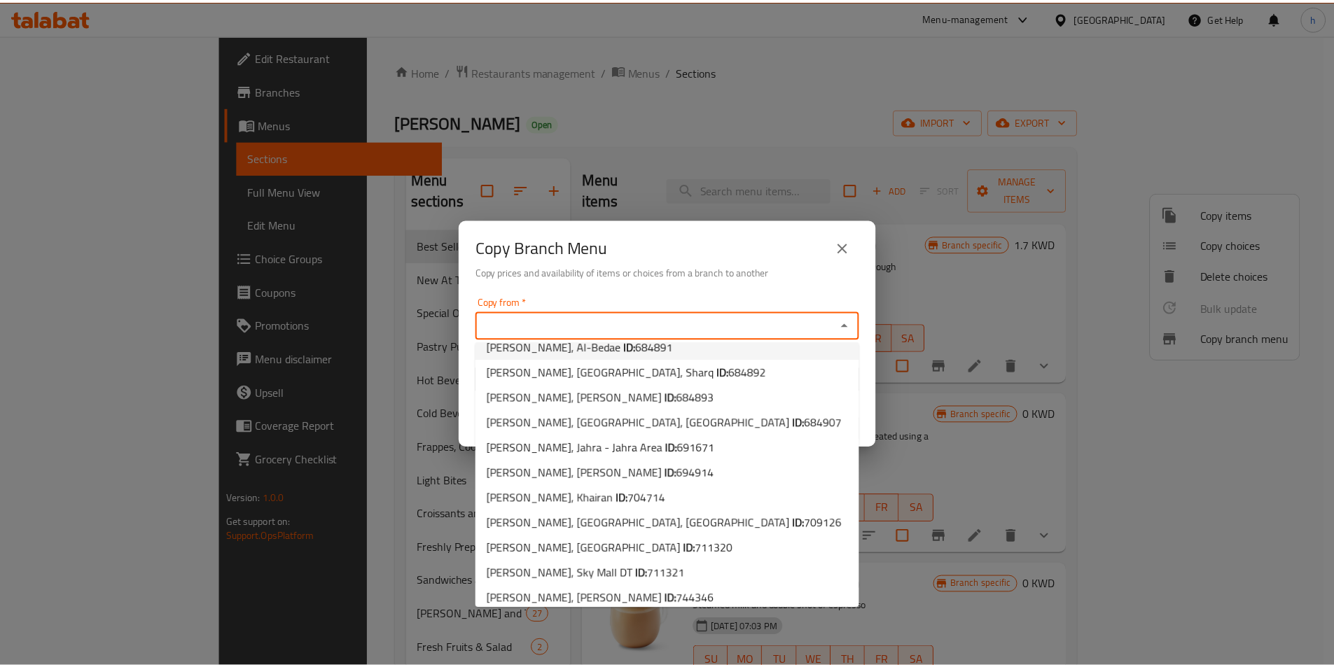
scroll to position [72, 0]
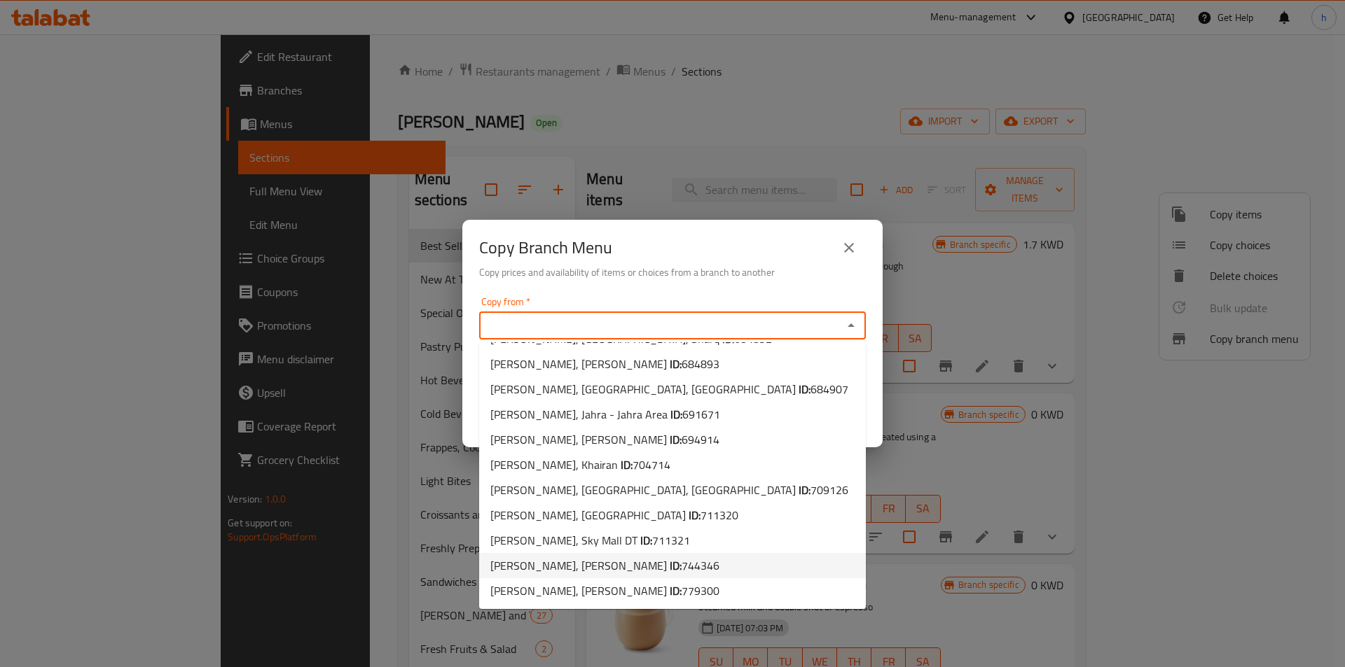
click at [697, 566] on li "[PERSON_NAME], [PERSON_NAME] ID: 744346" at bounding box center [672, 565] width 387 height 25
type input "[PERSON_NAME], [PERSON_NAME]"
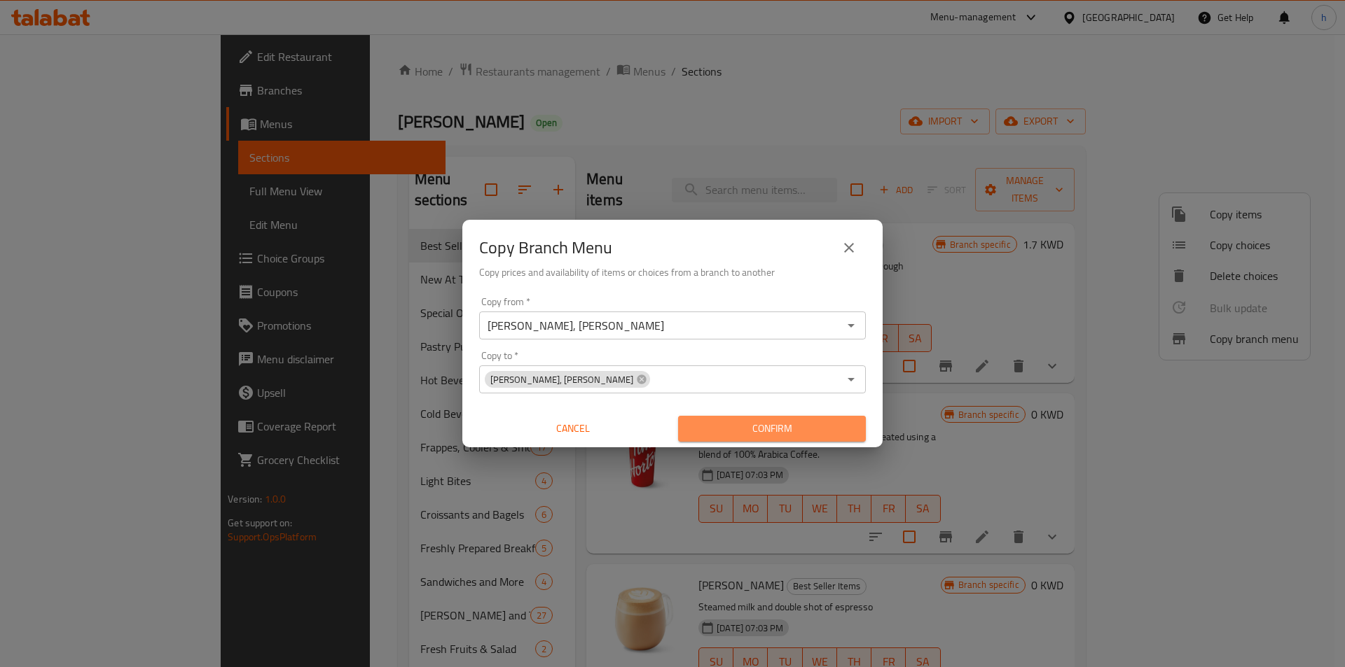
click at [709, 433] on span "Confirm" at bounding box center [771, 429] width 165 height 18
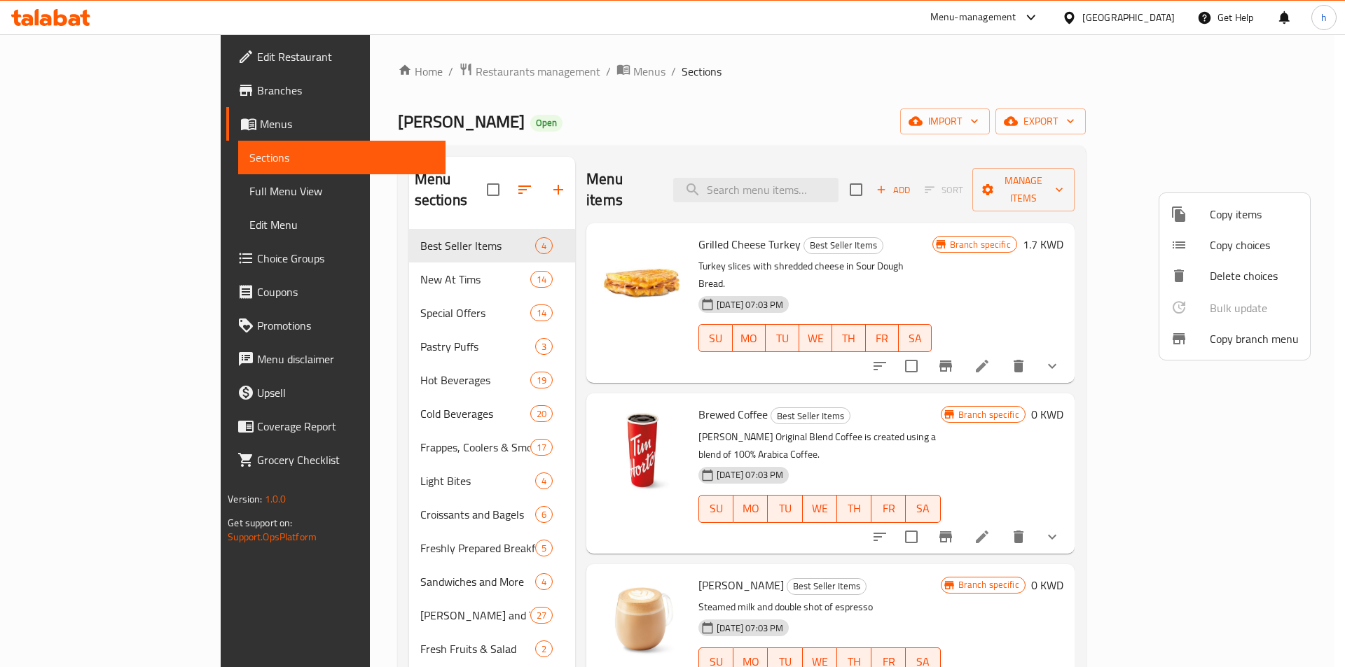
click at [83, 126] on div at bounding box center [672, 333] width 1345 height 667
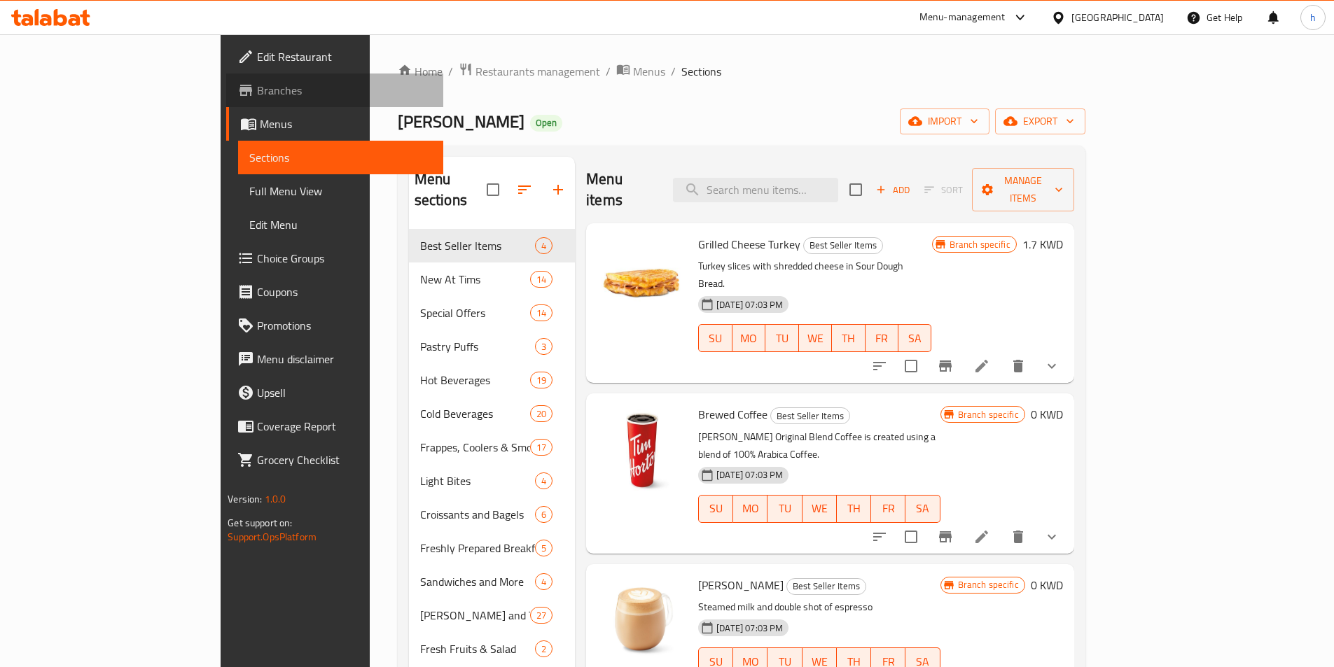
click at [257, 96] on span "Branches" at bounding box center [344, 90] width 175 height 17
